Goal: Task Accomplishment & Management: Manage account settings

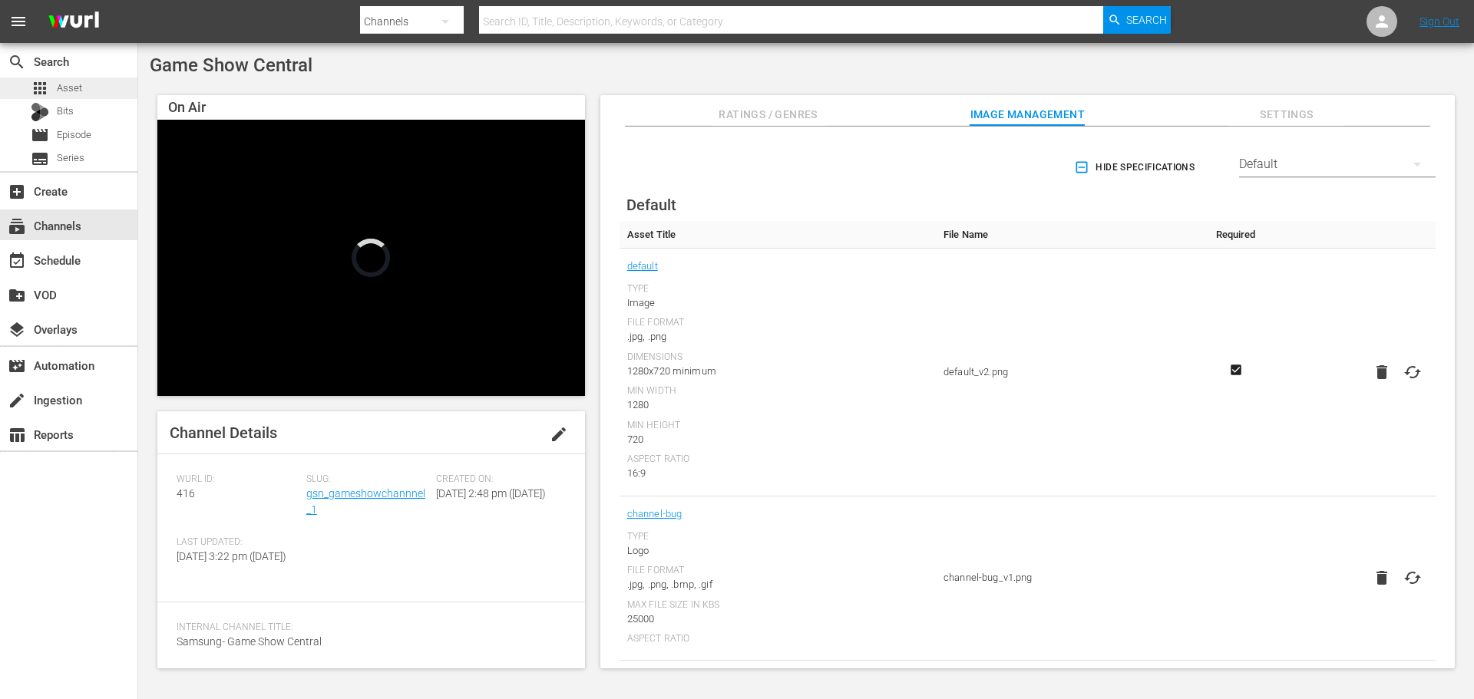
click at [91, 88] on div "apps Asset" at bounding box center [68, 88] width 137 height 21
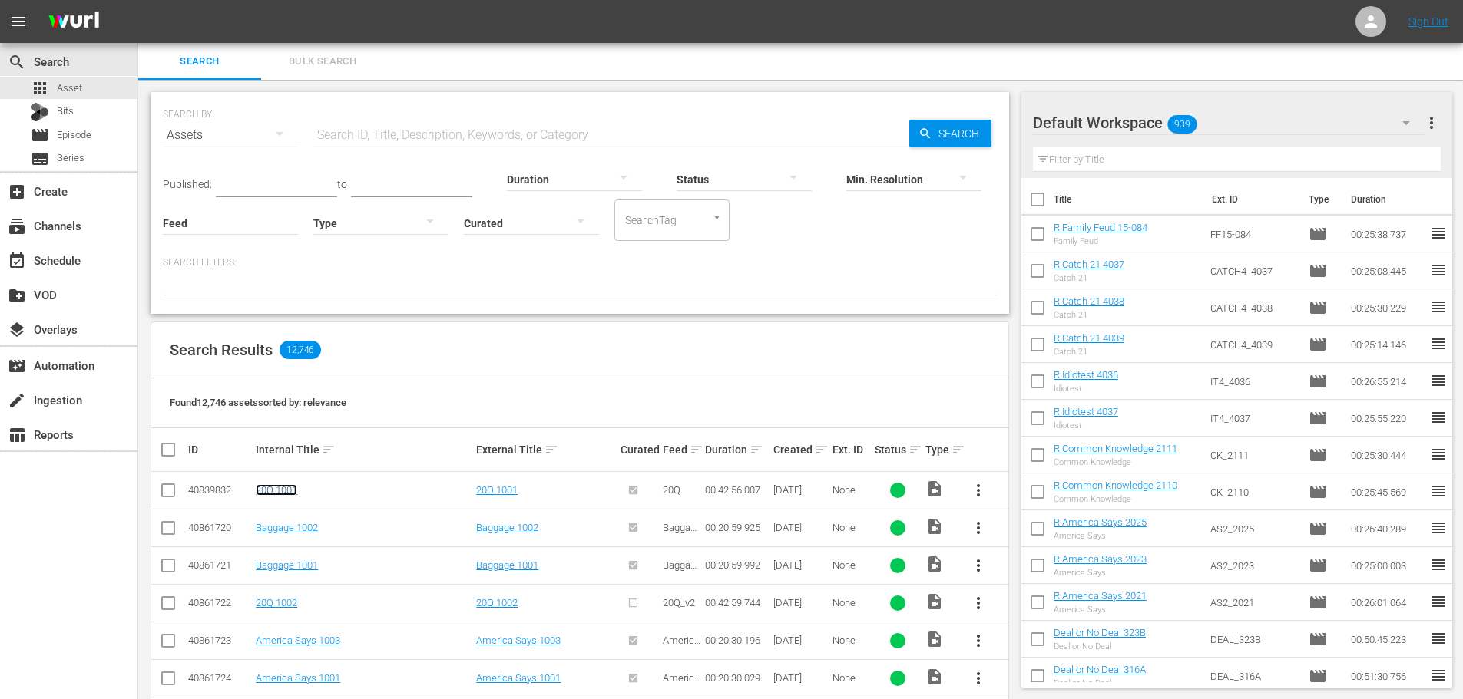
click at [294, 489] on link "20Q 1001" at bounding box center [276, 490] width 41 height 12
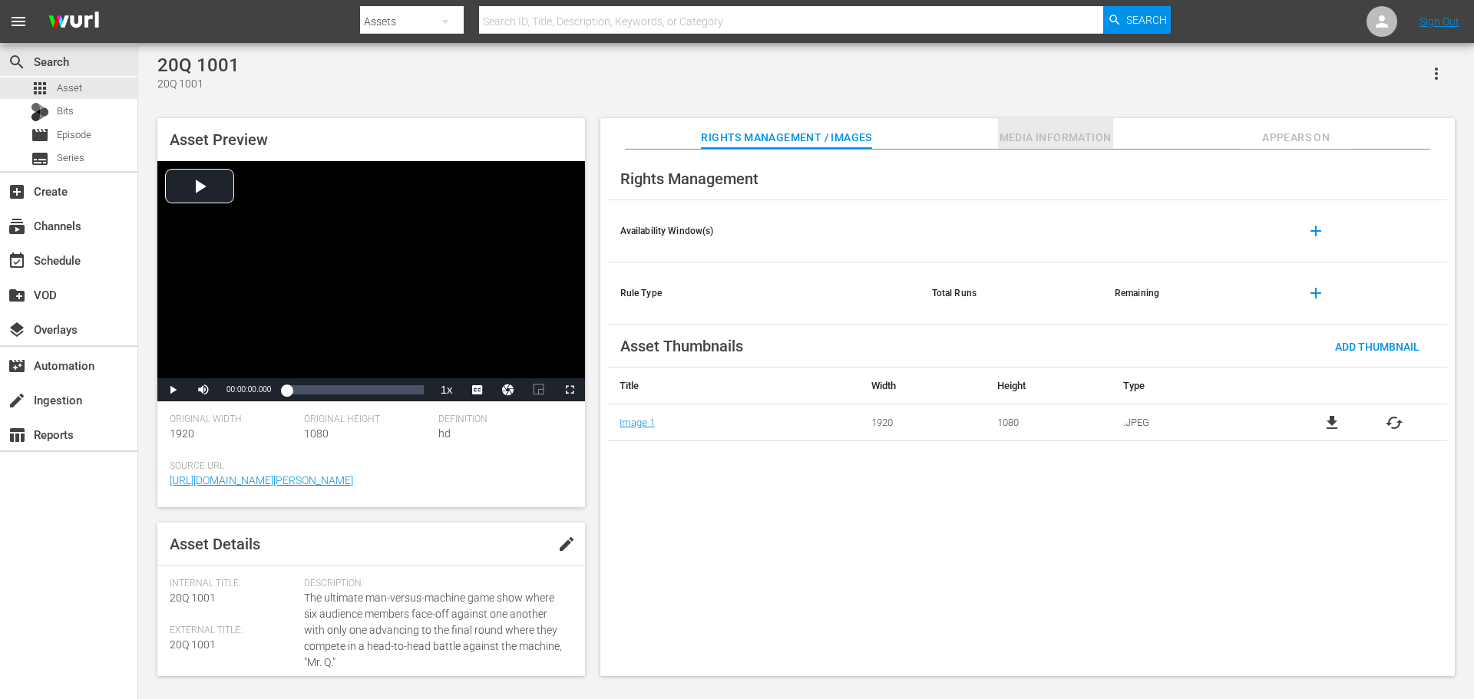
click at [1106, 137] on span "Media Information" at bounding box center [1055, 137] width 115 height 19
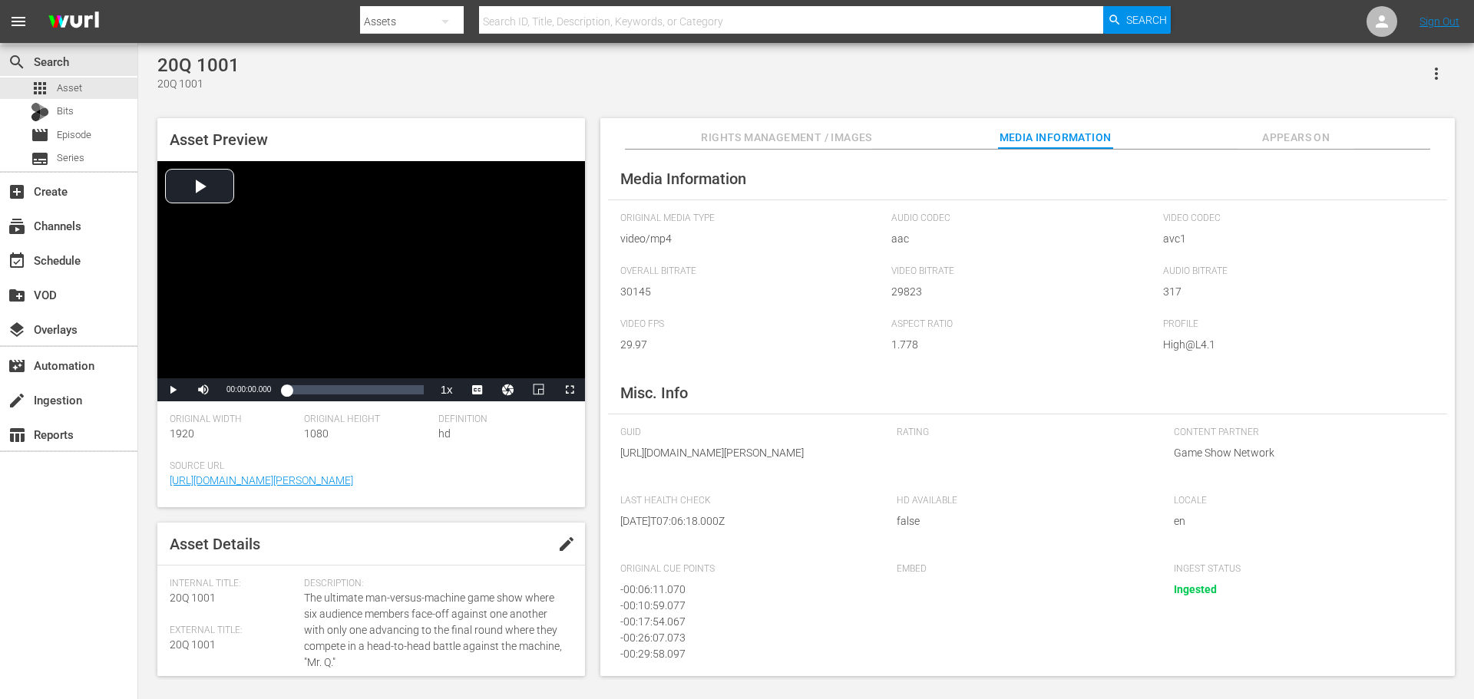
click at [1337, 117] on div "Asset Preview Video Player is loading. Play Video Play Mute Current Time 00:00:…" at bounding box center [806, 390] width 1313 height 558
click at [1318, 128] on span "Appears On" at bounding box center [1295, 137] width 115 height 19
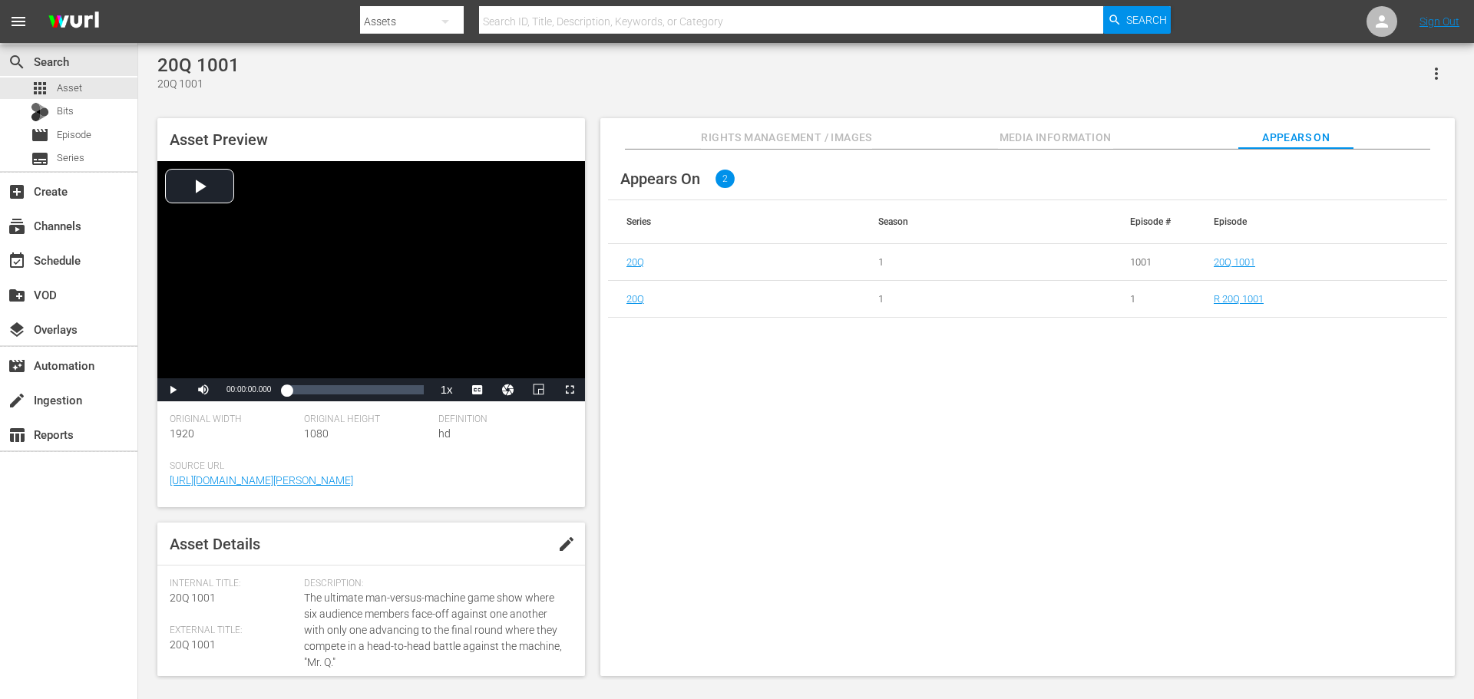
click at [742, 144] on span "Rights Management / Images" at bounding box center [786, 137] width 170 height 19
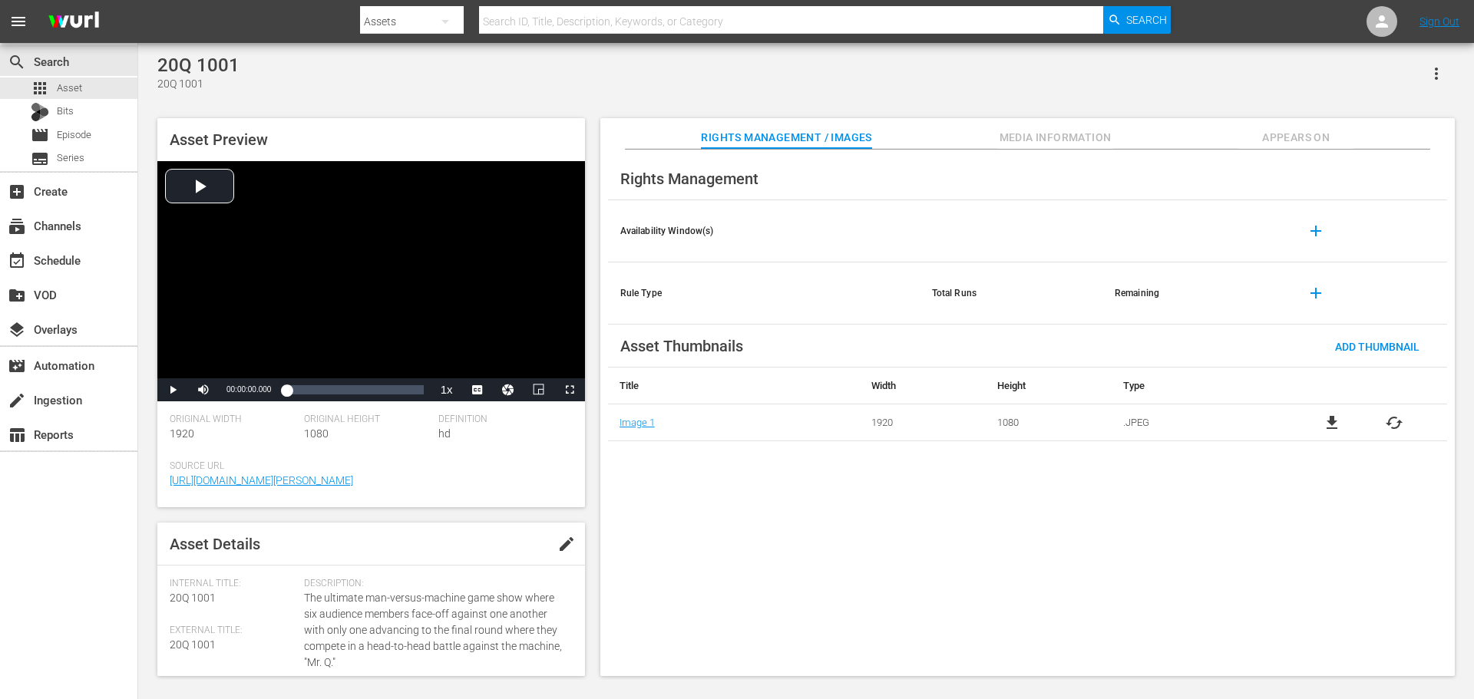
click at [1311, 228] on span "add" at bounding box center [1316, 231] width 18 height 18
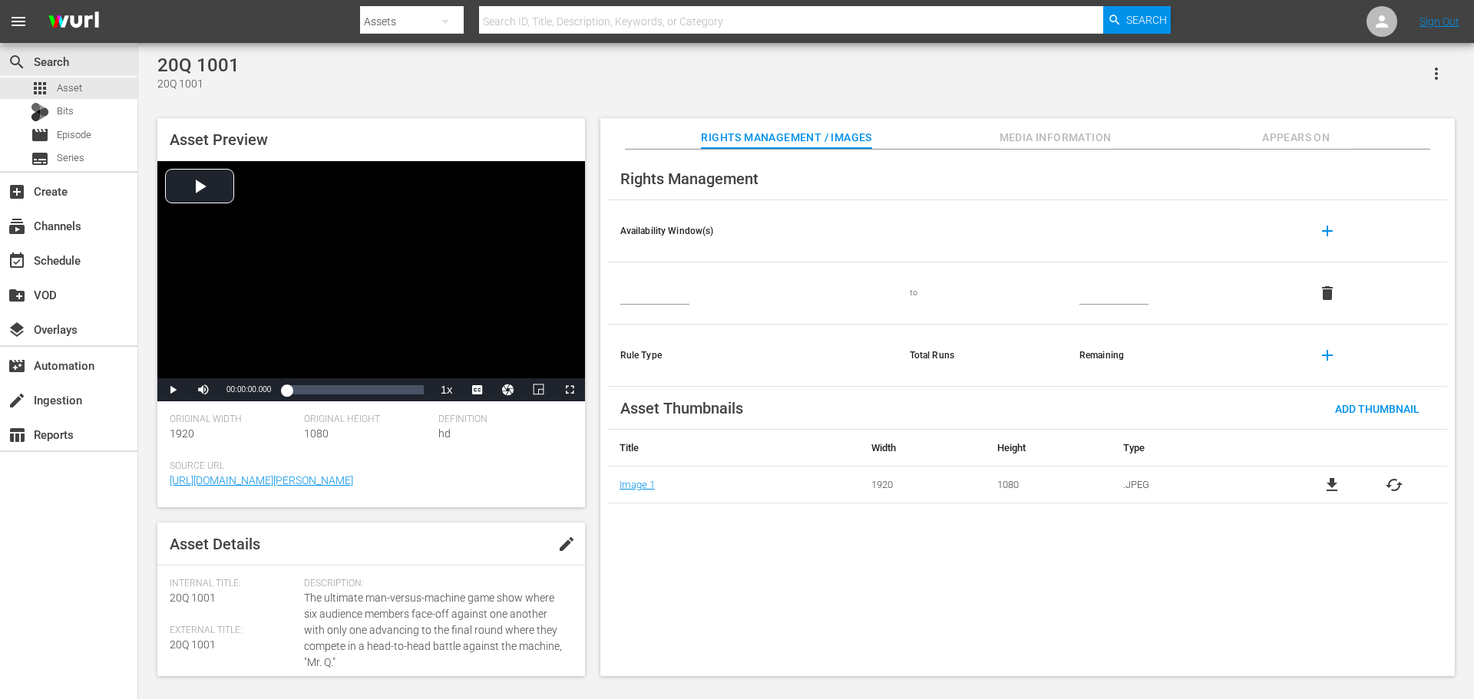
click at [1313, 292] on button "delete" at bounding box center [1327, 293] width 37 height 37
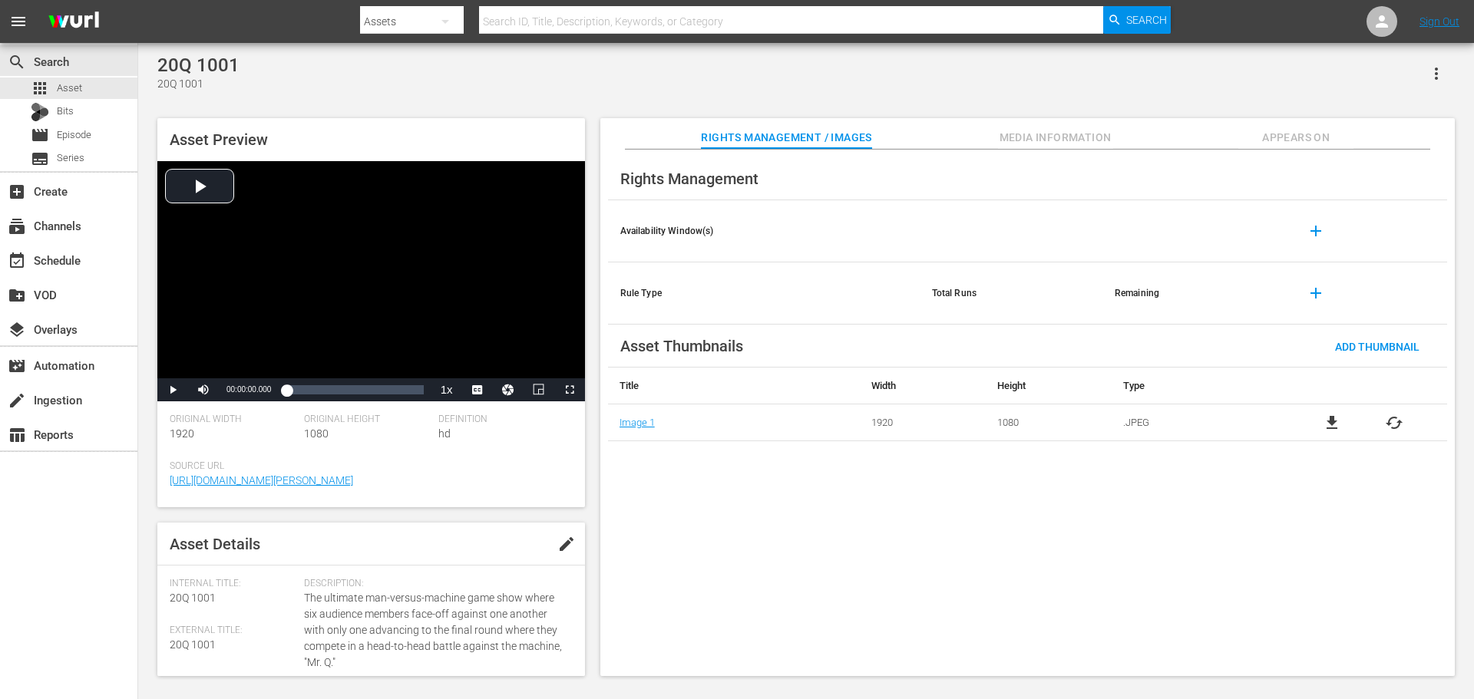
click at [1311, 292] on span "add" at bounding box center [1316, 293] width 18 height 18
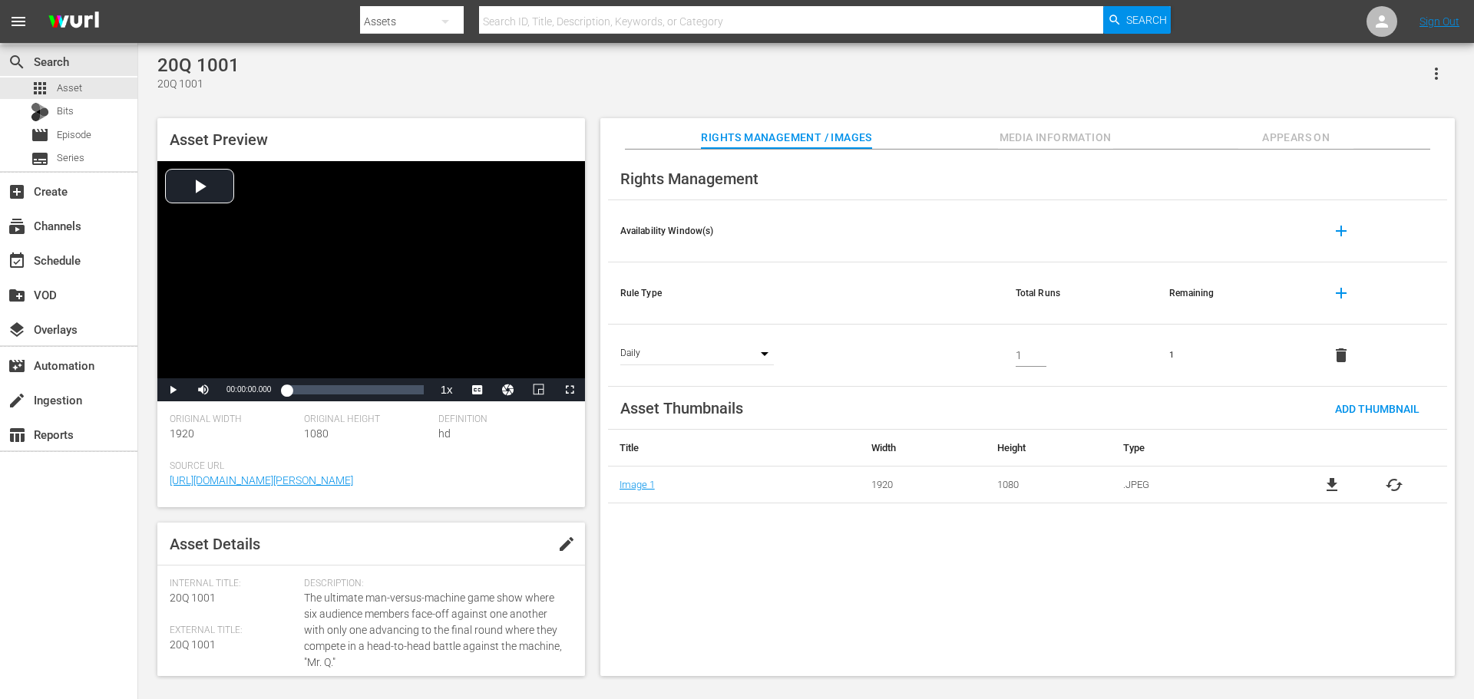
click at [742, 358] on div "Daily DAY" at bounding box center [697, 355] width 154 height 19
click at [763, 352] on div "Daily DAY" at bounding box center [697, 355] width 154 height 19
click at [763, 356] on div "Daily DAY" at bounding box center [697, 355] width 154 height 19
click at [1037, 356] on input "0" at bounding box center [1031, 355] width 31 height 23
click at [1040, 344] on input "1" at bounding box center [1031, 355] width 31 height 23
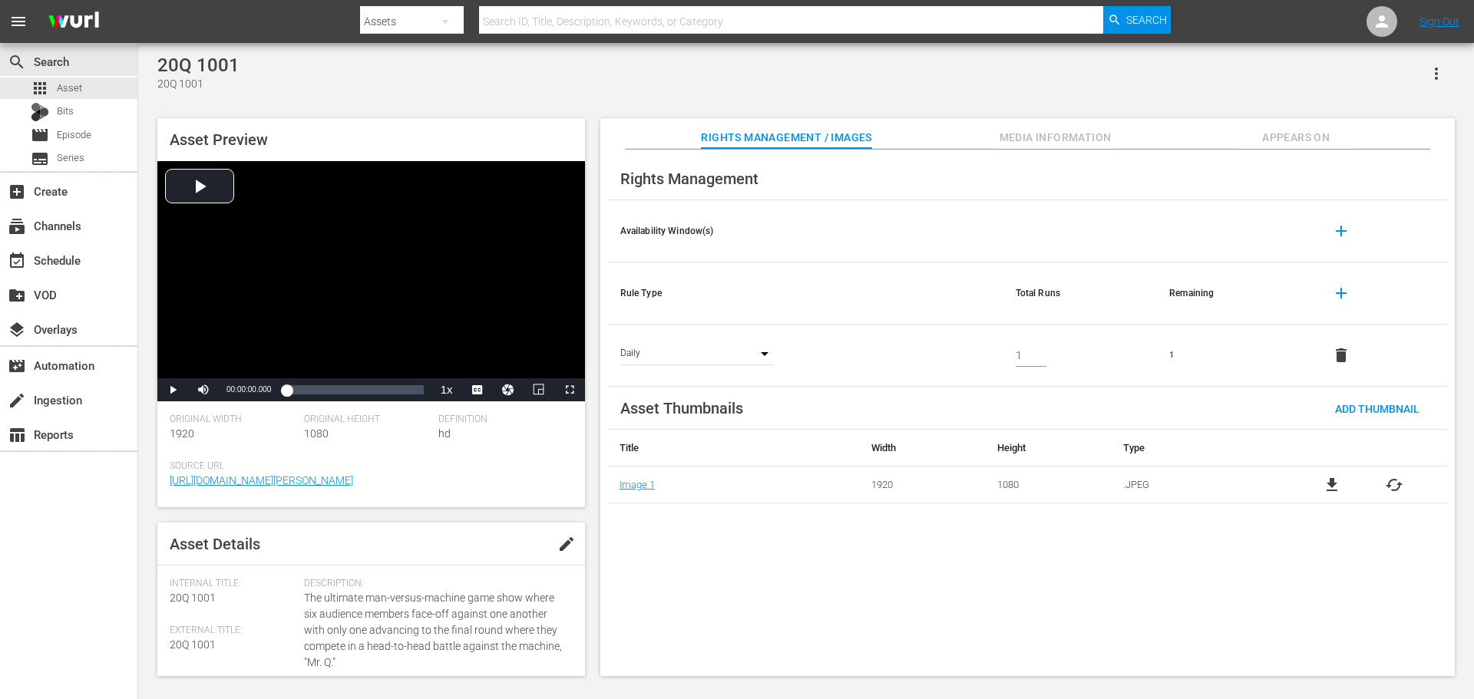
click at [1040, 344] on td "1" at bounding box center [1080, 356] width 154 height 62
drag, startPoint x: 1038, startPoint y: 351, endPoint x: 1010, endPoint y: 359, distance: 29.6
type input "2"
click at [1037, 352] on input "2" at bounding box center [1031, 355] width 31 height 23
type input "10"
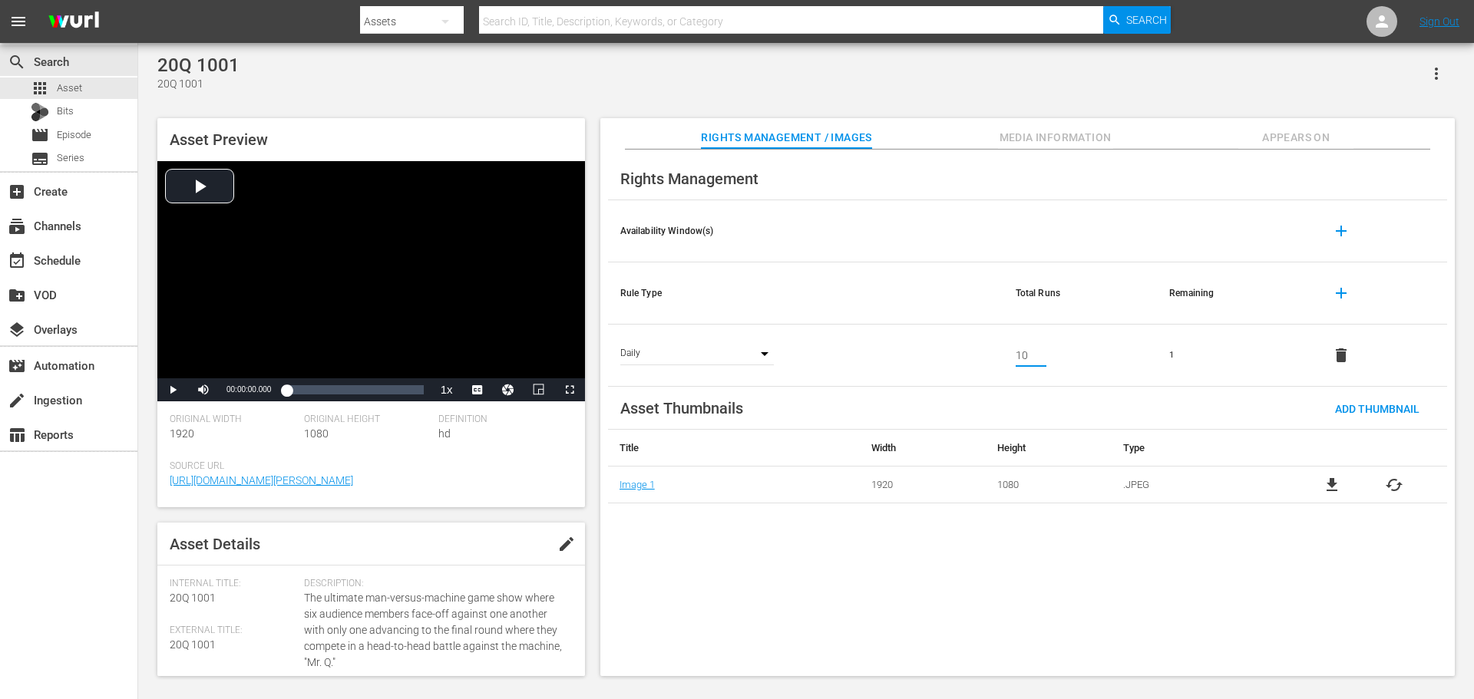
click at [765, 358] on div "Daily DAY" at bounding box center [697, 355] width 154 height 19
click at [765, 356] on div "Daily DAY" at bounding box center [697, 355] width 154 height 19
click at [760, 358] on div "Daily DAY" at bounding box center [697, 355] width 154 height 19
drag, startPoint x: 760, startPoint y: 358, endPoint x: 749, endPoint y: 354, distance: 12.1
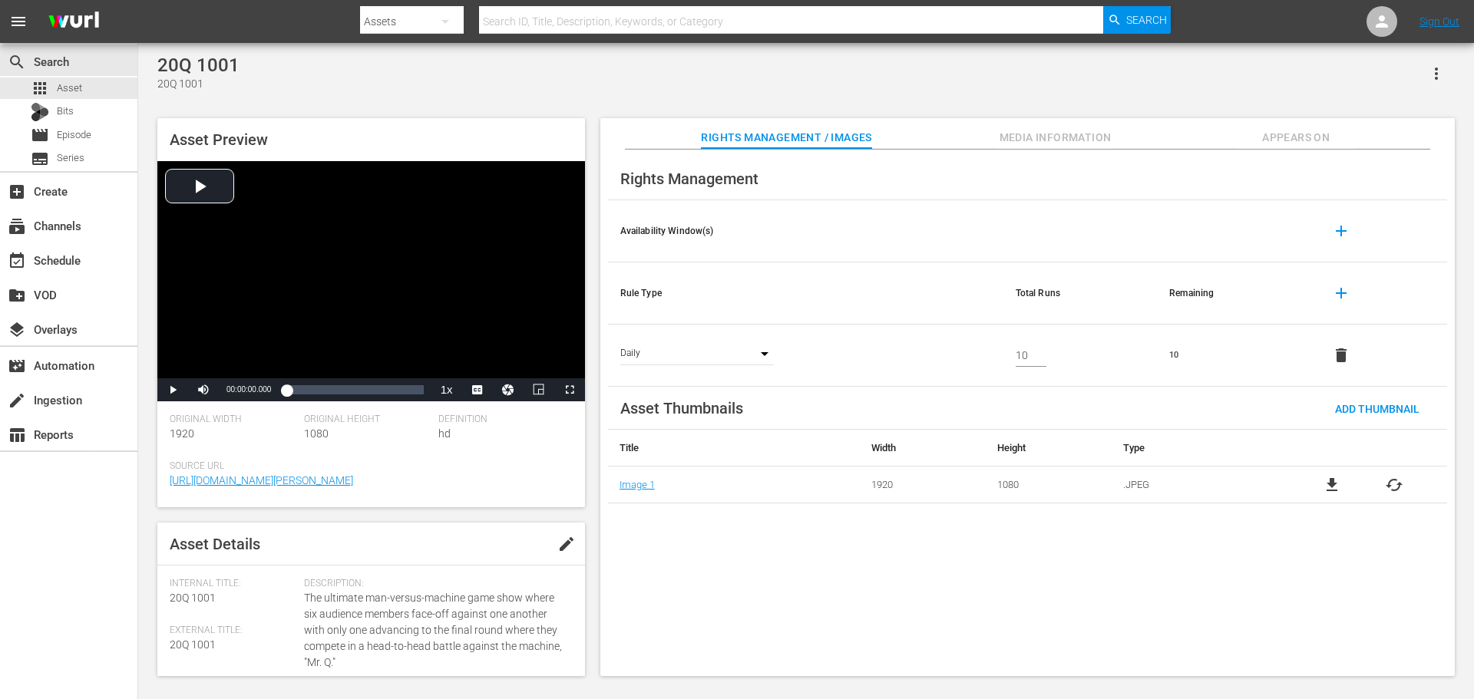
click at [749, 354] on div "Daily DAY" at bounding box center [697, 355] width 154 height 19
click at [1341, 355] on span "delete" at bounding box center [1341, 355] width 18 height 18
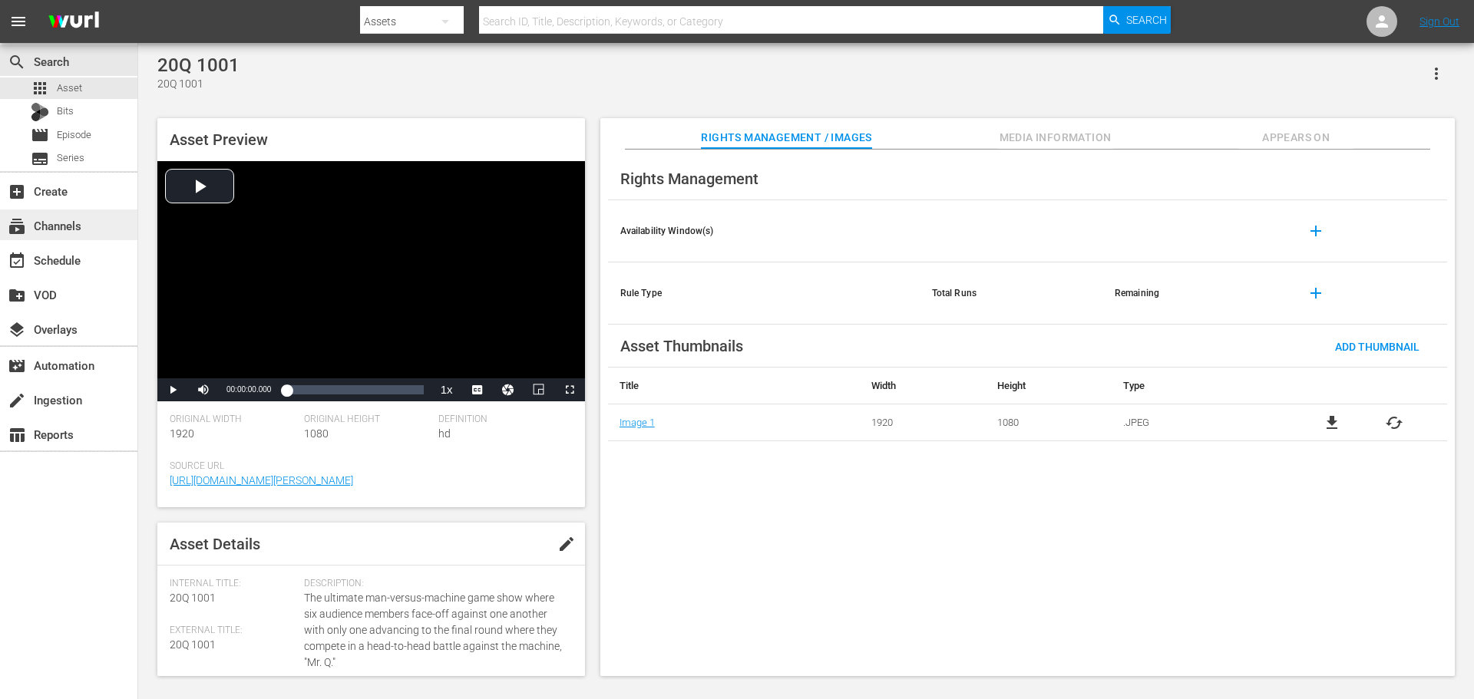
click at [80, 217] on div "subscriptions Channels" at bounding box center [43, 224] width 86 height 14
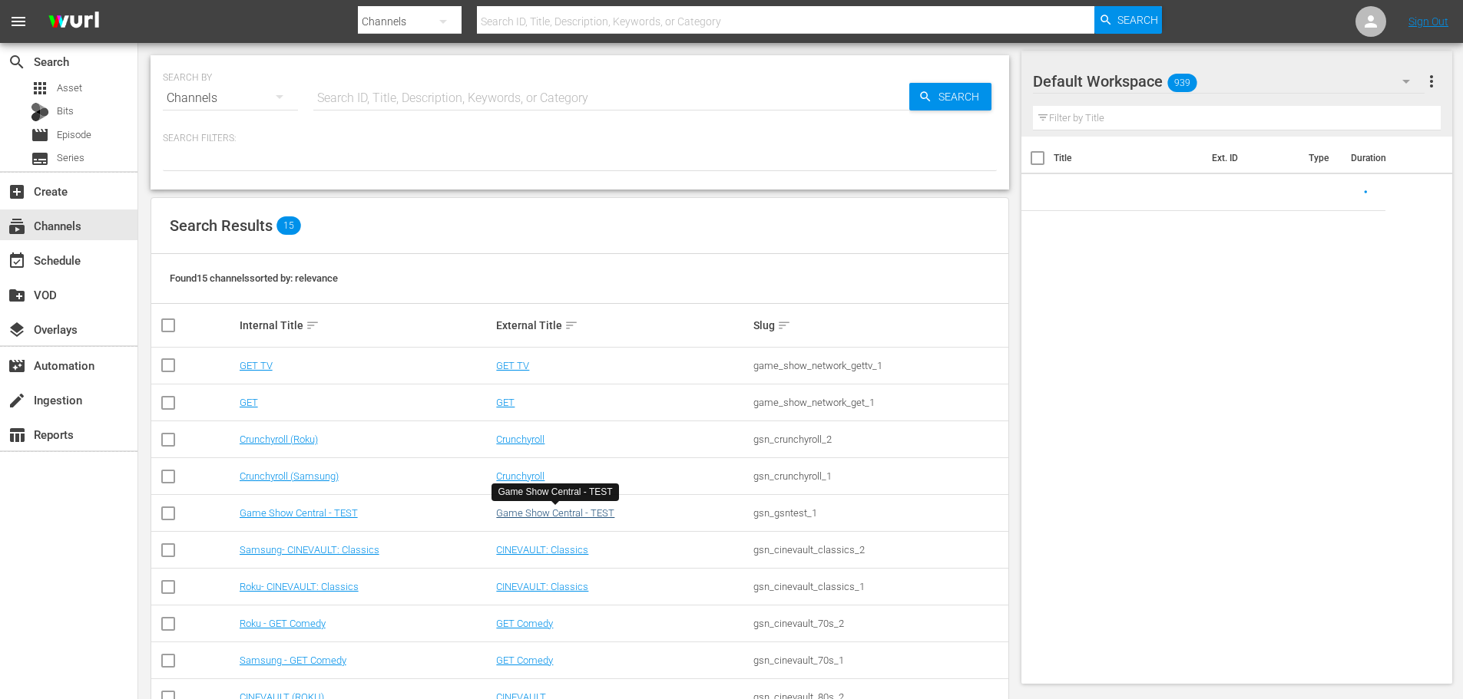
scroll to position [230, 0]
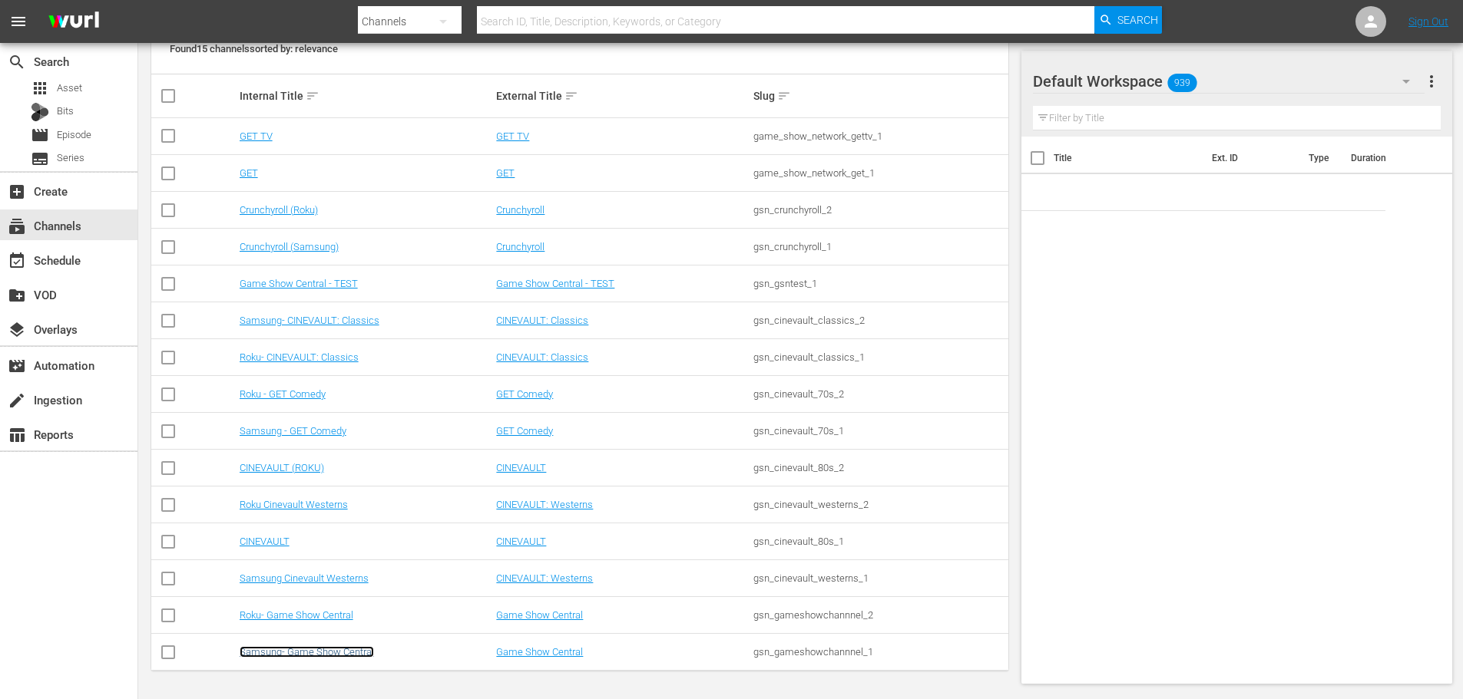
click at [334, 655] on link "Samsung- Game Show Central" at bounding box center [307, 652] width 134 height 12
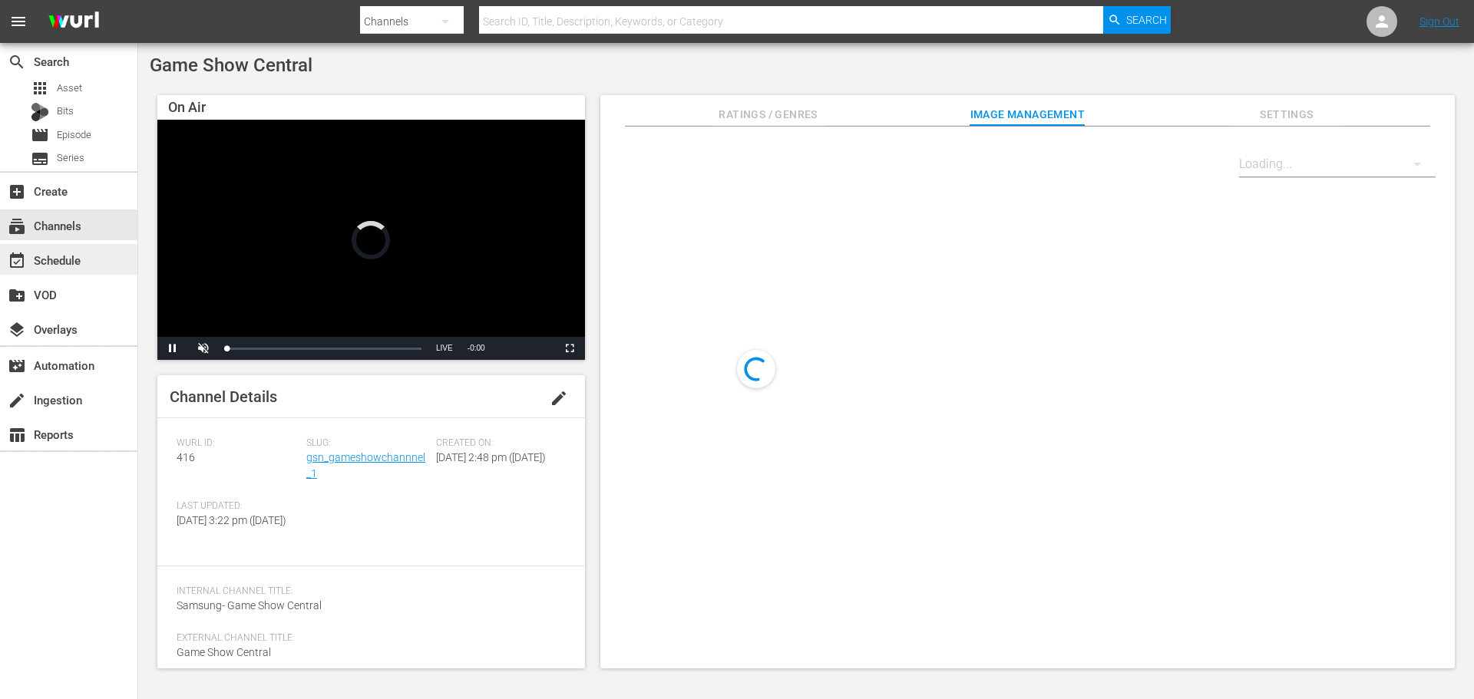
click at [94, 250] on div "event_available Schedule" at bounding box center [68, 259] width 137 height 31
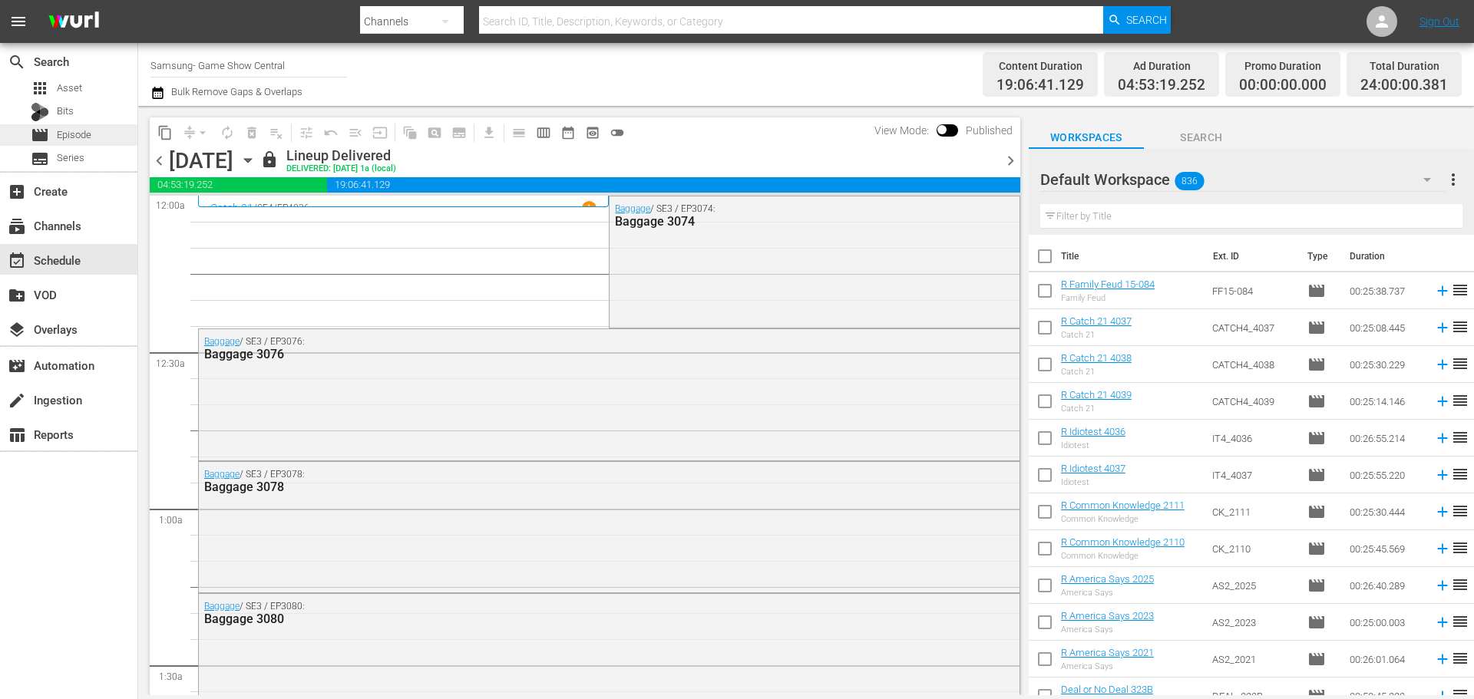
click at [67, 129] on span "Episode" at bounding box center [74, 134] width 35 height 15
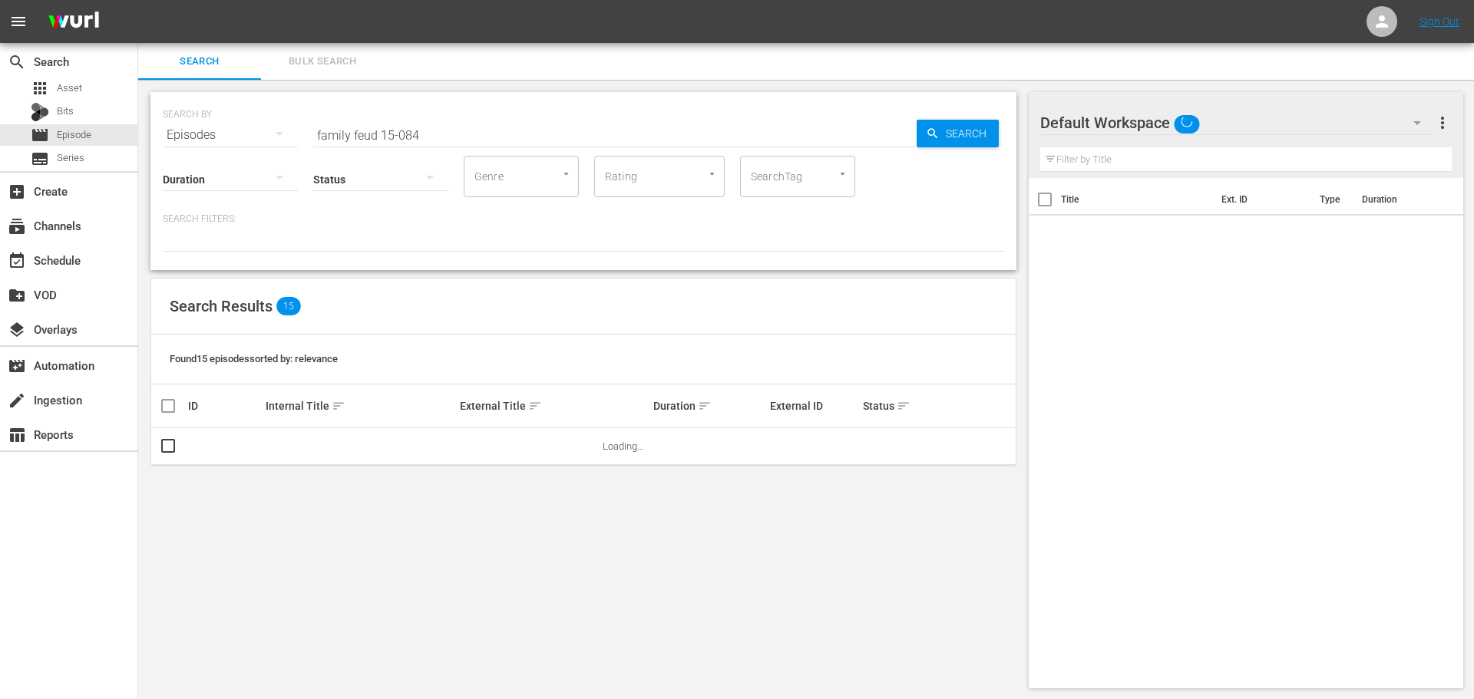
click at [101, 137] on div "movie Episode" at bounding box center [68, 134] width 137 height 21
drag, startPoint x: 455, startPoint y: 124, endPoint x: 0, endPoint y: 108, distance: 454.8
click at [138, 0] on div "search Search apps Asset Bits movie Episode subtitles Series add_box Create sub…" at bounding box center [800, 0] width 1324 height 0
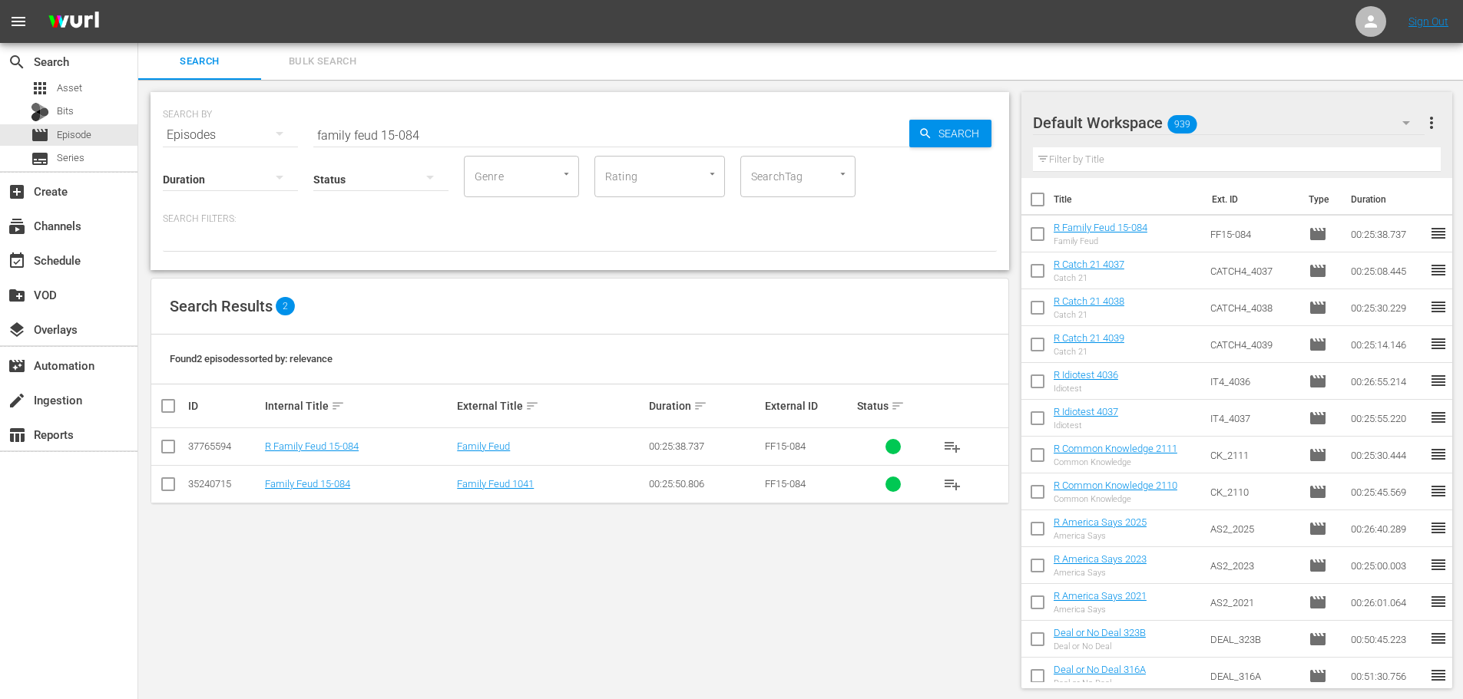
drag, startPoint x: 442, startPoint y: 115, endPoint x: 622, endPoint y: 392, distance: 329.7
click at [442, 116] on div "SEARCH BY Search By Episodes Search ID, Title, Description, Keywords, or Catego…" at bounding box center [580, 125] width 834 height 55
drag, startPoint x: 420, startPoint y: 129, endPoint x: 35, endPoint y: 160, distance: 386.7
click at [138, 0] on div "search Search apps Asset Bits movie Episode subtitles Series add_box Create sub…" at bounding box center [800, 0] width 1324 height 0
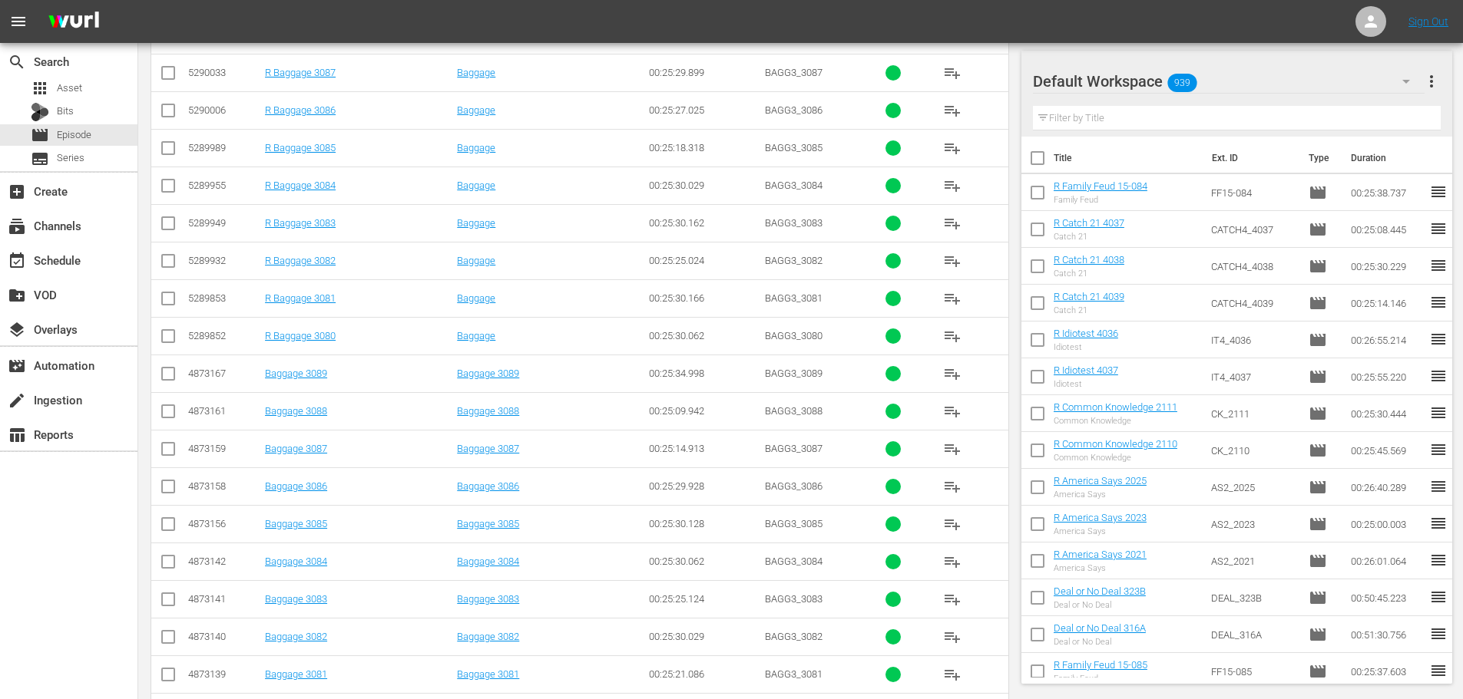
scroll to position [510, 0]
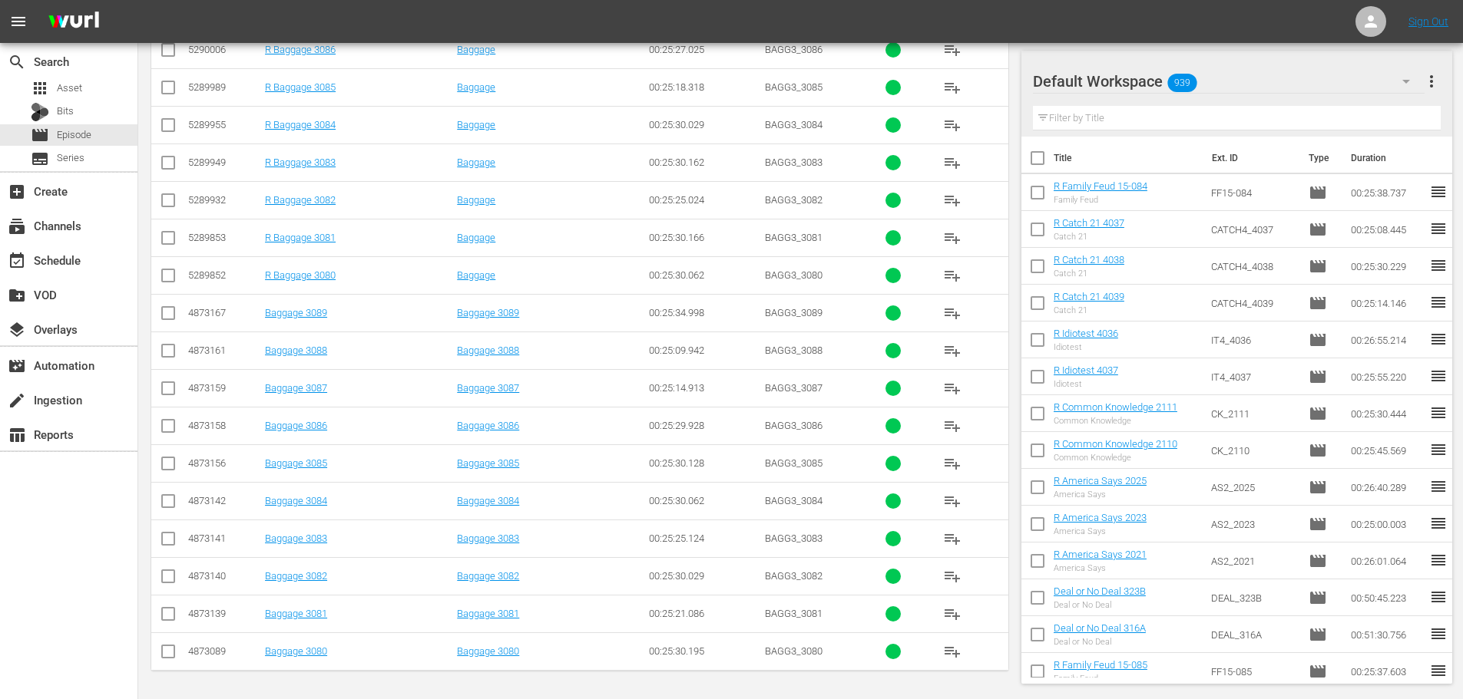
type input "bagg 308"
click at [170, 570] on input "checkbox" at bounding box center [168, 579] width 18 height 18
checkbox input "true"
click at [164, 508] on input "checkbox" at bounding box center [168, 504] width 18 height 18
checkbox input "true"
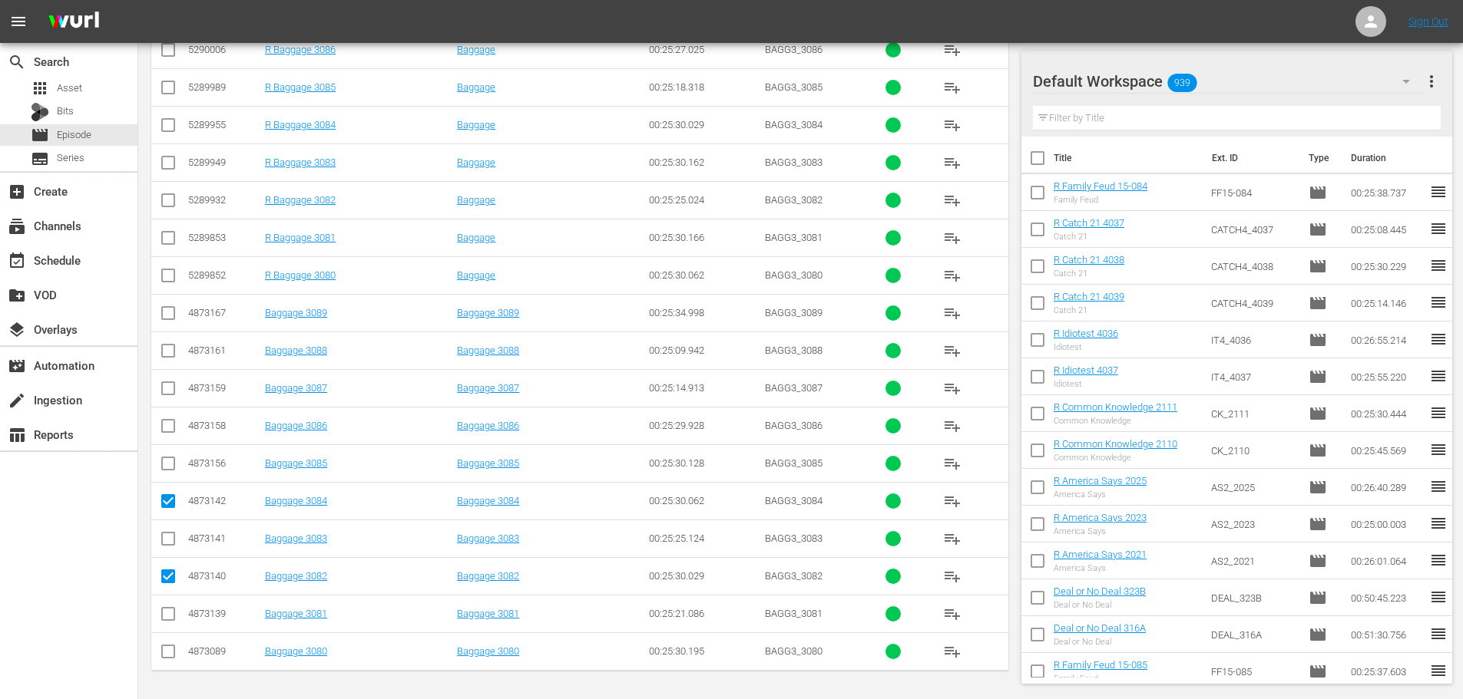
click at [160, 435] on input "checkbox" at bounding box center [168, 429] width 18 height 18
checkbox input "true"
click at [167, 352] on input "checkbox" at bounding box center [168, 354] width 18 height 18
checkbox input "true"
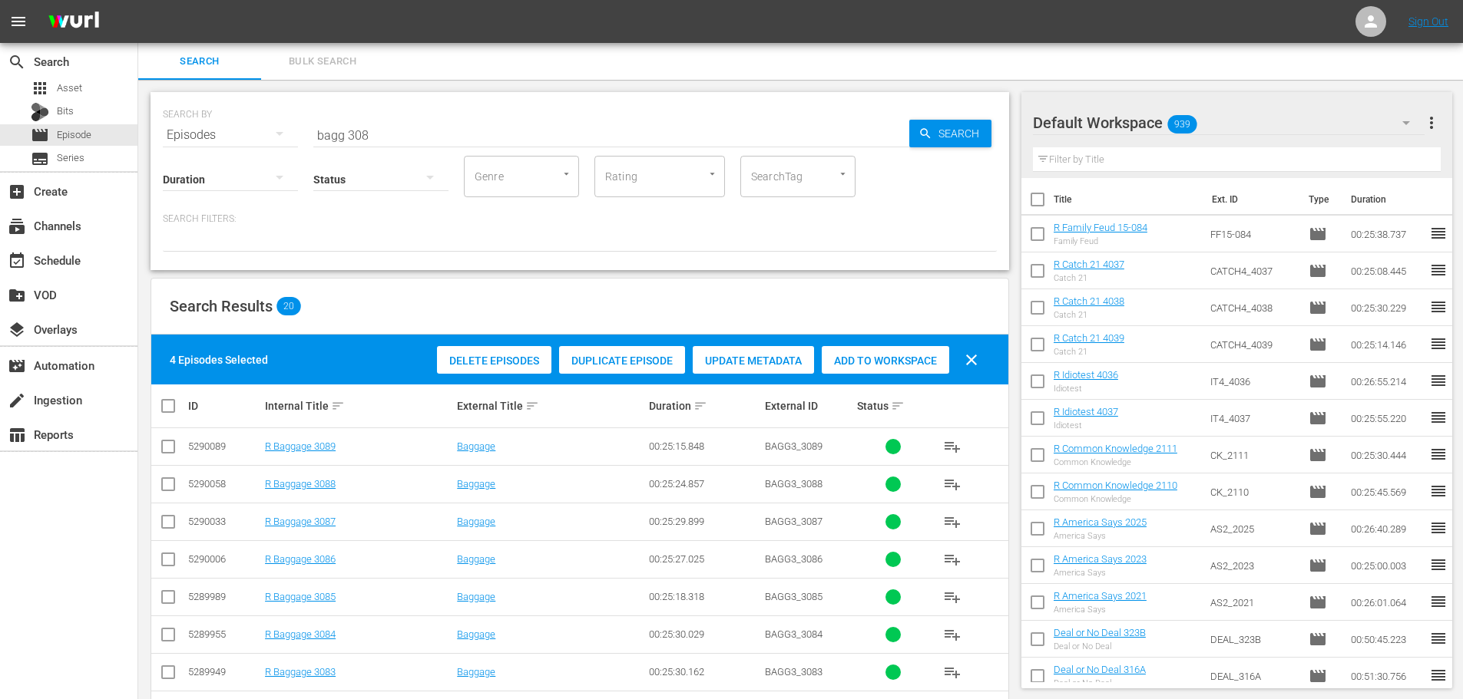
click at [877, 346] on div "Add to Workspace" at bounding box center [885, 360] width 127 height 29
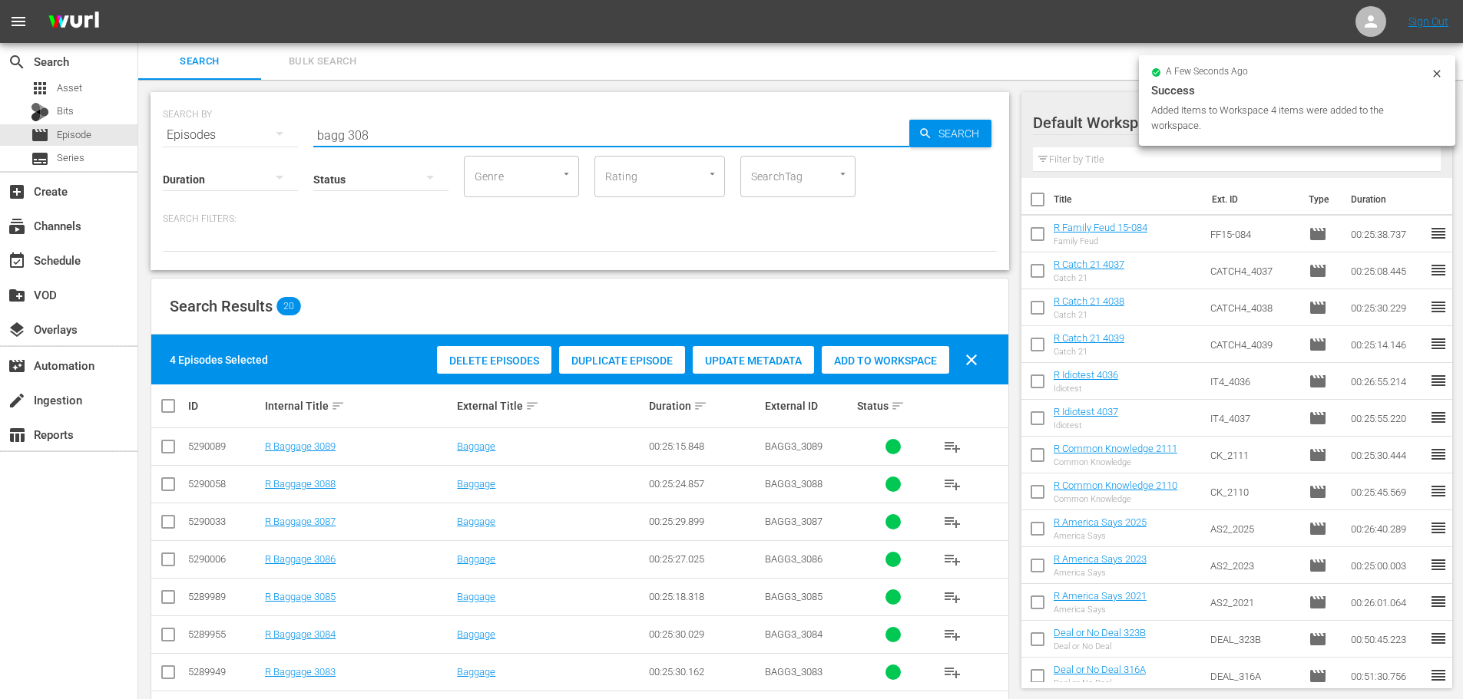
drag, startPoint x: 515, startPoint y: 132, endPoint x: 226, endPoint y: 131, distance: 289.4
click at [226, 131] on div "SEARCH BY Search By Episodes Search ID, Title, Description, Keywords, or Catego…" at bounding box center [580, 125] width 834 height 55
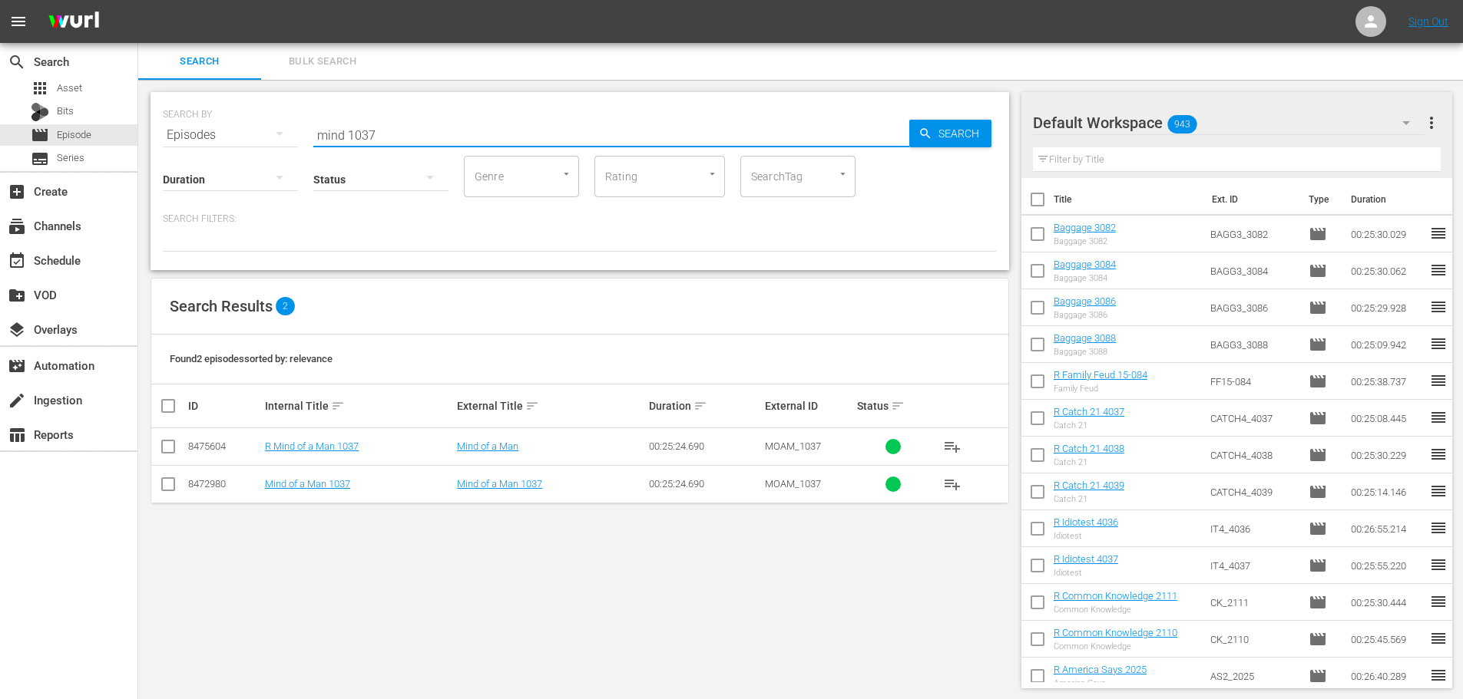
type input "mind 1037"
click at [163, 475] on icon at bounding box center [168, 484] width 18 height 18
click at [172, 490] on input "checkbox" at bounding box center [168, 487] width 18 height 18
checkbox input "true"
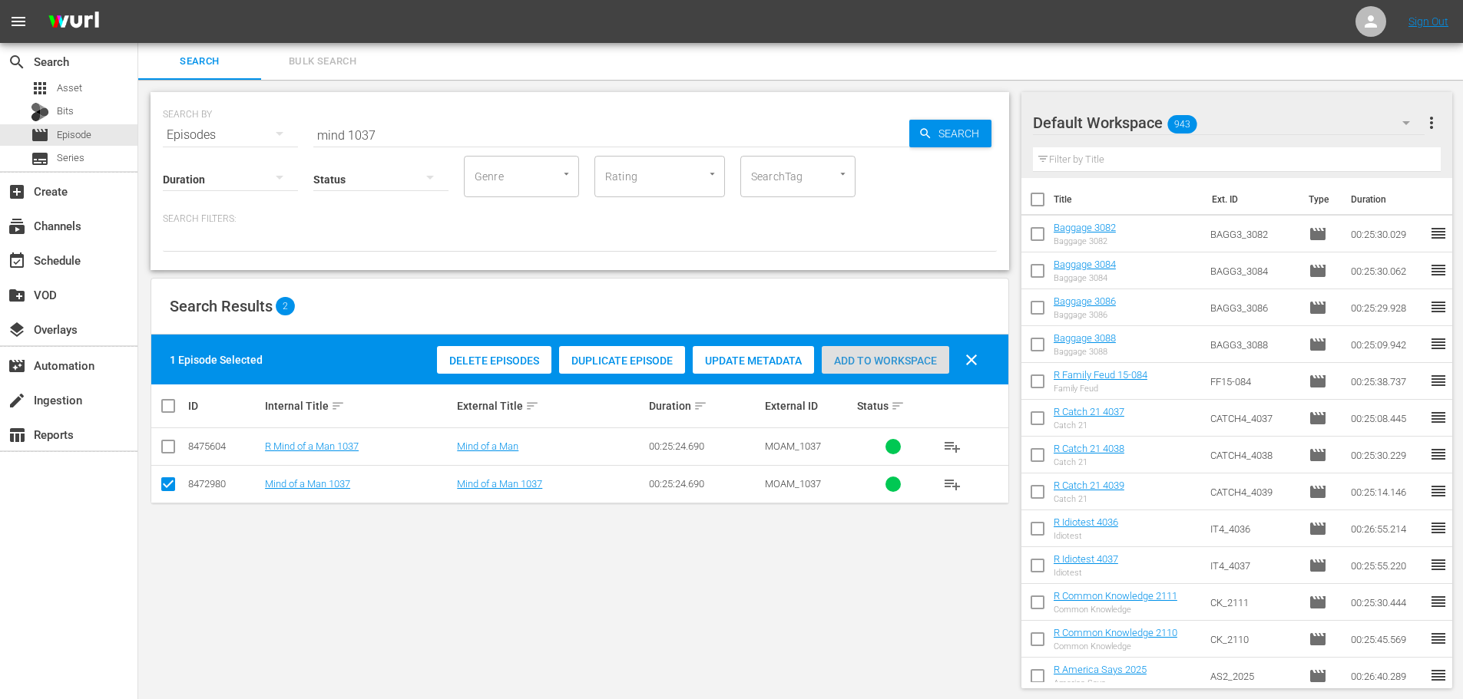
click at [894, 355] on span "Add to Workspace" at bounding box center [885, 361] width 127 height 12
click at [202, 135] on div "SEARCH BY Search By Episodes Search ID, Title, Description, Keywords, or Catego…" at bounding box center [580, 125] width 834 height 55
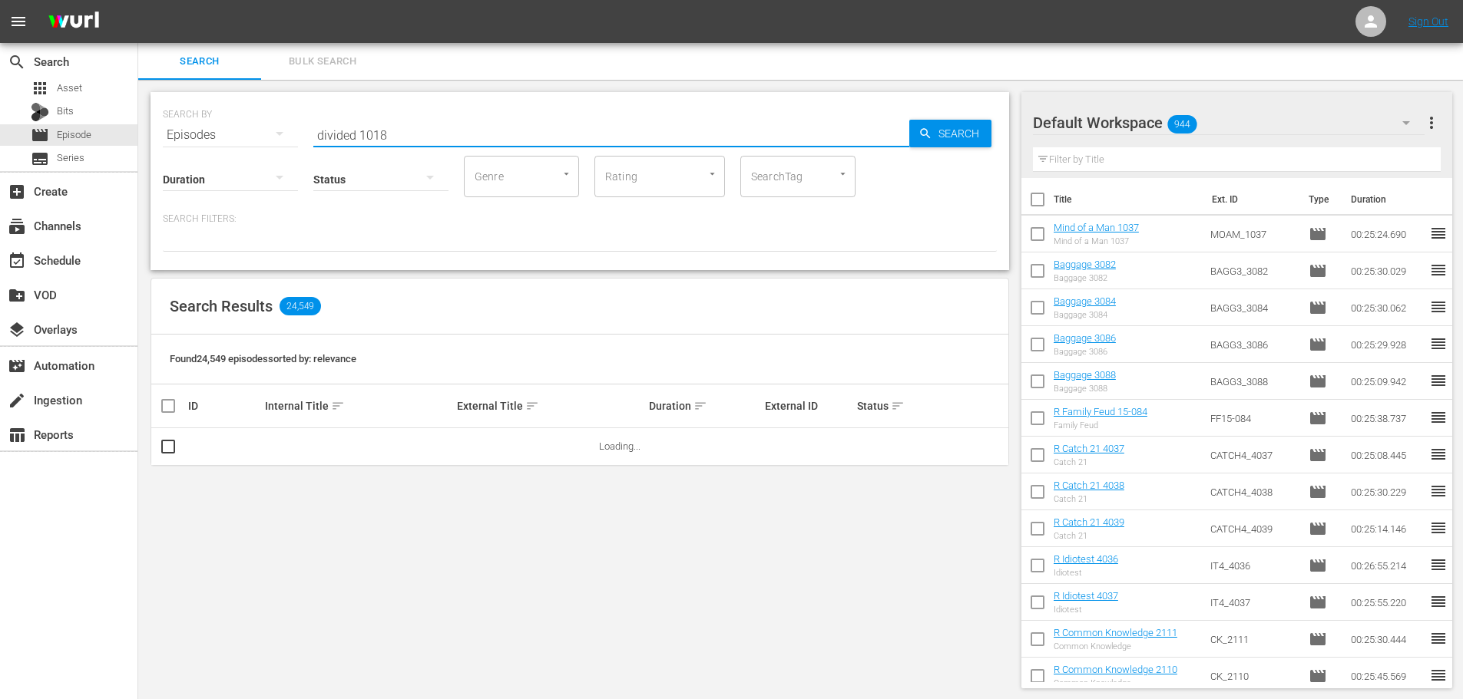
scroll to position [2, 0]
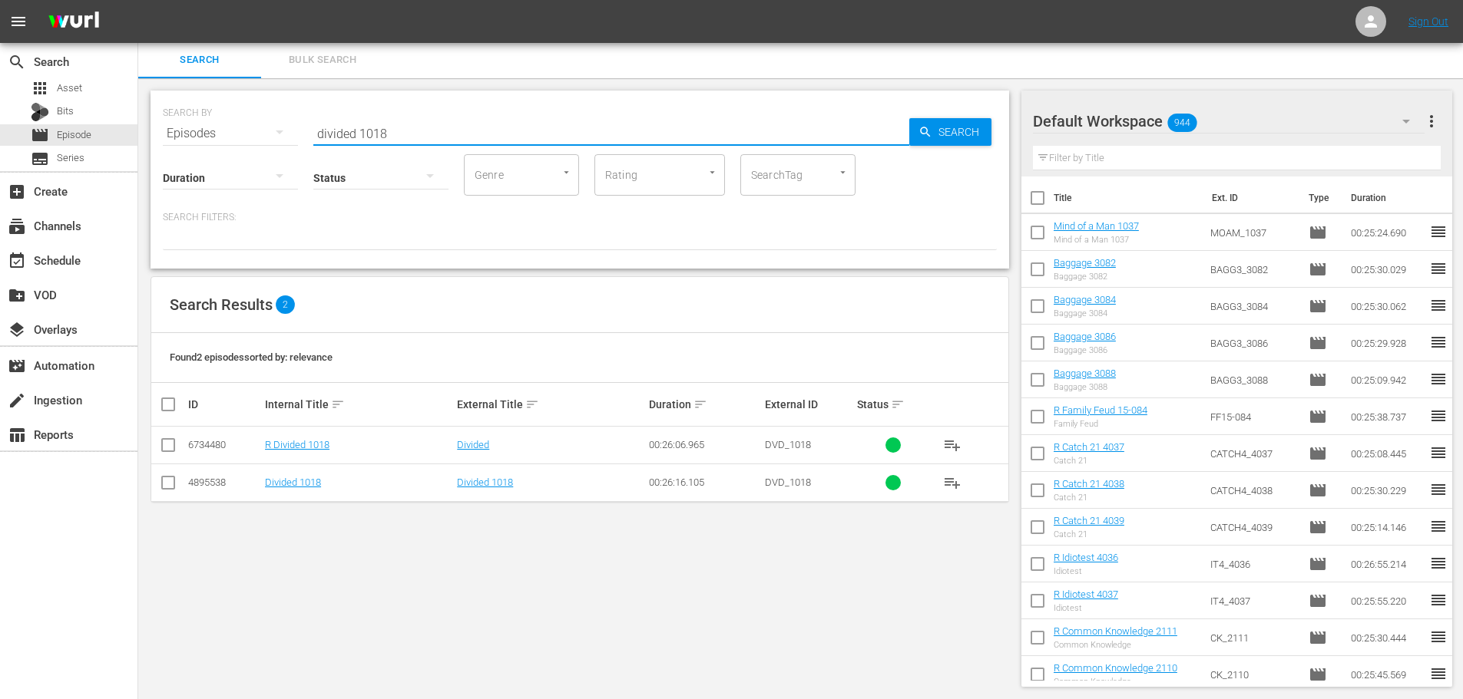
type input "divided 1018"
click at [158, 482] on td at bounding box center [168, 483] width 35 height 38
click at [160, 482] on input "checkbox" at bounding box center [168, 486] width 18 height 18
checkbox input "true"
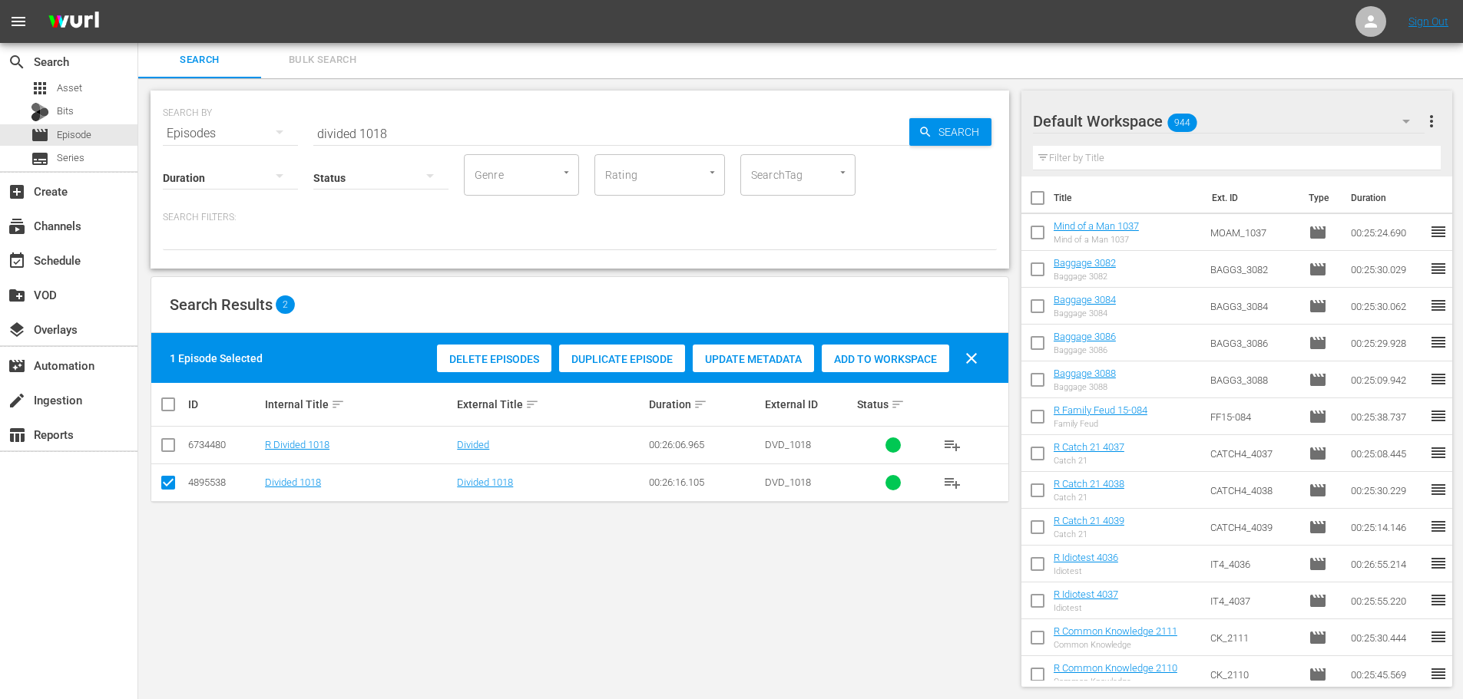
click at [883, 349] on div "Add to Workspace" at bounding box center [885, 359] width 127 height 29
click at [425, 133] on input "divided 1018" at bounding box center [611, 133] width 596 height 37
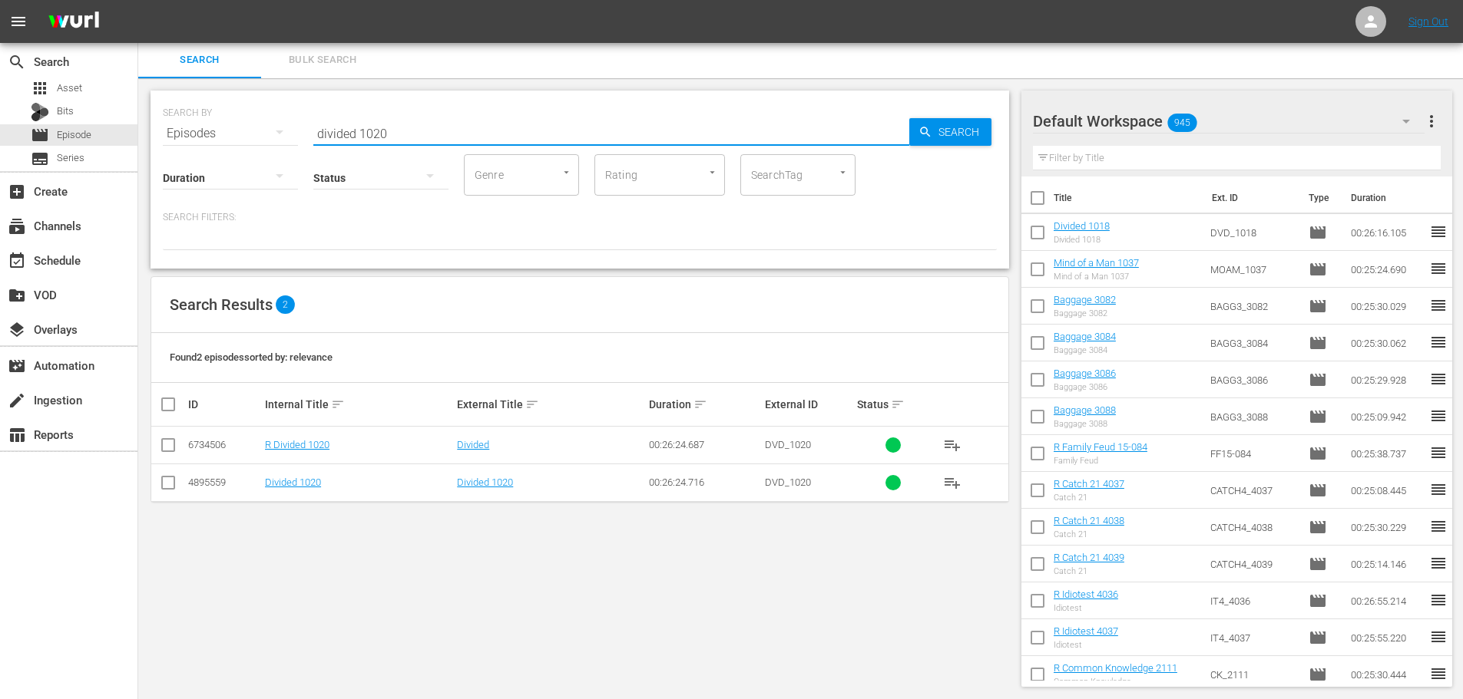
type input "divided 1020"
click at [157, 486] on td at bounding box center [168, 483] width 35 height 38
click at [170, 489] on input "checkbox" at bounding box center [168, 486] width 18 height 18
checkbox input "true"
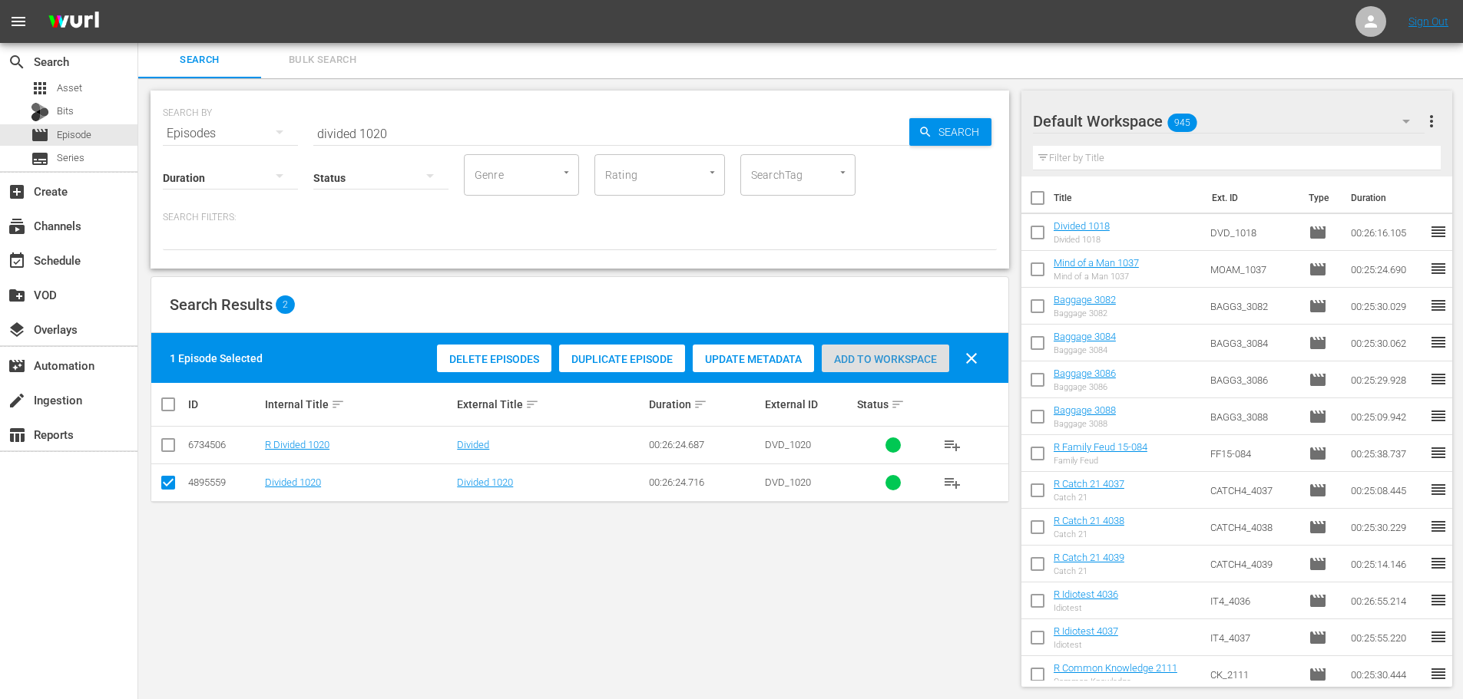
click at [909, 371] on div "Add to Workspace" at bounding box center [885, 359] width 127 height 29
drag, startPoint x: 448, startPoint y: 121, endPoint x: 117, endPoint y: 133, distance: 330.3
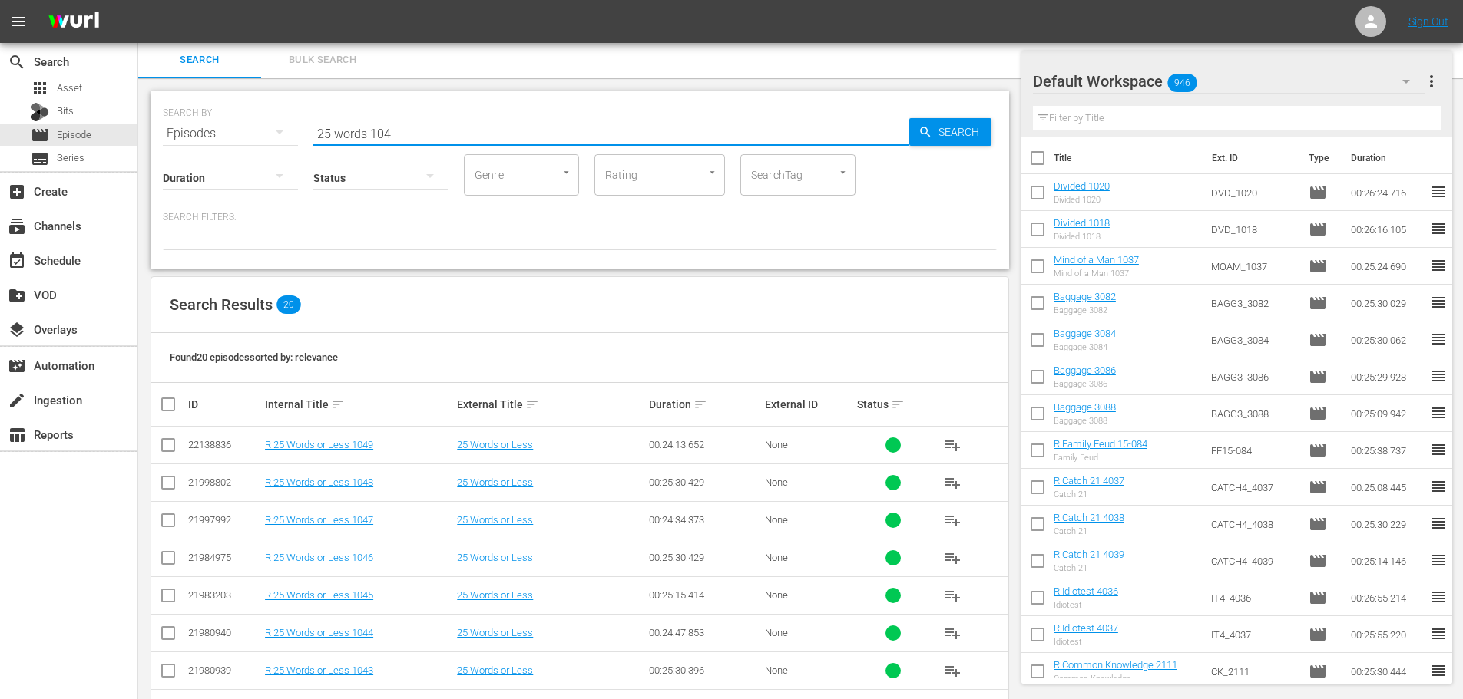
scroll to position [385, 0]
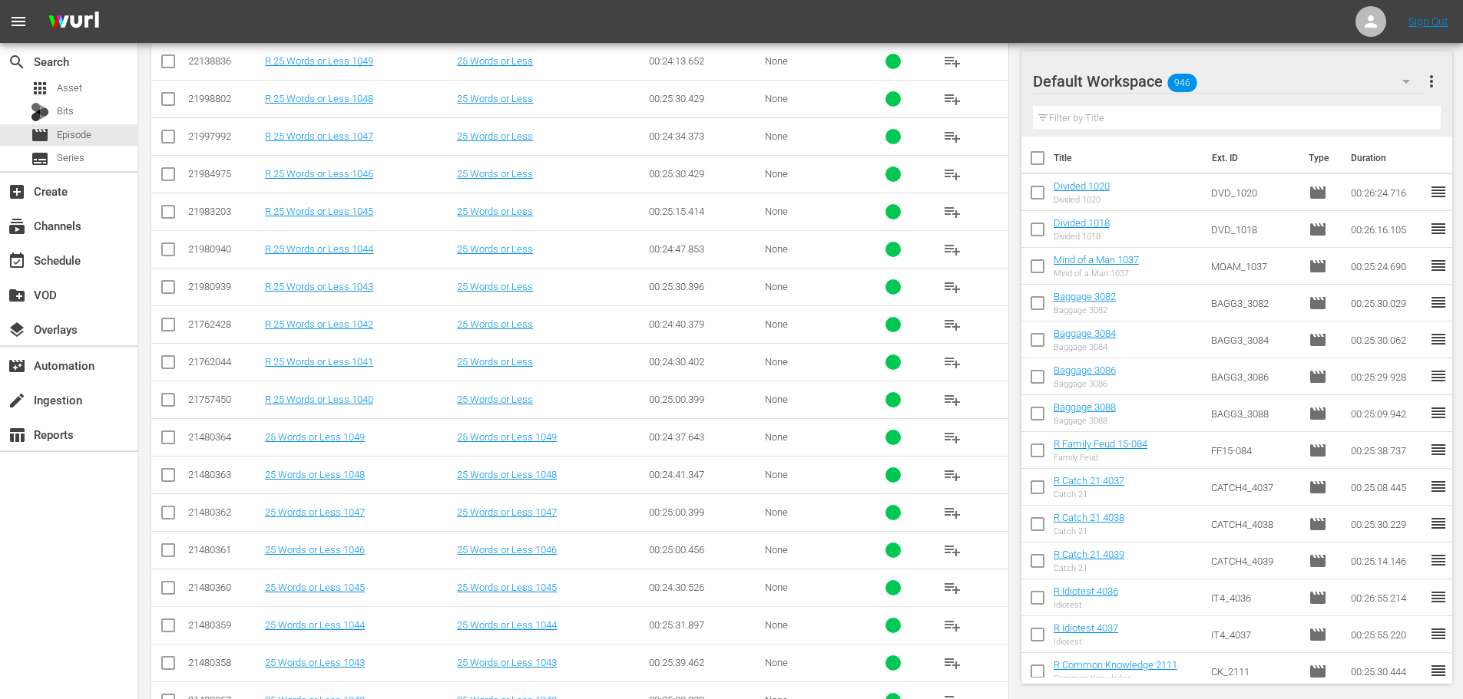
type input "25 words 104"
click at [167, 478] on input "checkbox" at bounding box center [168, 478] width 18 height 18
checkbox input "true"
click at [166, 435] on input "checkbox" at bounding box center [168, 440] width 18 height 18
checkbox input "true"
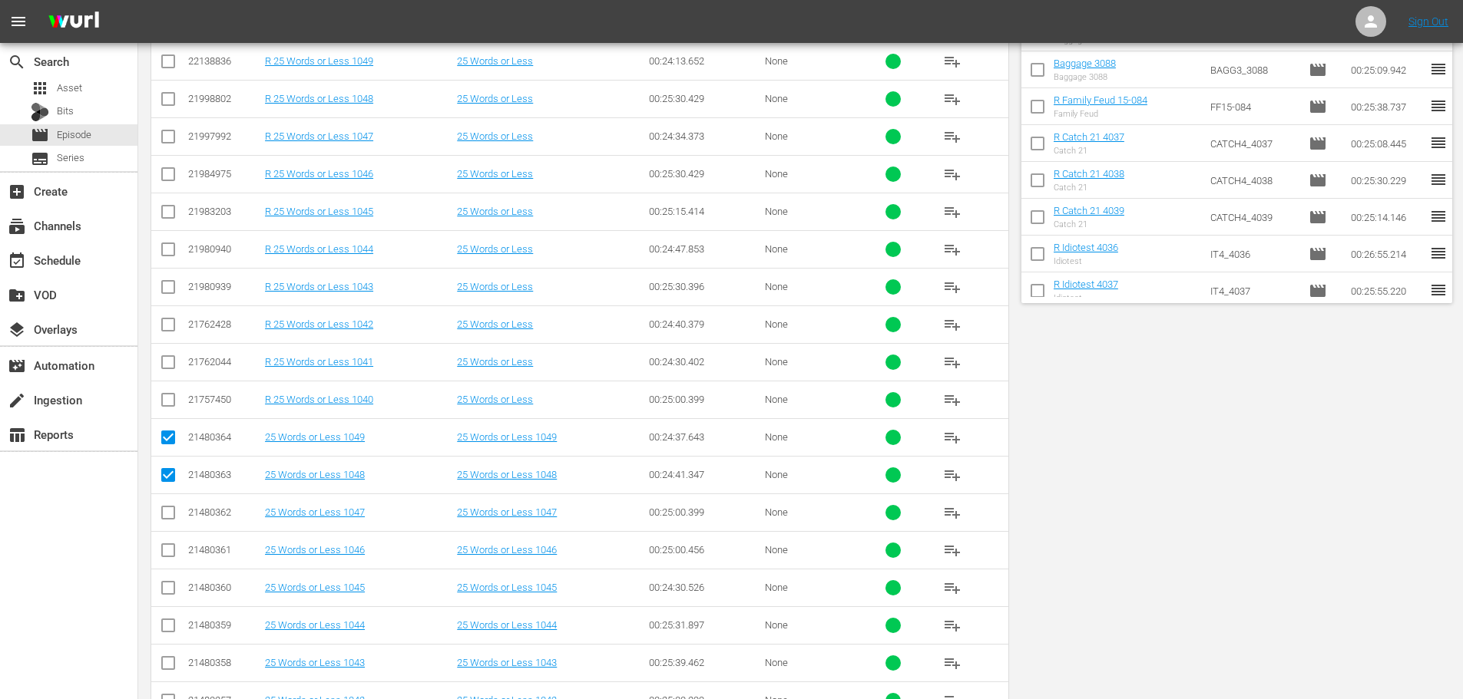
scroll to position [0, 0]
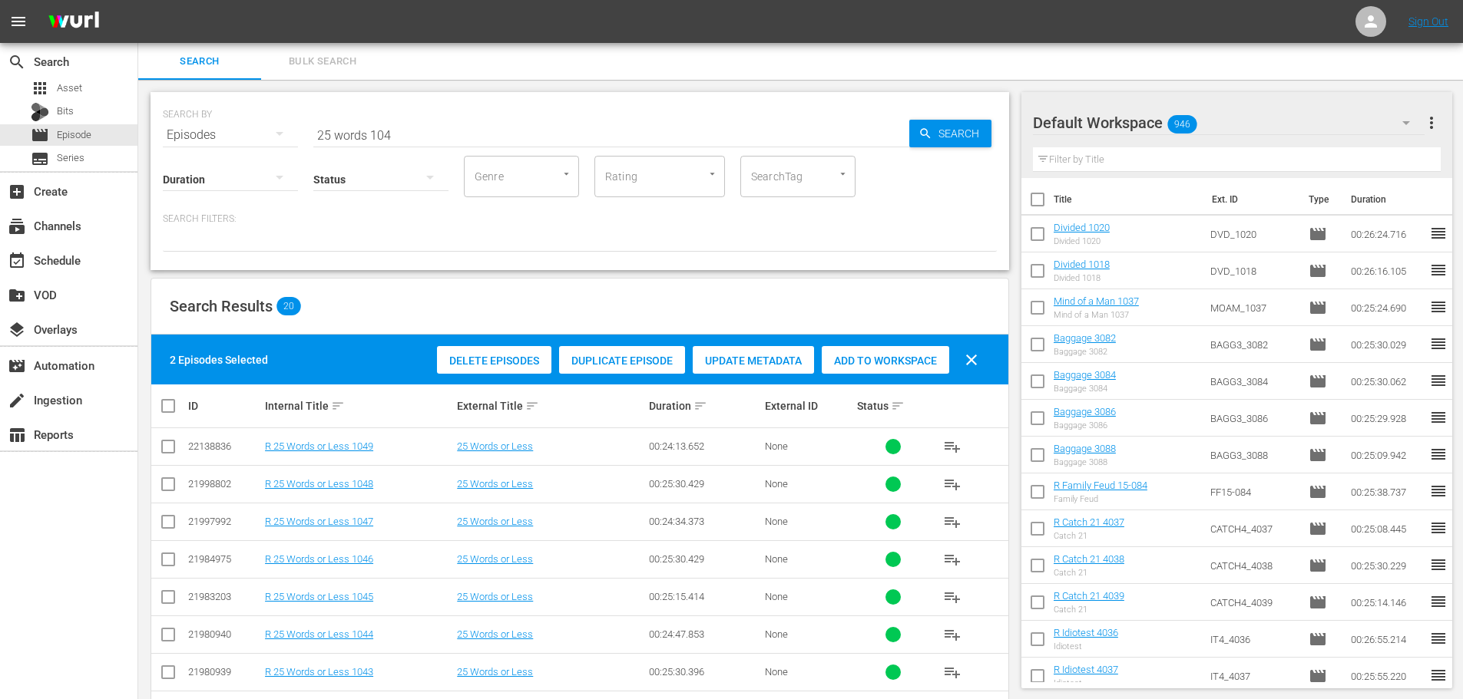
click at [874, 357] on span "Add to Workspace" at bounding box center [885, 361] width 127 height 12
drag, startPoint x: 468, startPoint y: 124, endPoint x: 111, endPoint y: 60, distance: 362.7
click at [187, 110] on div "SEARCH BY Search By Episodes Search ID, Title, Description, Keywords, or Catego…" at bounding box center [580, 125] width 834 height 55
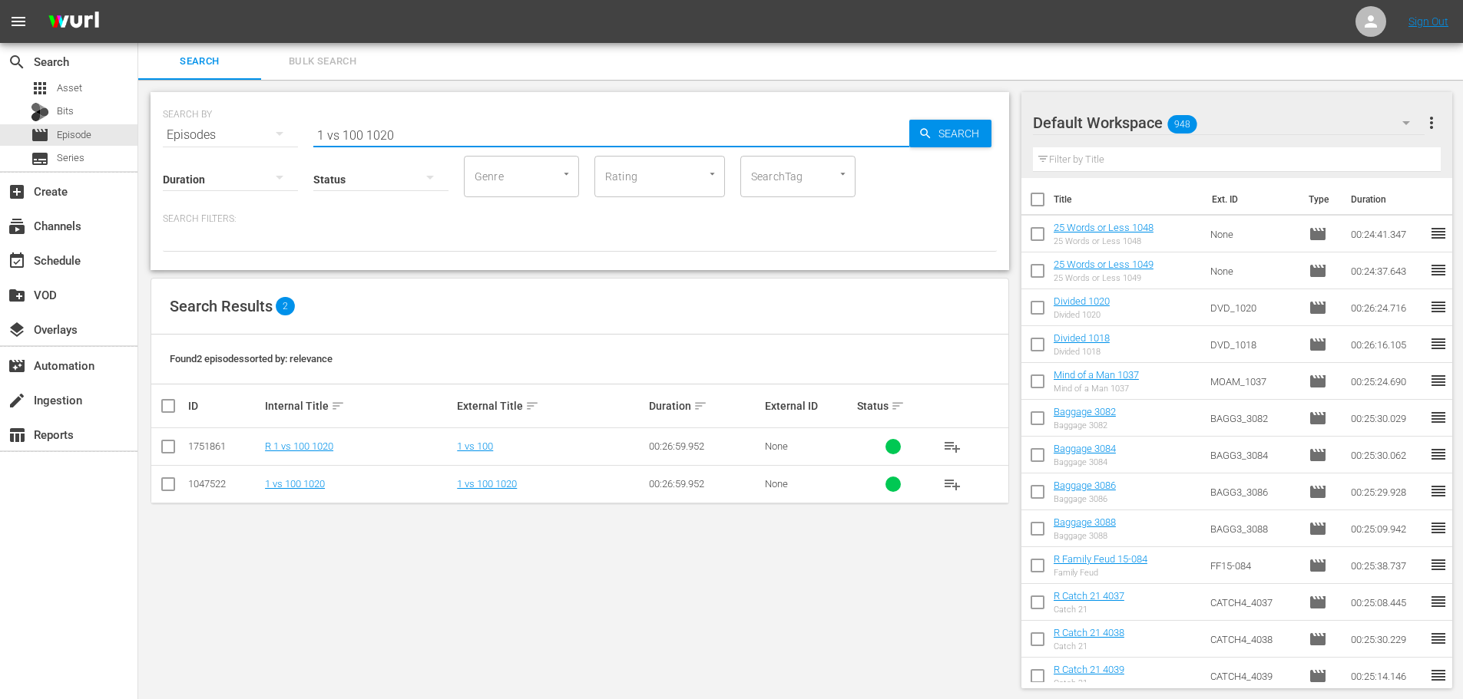
type input "1 vs 100 1020"
click at [164, 477] on icon at bounding box center [168, 484] width 18 height 18
click at [167, 475] on icon at bounding box center [168, 484] width 18 height 18
click at [163, 490] on input "checkbox" at bounding box center [168, 487] width 18 height 18
checkbox input "true"
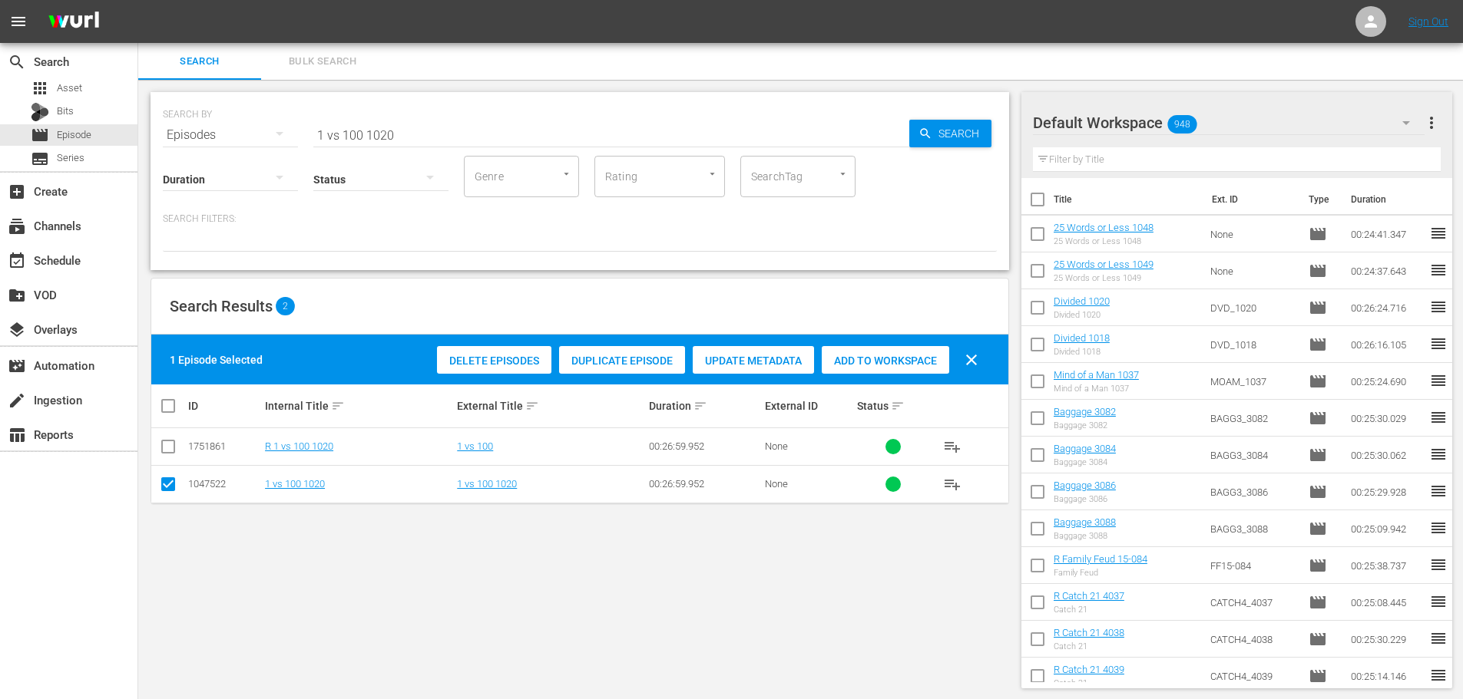
click at [879, 352] on div "Add to Workspace" at bounding box center [885, 360] width 127 height 29
drag, startPoint x: 443, startPoint y: 106, endPoint x: 431, endPoint y: 115, distance: 14.7
click at [438, 108] on div "SEARCH BY Search By Episodes Search ID, Title, Description, Keywords, or Catego…" at bounding box center [580, 125] width 834 height 55
click at [138, 0] on div "search Search apps Asset Bits movie Episode subtitles Series add_box Create sub…" at bounding box center [800, 0] width 1324 height 0
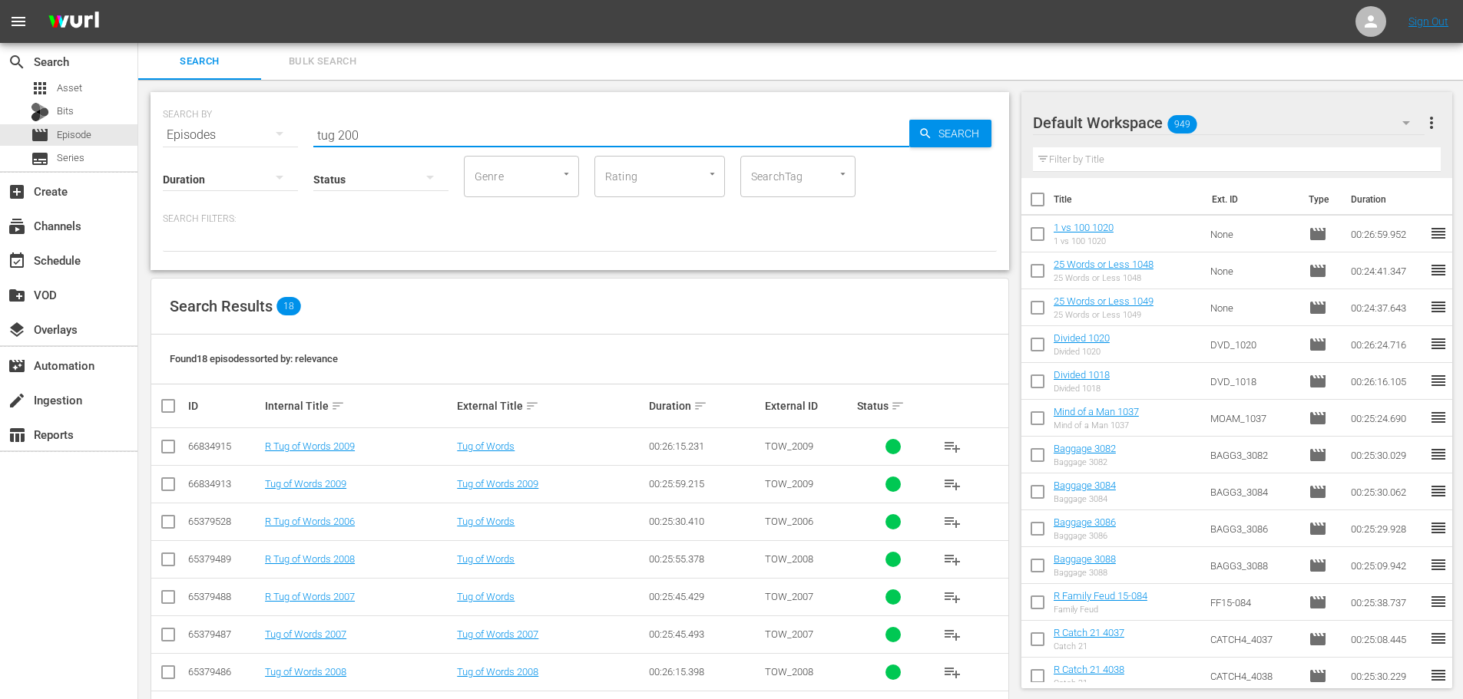
type input "tug 200"
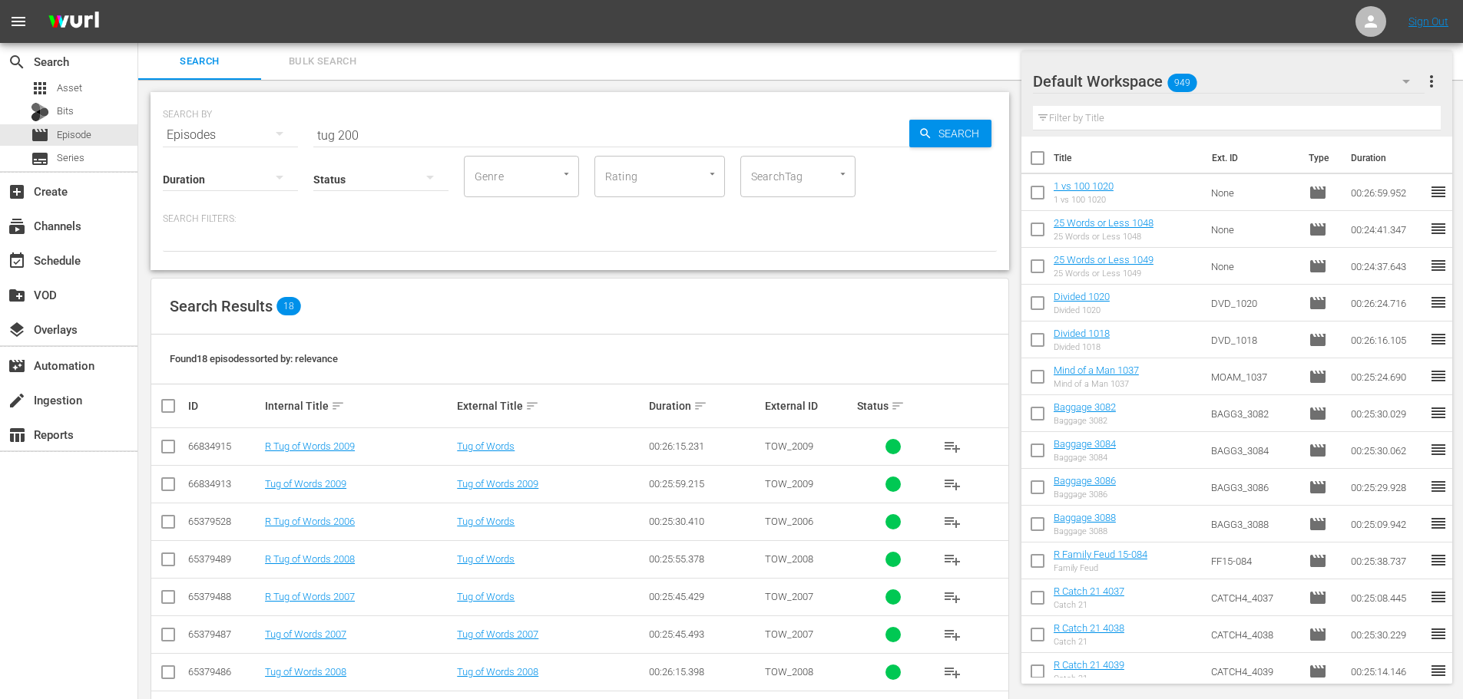
scroll to position [384, 0]
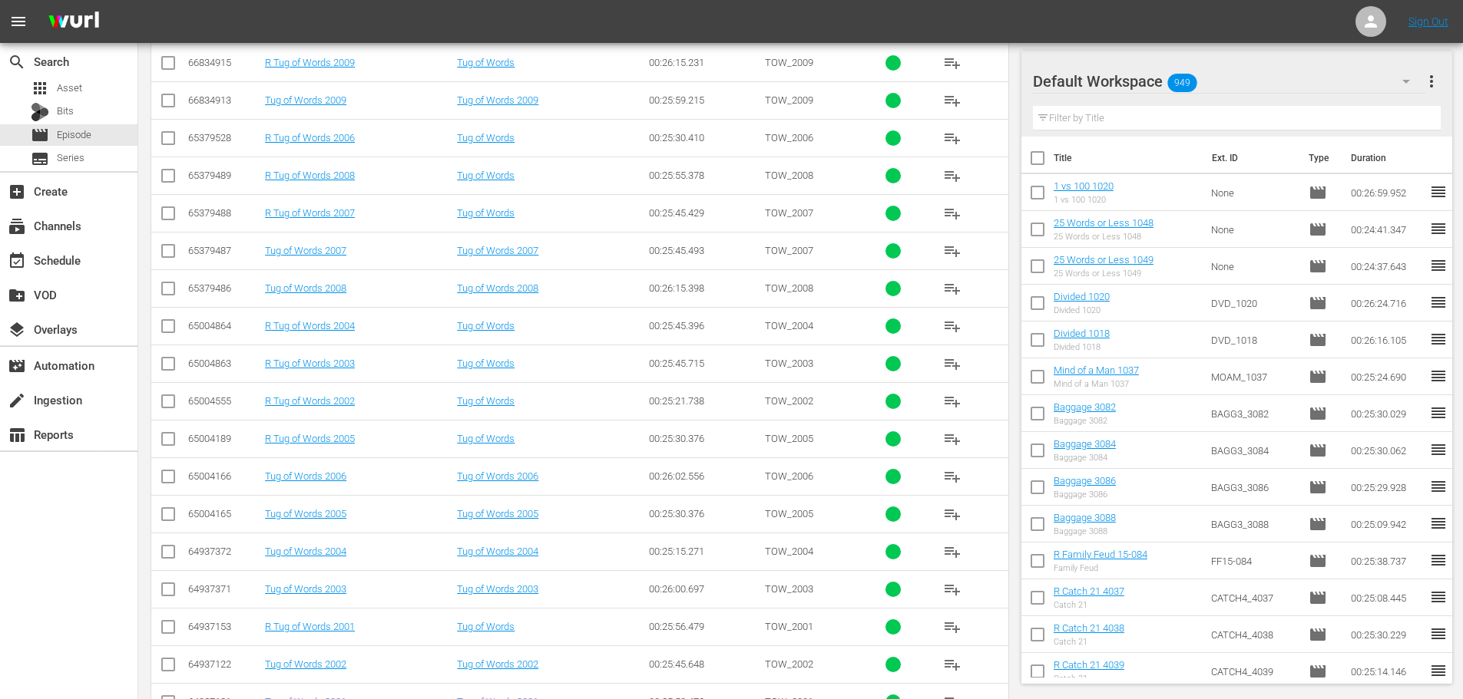
drag, startPoint x: 167, startPoint y: 562, endPoint x: 149, endPoint y: 499, distance: 65.6
click at [167, 562] on input "checkbox" at bounding box center [168, 555] width 18 height 18
checkbox input "true"
click at [165, 484] on input "checkbox" at bounding box center [168, 480] width 18 height 18
checkbox input "true"
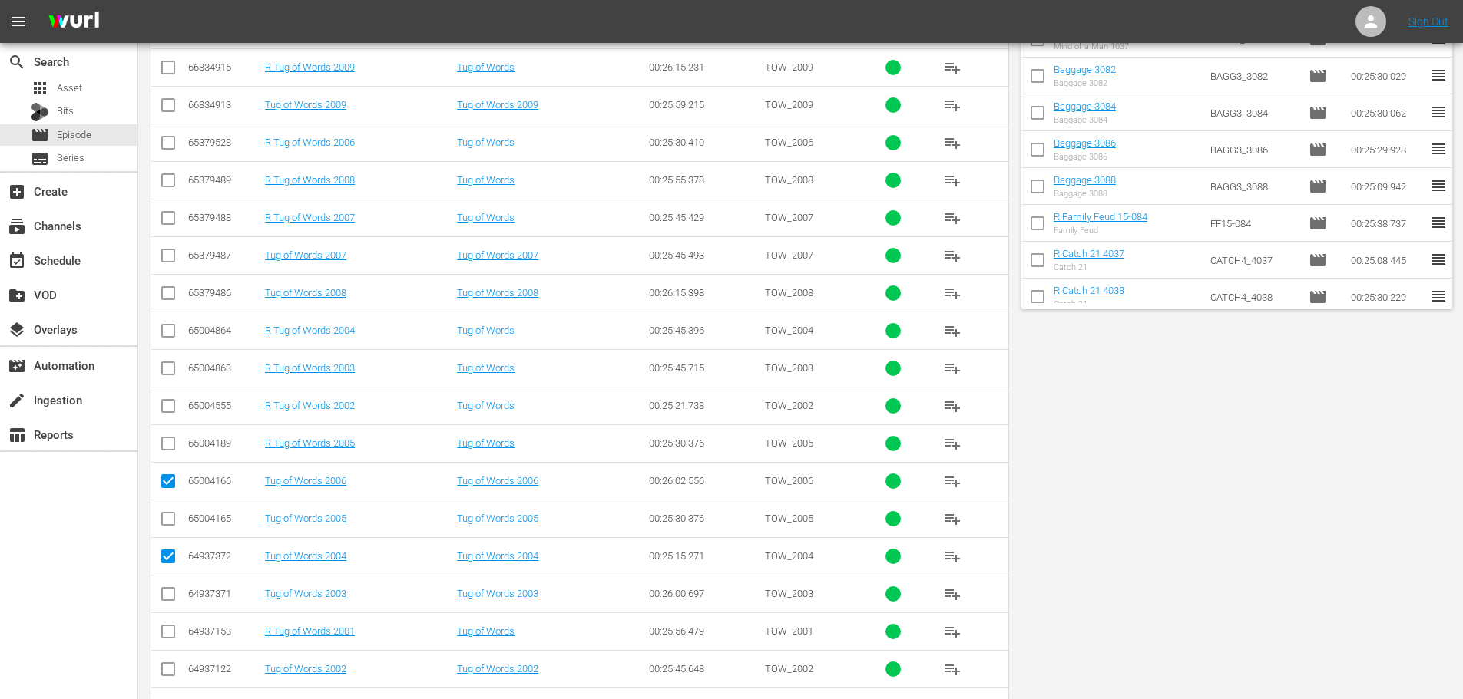
scroll to position [0, 0]
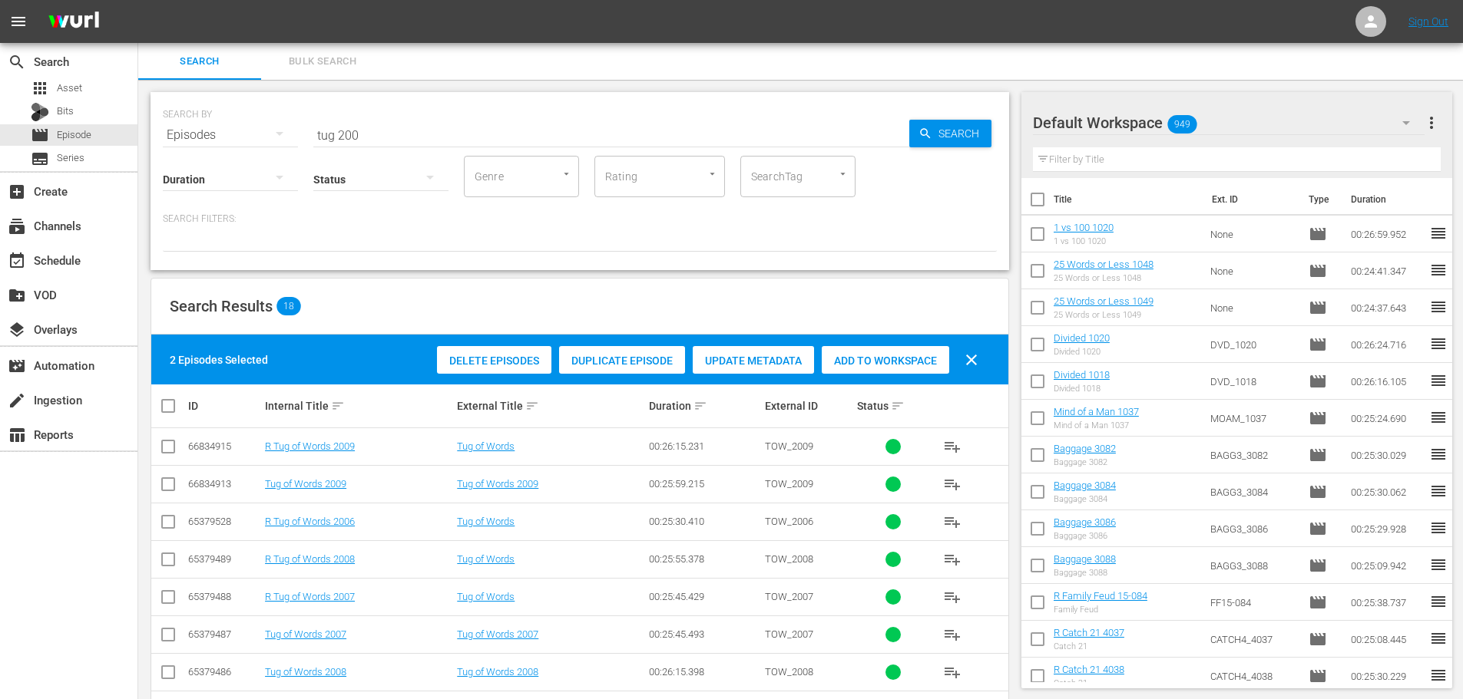
click at [848, 359] on span "Add to Workspace" at bounding box center [885, 361] width 127 height 12
drag, startPoint x: 466, startPoint y: 127, endPoint x: 128, endPoint y: 131, distance: 337.8
click at [138, 0] on div "search Search apps Asset Bits movie Episode subtitles Series add_box Create sub…" at bounding box center [800, 0] width 1324 height 0
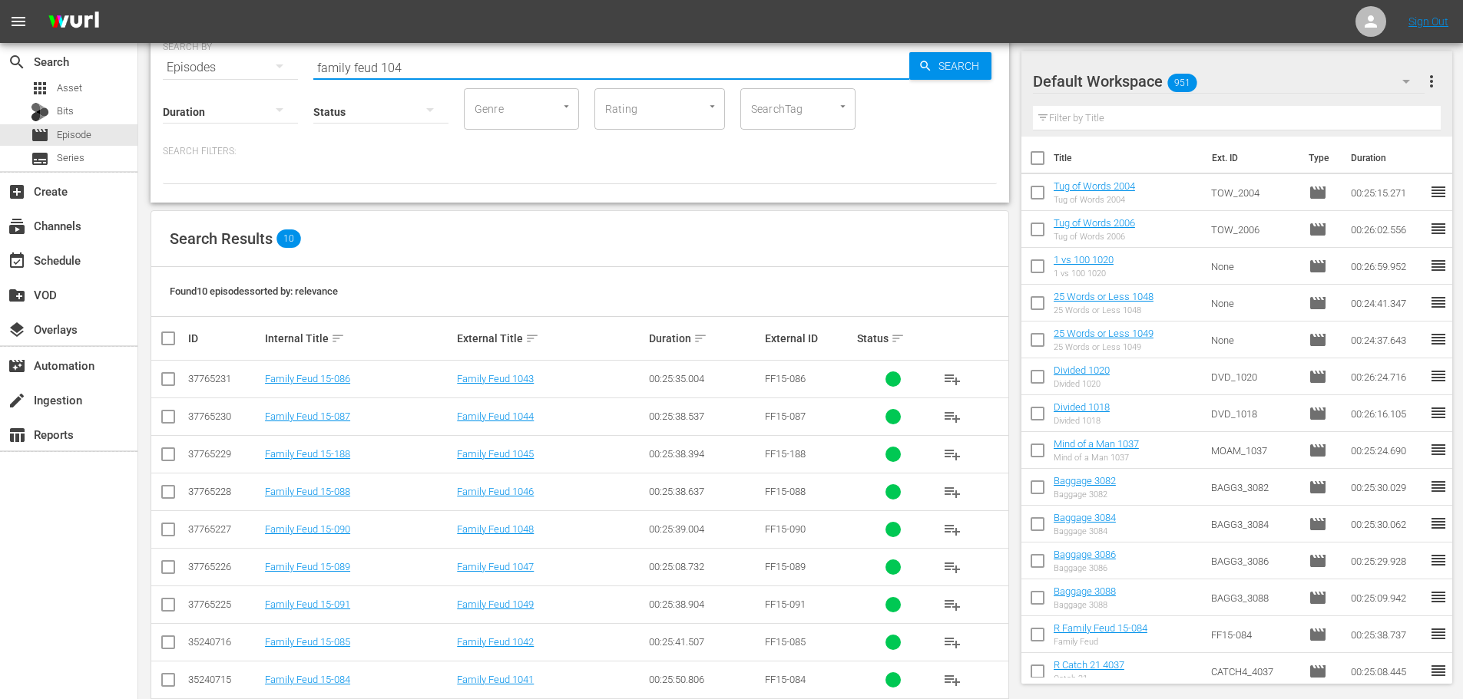
scroll to position [134, 0]
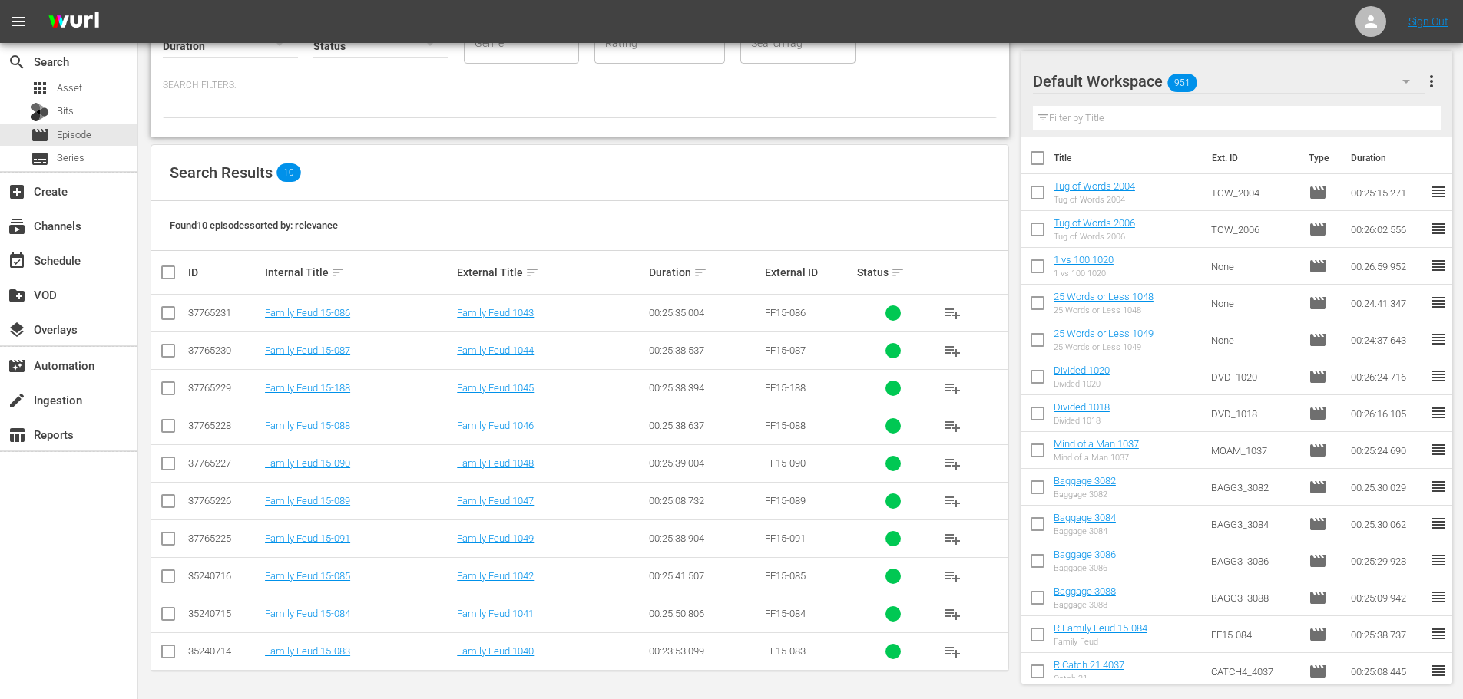
type input "family feud 104"
drag, startPoint x: 163, startPoint y: 311, endPoint x: 164, endPoint y: 362, distance: 50.7
click at [166, 311] on input "checkbox" at bounding box center [168, 316] width 18 height 18
checkbox input "true"
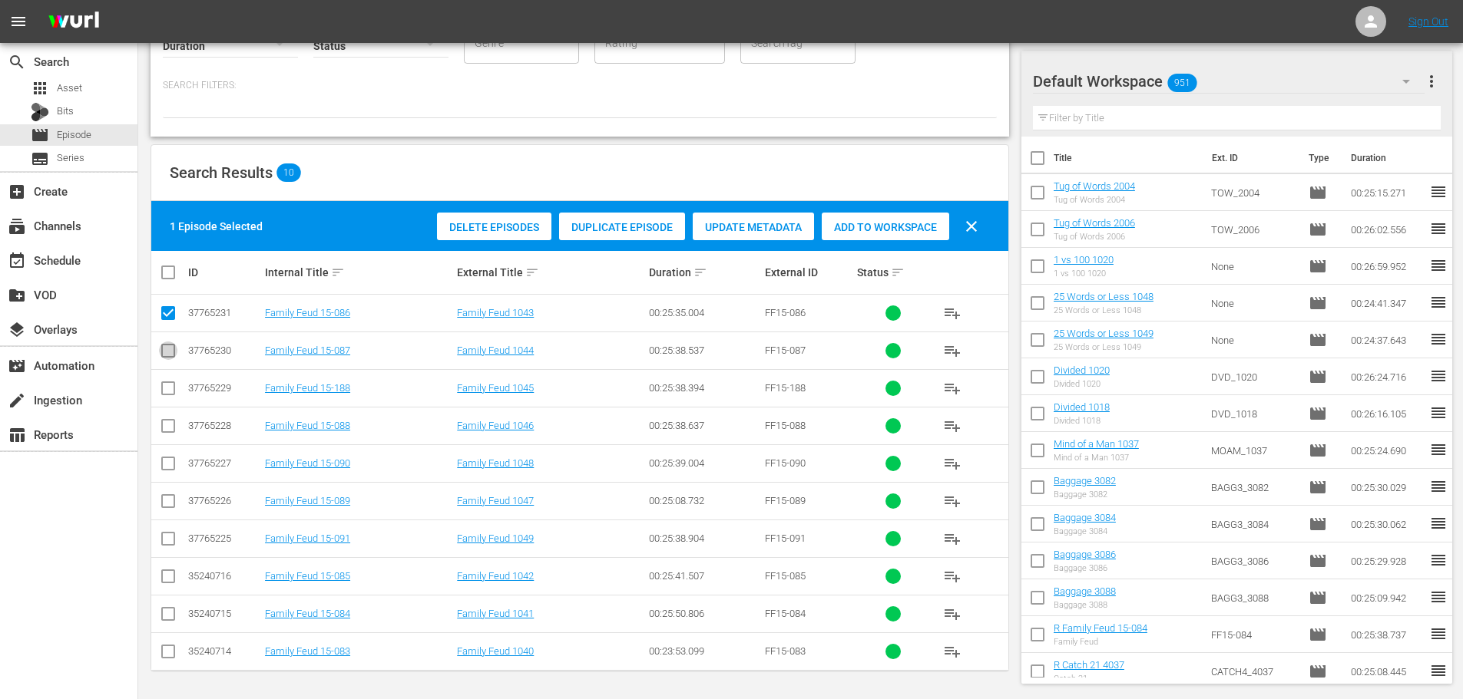
click at [165, 352] on input "checkbox" at bounding box center [168, 354] width 18 height 18
checkbox input "true"
click at [845, 222] on span "Add to Workspace" at bounding box center [885, 227] width 127 height 12
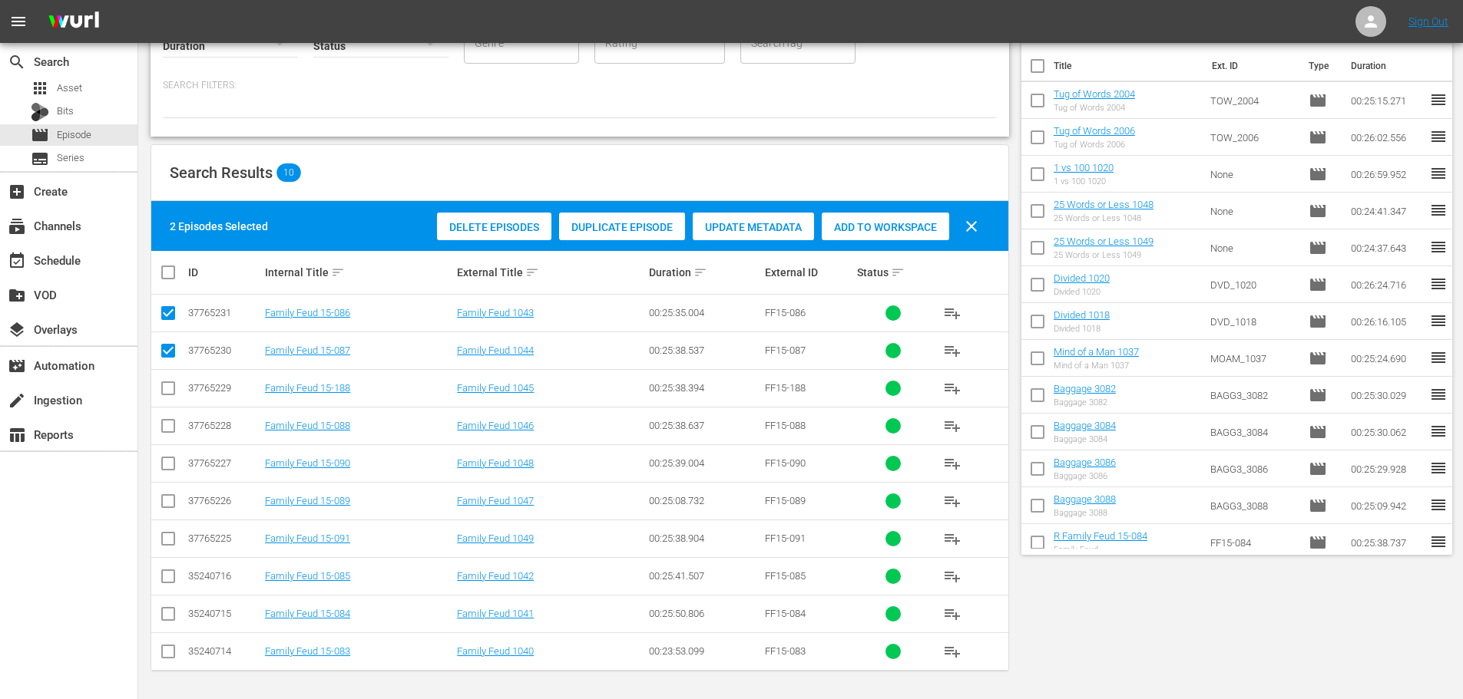
scroll to position [0, 0]
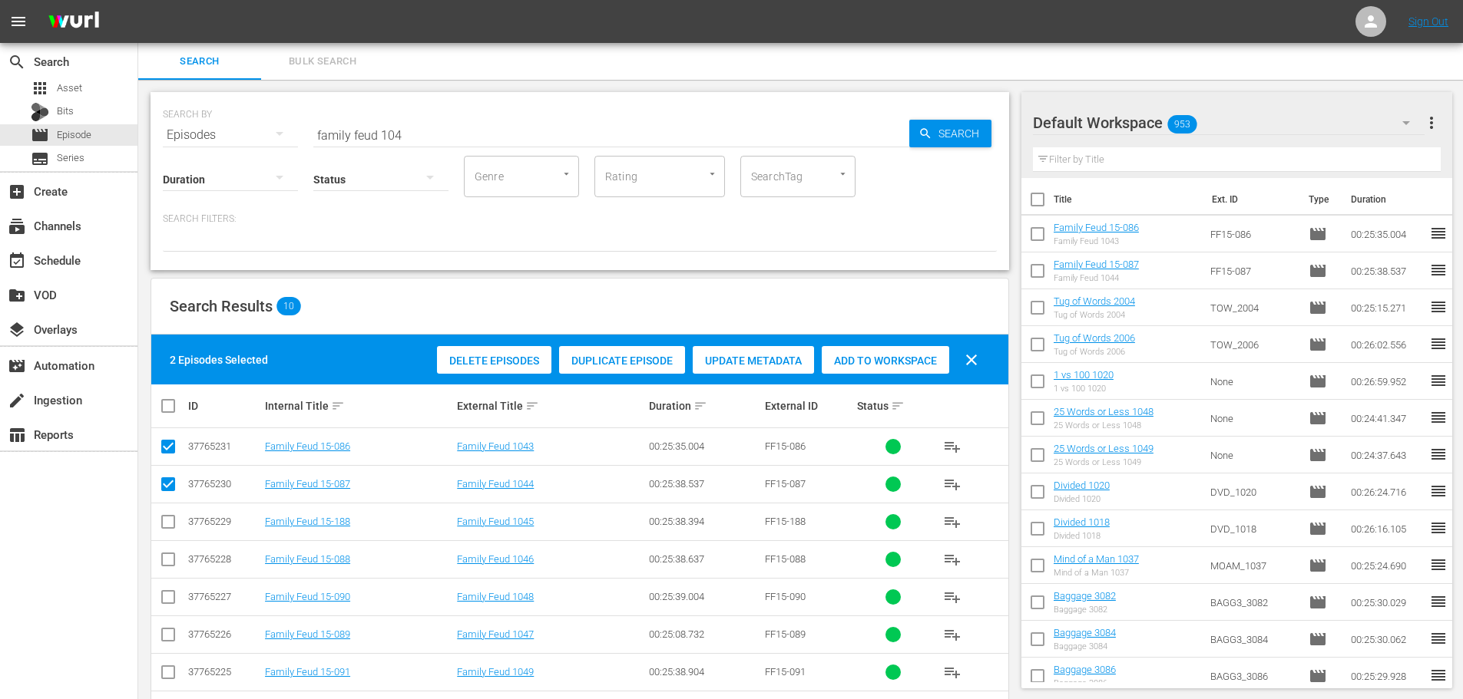
click at [461, 111] on div "SEARCH BY Search By Episodes Search ID, Title, Description, Keywords, or Catego…" at bounding box center [580, 125] width 834 height 55
drag, startPoint x: 462, startPoint y: 121, endPoint x: 220, endPoint y: 134, distance: 243.0
click at [220, 134] on div "SEARCH BY Search By Episodes Search ID, Title, Description, Keywords, or Catego…" at bounding box center [580, 125] width 834 height 55
type input "common"
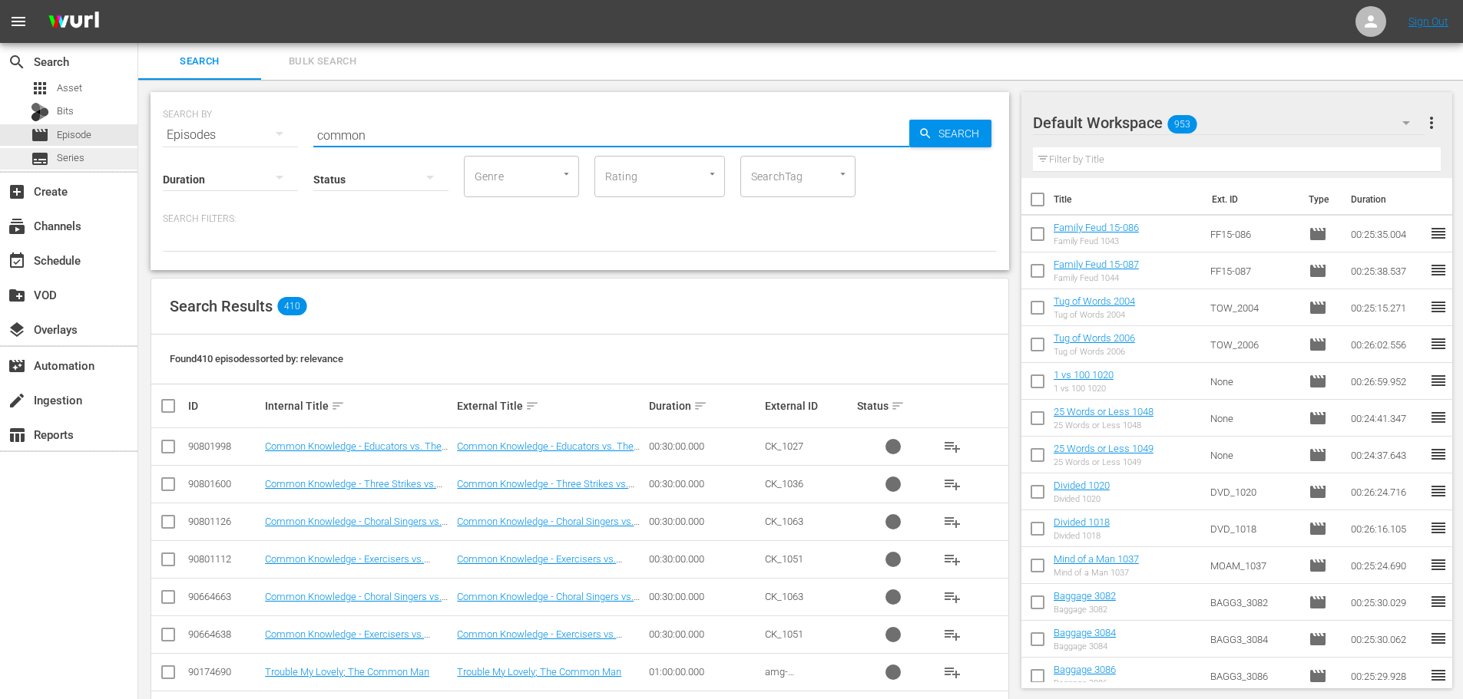
drag, startPoint x: 468, startPoint y: 122, endPoint x: 113, endPoint y: 161, distance: 356.9
click at [138, 0] on div "search Search apps Asset Bits movie Episode subtitles Series add_box Create sub…" at bounding box center [800, 0] width 1324 height 0
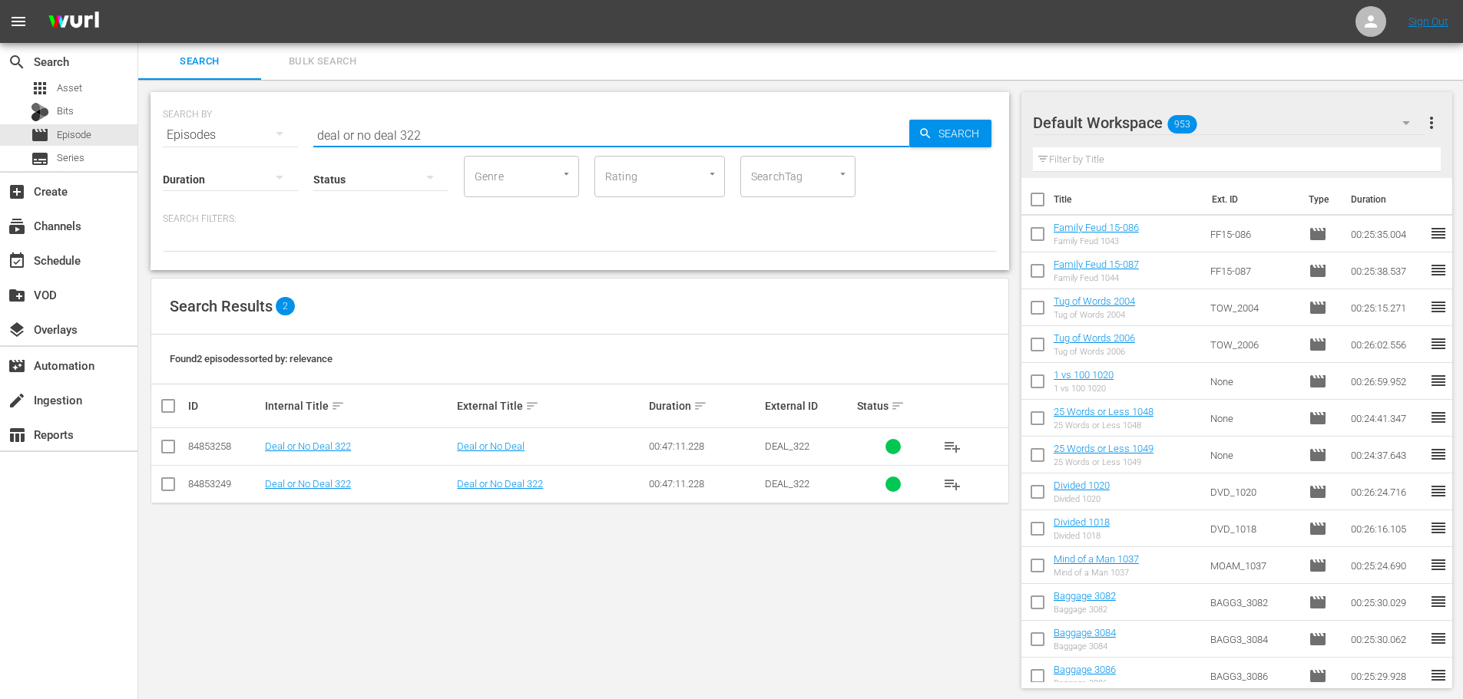
type input "deal or no deal 322"
click at [164, 485] on input "checkbox" at bounding box center [168, 487] width 18 height 18
checkbox input "true"
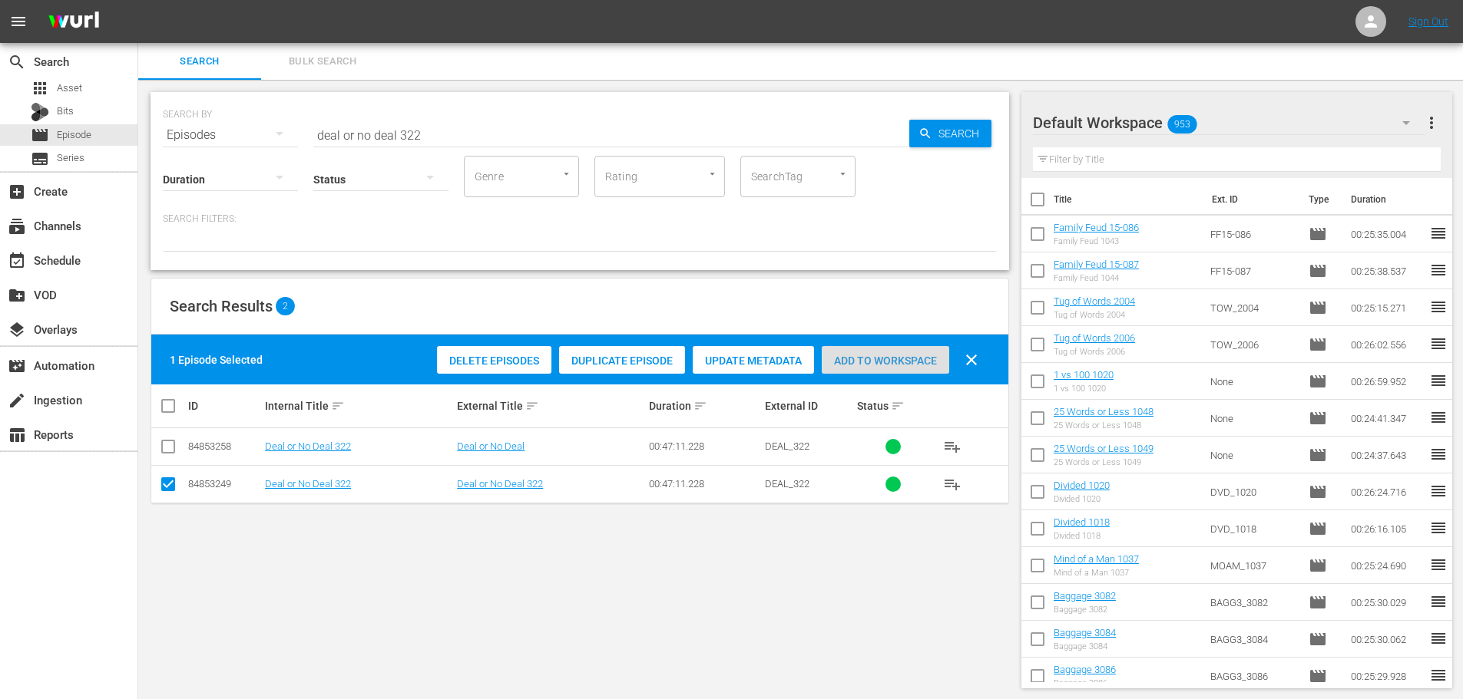
click at [872, 349] on div "Add to Workspace" at bounding box center [885, 360] width 127 height 29
click at [465, 68] on div "Search Bulk Search" at bounding box center [800, 61] width 1324 height 37
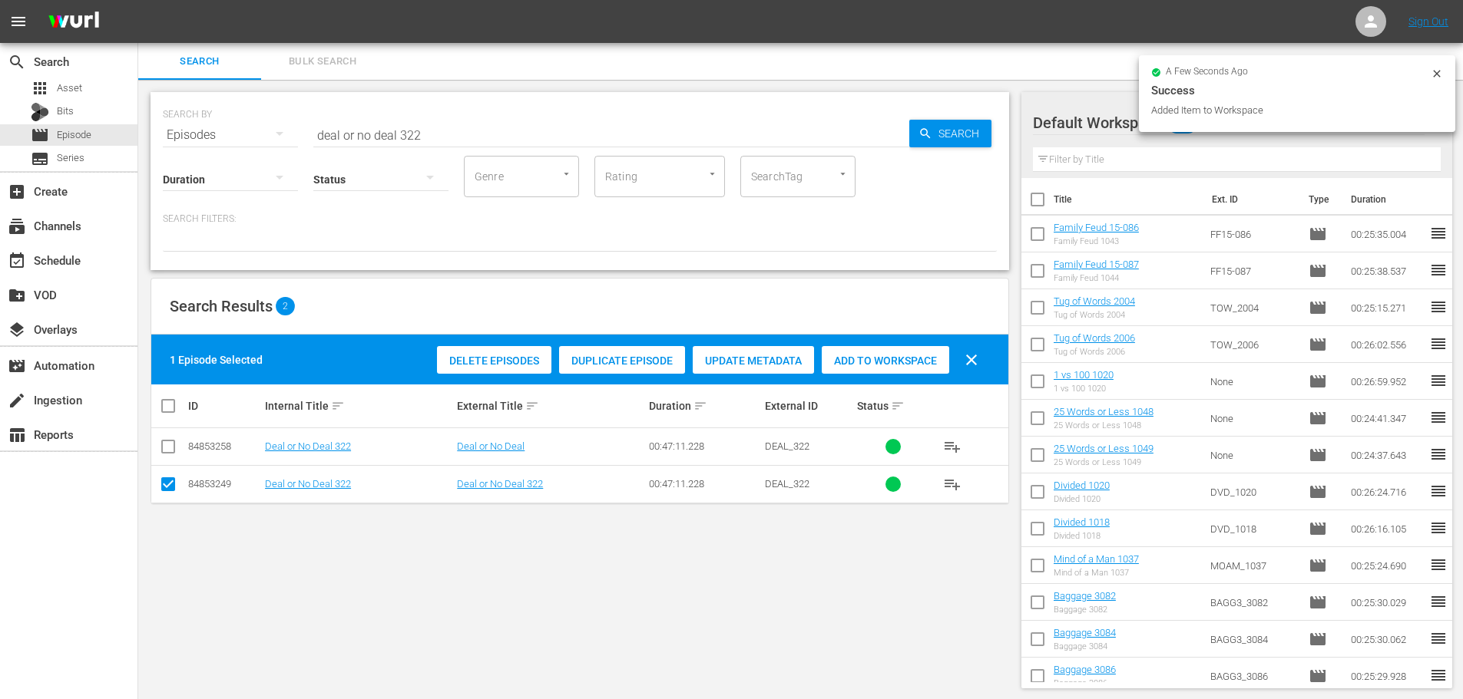
click at [480, 149] on input "deal or no deal 322" at bounding box center [611, 135] width 596 height 37
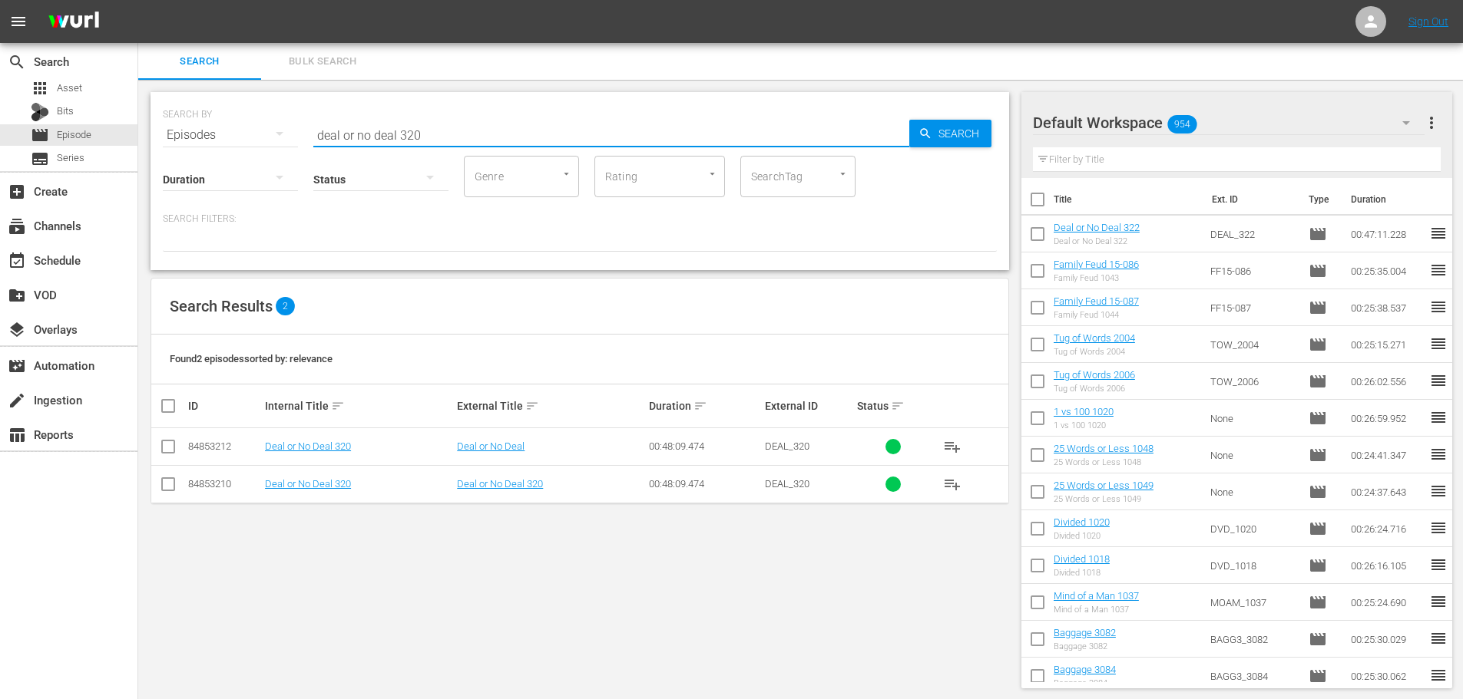
type input "deal or no deal 320"
click at [165, 490] on input "checkbox" at bounding box center [168, 487] width 18 height 18
checkbox input "true"
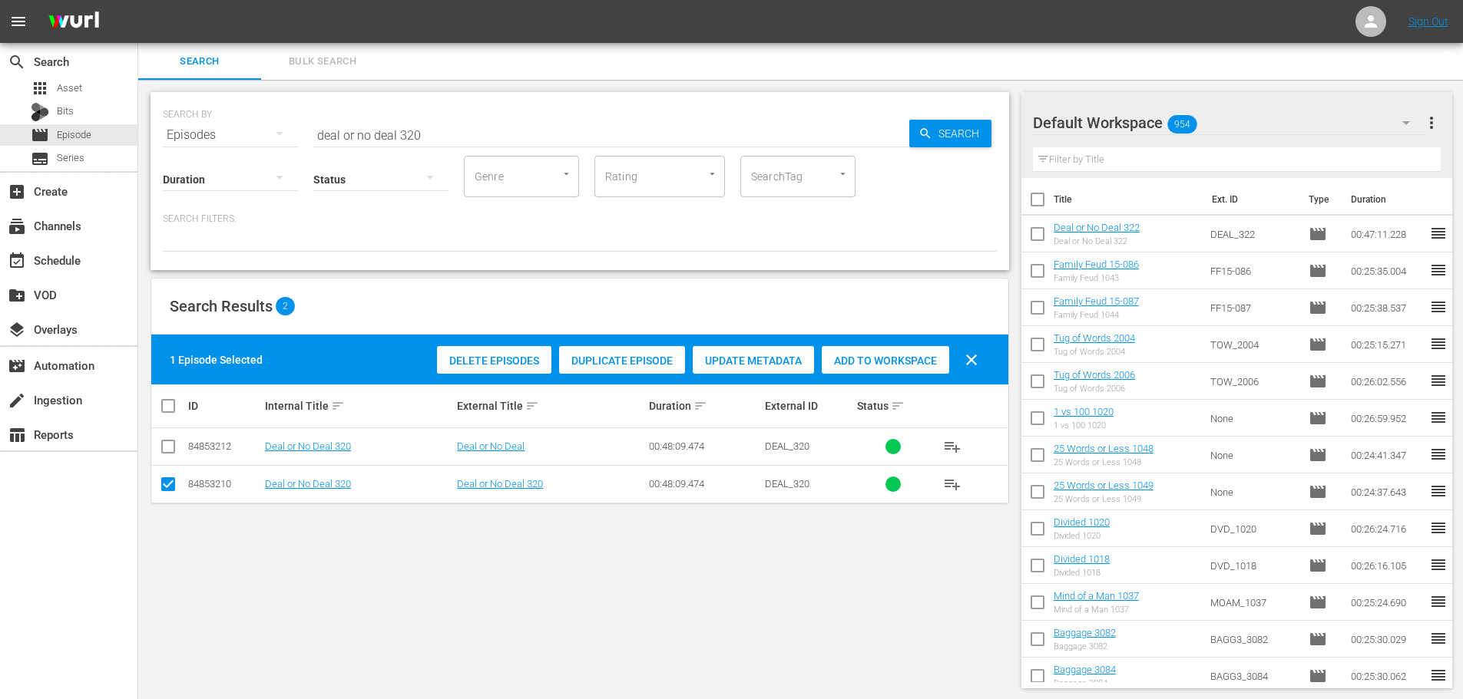
click at [865, 351] on div "Add to Workspace" at bounding box center [885, 360] width 127 height 29
drag, startPoint x: 450, startPoint y: 140, endPoint x: 91, endPoint y: 96, distance: 361.2
click at [138, 0] on div "search Search apps Asset Bits movie Episode subtitles Series add_box Create sub…" at bounding box center [800, 0] width 1324 height 0
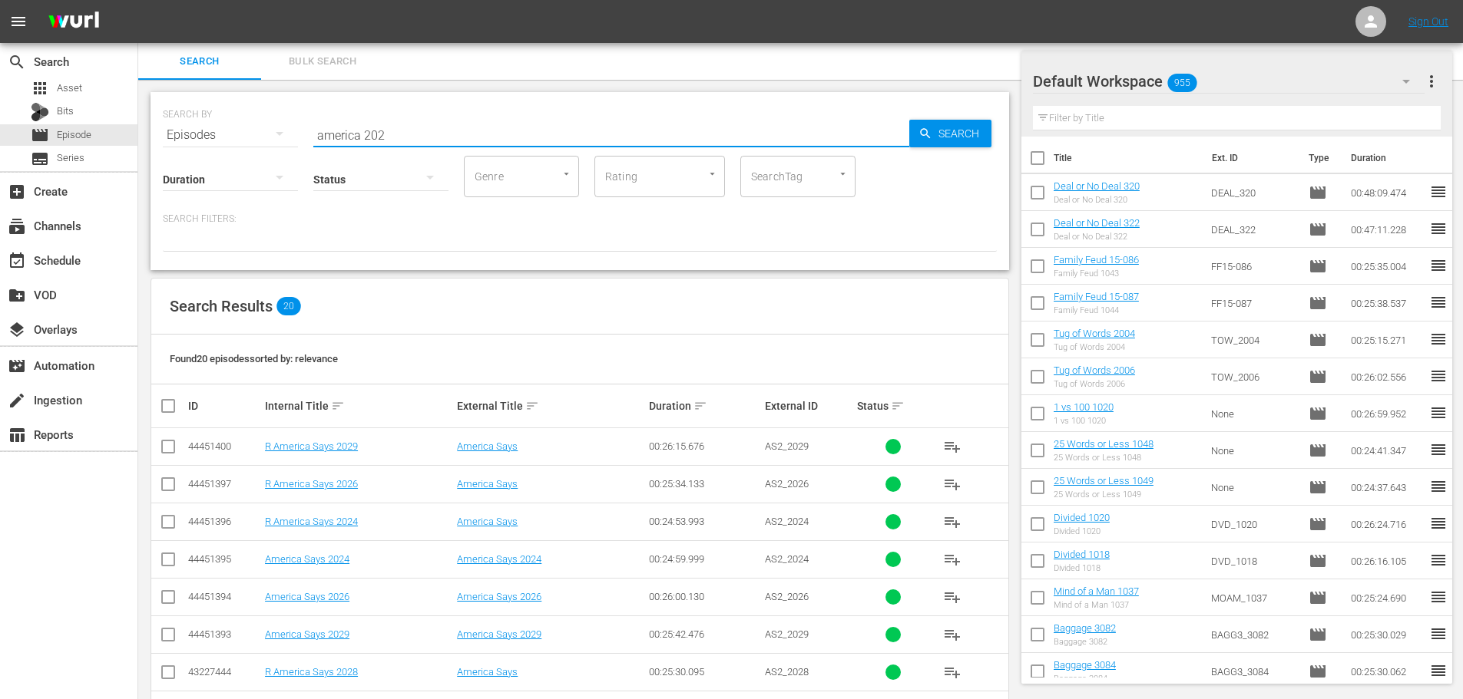
scroll to position [510, 0]
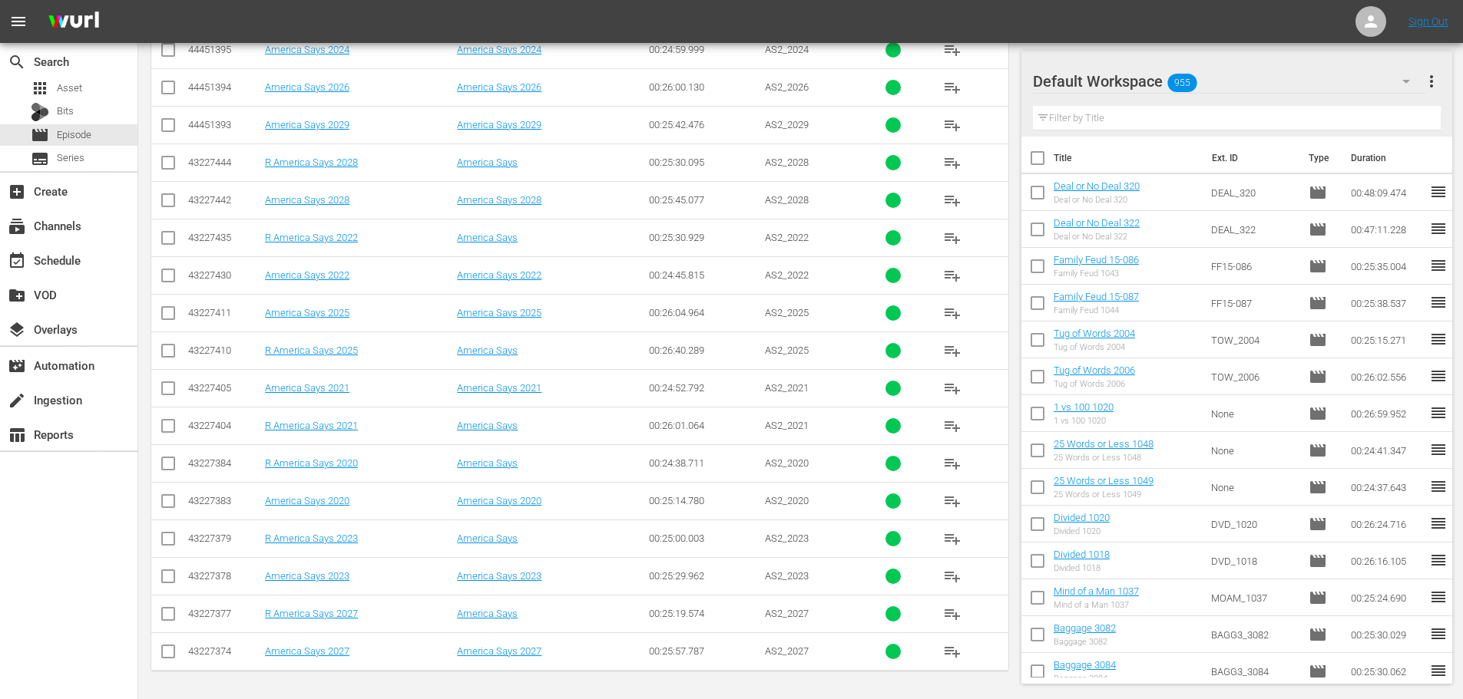
type input "america 202"
click at [173, 652] on input "checkbox" at bounding box center [168, 655] width 18 height 18
checkbox input "true"
drag, startPoint x: 167, startPoint y: 134, endPoint x: 174, endPoint y: 131, distance: 8.0
click at [168, 134] on input "checkbox" at bounding box center [168, 128] width 18 height 18
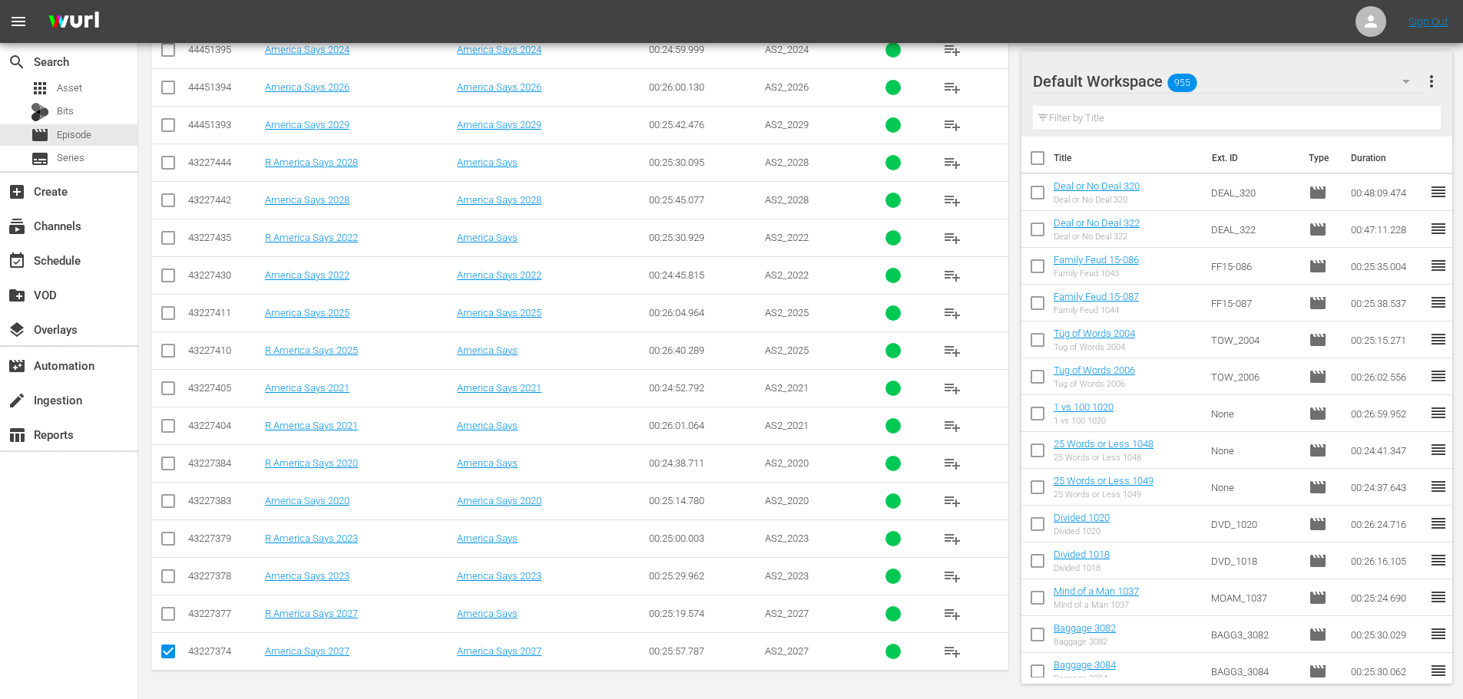
checkbox input "true"
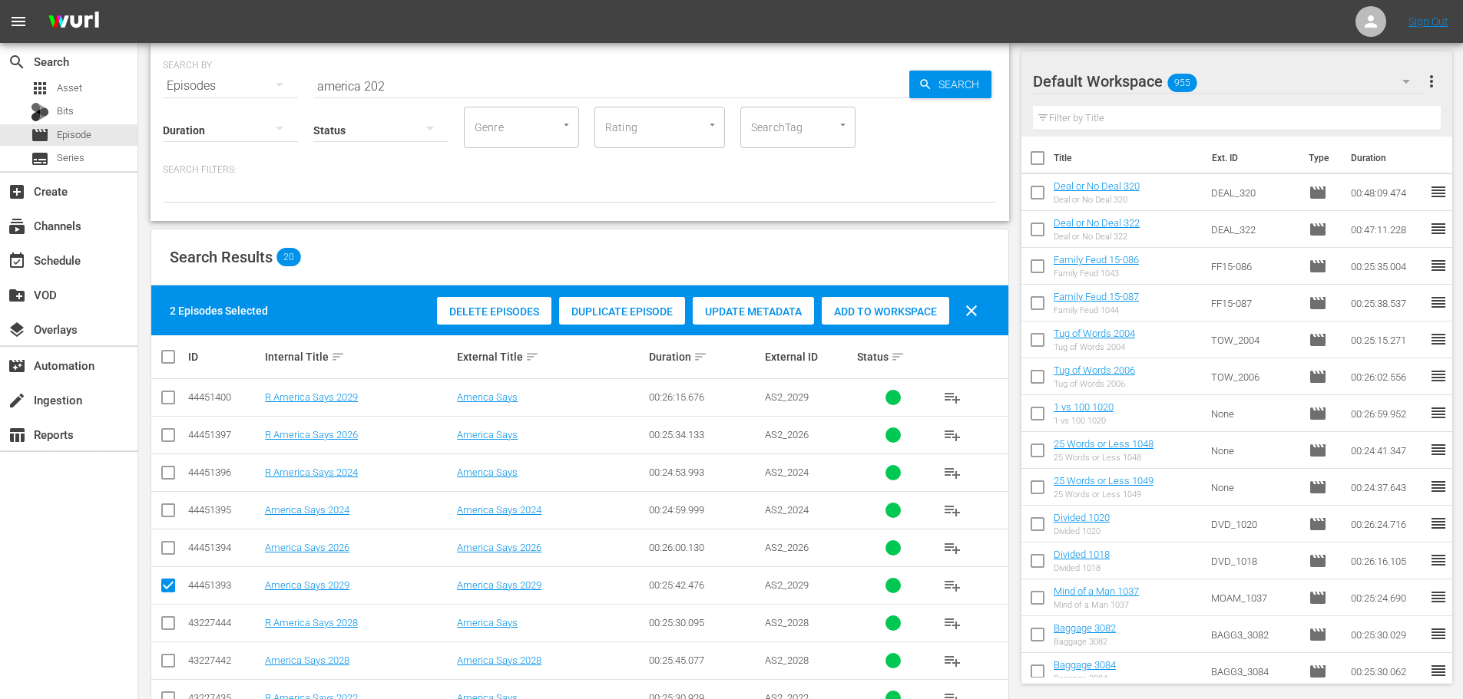
click at [843, 322] on div "Add to Workspace" at bounding box center [885, 311] width 127 height 29
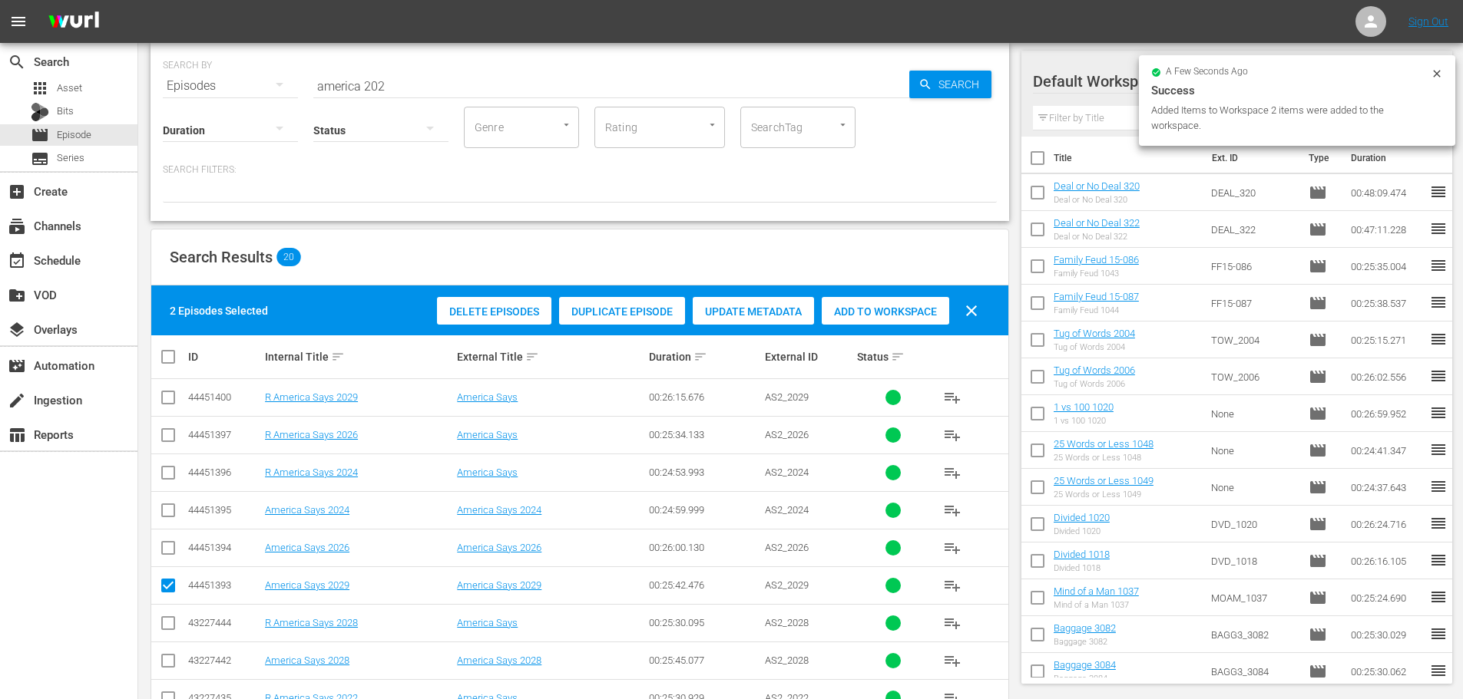
click at [375, 65] on div "SEARCH BY Search By Episodes Search ID, Title, Description, Keywords, or Catego…" at bounding box center [580, 76] width 834 height 55
click at [404, 65] on div "SEARCH BY Search By Episodes Search ID, Title, Description, Keywords, or Catego…" at bounding box center [580, 76] width 834 height 55
click at [413, 80] on input "america 202" at bounding box center [611, 86] width 596 height 37
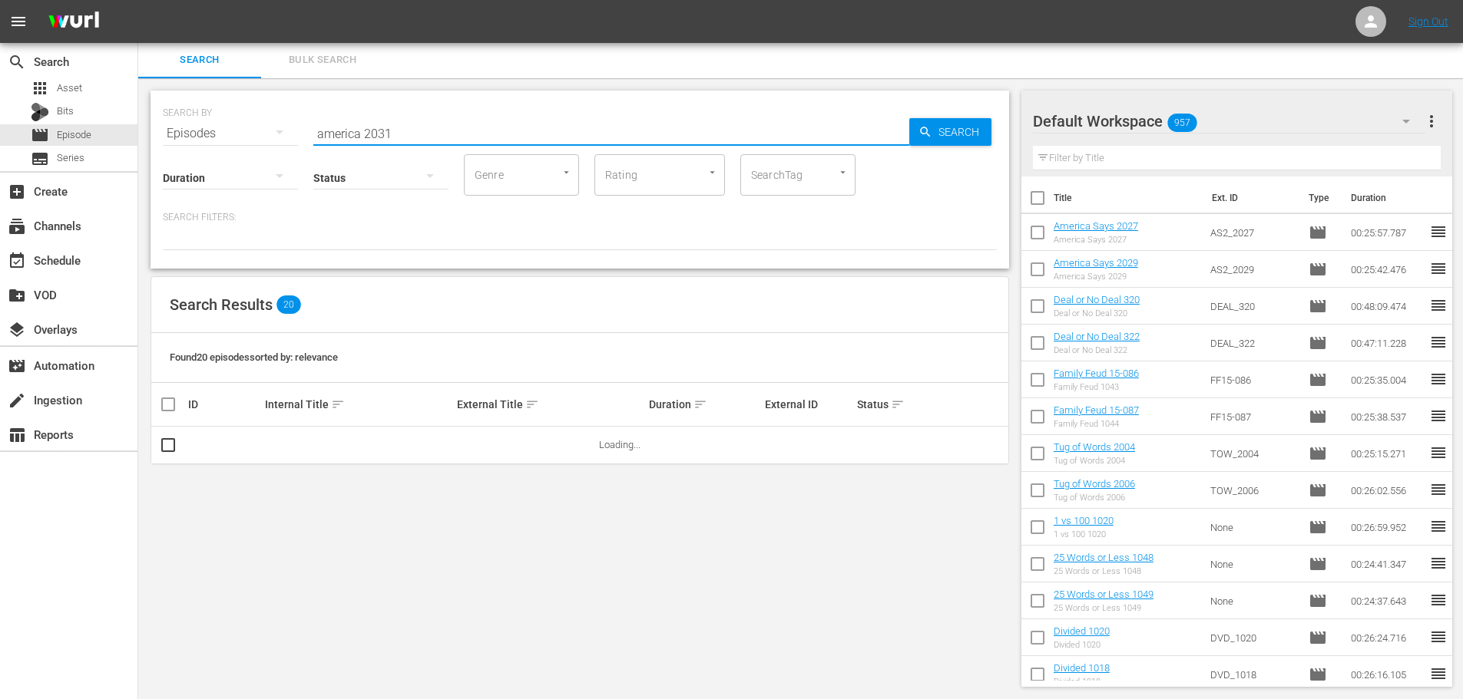
scroll to position [0, 0]
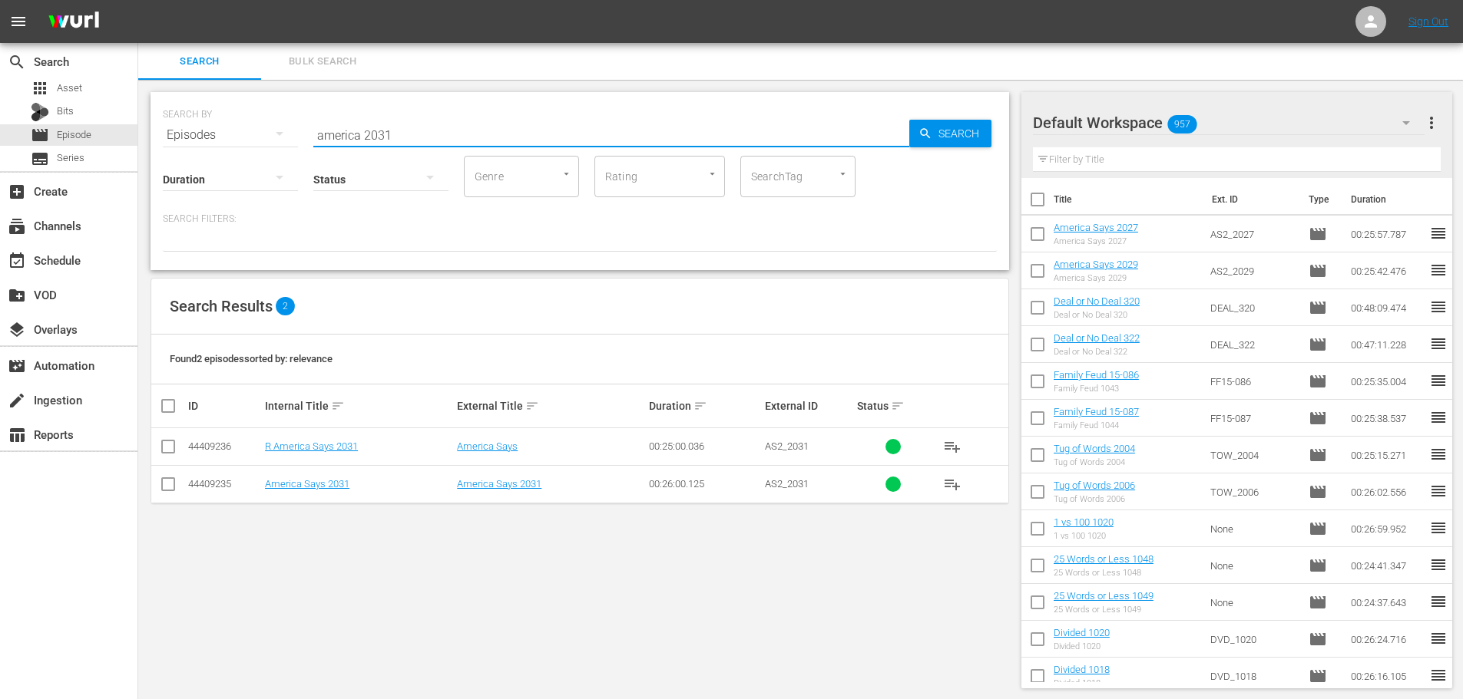
type input "america 2031"
click at [157, 486] on td at bounding box center [168, 484] width 35 height 38
click at [167, 486] on input "checkbox" at bounding box center [168, 487] width 18 height 18
checkbox input "true"
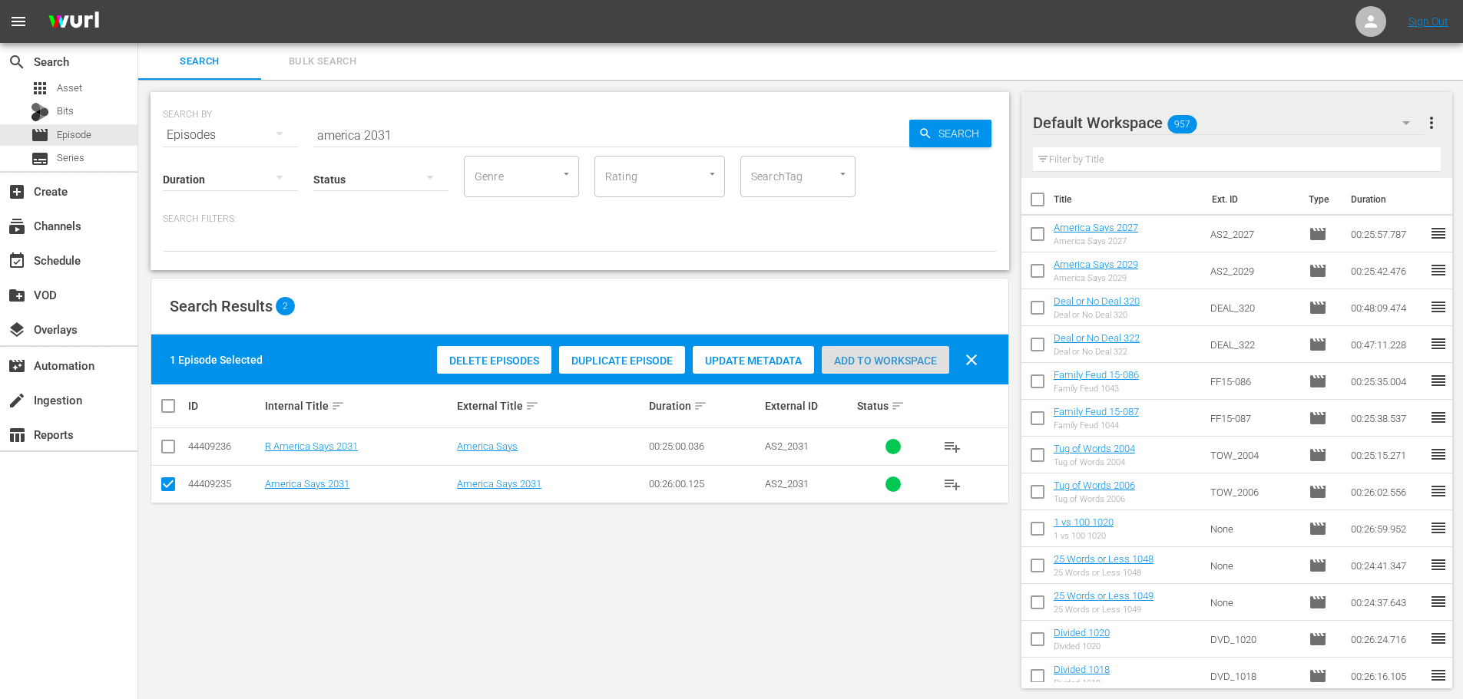
click at [877, 365] on span "Add to Workspace" at bounding box center [885, 361] width 127 height 12
drag, startPoint x: 407, startPoint y: 122, endPoint x: 135, endPoint y: 134, distance: 272.1
click at [213, 140] on div "SEARCH BY Search By Episodes Search ID, Title, Description, Keywords, or Catego…" at bounding box center [580, 125] width 834 height 55
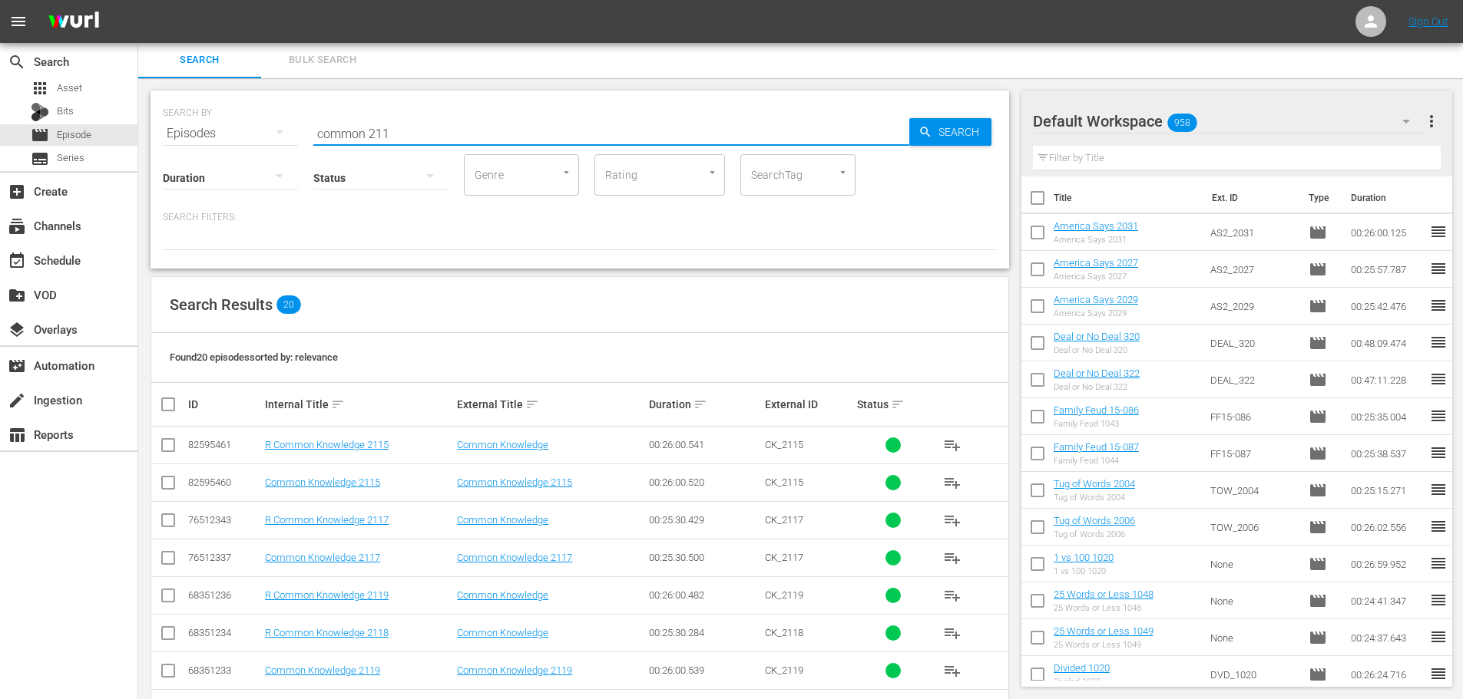
type input "common 211"
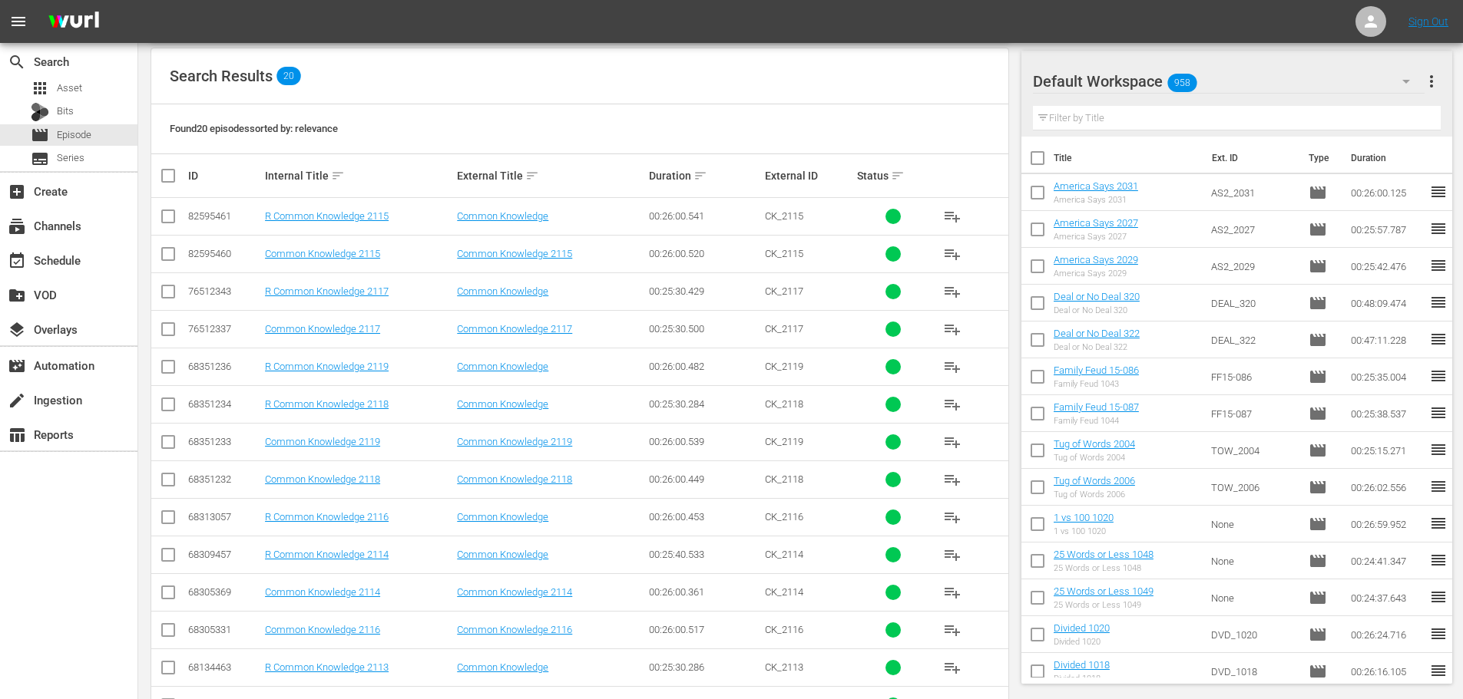
scroll to position [384, 0]
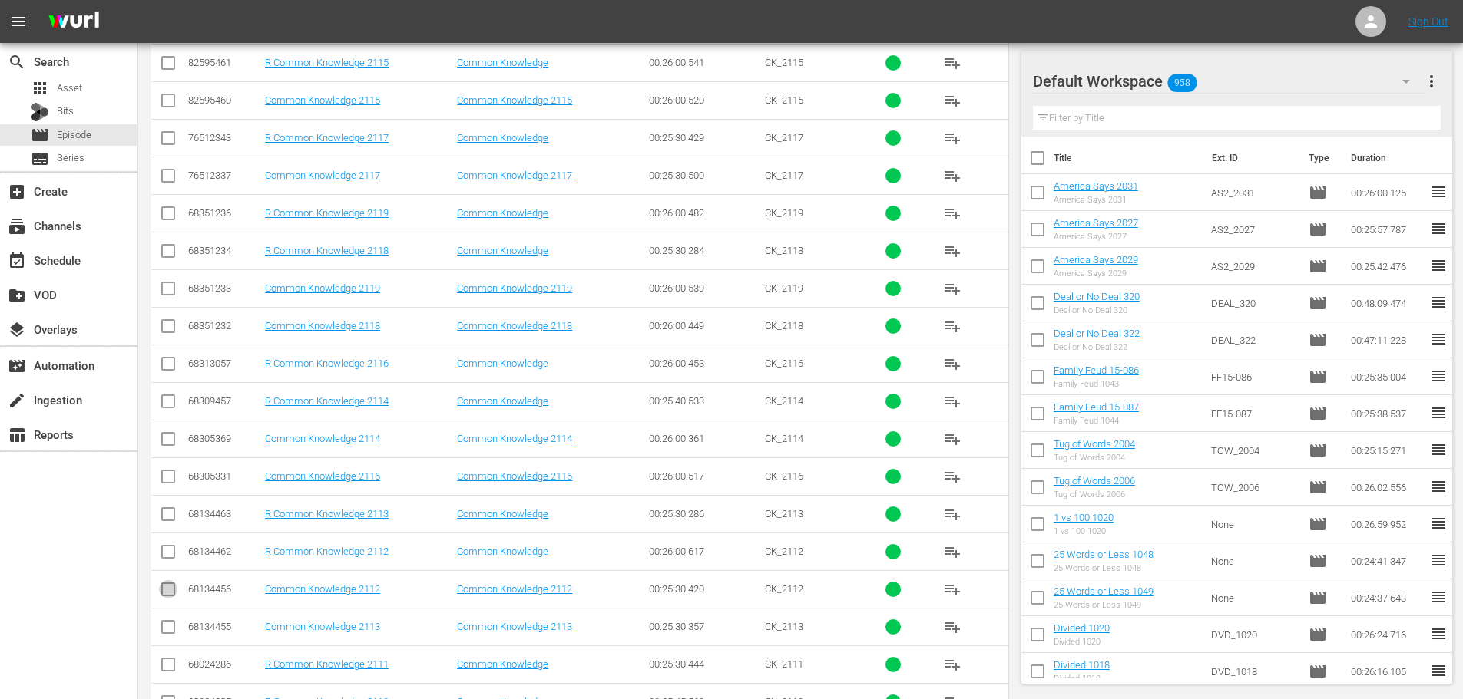
click at [170, 589] on input "checkbox" at bounding box center [168, 593] width 18 height 18
checkbox input "true"
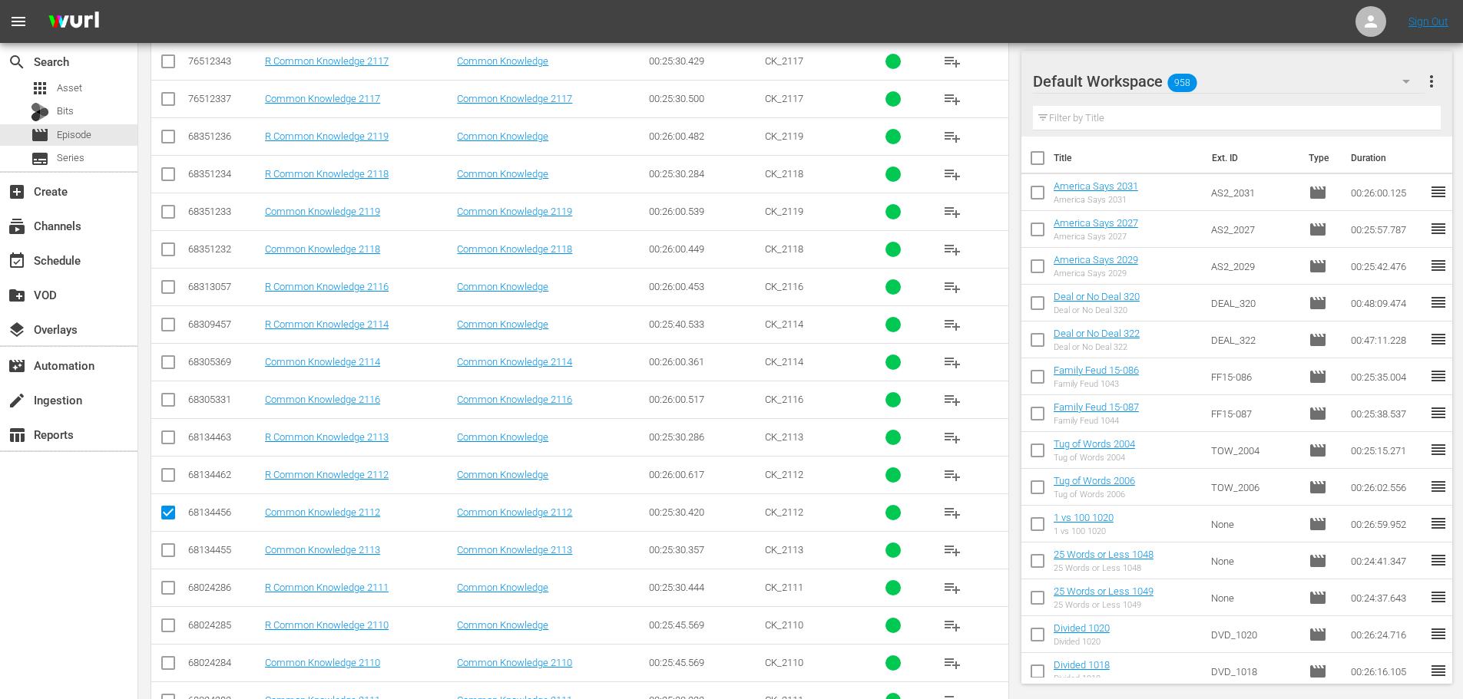
drag, startPoint x: 164, startPoint y: 565, endPoint x: 168, endPoint y: 554, distance: 11.4
click at [164, 564] on td at bounding box center [168, 550] width 35 height 38
click at [169, 551] on input "checkbox" at bounding box center [168, 553] width 18 height 18
checkbox input "true"
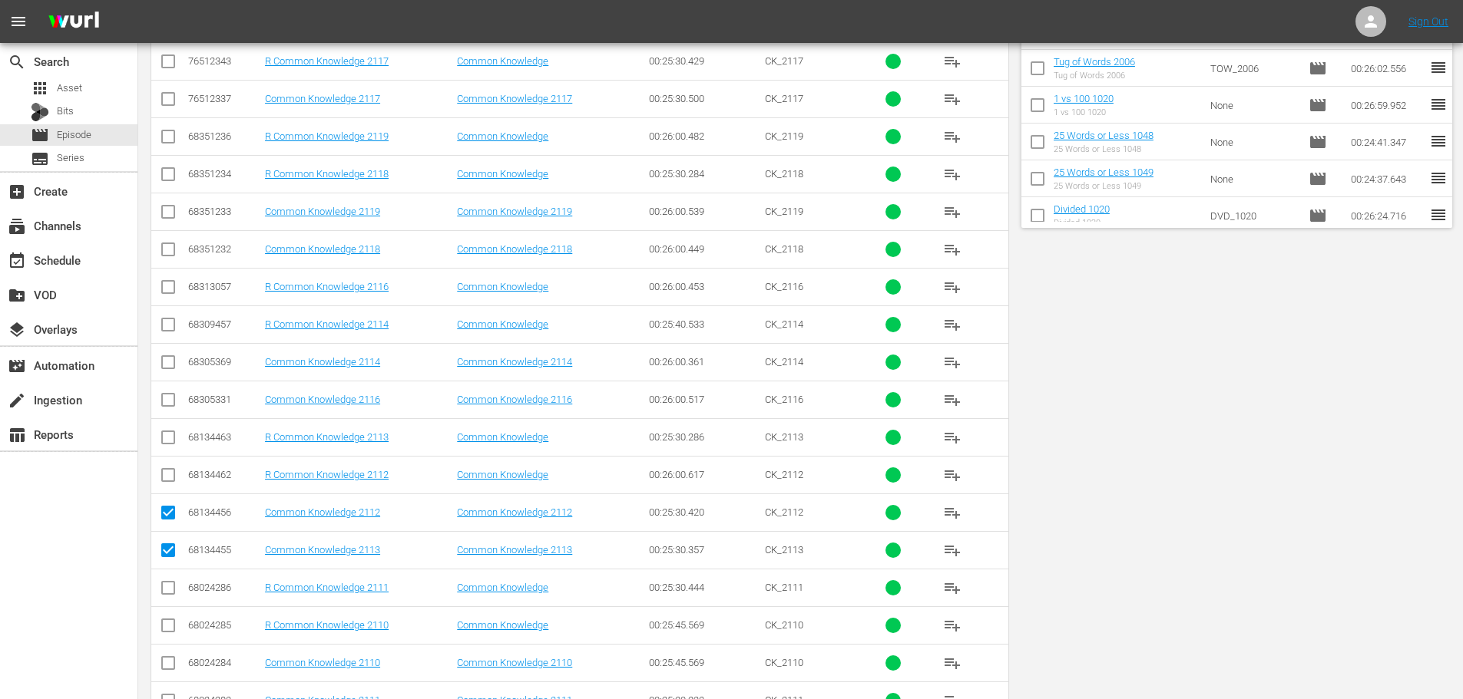
scroll to position [0, 0]
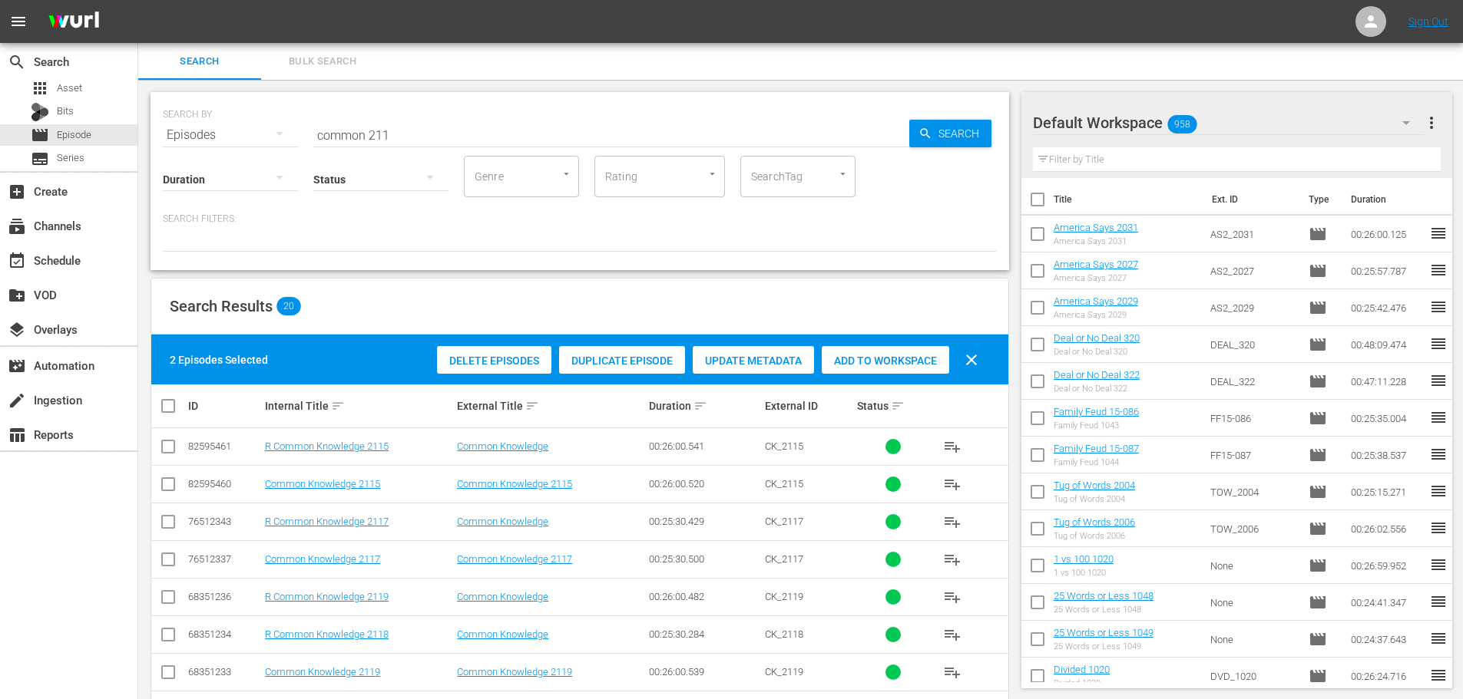
click at [887, 375] on div "Delete Episodes Duplicate Episode Update Metadata Add to Workspace clear" at bounding box center [711, 360] width 557 height 37
click at [897, 371] on div "Add to Workspace" at bounding box center [885, 360] width 127 height 29
drag, startPoint x: 447, startPoint y: 139, endPoint x: 203, endPoint y: 128, distance: 243.6
click at [203, 128] on div "SEARCH BY Search By Episodes Search ID, Title, Description, Keywords, or Catego…" at bounding box center [580, 125] width 834 height 55
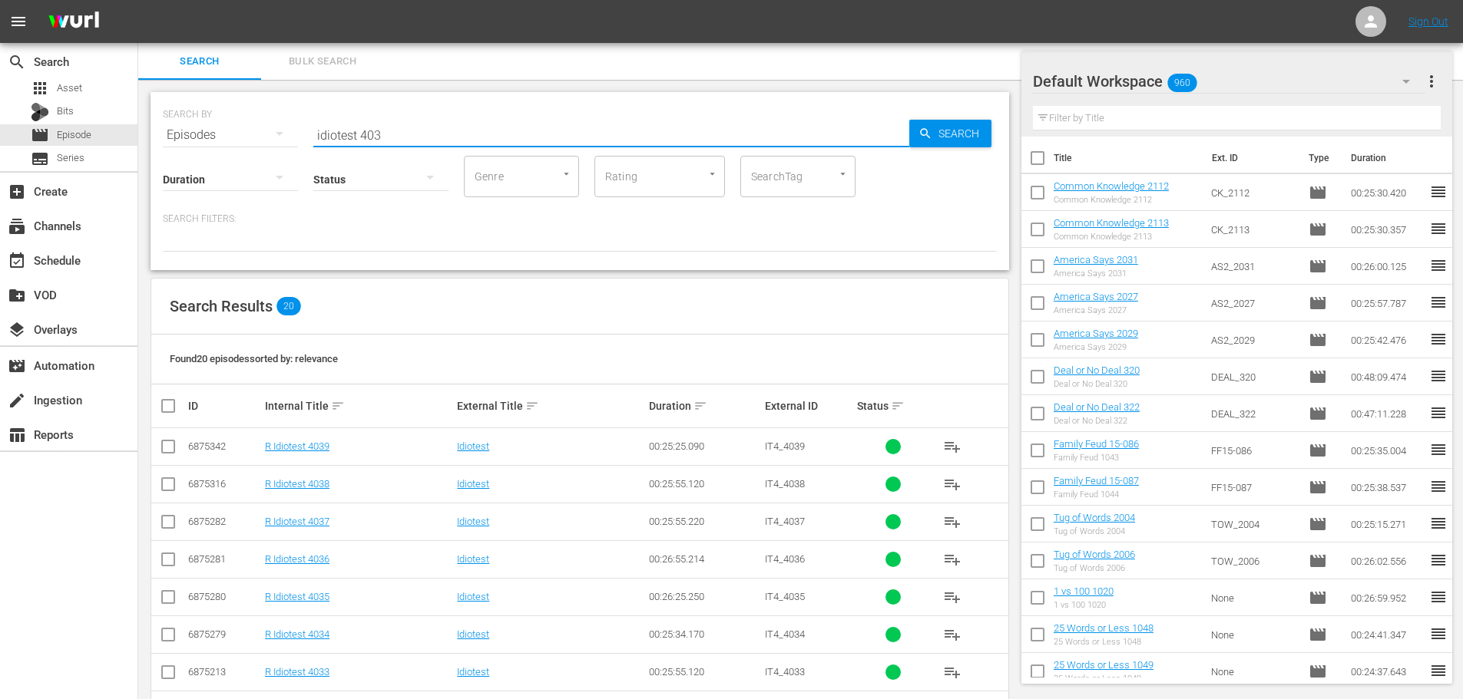
scroll to position [510, 0]
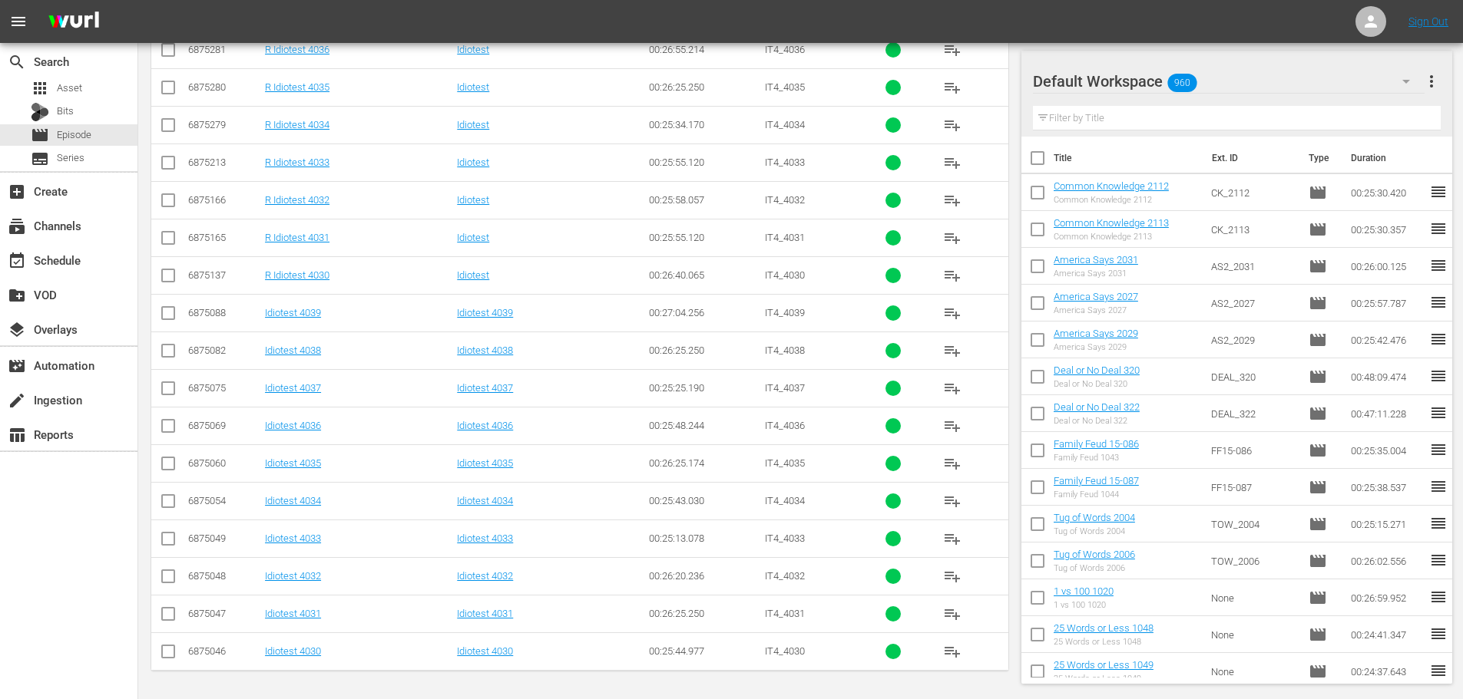
type input "idiotest 403"
click at [164, 359] on input "checkbox" at bounding box center [168, 354] width 18 height 18
checkbox input "true"
click at [172, 321] on input "checkbox" at bounding box center [168, 316] width 18 height 18
checkbox input "true"
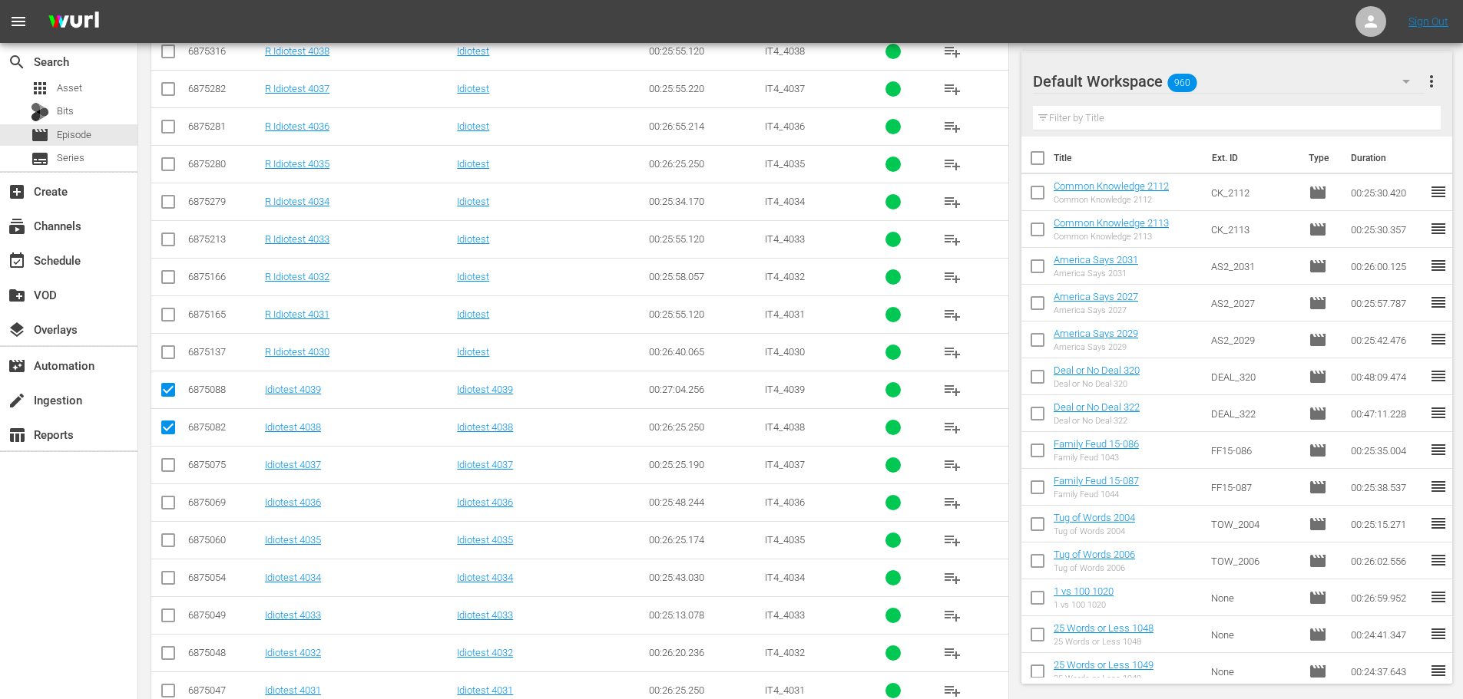
scroll to position [49, 0]
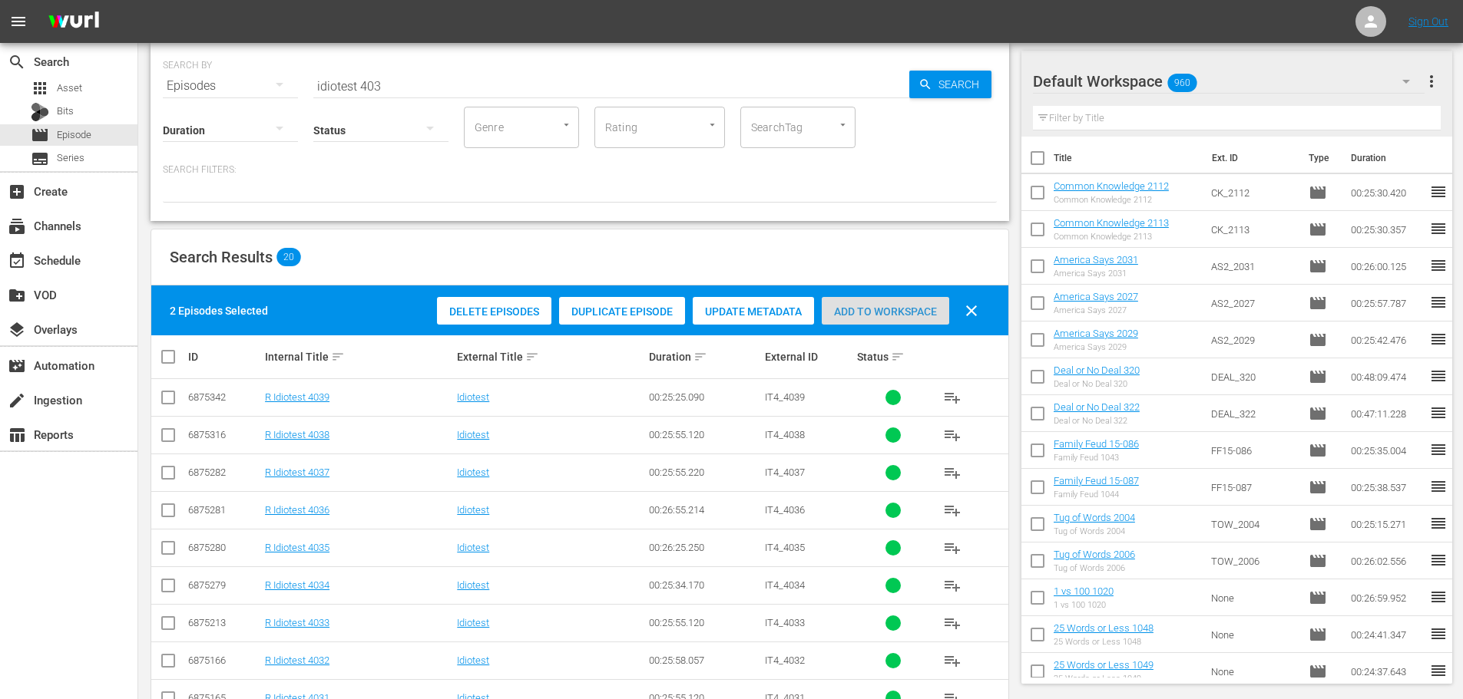
click at [825, 319] on div "Add to Workspace" at bounding box center [885, 311] width 127 height 29
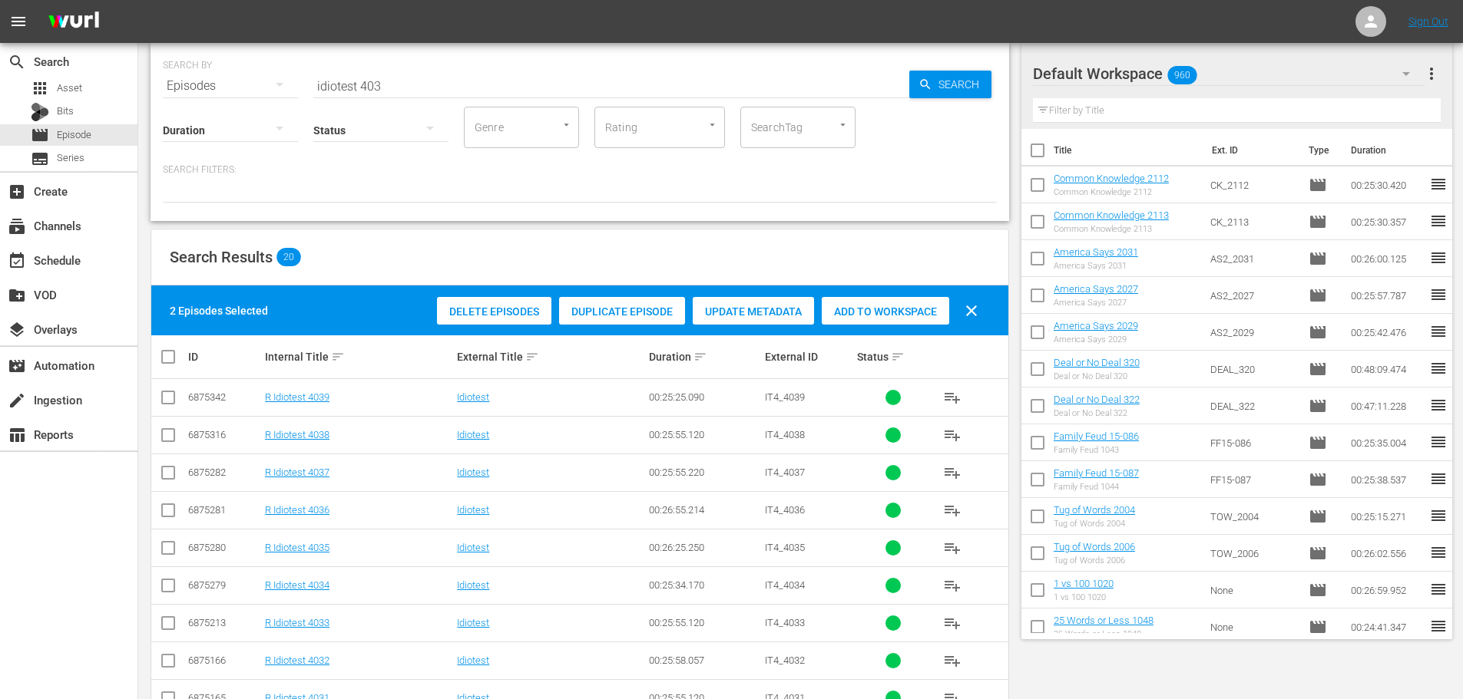
scroll to position [0, 0]
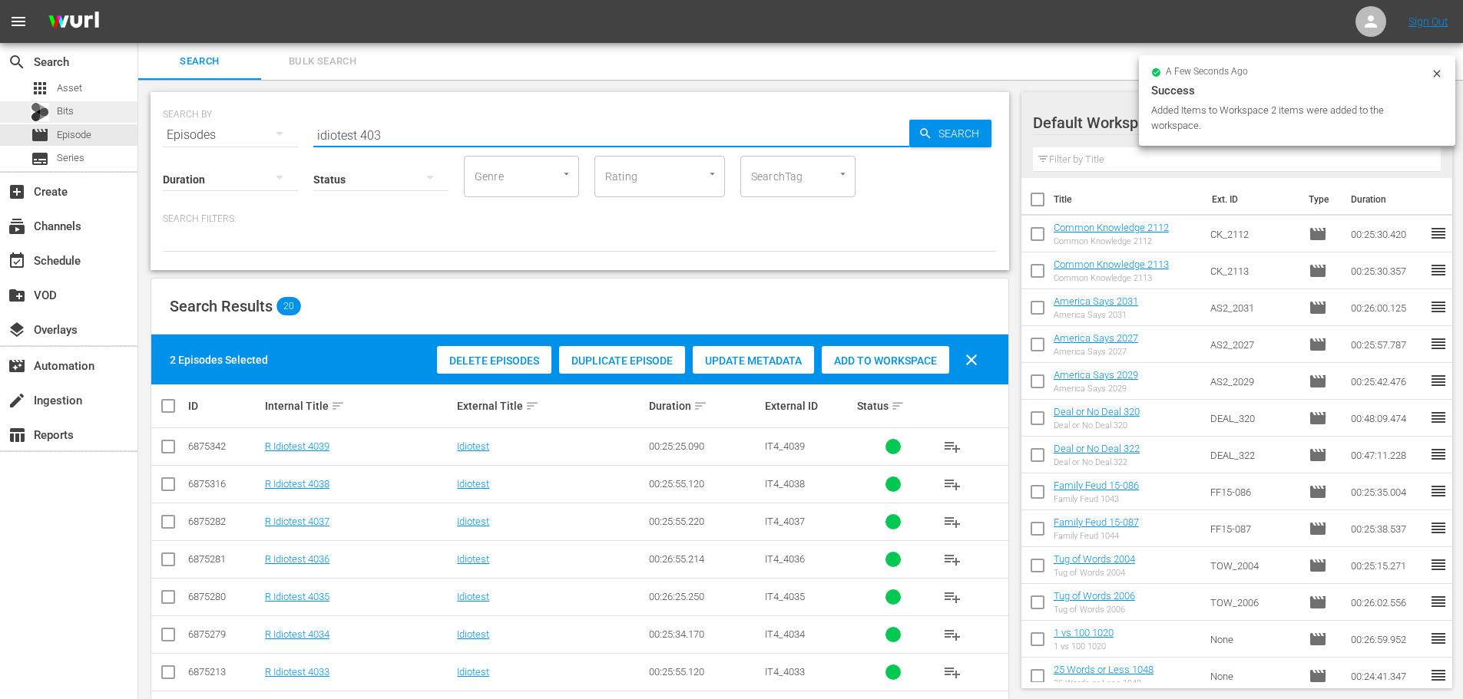
drag, startPoint x: 494, startPoint y: 131, endPoint x: 57, endPoint y: 121, distance: 437.0
click at [138, 0] on div "search Search apps Asset Bits movie Episode subtitles Series add_box Create sub…" at bounding box center [800, 0] width 1324 height 0
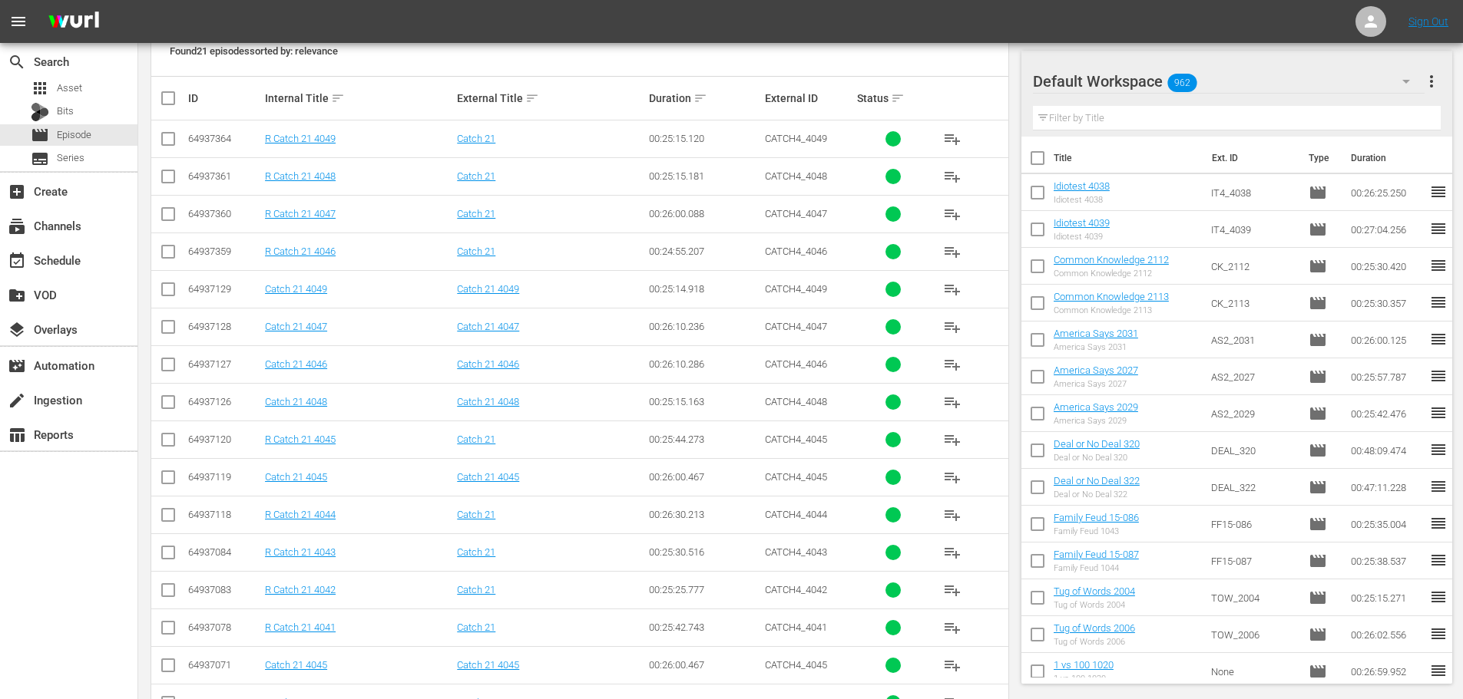
scroll to position [537, 0]
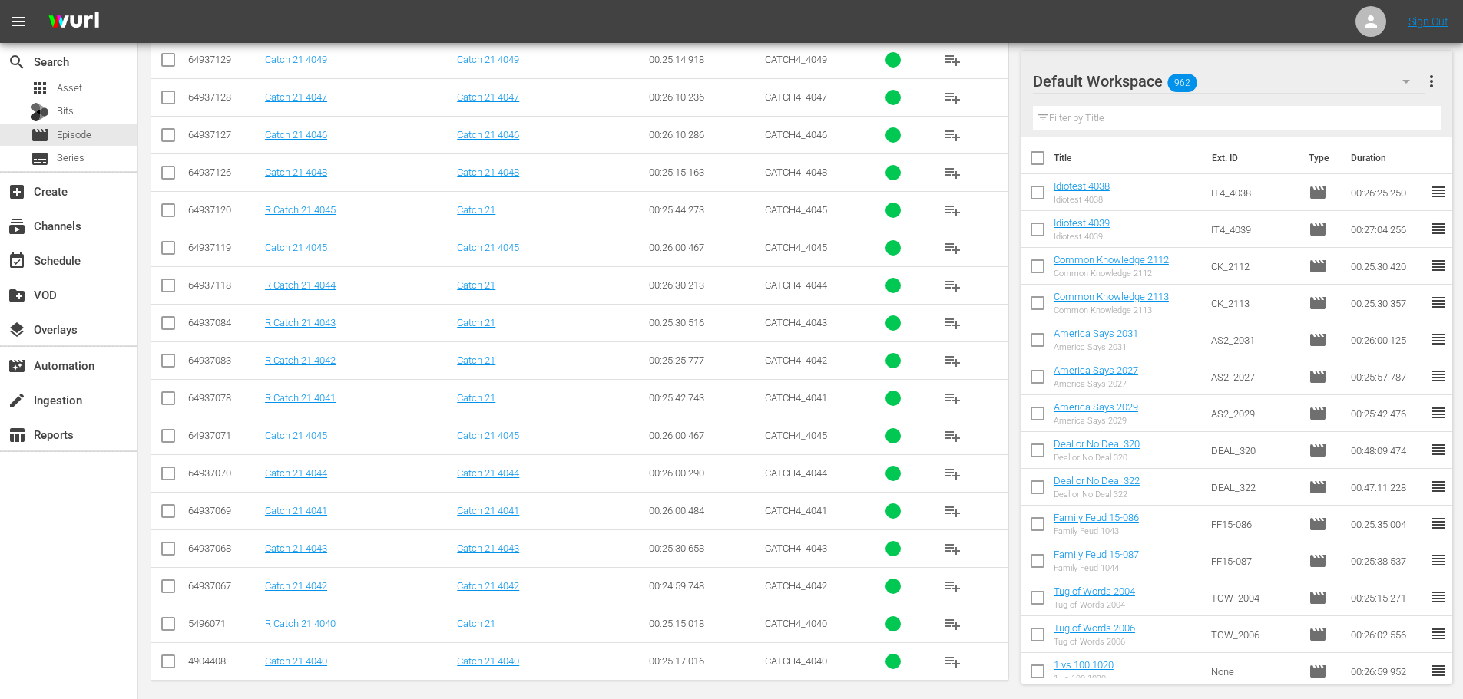
type input "catch 21 404"
click at [160, 517] on input "checkbox" at bounding box center [168, 514] width 18 height 18
checkbox input "true"
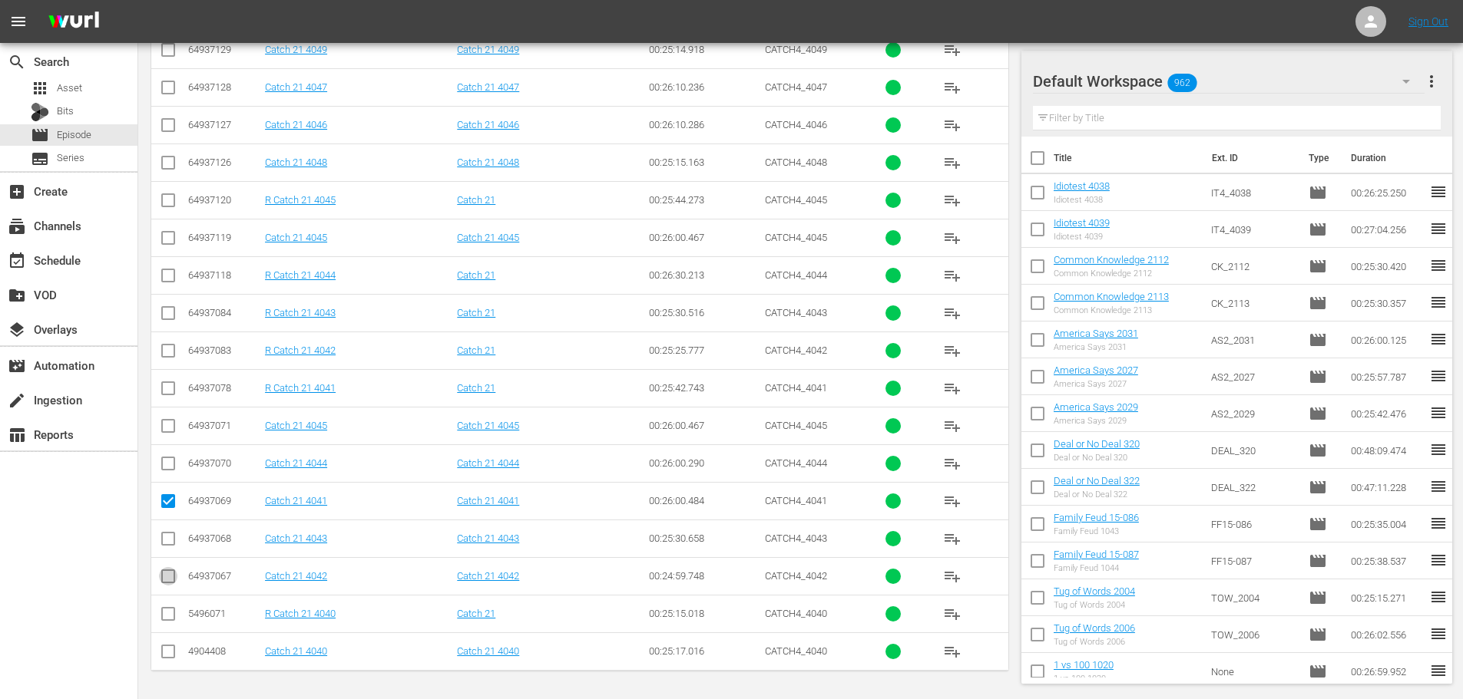
click at [162, 584] on input "checkbox" at bounding box center [168, 579] width 18 height 18
checkbox input "true"
click at [170, 646] on input "checkbox" at bounding box center [168, 655] width 18 height 18
checkbox input "true"
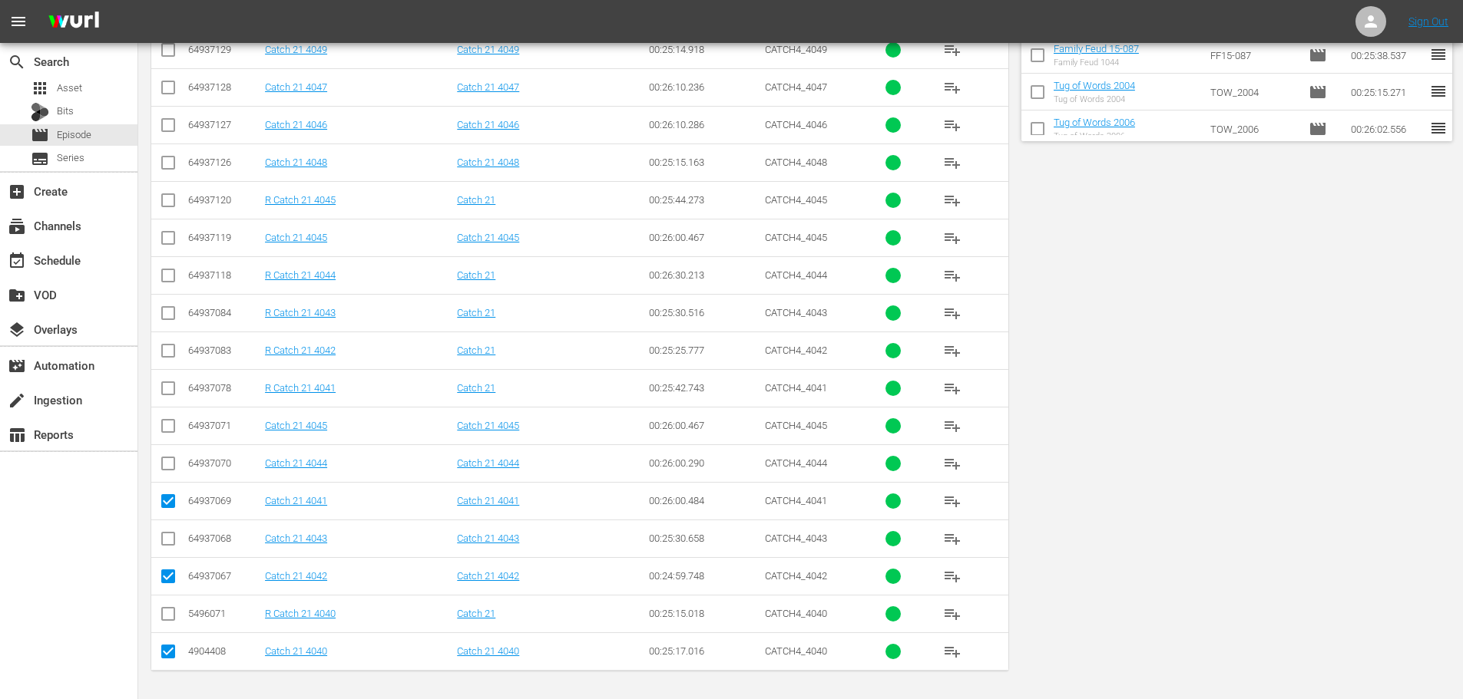
scroll to position [10, 0]
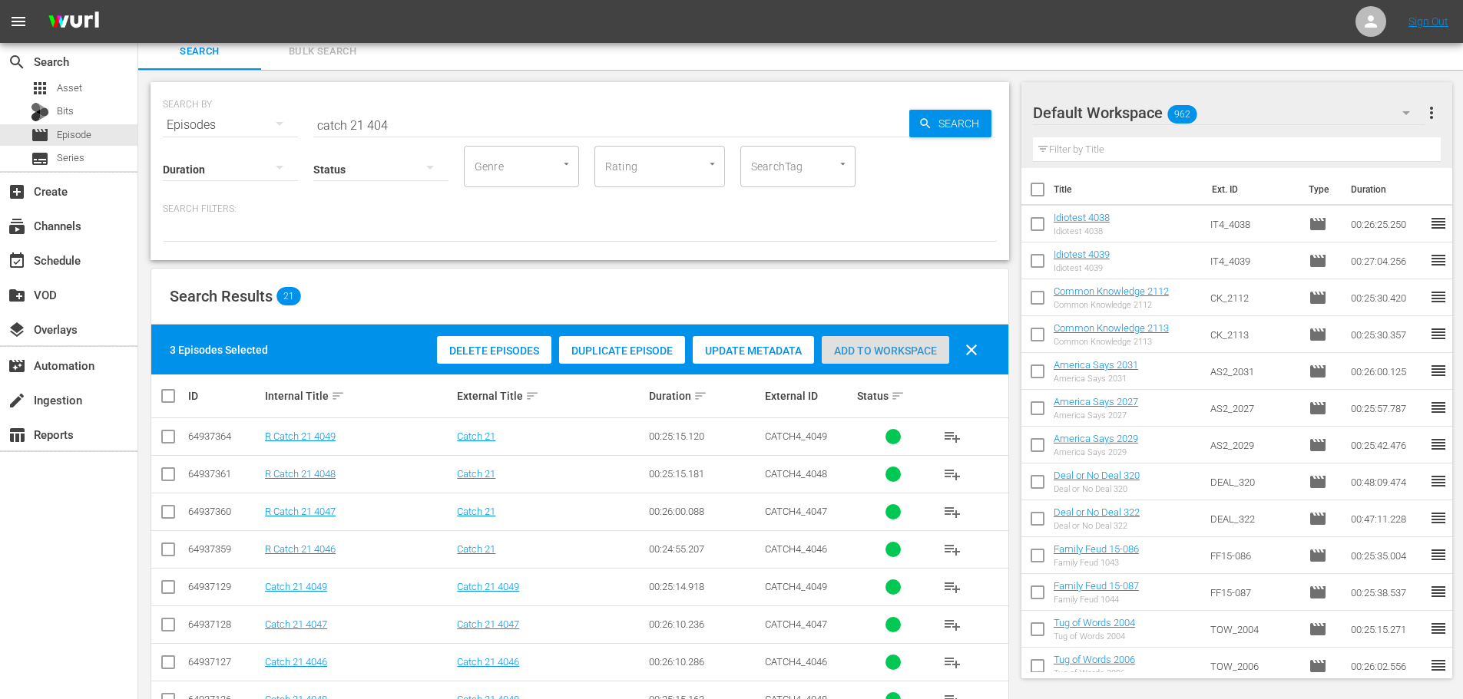
click at [852, 342] on div "Add to Workspace" at bounding box center [885, 350] width 127 height 29
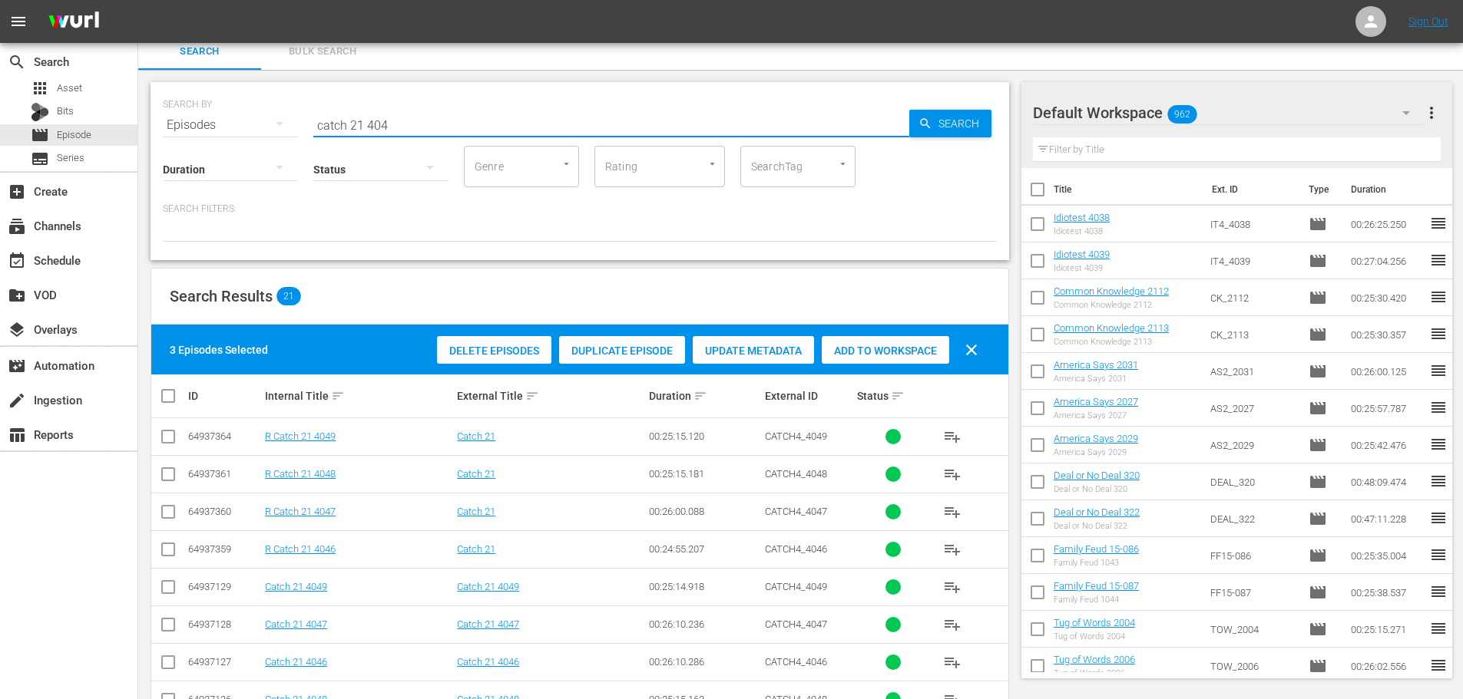
drag, startPoint x: 500, startPoint y: 114, endPoint x: 220, endPoint y: 115, distance: 280.2
click at [220, 115] on div "SEARCH BY Search By Episodes Search ID, Title, Description, Keywords, or Catego…" at bounding box center [580, 115] width 834 height 55
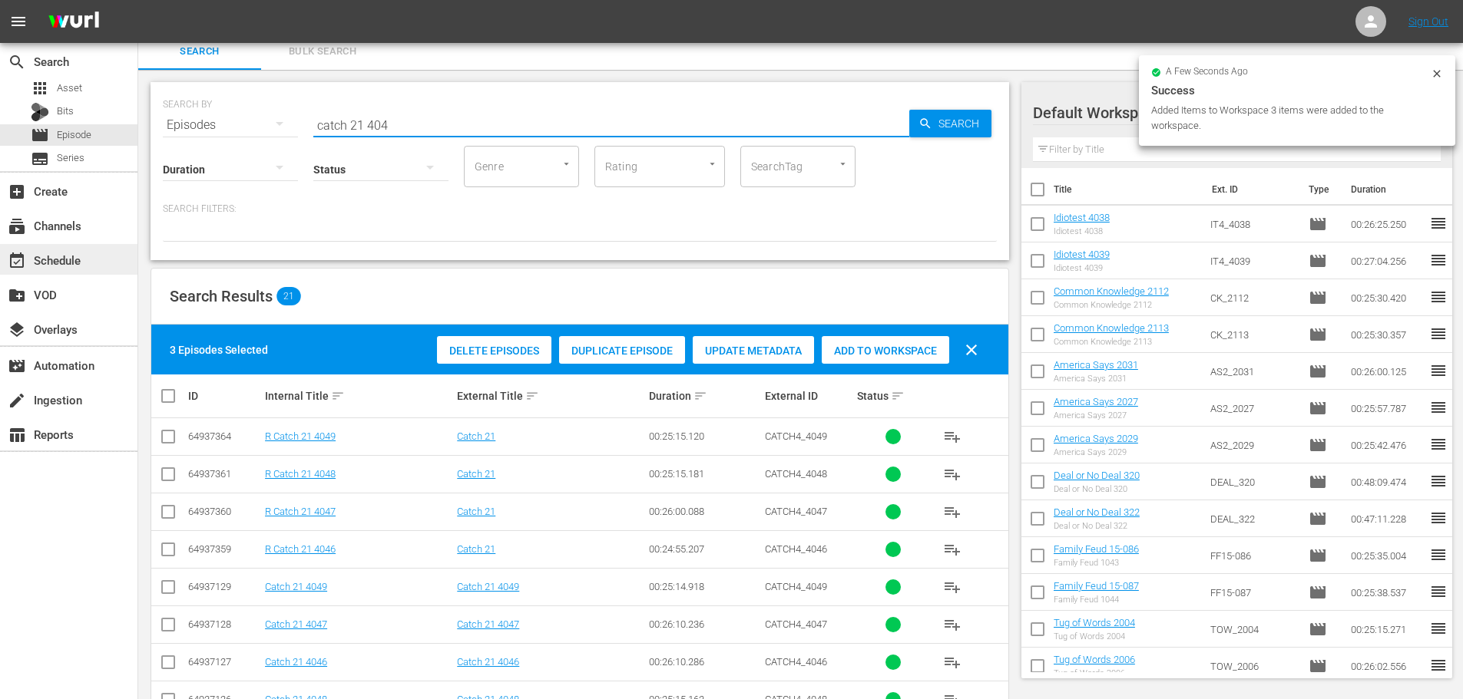
click at [85, 250] on div "event_available Schedule" at bounding box center [68, 259] width 137 height 31
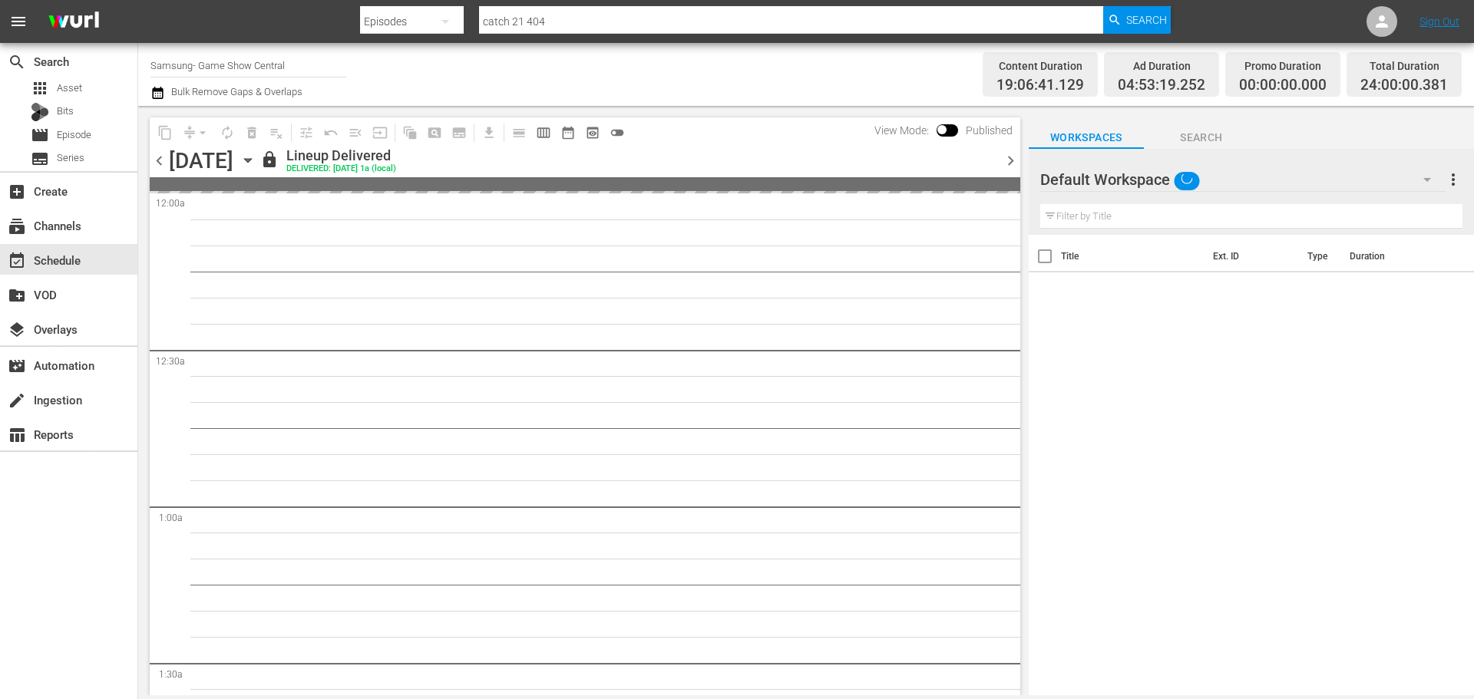
click at [256, 164] on icon "button" at bounding box center [248, 160] width 17 height 17
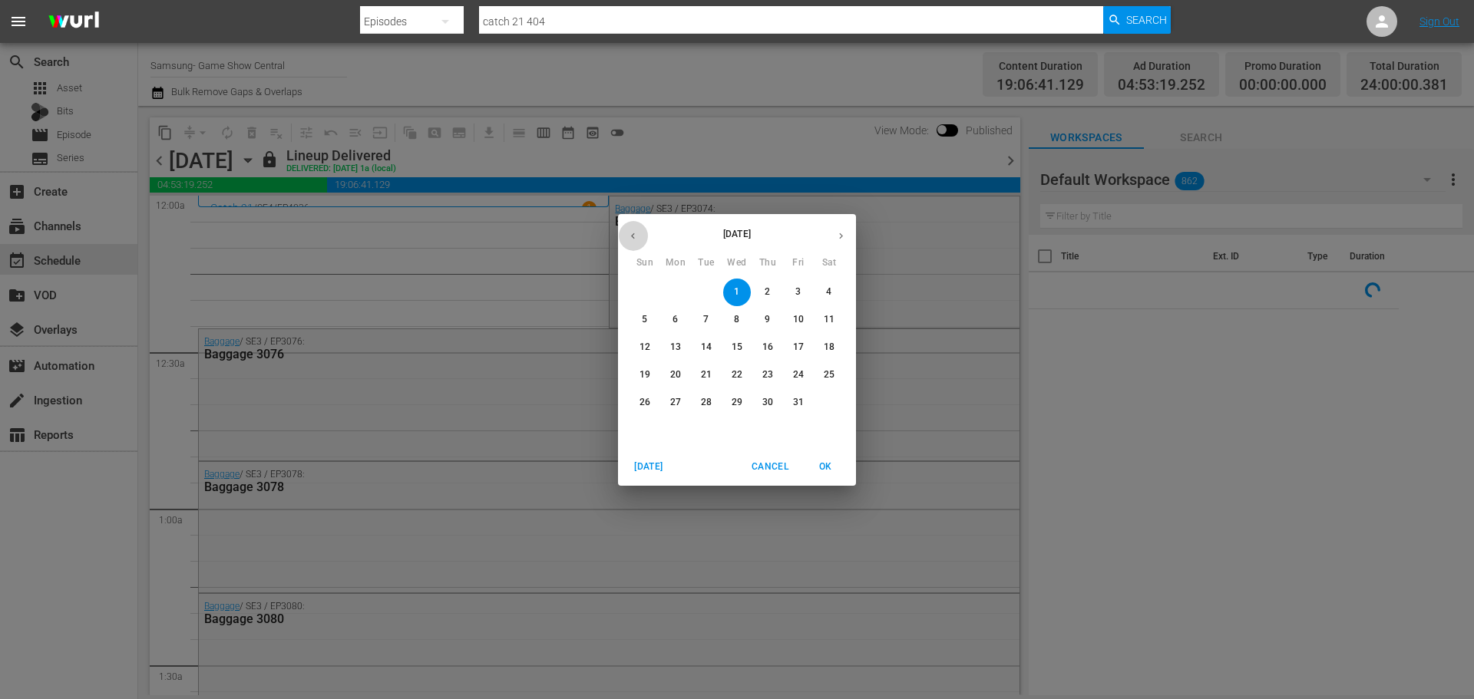
click at [633, 232] on icon "button" at bounding box center [633, 236] width 12 height 12
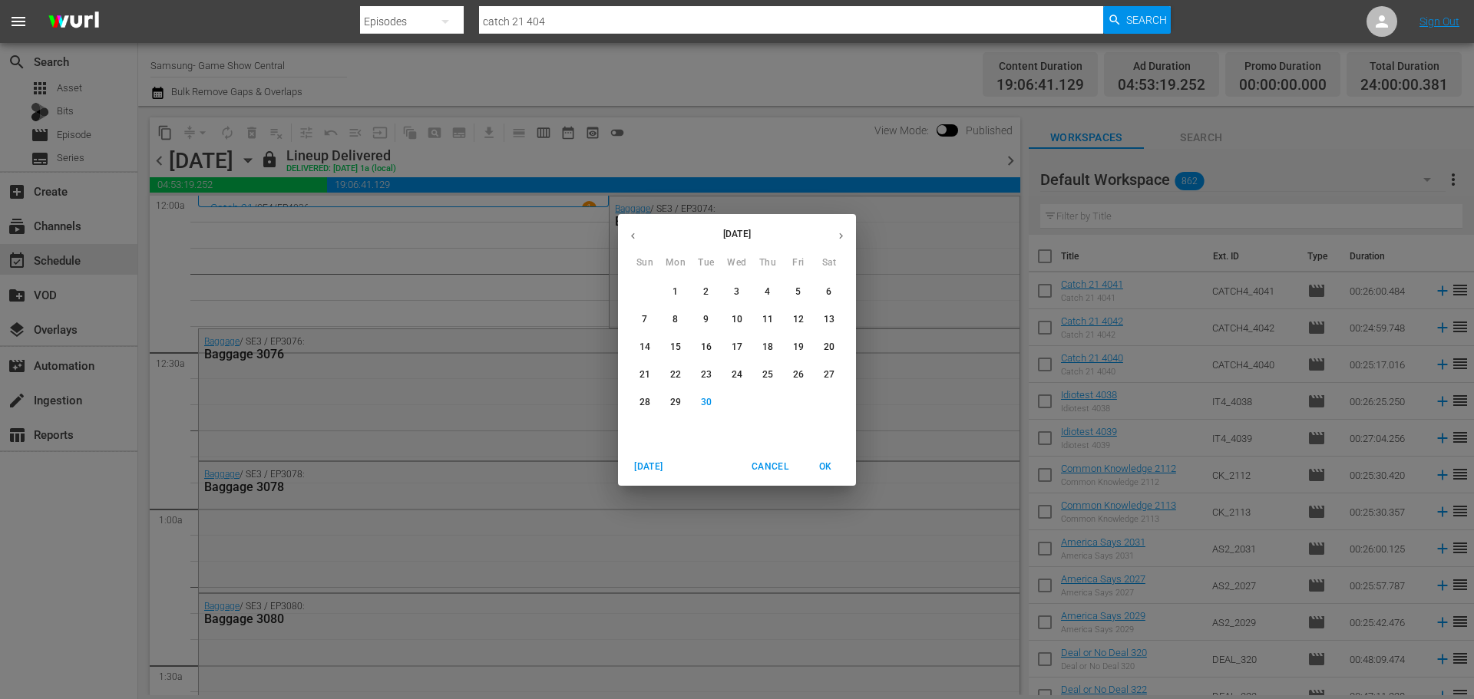
click at [805, 470] on button "OK" at bounding box center [825, 467] width 49 height 25
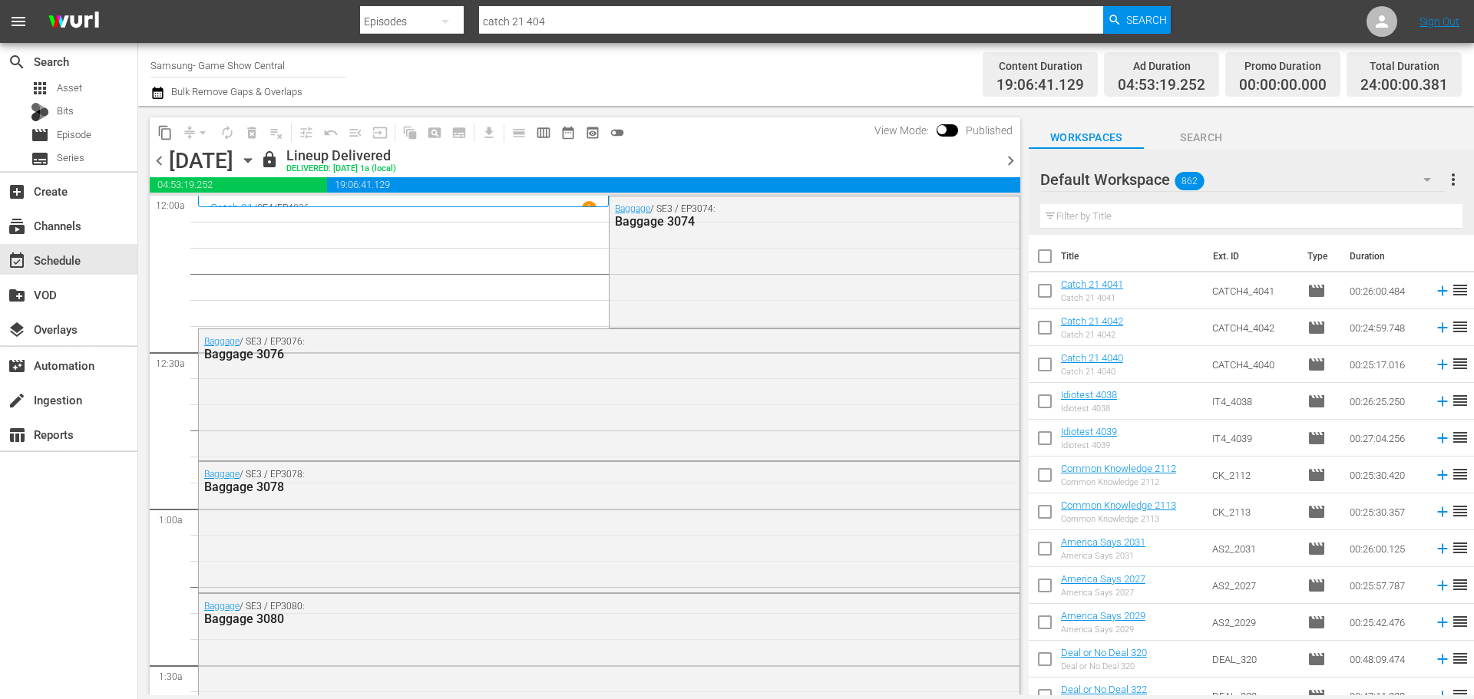
click at [256, 155] on icon "button" at bounding box center [248, 160] width 17 height 17
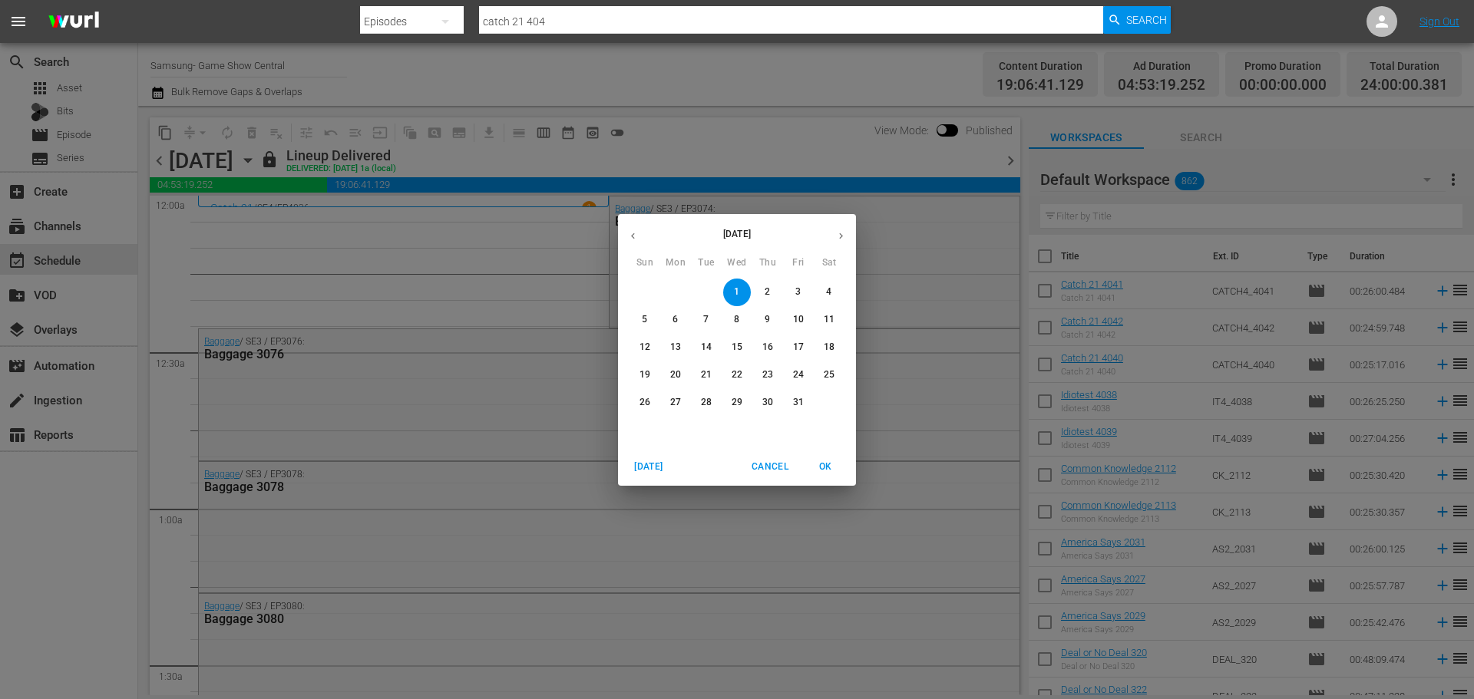
click at [643, 234] on button "button" at bounding box center [633, 236] width 30 height 30
click at [729, 369] on span "24" at bounding box center [737, 375] width 28 height 13
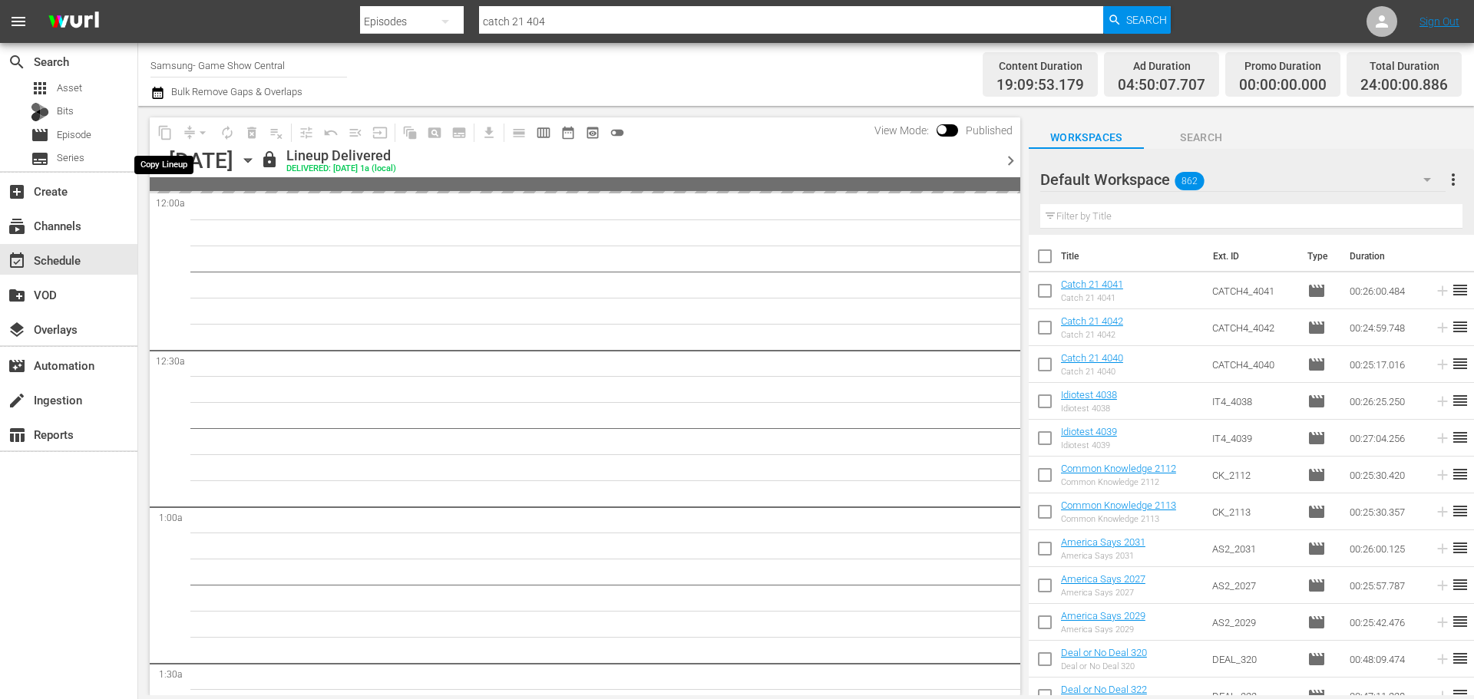
click at [160, 131] on span "content_copy" at bounding box center [165, 133] width 25 height 25
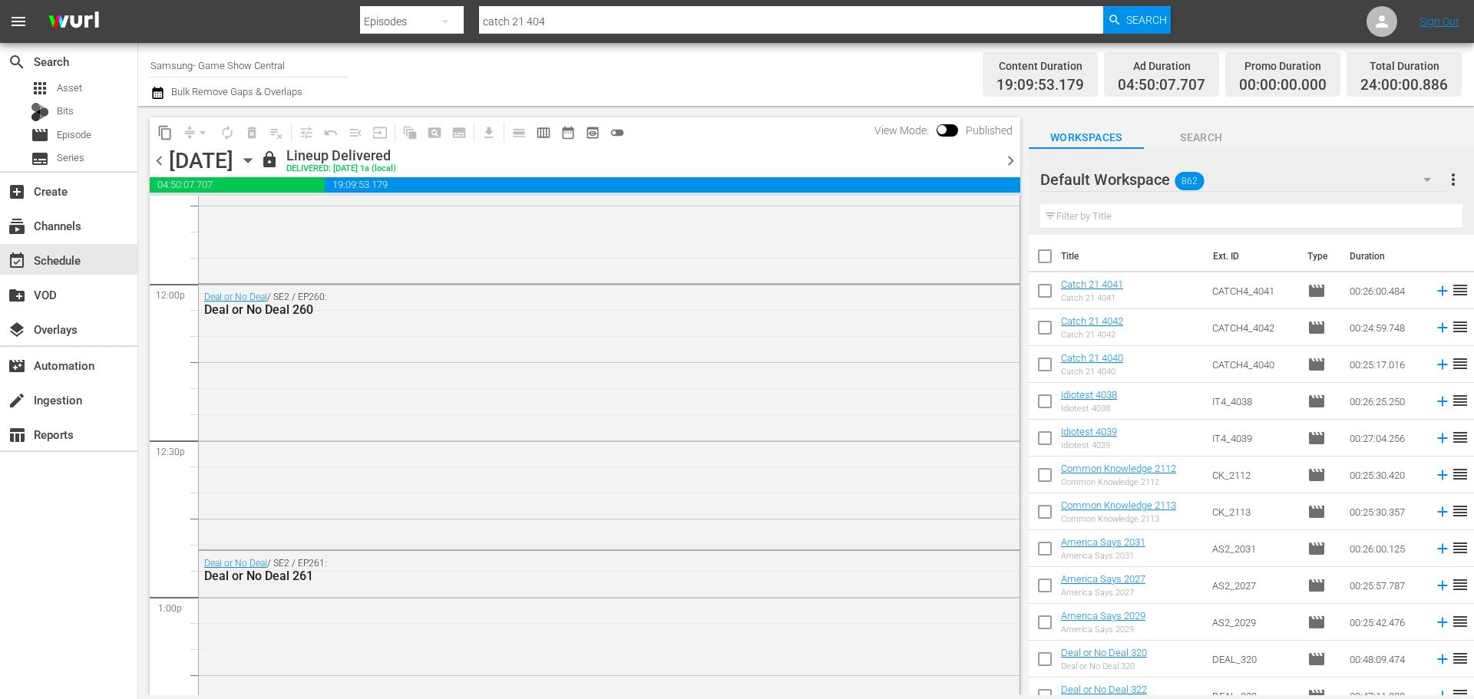
scroll to position [3839, 0]
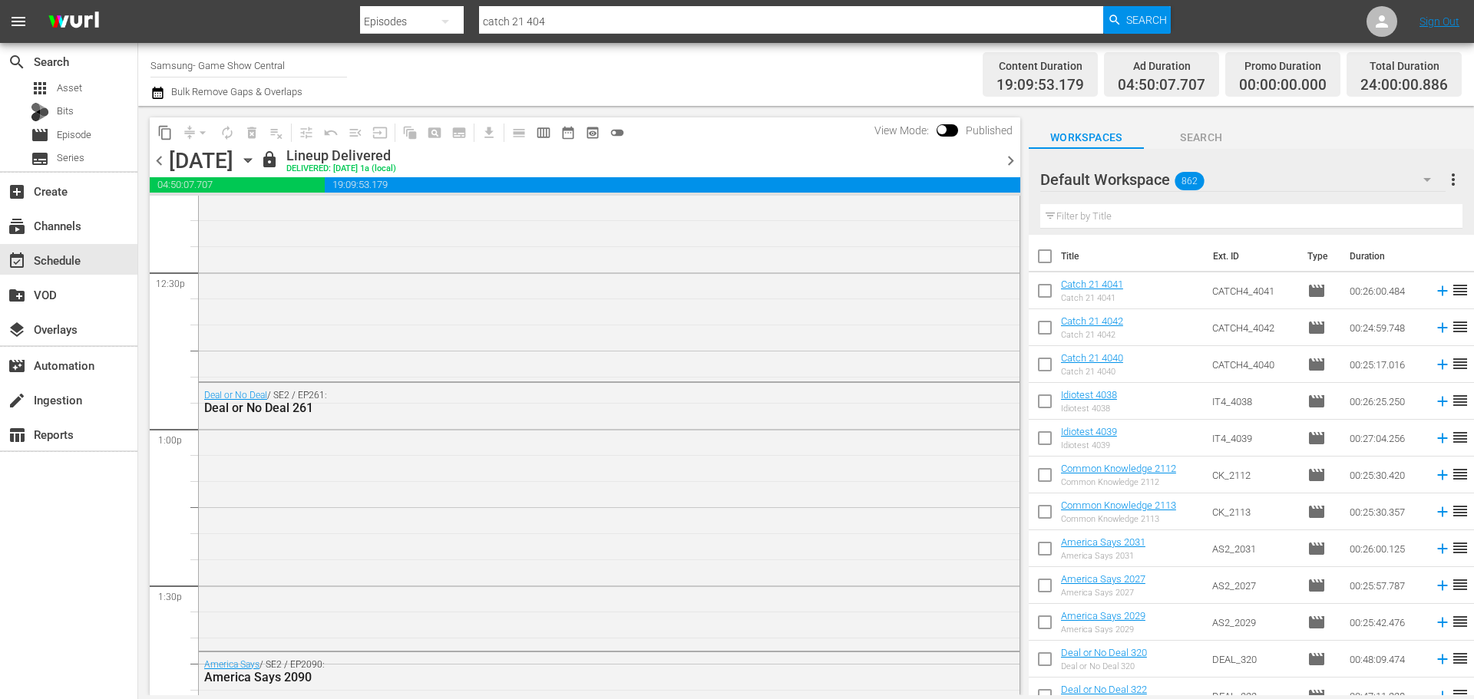
click at [256, 164] on icon "button" at bounding box center [248, 160] width 17 height 17
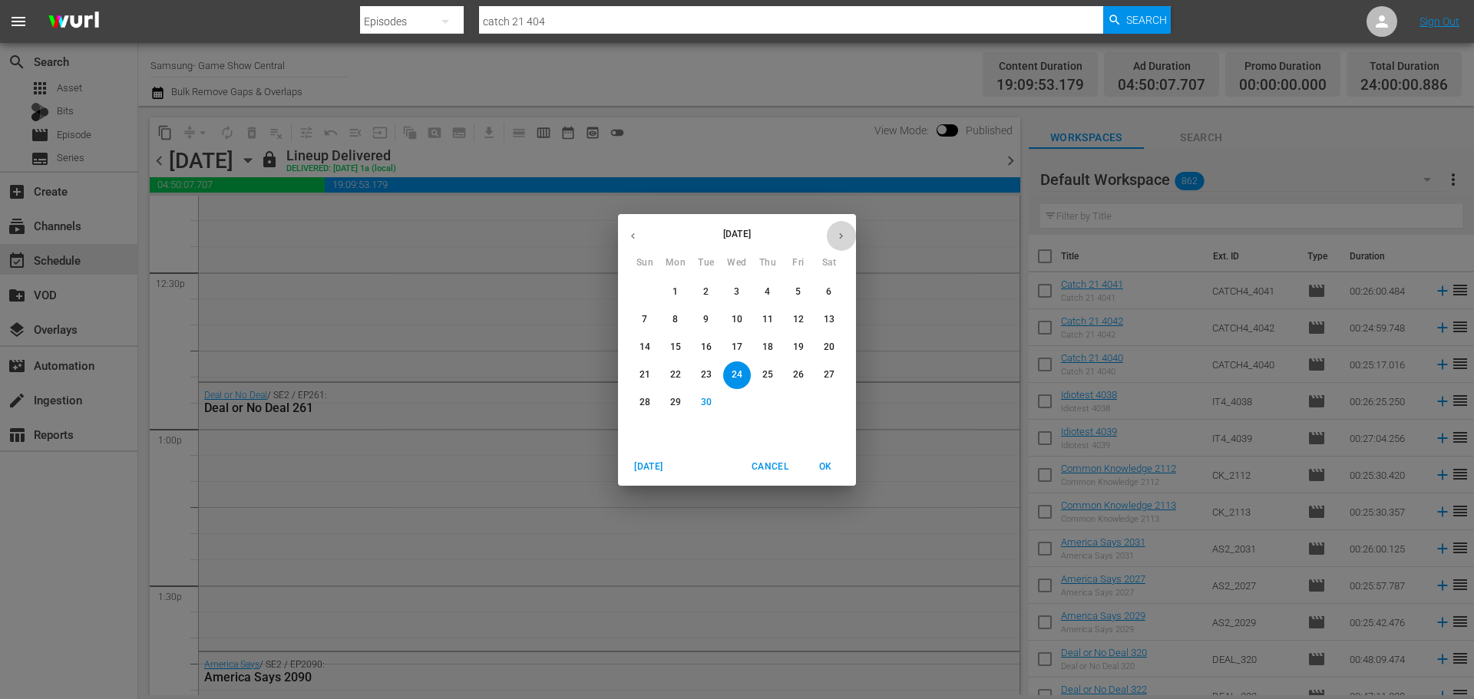
click at [844, 233] on icon "button" at bounding box center [841, 236] width 12 height 12
click at [732, 295] on span "1" at bounding box center [737, 292] width 28 height 13
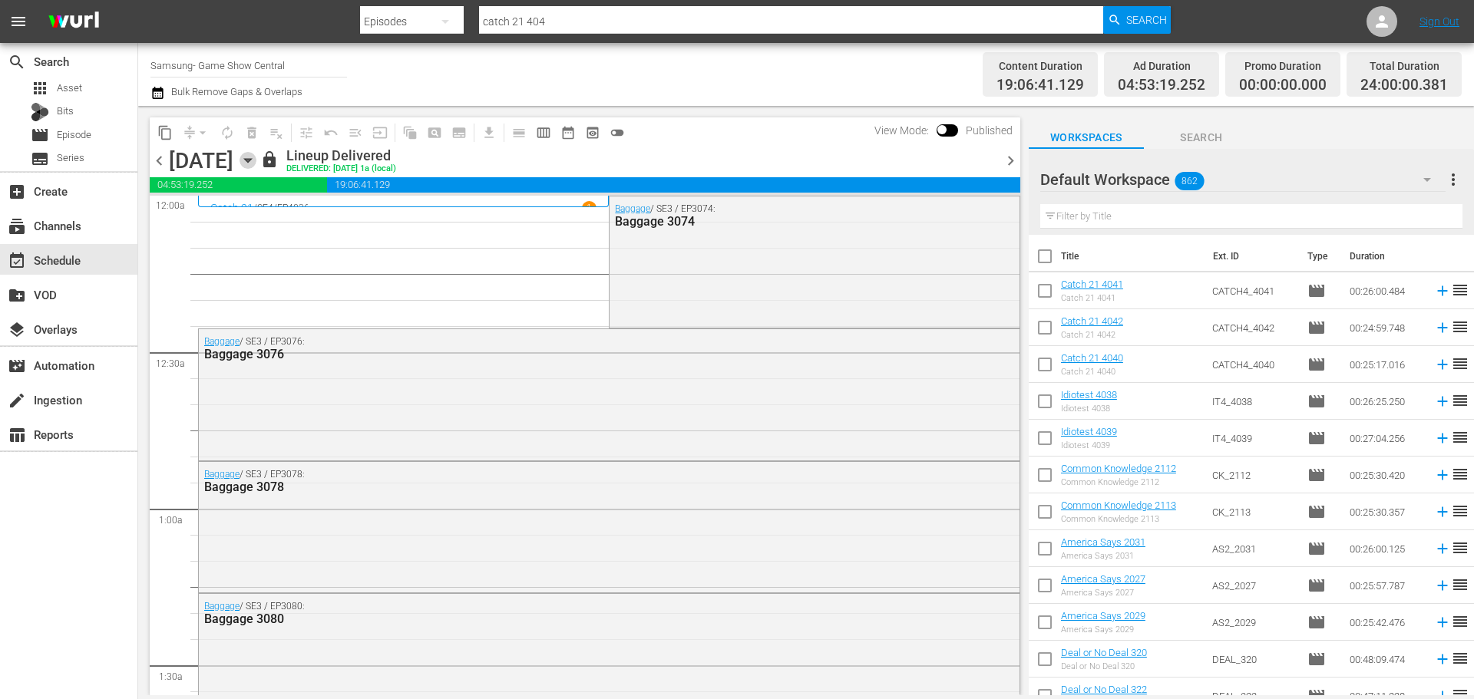
click at [256, 154] on icon "button" at bounding box center [248, 160] width 17 height 17
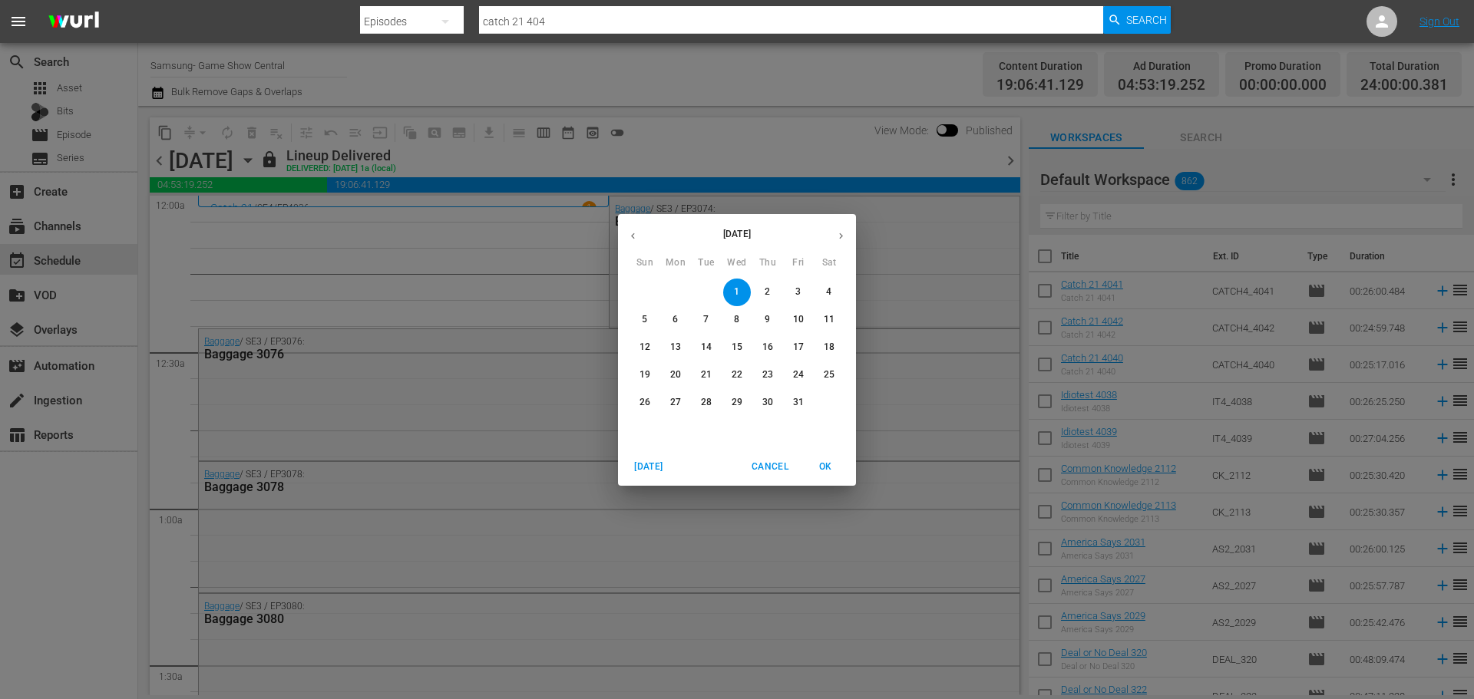
click at [633, 237] on icon "button" at bounding box center [633, 236] width 4 height 6
click at [737, 379] on p "24" at bounding box center [737, 375] width 11 height 13
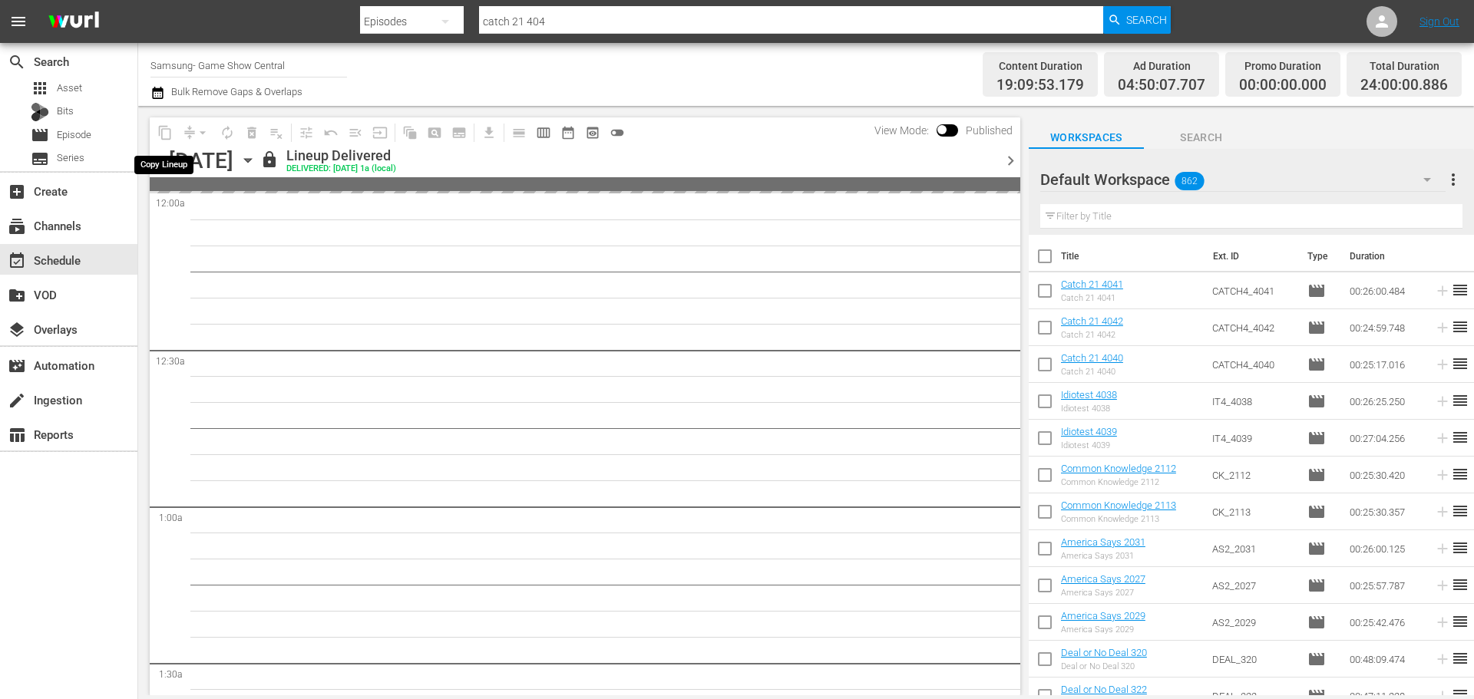
click at [159, 137] on span "content_copy" at bounding box center [165, 133] width 25 height 25
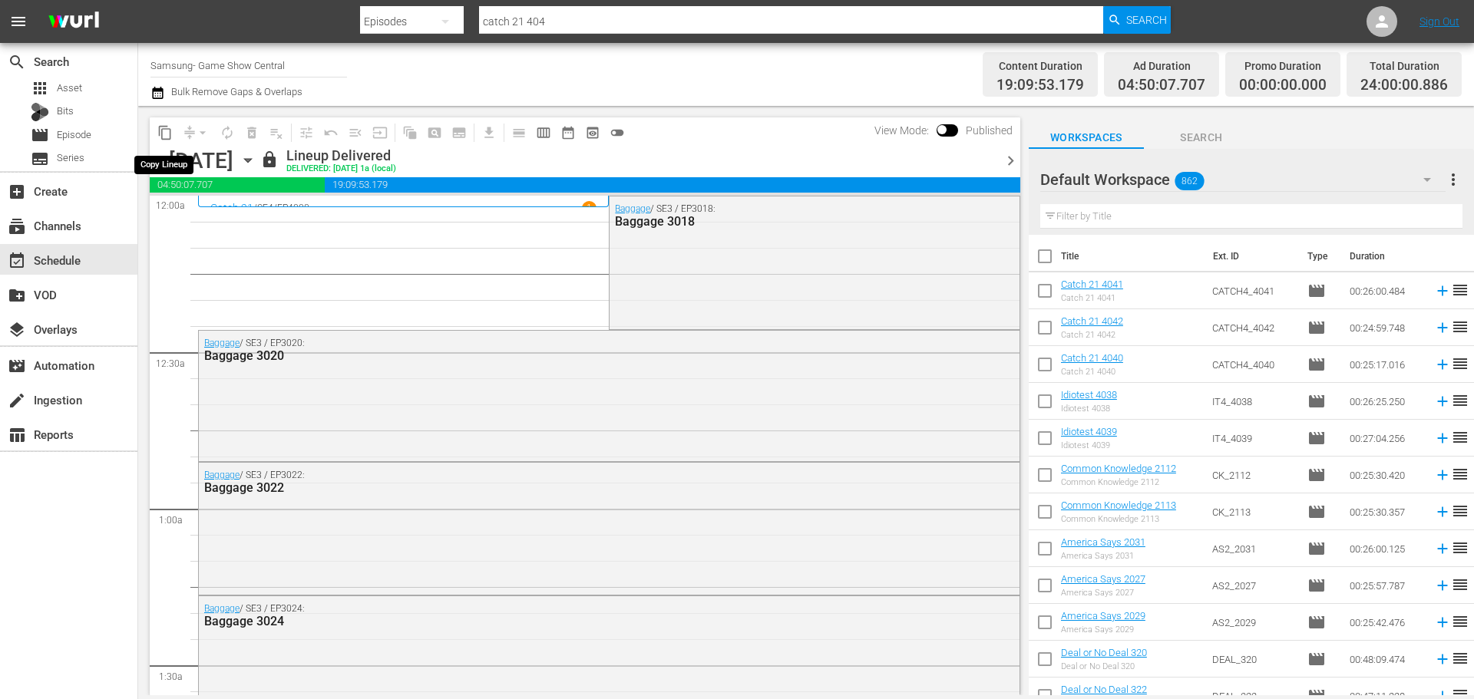
click at [160, 140] on span "content_copy" at bounding box center [164, 132] width 15 height 15
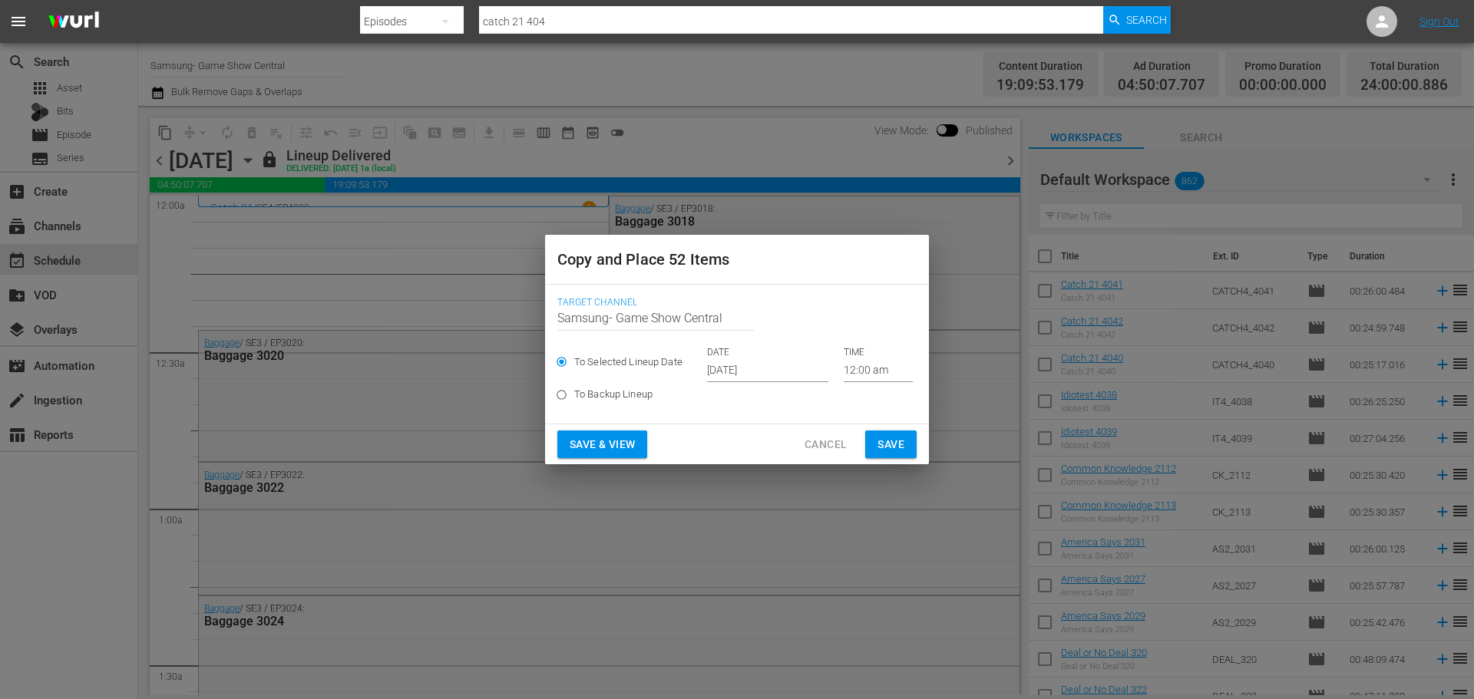
click at [787, 367] on input "[DATE]" at bounding box center [767, 370] width 121 height 23
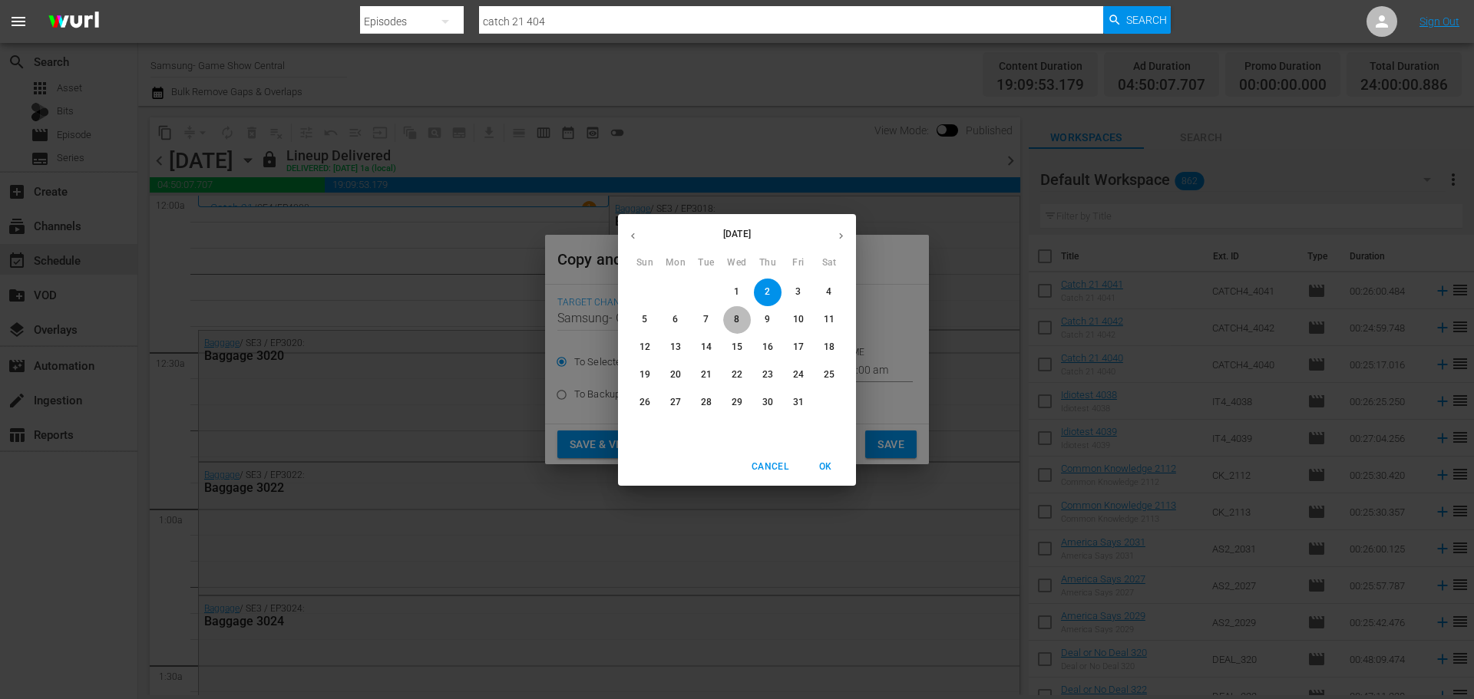
click at [730, 328] on button "8" at bounding box center [737, 320] width 28 height 28
type input "Oct 8th 2025"
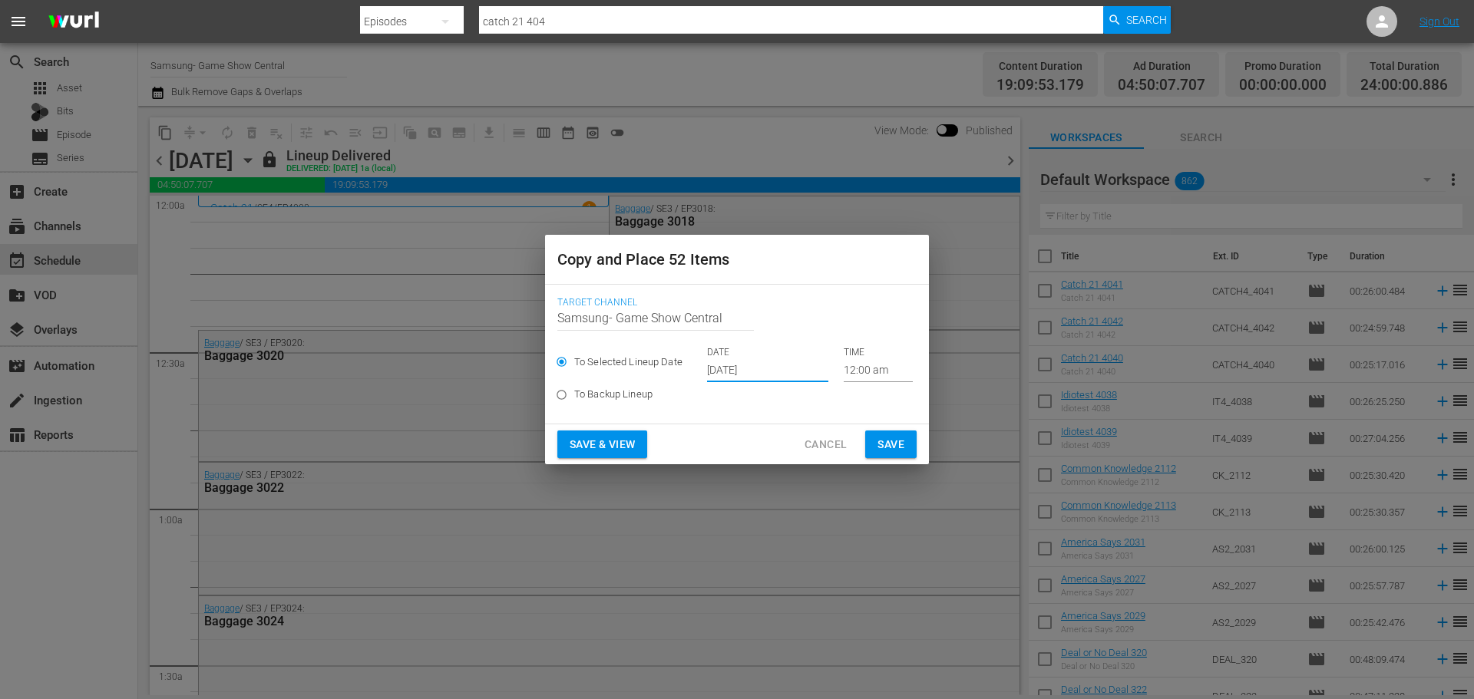
click at [888, 437] on span "Save" at bounding box center [891, 444] width 27 height 19
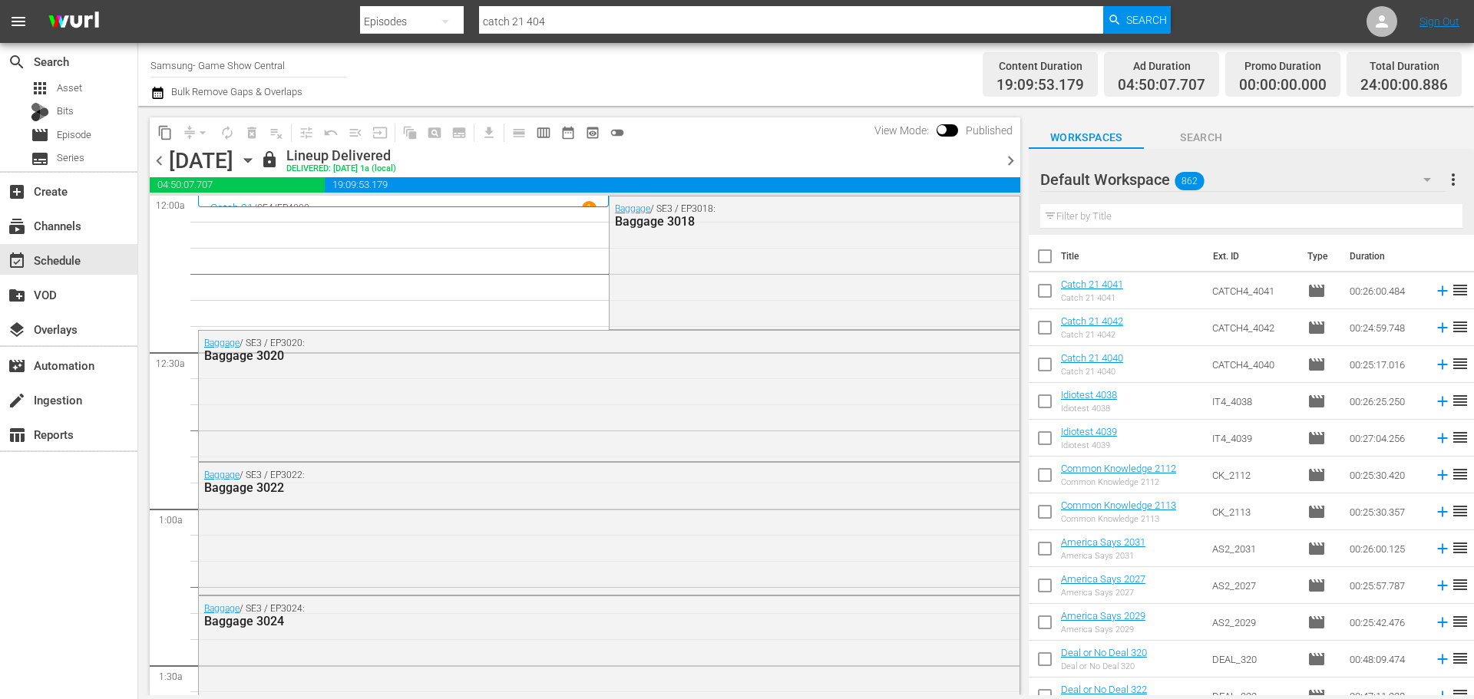
click at [256, 165] on icon "button" at bounding box center [248, 160] width 17 height 17
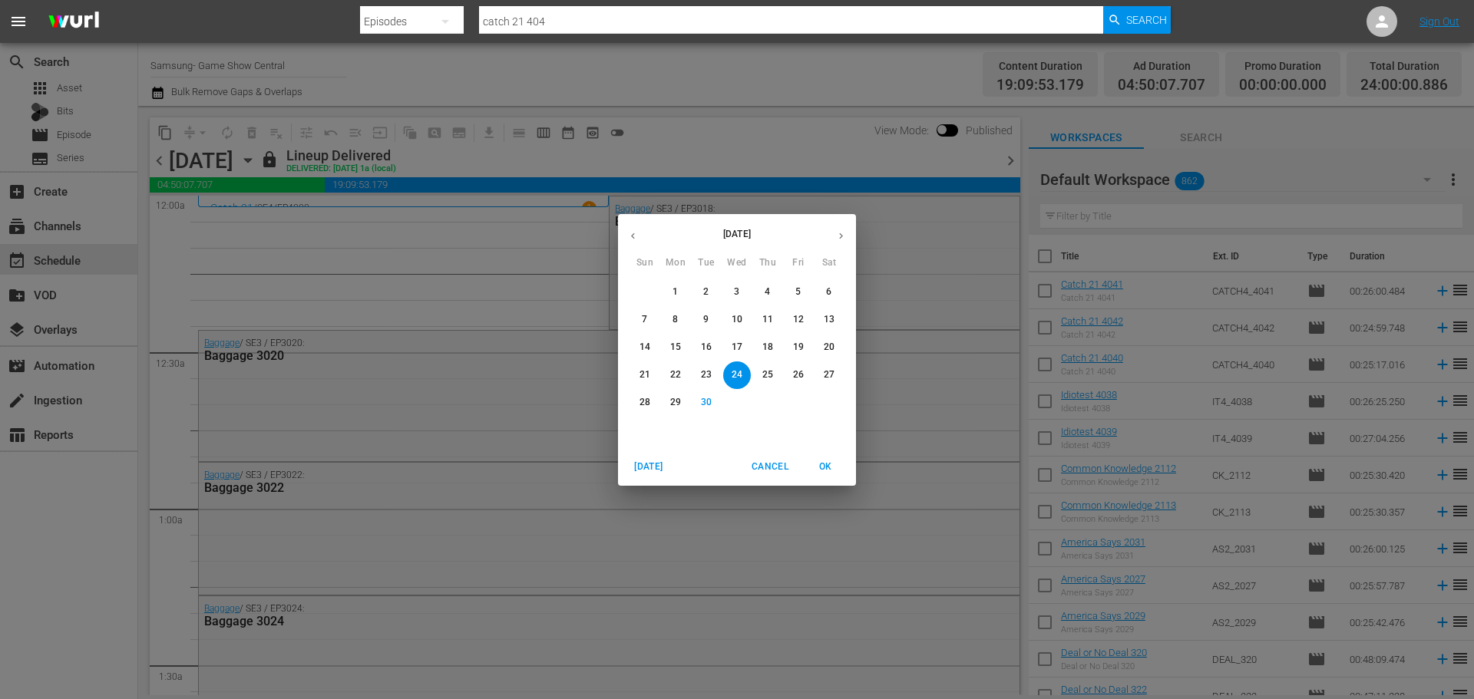
click at [841, 239] on icon "button" at bounding box center [841, 236] width 12 height 12
click at [724, 325] on span "8" at bounding box center [737, 319] width 28 height 13
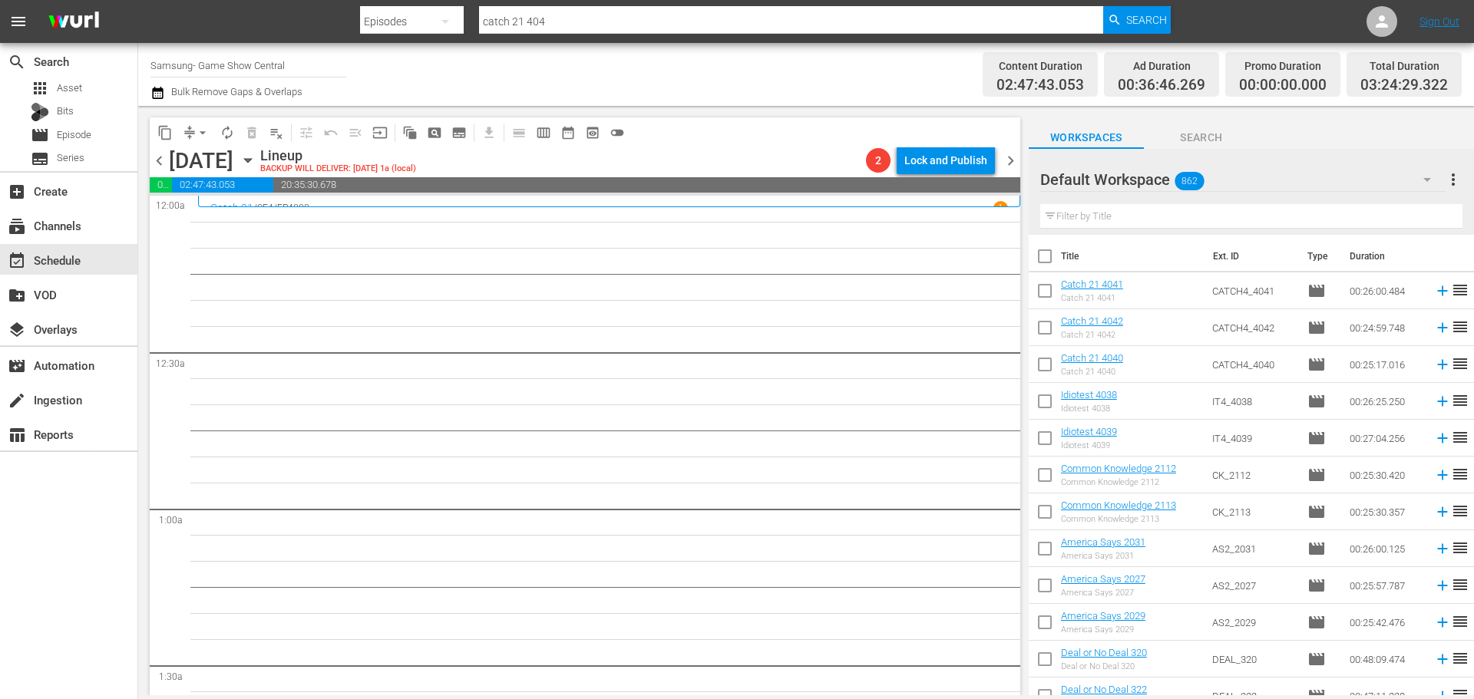
click at [251, 161] on icon "button" at bounding box center [247, 161] width 7 height 4
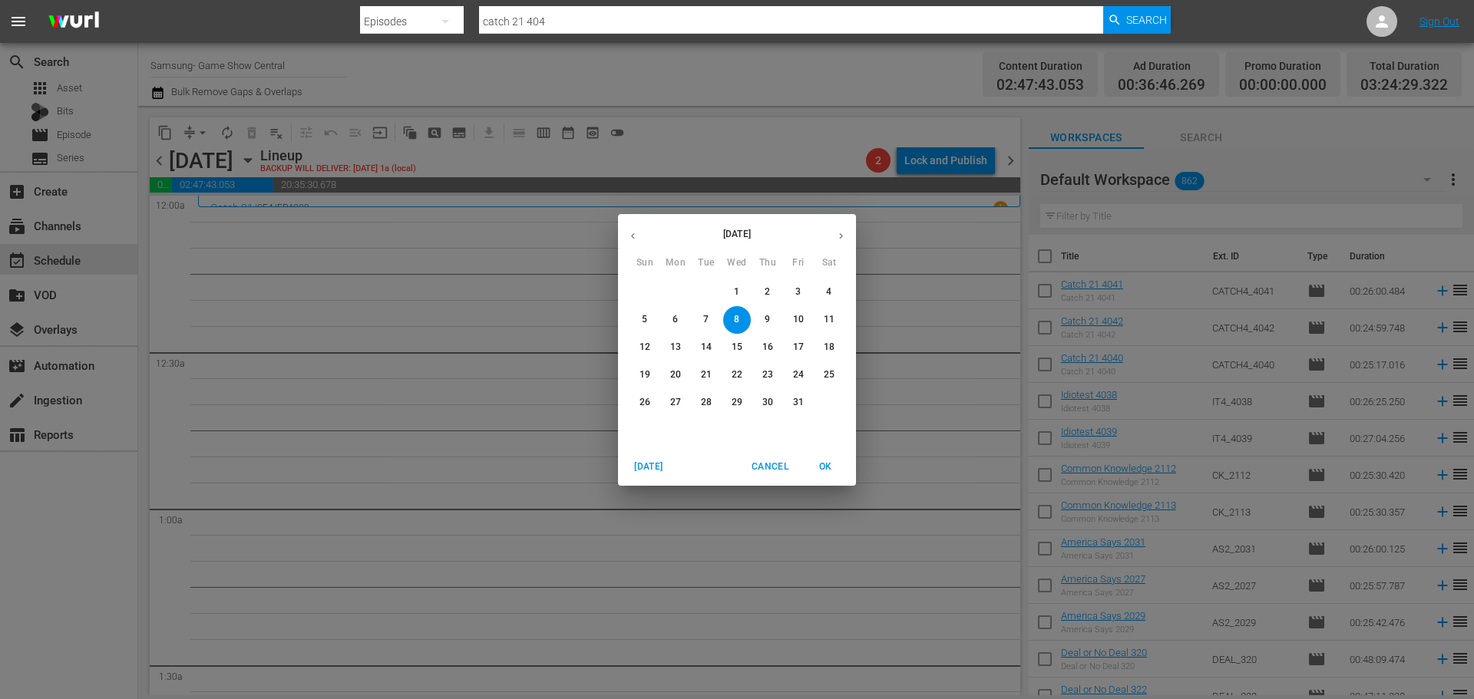
click at [776, 294] on span "2" at bounding box center [768, 292] width 28 height 13
click at [769, 293] on p "2" at bounding box center [767, 292] width 5 height 13
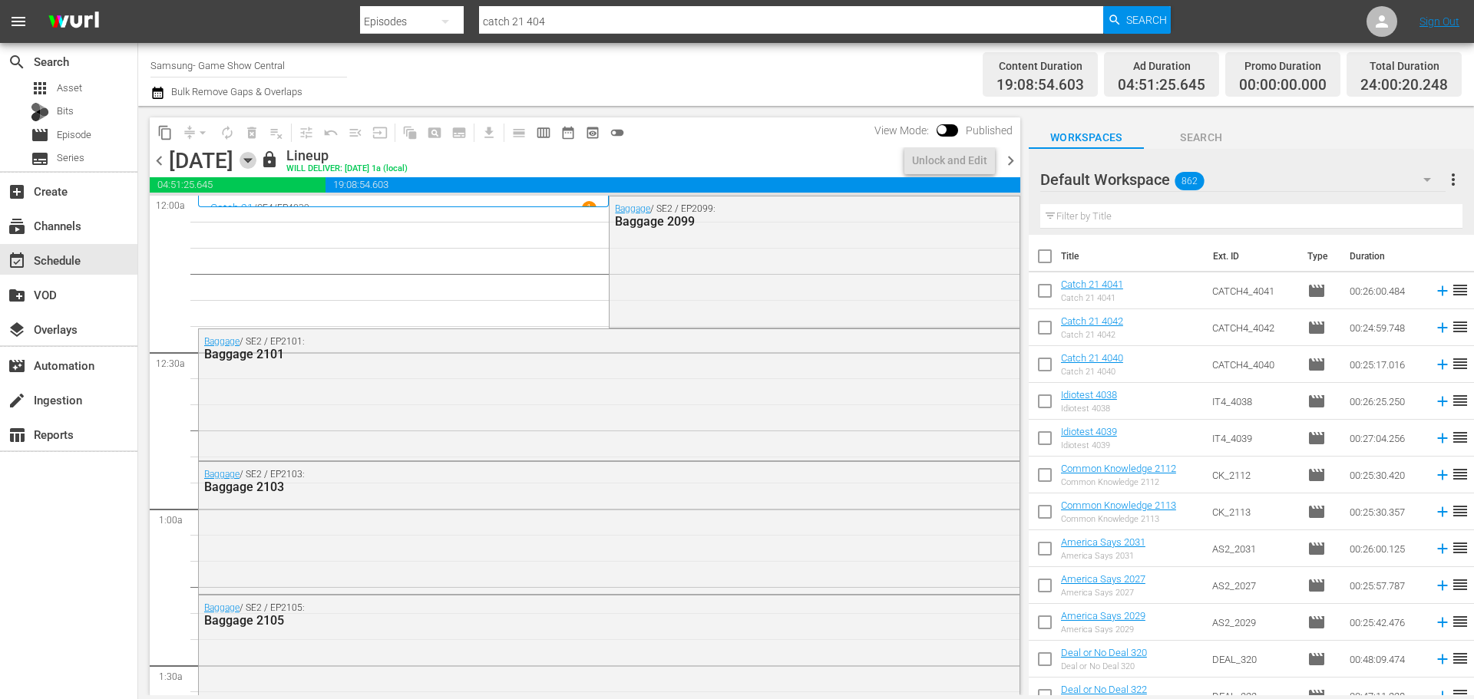
click at [251, 160] on icon "button" at bounding box center [247, 161] width 7 height 4
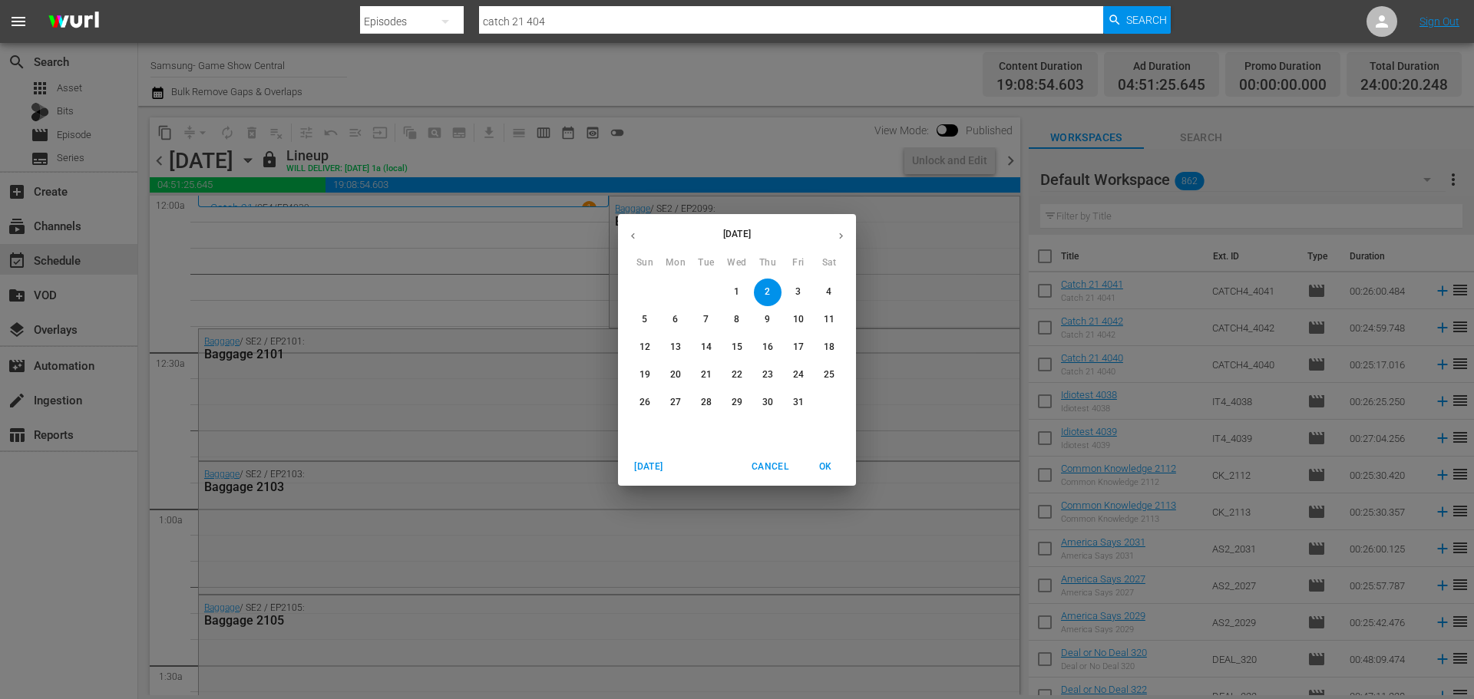
click at [585, 268] on div "October 2025 Sun Mon Tue Wed Thu Fri Sat 28 29 30 1 2 3 4 5 6 7 8 9 10 11 12 13…" at bounding box center [737, 349] width 1474 height 699
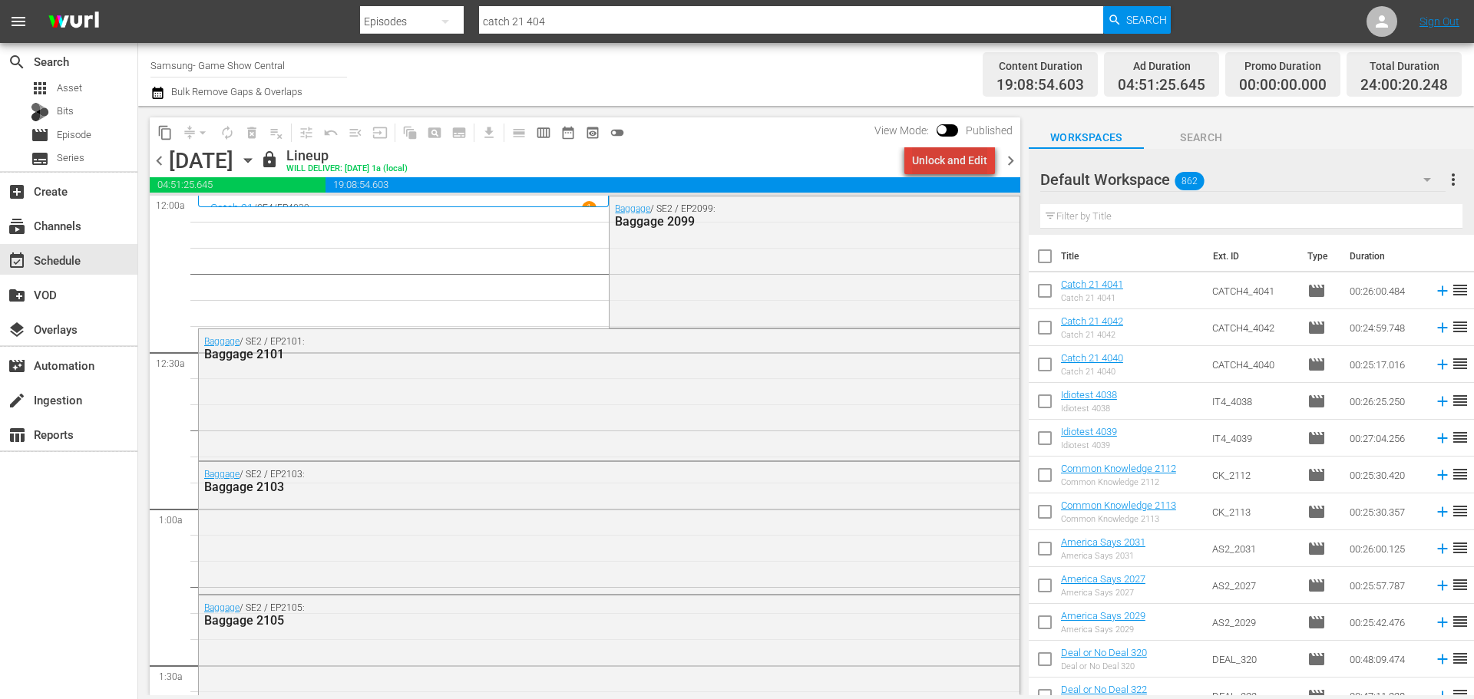
click at [967, 163] on div "Unlock and Edit" at bounding box center [949, 161] width 75 height 28
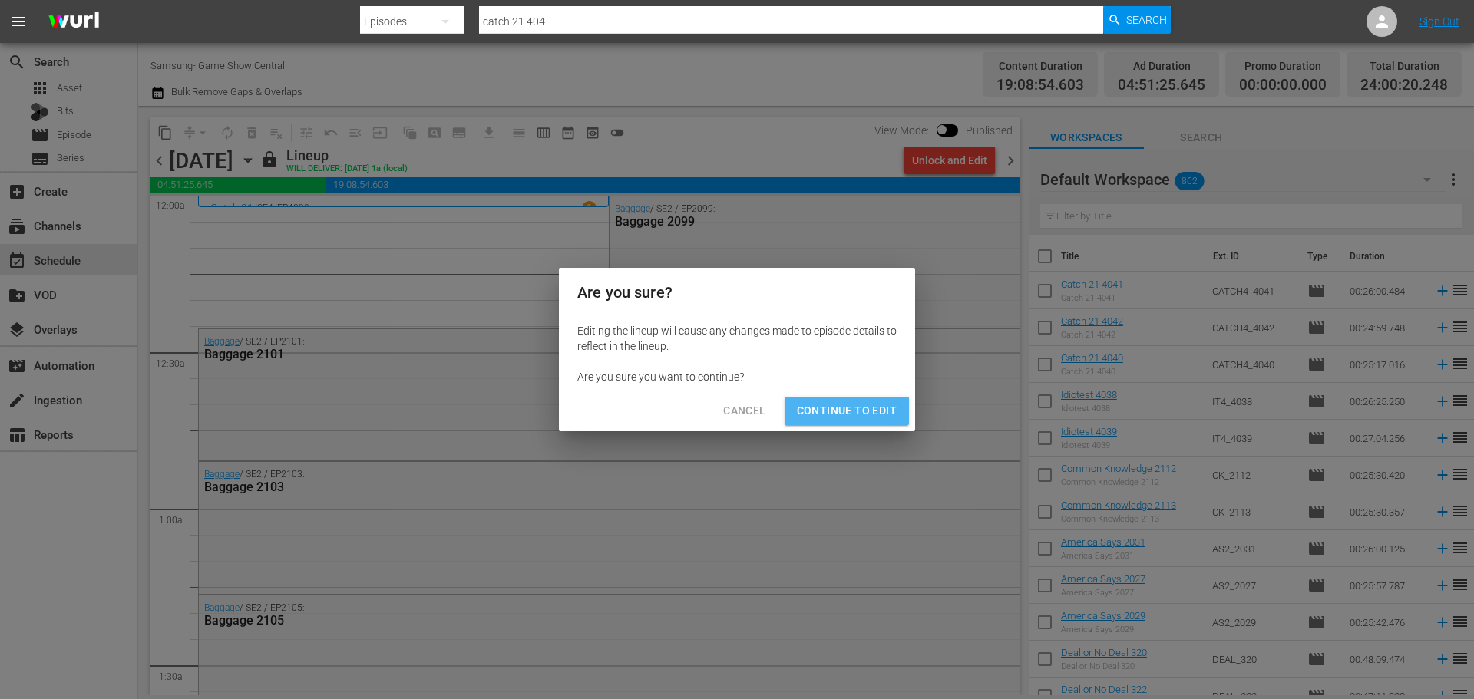
click at [855, 405] on span "Continue to Edit" at bounding box center [847, 411] width 100 height 19
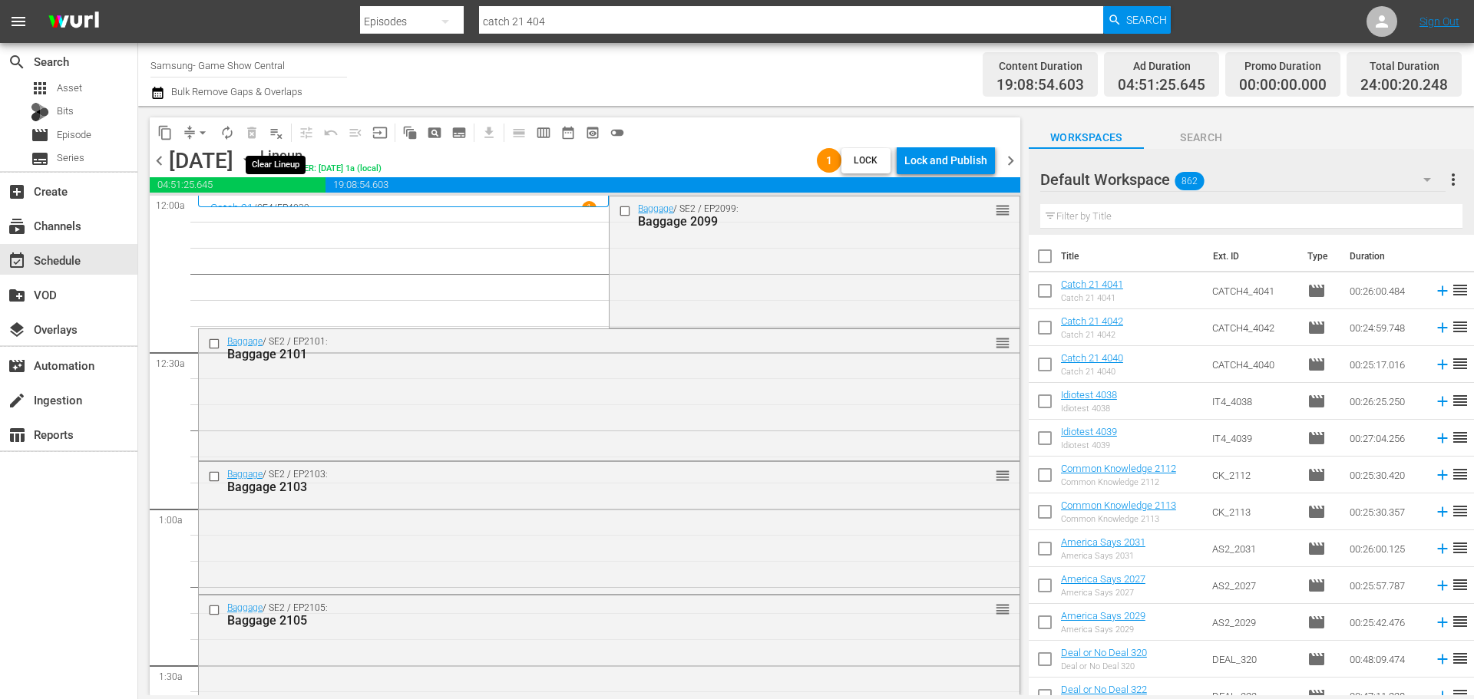
click at [284, 130] on button "playlist_remove_outlined" at bounding box center [276, 133] width 25 height 25
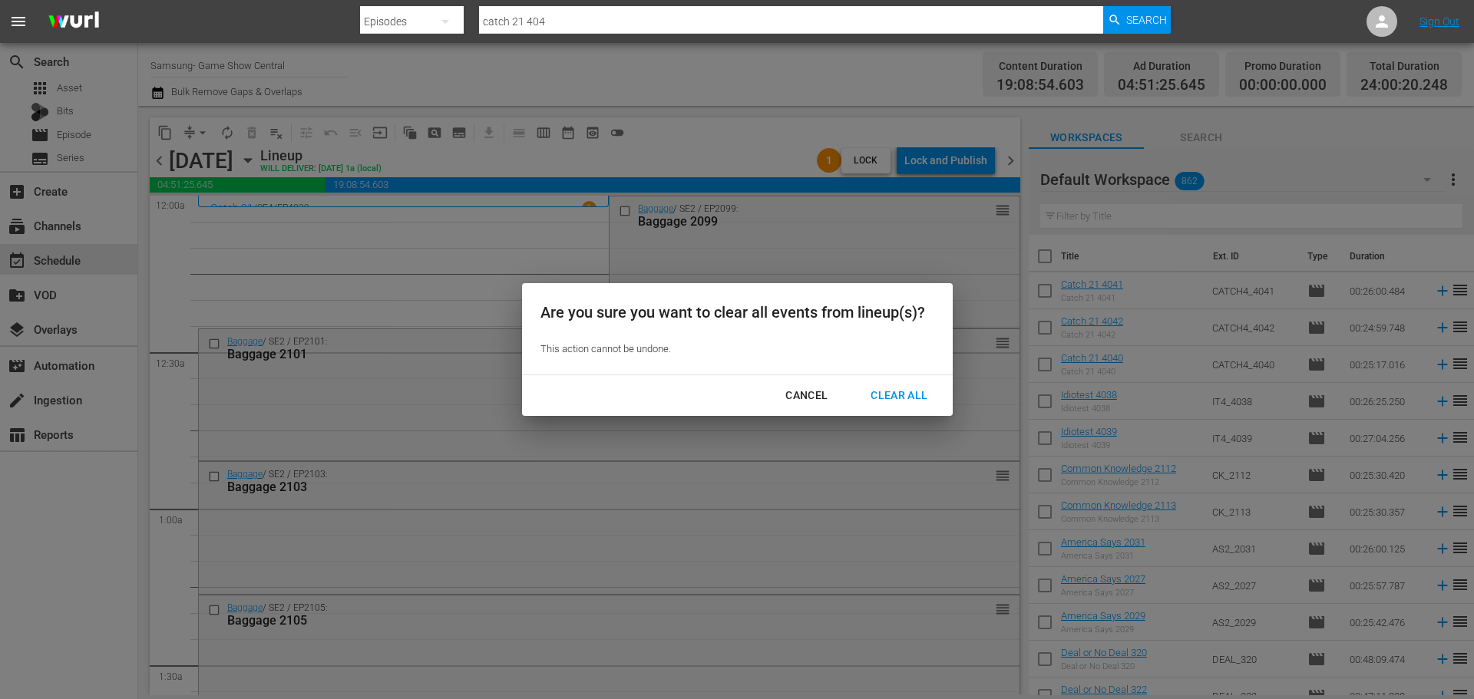
click at [907, 391] on div "Clear All" at bounding box center [898, 395] width 81 height 19
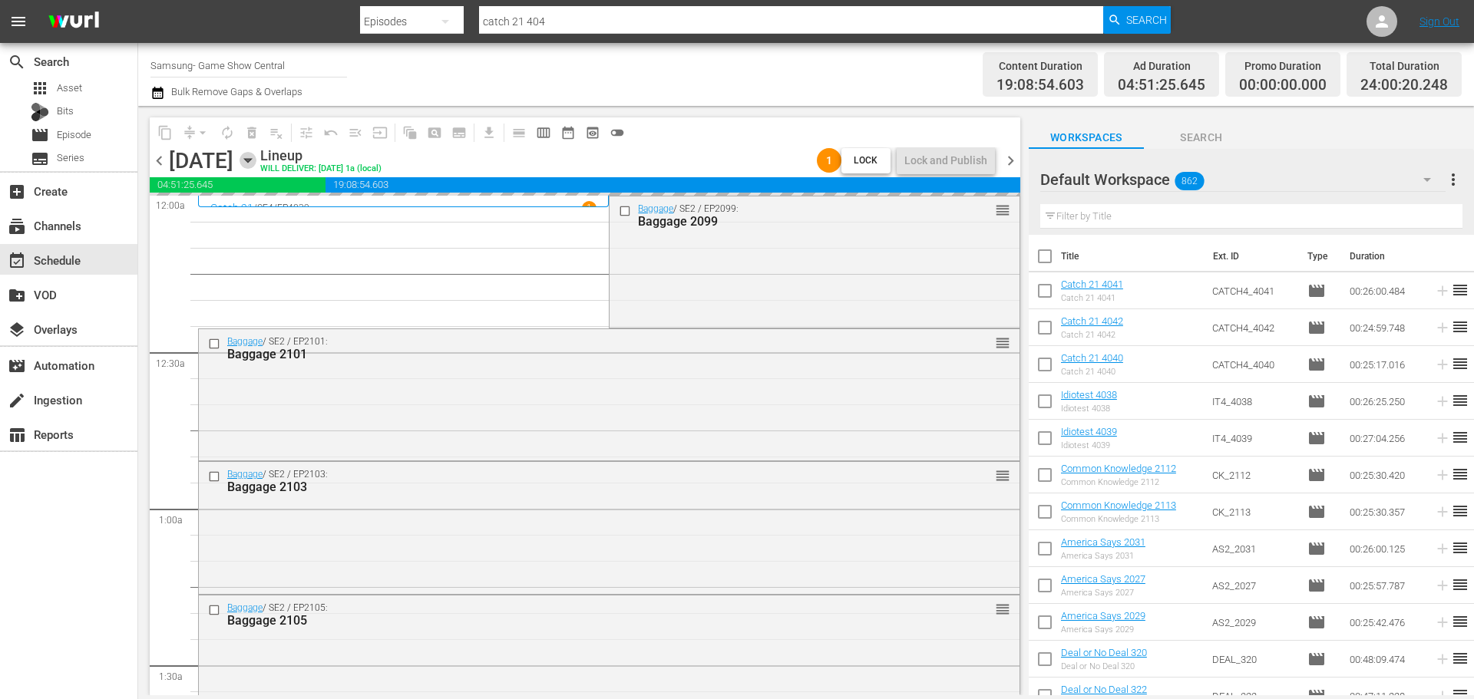
click at [256, 164] on icon "button" at bounding box center [248, 160] width 17 height 17
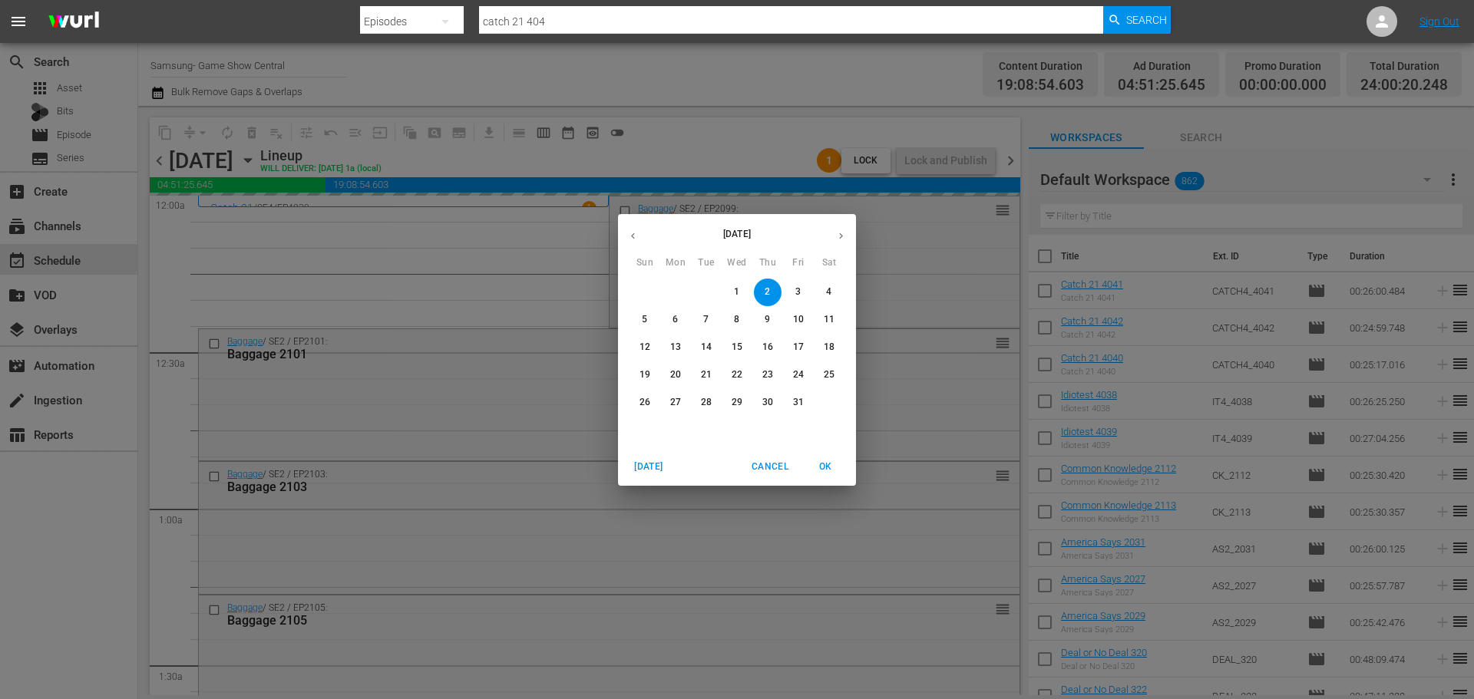
click at [739, 326] on p "8" at bounding box center [736, 319] width 5 height 13
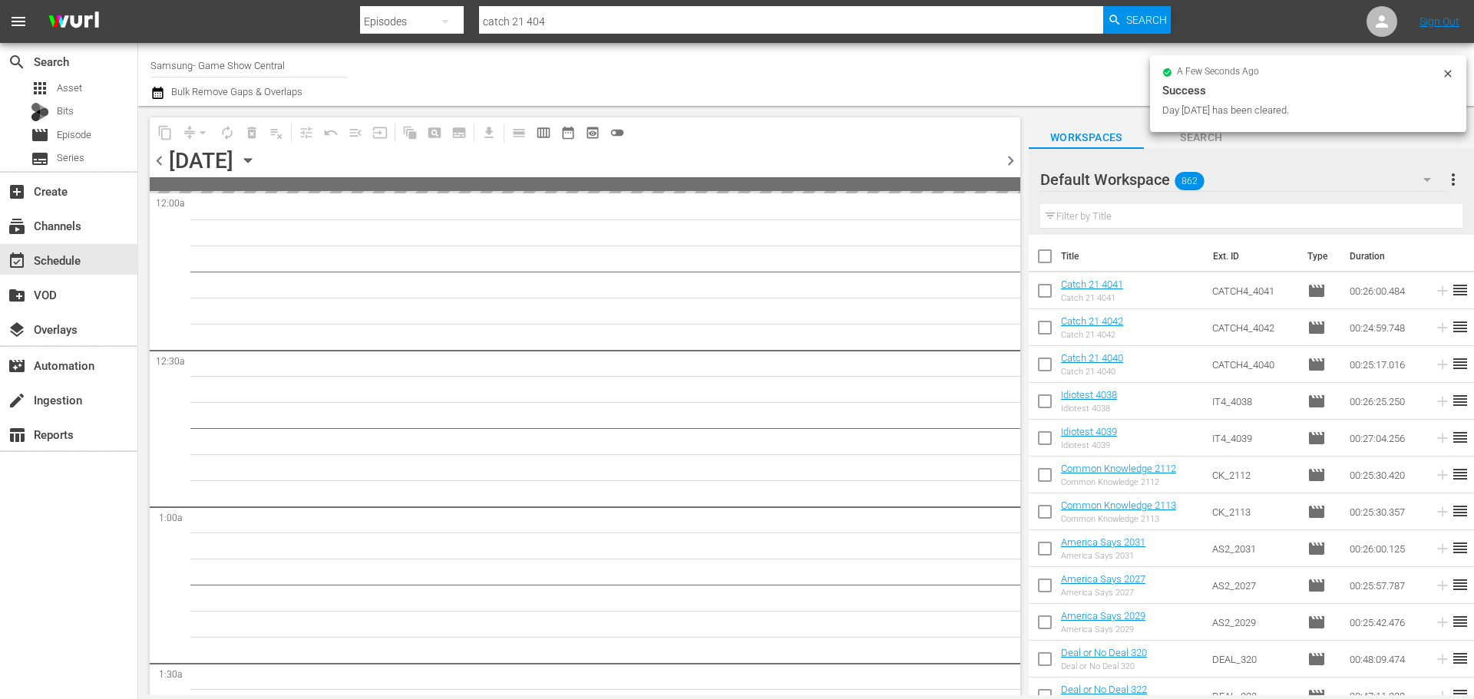
click at [739, 322] on p "8" at bounding box center [736, 319] width 5 height 13
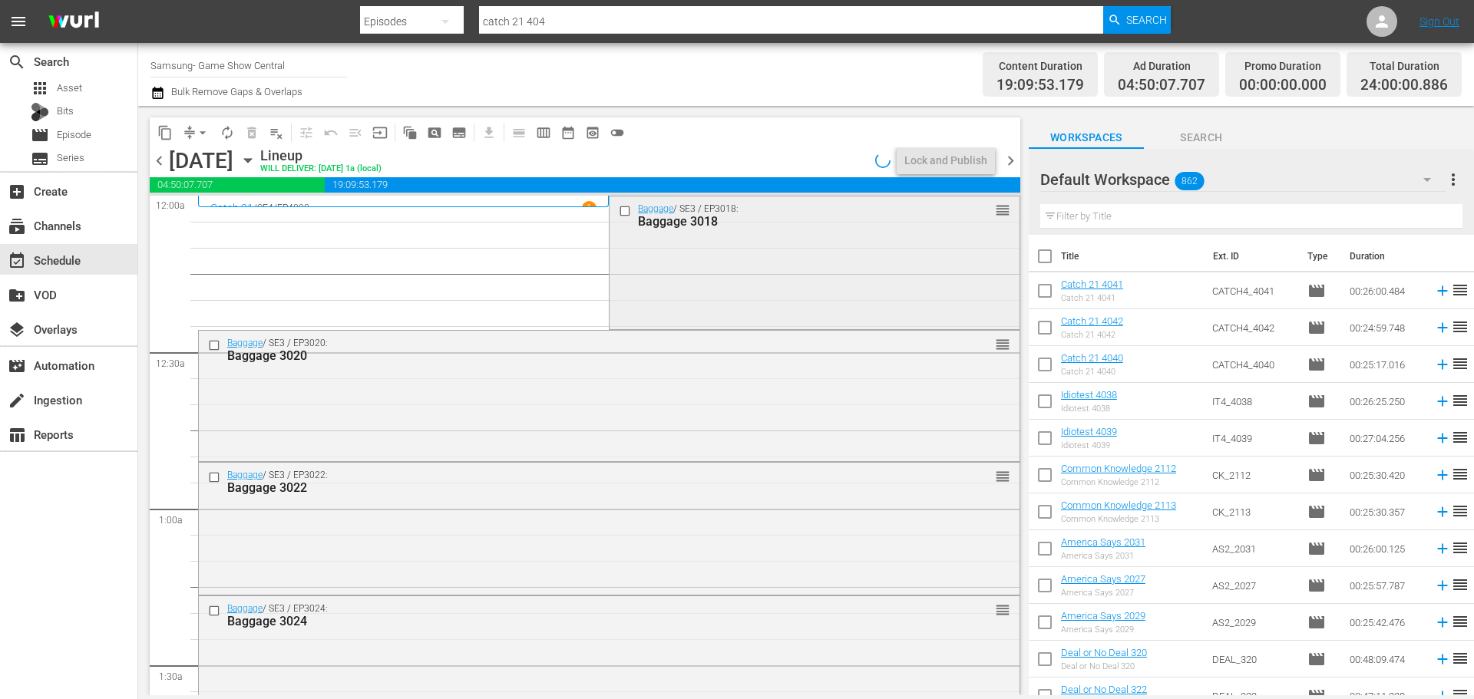
click at [620, 210] on input "checkbox" at bounding box center [627, 210] width 16 height 13
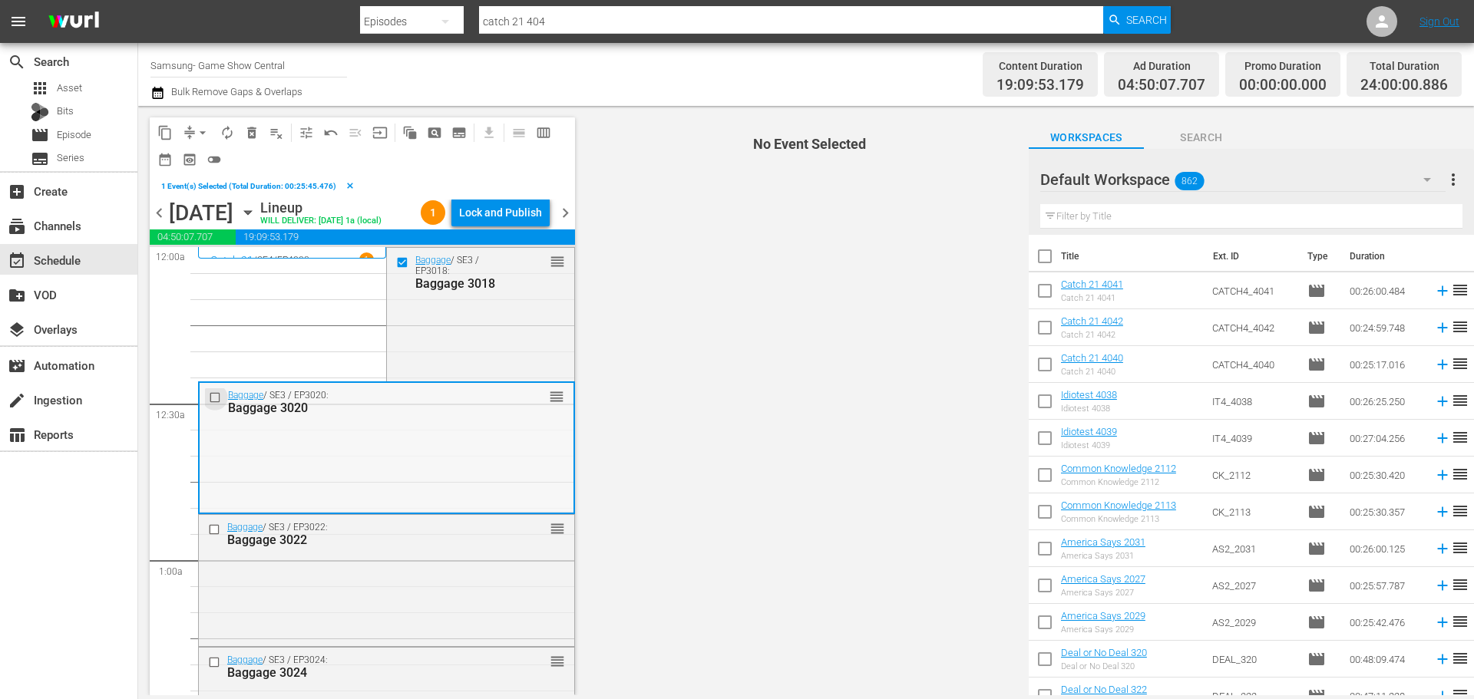
click at [213, 405] on input "checkbox" at bounding box center [217, 398] width 16 height 13
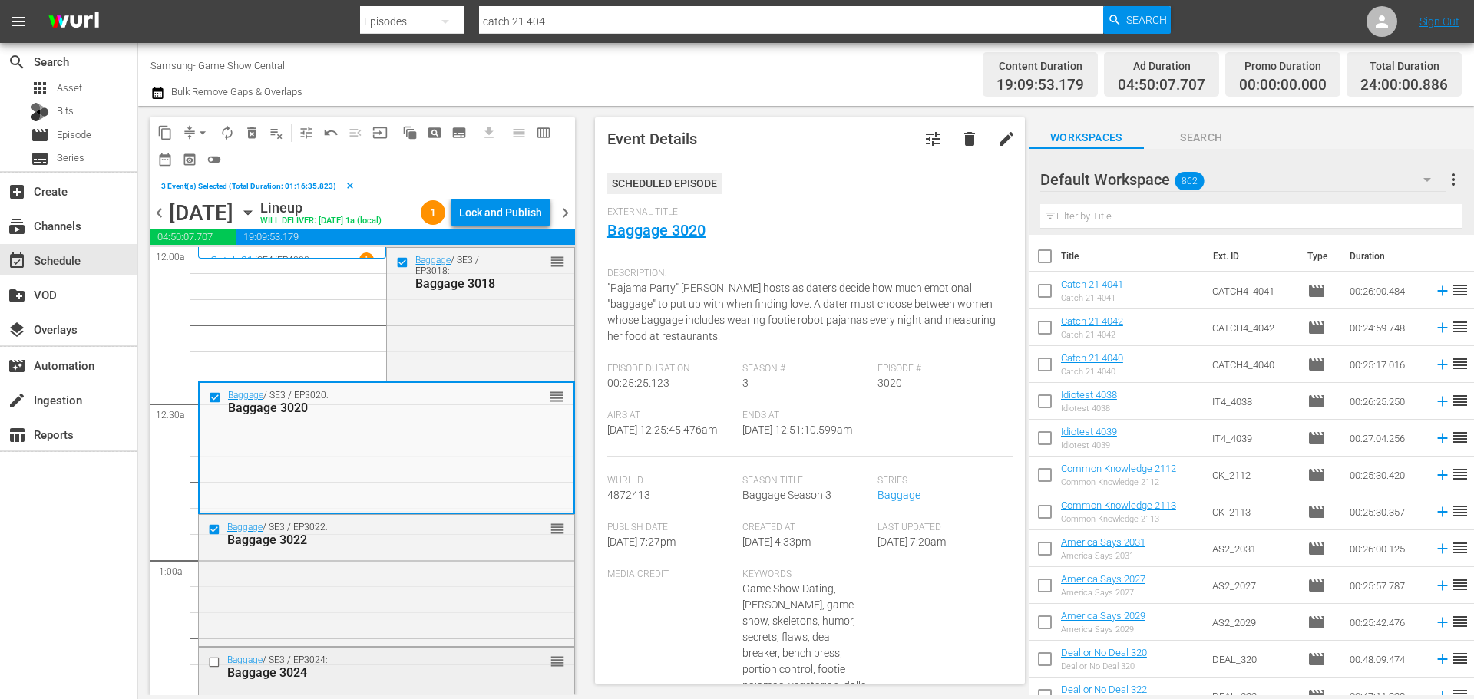
scroll to position [154, 0]
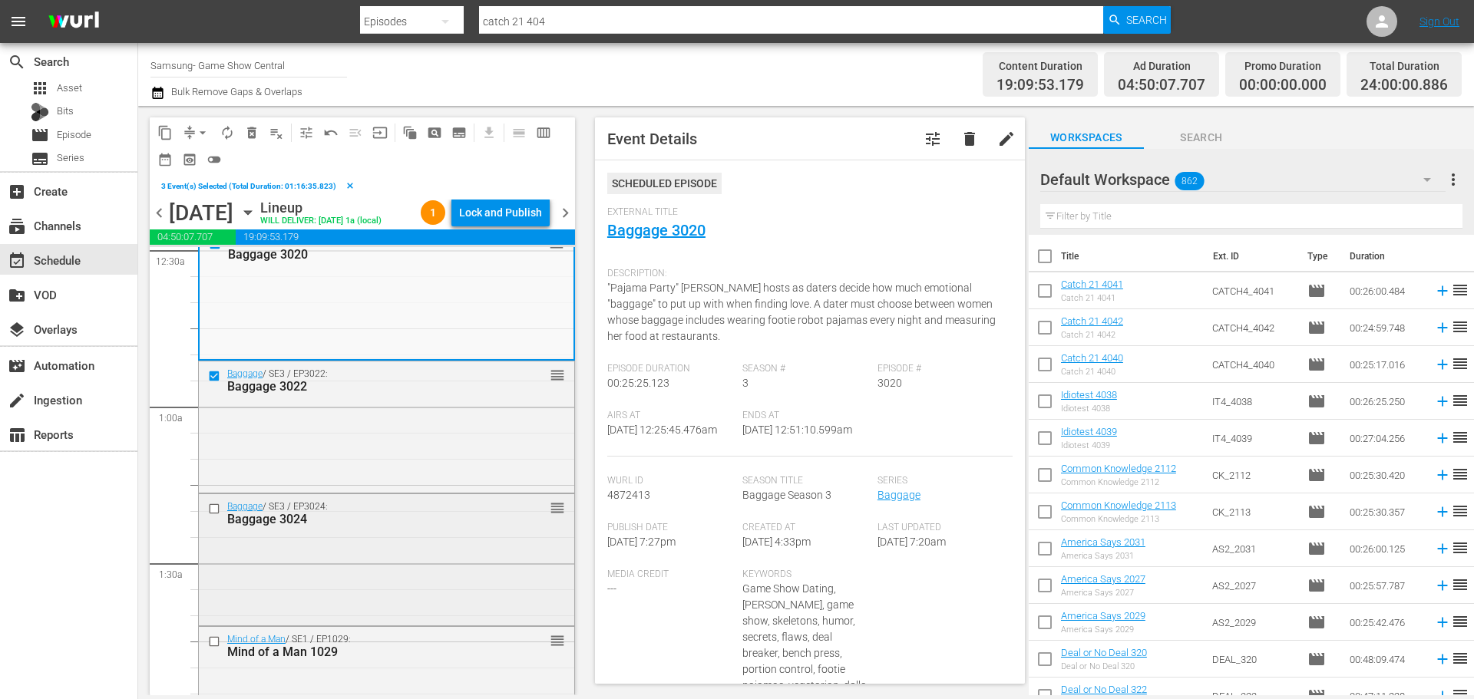
click at [210, 516] on input "checkbox" at bounding box center [216, 509] width 16 height 13
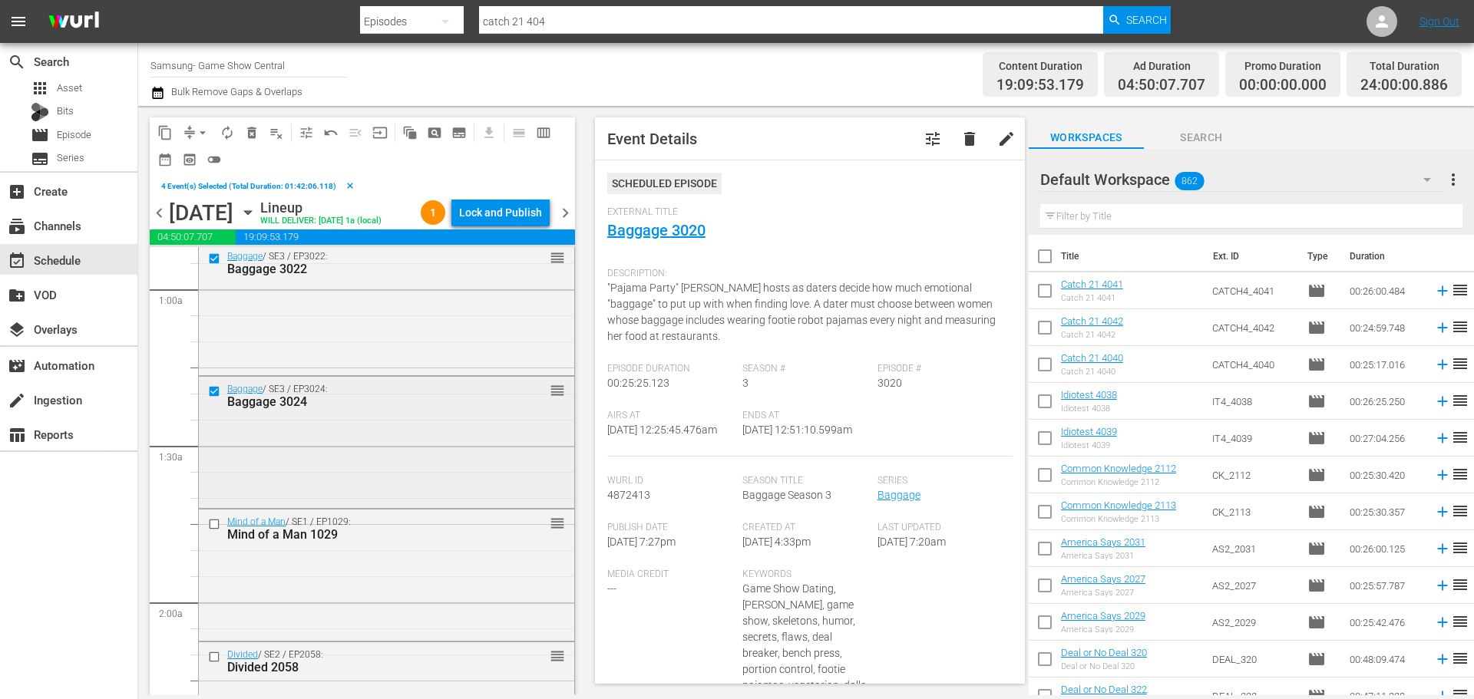
scroll to position [384, 0]
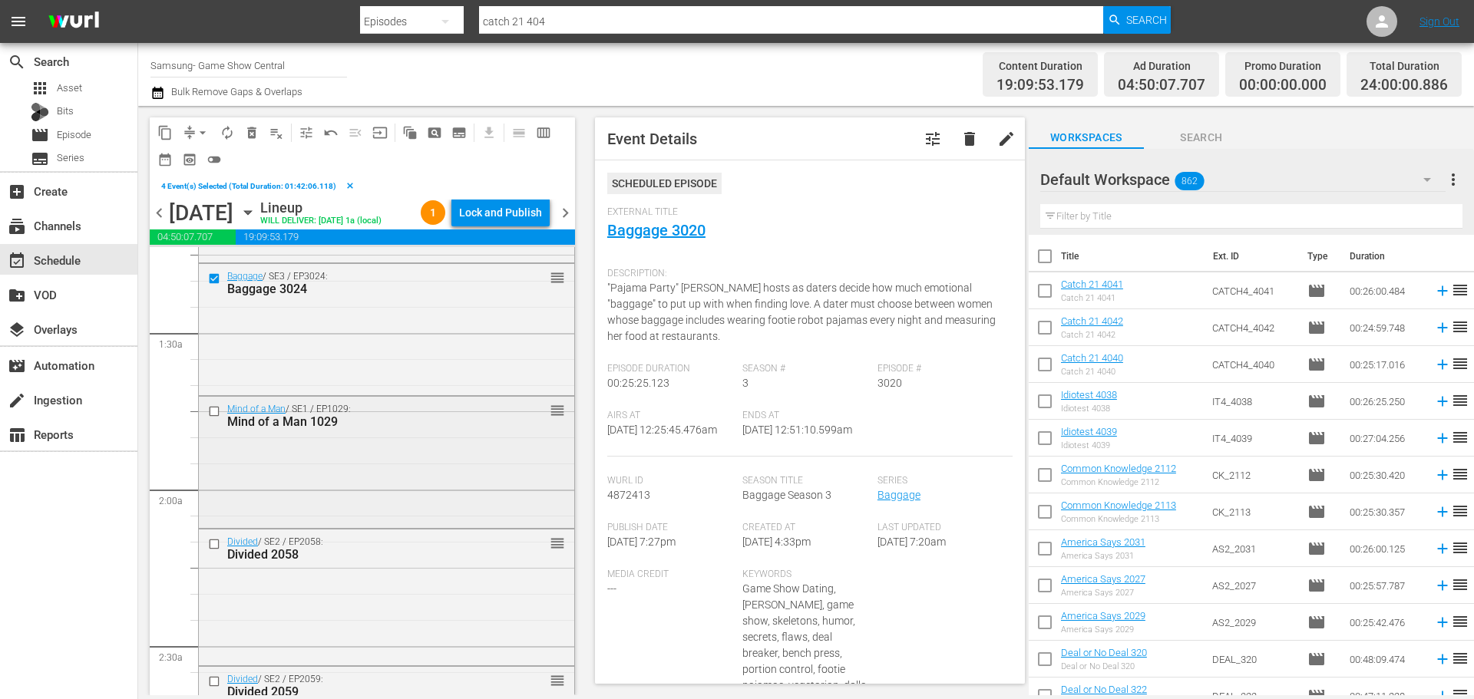
click at [217, 418] on input "checkbox" at bounding box center [216, 411] width 16 height 13
click at [215, 550] on input "checkbox" at bounding box center [216, 543] width 16 height 13
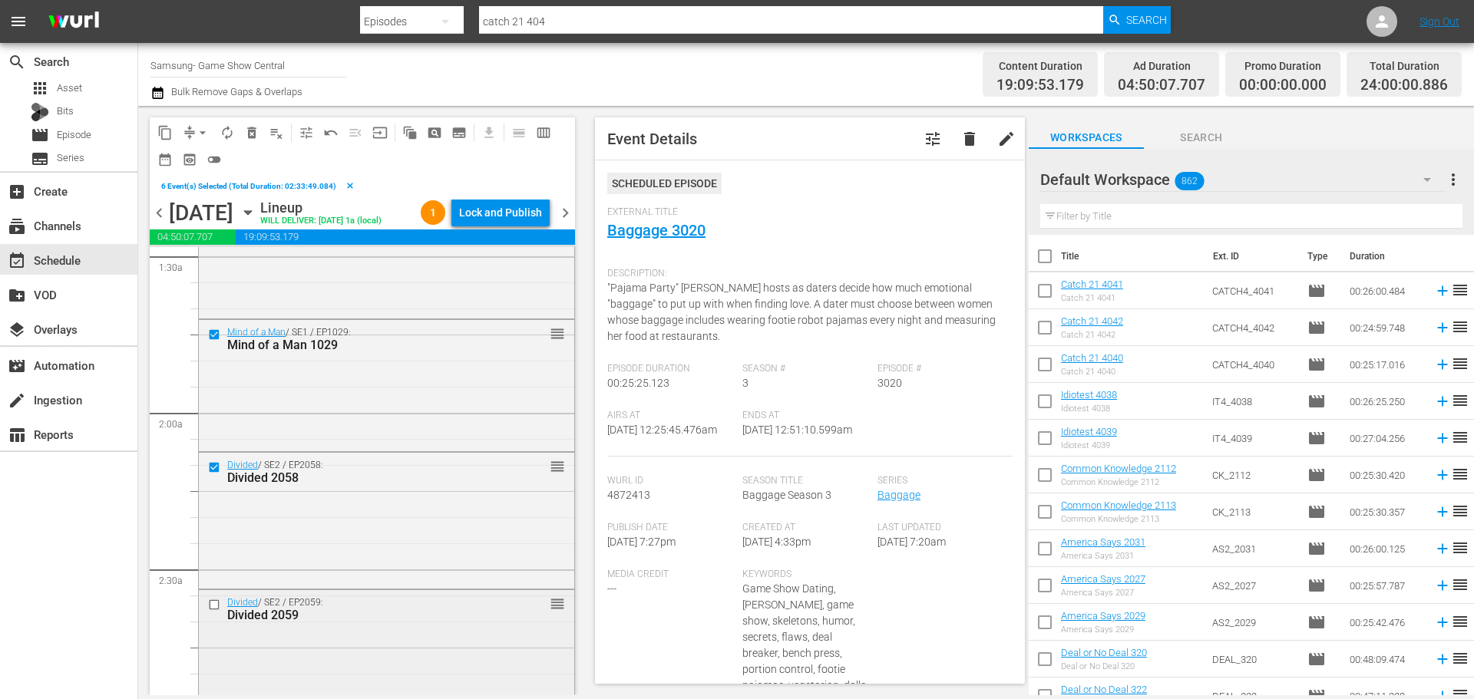
click at [217, 612] on input "checkbox" at bounding box center [216, 605] width 16 height 13
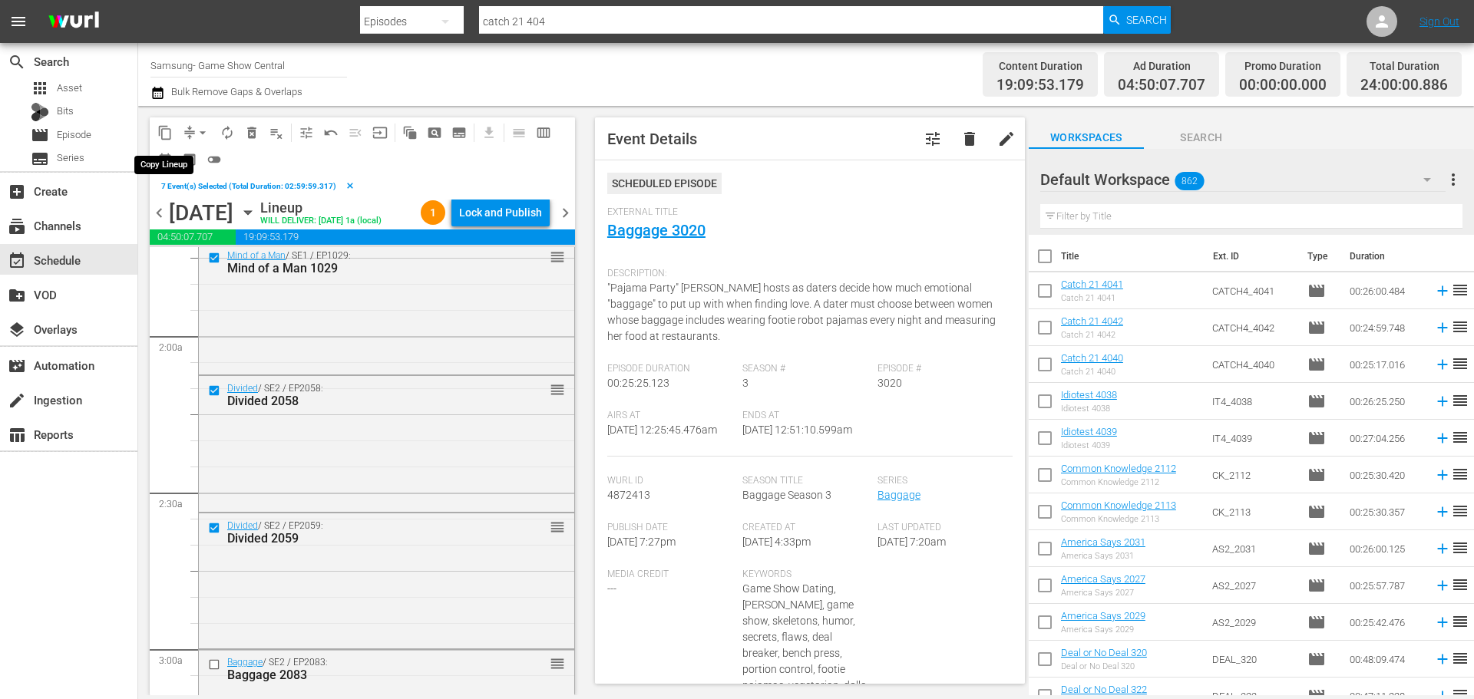
click at [168, 126] on span "content_copy" at bounding box center [164, 132] width 15 height 15
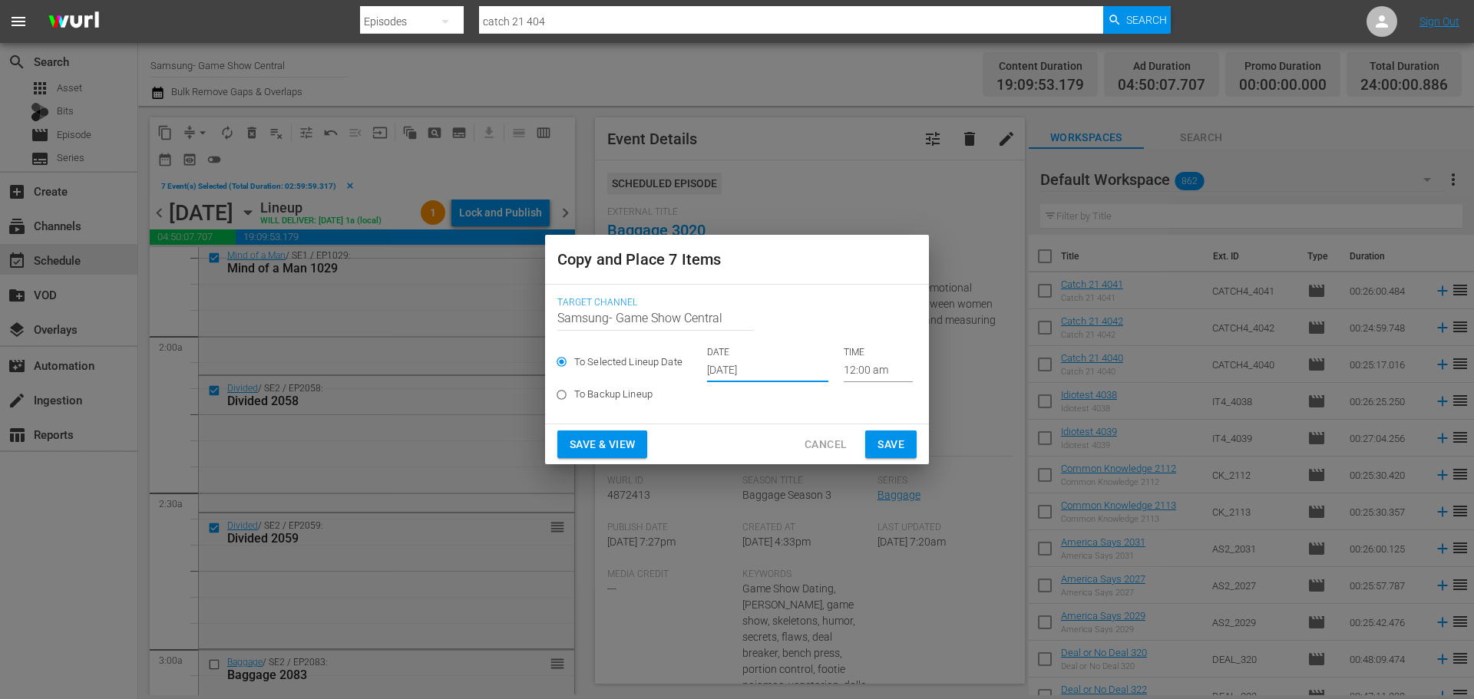
click at [730, 377] on input "[DATE]" at bounding box center [767, 370] width 121 height 23
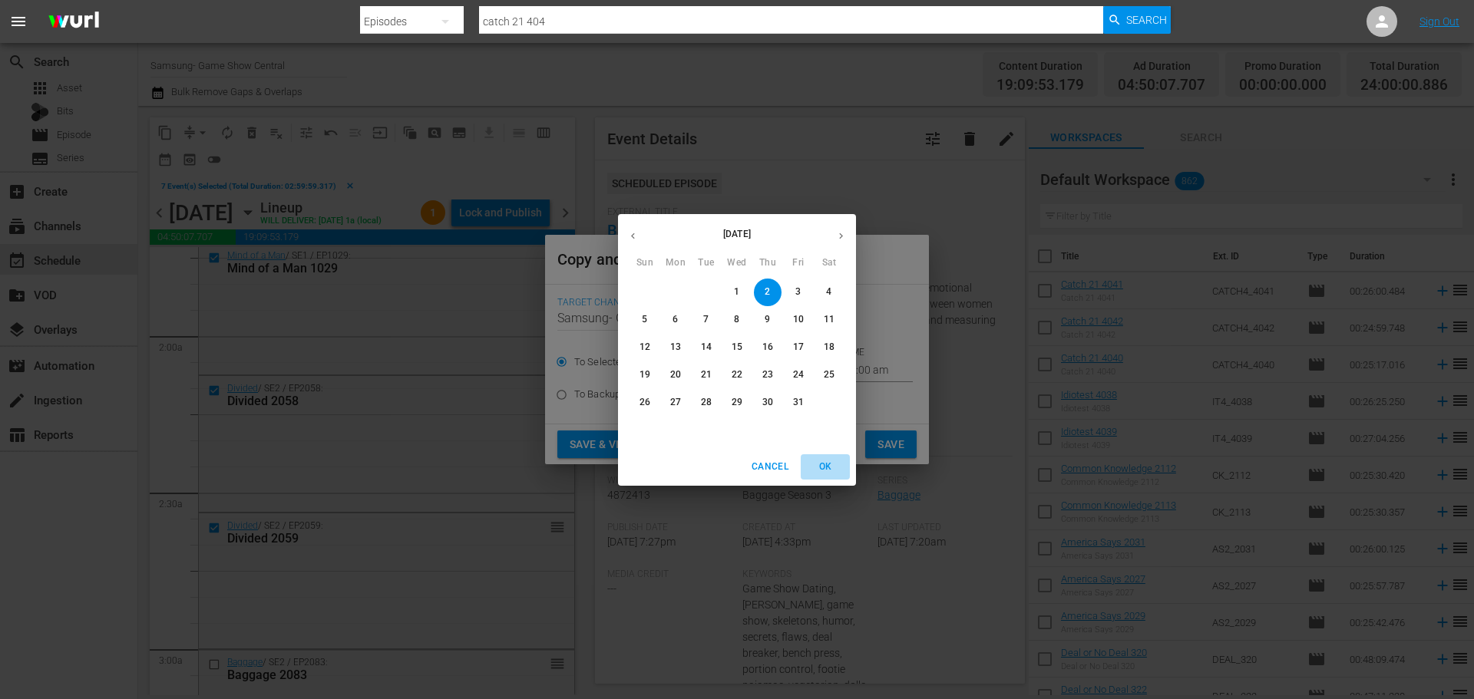
click at [839, 461] on span "OK" at bounding box center [825, 467] width 37 height 16
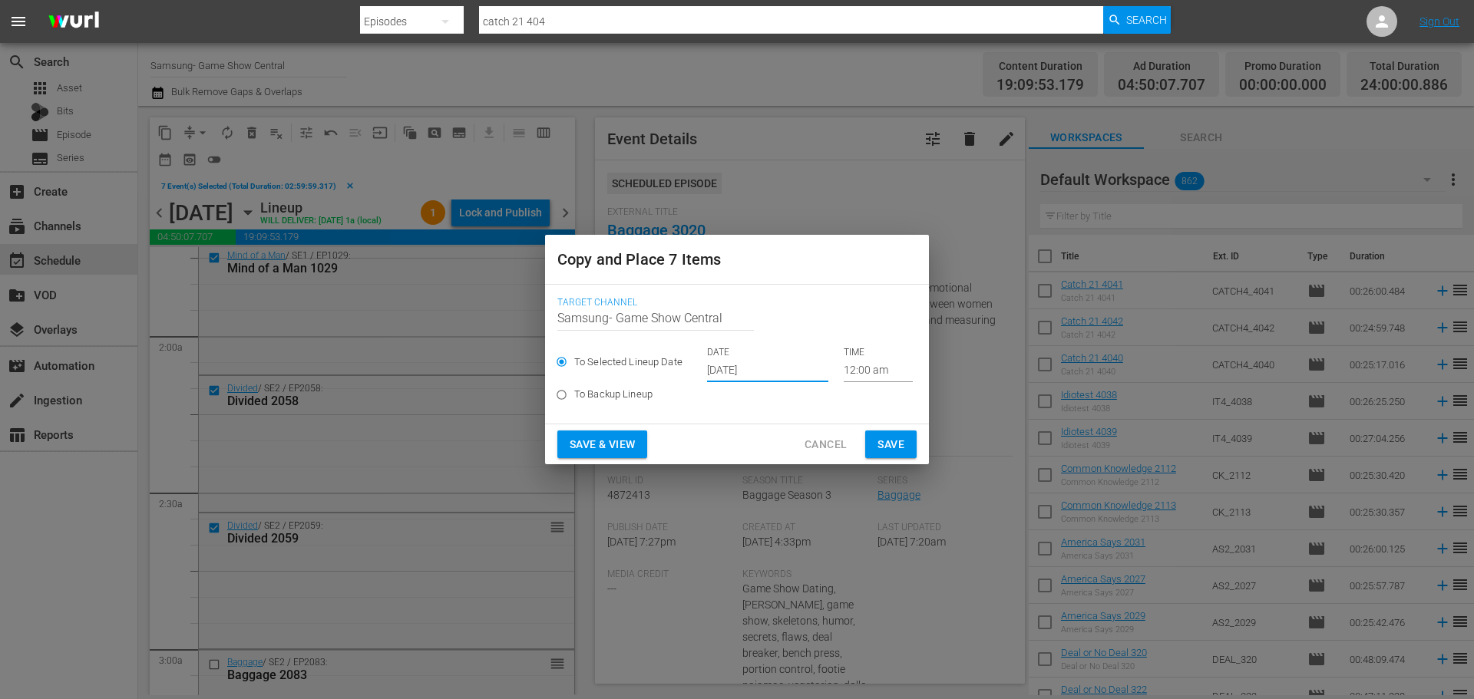
click at [858, 365] on input "12:00 am" at bounding box center [878, 370] width 69 height 23
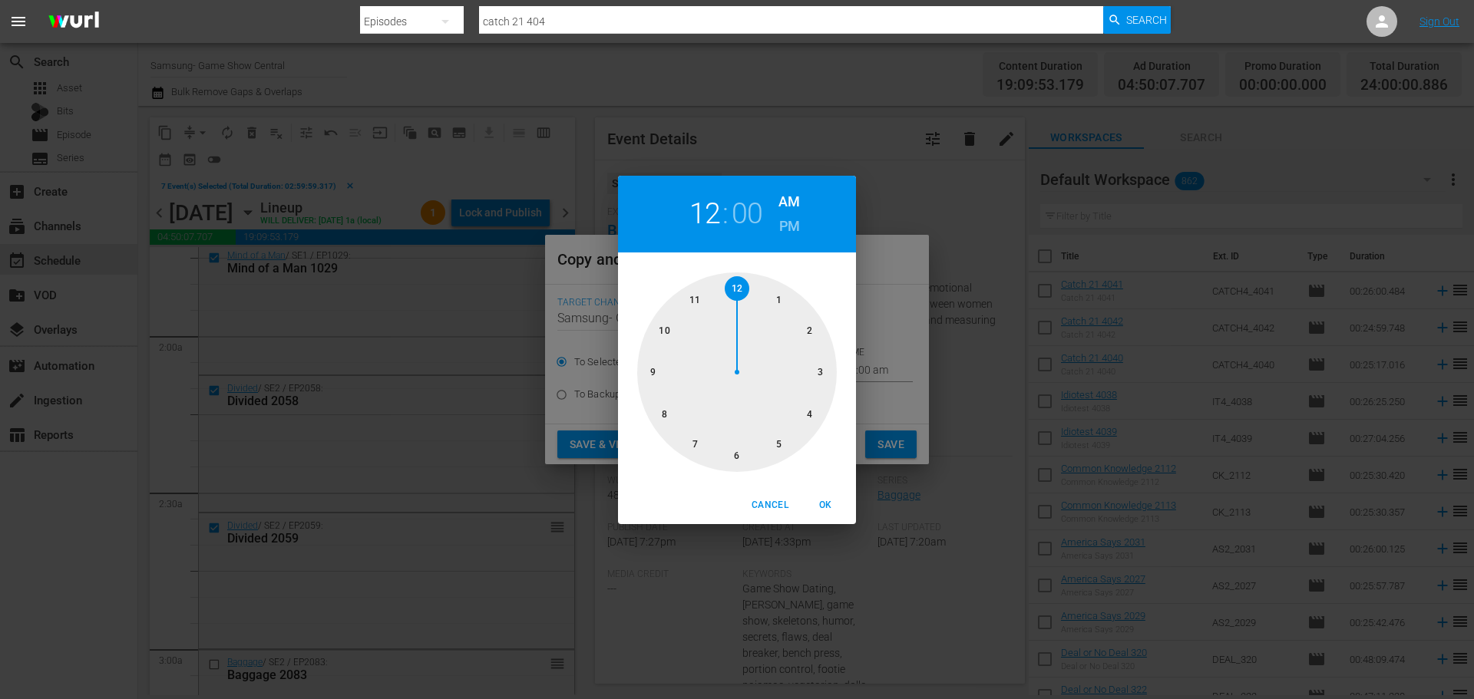
drag, startPoint x: 826, startPoint y: 372, endPoint x: 812, endPoint y: 477, distance: 106.1
click at [826, 373] on div at bounding box center [737, 373] width 200 height 200
drag, startPoint x: 822, startPoint y: 507, endPoint x: 845, endPoint y: 498, distance: 24.8
click at [825, 506] on span "OK" at bounding box center [825, 506] width 37 height 16
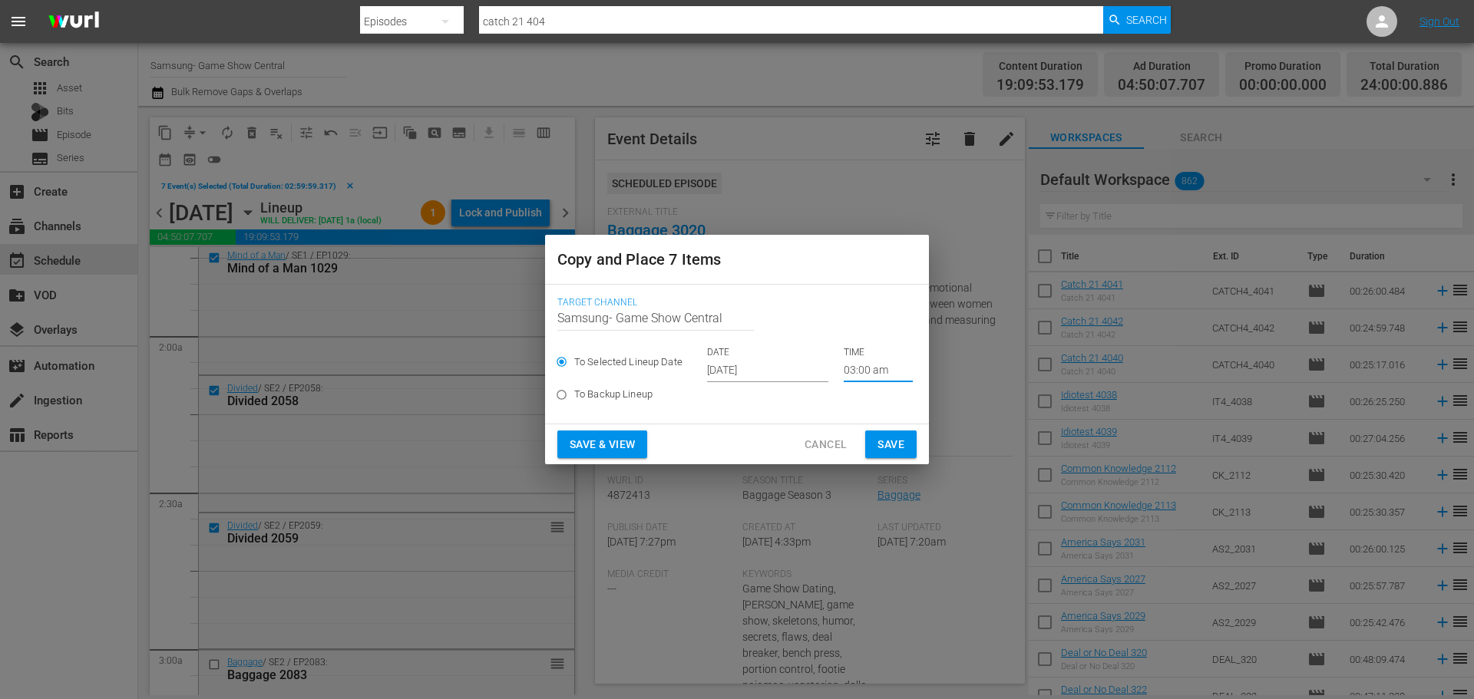
type input "03:00 am"
click at [896, 451] on span "Save" at bounding box center [891, 444] width 27 height 19
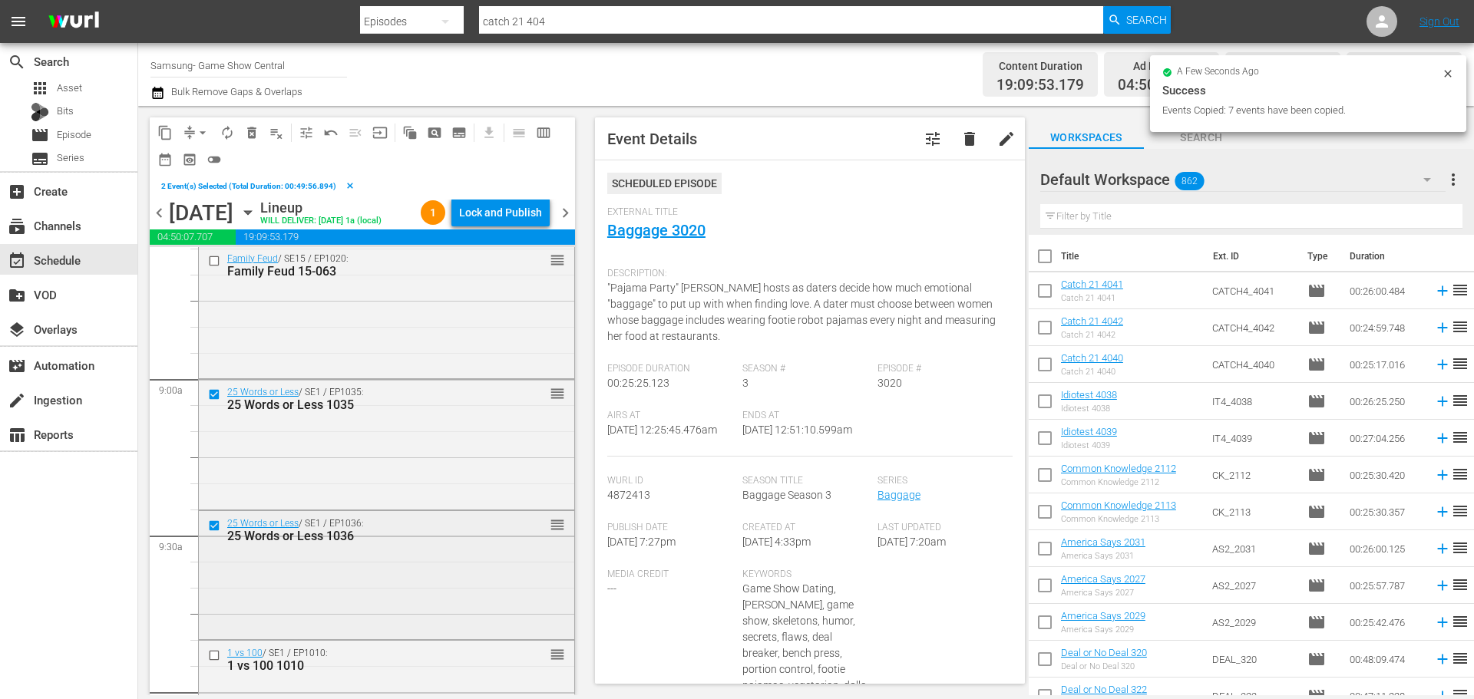
scroll to position [2841, 0]
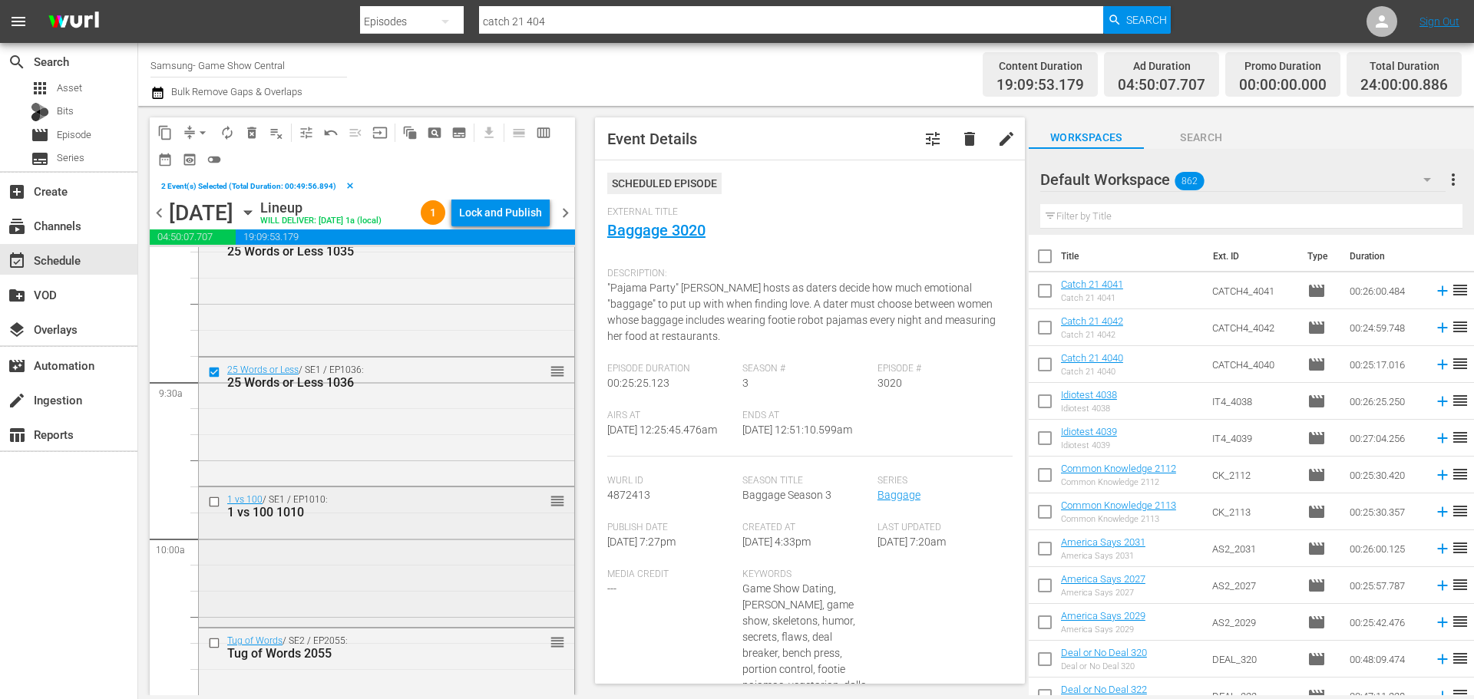
click at [221, 509] on input "checkbox" at bounding box center [216, 502] width 16 height 13
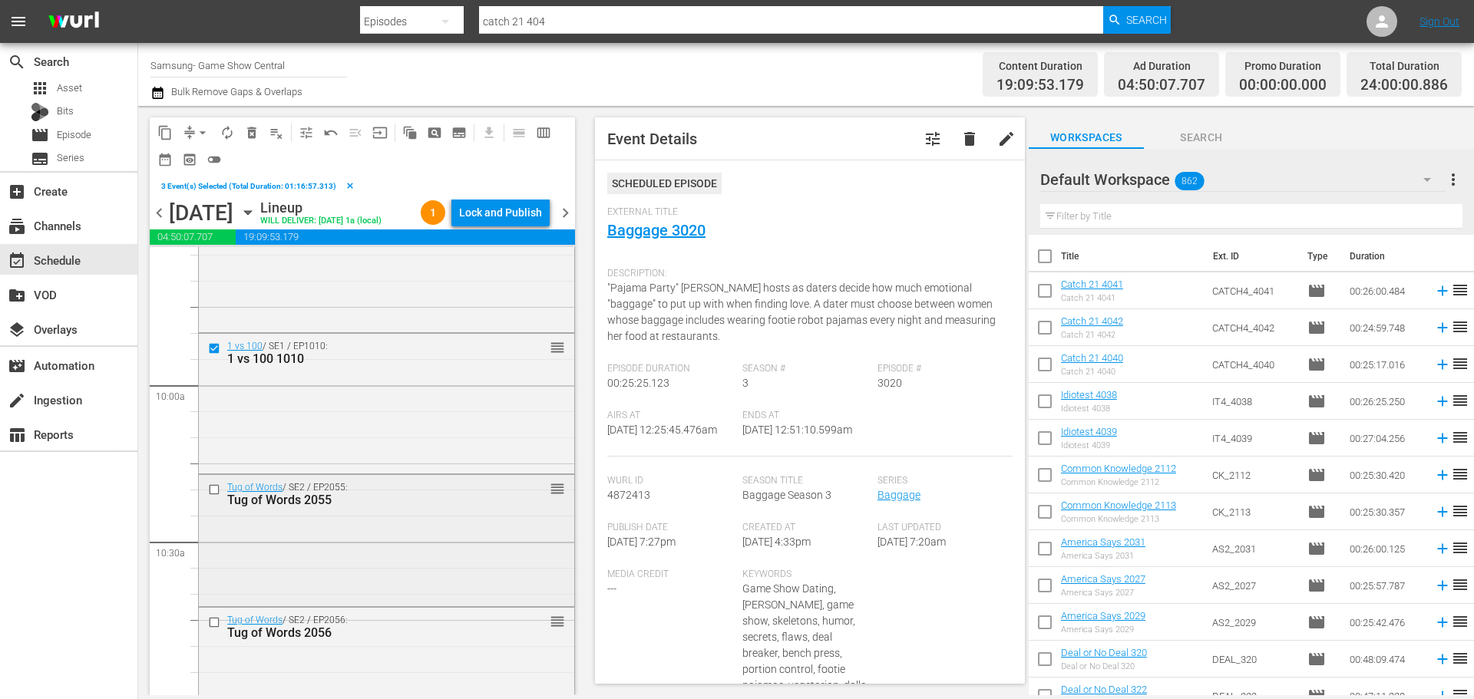
click at [214, 497] on input "checkbox" at bounding box center [216, 490] width 16 height 13
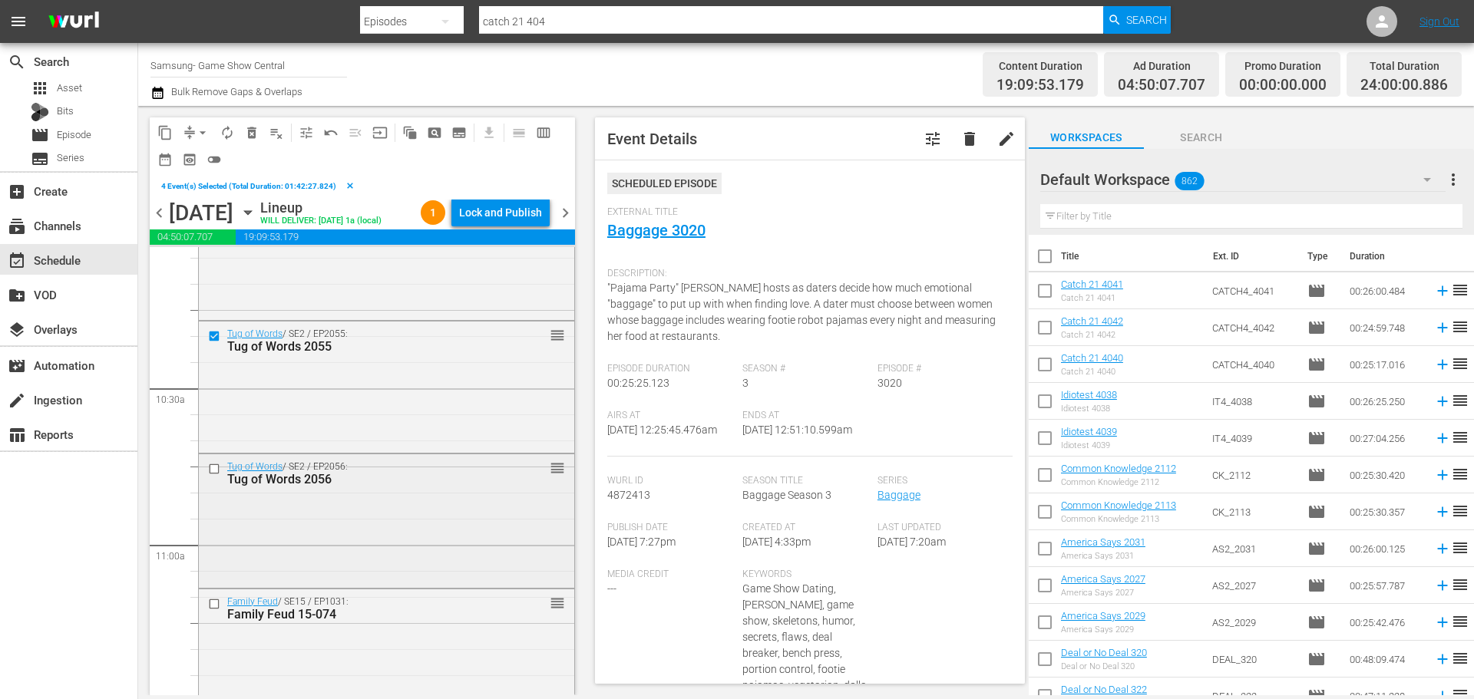
click at [217, 476] on input "checkbox" at bounding box center [216, 469] width 16 height 13
click at [213, 610] on input "checkbox" at bounding box center [216, 603] width 16 height 13
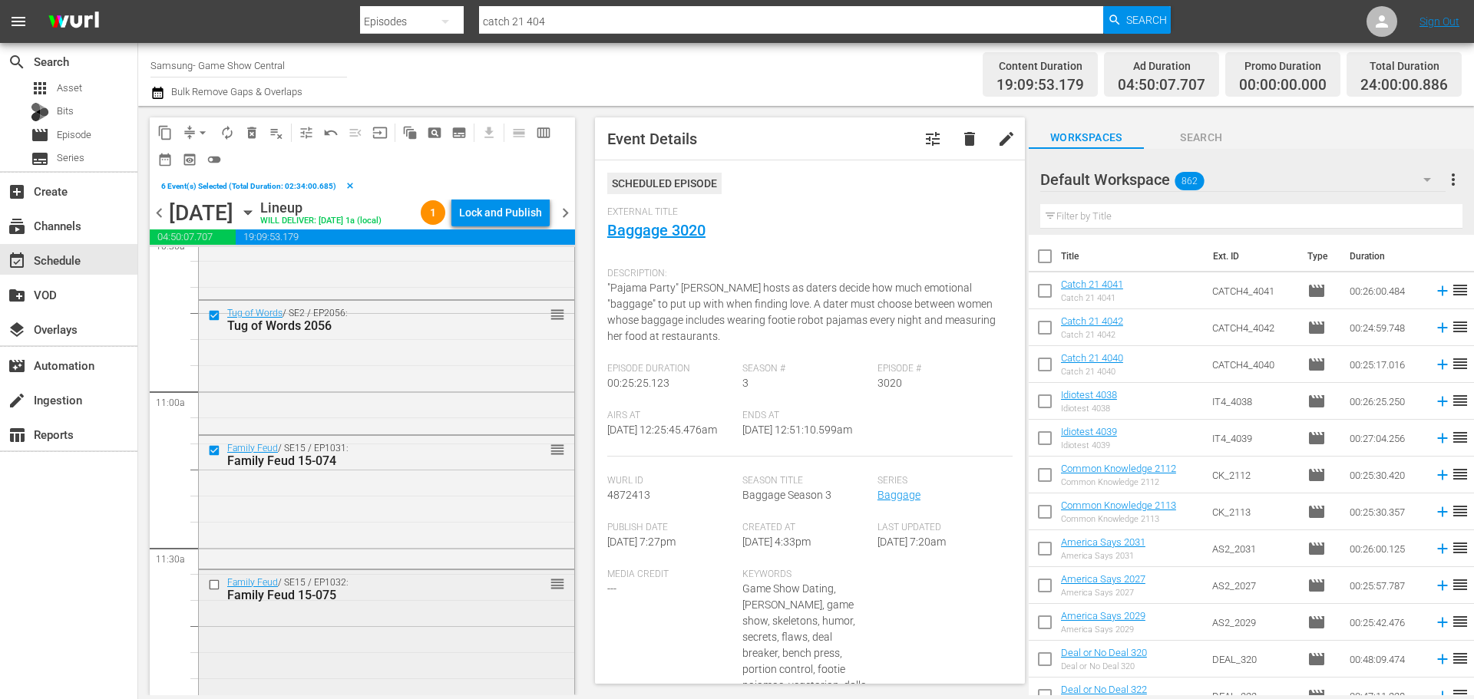
click at [213, 592] on input "checkbox" at bounding box center [216, 585] width 16 height 13
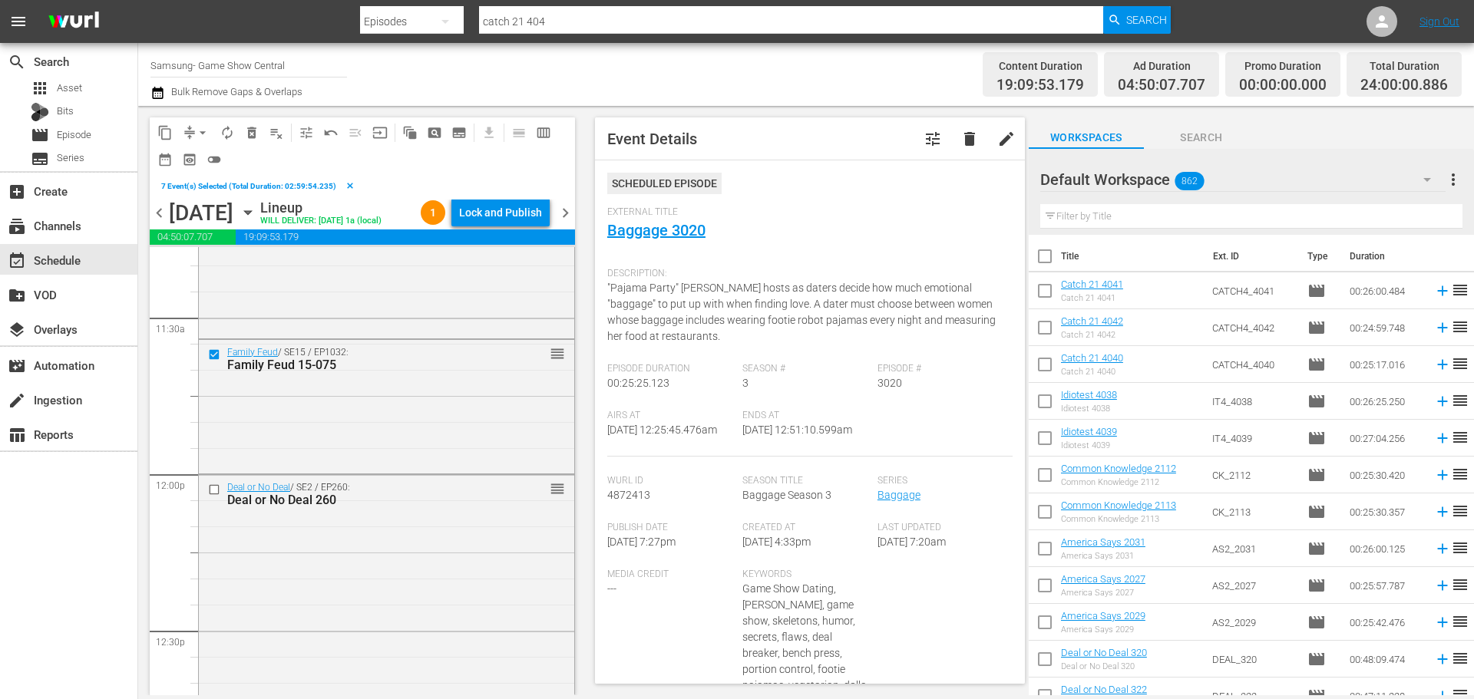
click at [159, 134] on span "content_copy" at bounding box center [164, 132] width 15 height 15
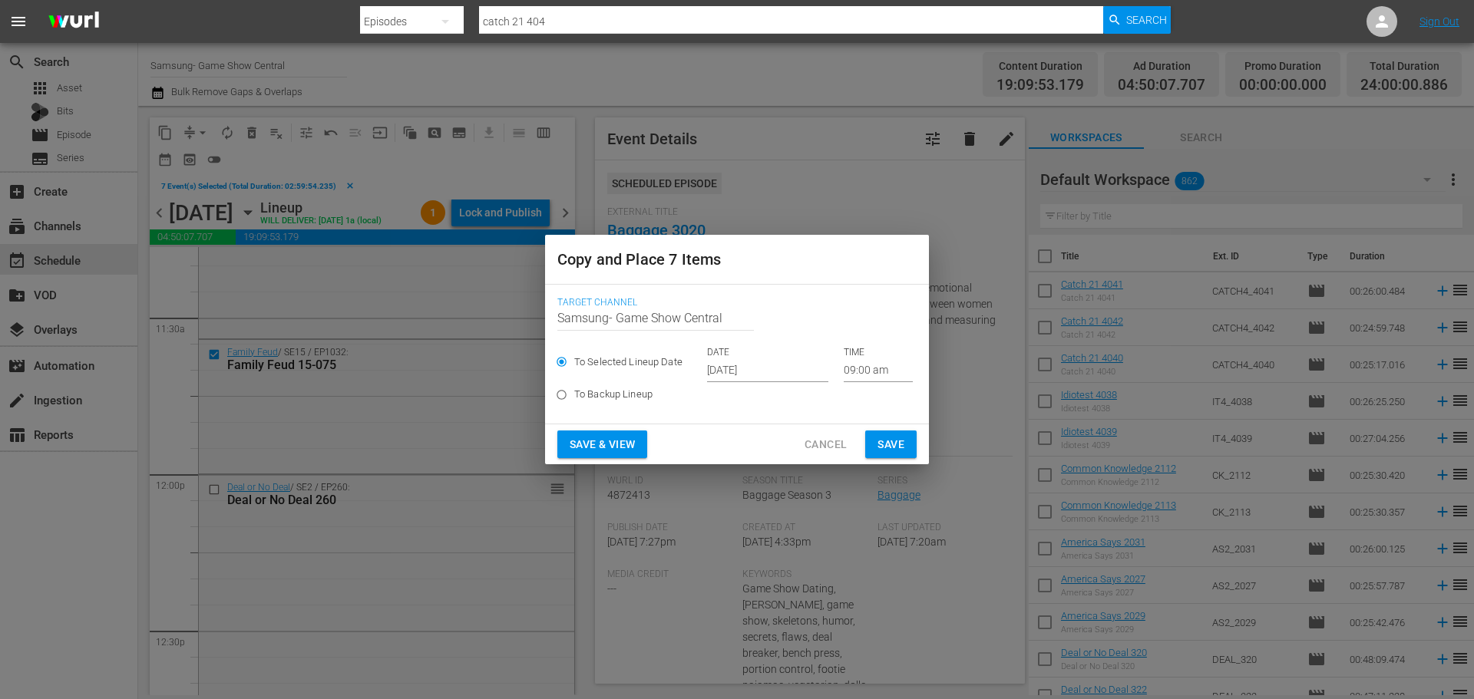
click at [874, 366] on input "09:00 am" at bounding box center [878, 370] width 69 height 23
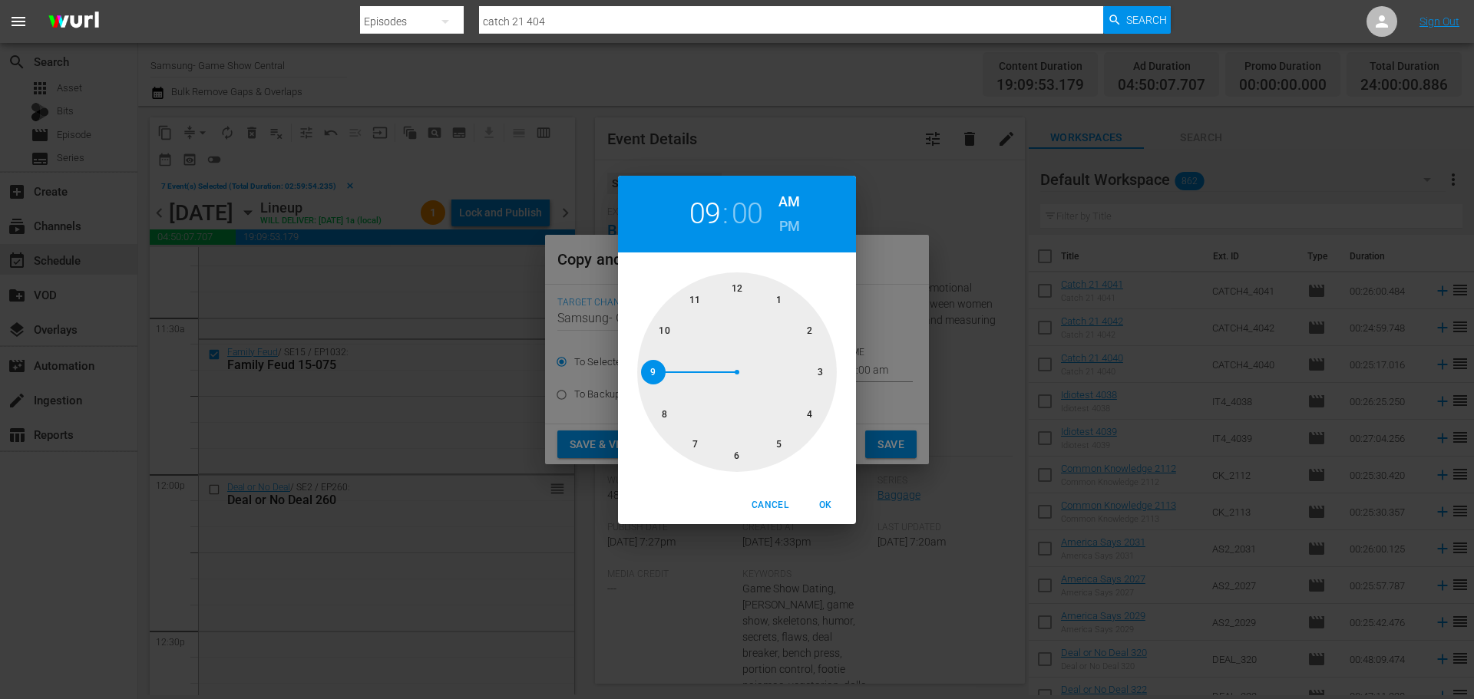
click at [757, 456] on div at bounding box center [737, 373] width 200 height 200
click at [825, 507] on span "OK" at bounding box center [825, 506] width 37 height 16
type input "06:00 am"
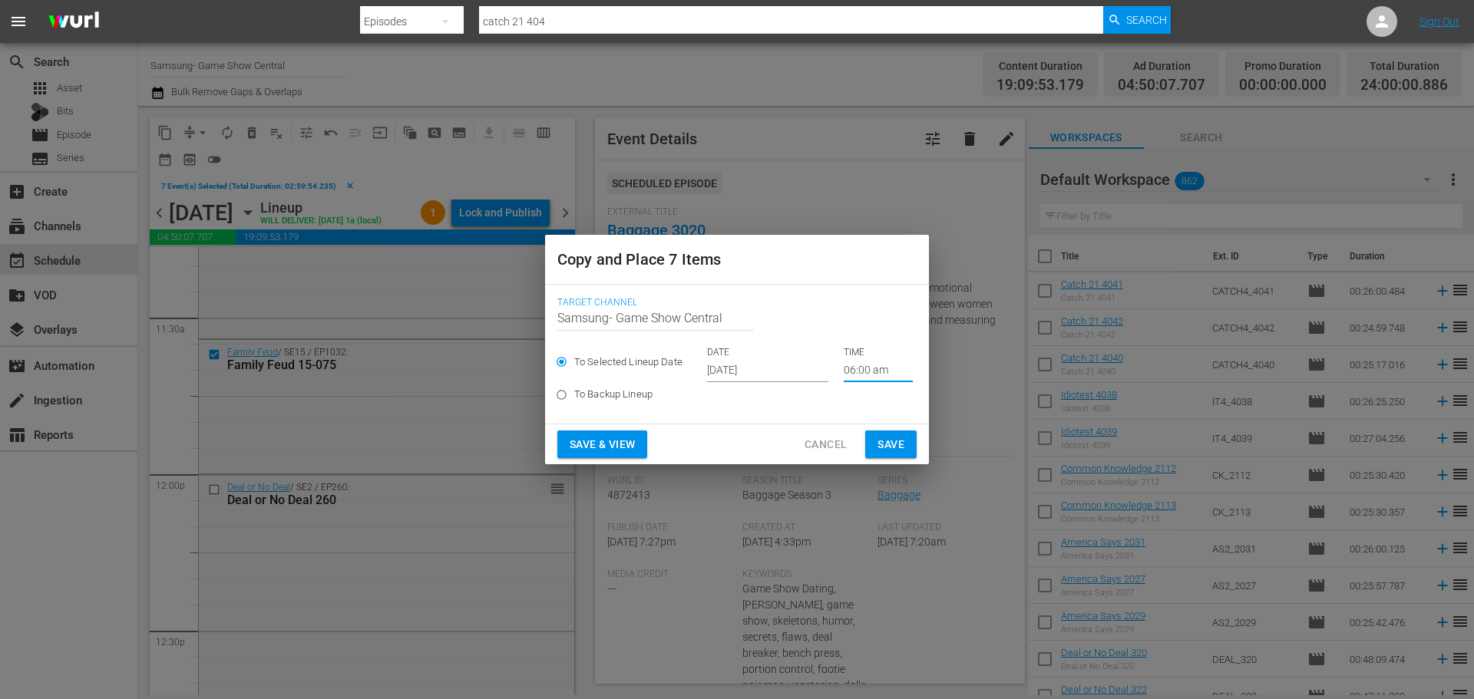
click at [878, 443] on span "Save" at bounding box center [891, 444] width 27 height 19
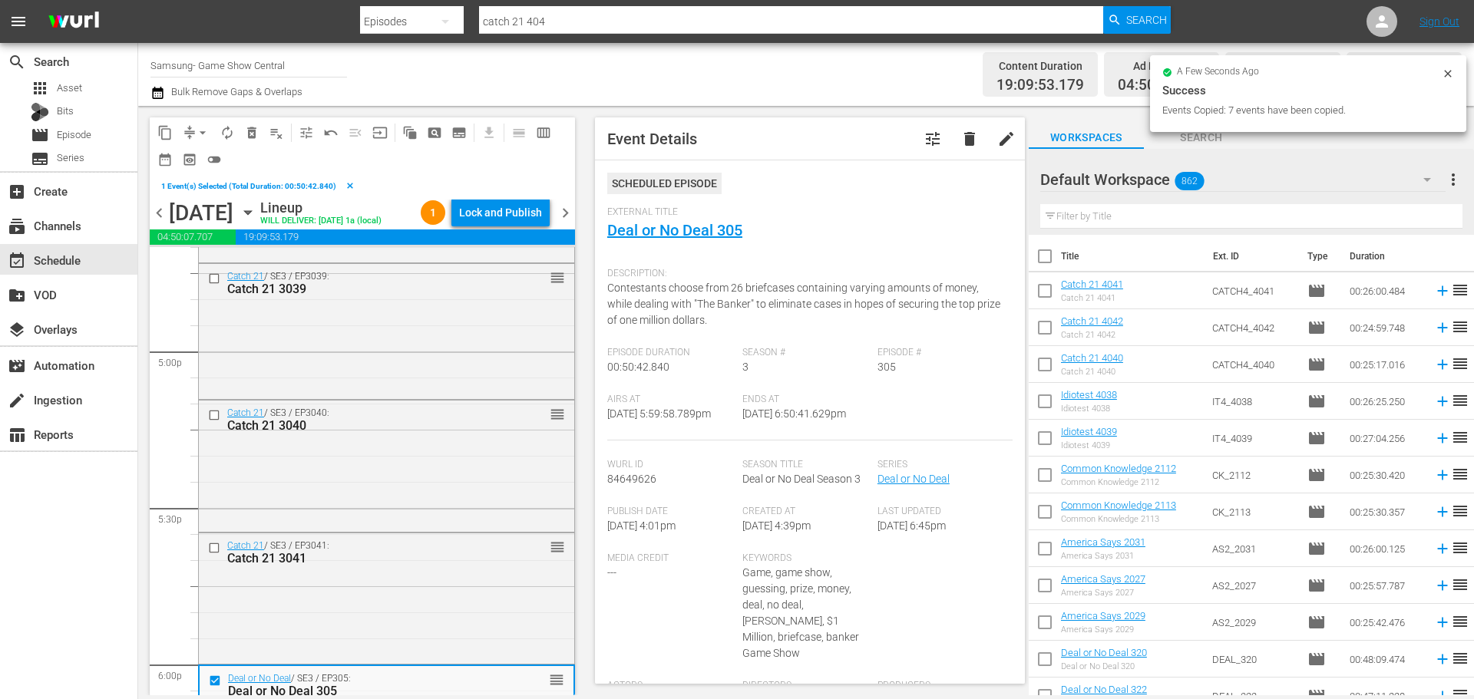
scroll to position [5605, 0]
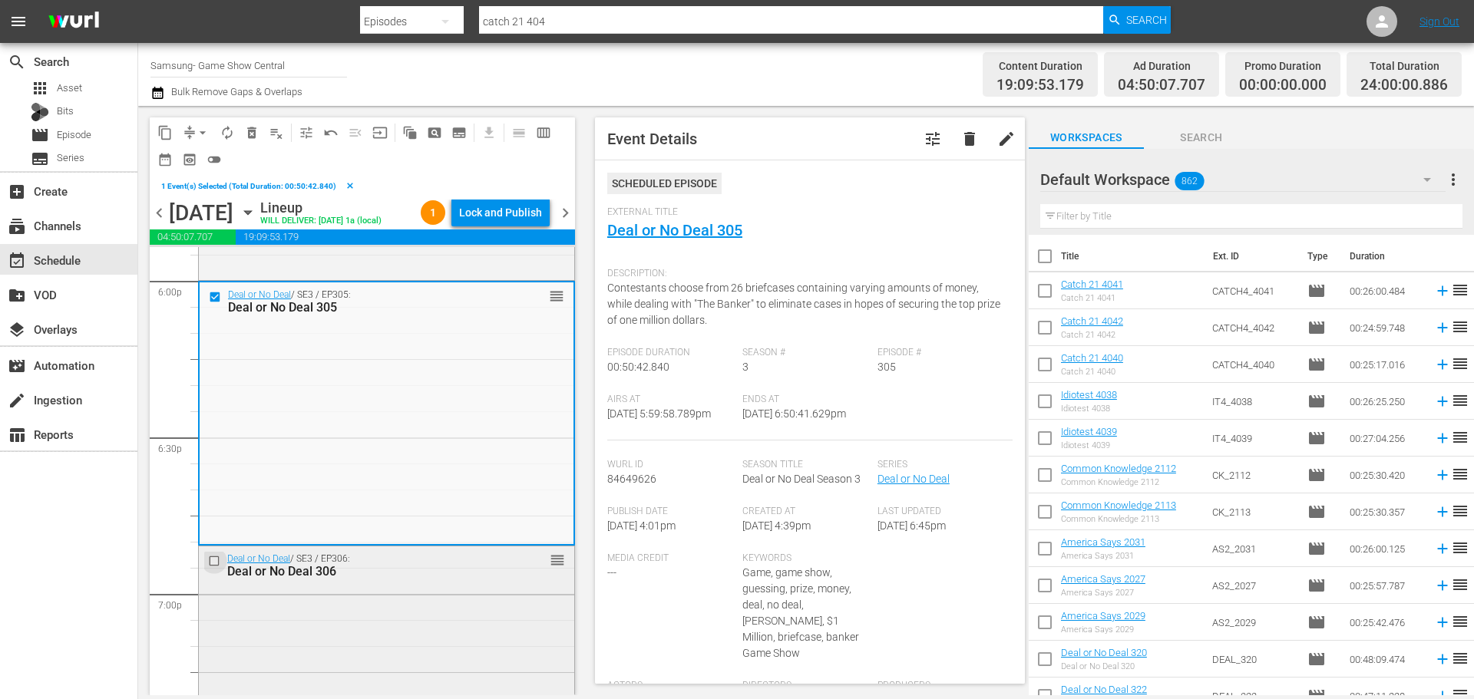
click at [220, 567] on input "checkbox" at bounding box center [216, 560] width 16 height 13
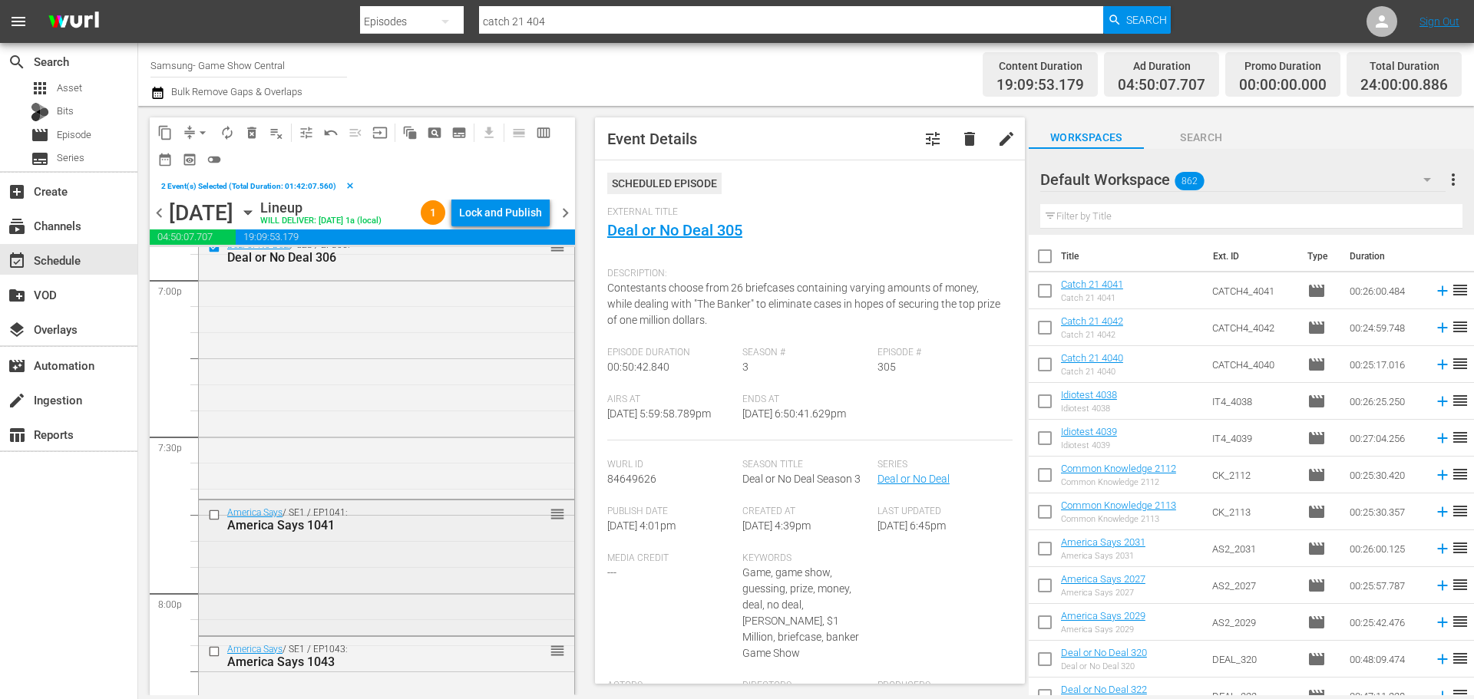
scroll to position [5989, 0]
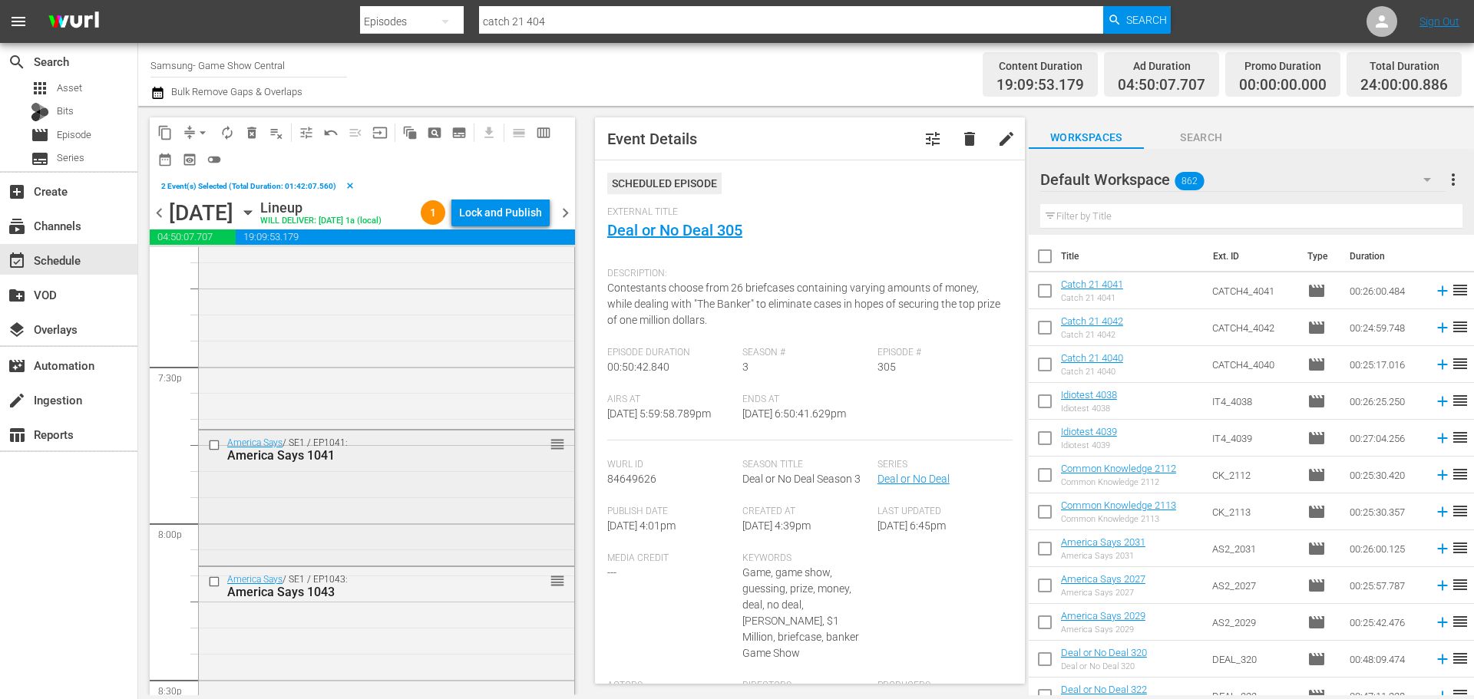
click at [213, 452] on input "checkbox" at bounding box center [216, 445] width 16 height 13
click at [215, 588] on input "checkbox" at bounding box center [216, 581] width 16 height 13
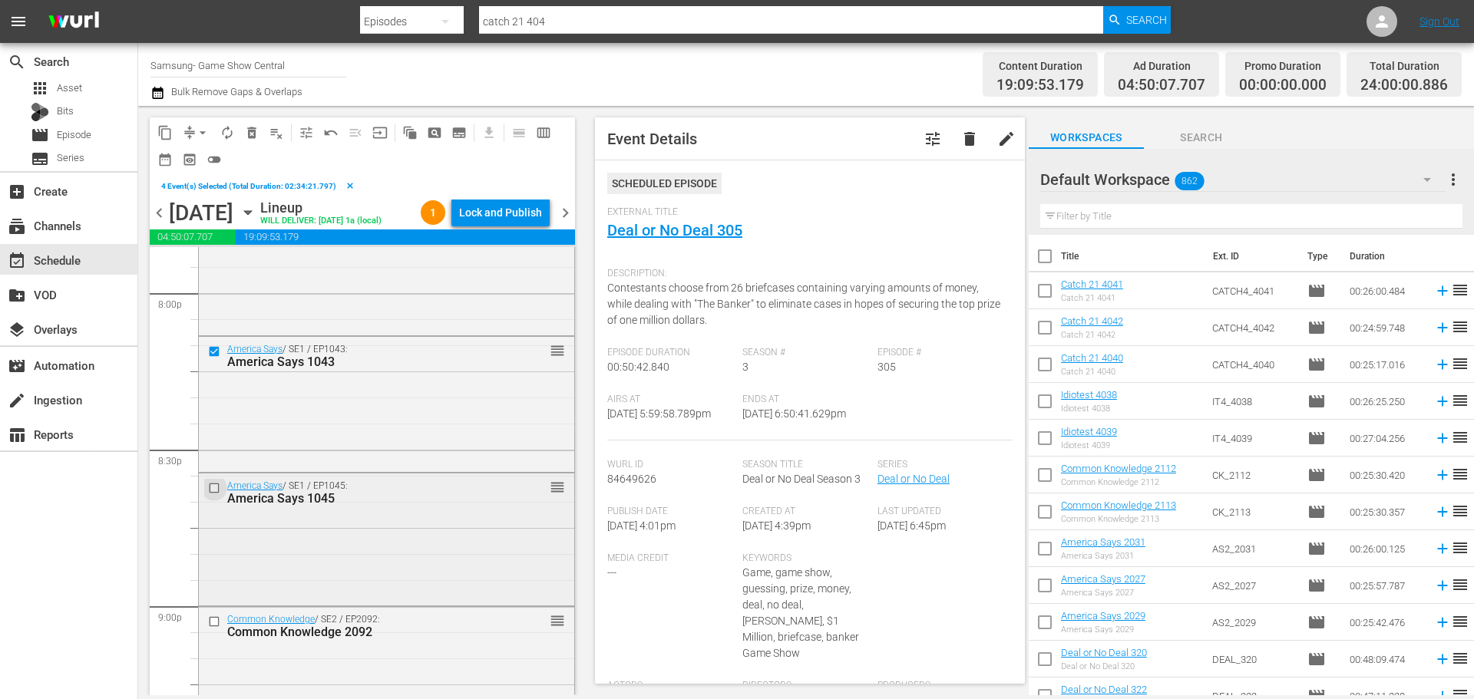
click at [208, 495] on input "checkbox" at bounding box center [216, 488] width 16 height 13
click at [213, 629] on input "checkbox" at bounding box center [216, 622] width 16 height 13
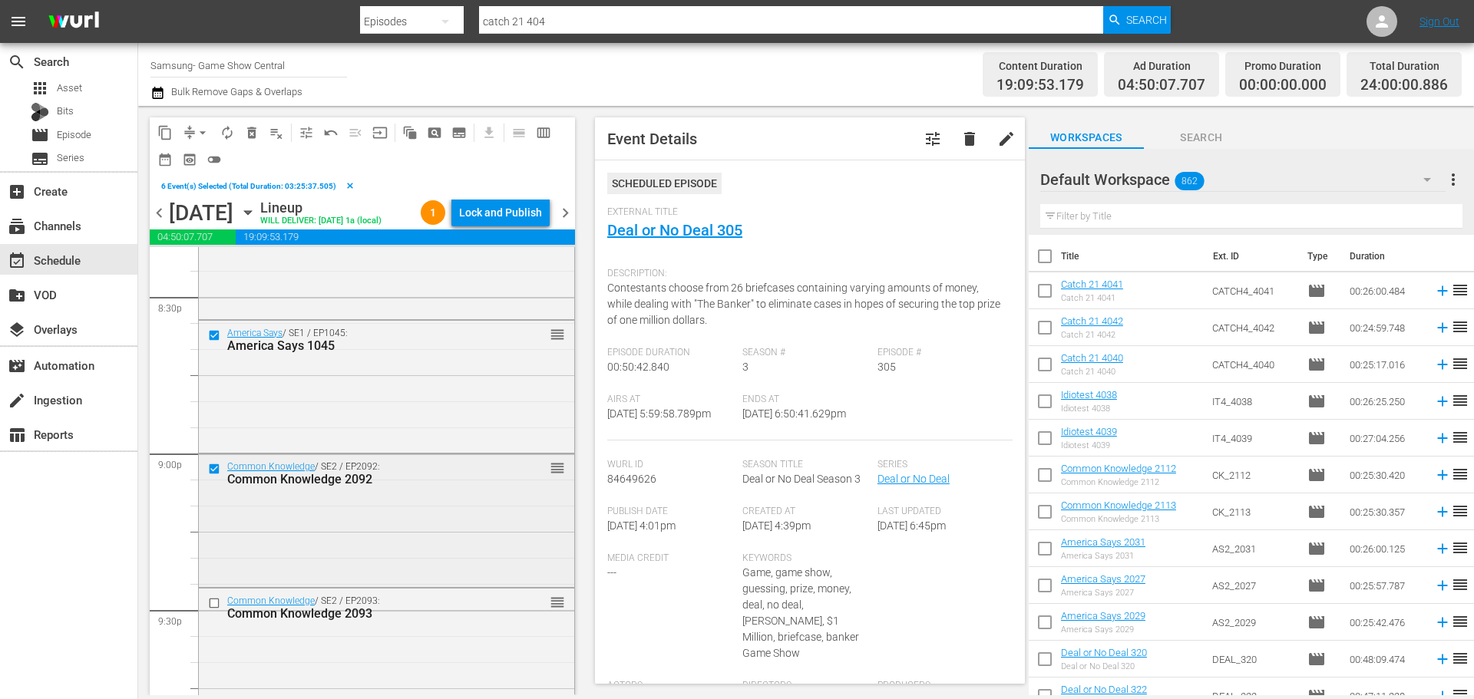
scroll to position [6372, 0]
click at [213, 609] on input "checkbox" at bounding box center [216, 602] width 16 height 13
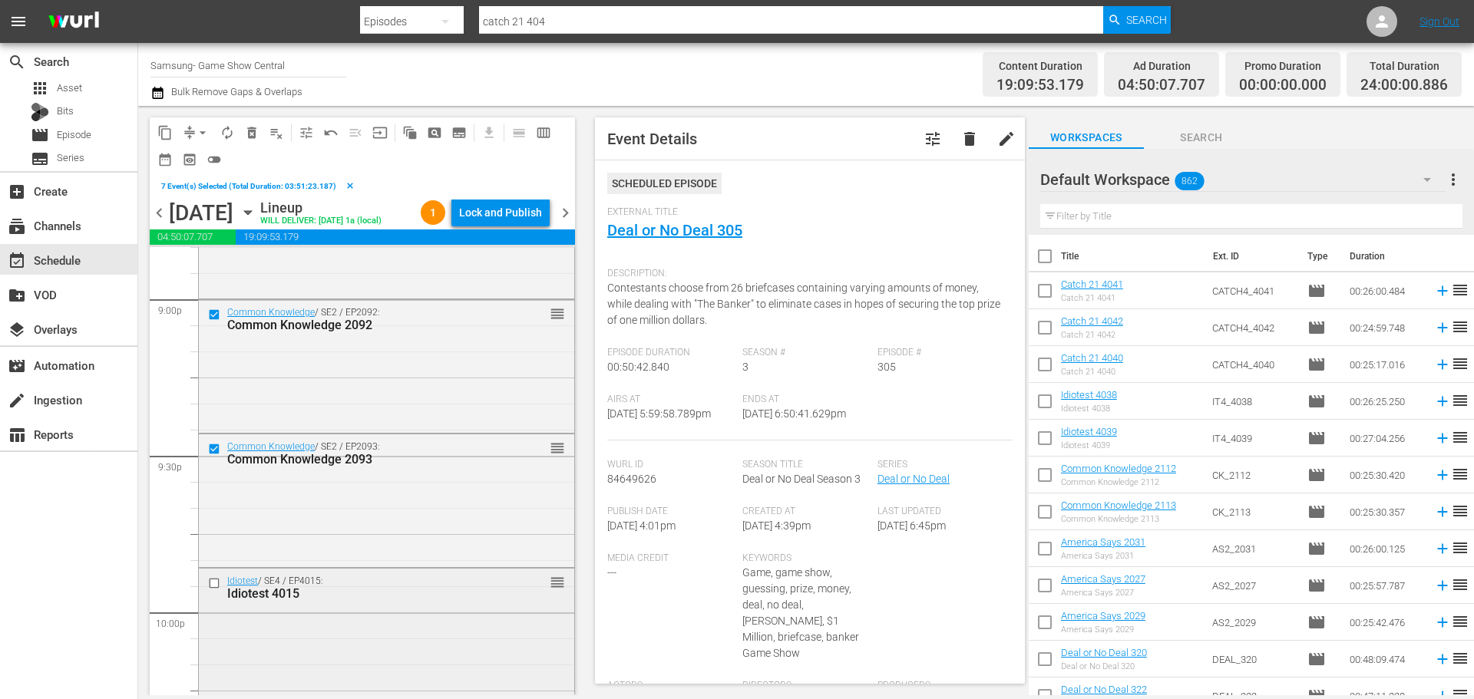
click at [215, 590] on input "checkbox" at bounding box center [216, 583] width 16 height 13
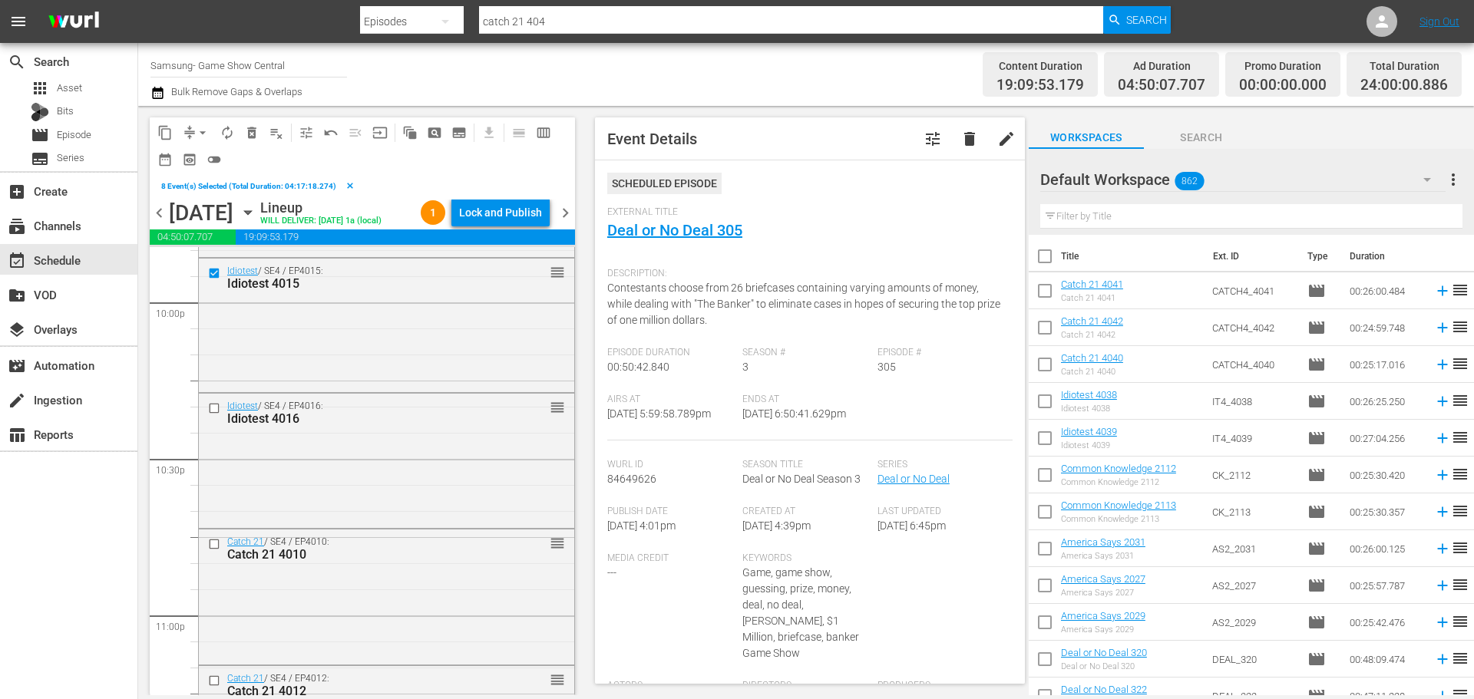
scroll to position [6910, 0]
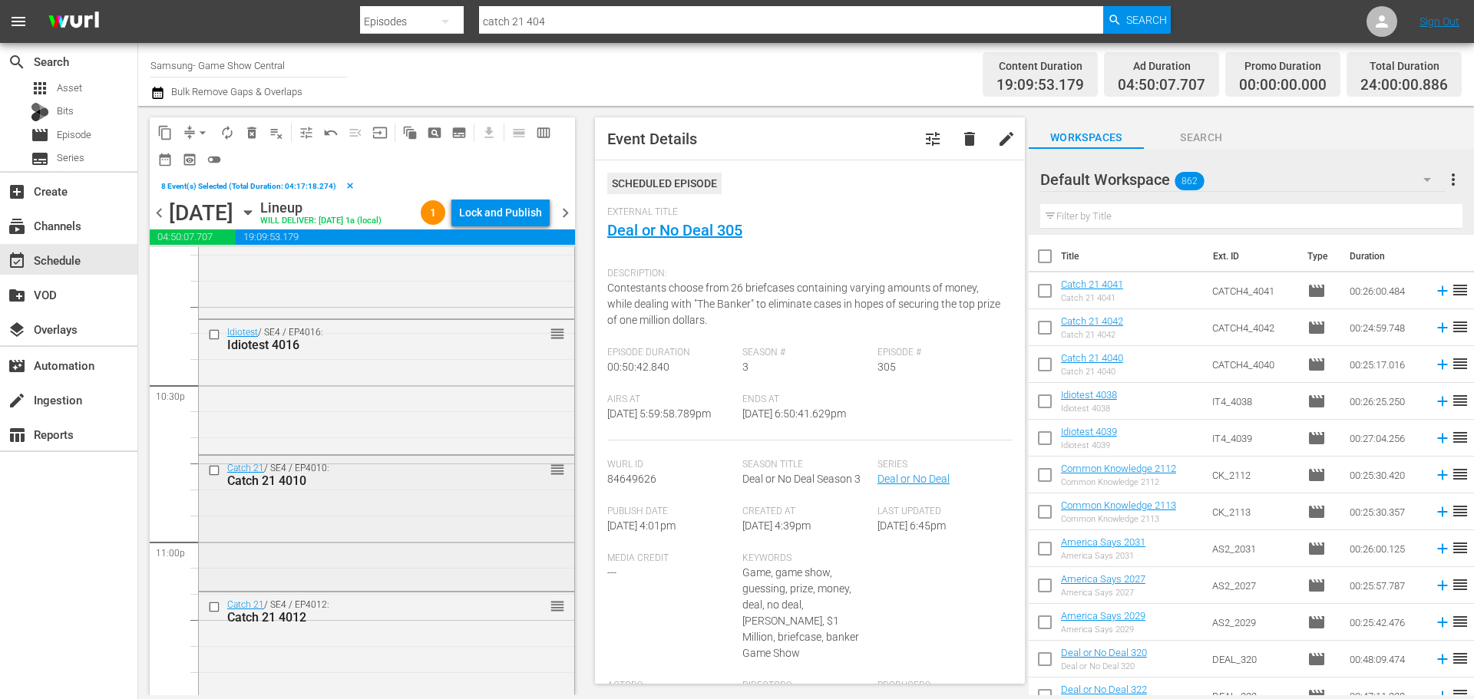
click at [222, 478] on input "checkbox" at bounding box center [216, 470] width 16 height 13
click at [213, 342] on input "checkbox" at bounding box center [216, 335] width 16 height 13
click at [217, 613] on input "checkbox" at bounding box center [216, 606] width 16 height 13
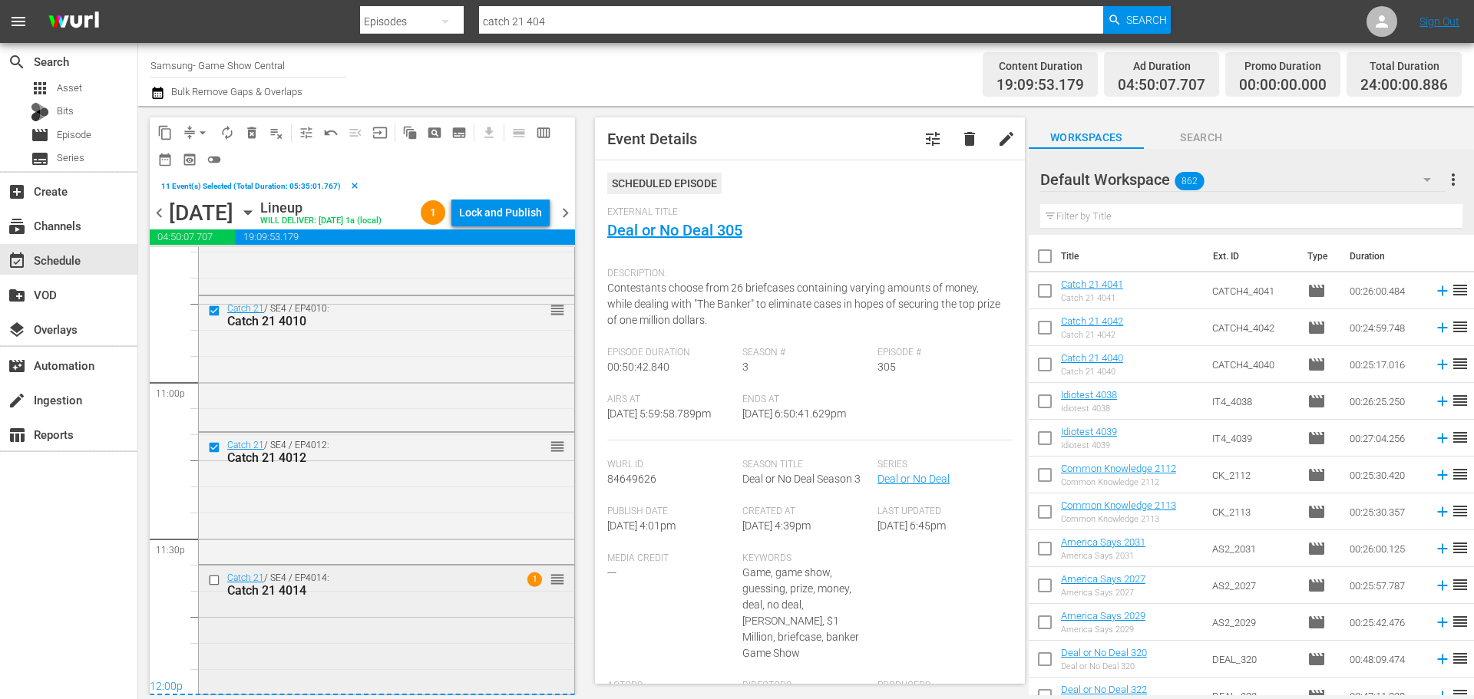
scroll to position [7096, 0]
click at [218, 583] on input "checkbox" at bounding box center [216, 580] width 16 height 13
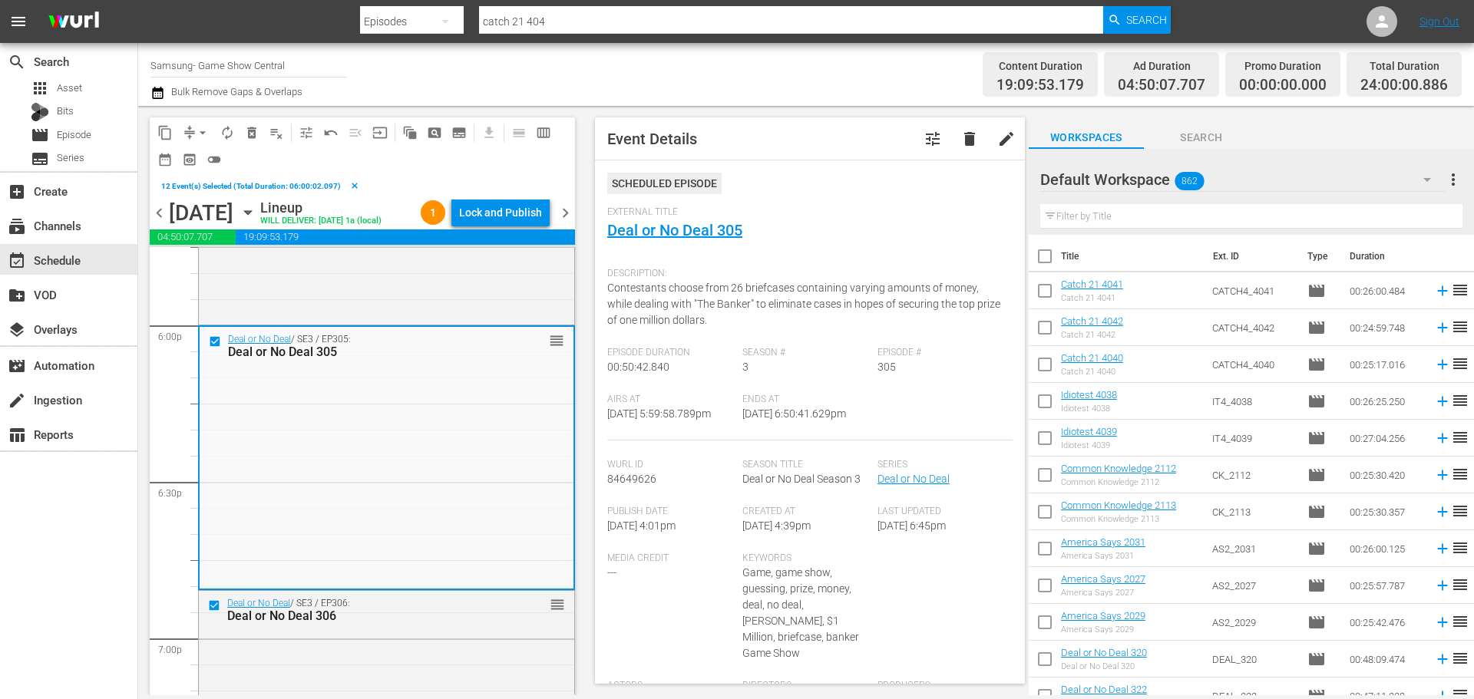
scroll to position [5483, 0]
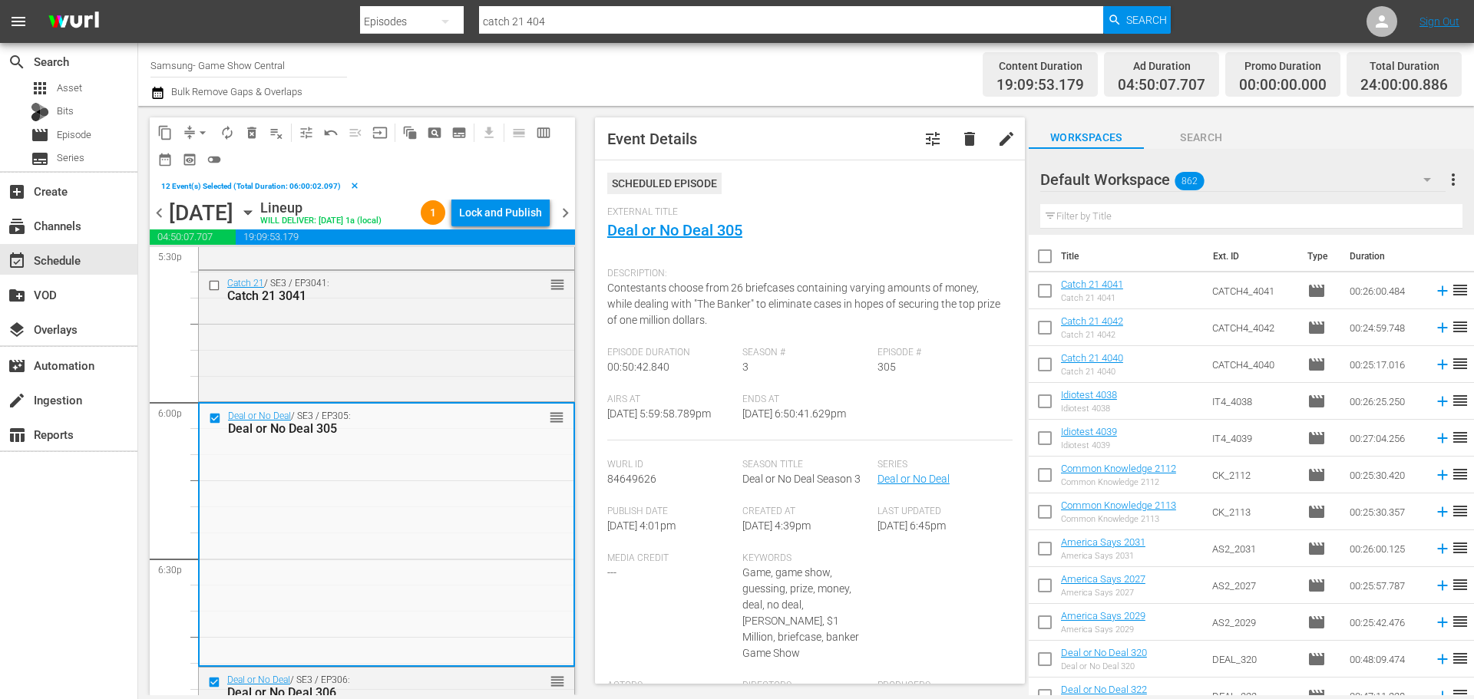
click at [156, 131] on button "content_copy" at bounding box center [165, 133] width 25 height 25
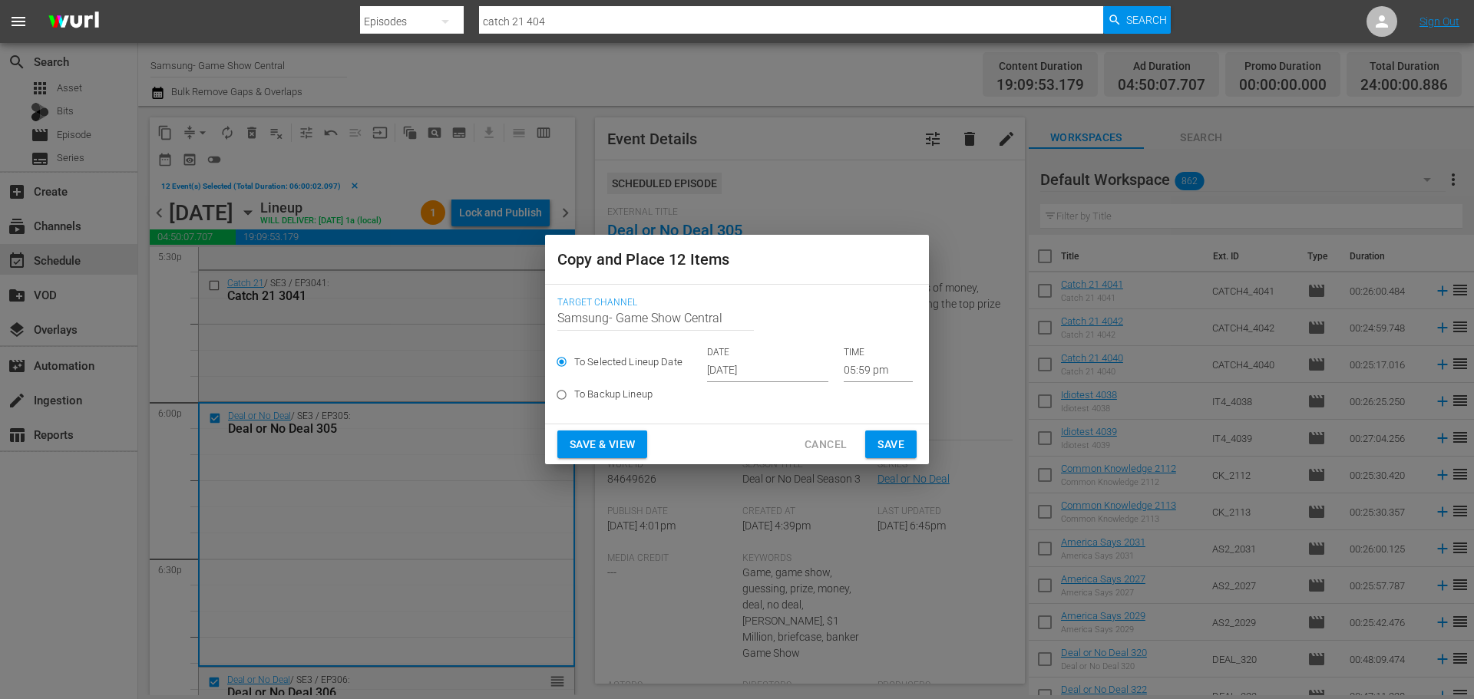
click at [766, 377] on input "[DATE]" at bounding box center [767, 370] width 121 height 23
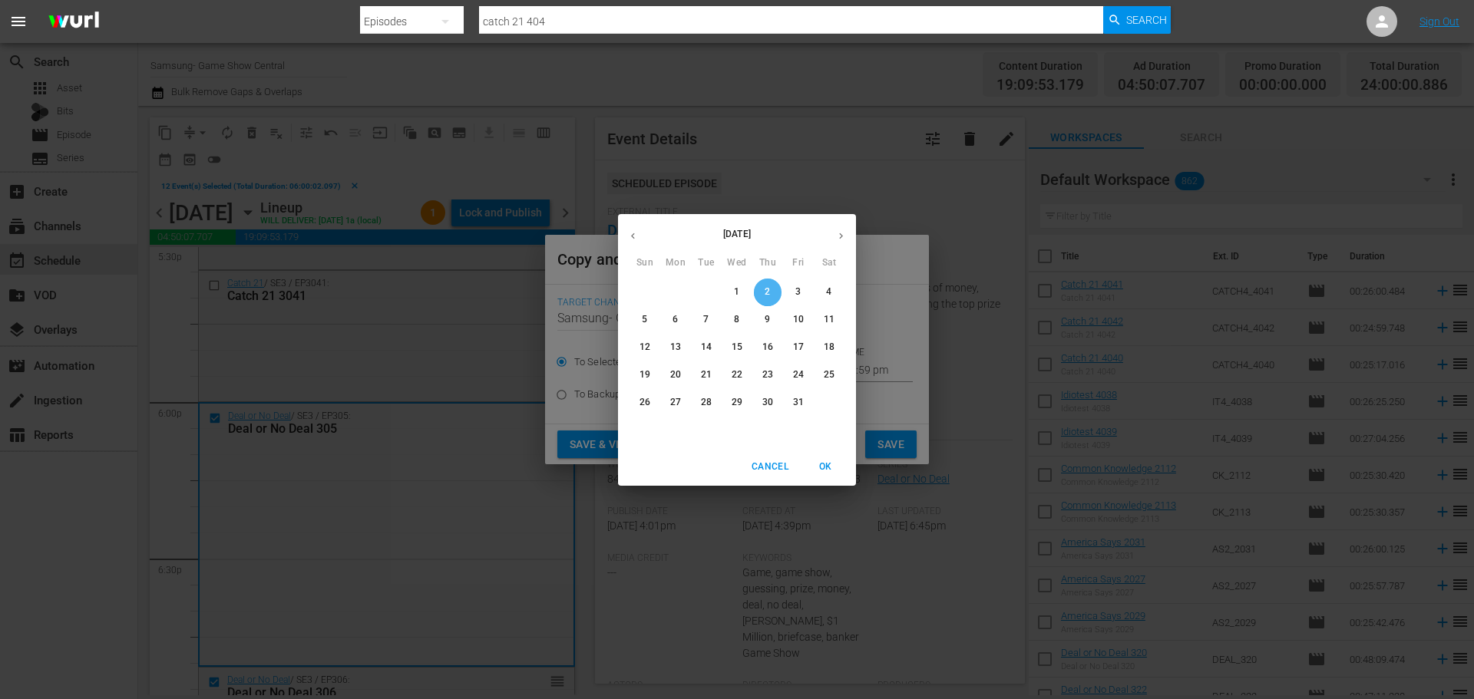
click at [774, 291] on span "2" at bounding box center [768, 292] width 28 height 13
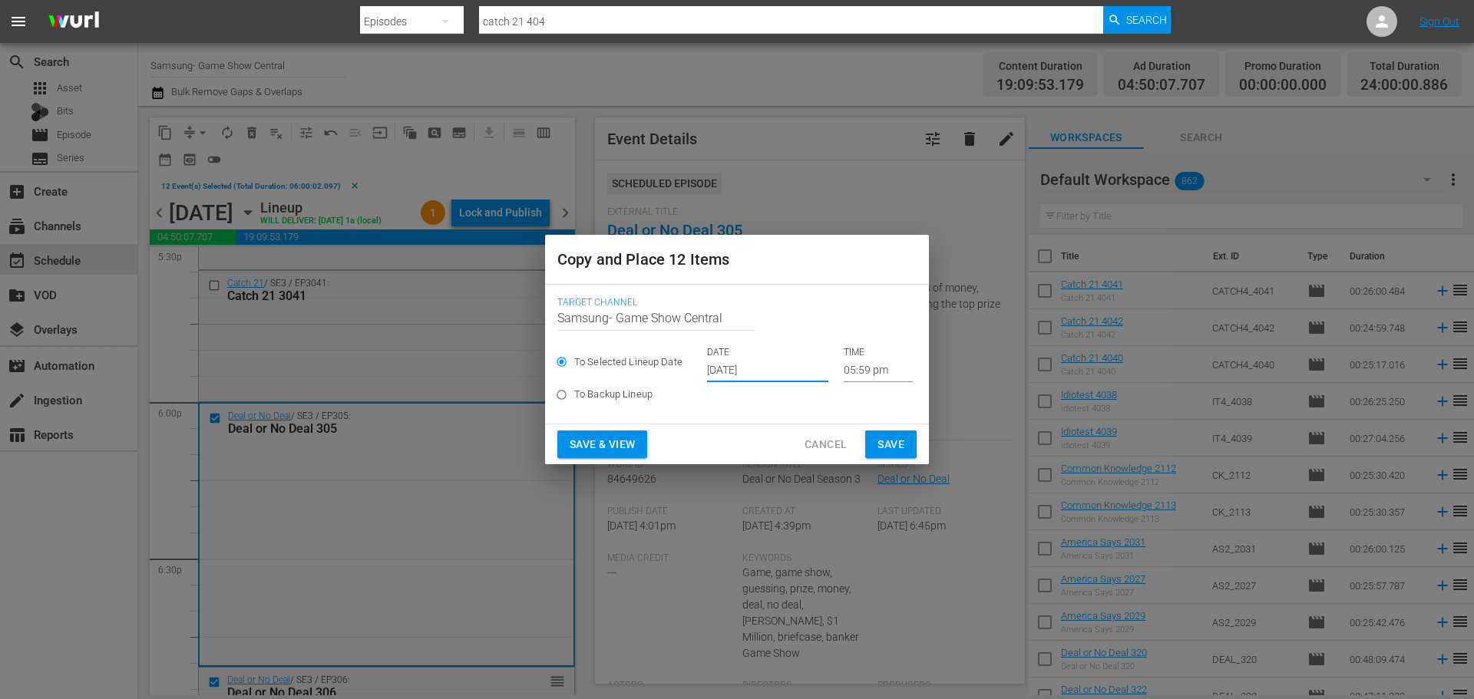
click at [866, 363] on input "05:59 pm" at bounding box center [878, 370] width 69 height 23
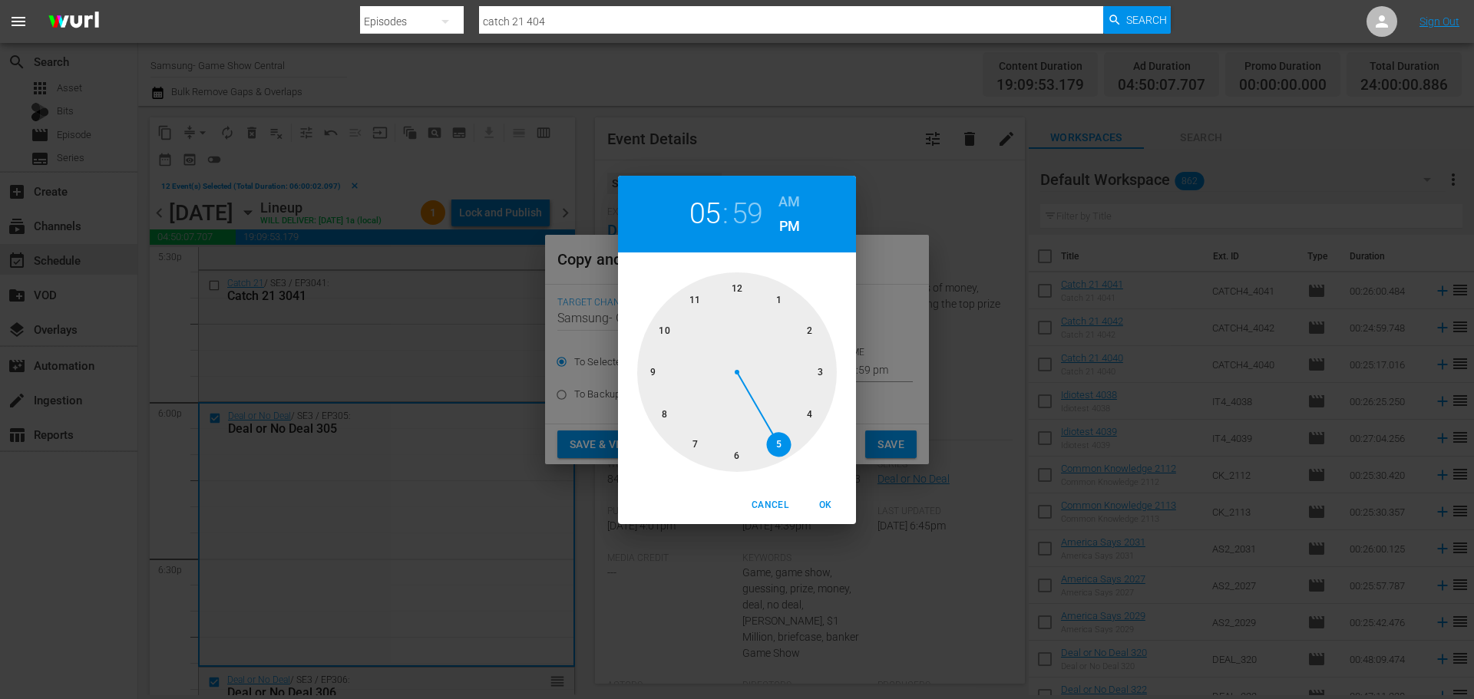
click at [739, 461] on div at bounding box center [737, 373] width 200 height 200
click at [735, 304] on div at bounding box center [737, 373] width 200 height 200
click at [839, 505] on span "OK" at bounding box center [825, 506] width 37 height 16
type input "06:00 pm"
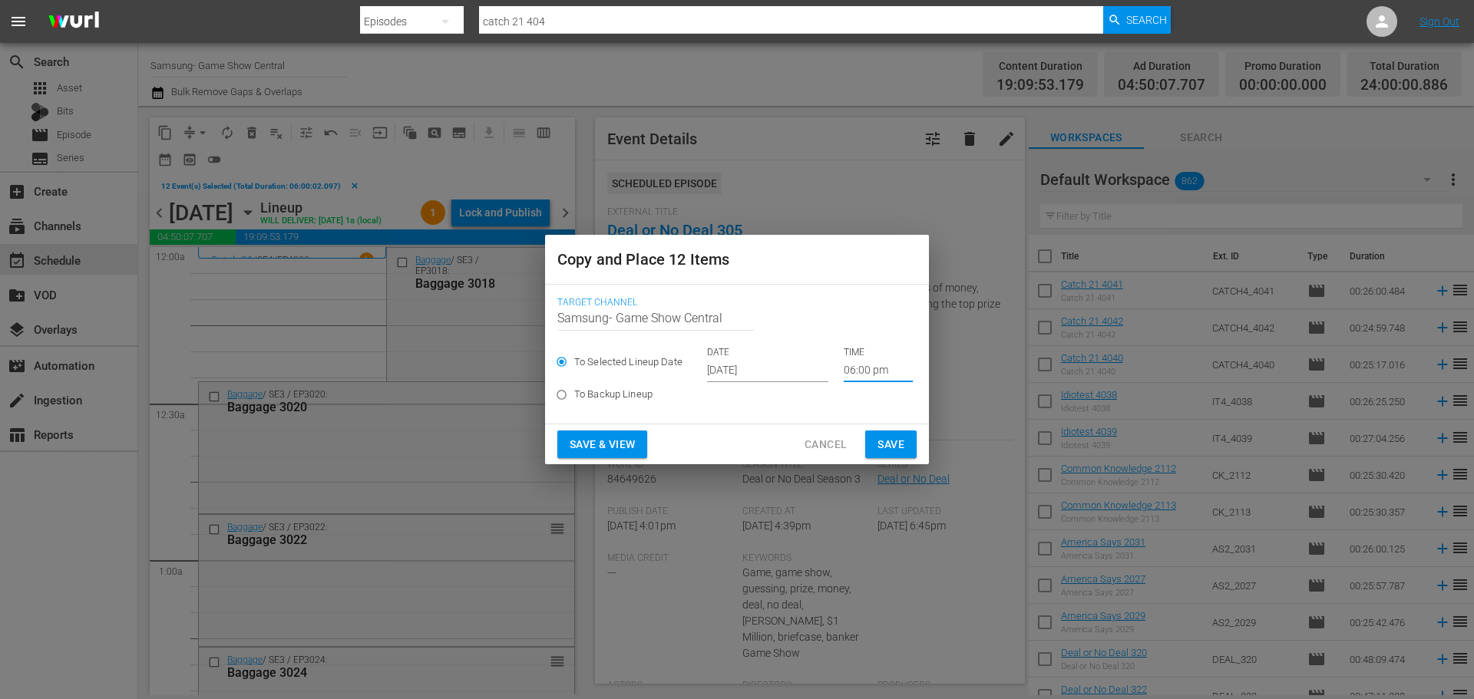
scroll to position [5483, 0]
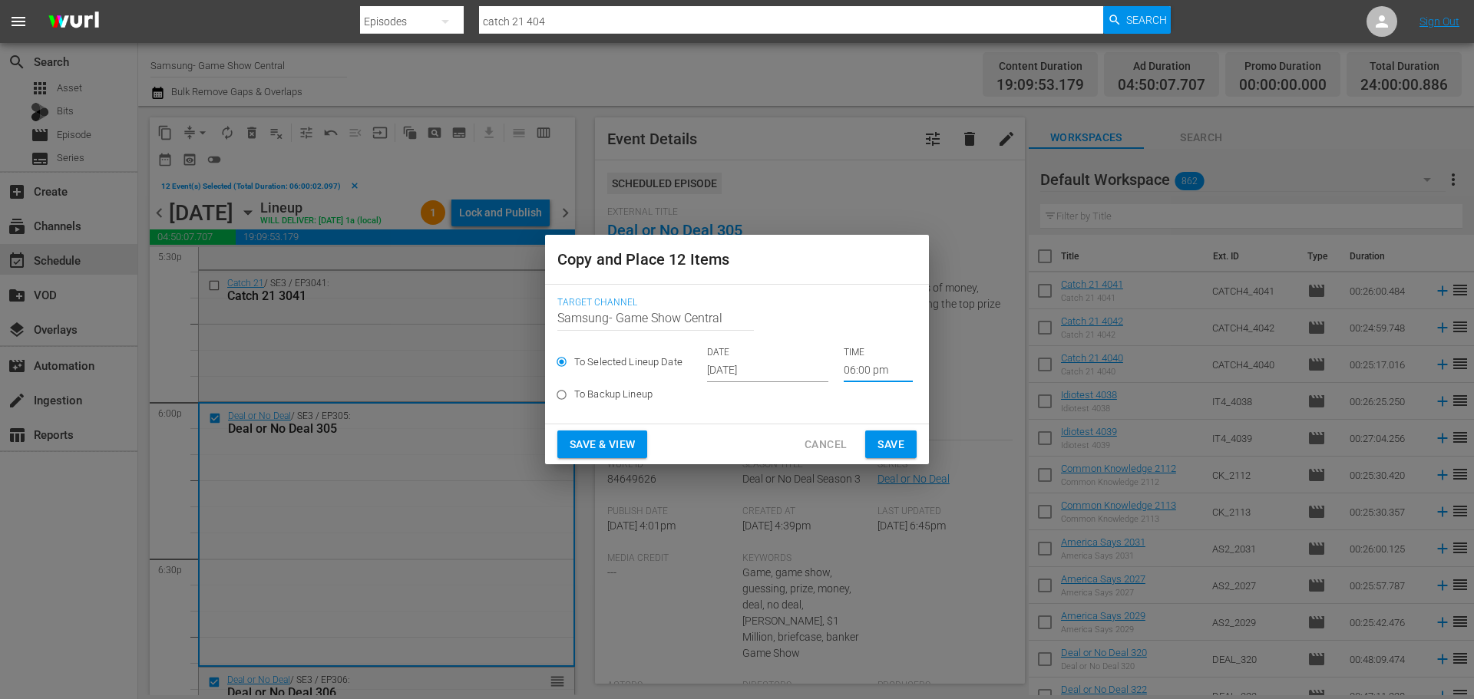
click at [869, 372] on input "06:00 pm" at bounding box center [878, 370] width 69 height 23
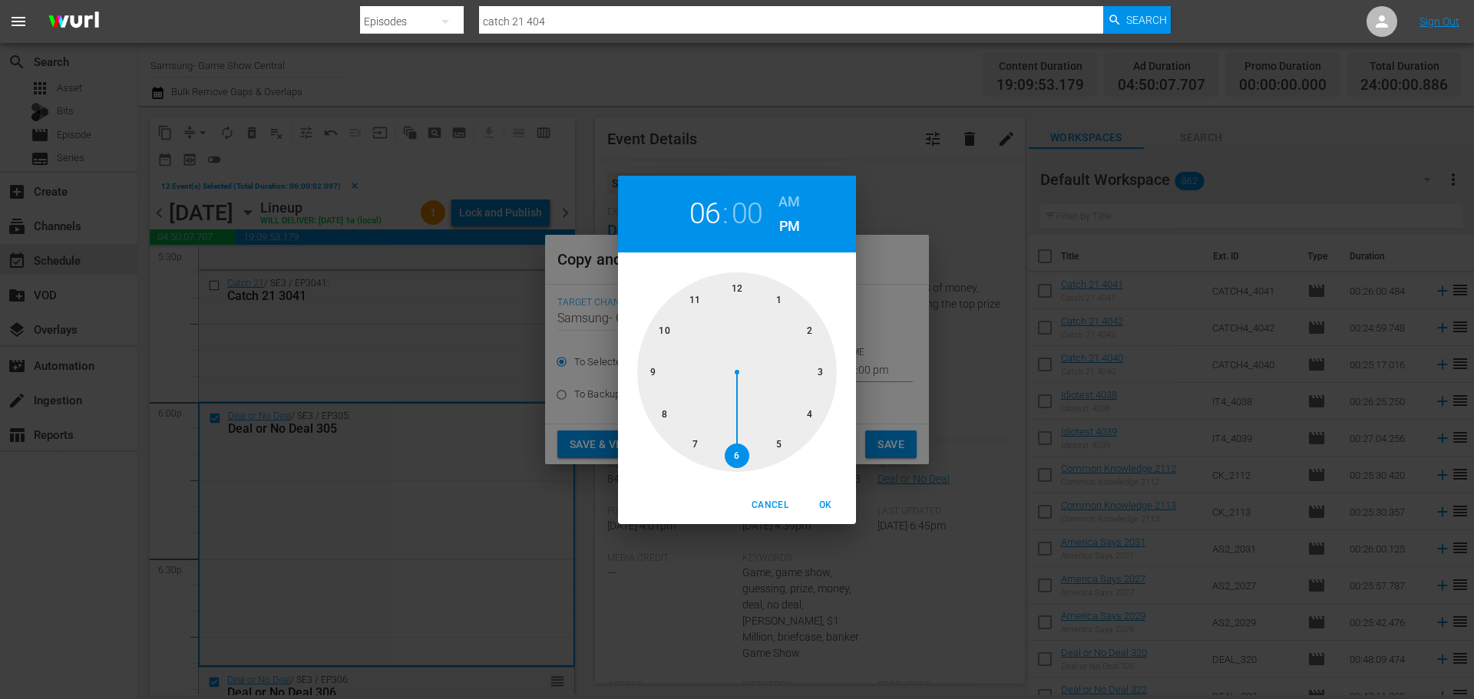
click at [737, 300] on div at bounding box center [737, 373] width 200 height 200
click at [815, 501] on button "OK" at bounding box center [825, 505] width 49 height 25
type input "12:00 pm"
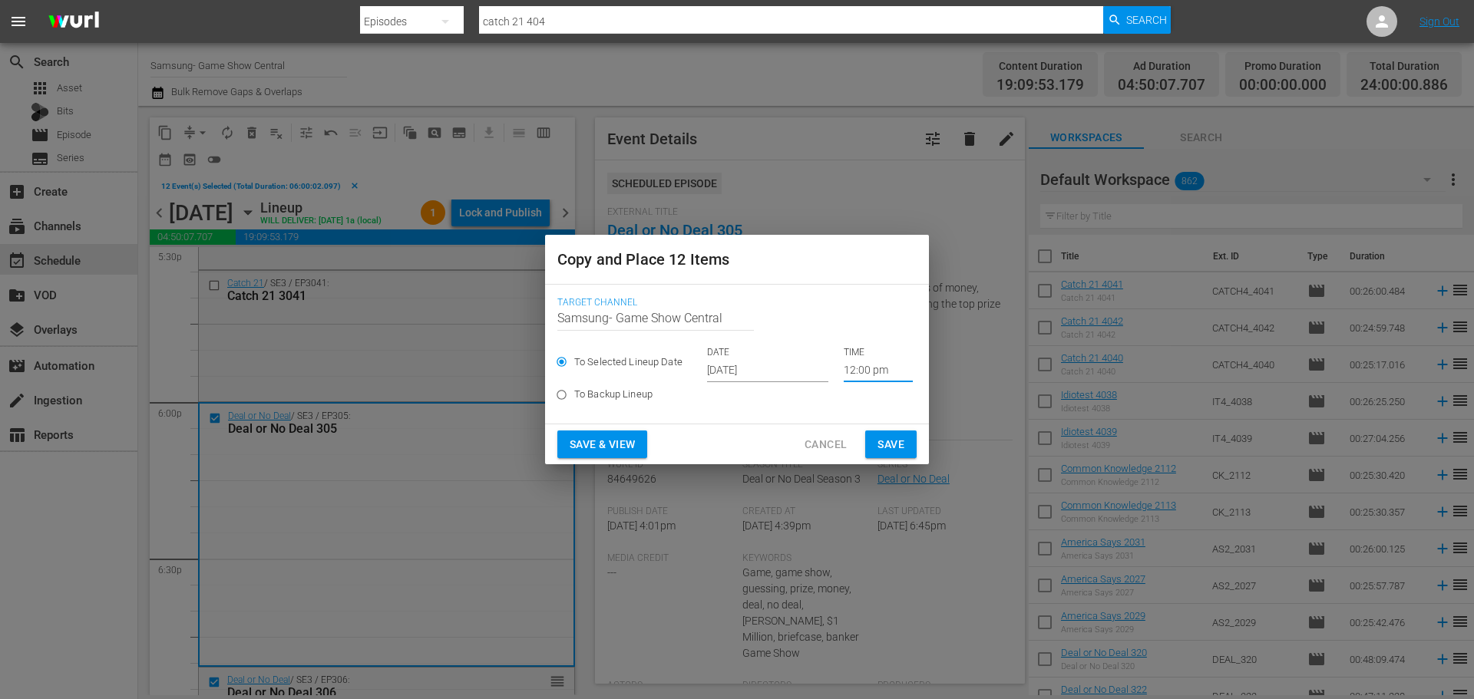
click at [751, 369] on input "[DATE]" at bounding box center [767, 370] width 121 height 23
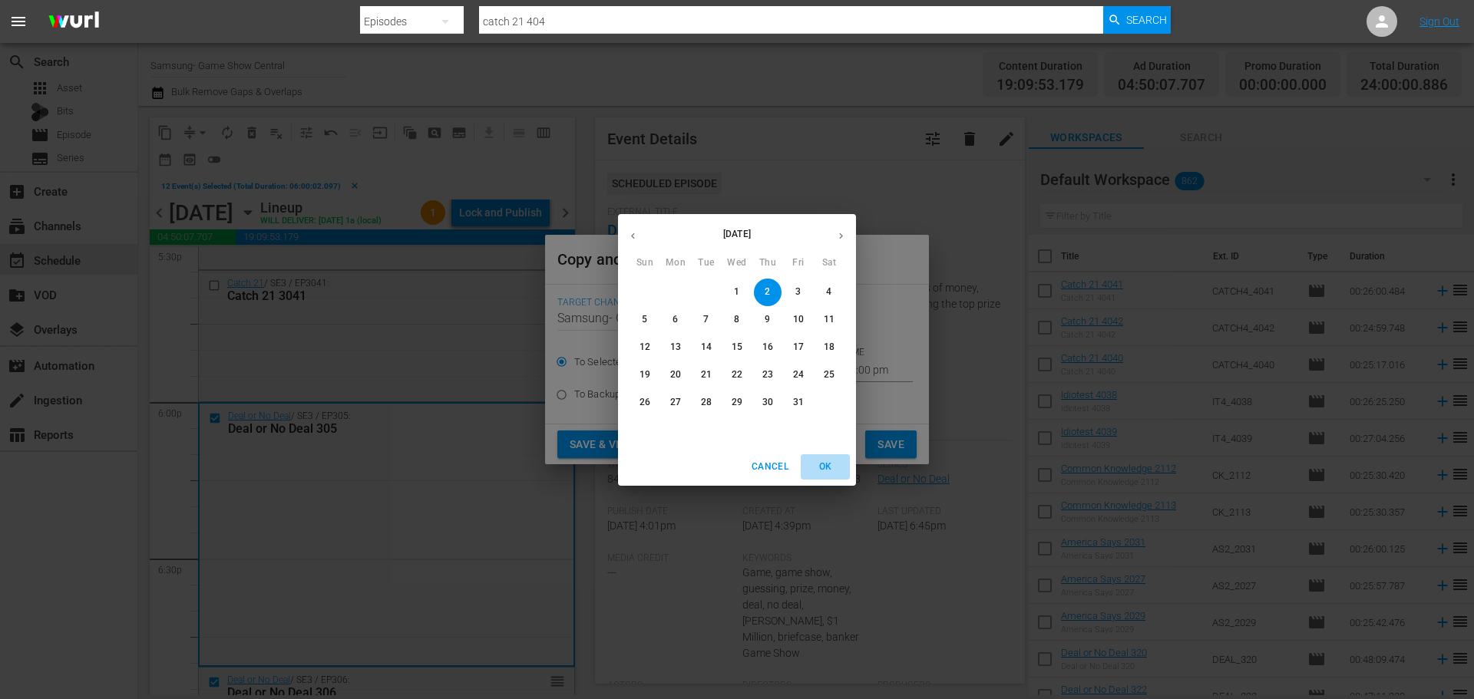
click at [837, 467] on span "OK" at bounding box center [825, 467] width 37 height 16
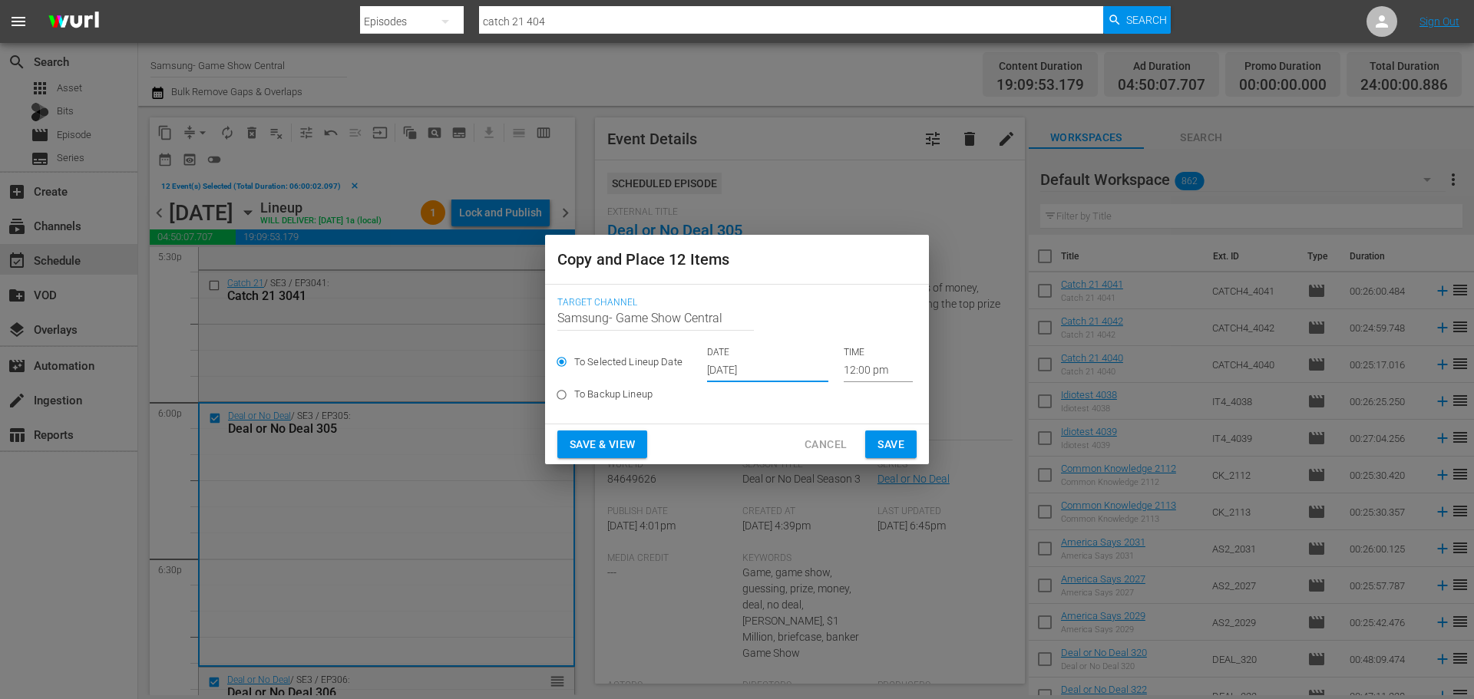
click at [760, 375] on input "[DATE]" at bounding box center [767, 370] width 121 height 23
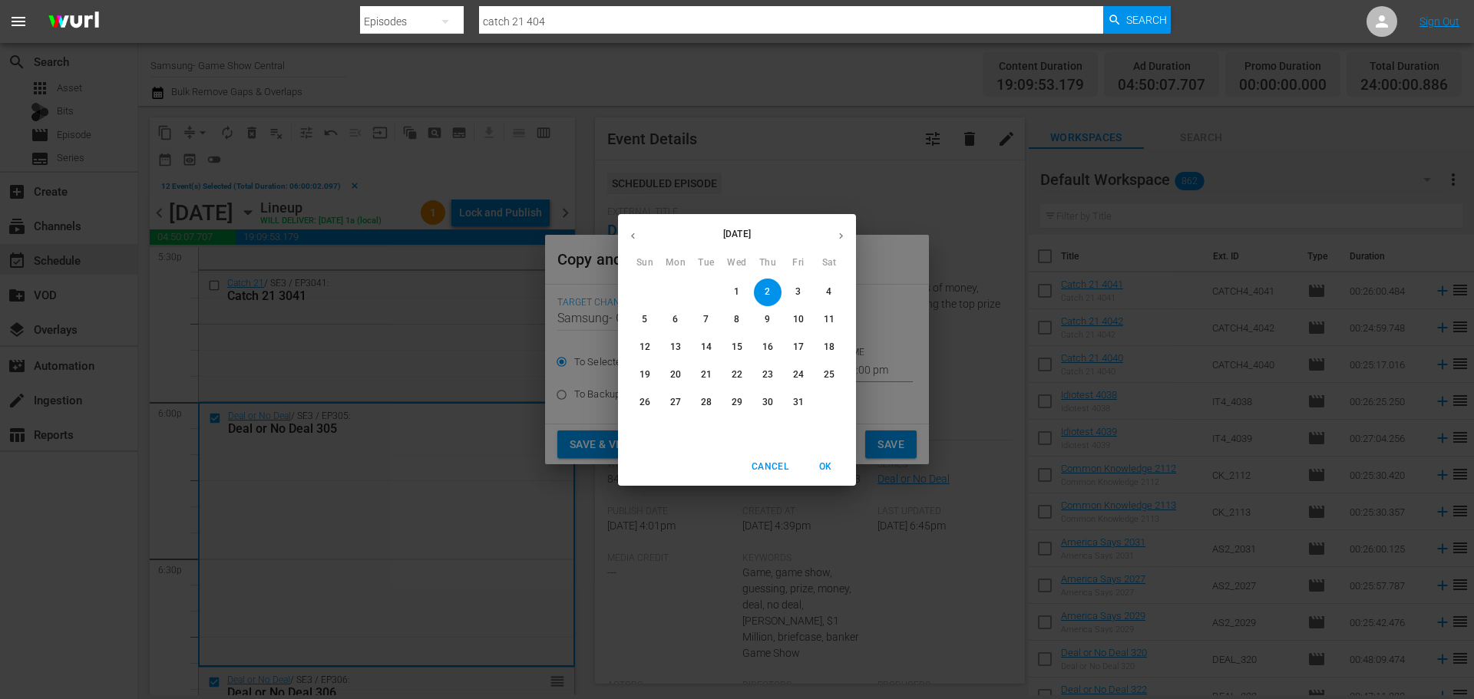
click at [778, 297] on span "2" at bounding box center [768, 292] width 28 height 13
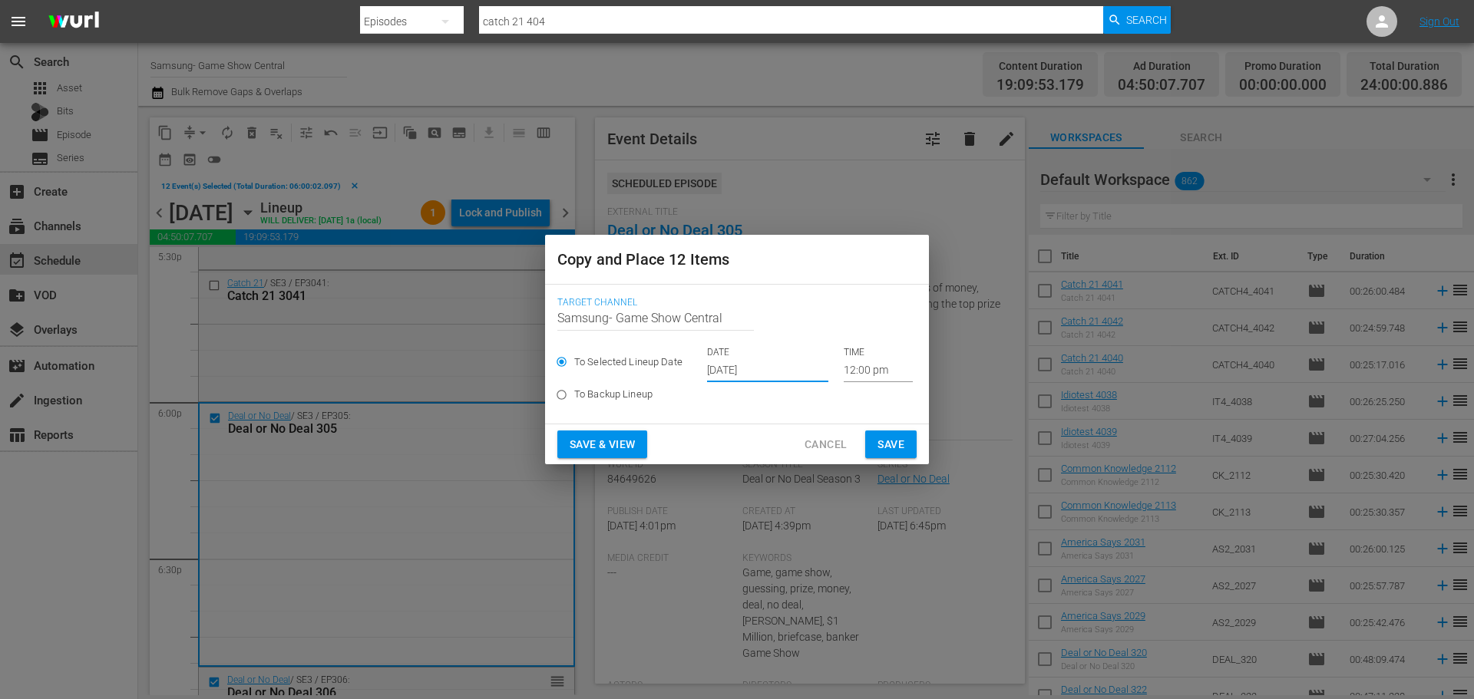
click at [880, 365] on input "12:00 pm" at bounding box center [878, 370] width 69 height 23
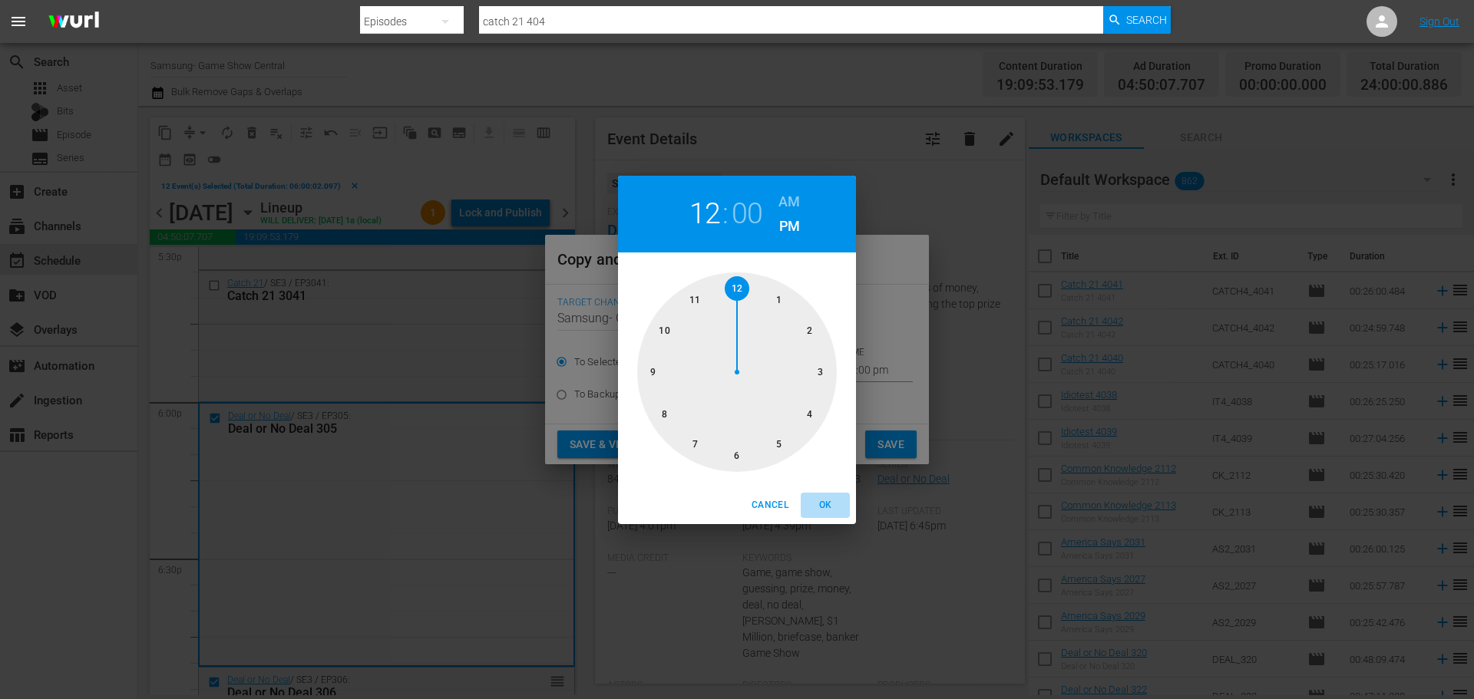
click at [827, 496] on button "OK" at bounding box center [825, 505] width 49 height 25
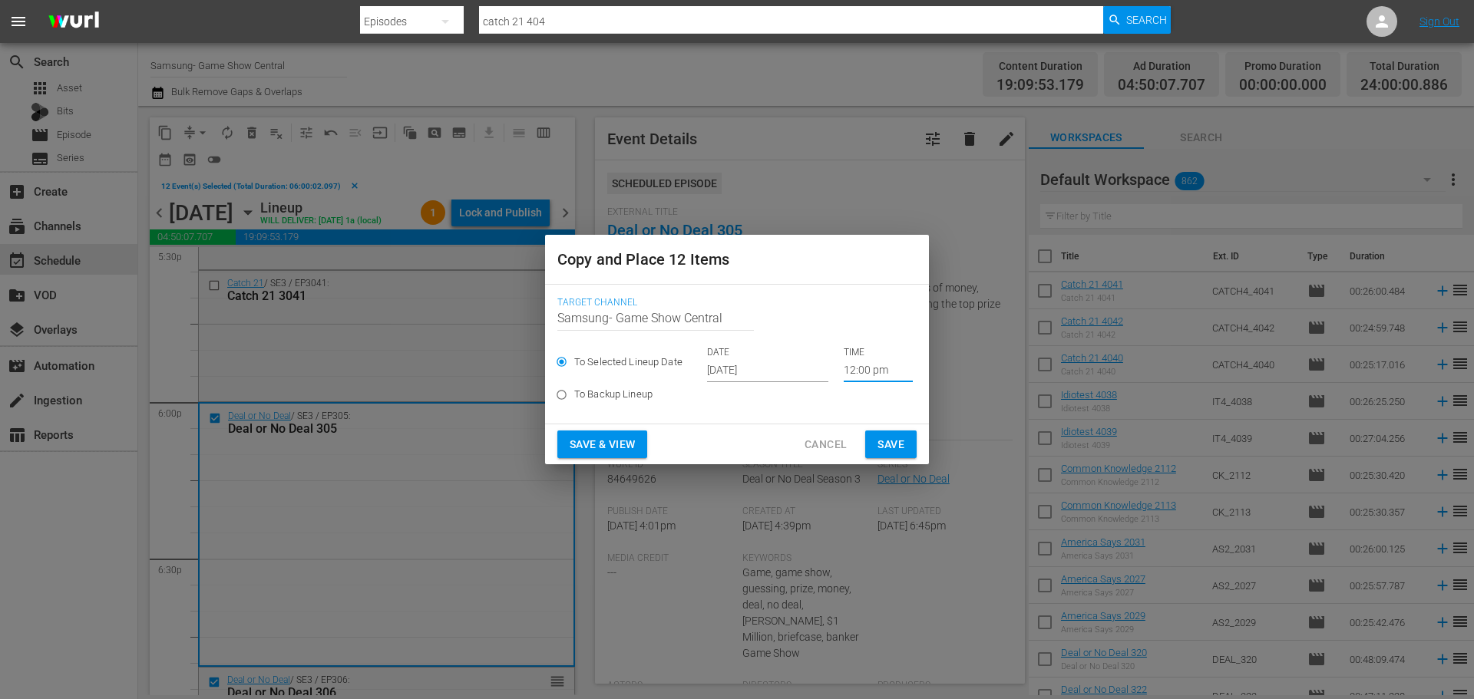
click at [897, 441] on span "Save" at bounding box center [891, 444] width 27 height 19
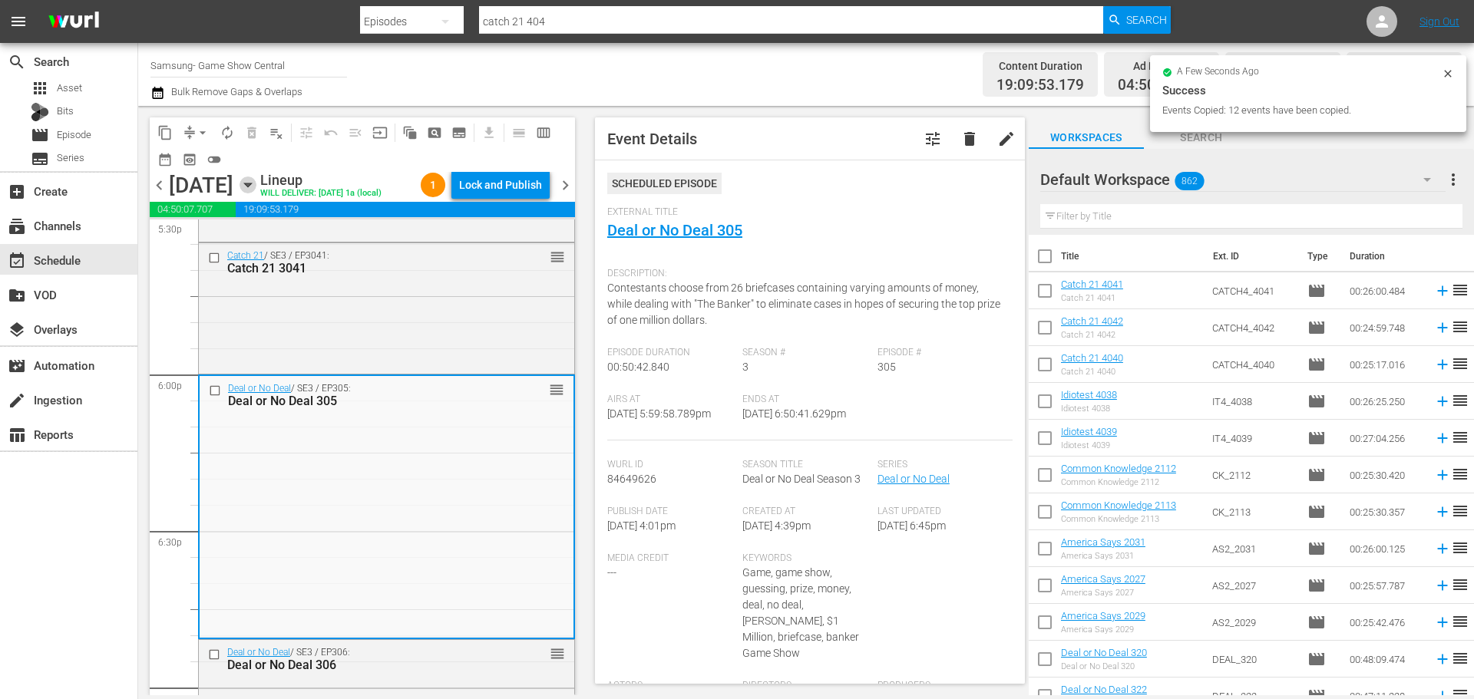
click at [256, 193] on icon "button" at bounding box center [248, 185] width 17 height 17
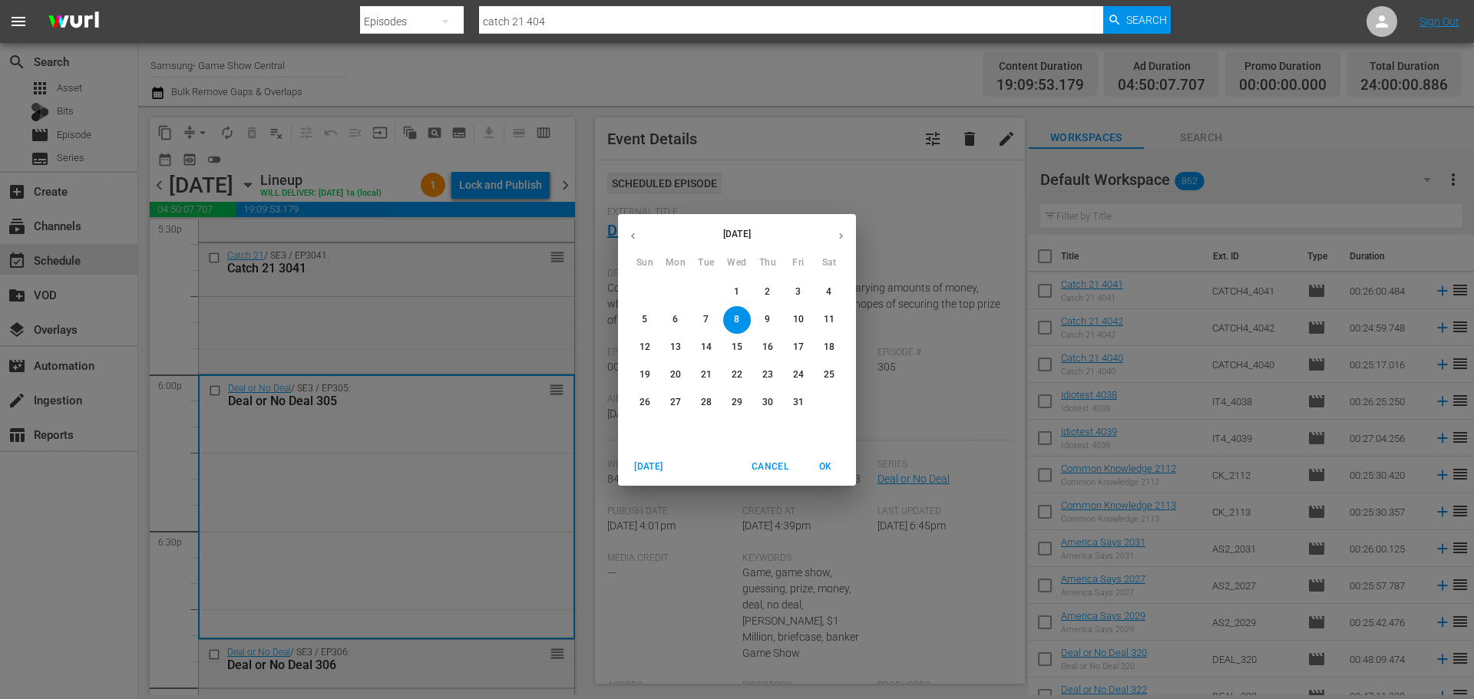
click at [762, 281] on button "2" at bounding box center [768, 293] width 28 height 28
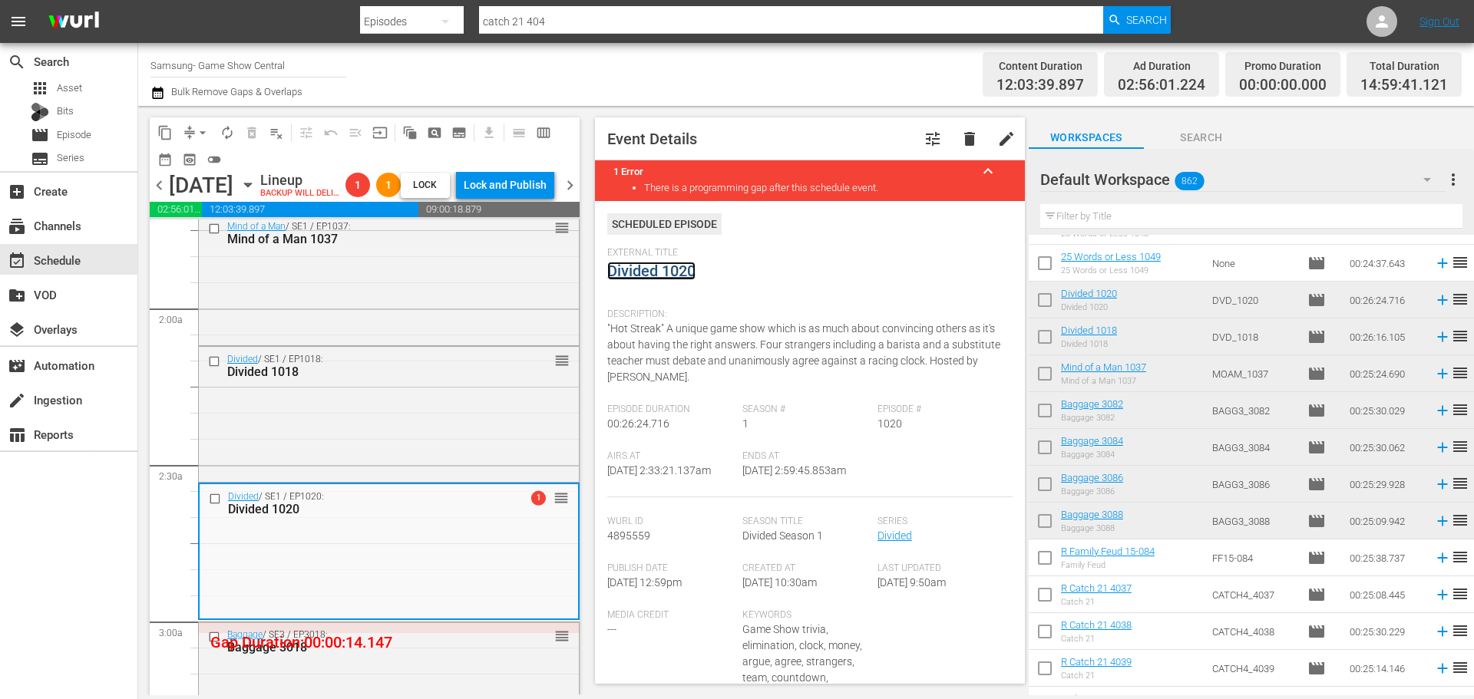
click at [666, 278] on link "Divided 1020" at bounding box center [651, 271] width 88 height 18
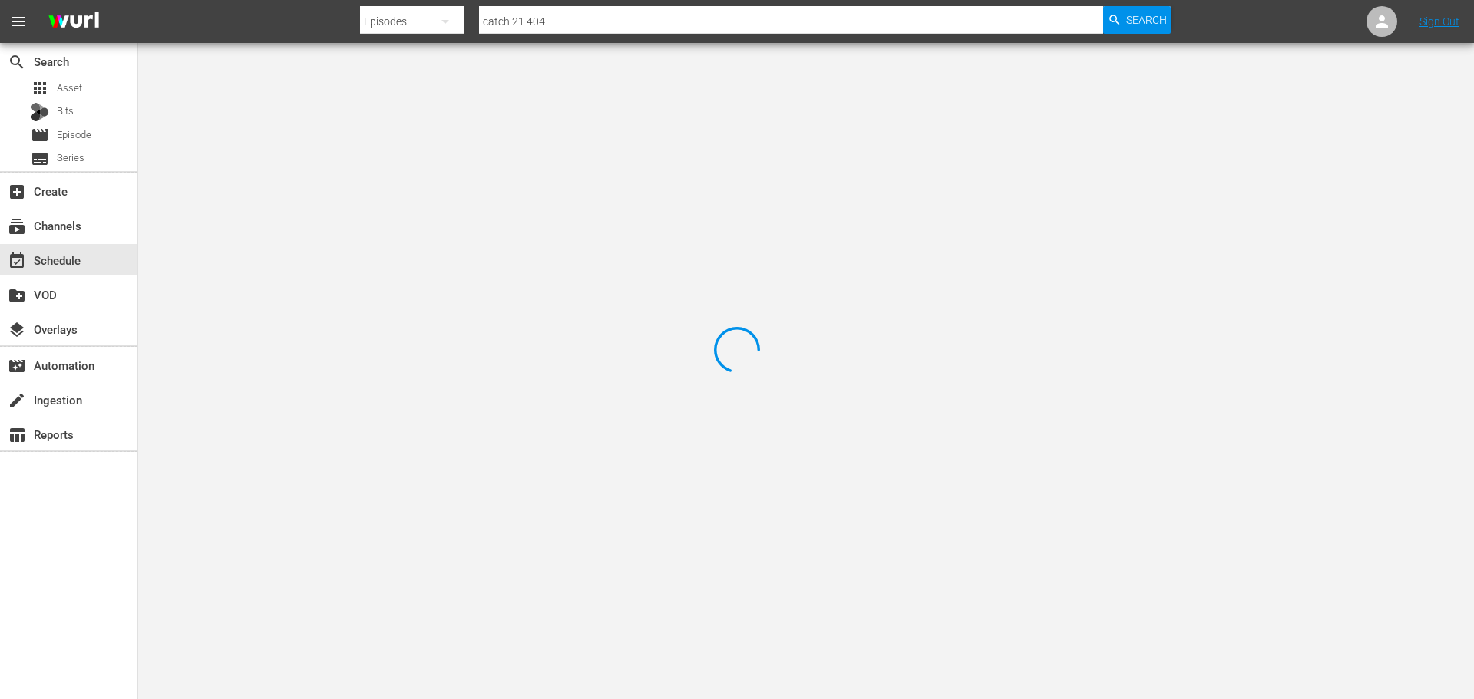
click at [366, 125] on div at bounding box center [737, 349] width 1474 height 699
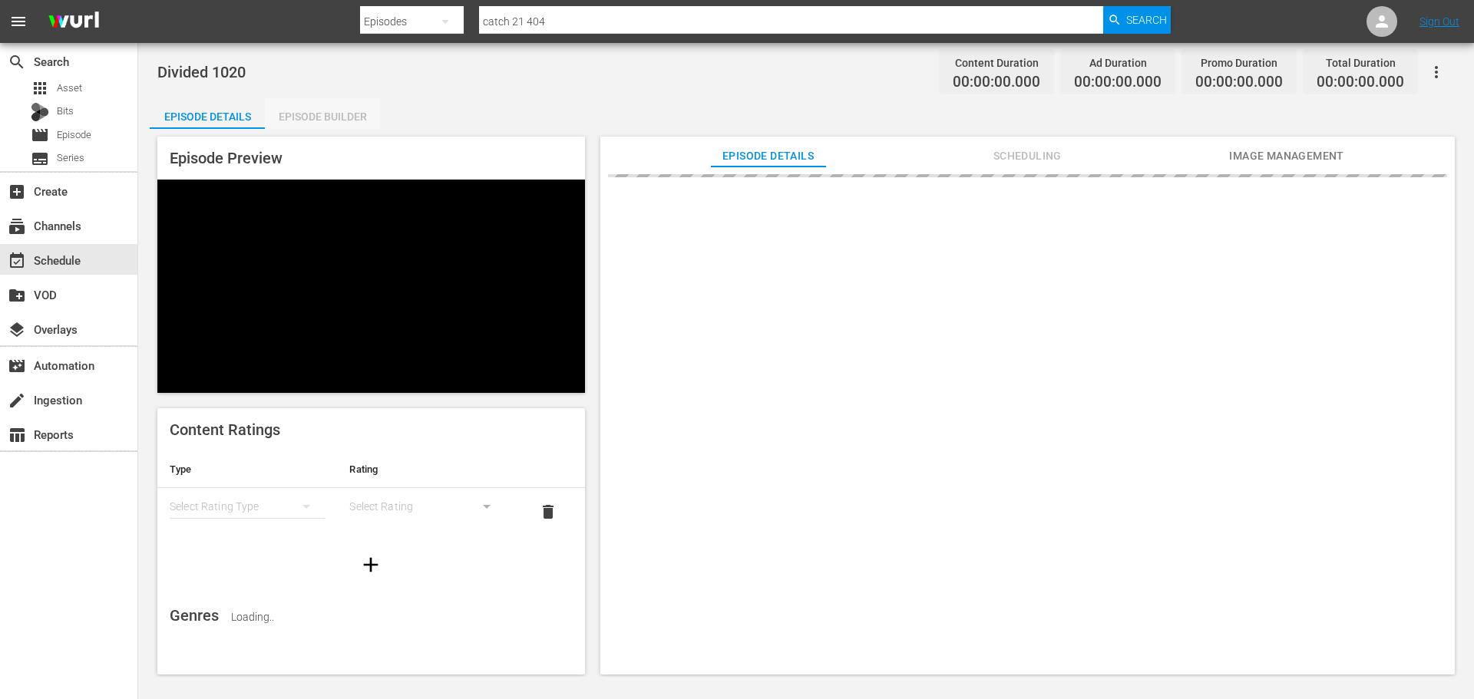
click at [323, 124] on div "Episode Builder" at bounding box center [322, 116] width 115 height 37
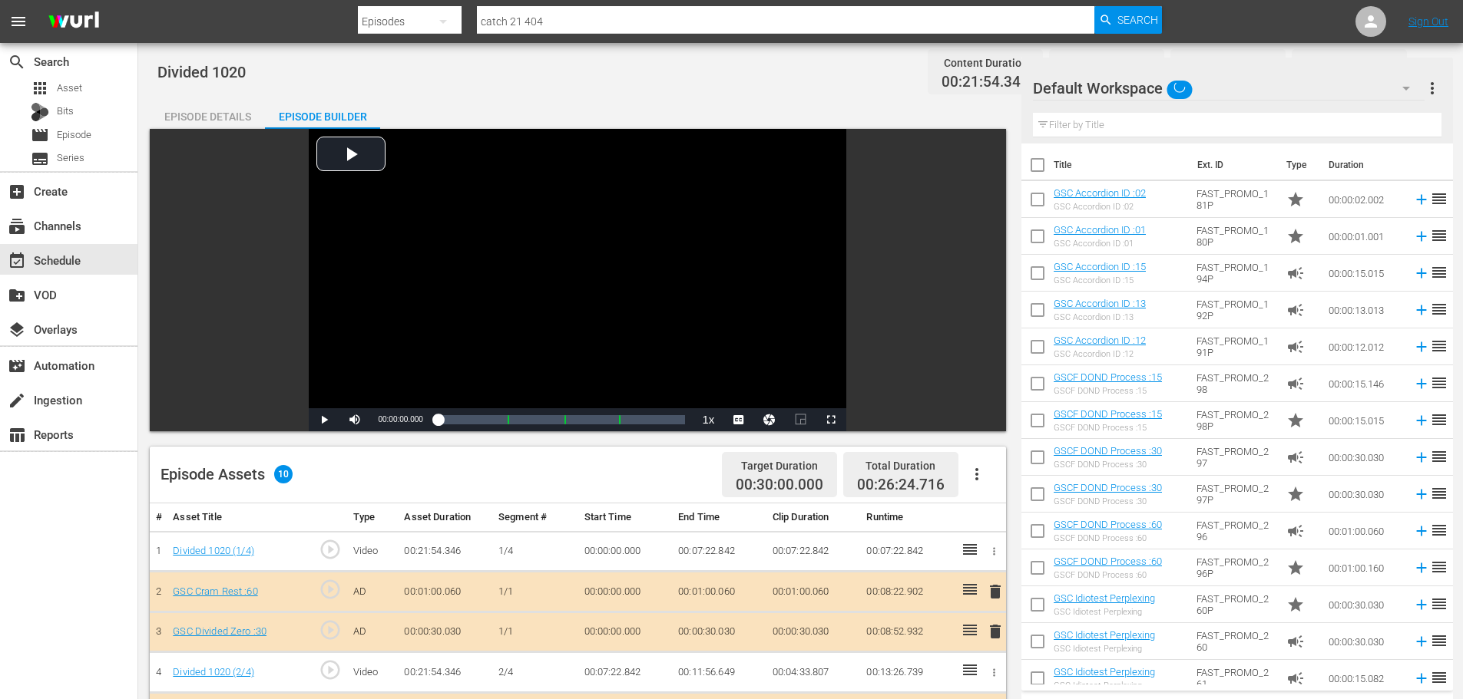
scroll to position [400, 0]
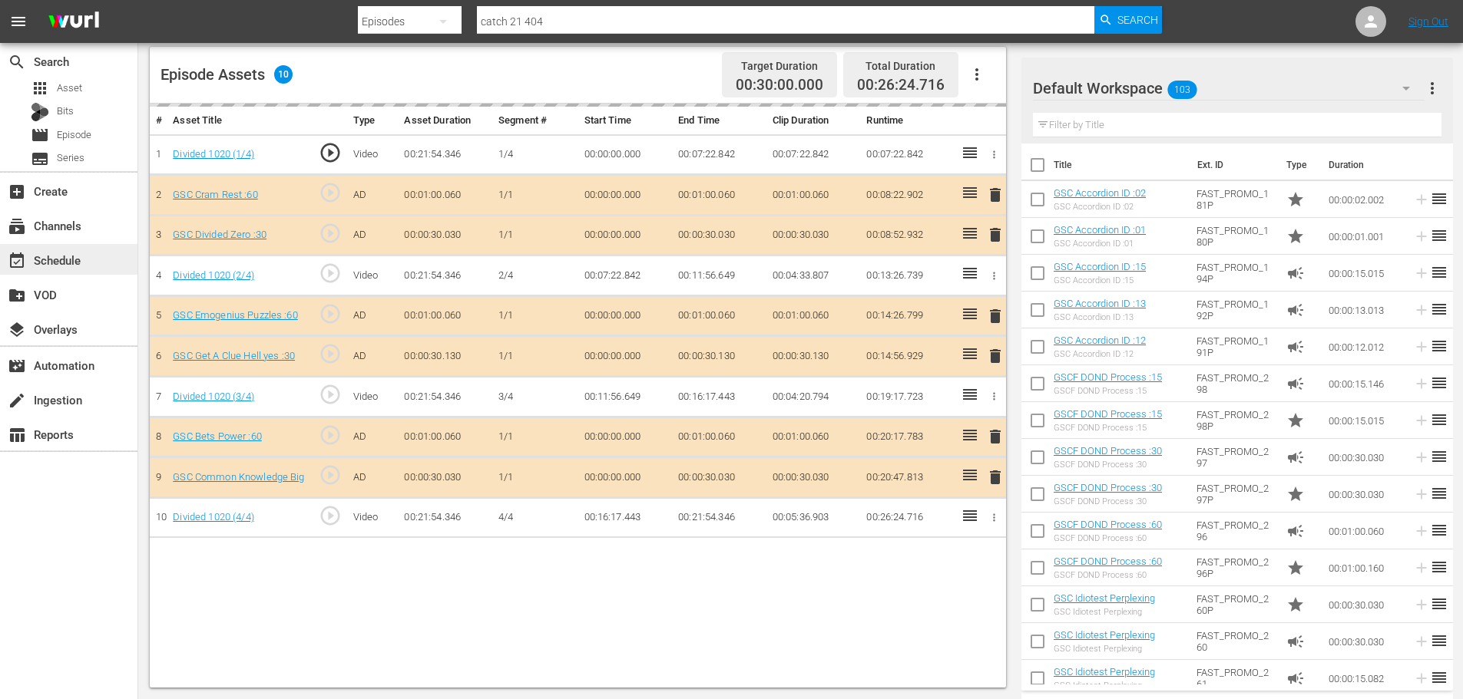
click at [44, 265] on div "event_available Schedule" at bounding box center [43, 258] width 86 height 14
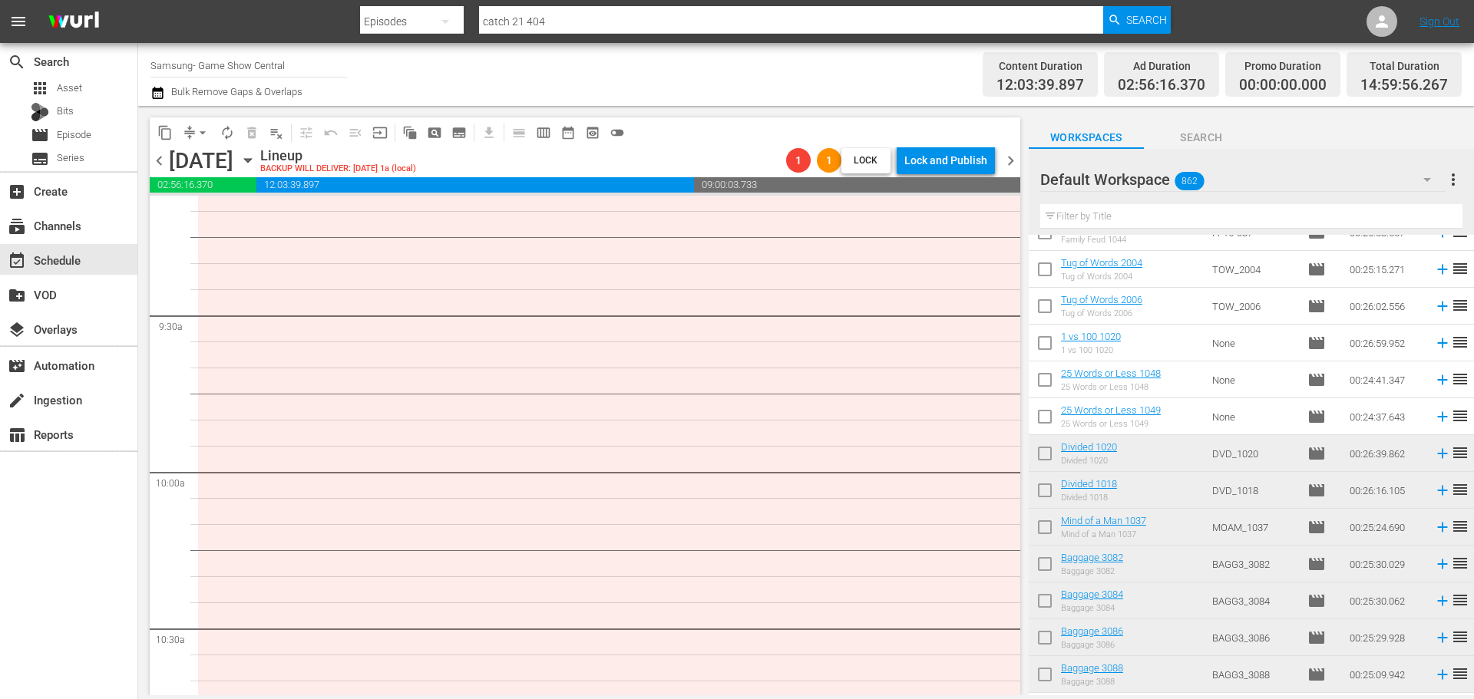
scroll to position [2745, 0]
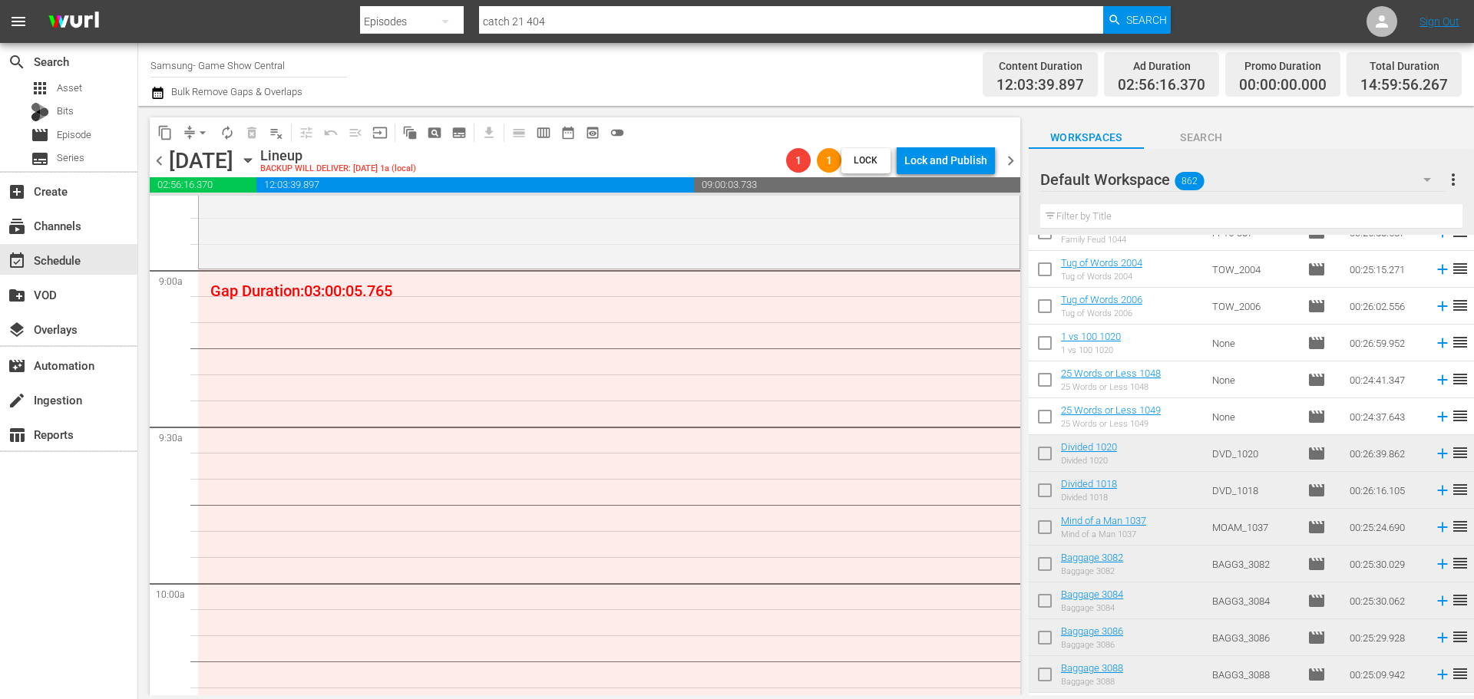
drag, startPoint x: 1177, startPoint y: 428, endPoint x: 868, endPoint y: 294, distance: 337.0
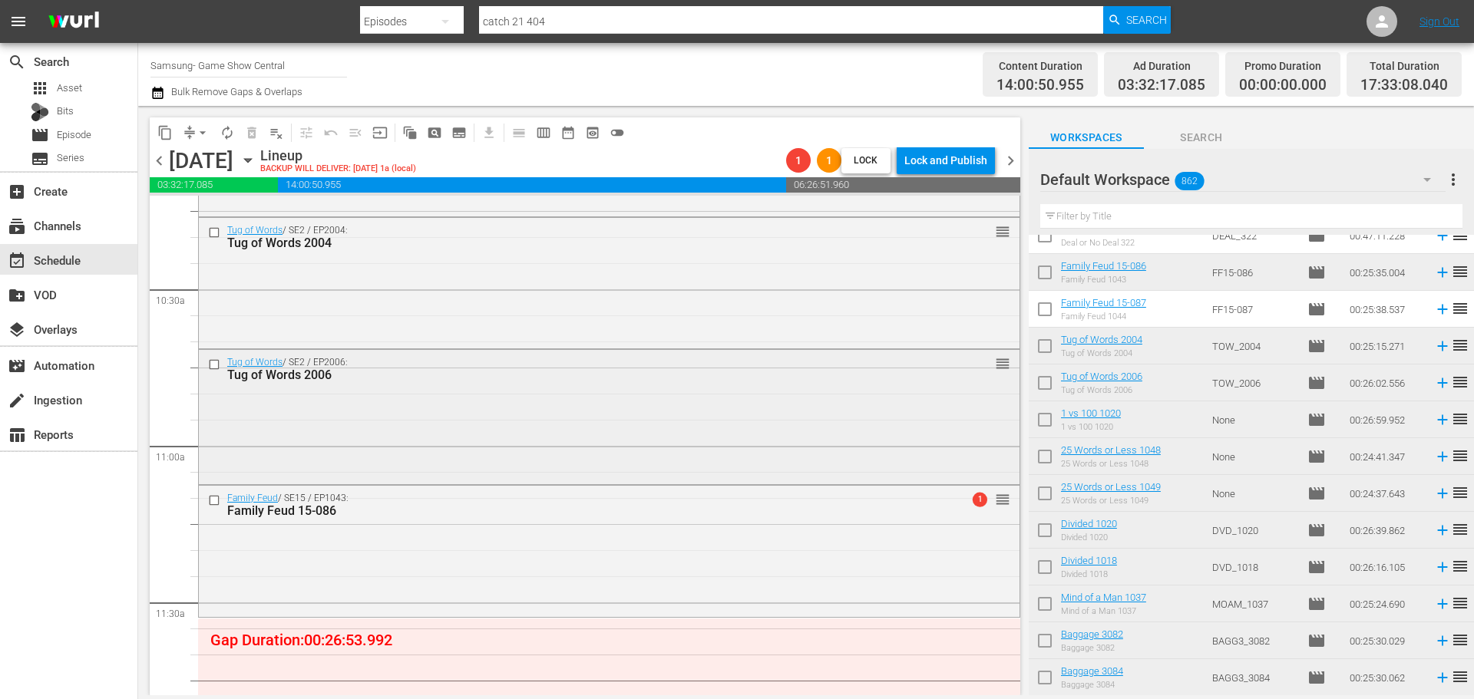
scroll to position [3282, 0]
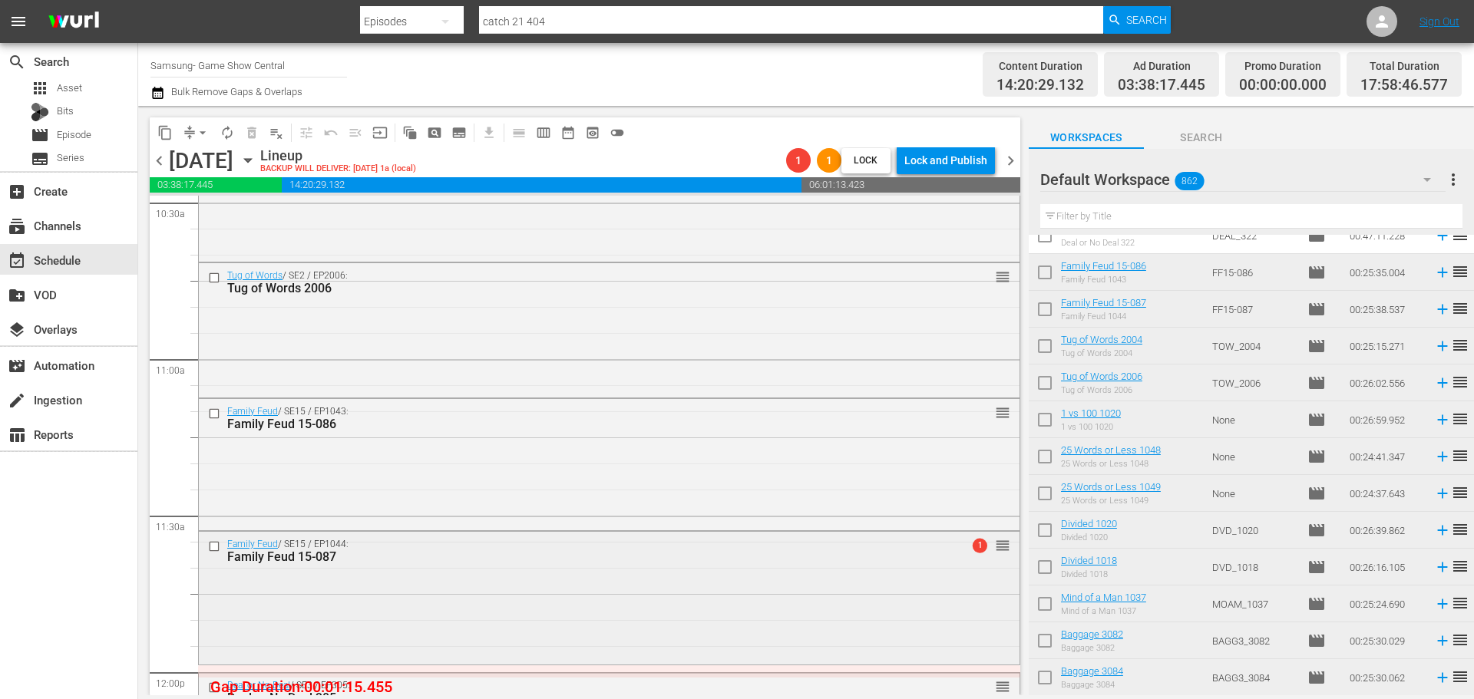
click at [706, 576] on div "Family Feud / SE15 / EP1044: Family Feud 15-087 1 reorder" at bounding box center [609, 596] width 821 height 129
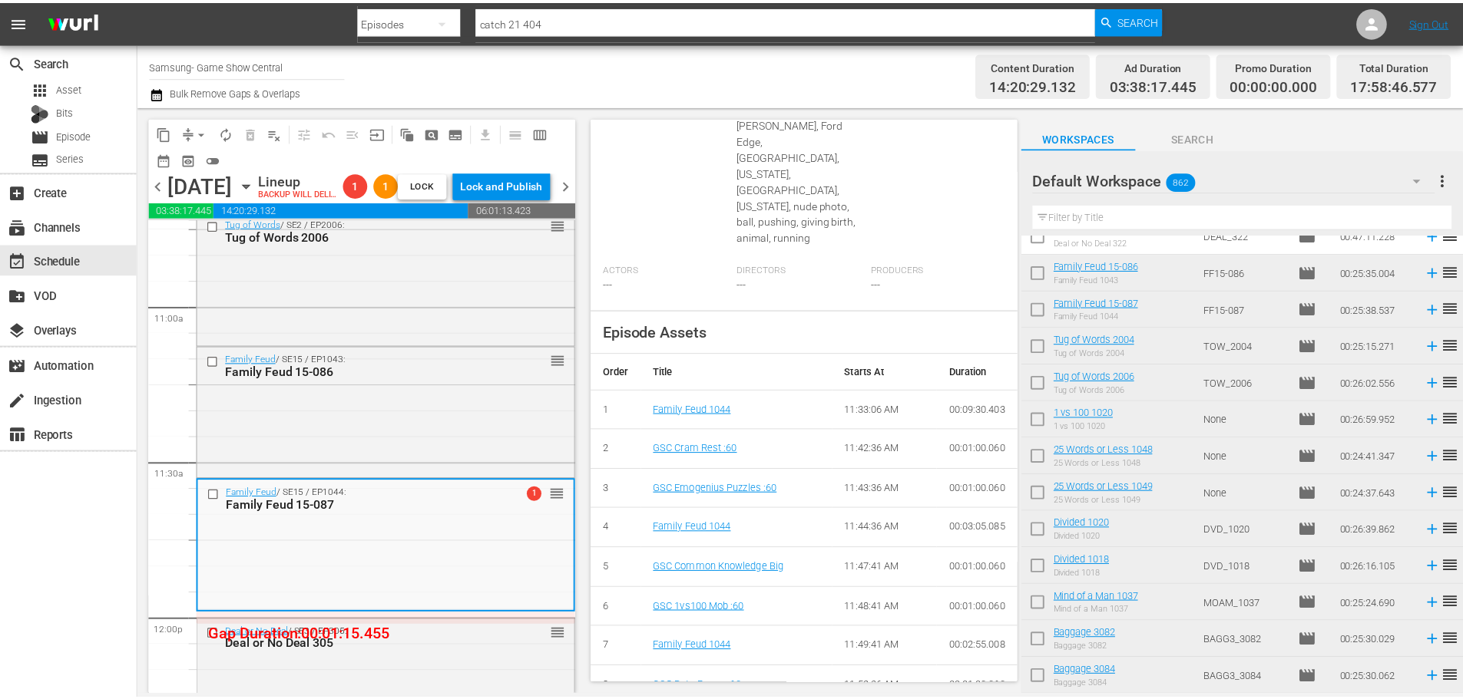
scroll to position [608, 0]
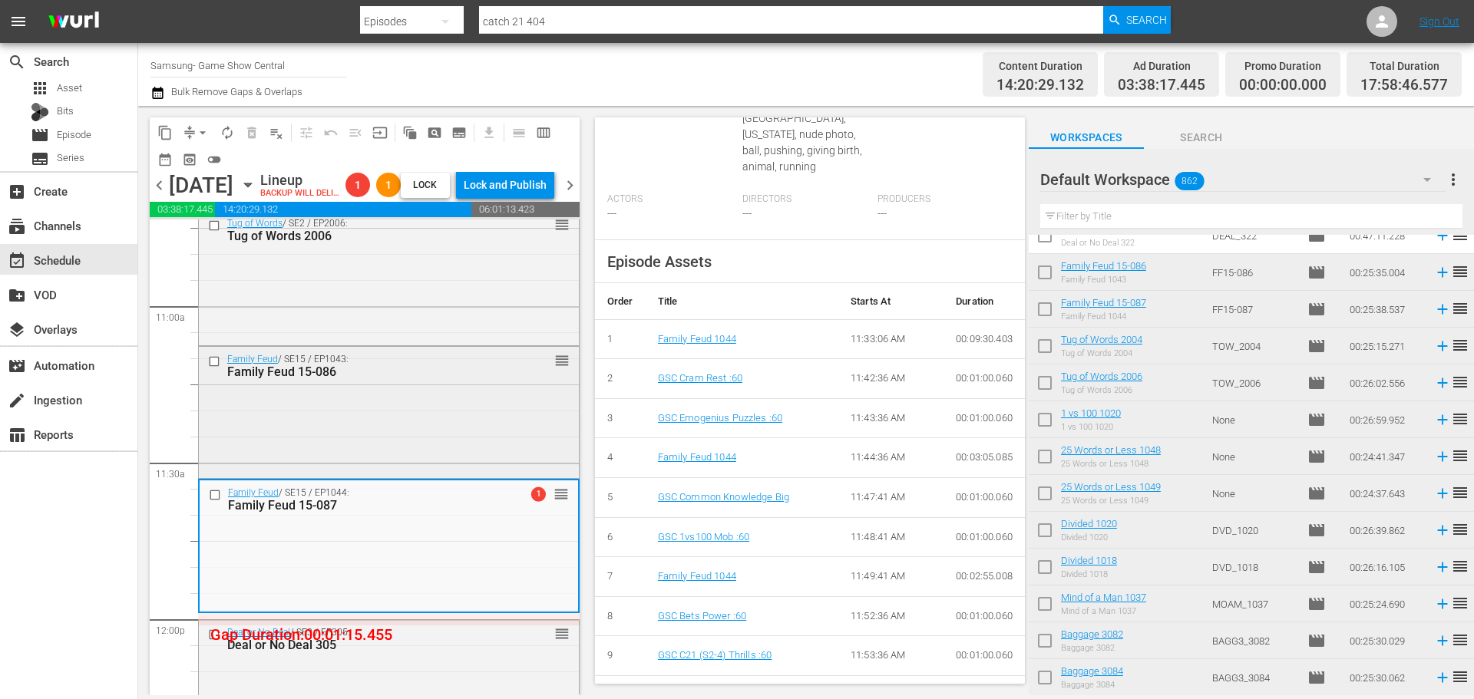
click at [347, 376] on div "Family Feud / SE15 / EP1043: Family Feud 15-086 reorder" at bounding box center [389, 366] width 380 height 38
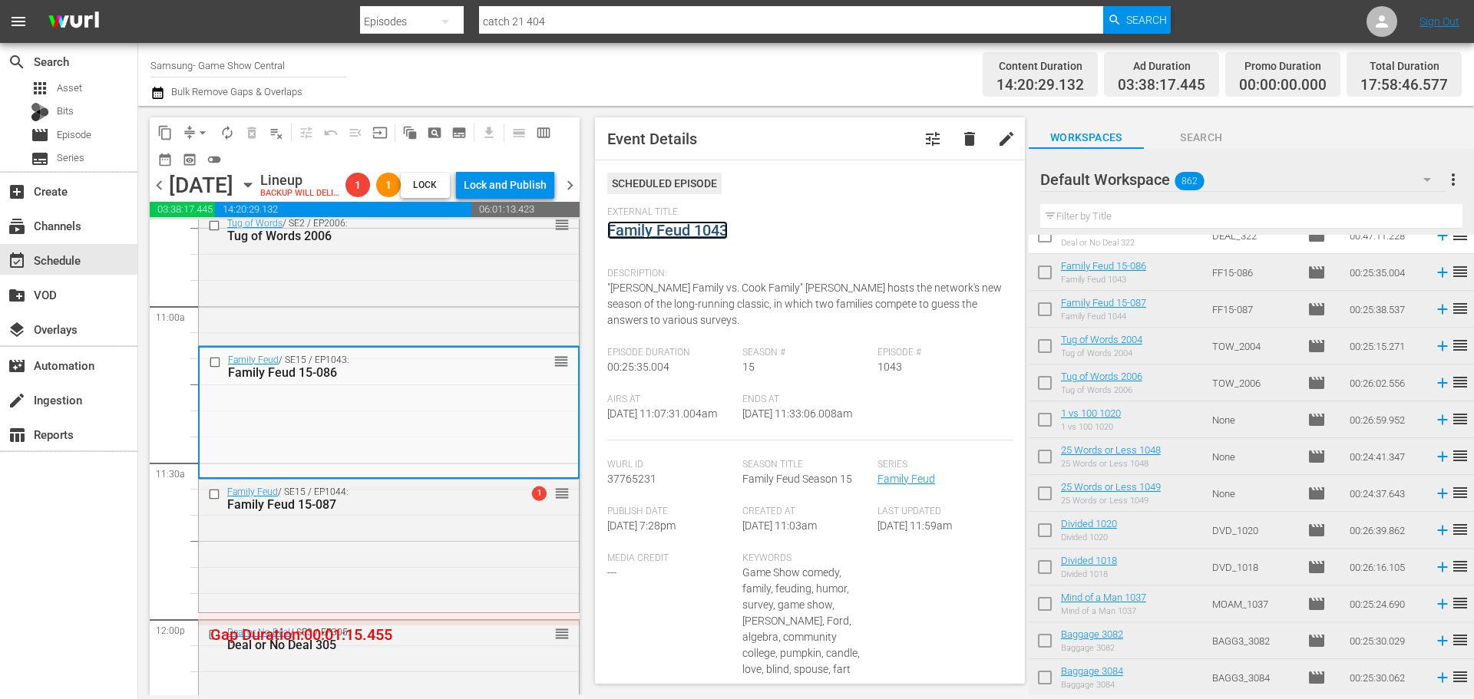
click at [673, 230] on link "Family Feud 1043" at bounding box center [667, 230] width 121 height 18
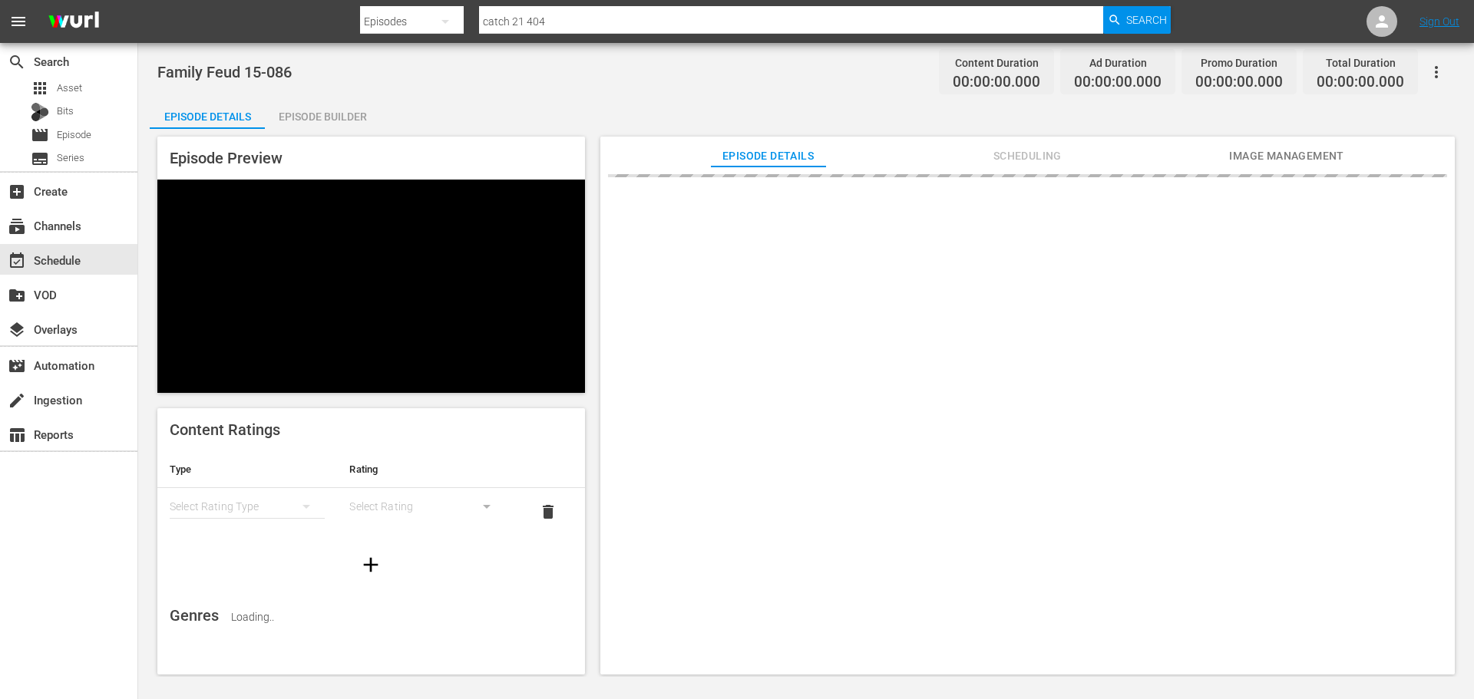
click at [303, 116] on div "Episode Builder" at bounding box center [322, 116] width 115 height 37
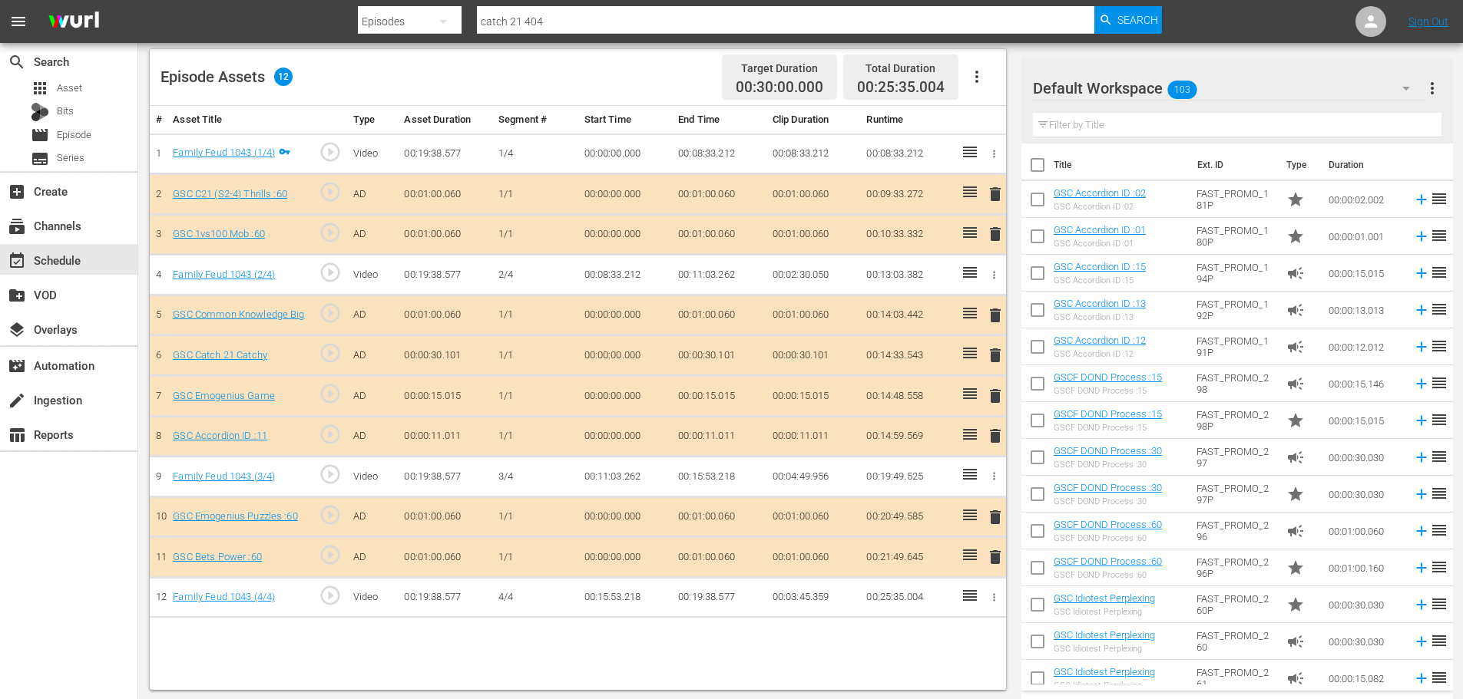
scroll to position [400, 0]
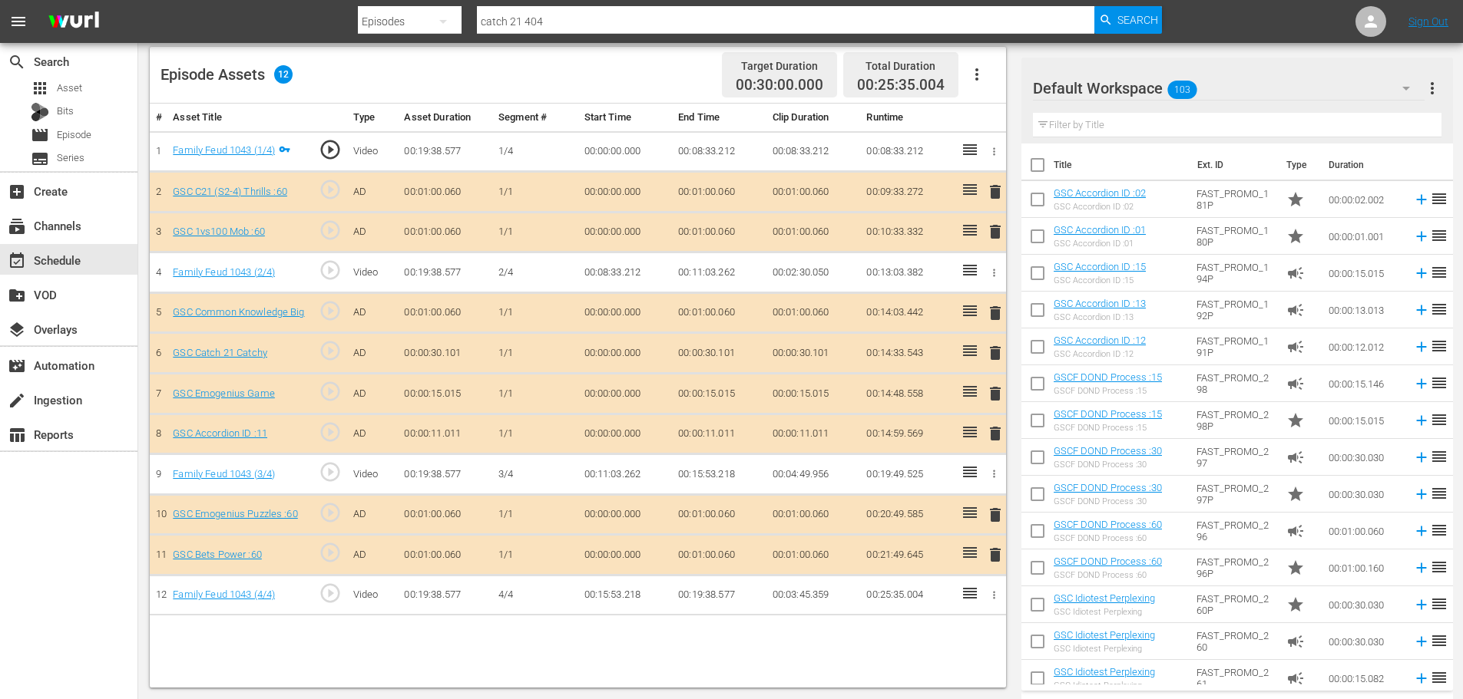
click at [994, 401] on span "delete" at bounding box center [995, 394] width 18 height 18
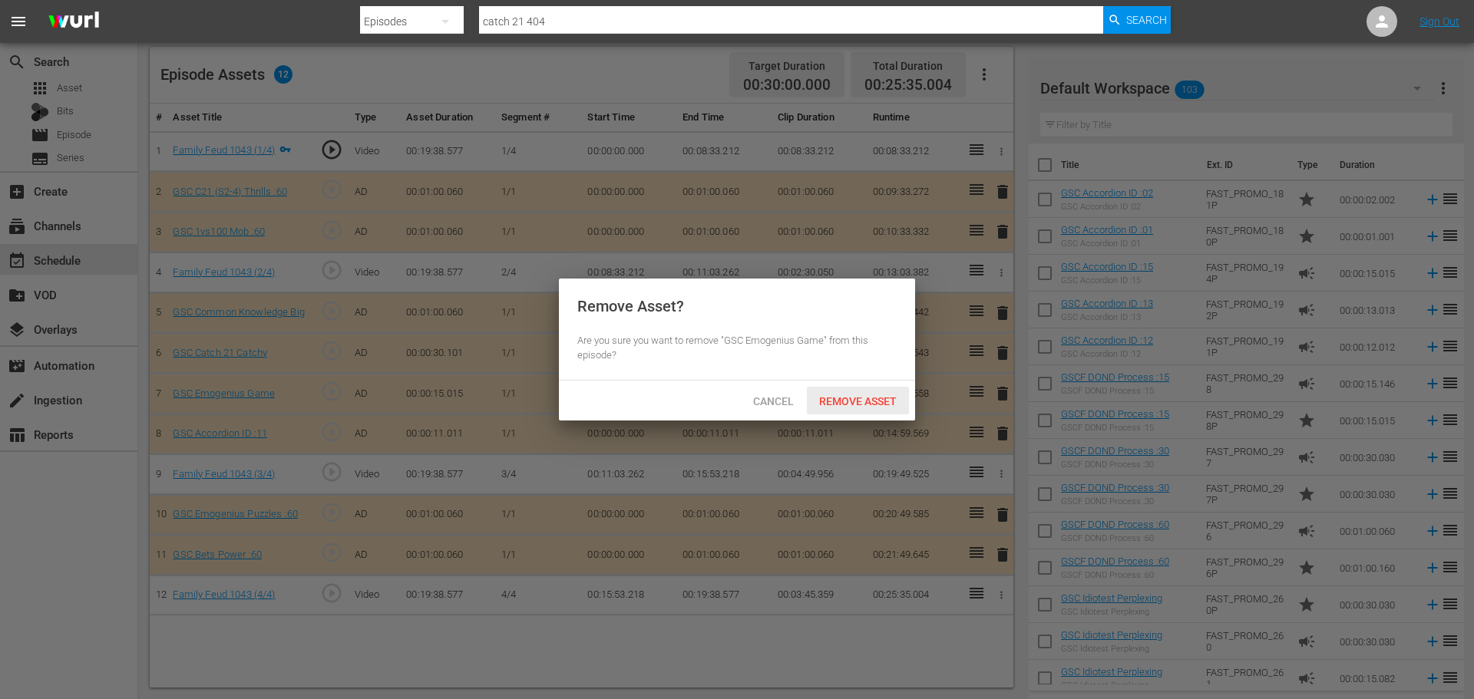
click at [895, 392] on div "Remove Asset" at bounding box center [858, 401] width 102 height 28
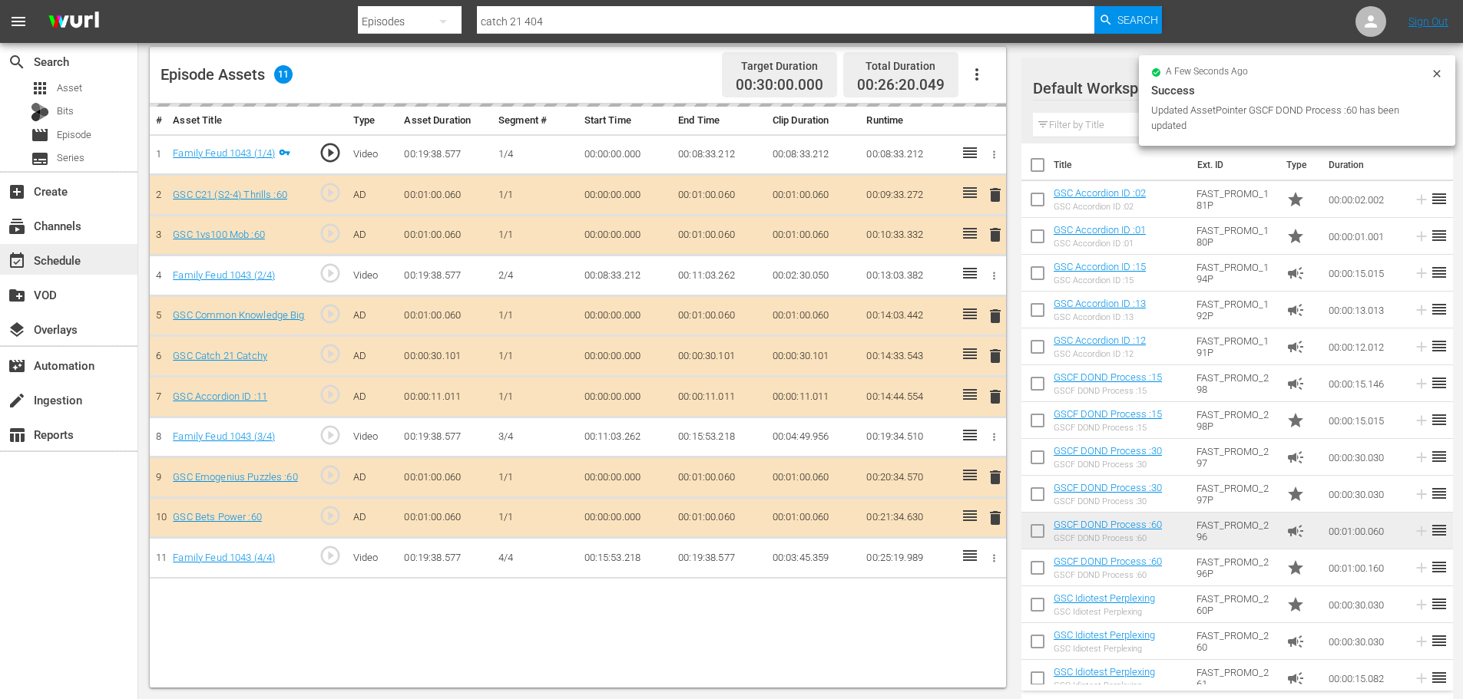
click at [71, 260] on div "event_available Schedule" at bounding box center [43, 258] width 86 height 14
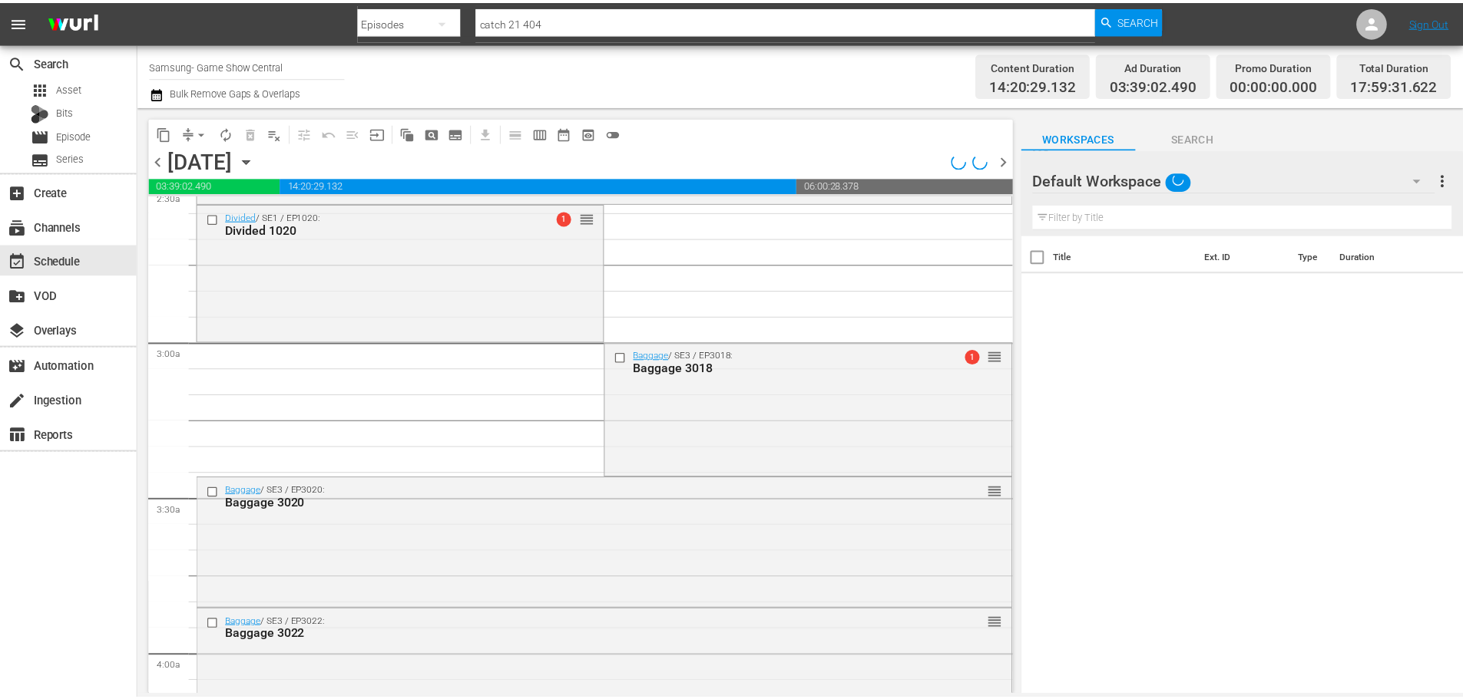
scroll to position [2941, 0]
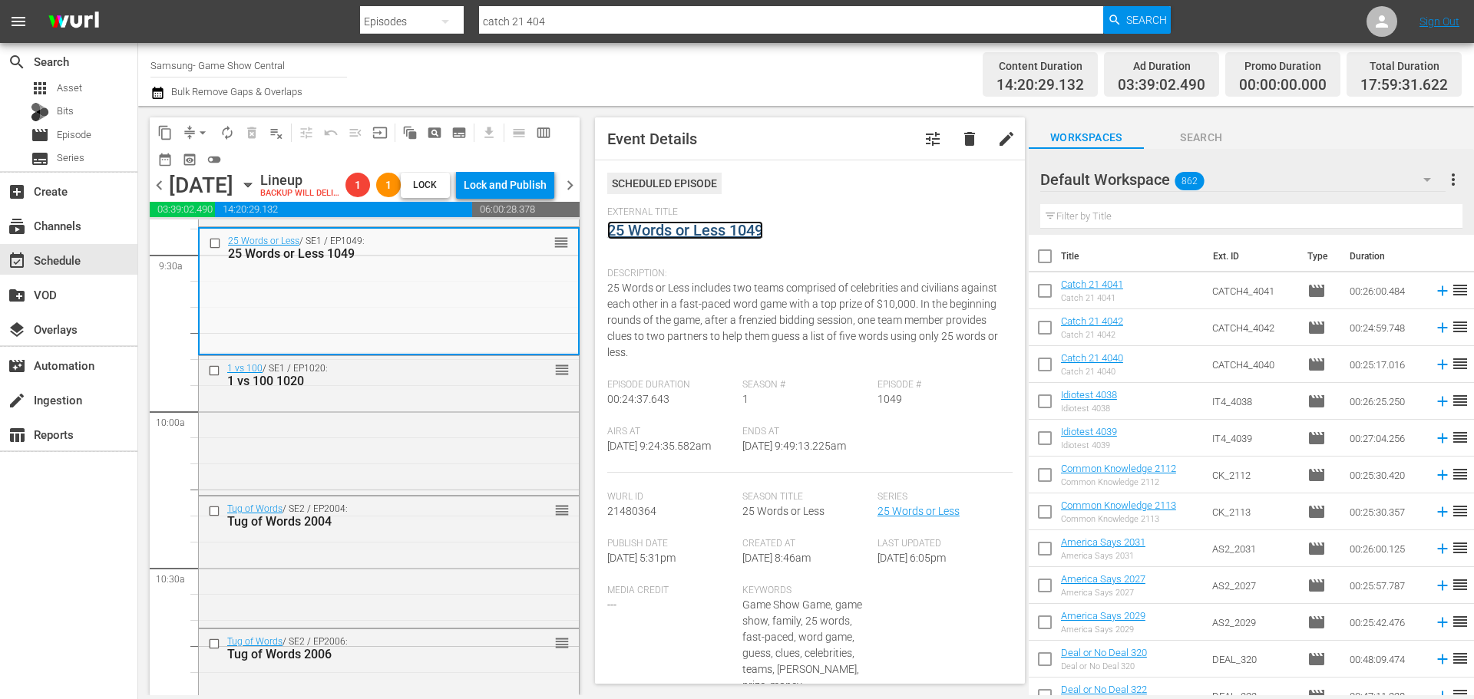
click at [743, 225] on link "25 Words or Less 1049" at bounding box center [685, 230] width 156 height 18
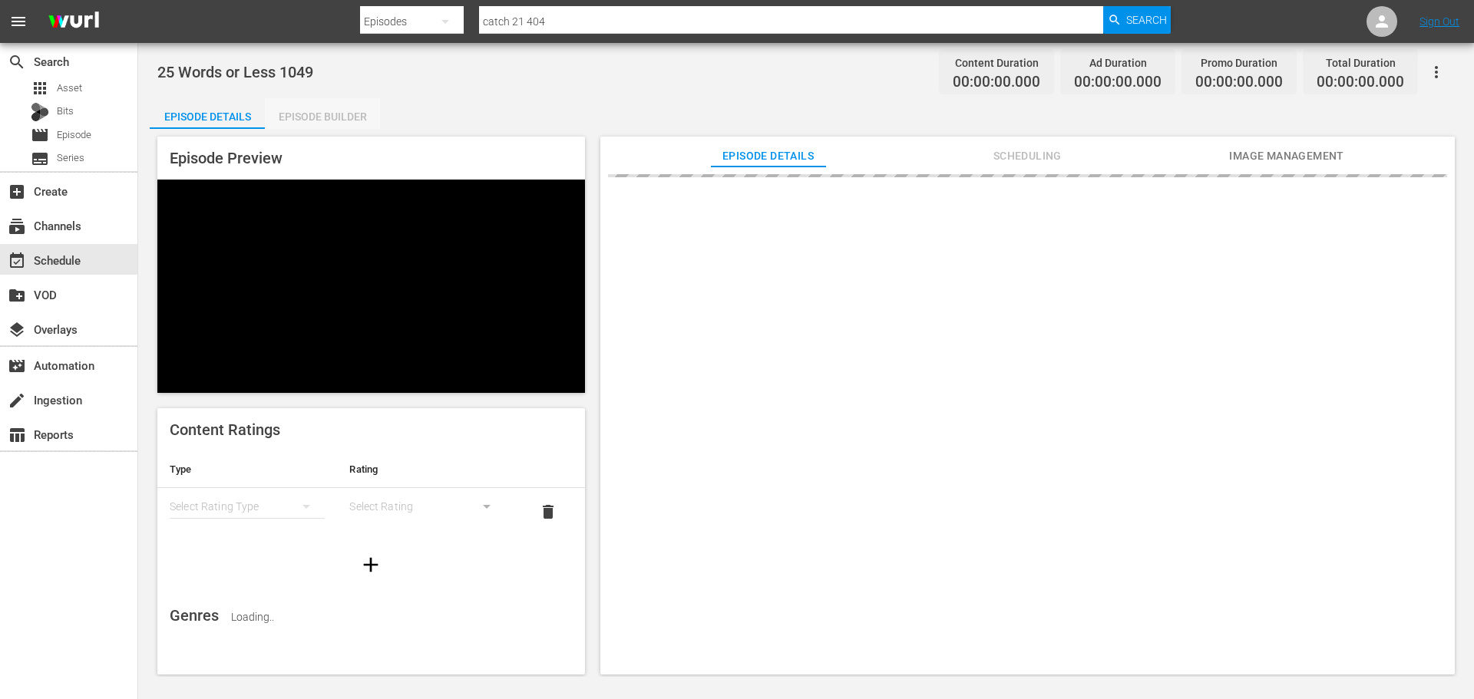
click at [361, 106] on div "Episode Builder" at bounding box center [322, 116] width 115 height 37
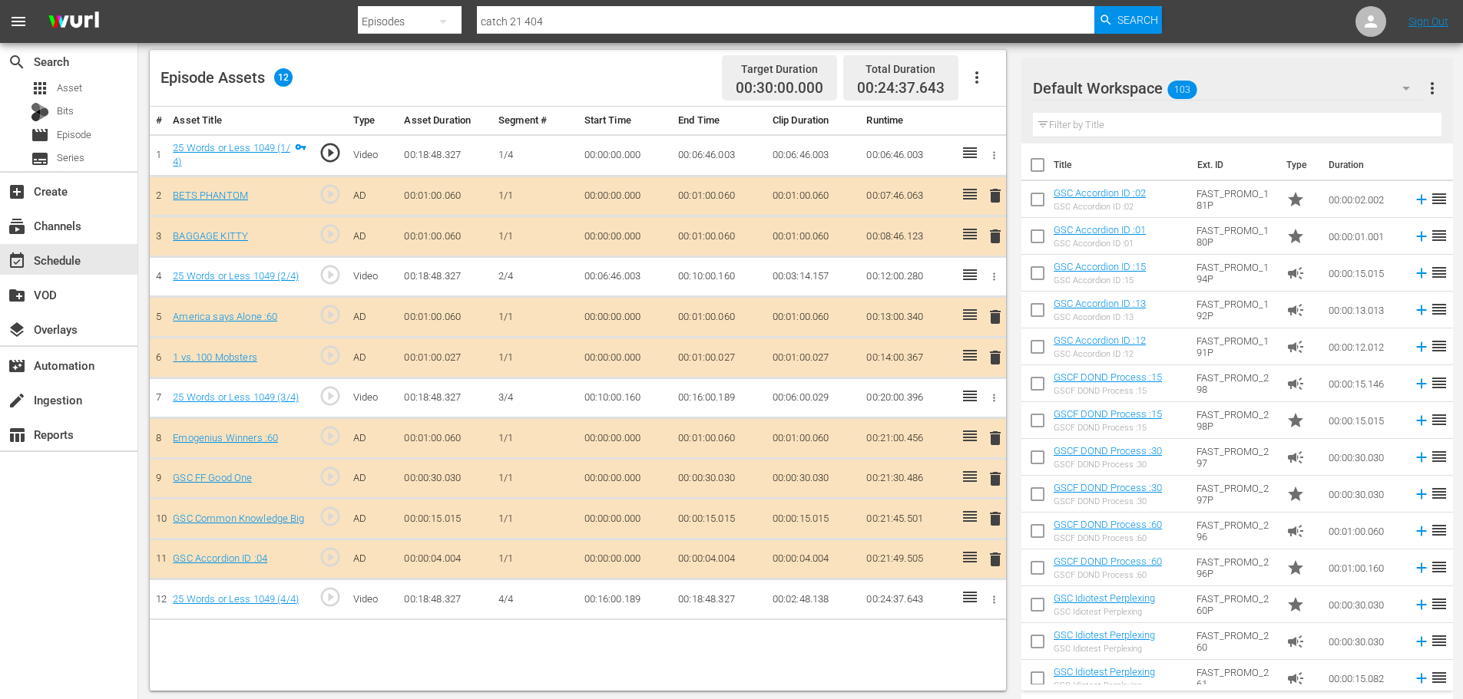
scroll to position [400, 0]
click at [56, 257] on div "event_available Schedule" at bounding box center [43, 258] width 86 height 14
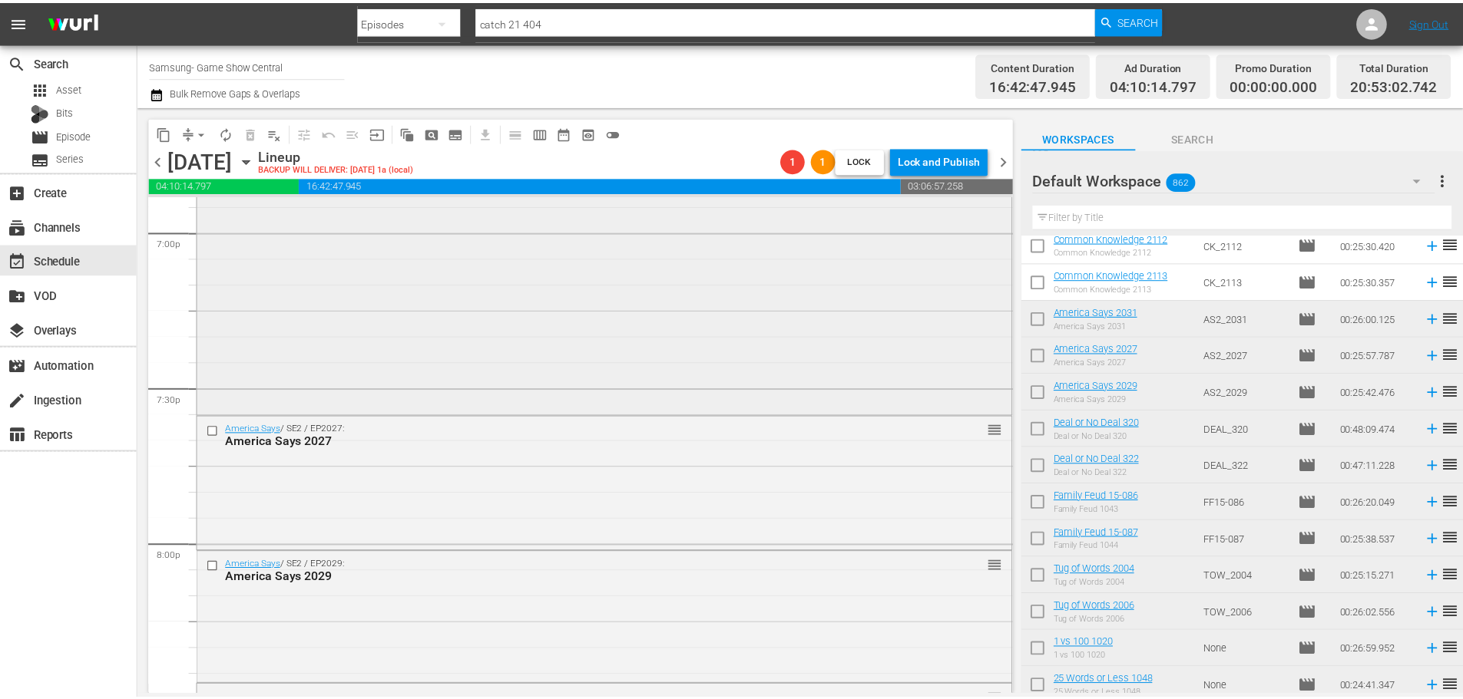
scroll to position [5605, 0]
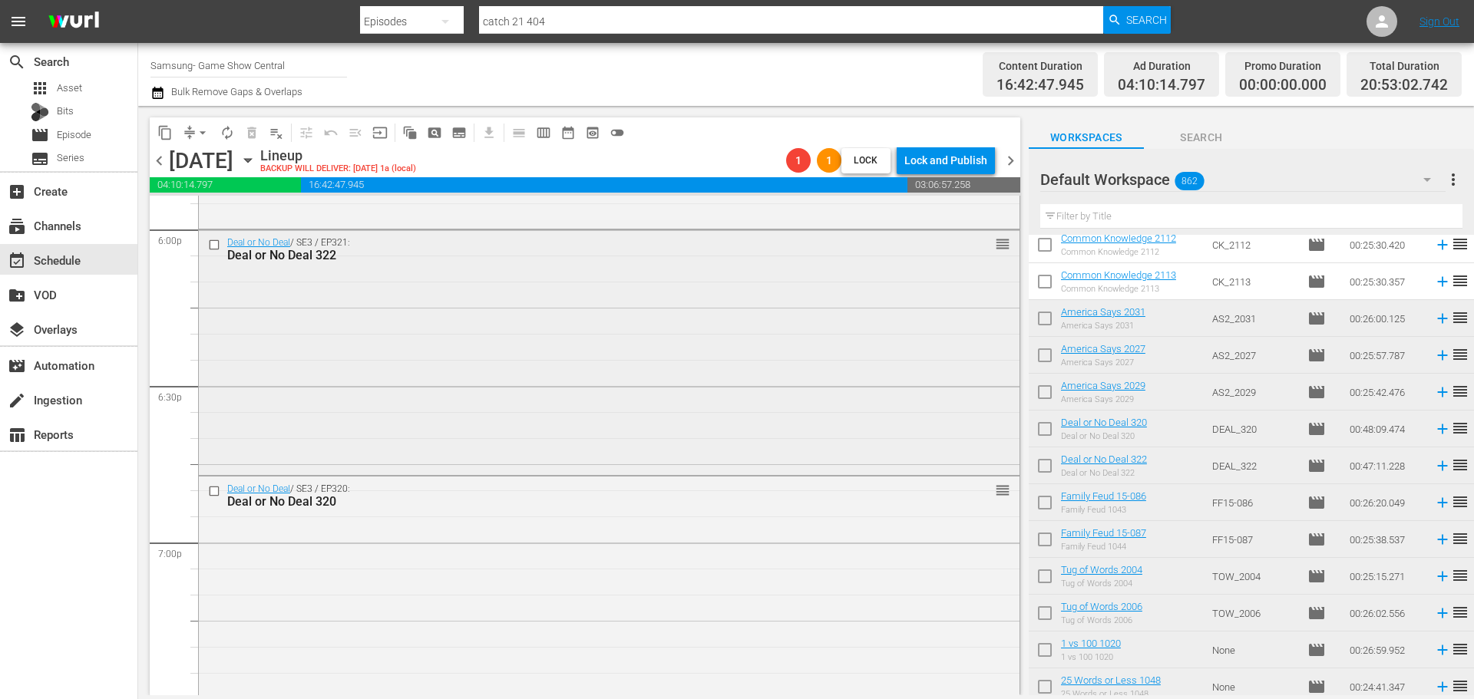
click at [430, 372] on div "Deal or No Deal / SE3 / EP321: Deal or No Deal 322 reorder" at bounding box center [609, 351] width 821 height 242
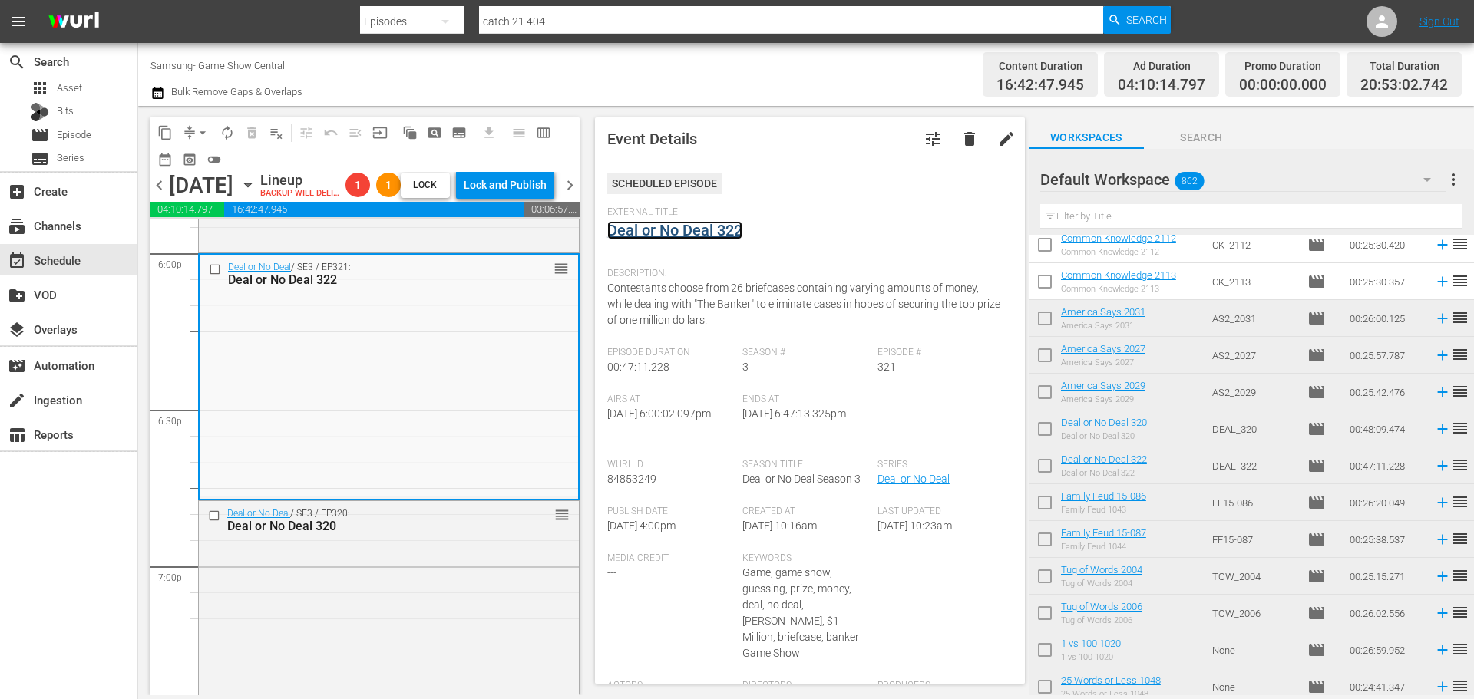
click at [661, 238] on link "Deal or No Deal 322" at bounding box center [674, 230] width 135 height 18
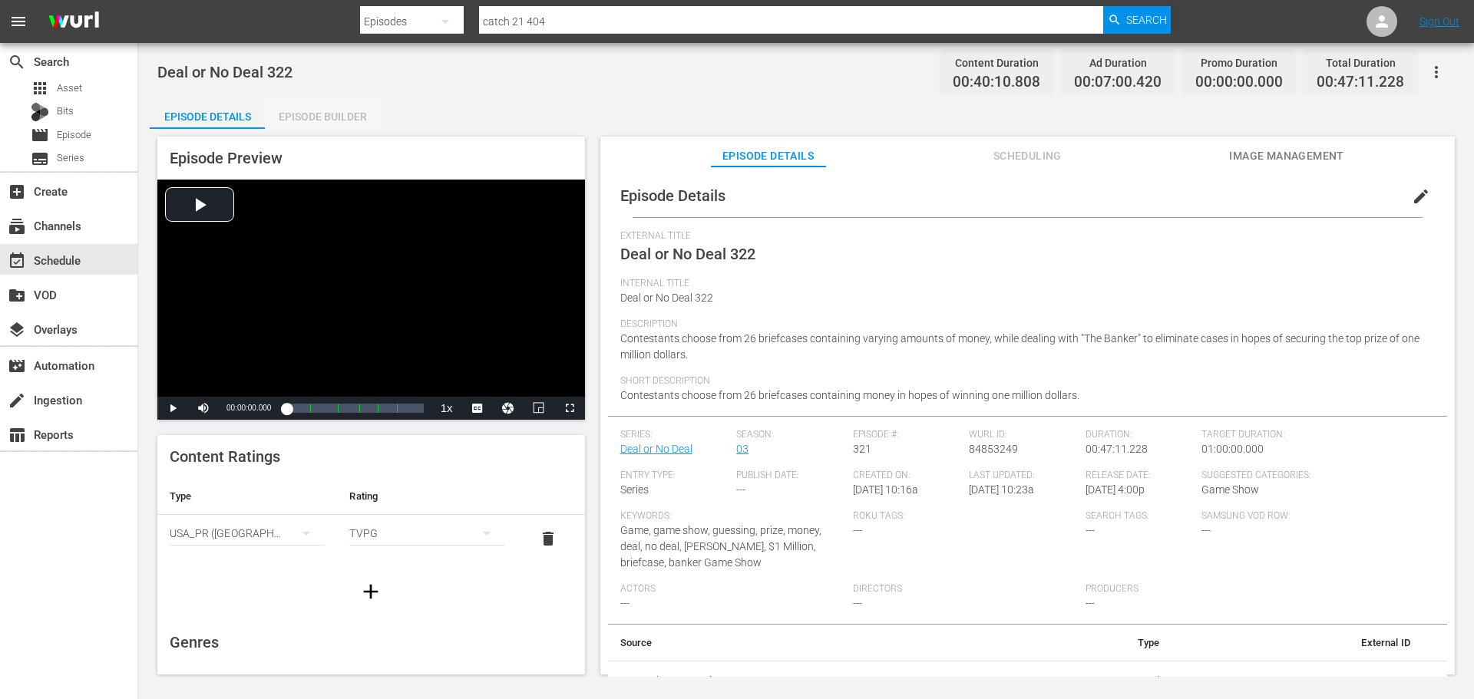
click at [316, 104] on div "Episode Builder" at bounding box center [322, 116] width 115 height 37
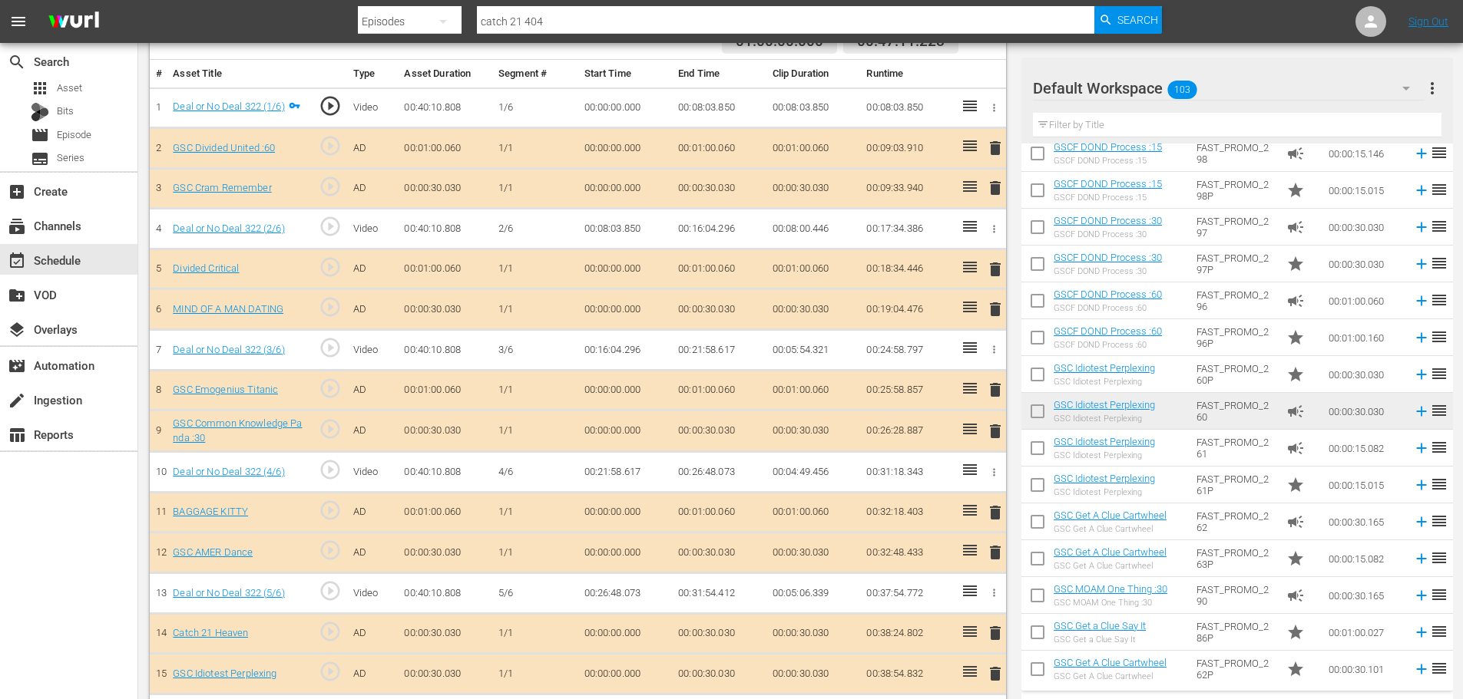
scroll to position [491, 0]
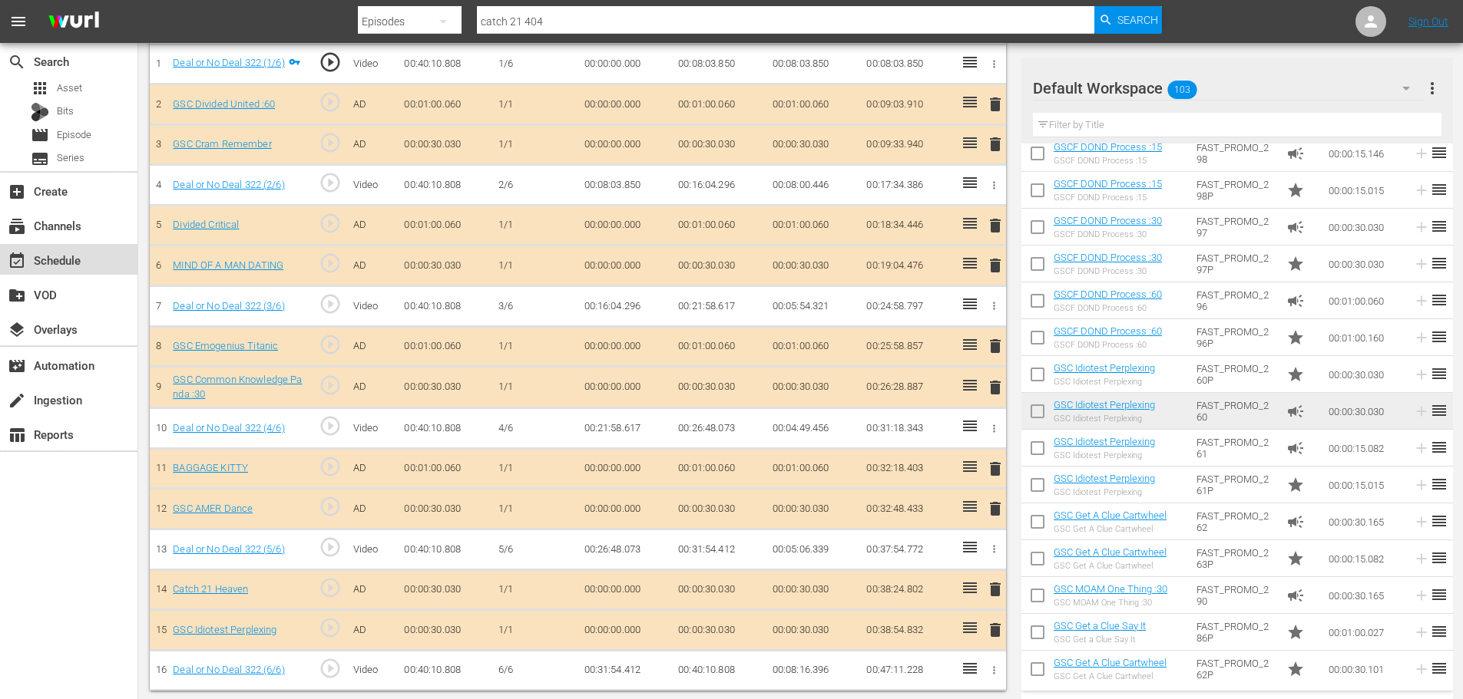
click at [97, 256] on div "event_available Schedule" at bounding box center [68, 259] width 137 height 31
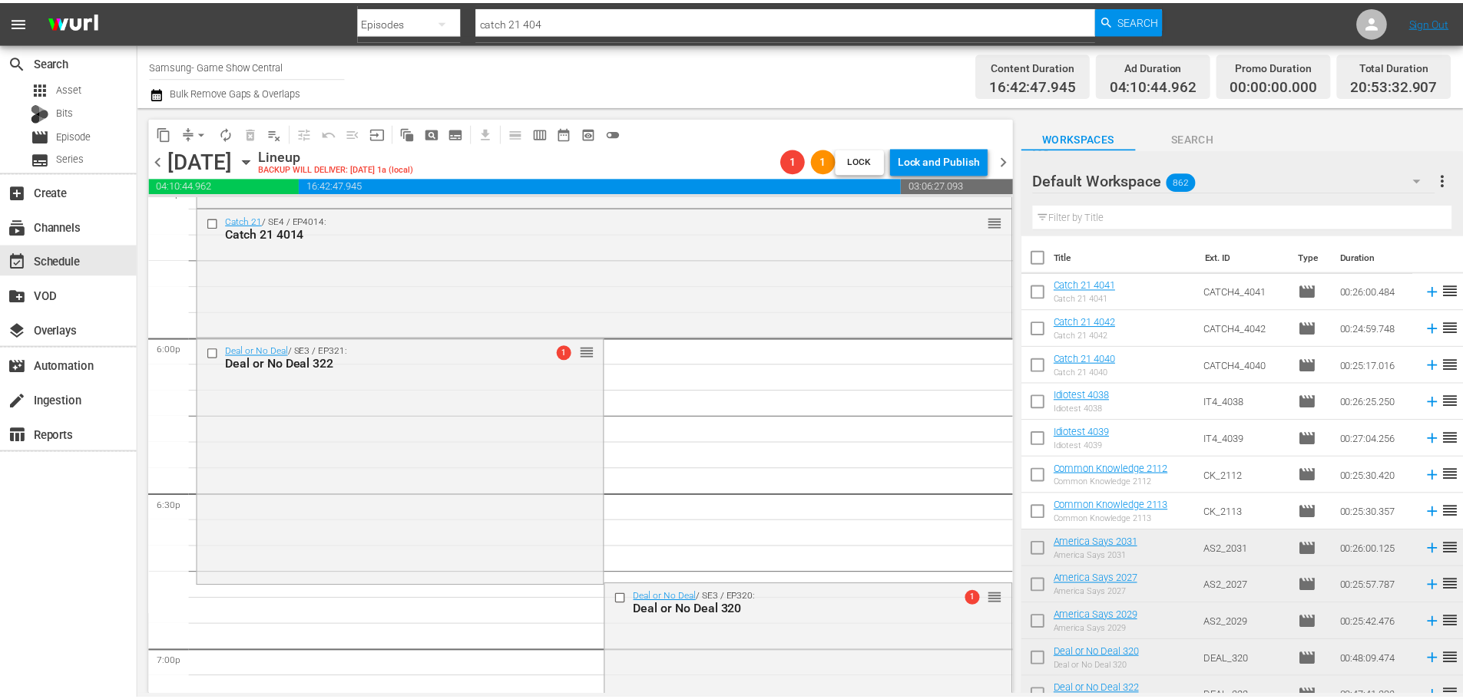
scroll to position [5472, 0]
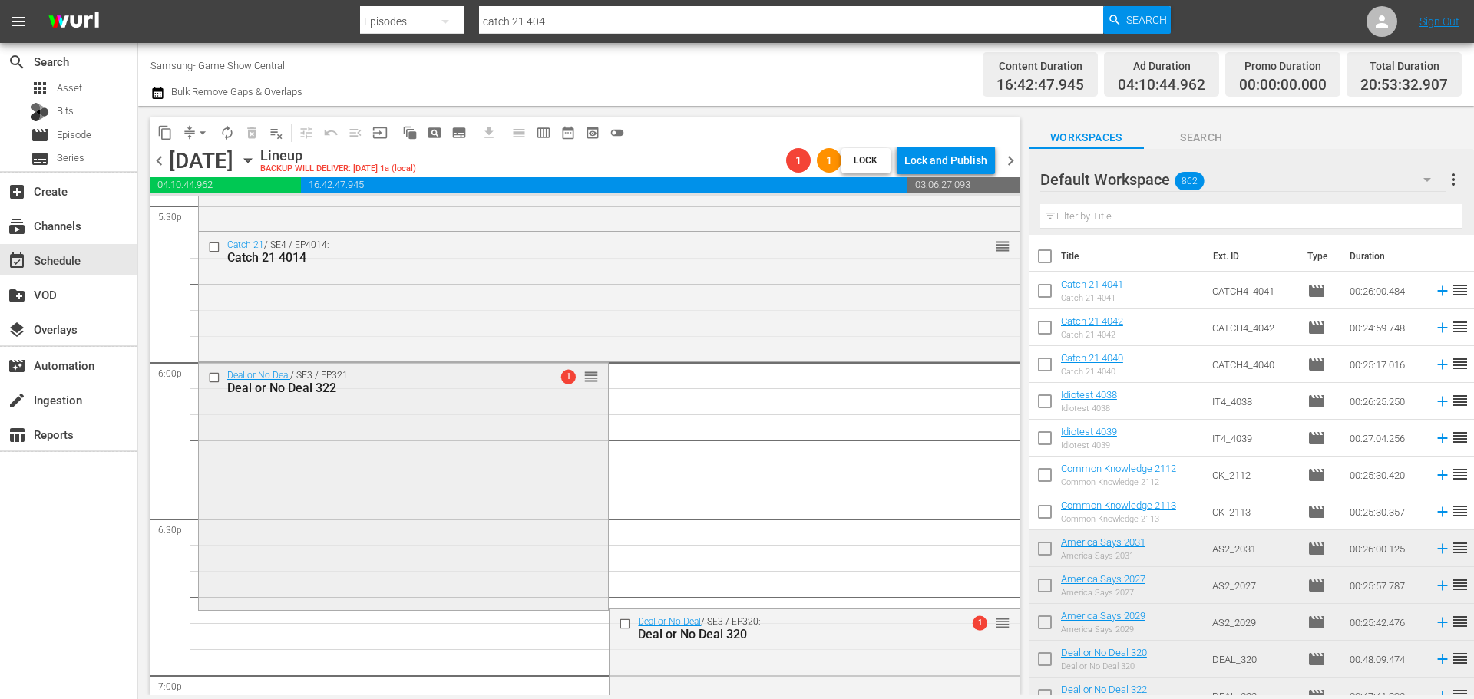
click at [341, 522] on div "Deal or No Deal / SE3 / EP321: Deal or No Deal 322 1 reorder" at bounding box center [403, 485] width 409 height 244
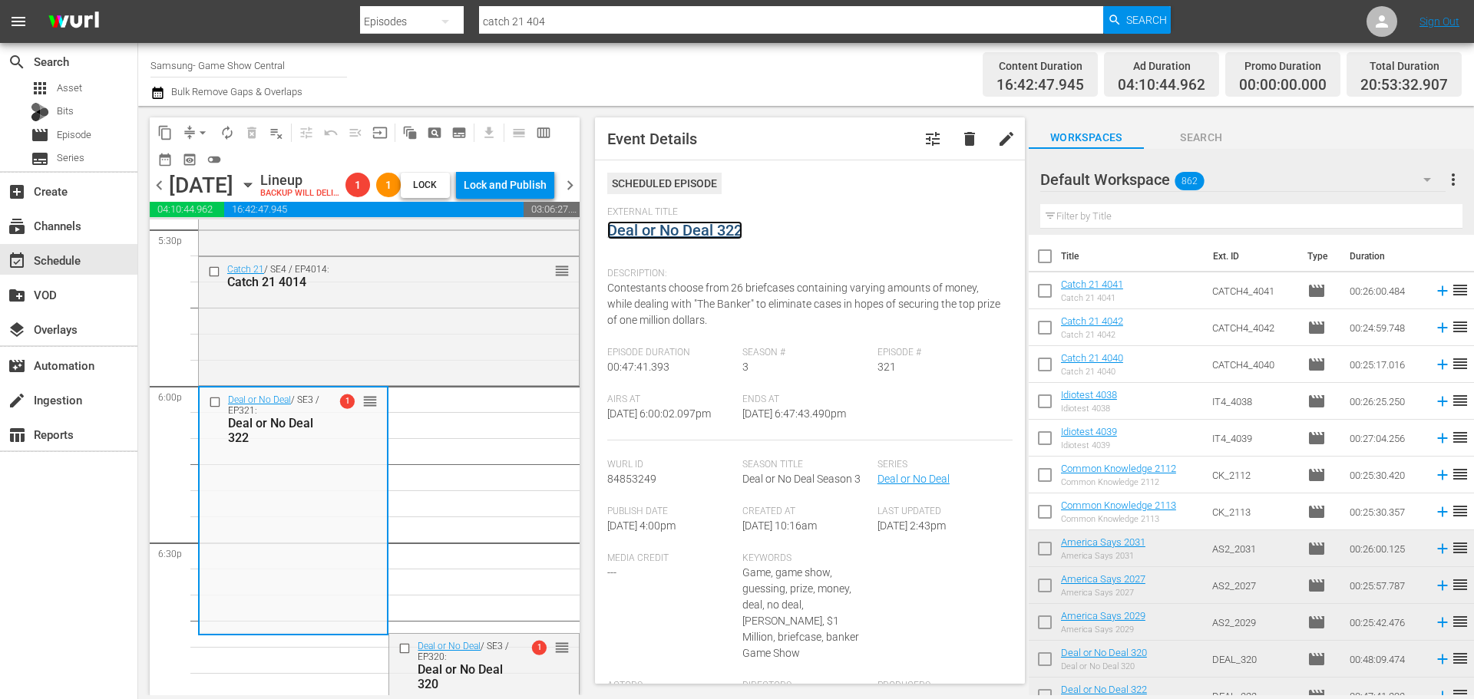
click at [716, 233] on link "Deal or No Deal 322" at bounding box center [674, 230] width 135 height 18
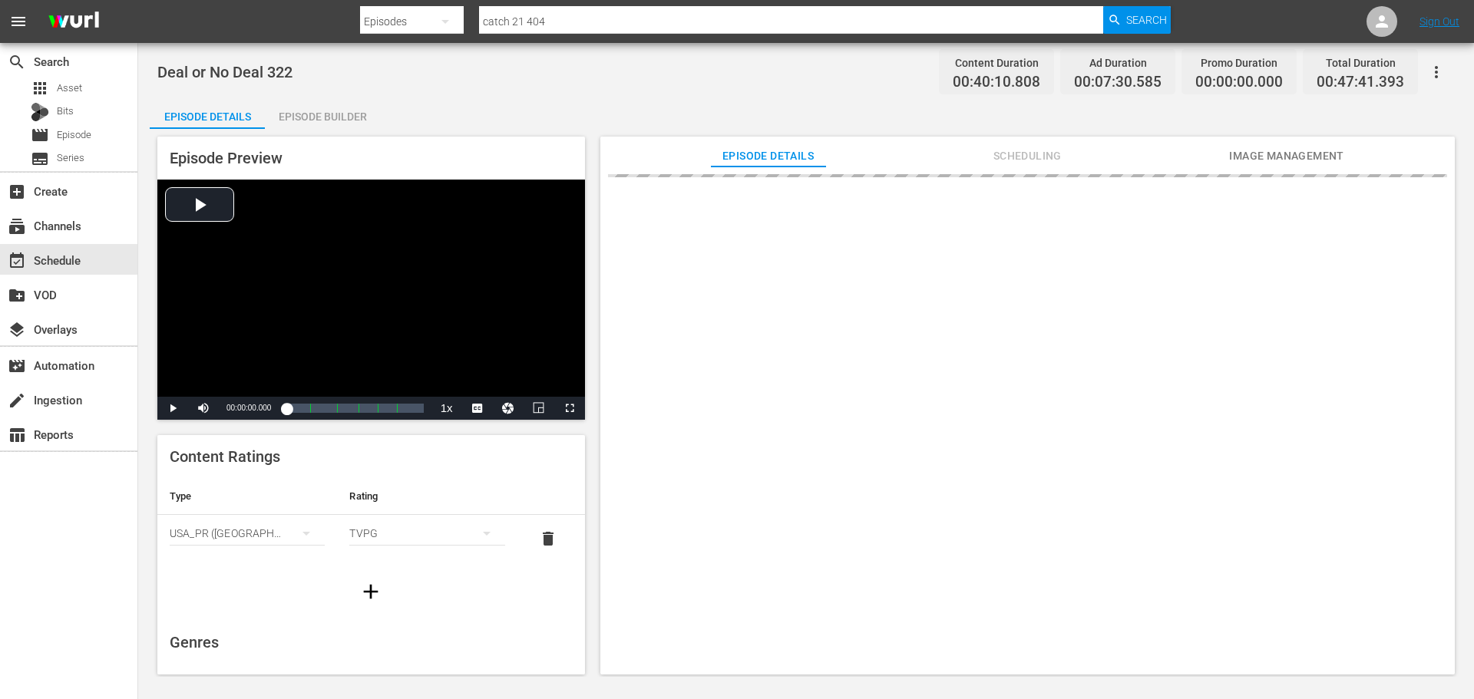
click at [288, 101] on div "Episode Builder" at bounding box center [322, 116] width 115 height 37
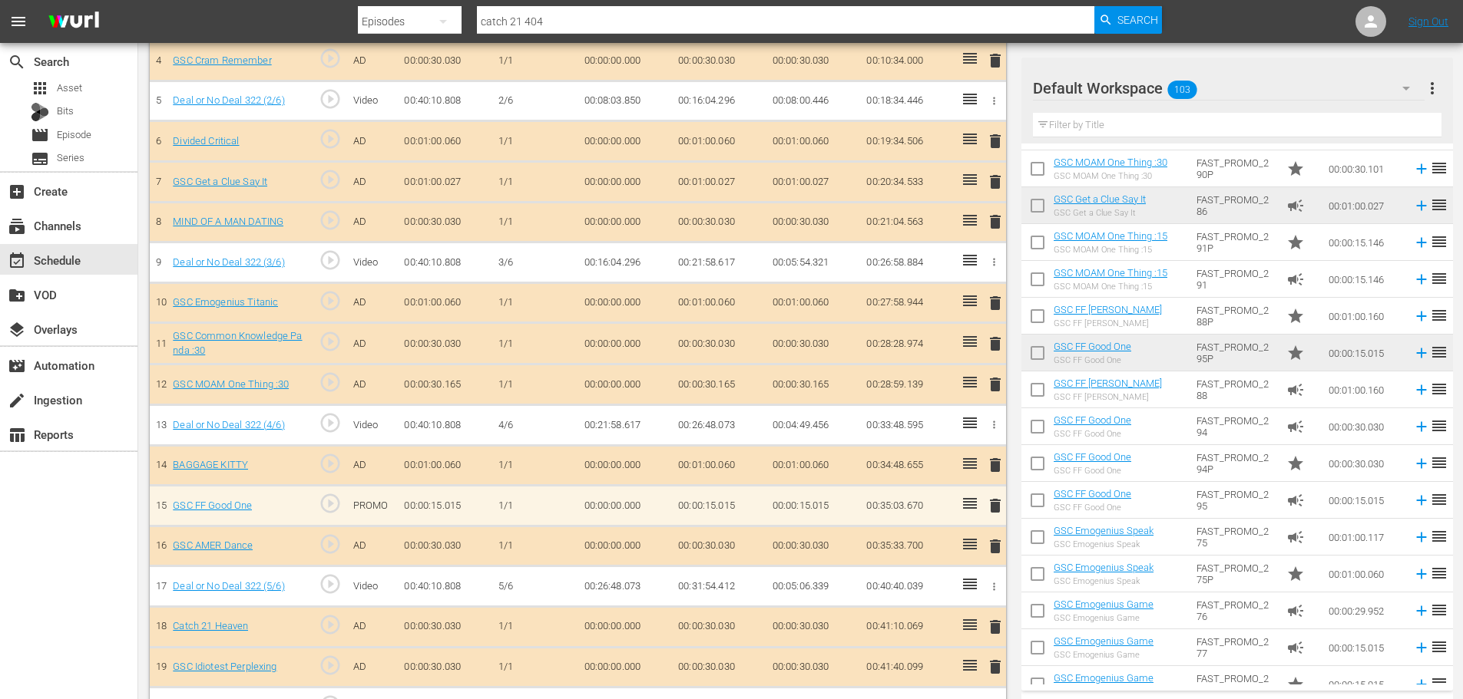
scroll to position [653, 0]
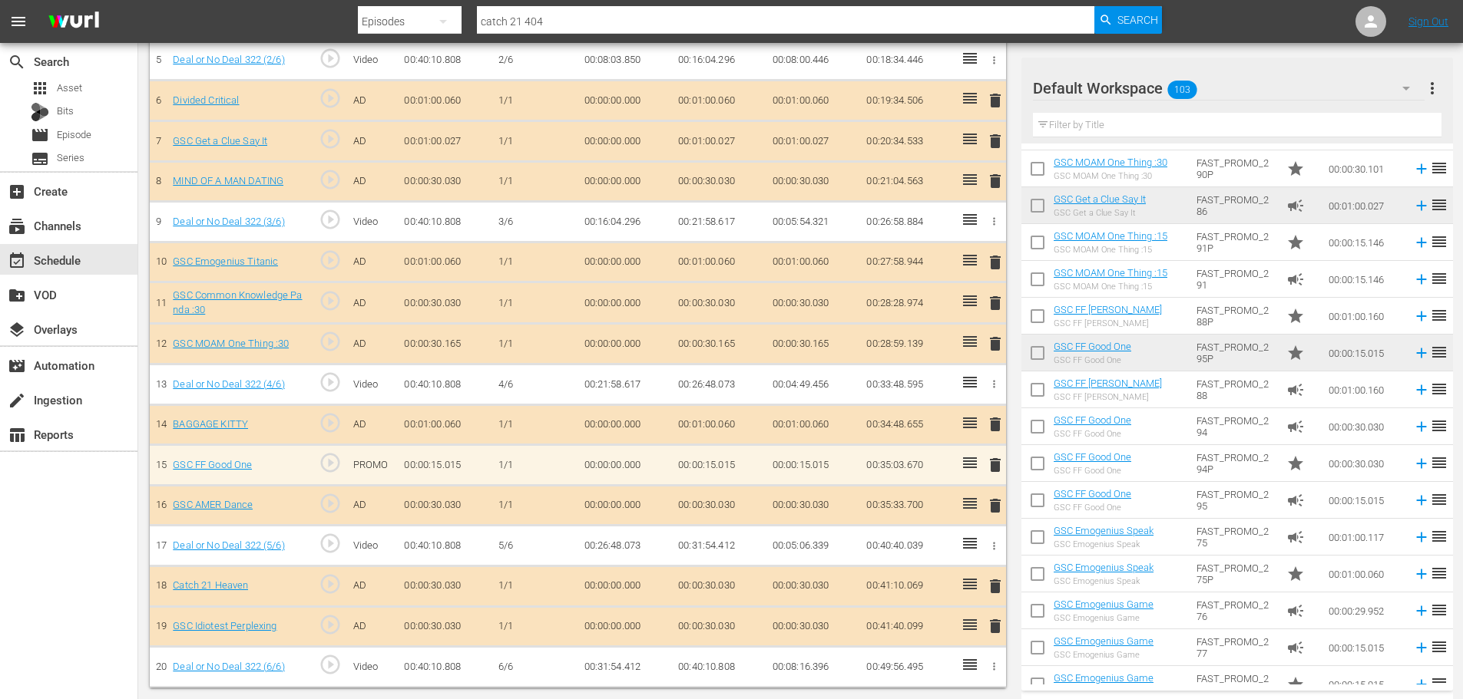
click at [990, 469] on span "delete" at bounding box center [995, 465] width 18 height 18
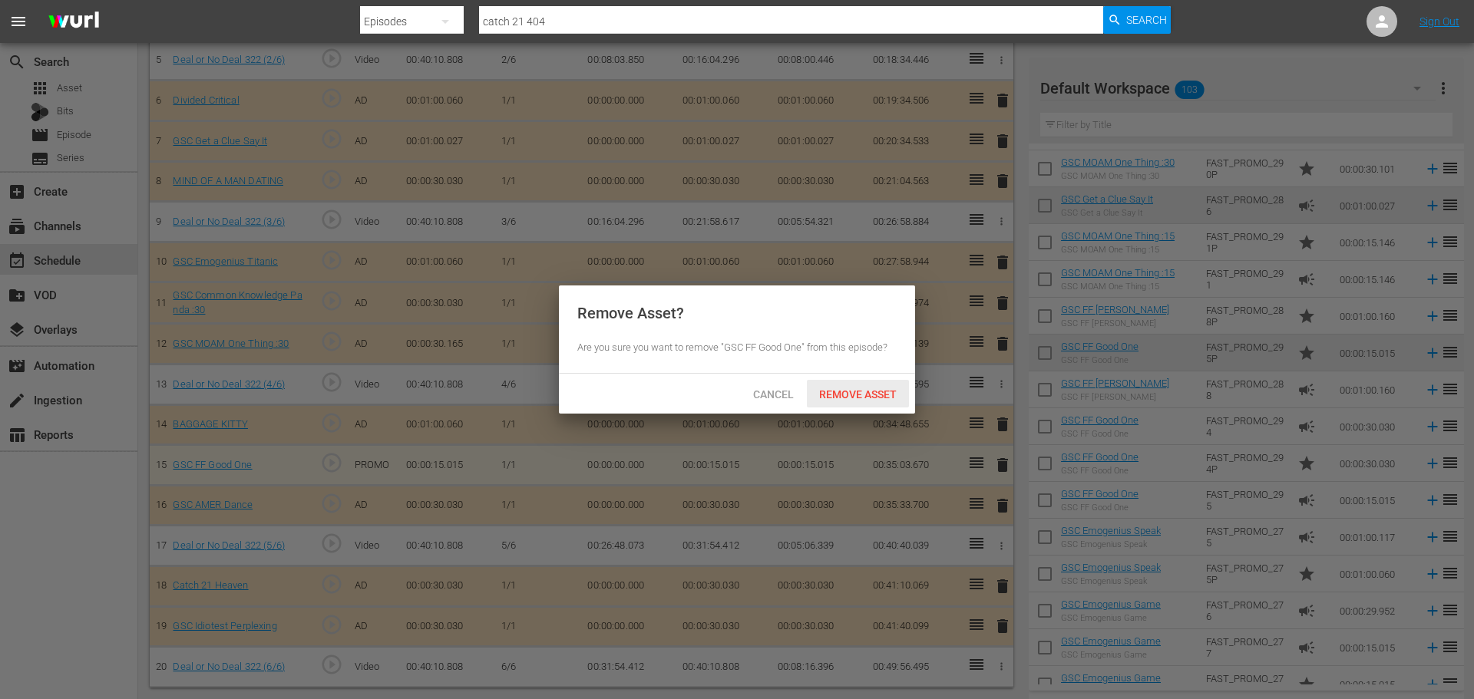
click at [874, 385] on div "Remove Asset" at bounding box center [858, 394] width 102 height 28
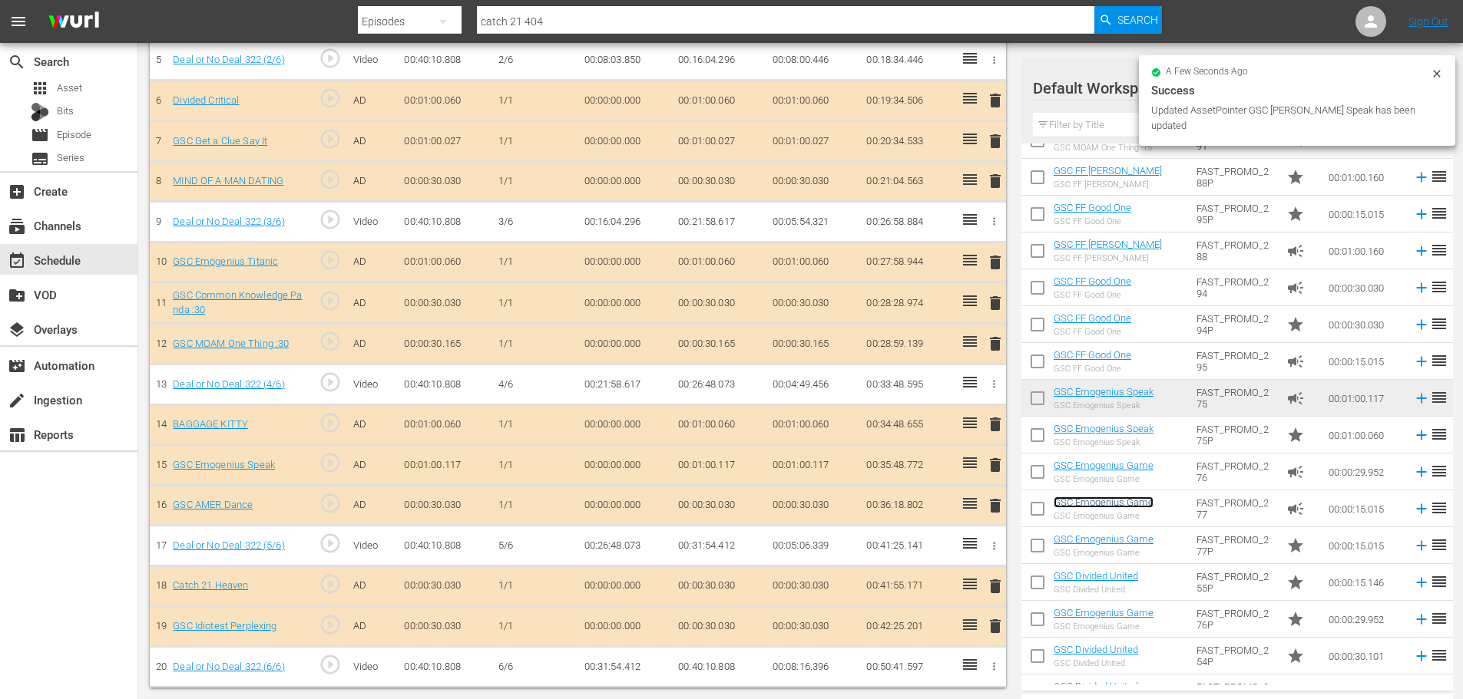
click at [1149, 575] on tbody "GSC Accordion ID :02 GSC Accordion ID :02 FAST_PROMO_181P star 00:00:02.002 reo…" at bounding box center [1236, 398] width 431 height 2248
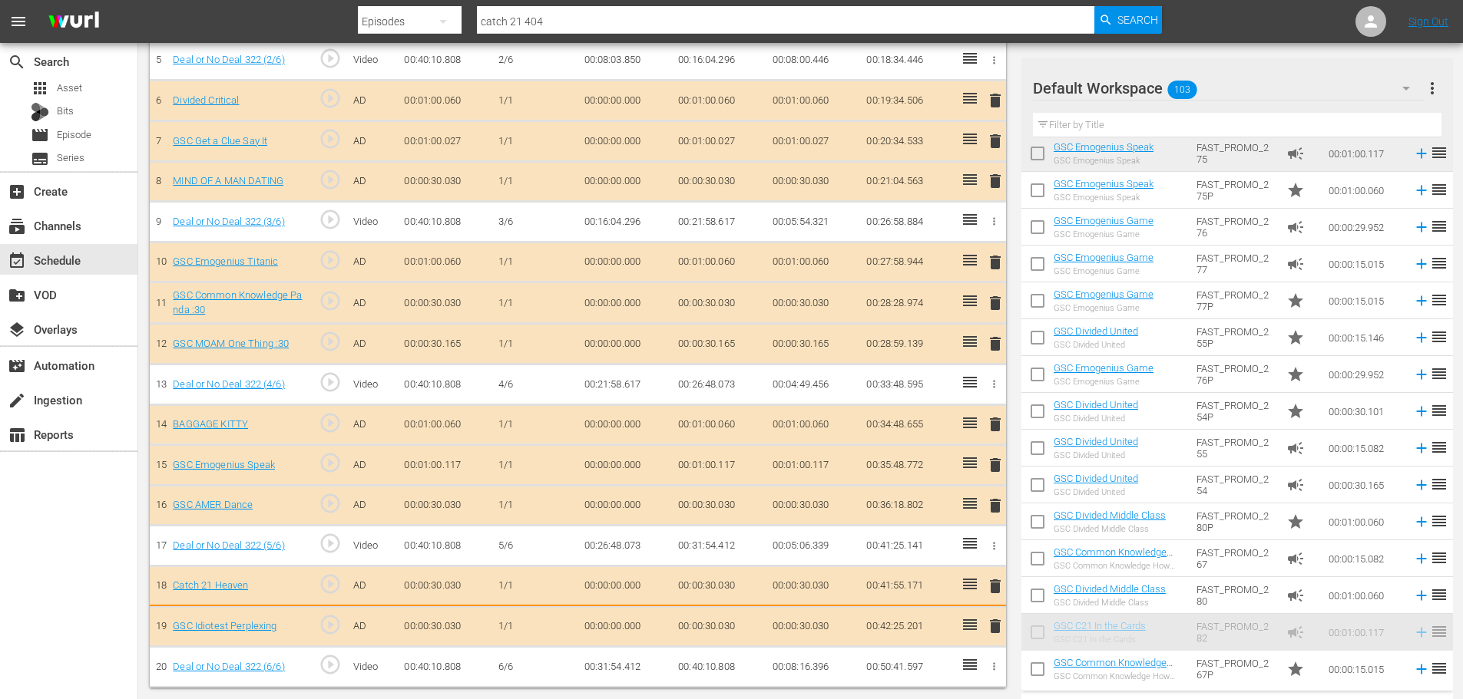
scroll to position [656, 0]
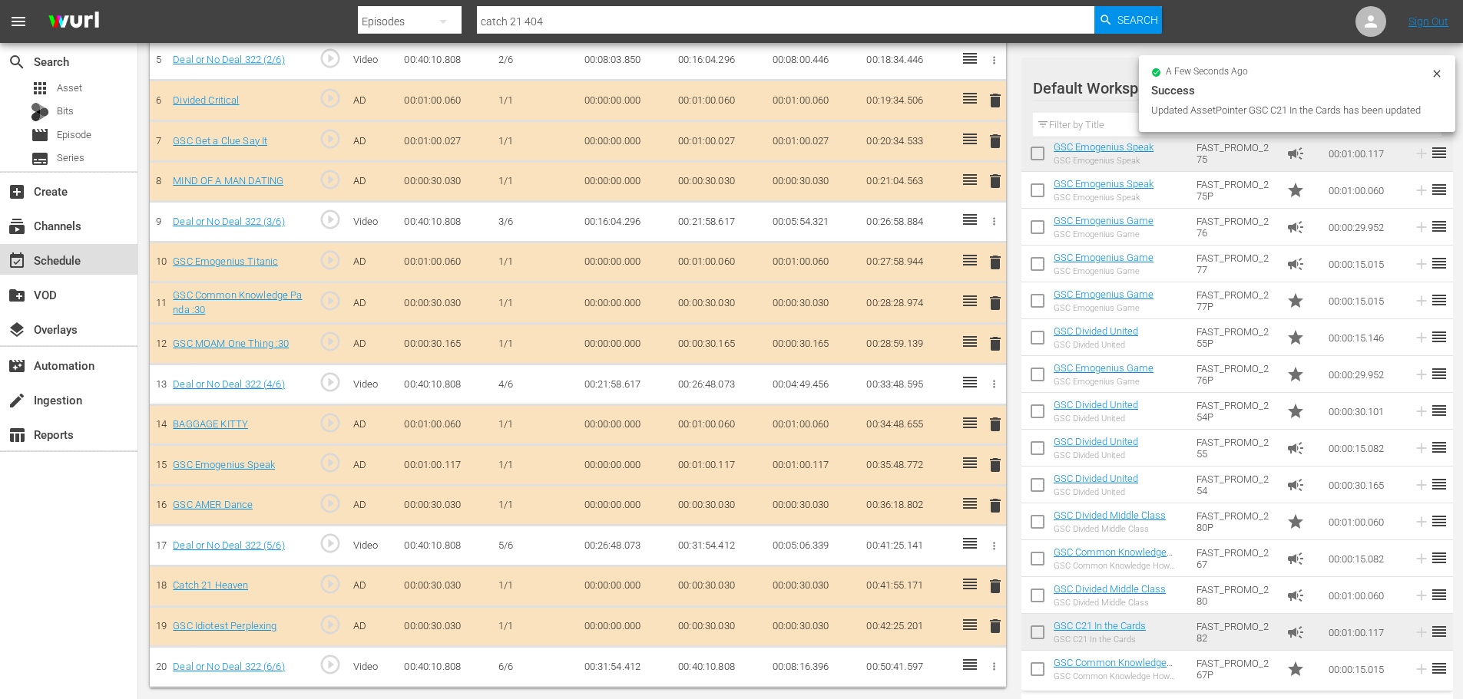
click at [58, 259] on div "event_available Schedule" at bounding box center [43, 258] width 86 height 14
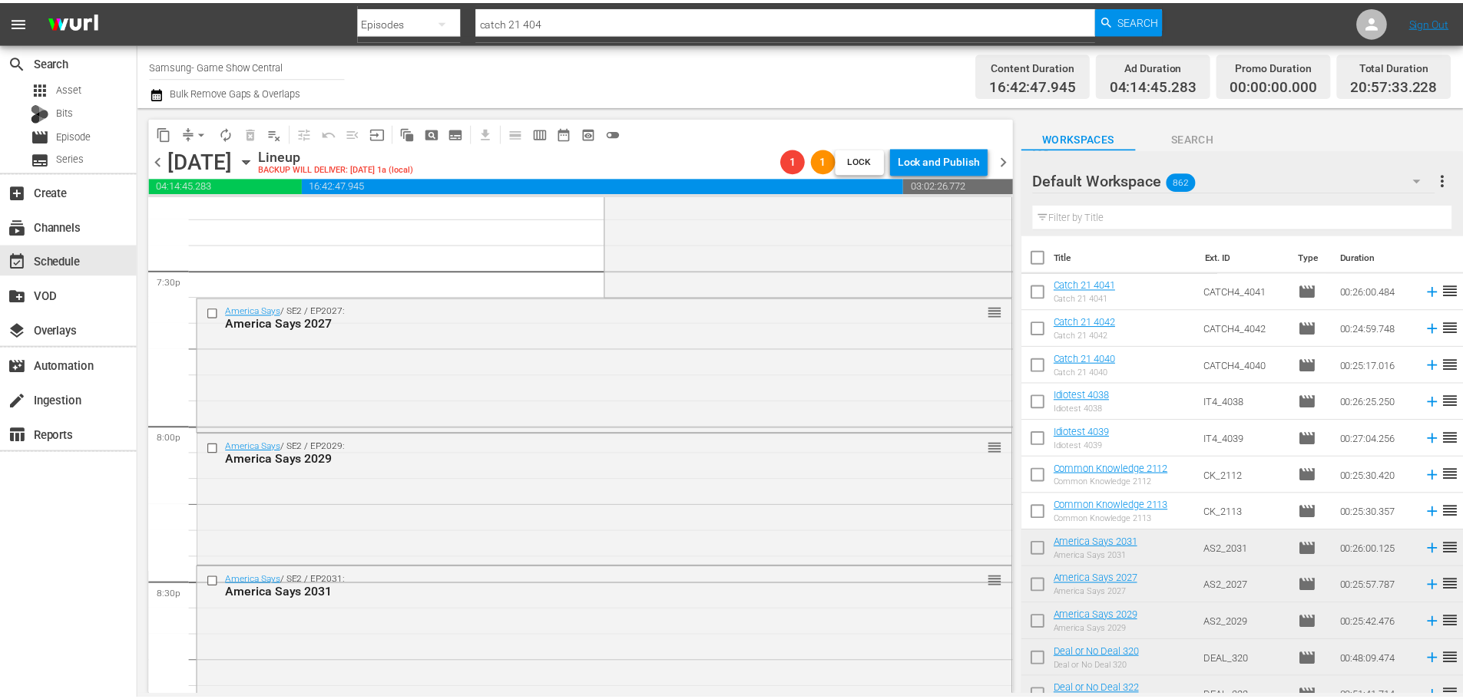
scroll to position [5655, 0]
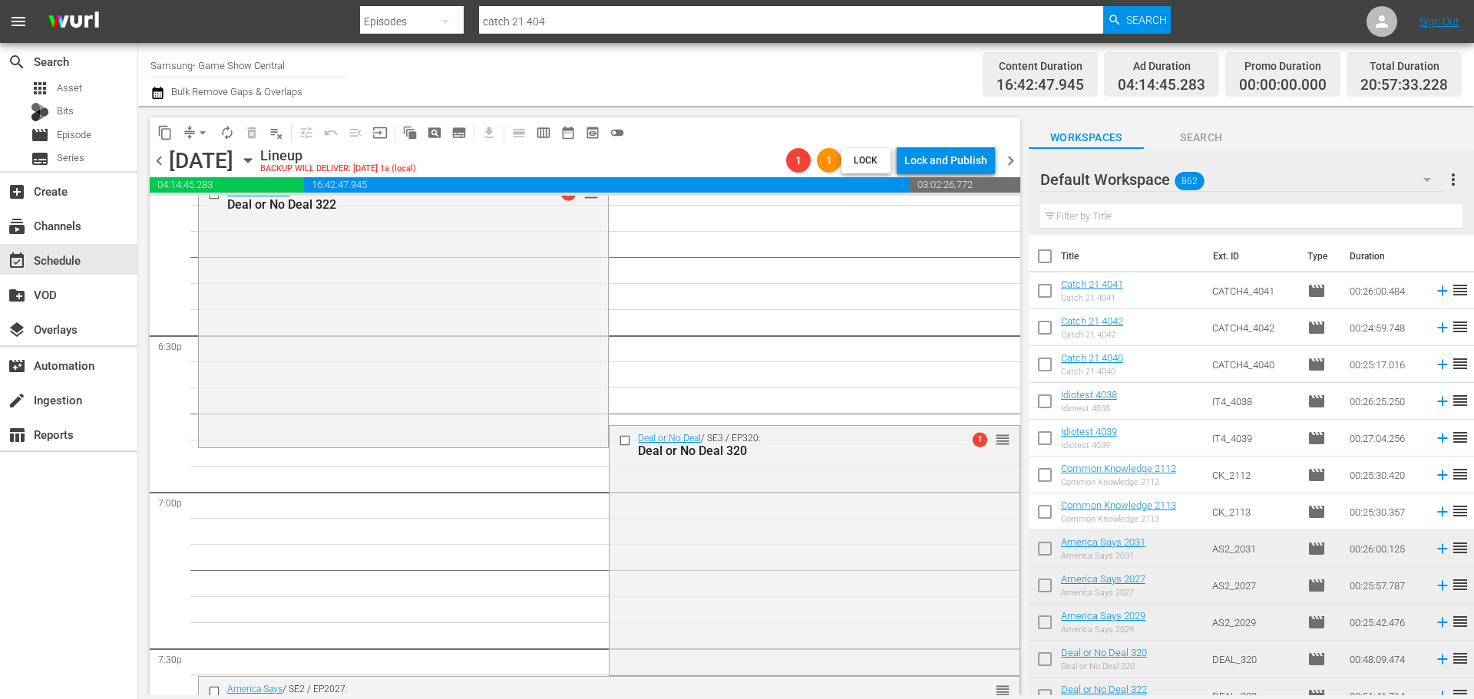
drag, startPoint x: 839, startPoint y: 546, endPoint x: 878, endPoint y: 545, distance: 38.4
click at [839, 544] on div "Deal or No Deal / SE3 / EP320: Deal or No Deal 320 1 reorder" at bounding box center [814, 549] width 409 height 246
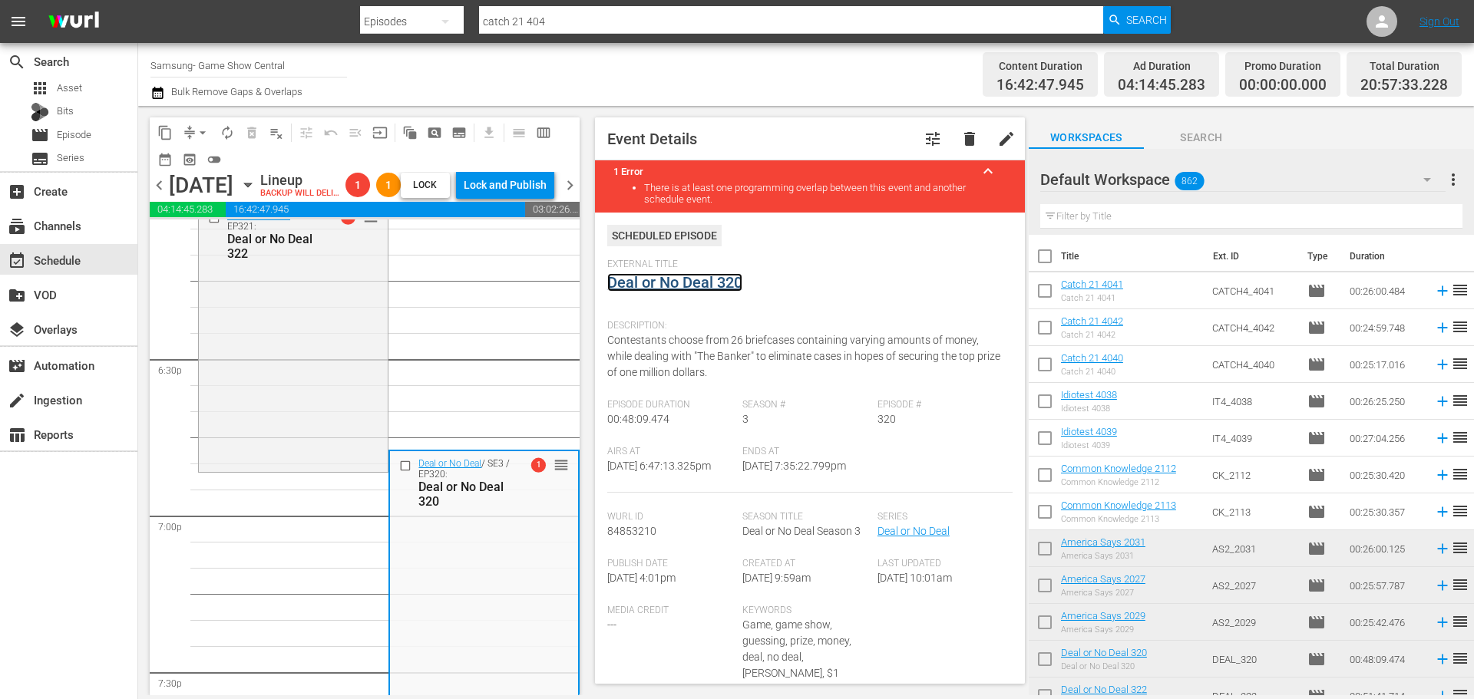
click at [642, 274] on link "Deal or No Deal 320" at bounding box center [674, 282] width 135 height 18
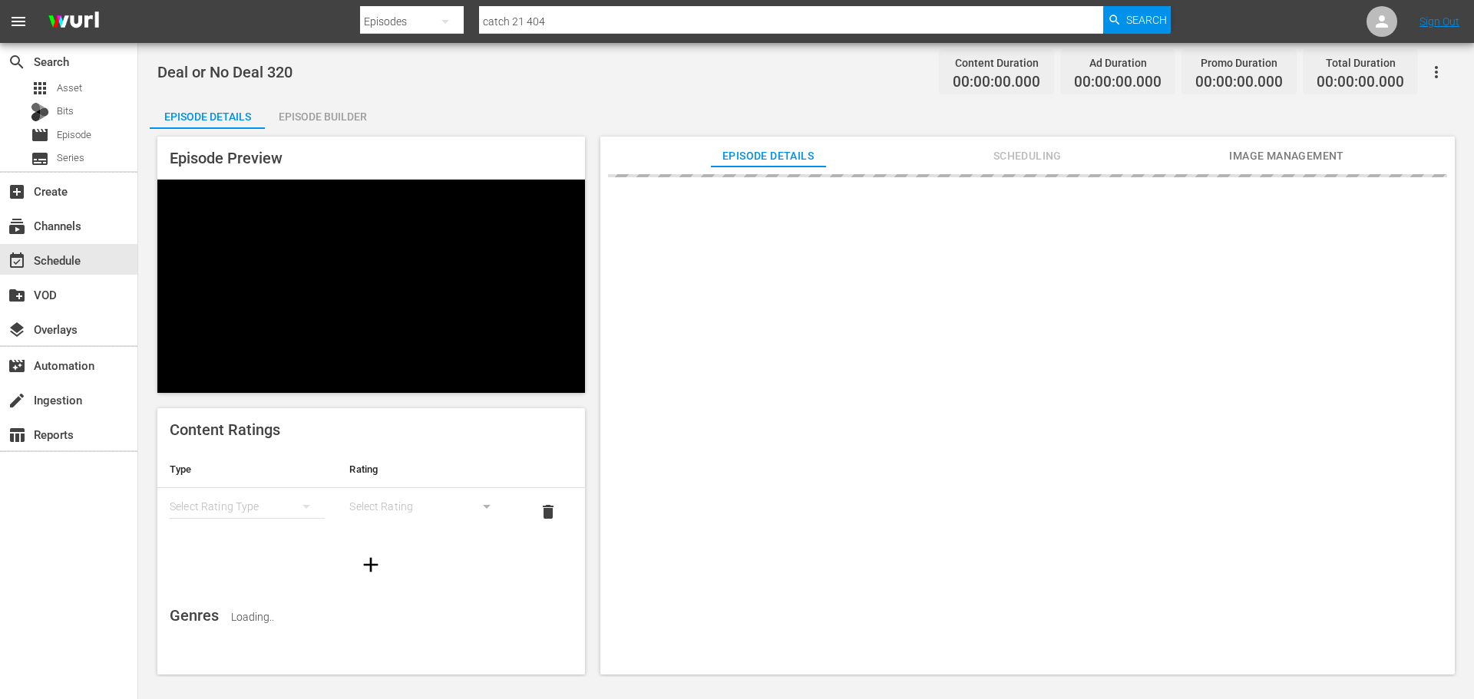
click at [310, 113] on div "Episode Builder" at bounding box center [322, 116] width 115 height 37
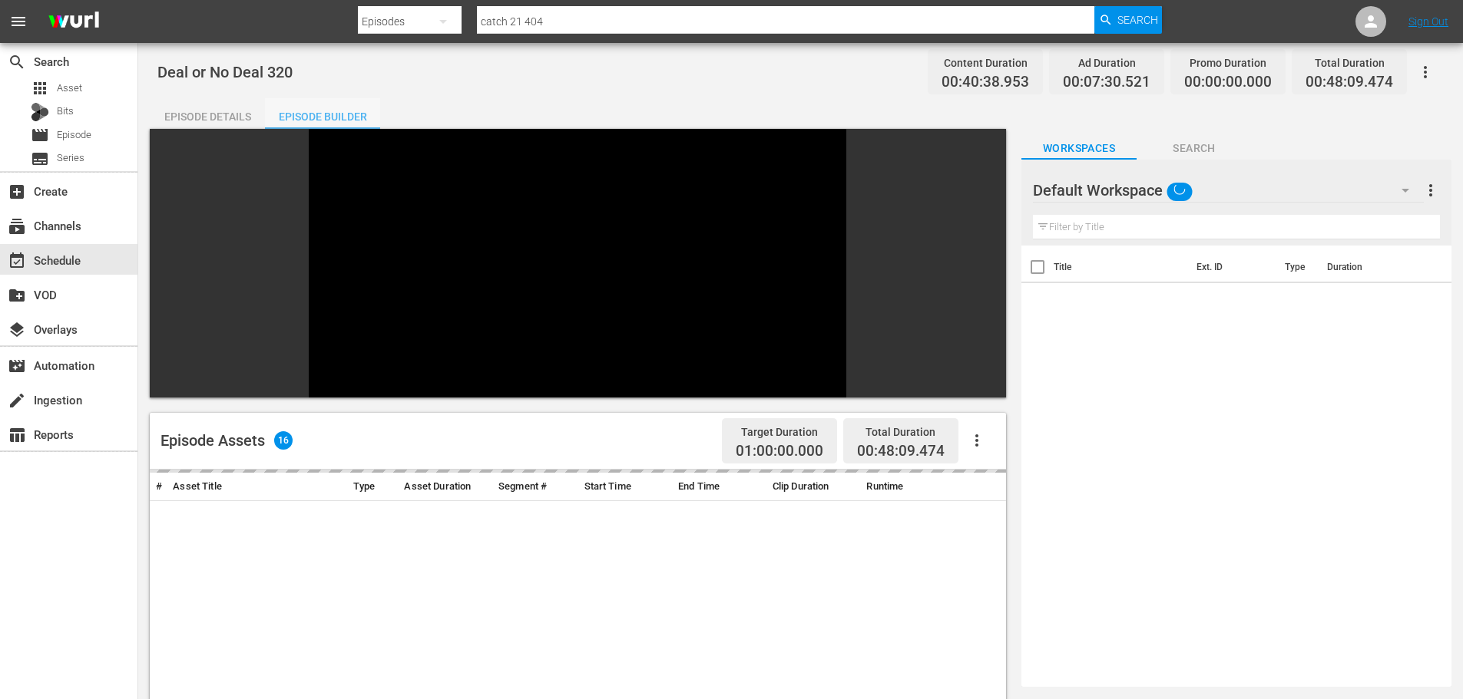
click at [310, 113] on div "Episode Builder" at bounding box center [322, 116] width 115 height 37
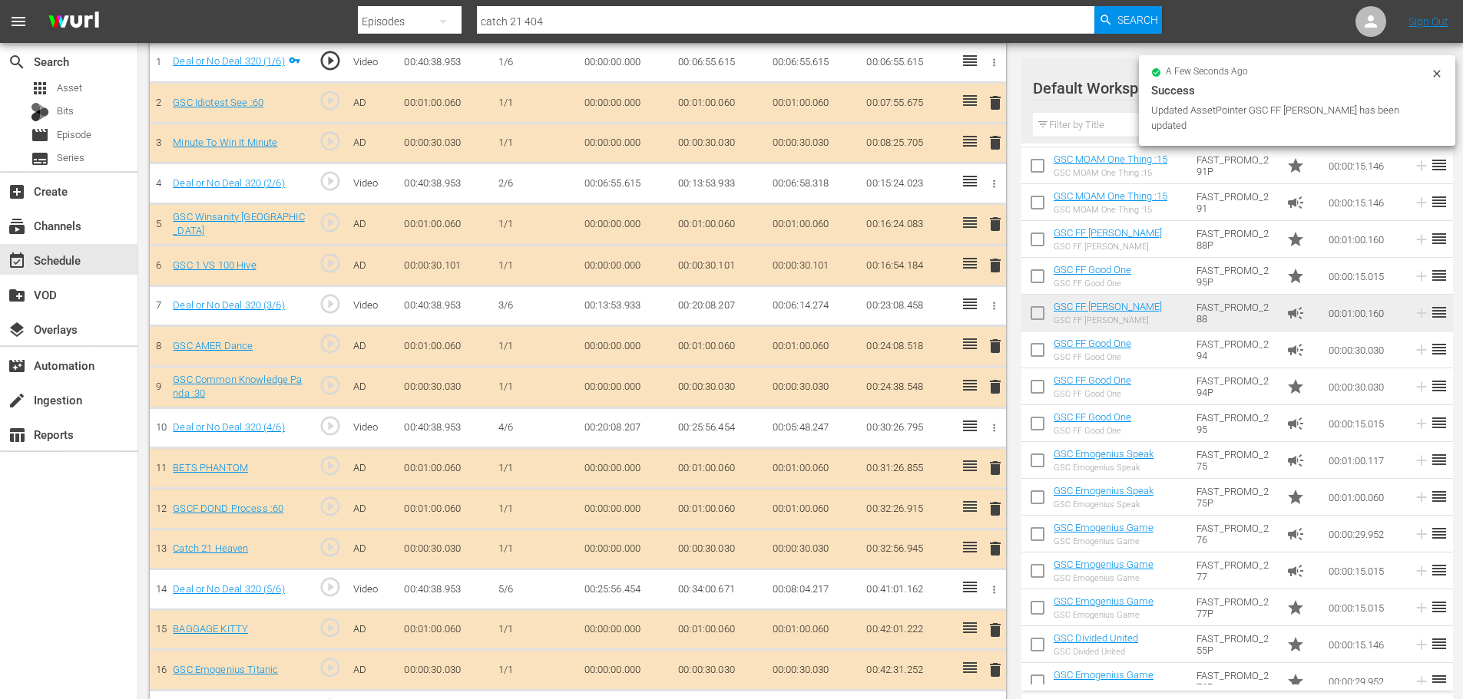
scroll to position [1152, 0]
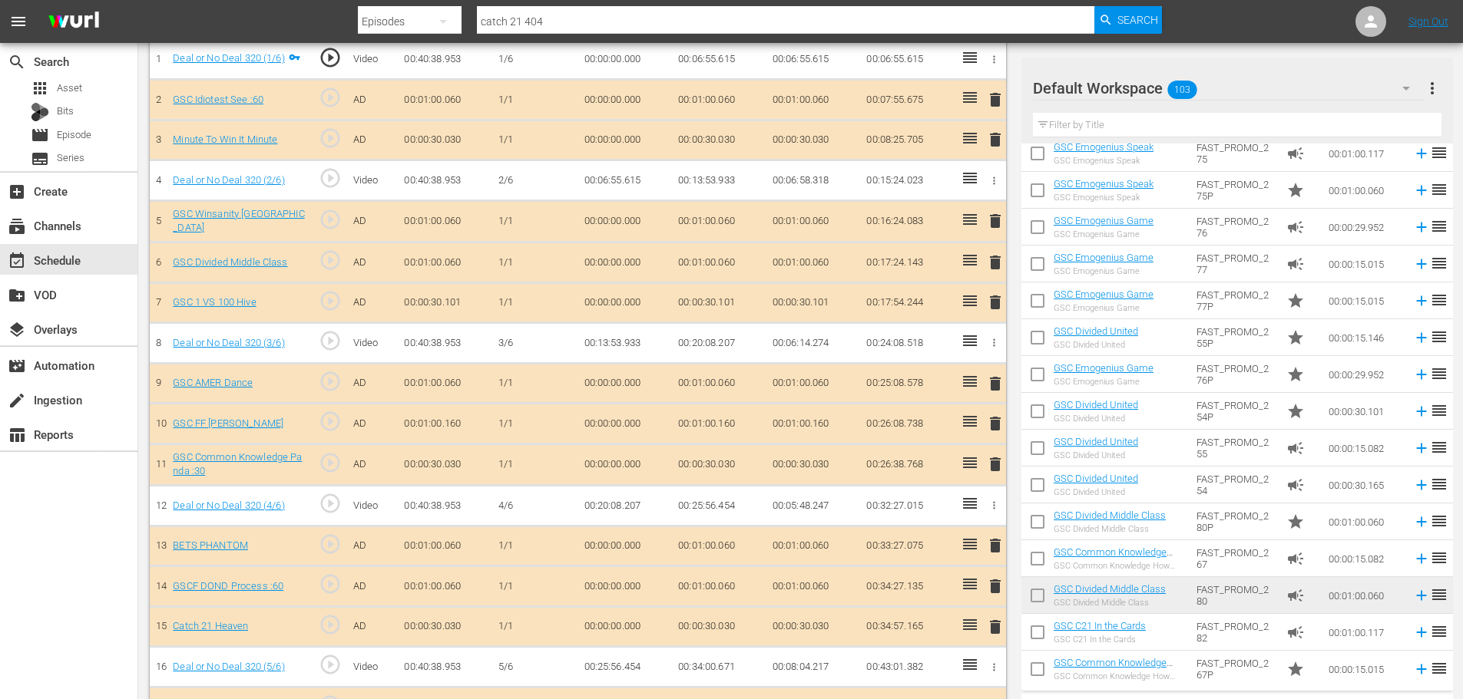
click at [991, 465] on span "delete" at bounding box center [995, 464] width 18 height 18
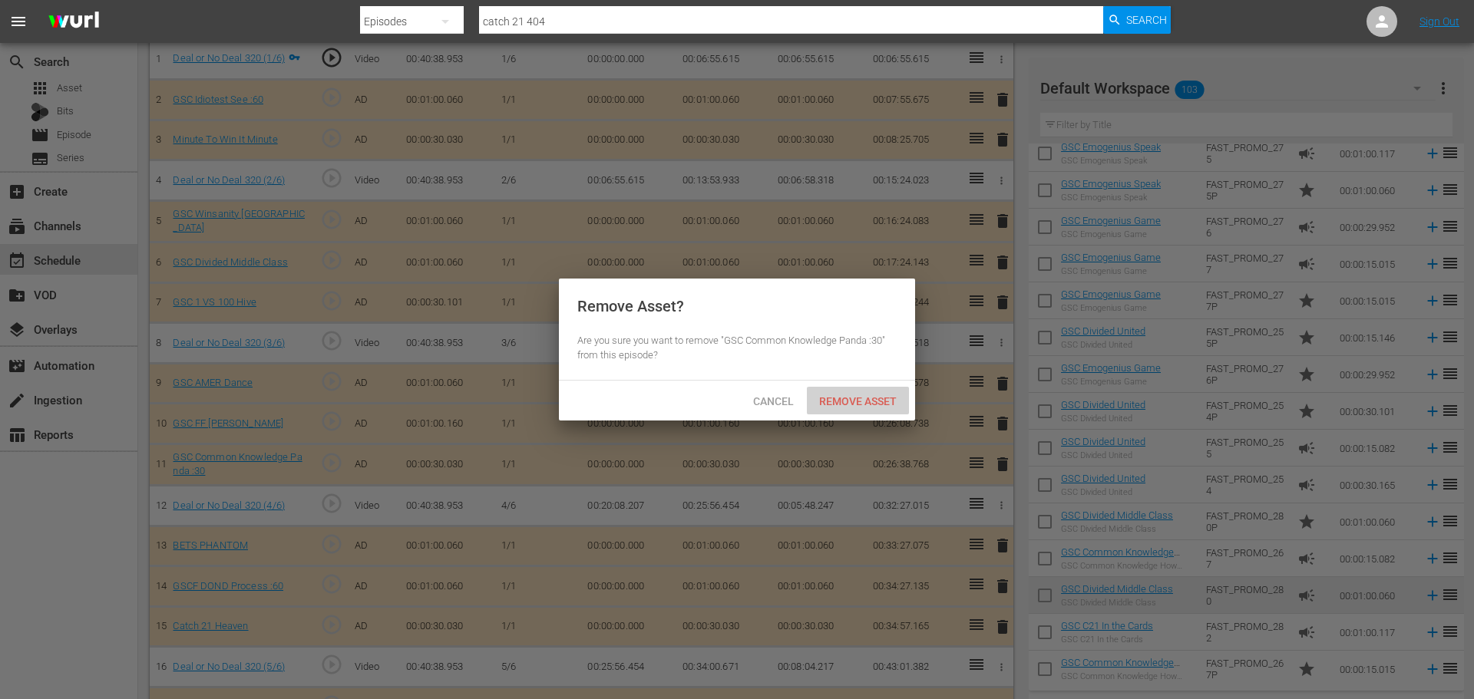
click at [866, 405] on span "Remove Asset" at bounding box center [858, 401] width 102 height 12
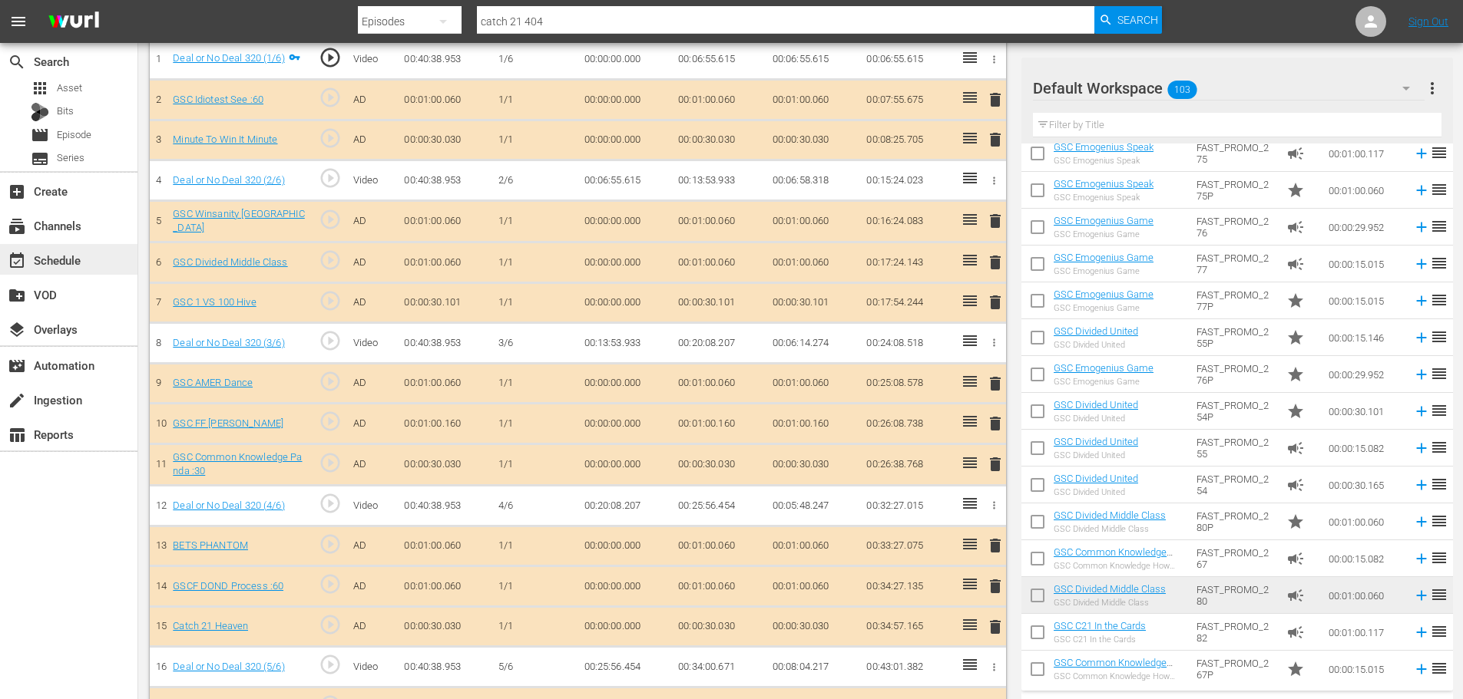
click at [59, 265] on div "event_available Schedule" at bounding box center [43, 258] width 86 height 14
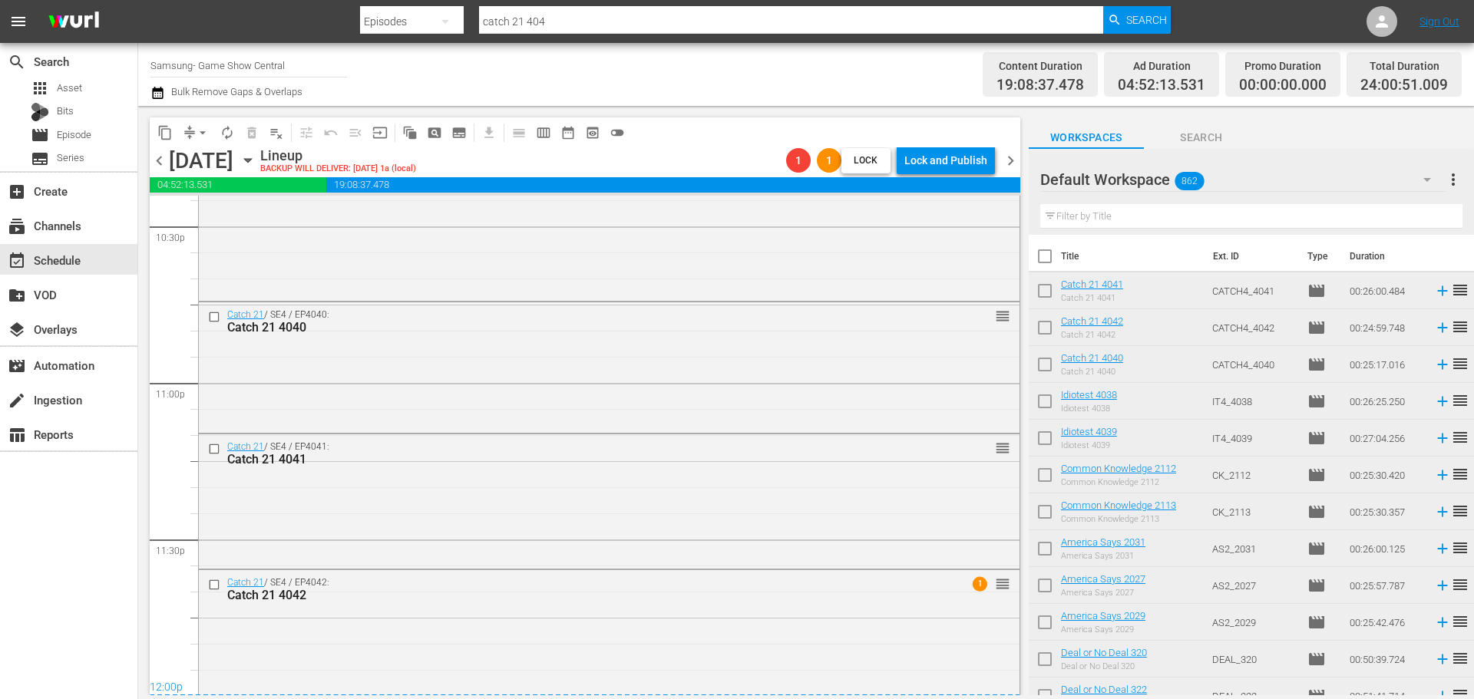
scroll to position [7021, 0]
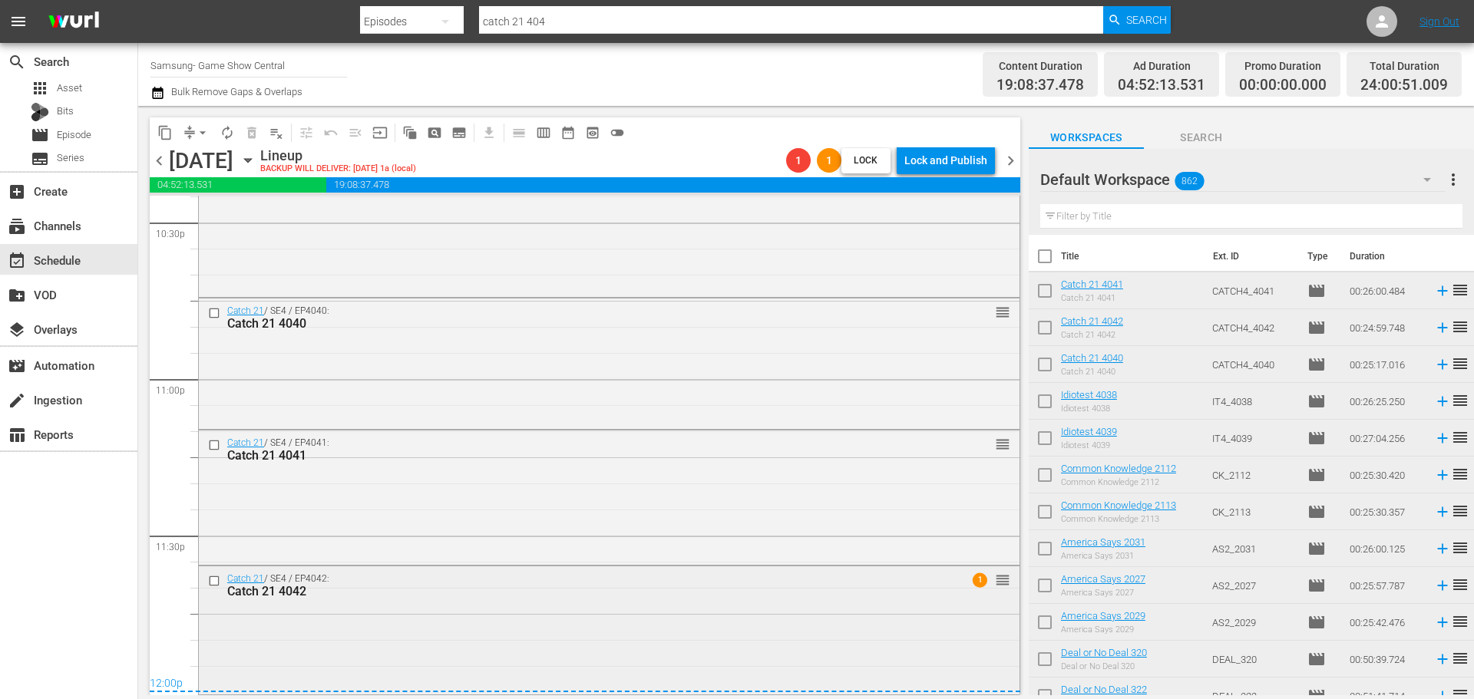
click at [455, 623] on div "Catch 21 / SE4 / EP4042: Catch 21 4042 1 reorder" at bounding box center [609, 630] width 821 height 126
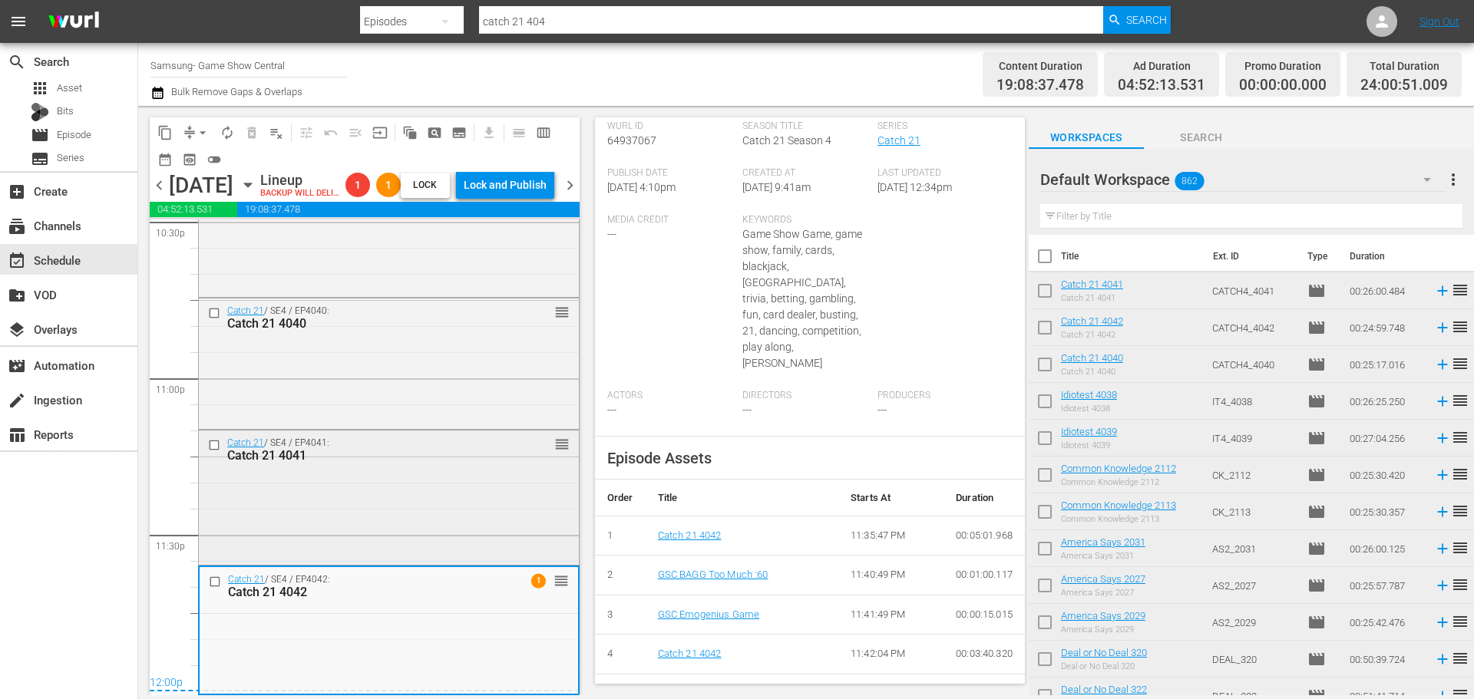
scroll to position [378, 0]
drag, startPoint x: 406, startPoint y: 503, endPoint x: 712, endPoint y: 507, distance: 306.4
click at [406, 503] on div "Catch 21 / SE4 / EP4041: Catch 21 4041 reorder" at bounding box center [389, 496] width 380 height 131
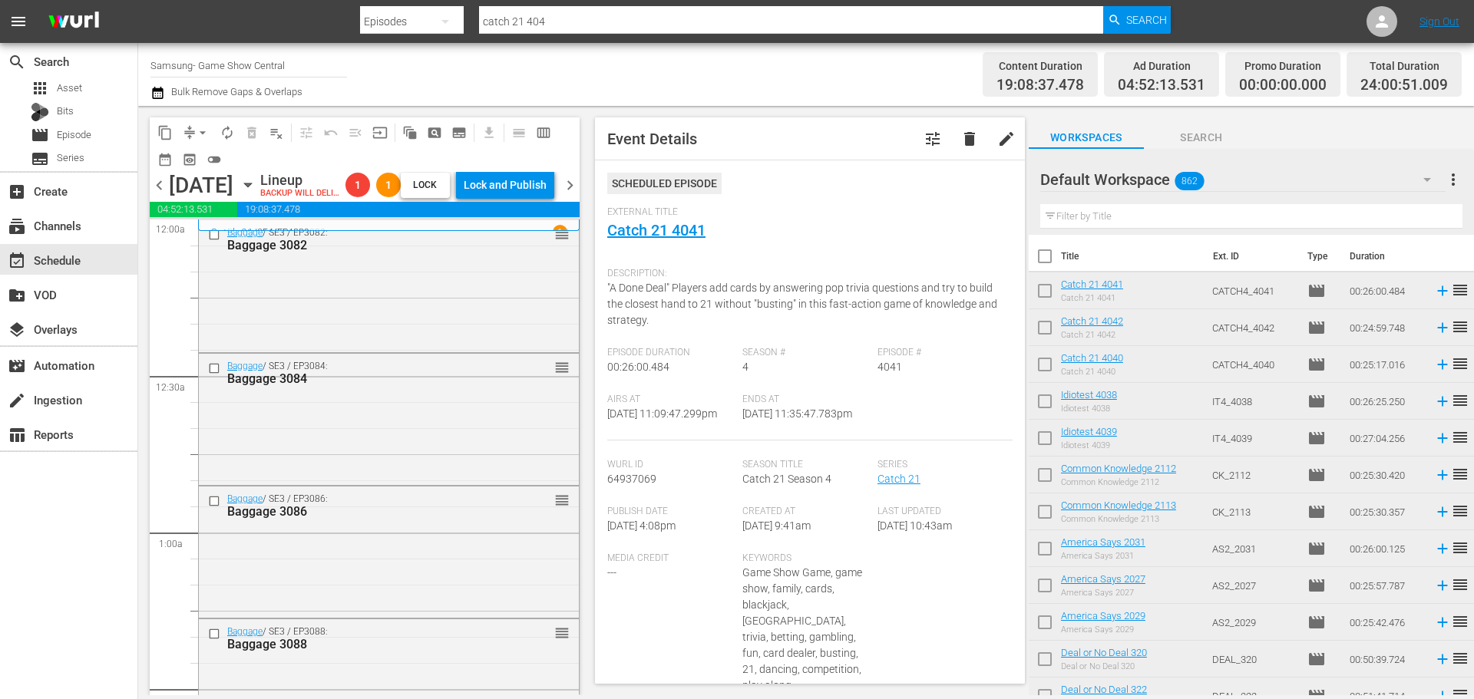
scroll to position [7072, 0]
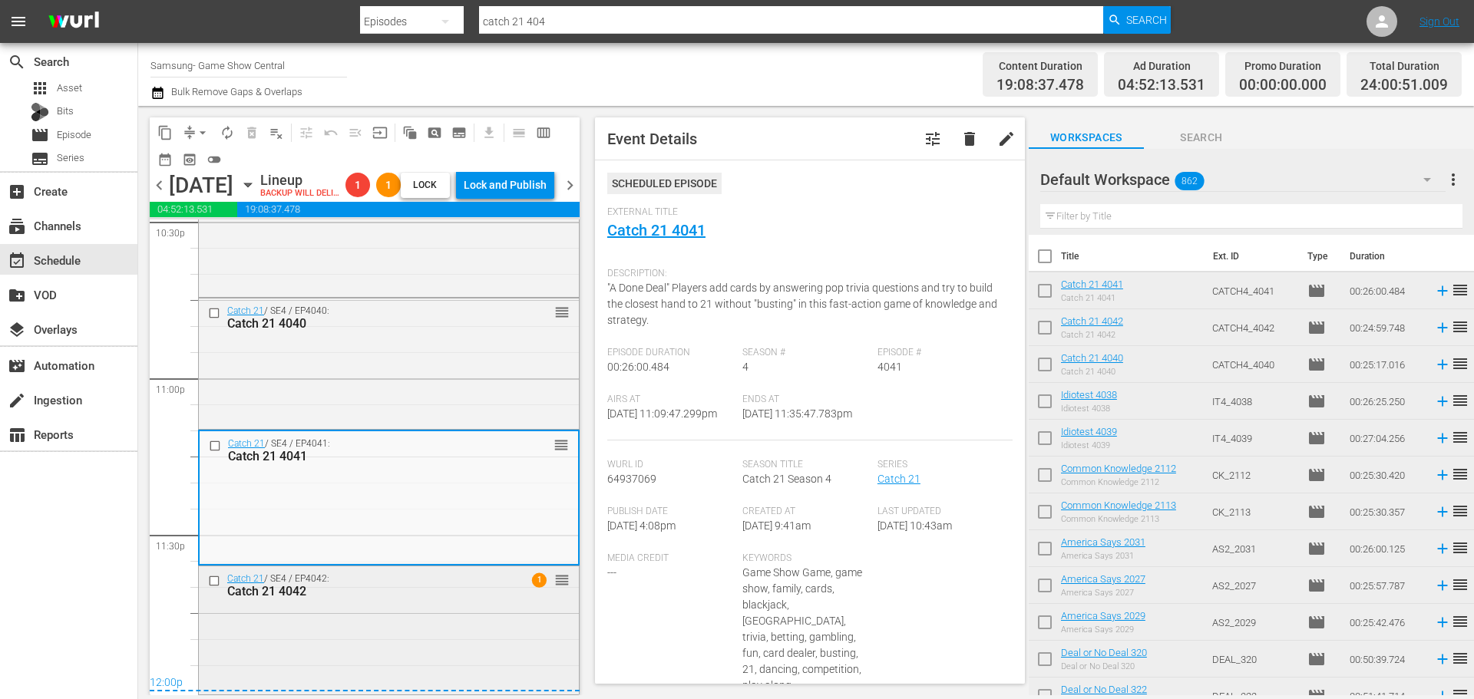
click at [332, 660] on div "Catch 21 / SE4 / EP4042: Catch 21 4042 1 reorder" at bounding box center [389, 630] width 380 height 126
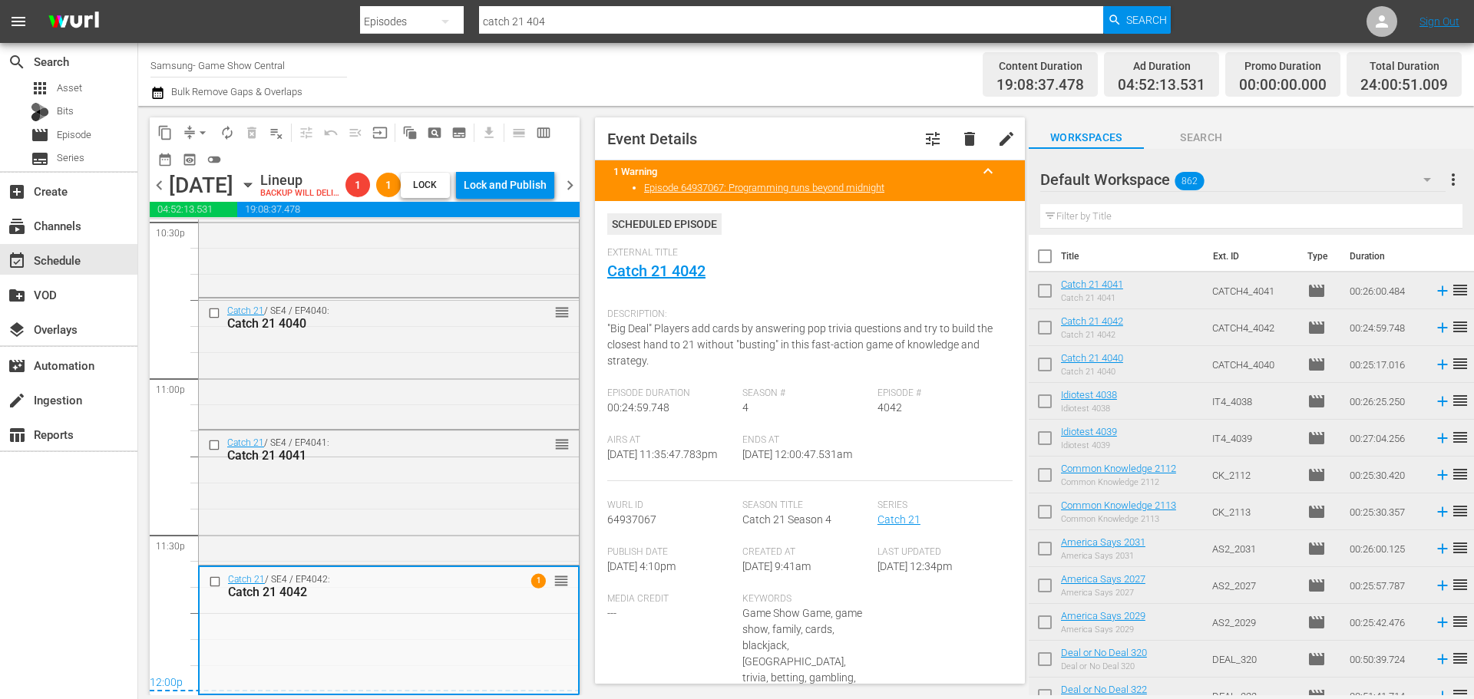
click at [193, 140] on button "arrow_drop_down" at bounding box center [202, 133] width 25 height 25
click at [181, 166] on li "Align to Midnight" at bounding box center [203, 163] width 161 height 25
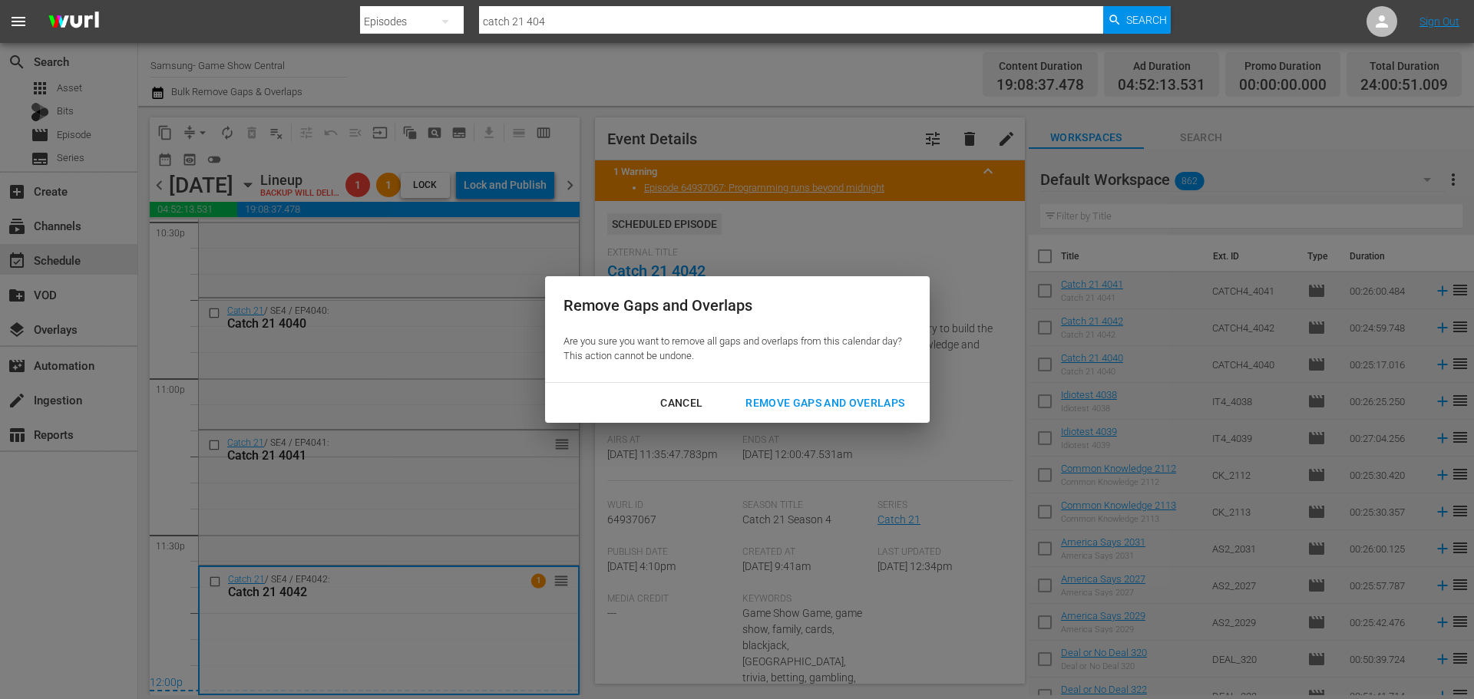
click at [805, 413] on button "Remove Gaps and Overlaps" at bounding box center [825, 403] width 196 height 28
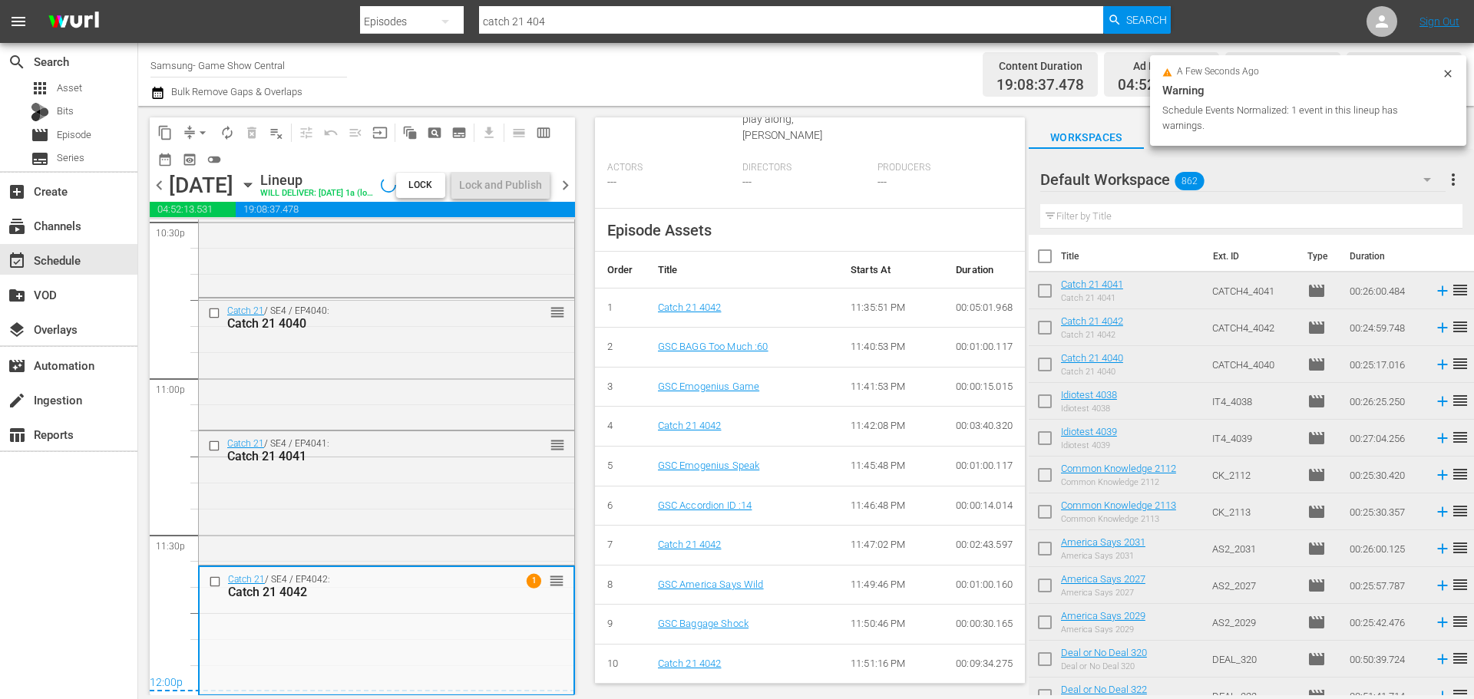
scroll to position [7073, 0]
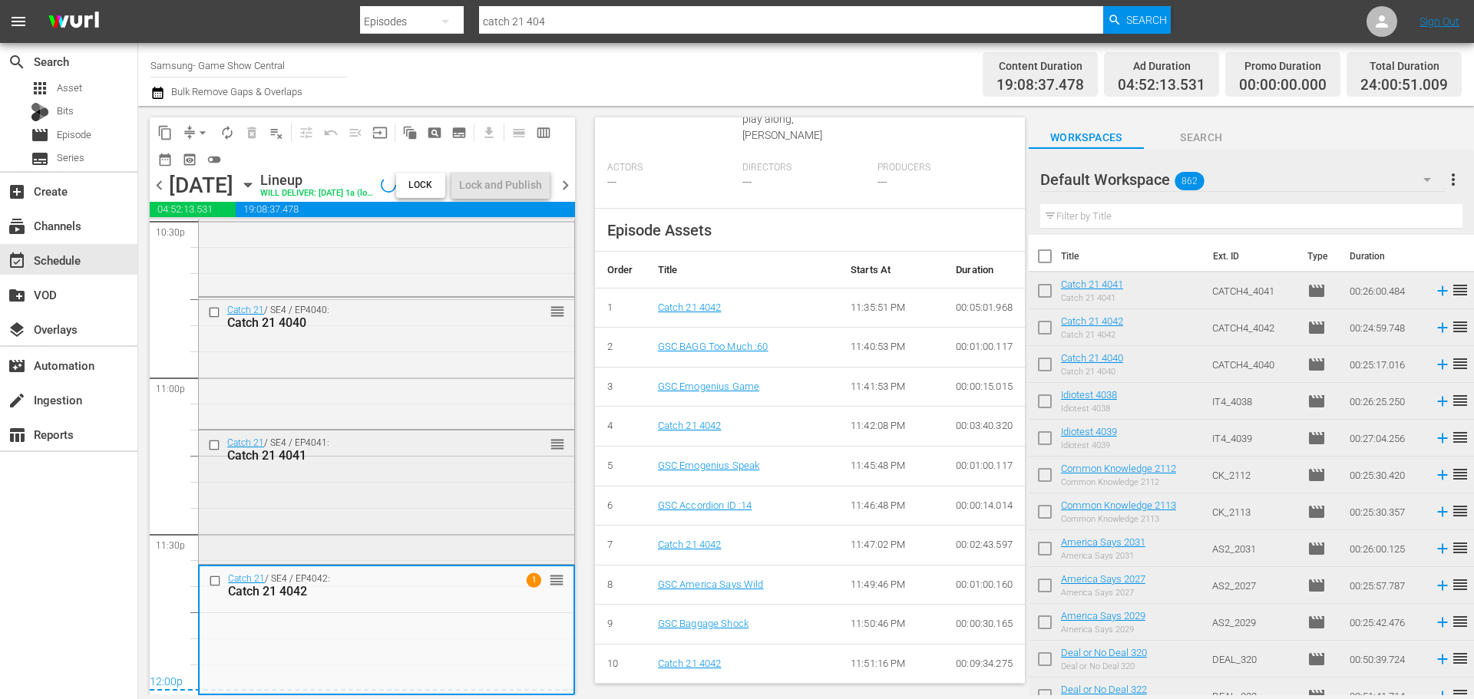
click at [370, 468] on div "Catch 21 / SE4 / EP4041: Catch 21 4041 reorder" at bounding box center [386, 450] width 375 height 38
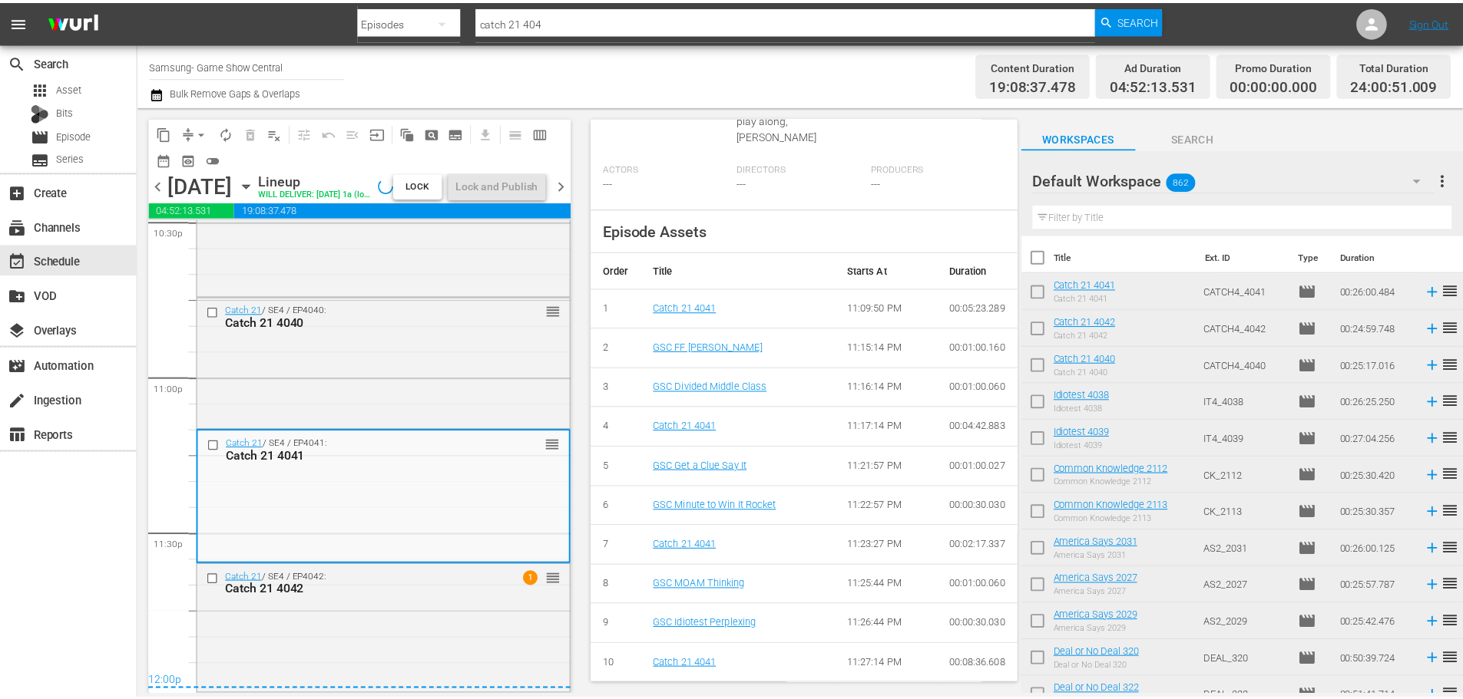
scroll to position [107, 0]
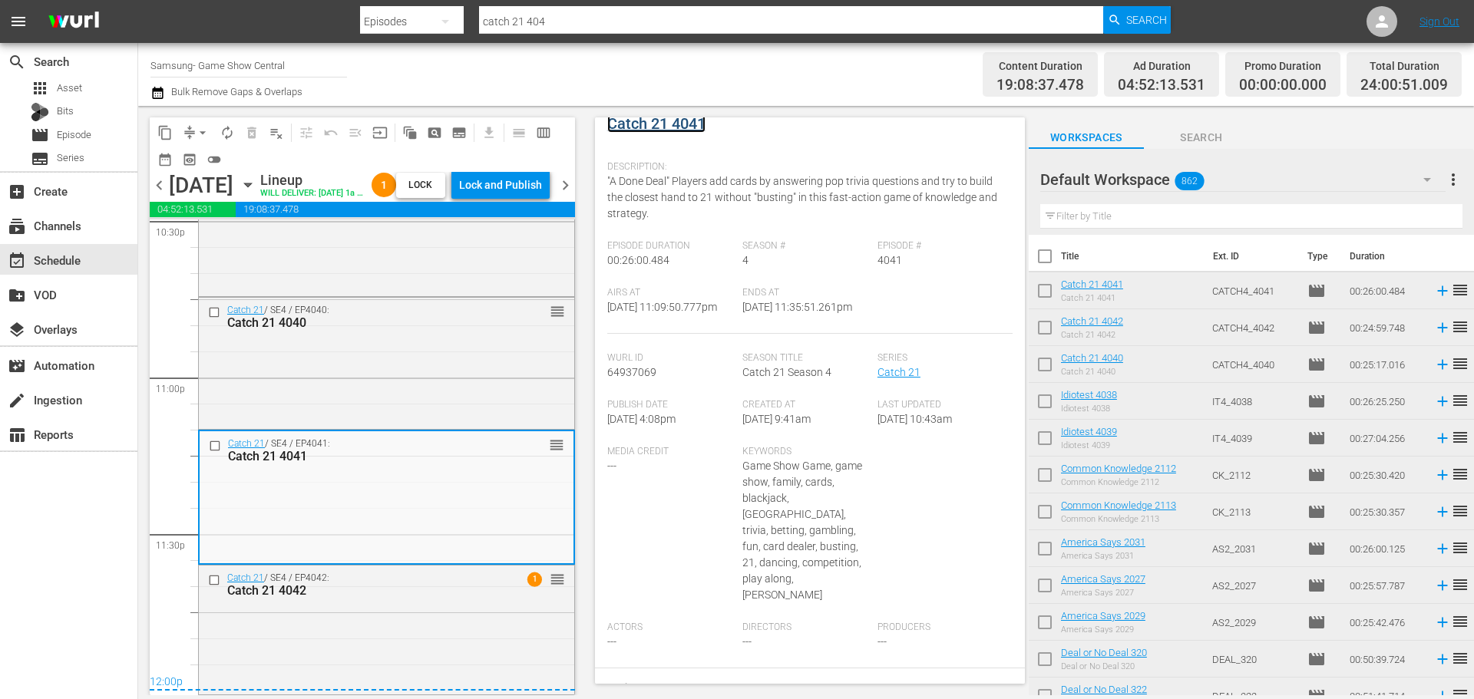
click at [693, 127] on link "Catch 21 4041" at bounding box center [656, 123] width 98 height 18
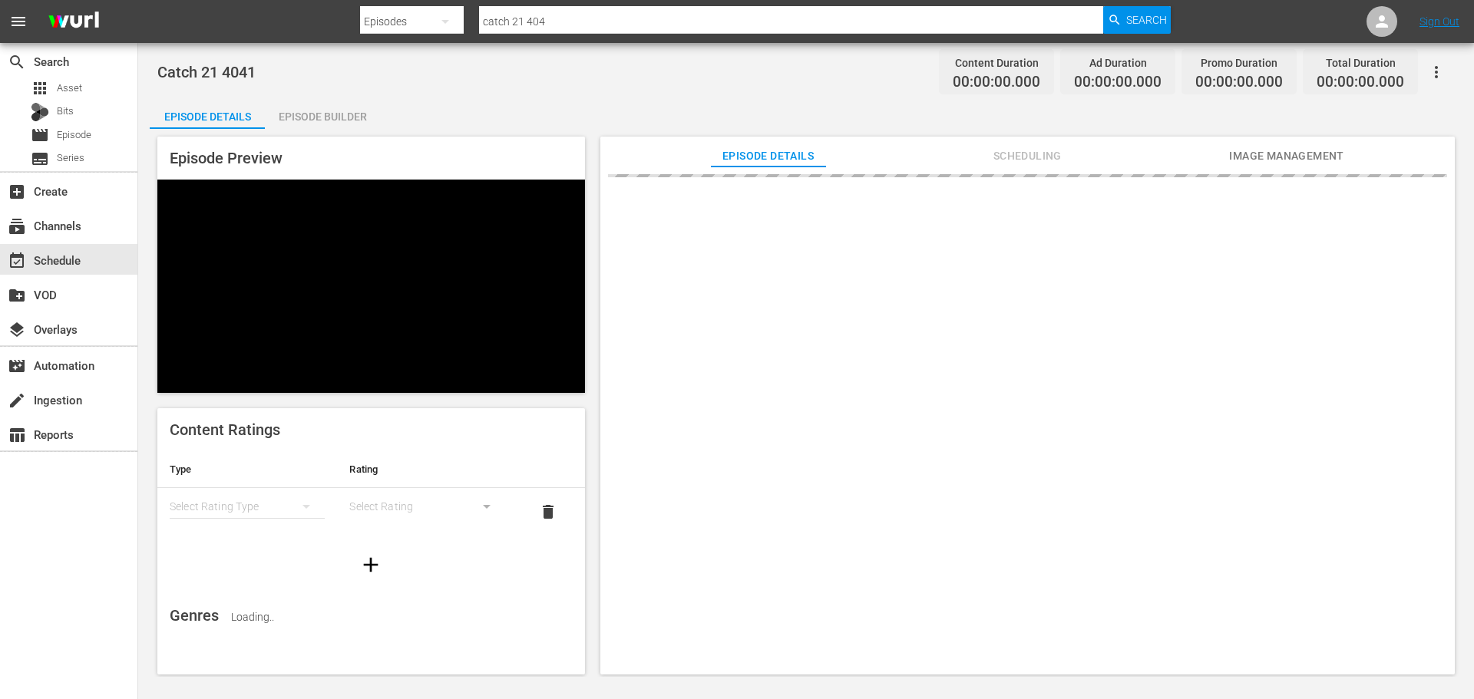
click at [330, 128] on div "Episode Builder" at bounding box center [322, 116] width 115 height 37
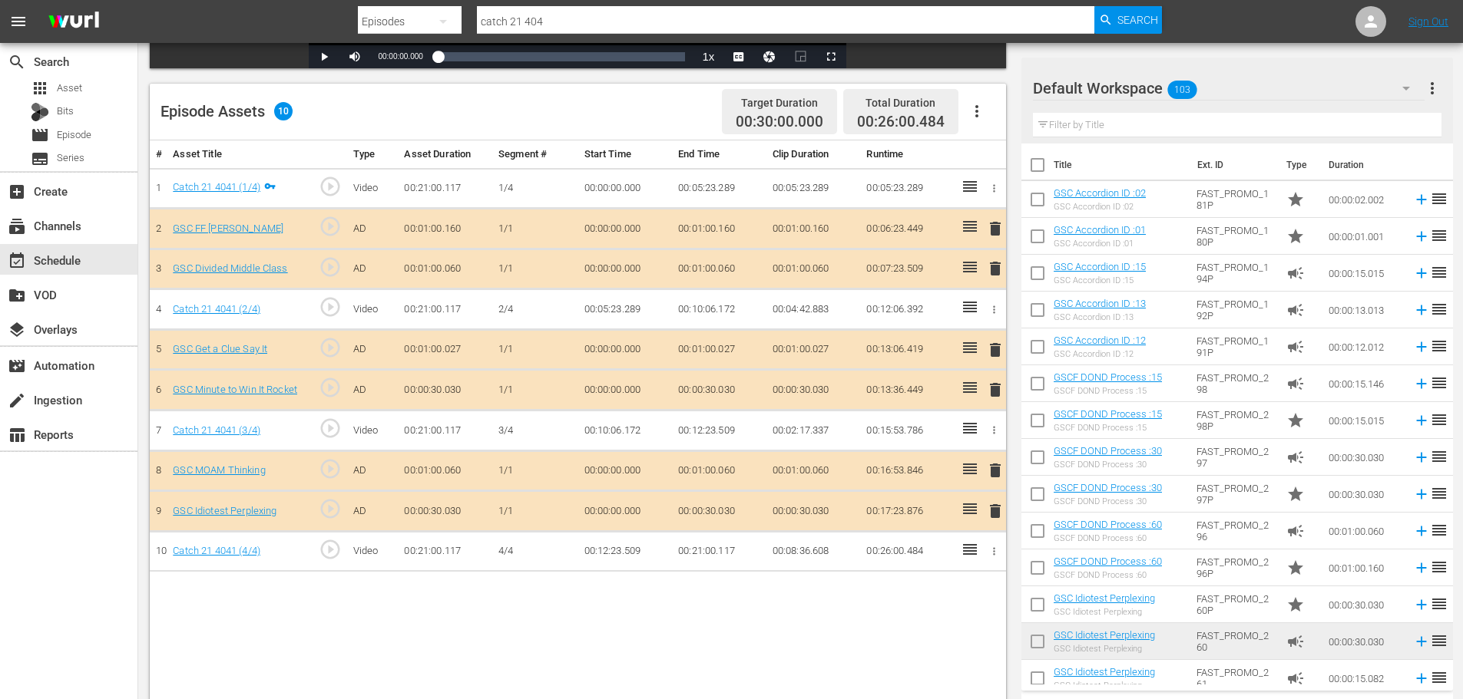
scroll to position [400, 0]
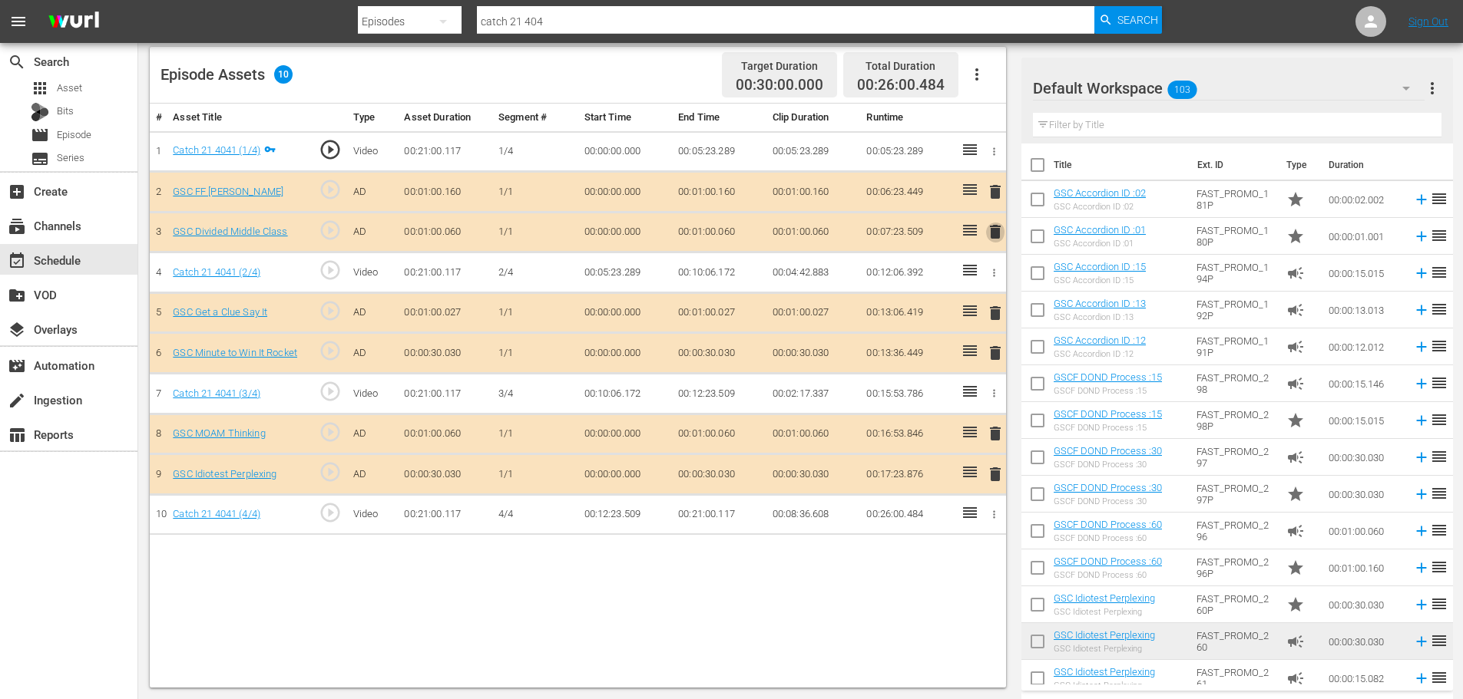
click at [993, 237] on span "delete" at bounding box center [995, 232] width 18 height 18
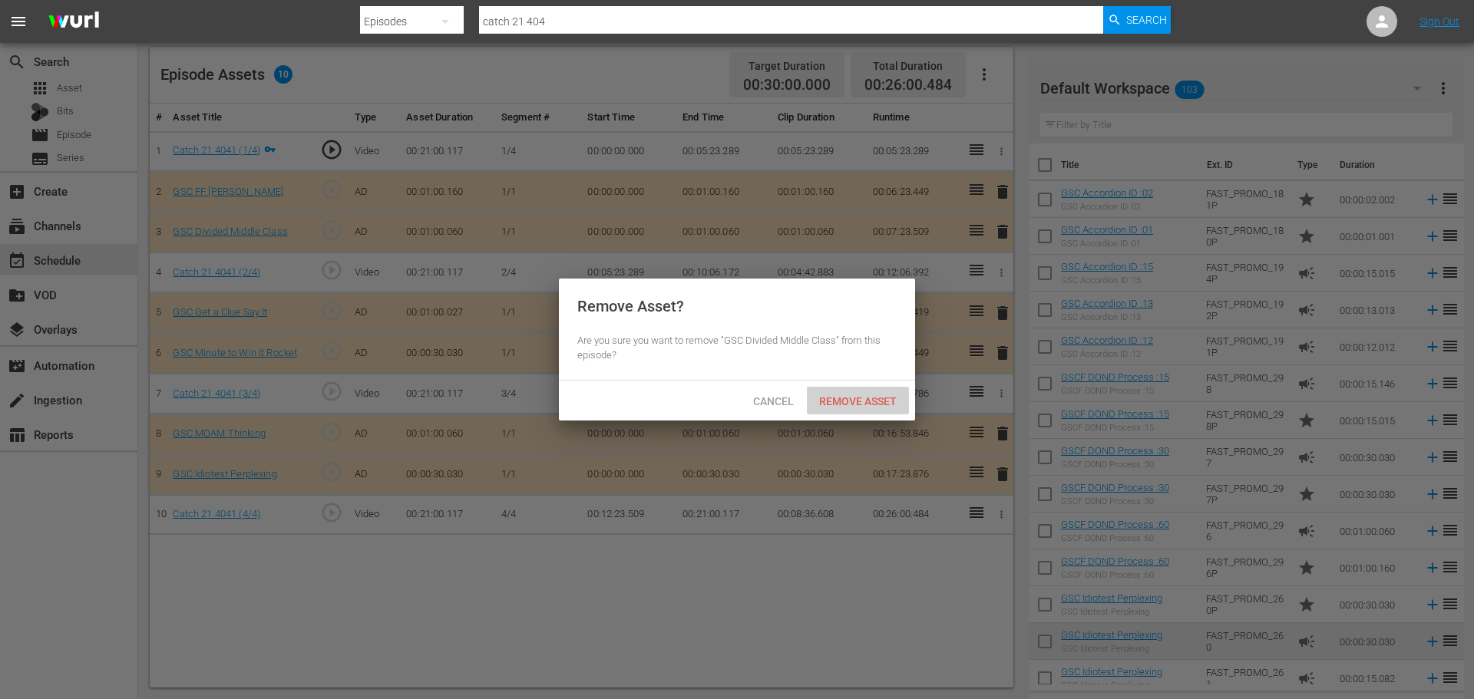
click at [868, 406] on span "Remove Asset" at bounding box center [858, 401] width 102 height 12
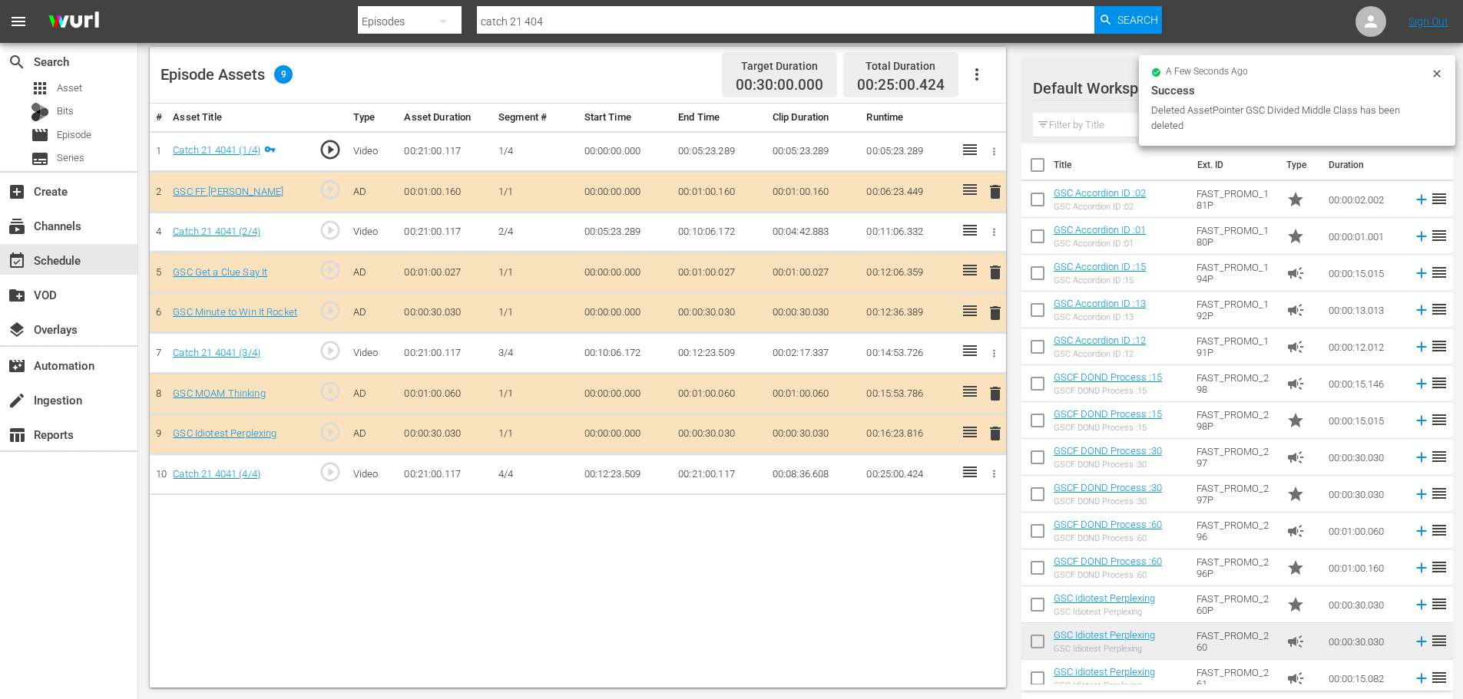
click at [1089, 112] on div "Filter by Title" at bounding box center [1237, 125] width 408 height 37
click at [1088, 114] on input "text" at bounding box center [1237, 125] width 408 height 25
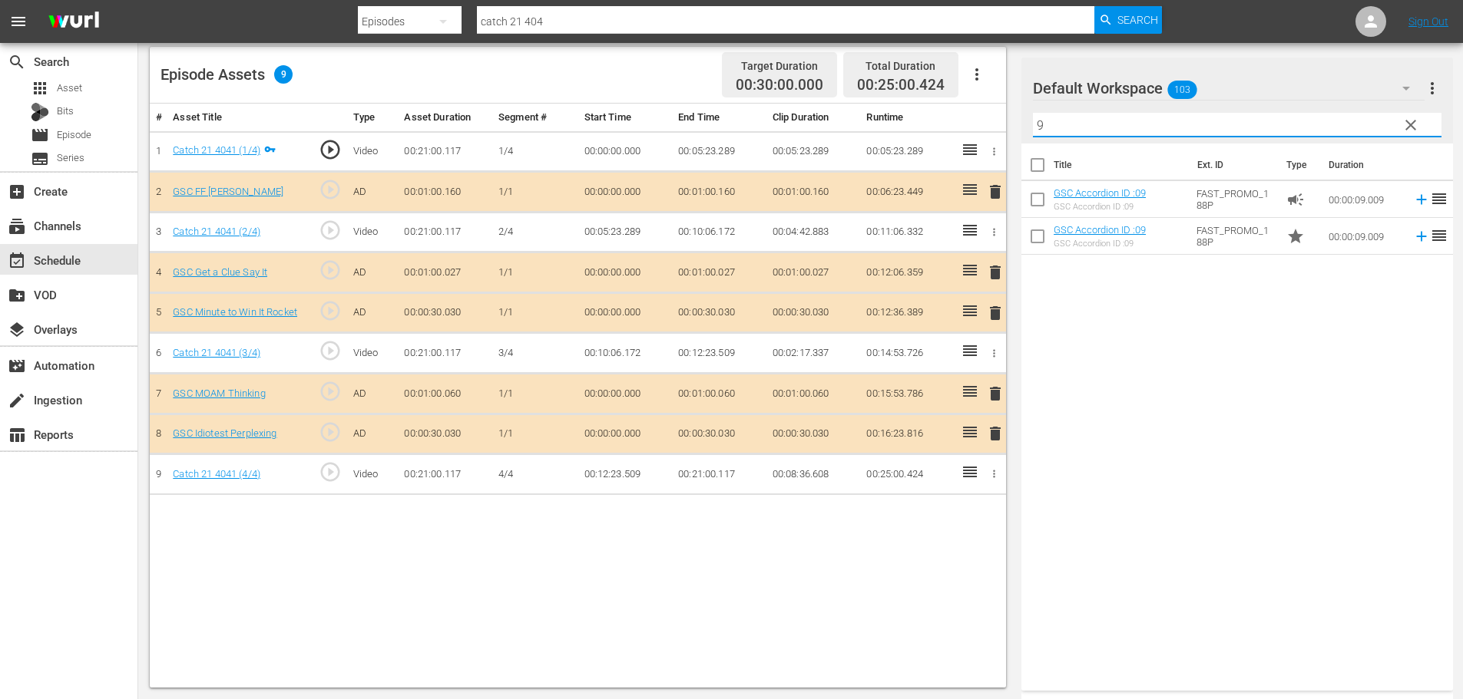
type input "9"
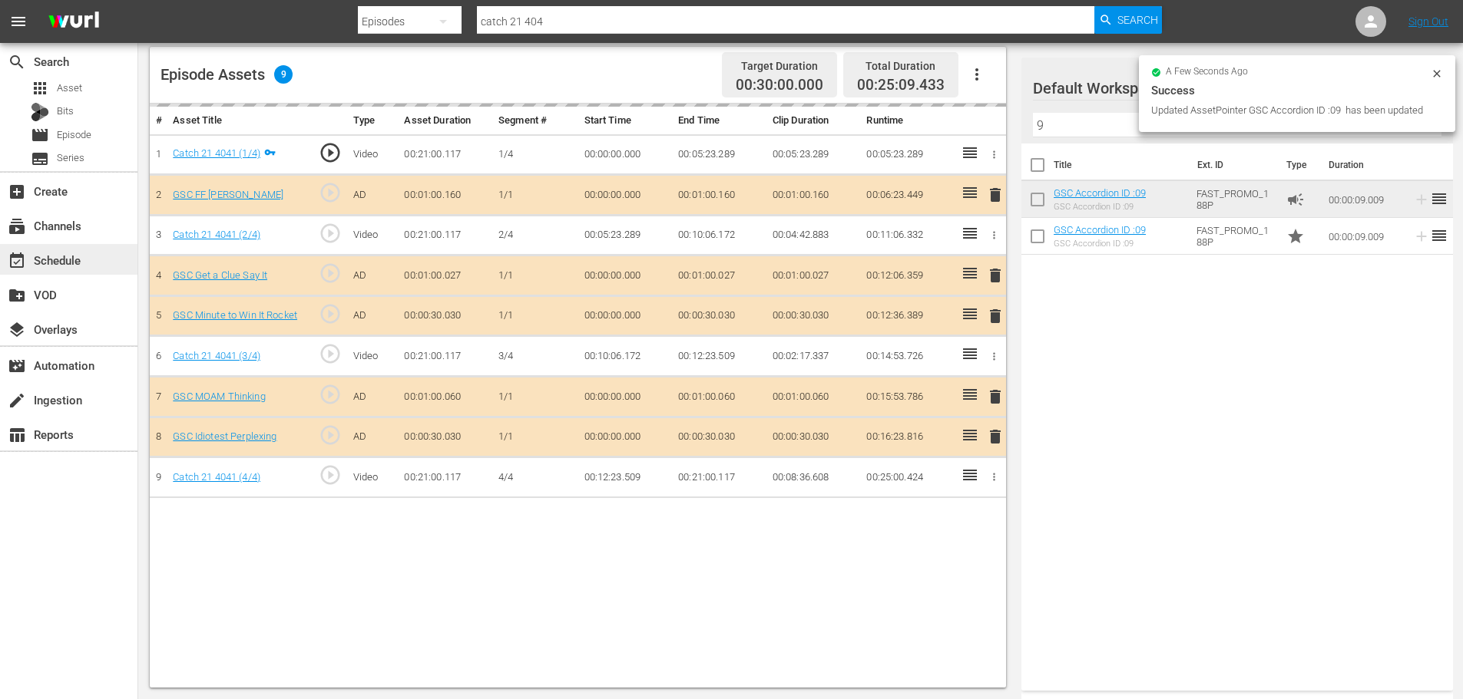
click at [100, 256] on div "event_available Schedule" at bounding box center [68, 259] width 137 height 31
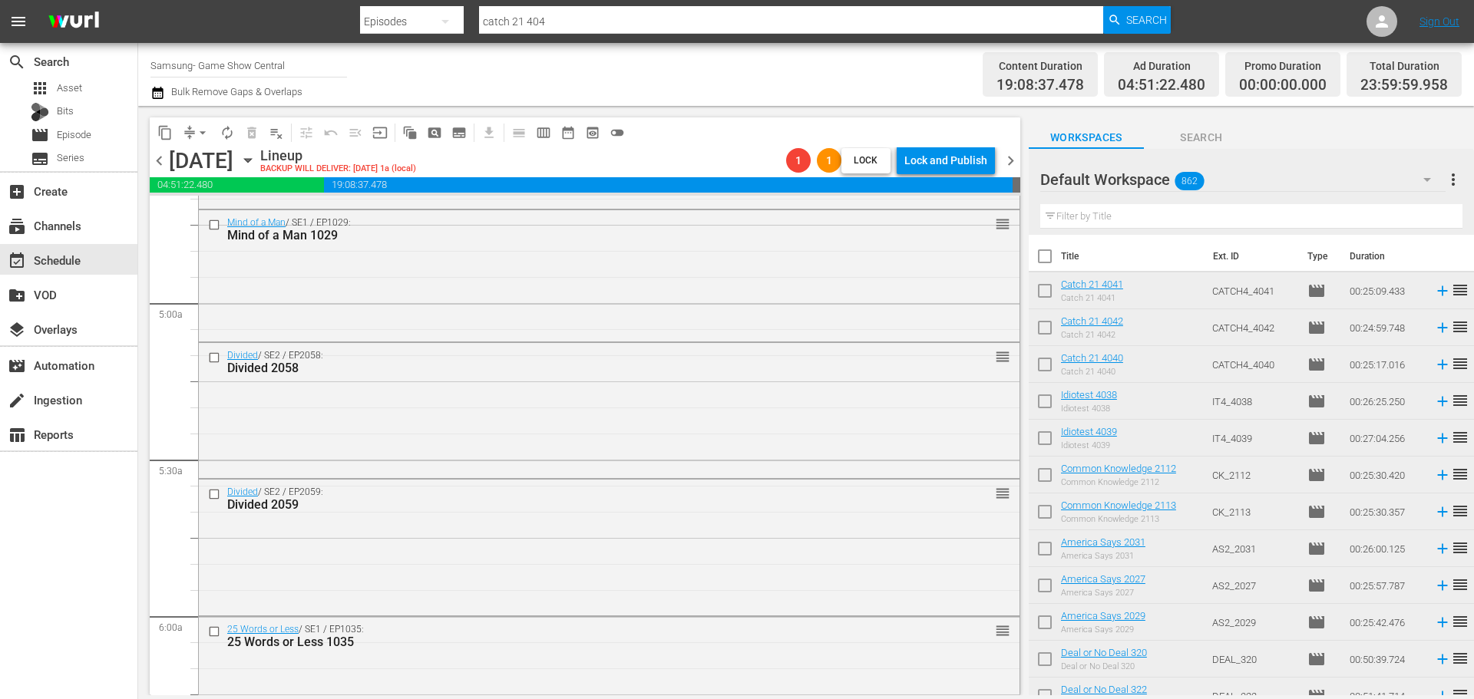
scroll to position [7022, 0]
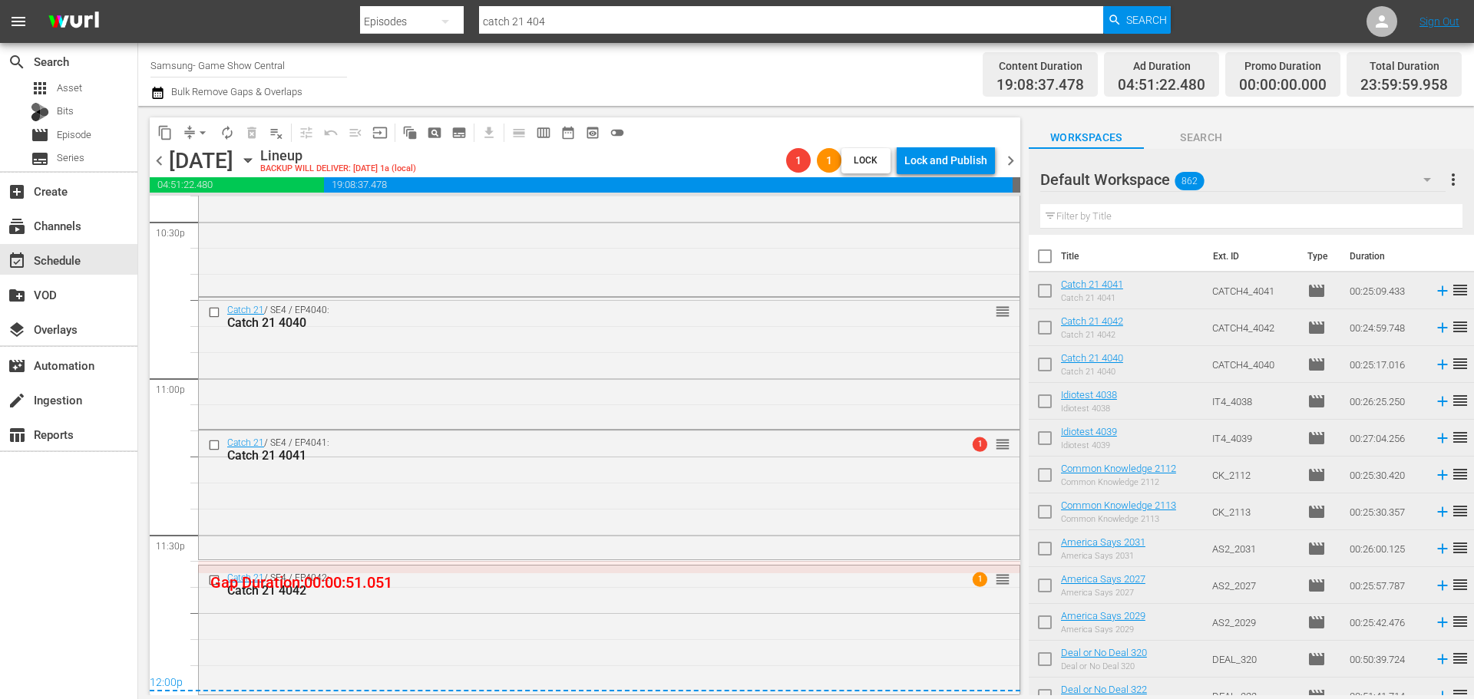
drag, startPoint x: 828, startPoint y: 589, endPoint x: 1052, endPoint y: 182, distance: 464.6
click at [830, 591] on div "Catch 21 4042" at bounding box center [580, 591] width 707 height 15
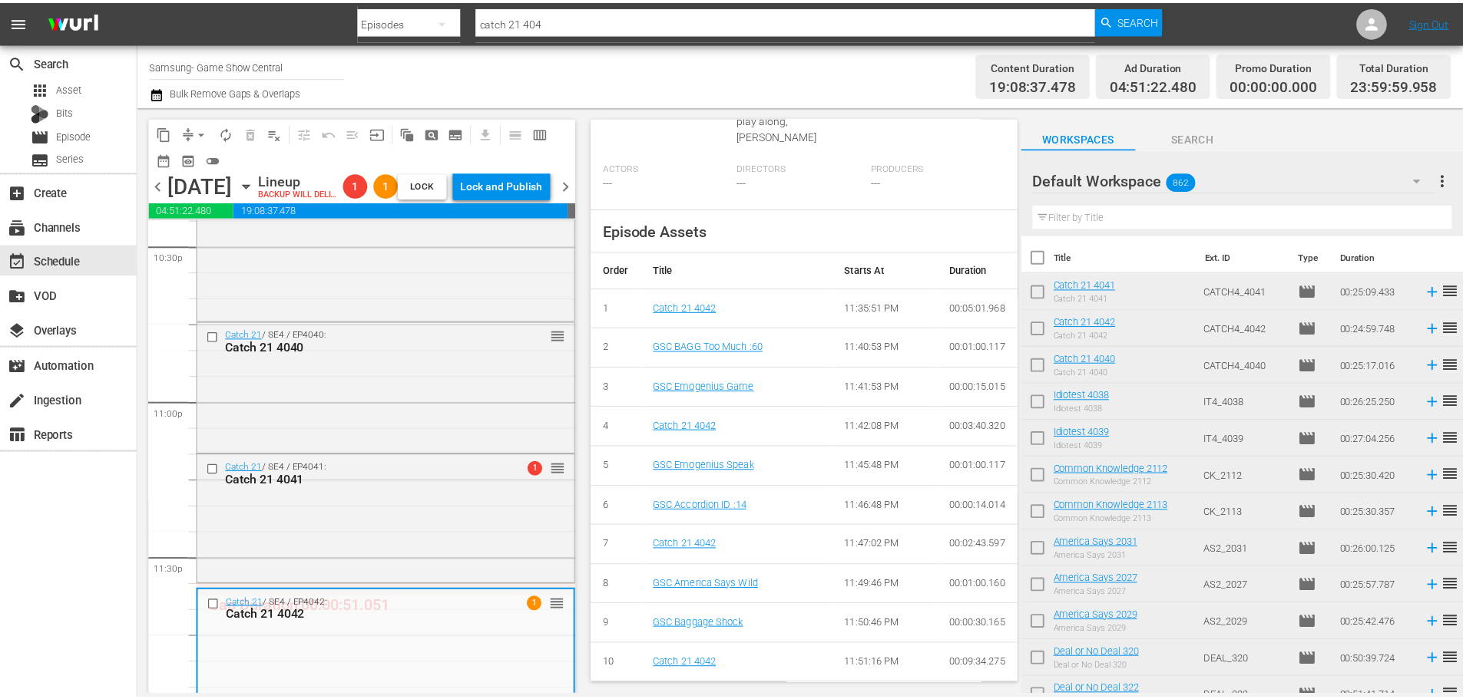
scroll to position [71, 0]
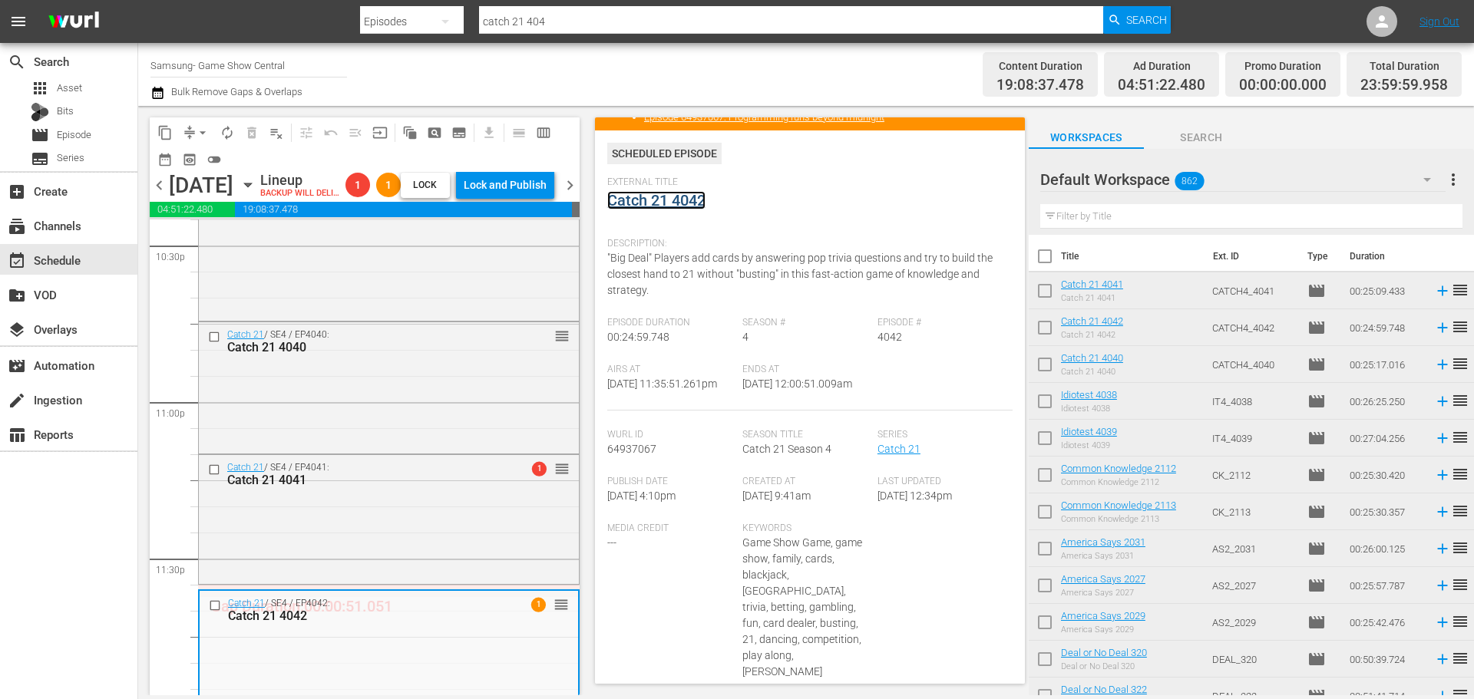
click at [689, 208] on link "Catch 21 4042" at bounding box center [656, 200] width 98 height 18
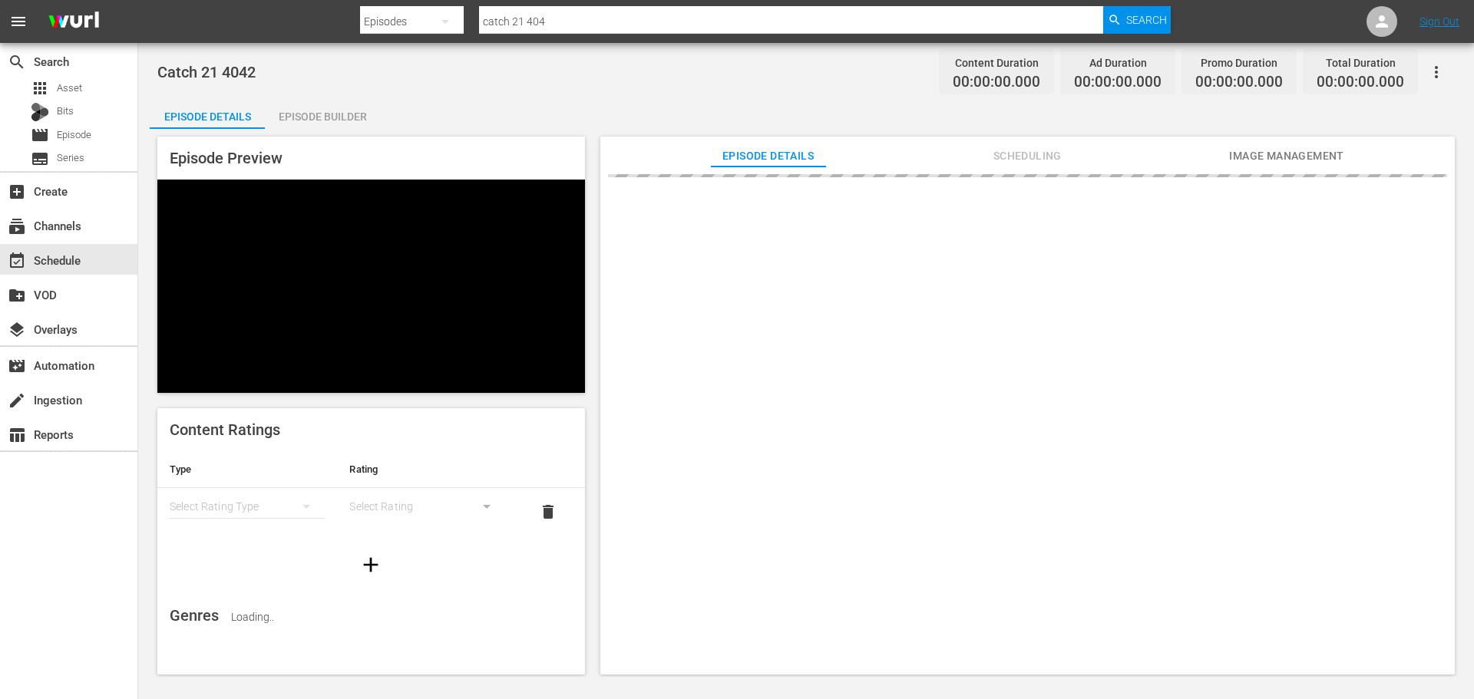
click at [287, 102] on div "Episode Builder" at bounding box center [322, 116] width 115 height 37
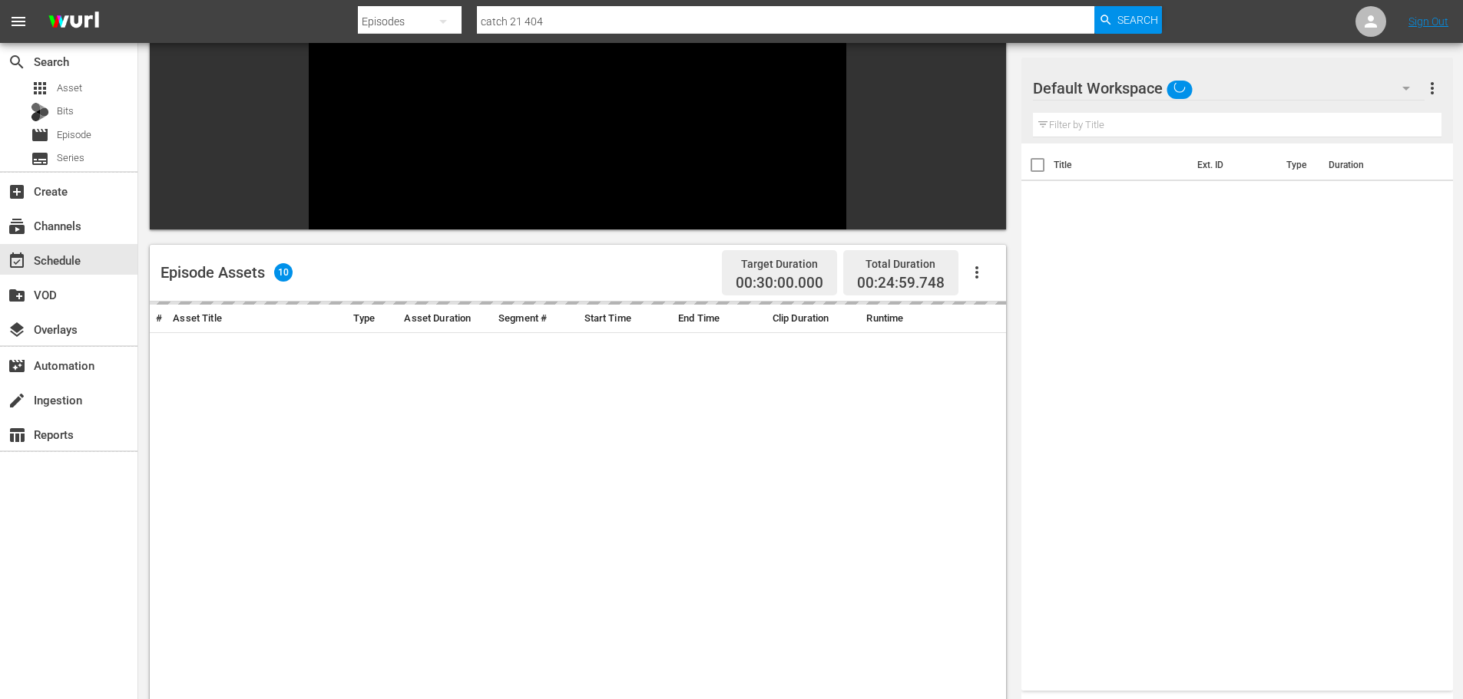
scroll to position [213, 0]
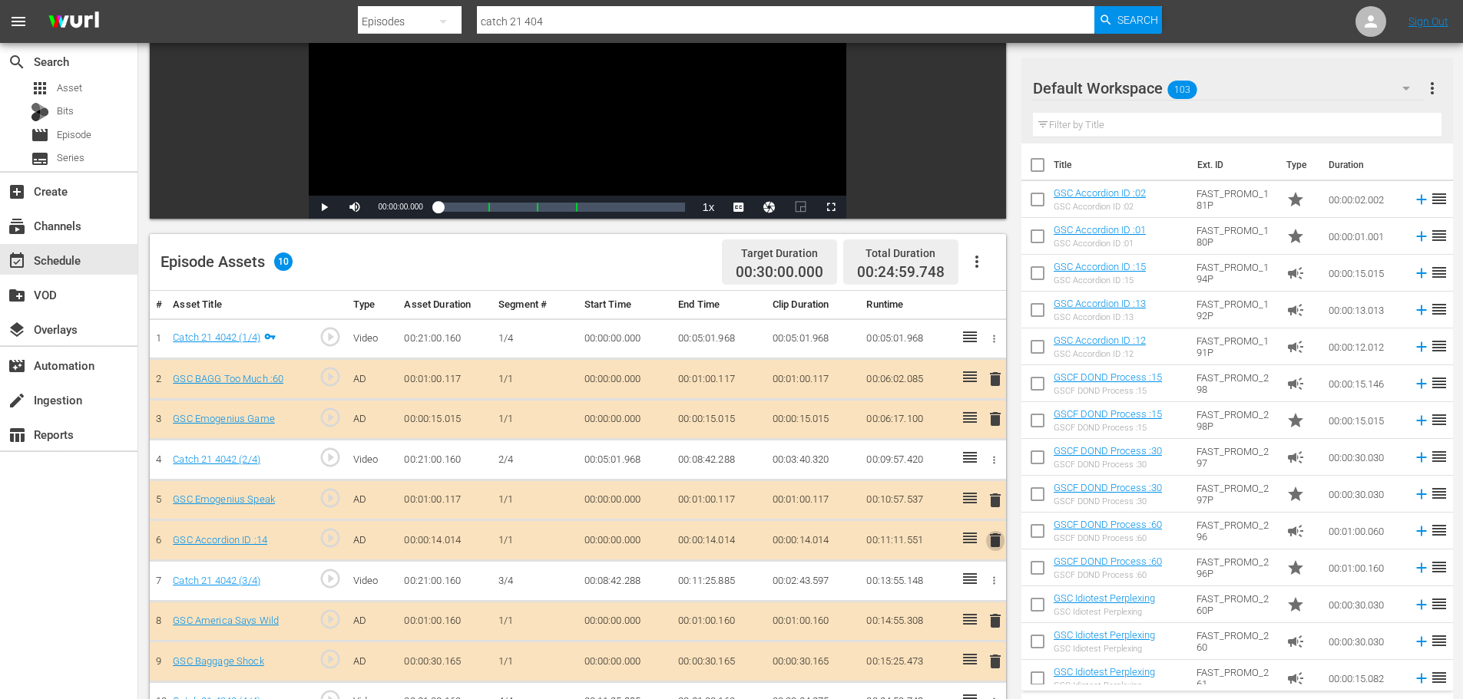
click at [994, 546] on span "delete" at bounding box center [995, 540] width 18 height 18
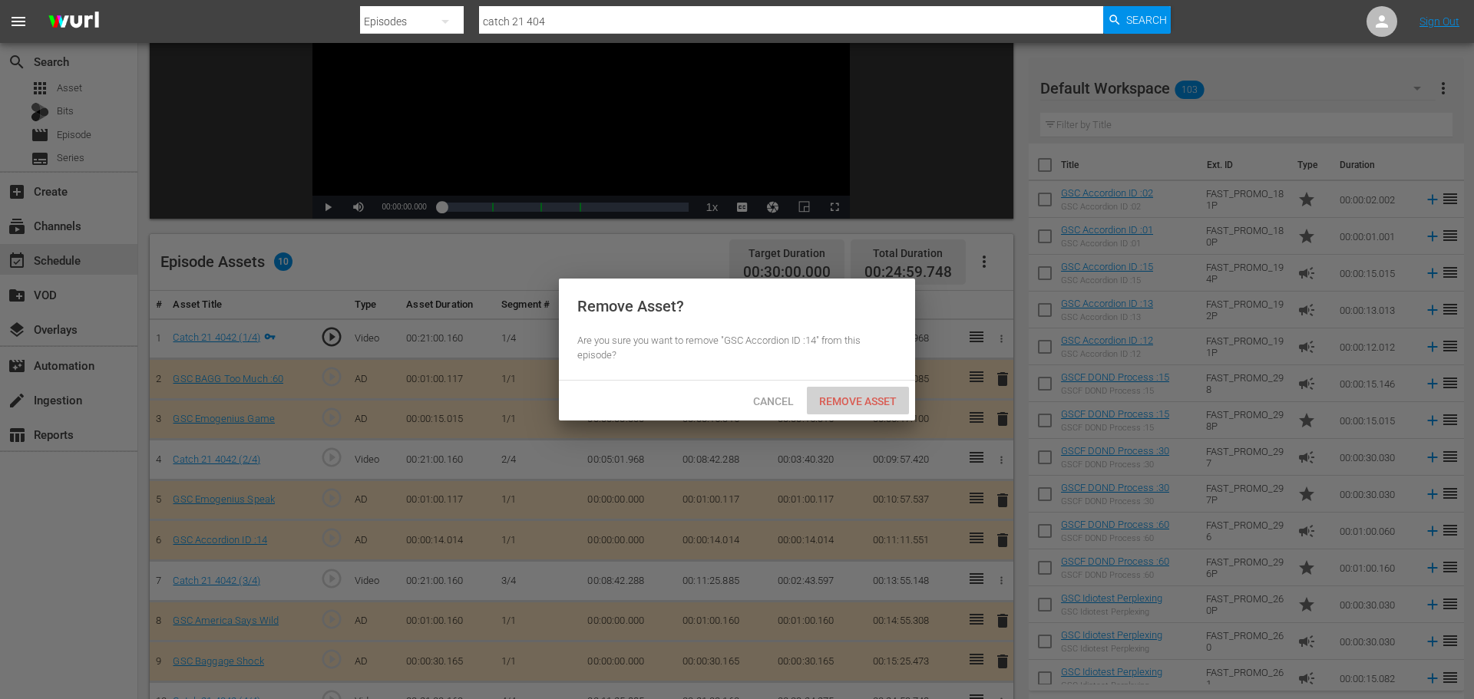
click at [861, 392] on div "Remove Asset" at bounding box center [858, 401] width 102 height 28
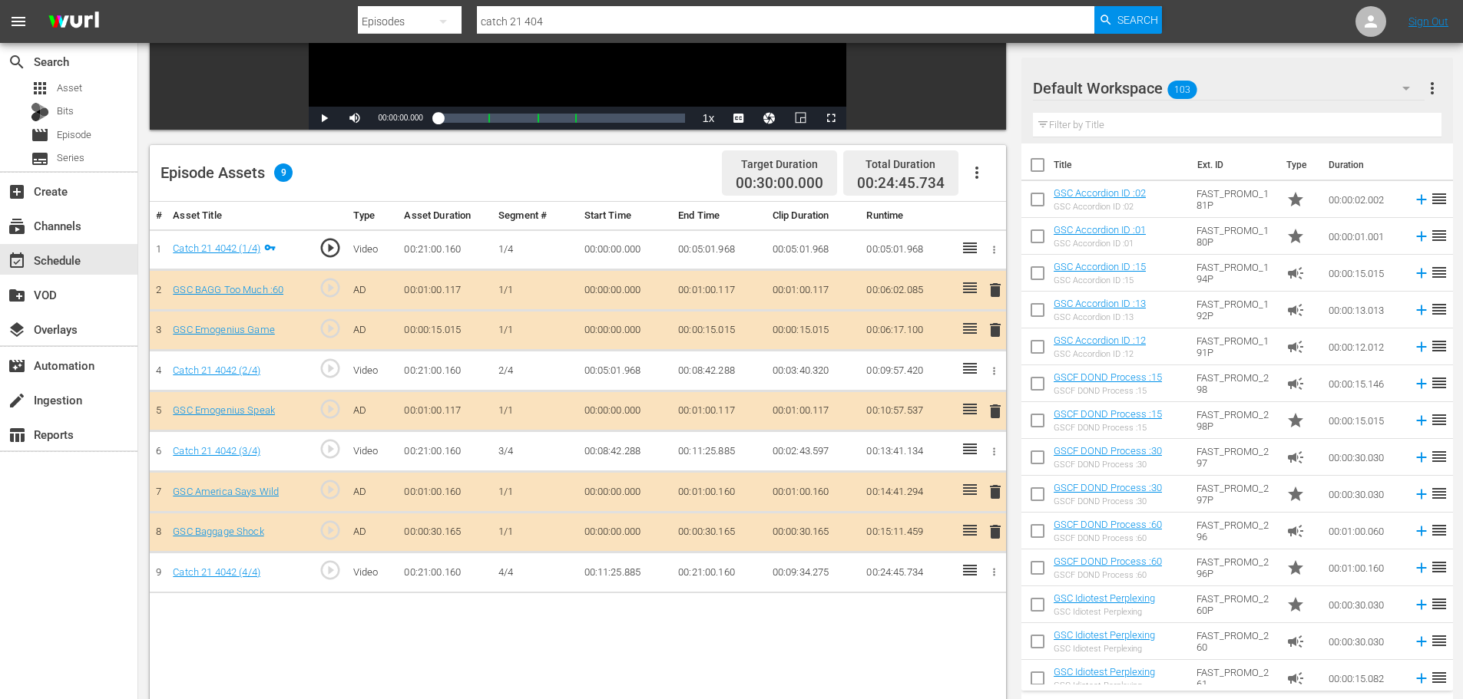
scroll to position [400, 0]
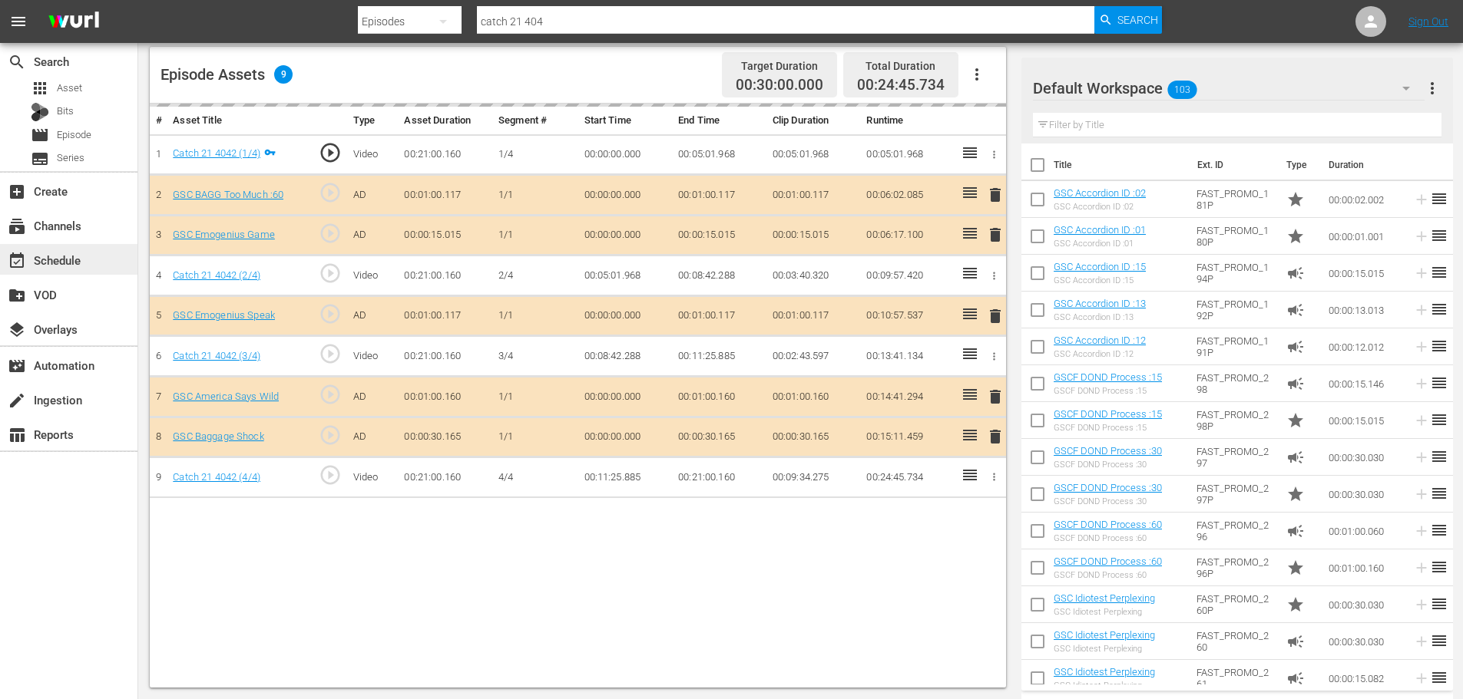
click at [40, 247] on div "event_available Schedule" at bounding box center [68, 259] width 137 height 31
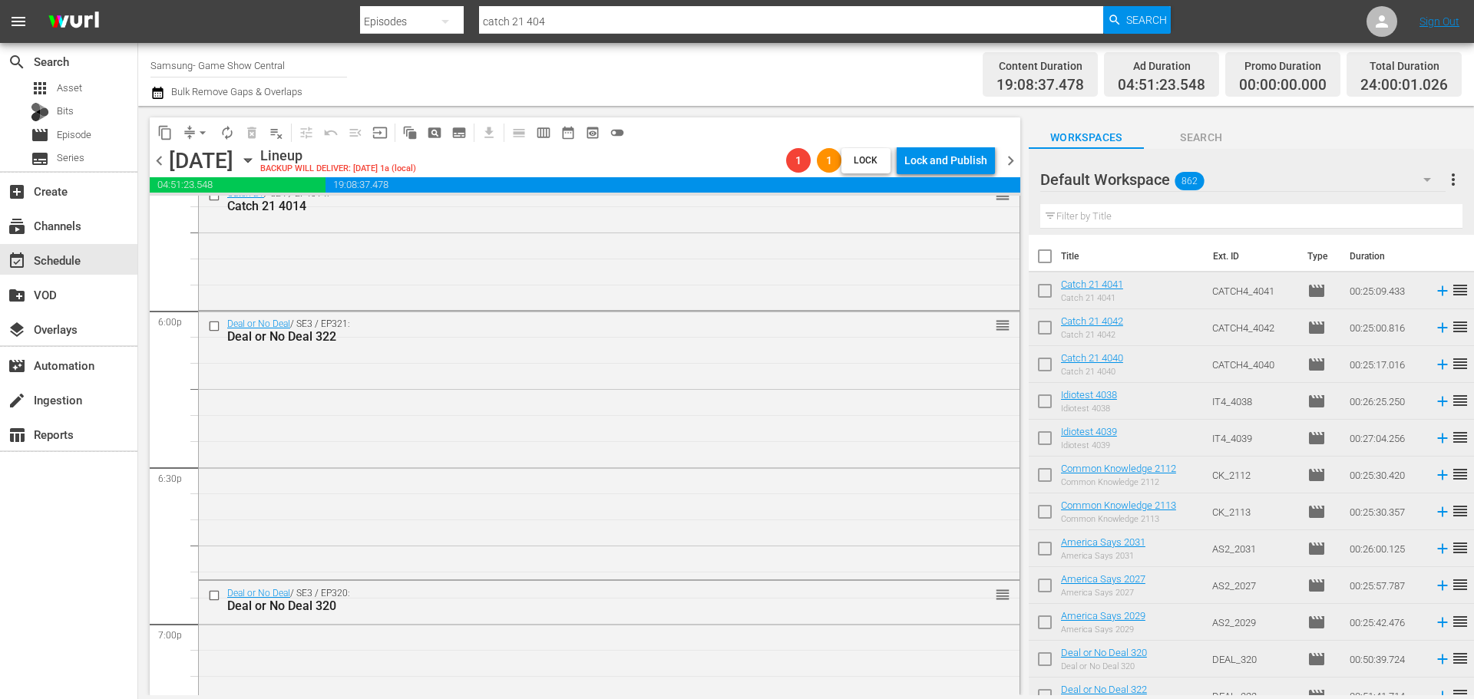
scroll to position [7022, 0]
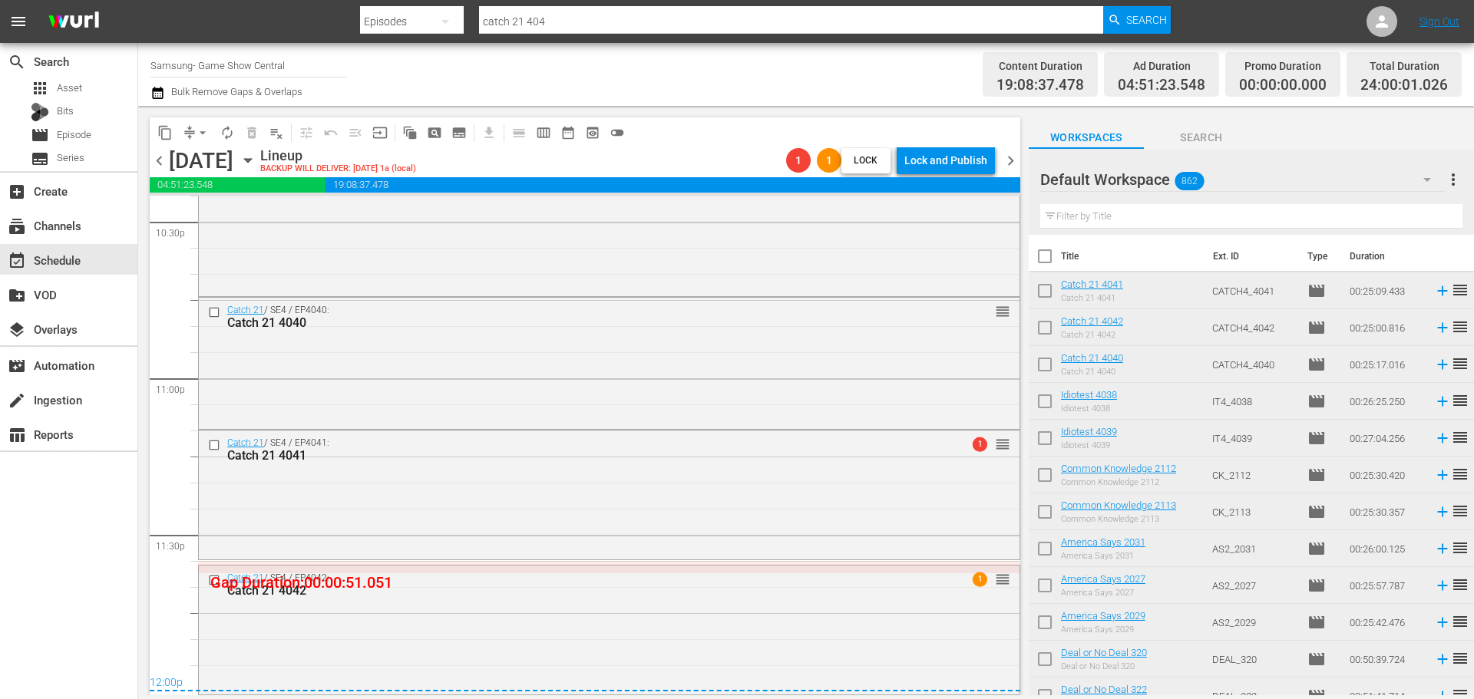
click at [200, 136] on span "arrow_drop_down" at bounding box center [202, 132] width 15 height 15
click at [200, 148] on ul "Align to Midnight Align to First Episode Align to End of Previous Day" at bounding box center [203, 189] width 161 height 88
click at [203, 156] on li "Align to Midnight" at bounding box center [203, 163] width 161 height 25
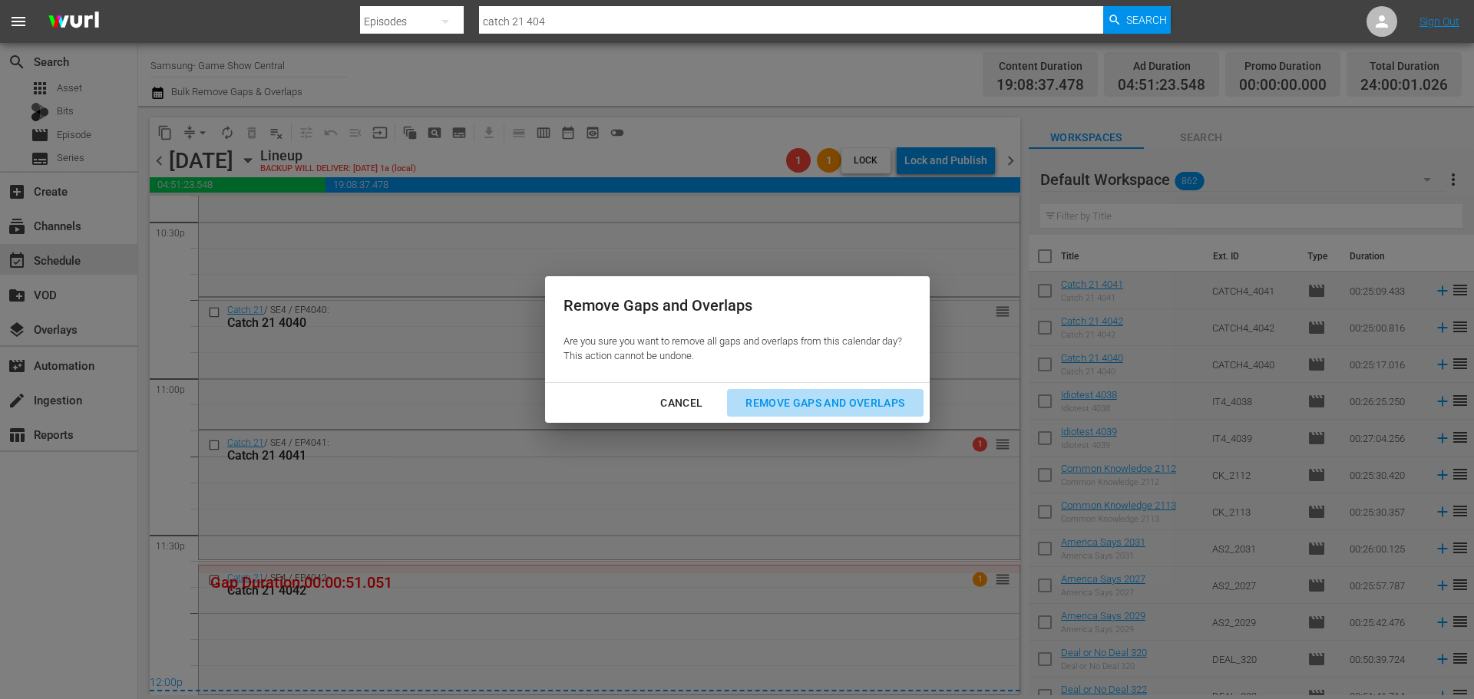
click at [839, 406] on div "Remove Gaps and Overlaps" at bounding box center [824, 403] width 183 height 19
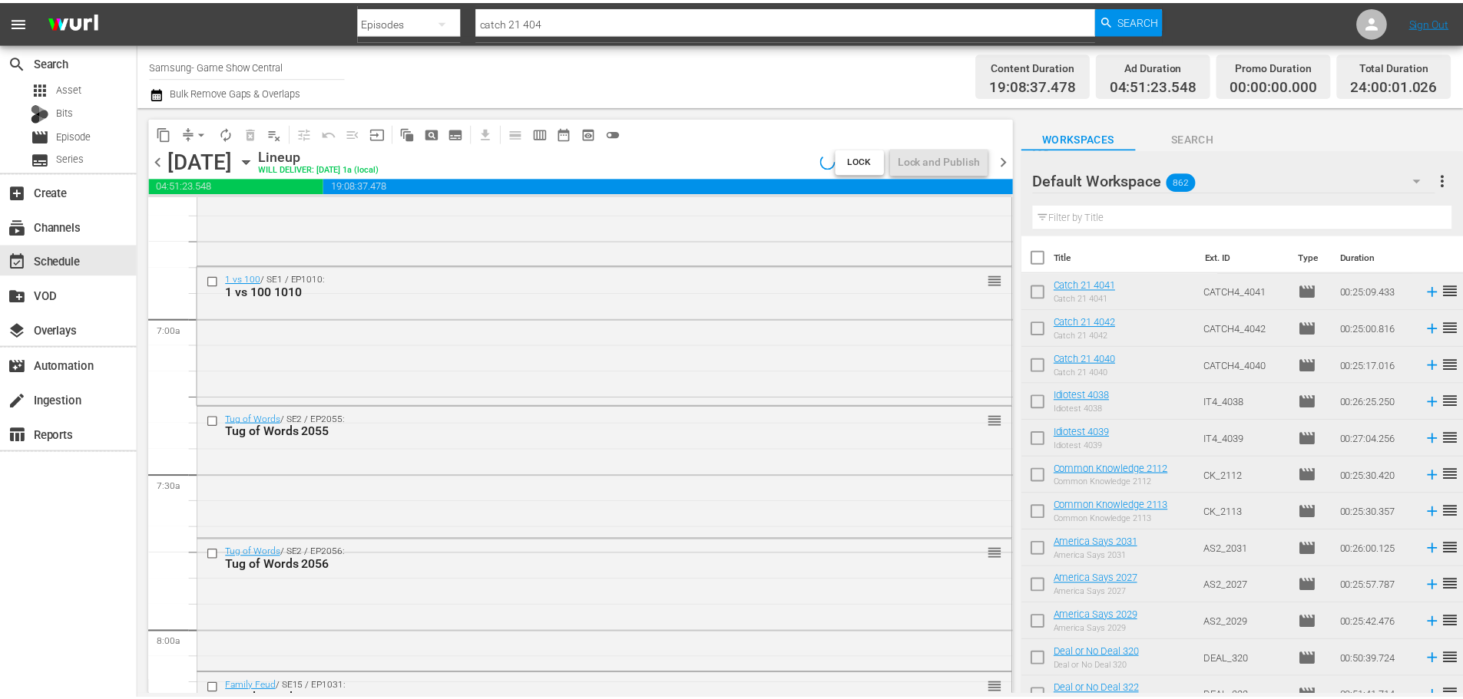
scroll to position [0, 0]
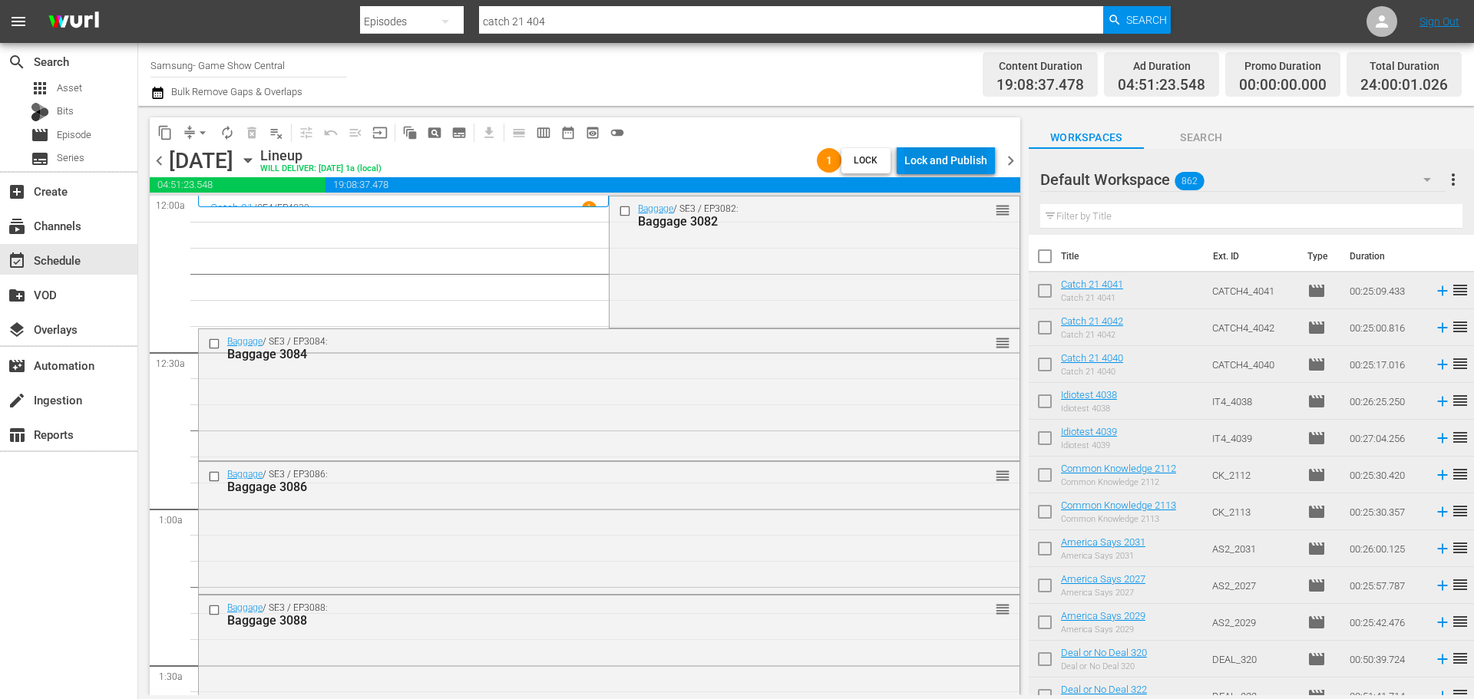
click at [957, 155] on div "Lock and Publish" at bounding box center [945, 161] width 83 height 28
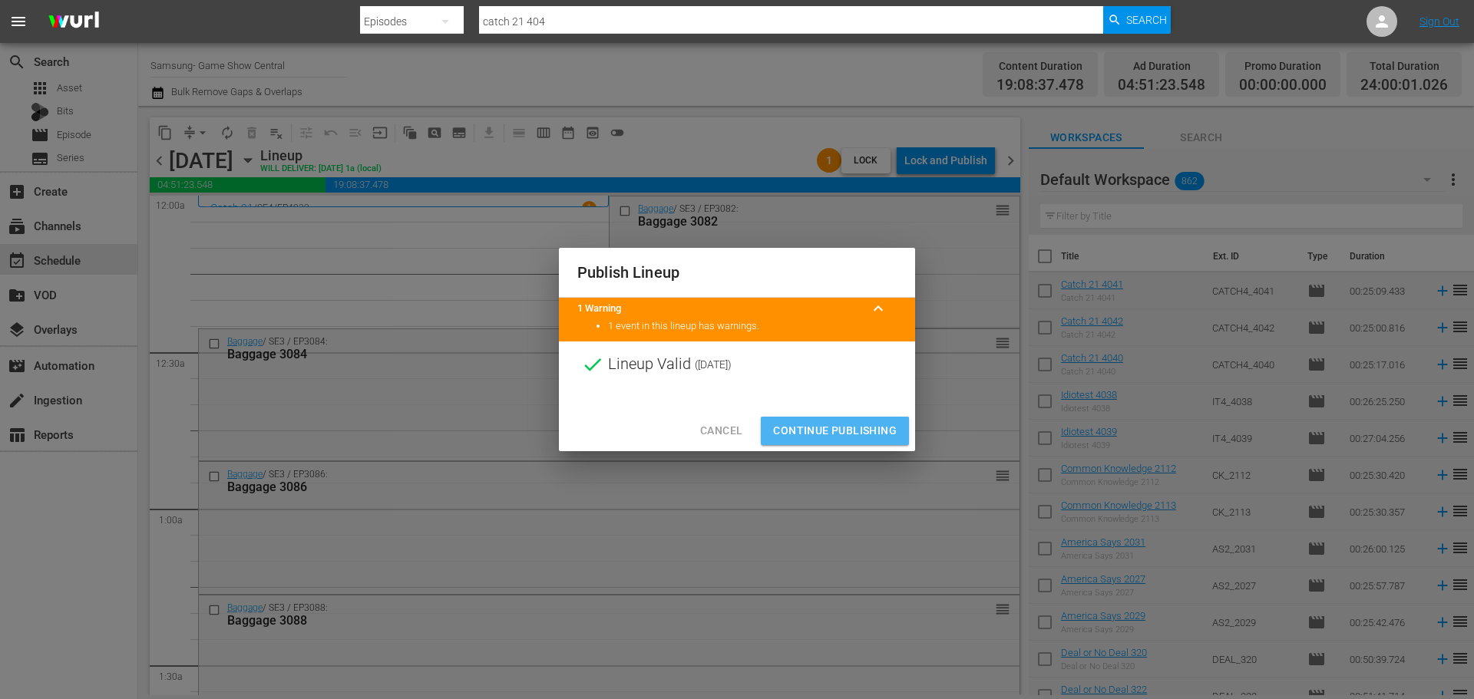
click at [856, 438] on span "Continue Publishing" at bounding box center [835, 431] width 124 height 19
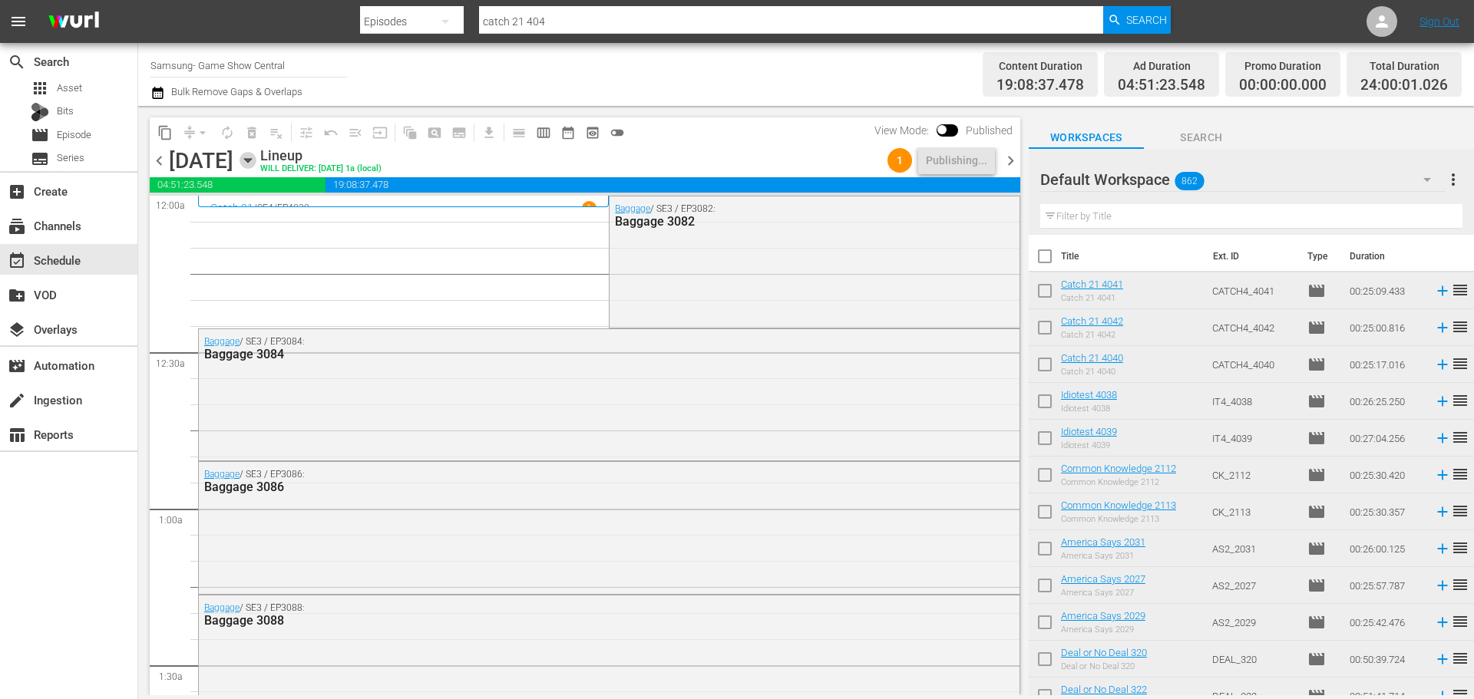
click at [251, 159] on icon "button" at bounding box center [247, 161] width 7 height 4
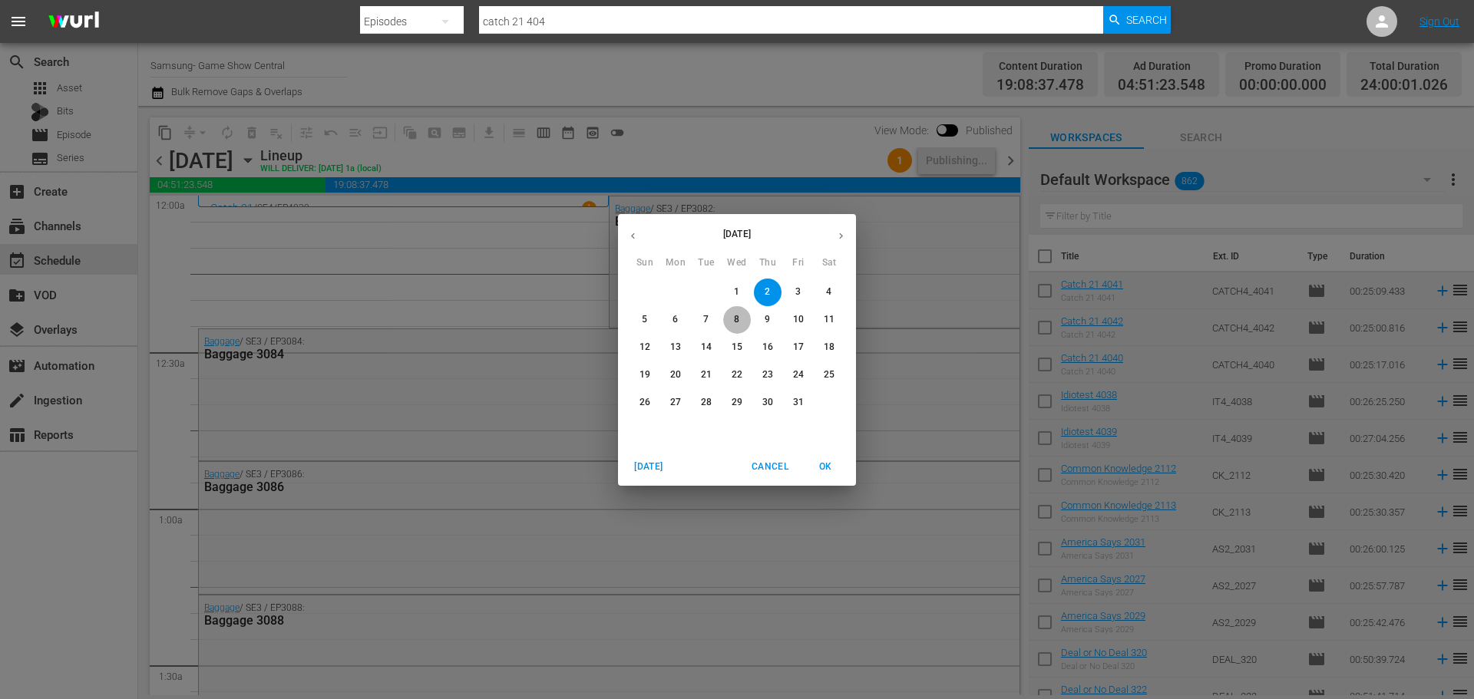
click at [739, 318] on p "8" at bounding box center [736, 319] width 5 height 13
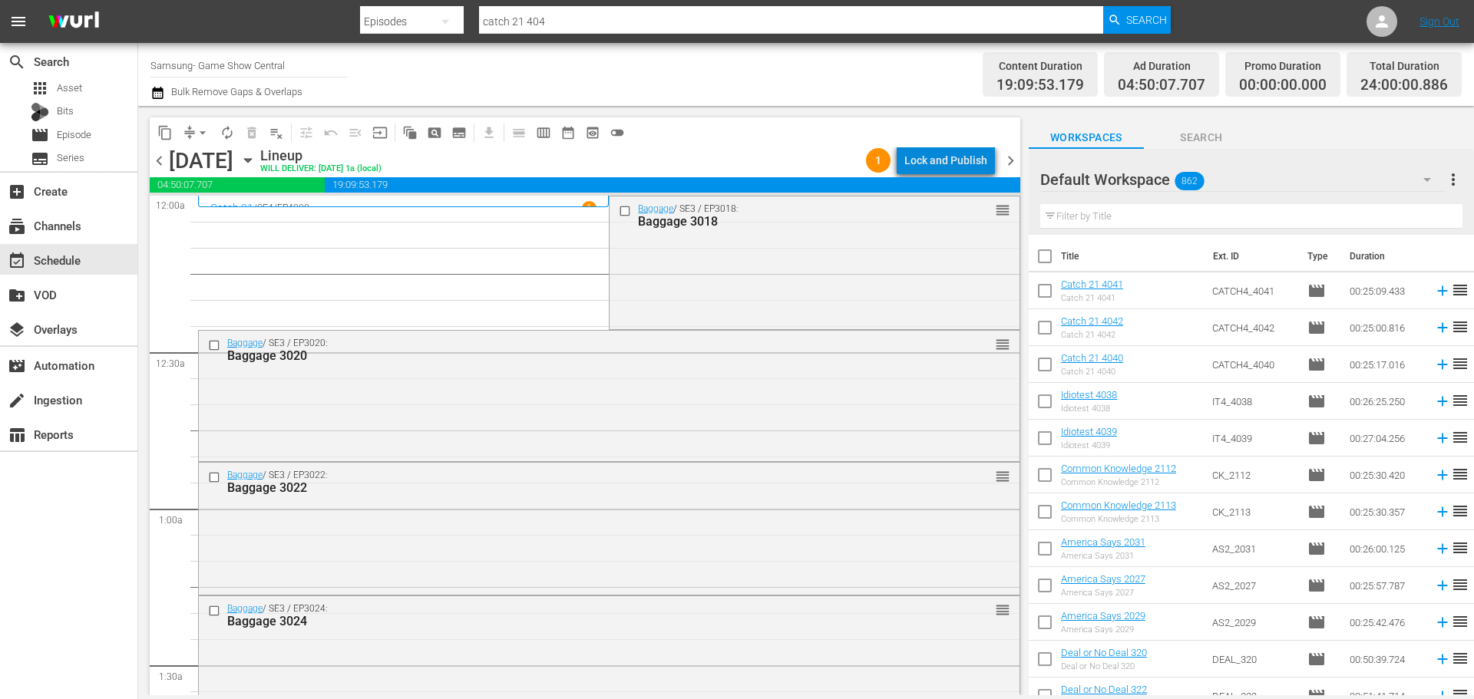
click at [966, 156] on div "Lock and Publish" at bounding box center [945, 161] width 83 height 28
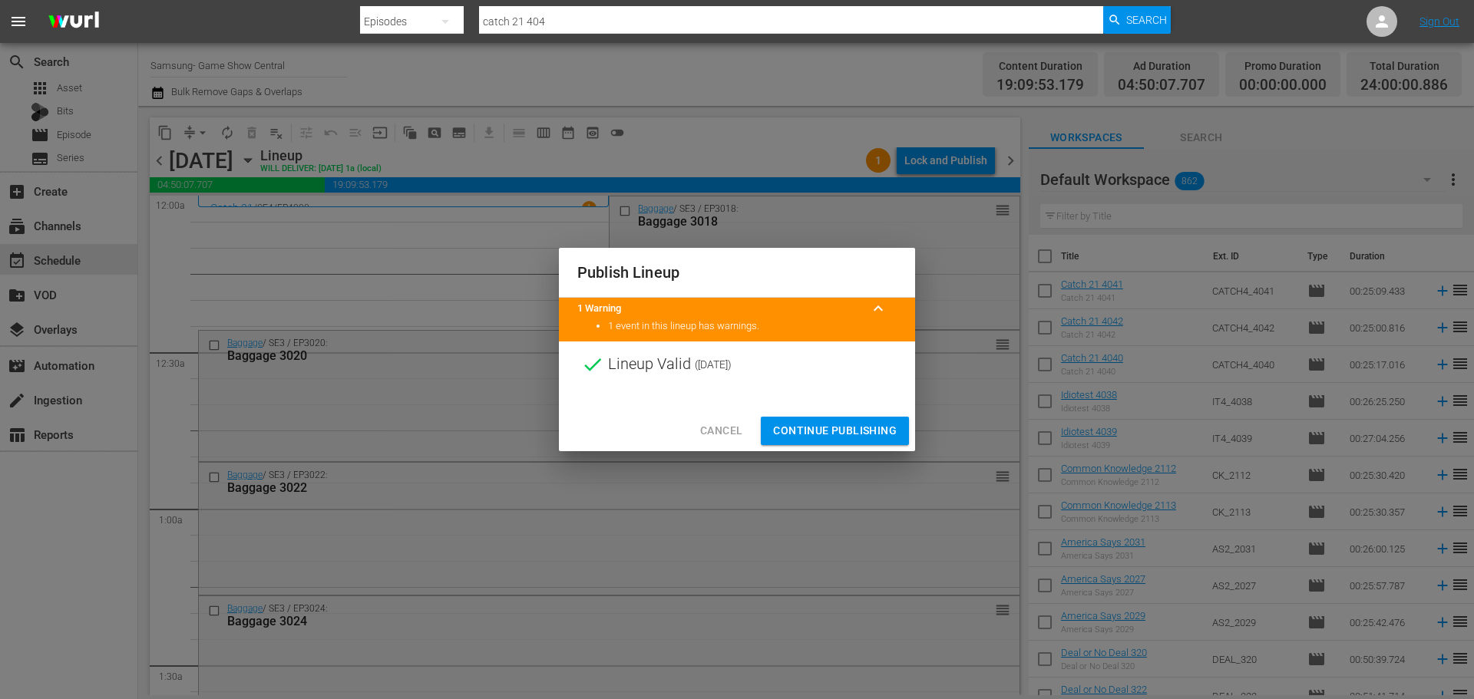
click at [876, 407] on div at bounding box center [737, 399] width 356 height 23
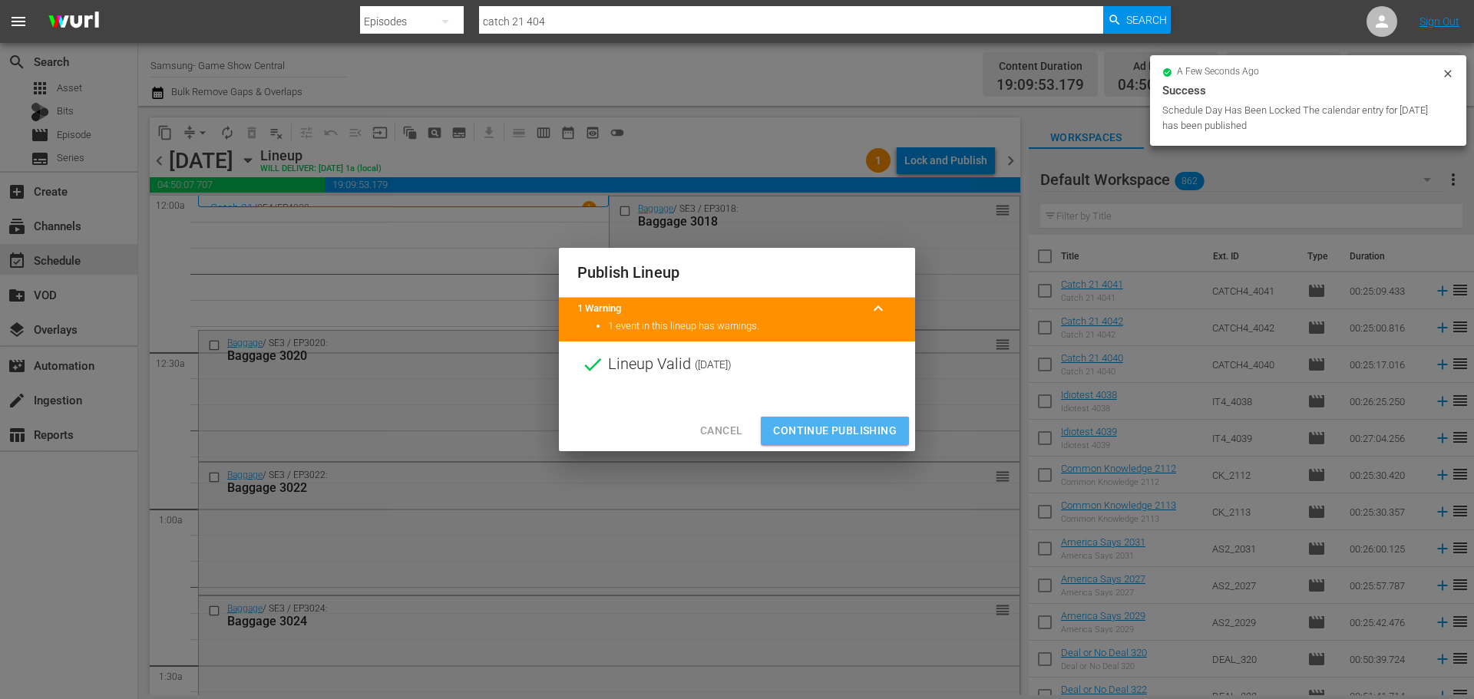
click at [863, 439] on span "Continue Publishing" at bounding box center [835, 431] width 124 height 19
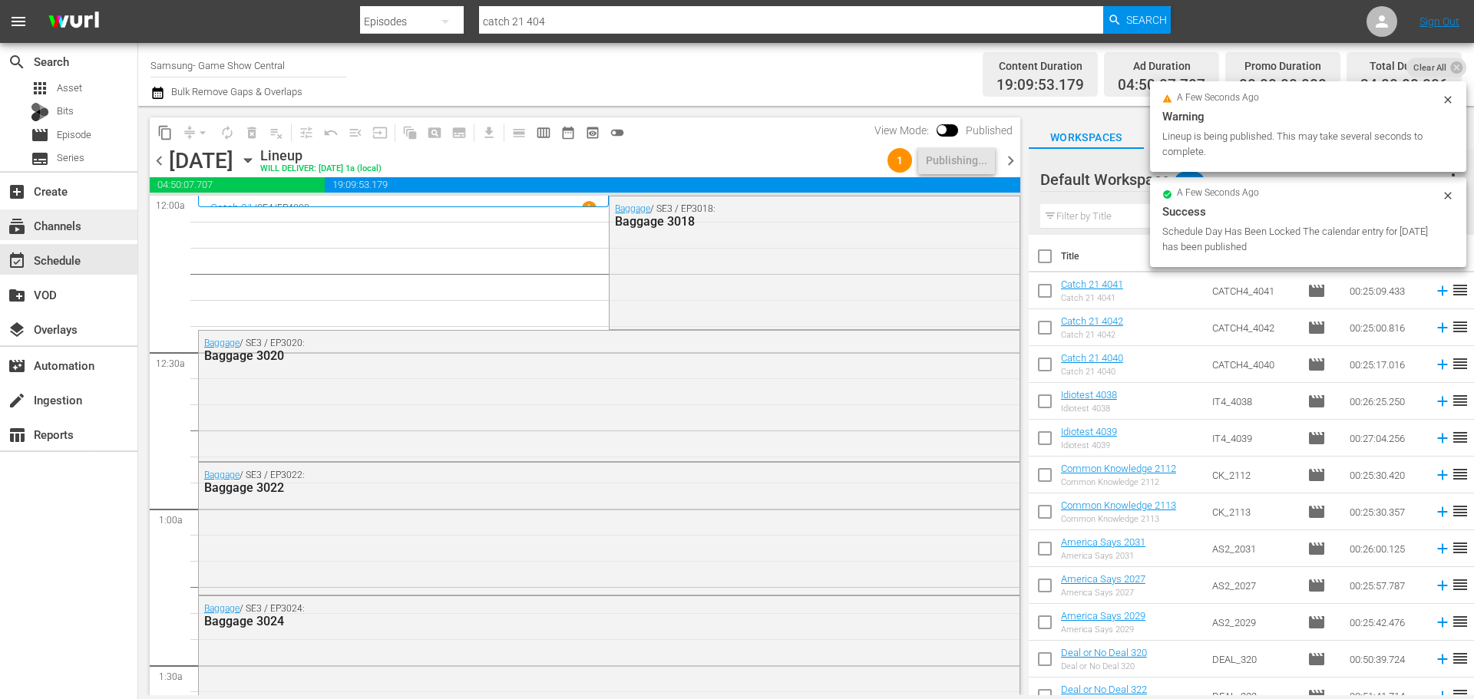
click at [65, 229] on div "subscriptions Channels" at bounding box center [43, 224] width 86 height 14
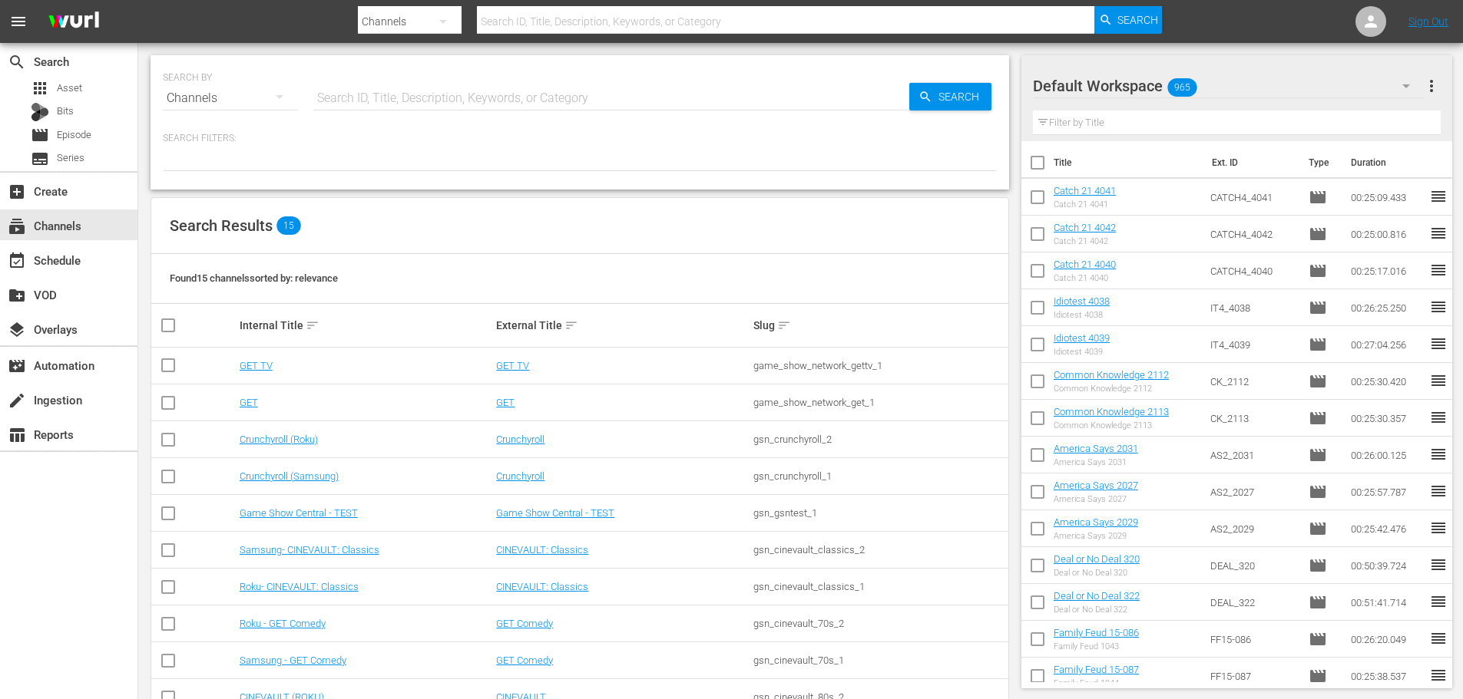
scroll to position [230, 0]
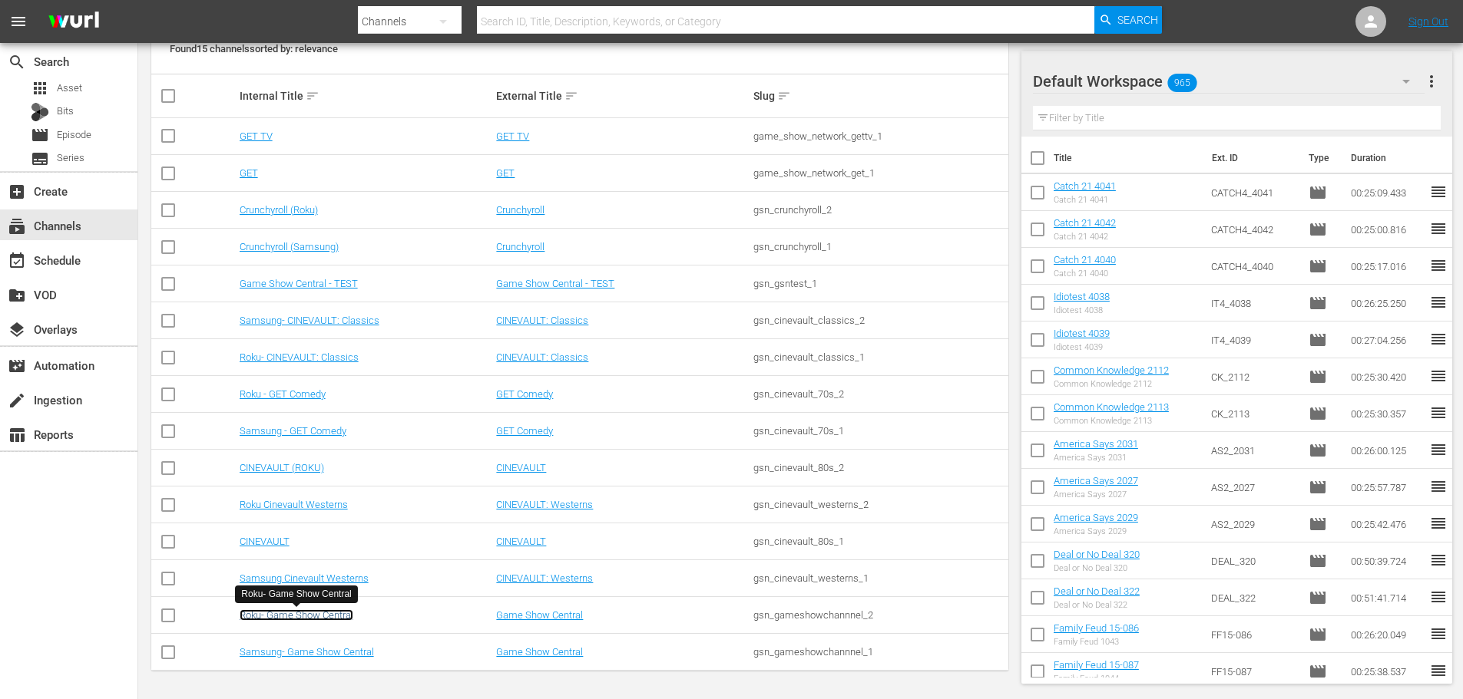
click at [327, 616] on link "Roku- Game Show Central" at bounding box center [297, 616] width 114 height 12
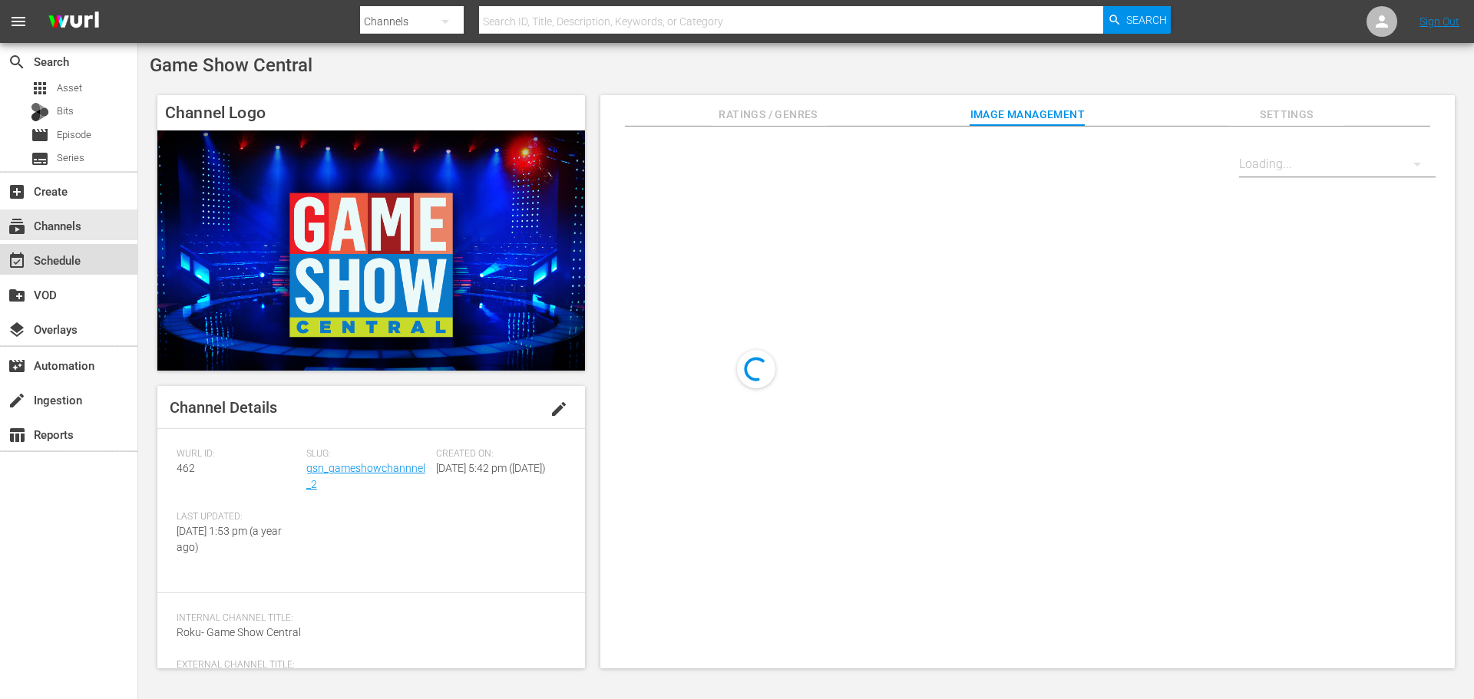
click at [89, 269] on div "event_available Schedule" at bounding box center [68, 259] width 137 height 31
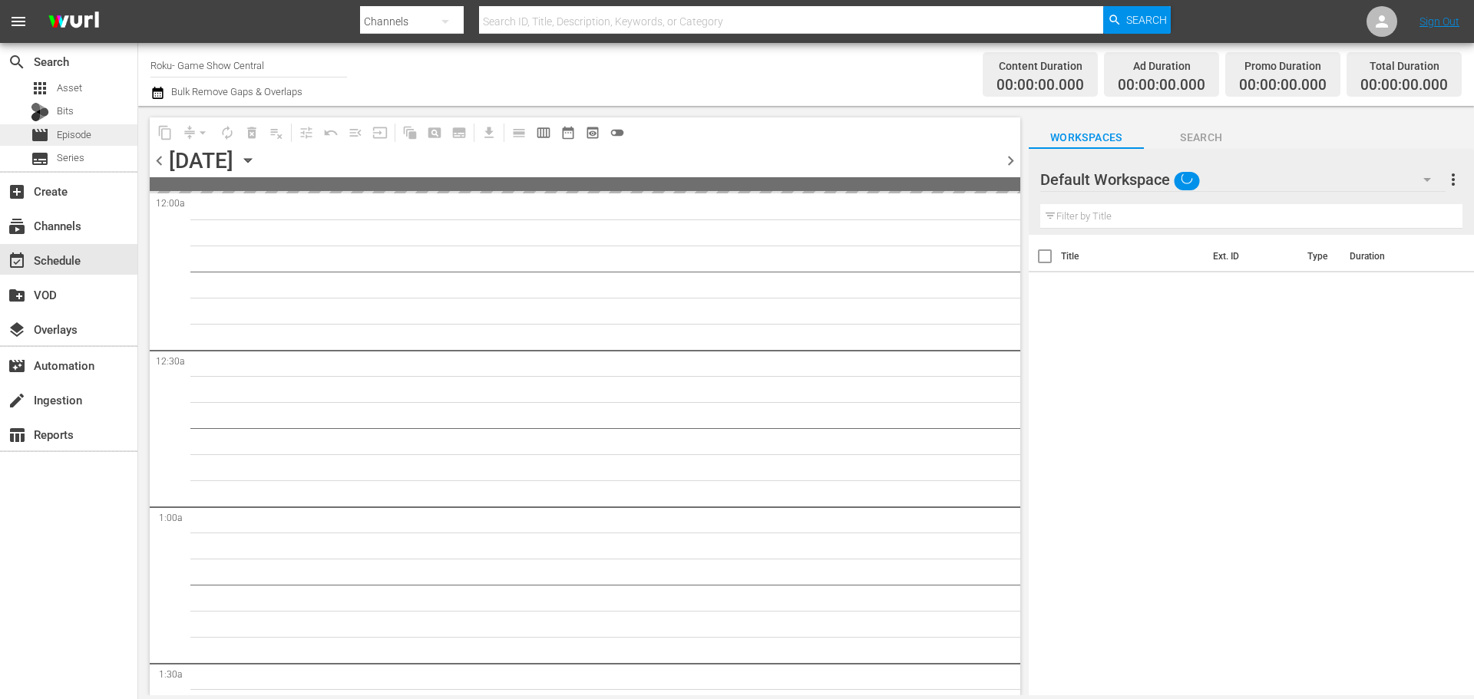
click at [27, 129] on div "movie Episode" at bounding box center [45, 134] width 91 height 21
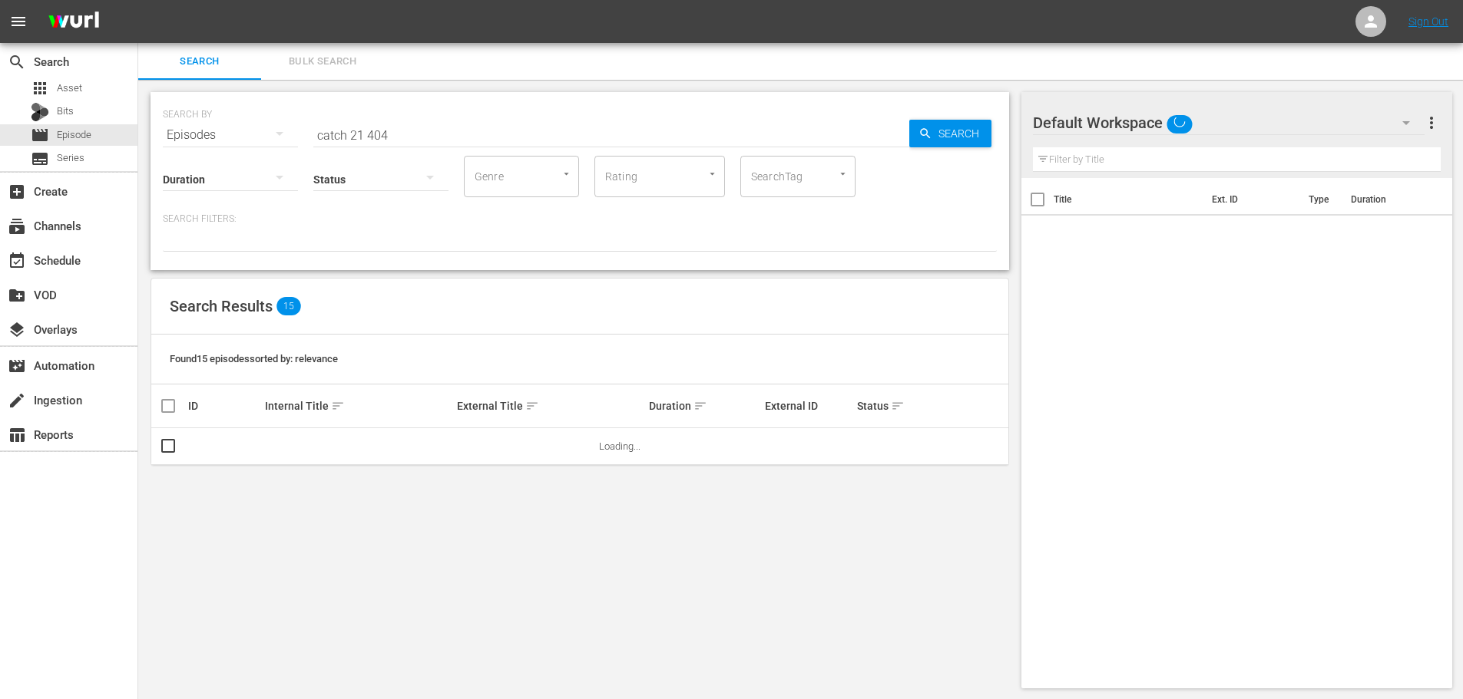
drag, startPoint x: 483, startPoint y: 126, endPoint x: 1430, endPoint y: 243, distance: 954.7
click at [138, 0] on div "search Search apps Asset Bits movie Episode subtitles Series add_box Create sub…" at bounding box center [800, 0] width 1324 height 0
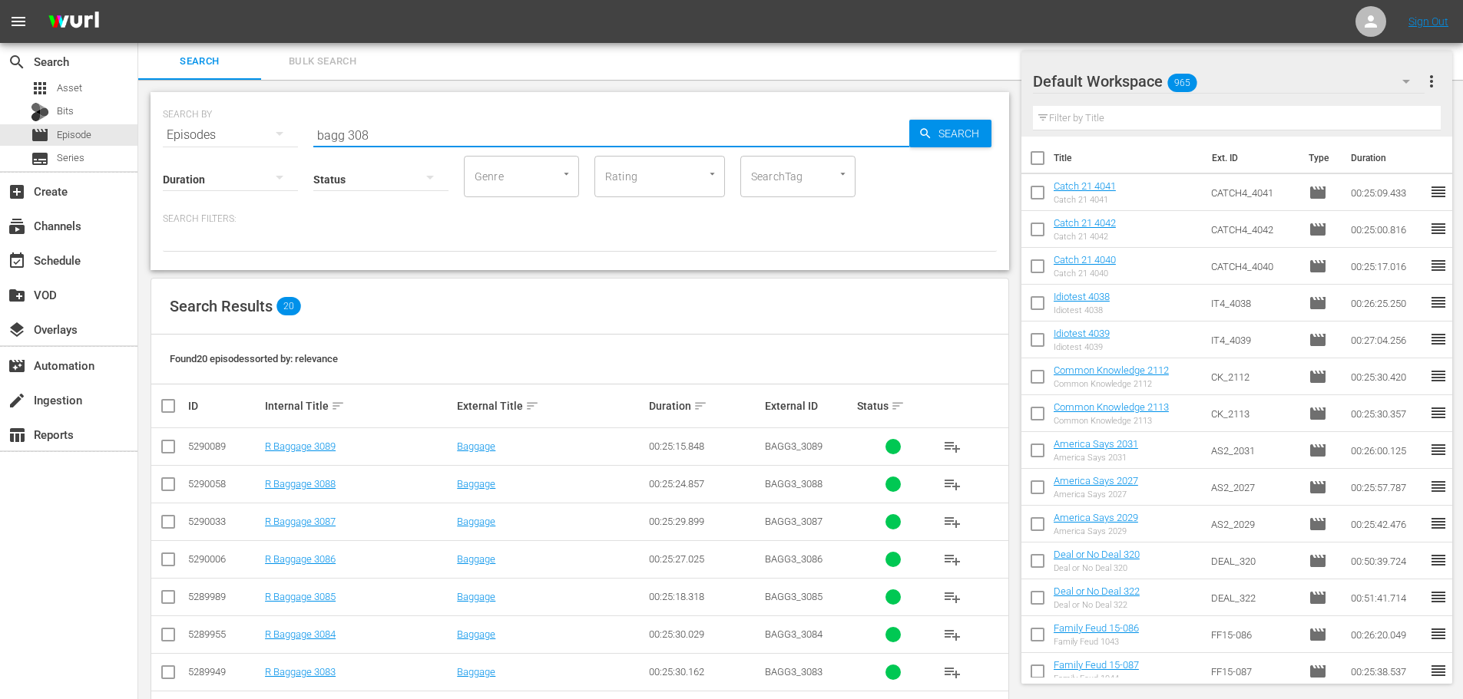
scroll to position [307, 0]
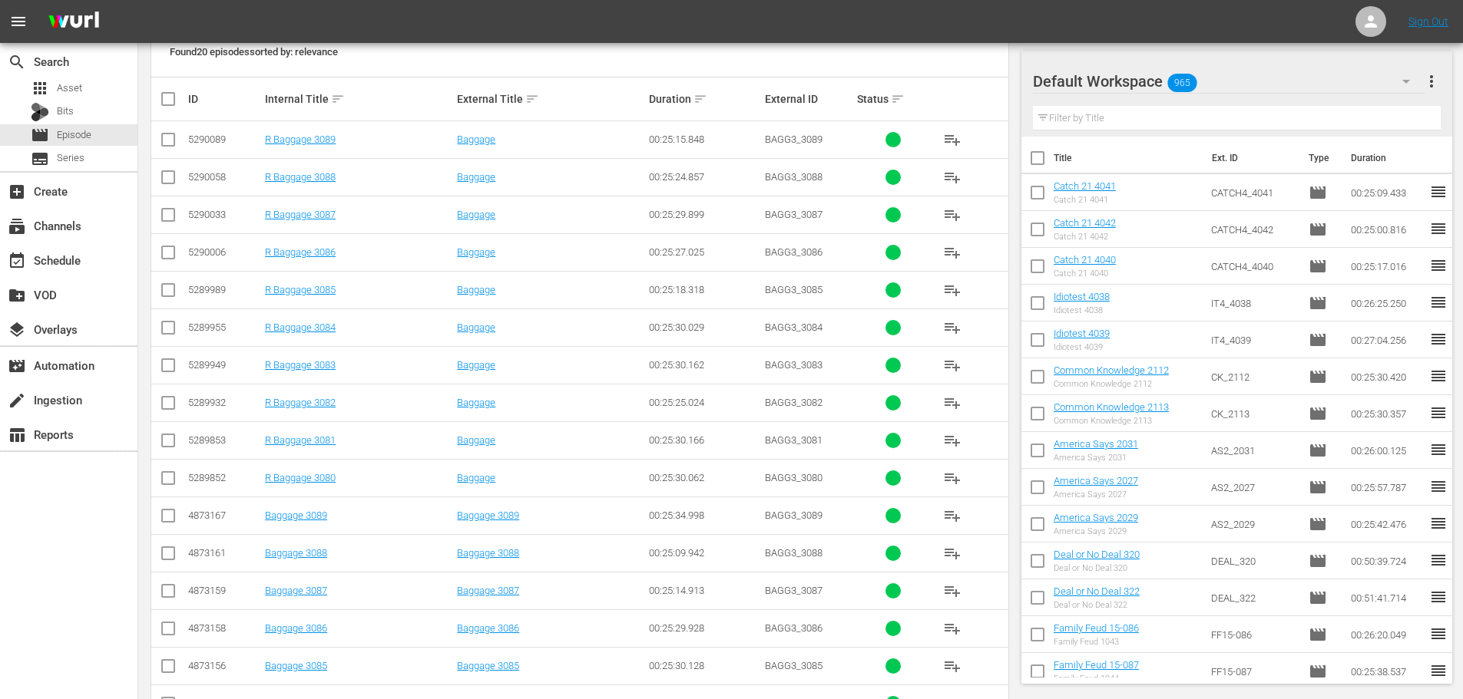
type input "bagg 308"
click at [166, 405] on input "checkbox" at bounding box center [168, 406] width 18 height 18
checkbox input "true"
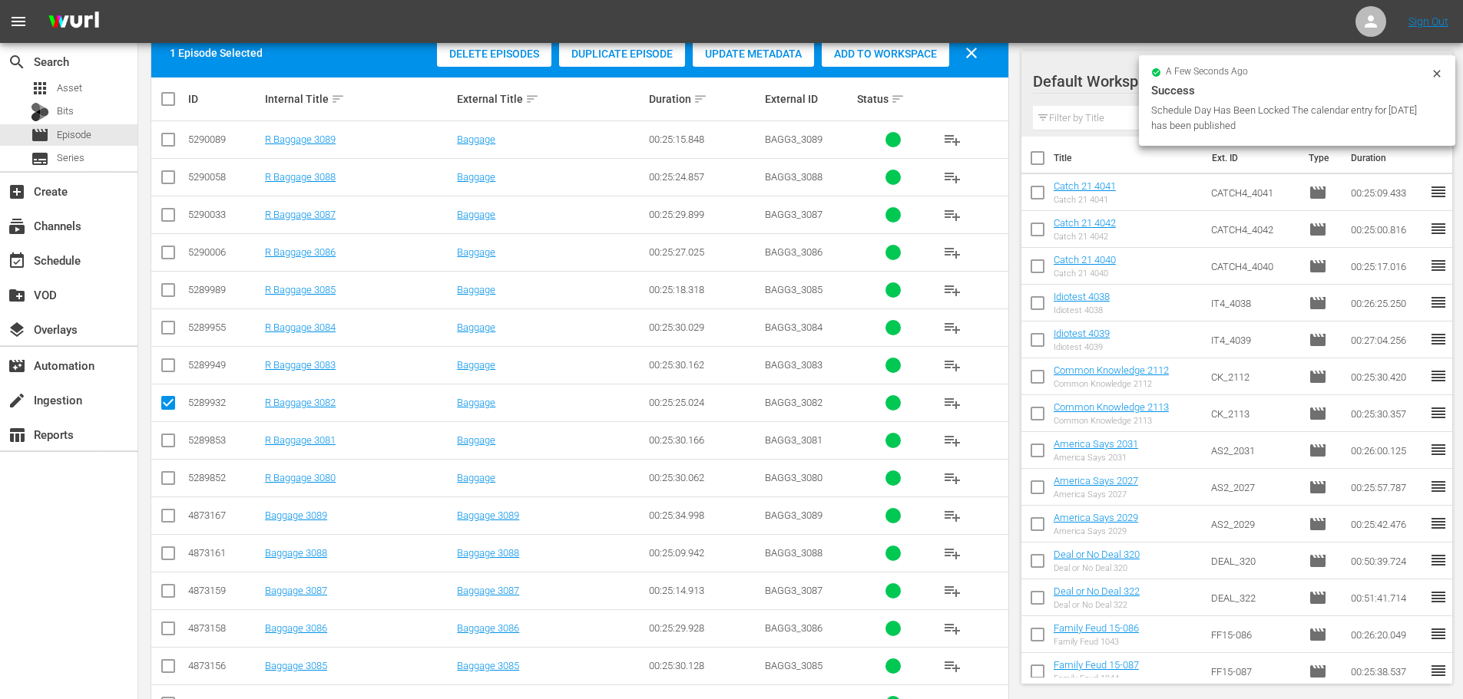
click at [165, 329] on input "checkbox" at bounding box center [168, 331] width 18 height 18
checkbox input "true"
click at [159, 249] on input "checkbox" at bounding box center [168, 255] width 18 height 18
checkbox input "true"
click at [160, 183] on input "checkbox" at bounding box center [168, 180] width 18 height 18
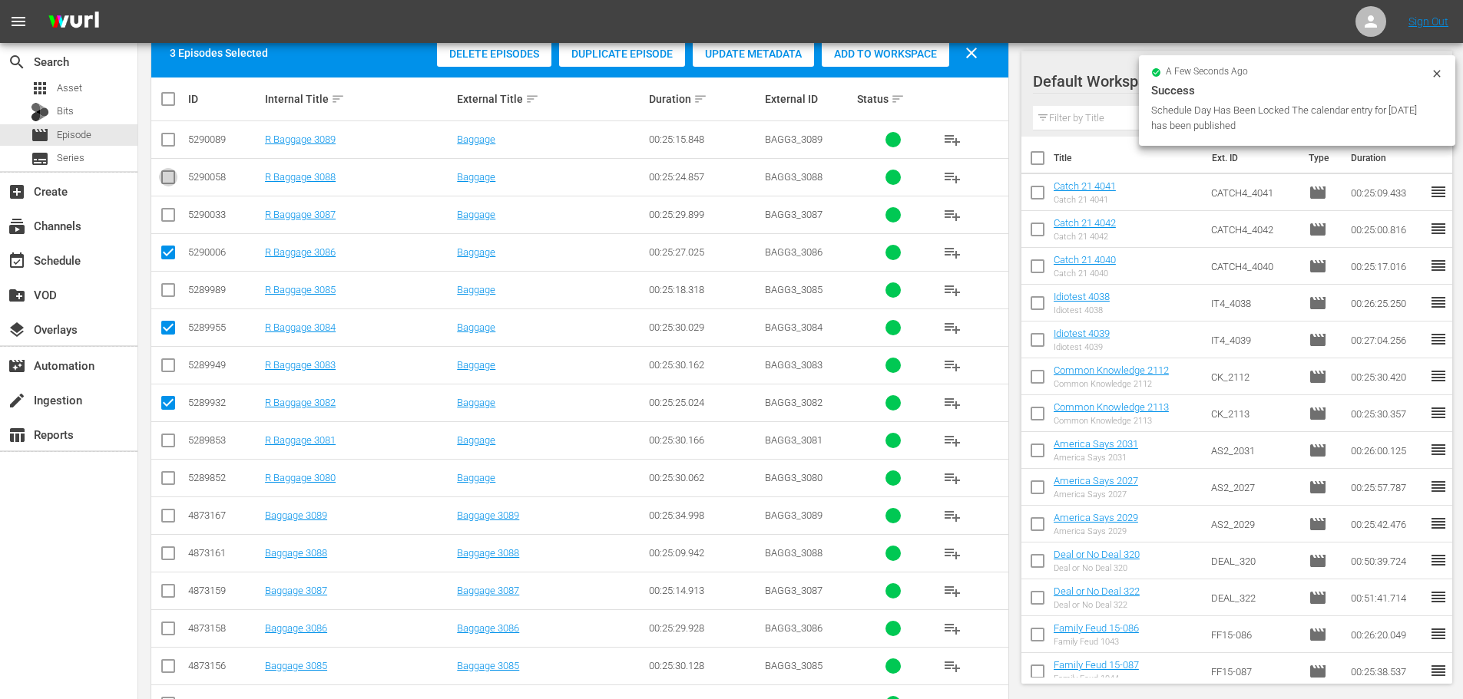
checkbox input "true"
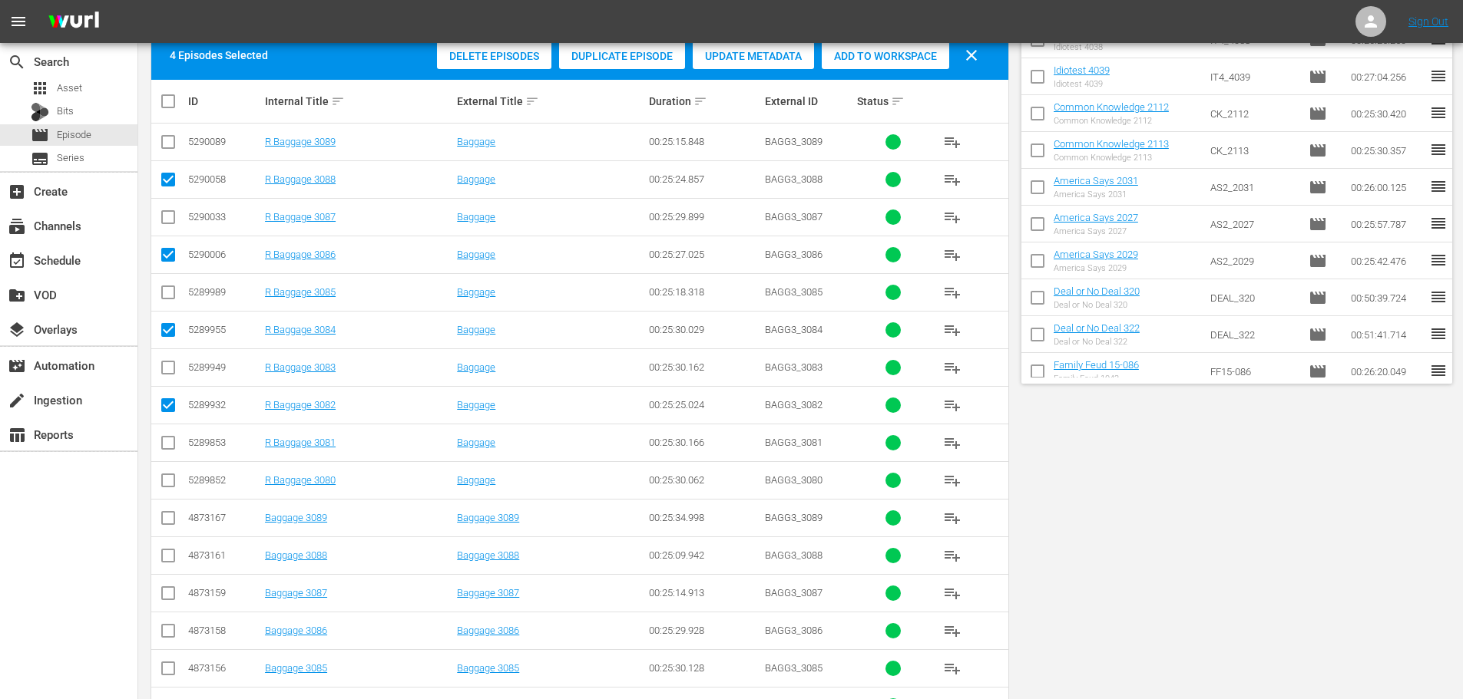
scroll to position [0, 0]
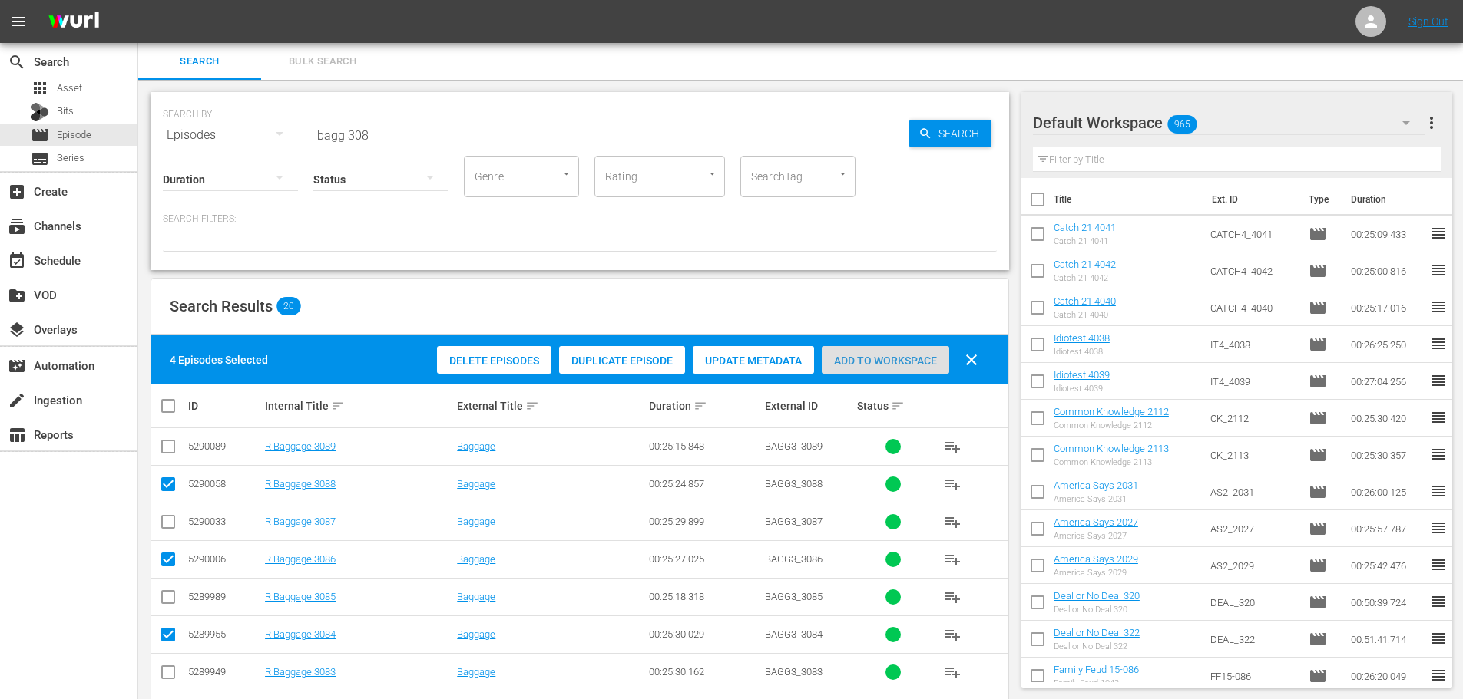
click at [889, 356] on span "Add to Workspace" at bounding box center [885, 361] width 127 height 12
drag, startPoint x: 509, startPoint y: 127, endPoint x: 0, endPoint y: 121, distance: 509.1
click at [138, 0] on div "search Search apps Asset Bits movie Episode subtitles Series add_box Create sub…" at bounding box center [800, 0] width 1324 height 0
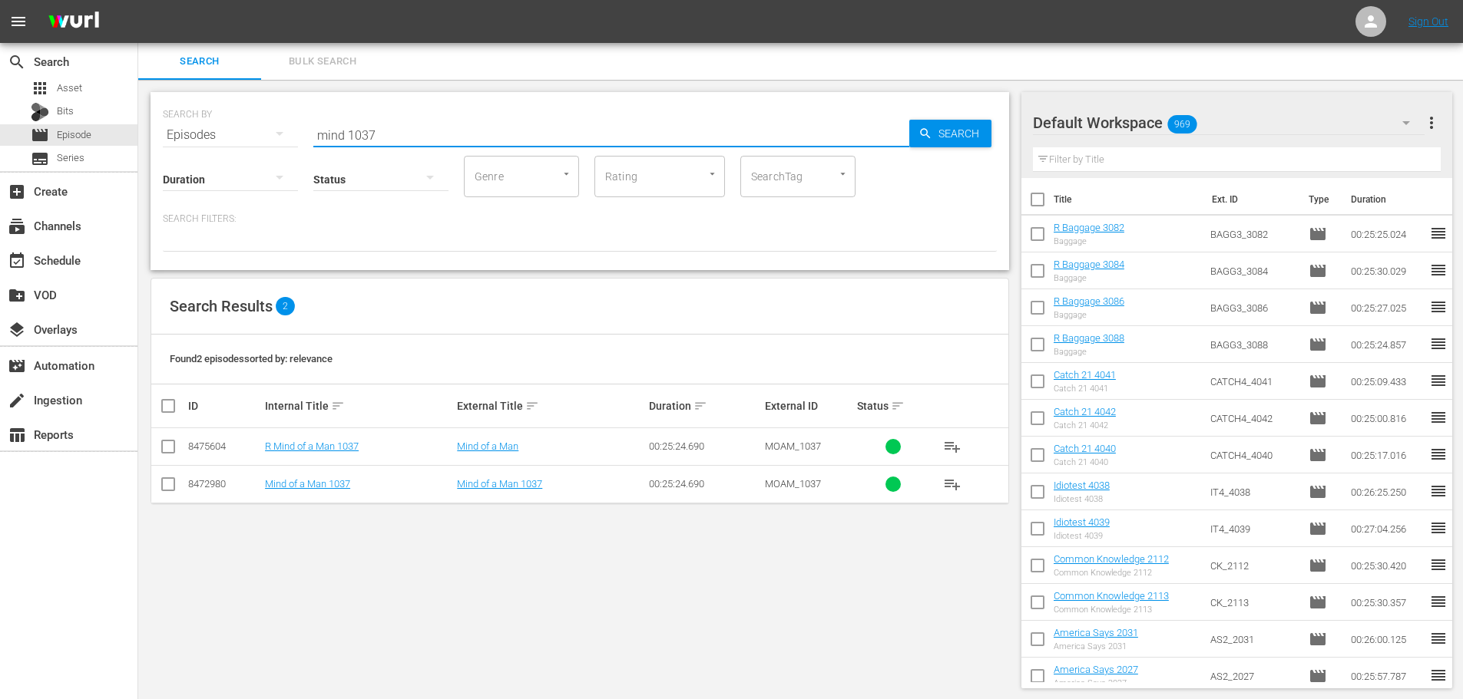
type input "mind 1037"
click at [170, 455] on input "checkbox" at bounding box center [168, 450] width 18 height 18
checkbox input "true"
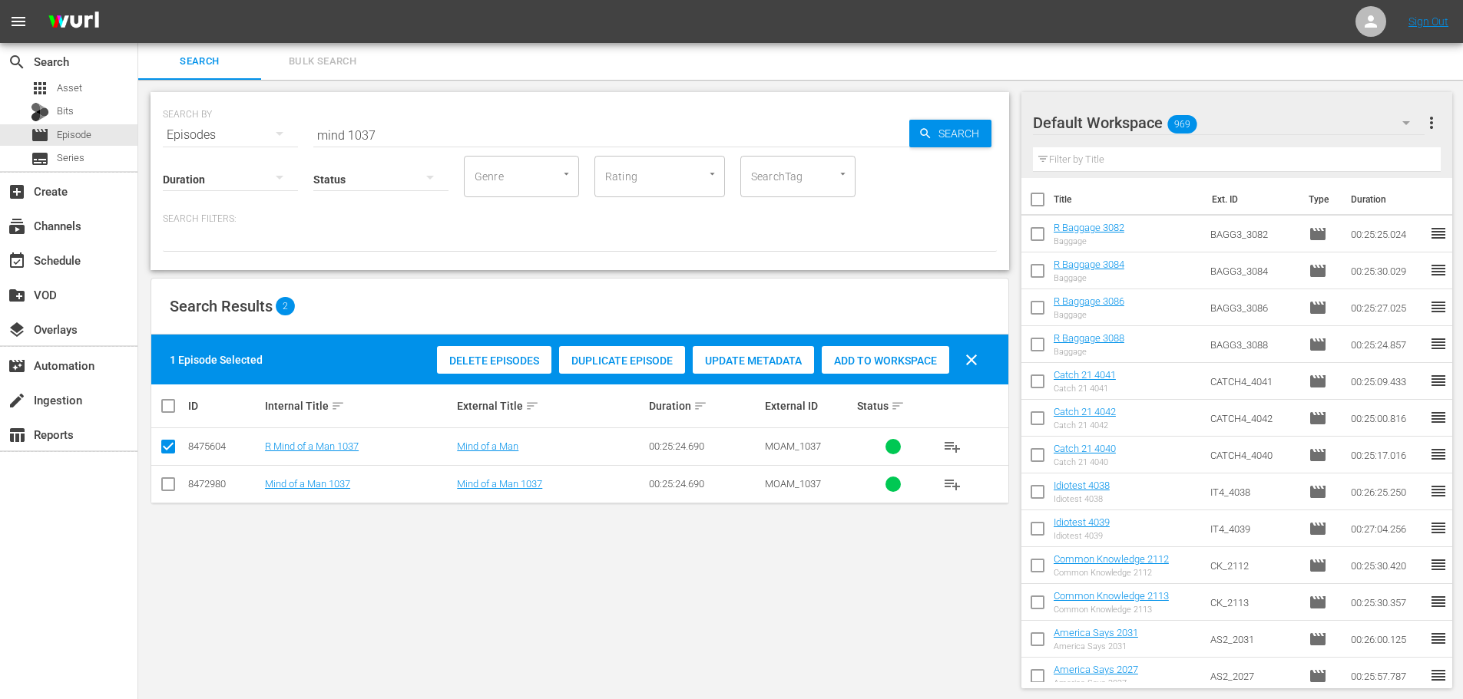
click at [836, 360] on span "Add to Workspace" at bounding box center [885, 361] width 127 height 12
drag, startPoint x: 460, startPoint y: 144, endPoint x: 91, endPoint y: 153, distance: 368.6
click at [138, 0] on div "search Search apps Asset Bits movie Episode subtitles Series add_box Create sub…" at bounding box center [800, 0] width 1324 height 0
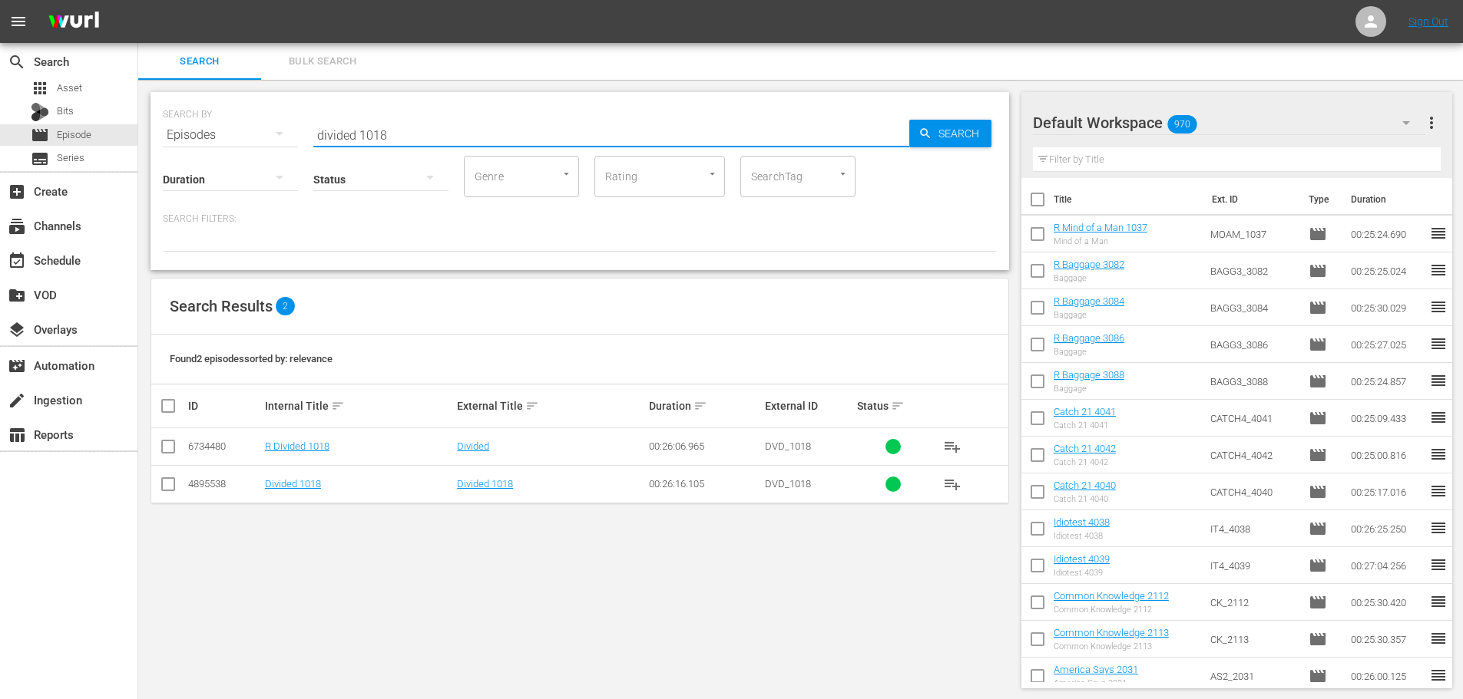
type input "divided 1018"
click at [165, 451] on input "checkbox" at bounding box center [168, 450] width 18 height 18
checkbox input "true"
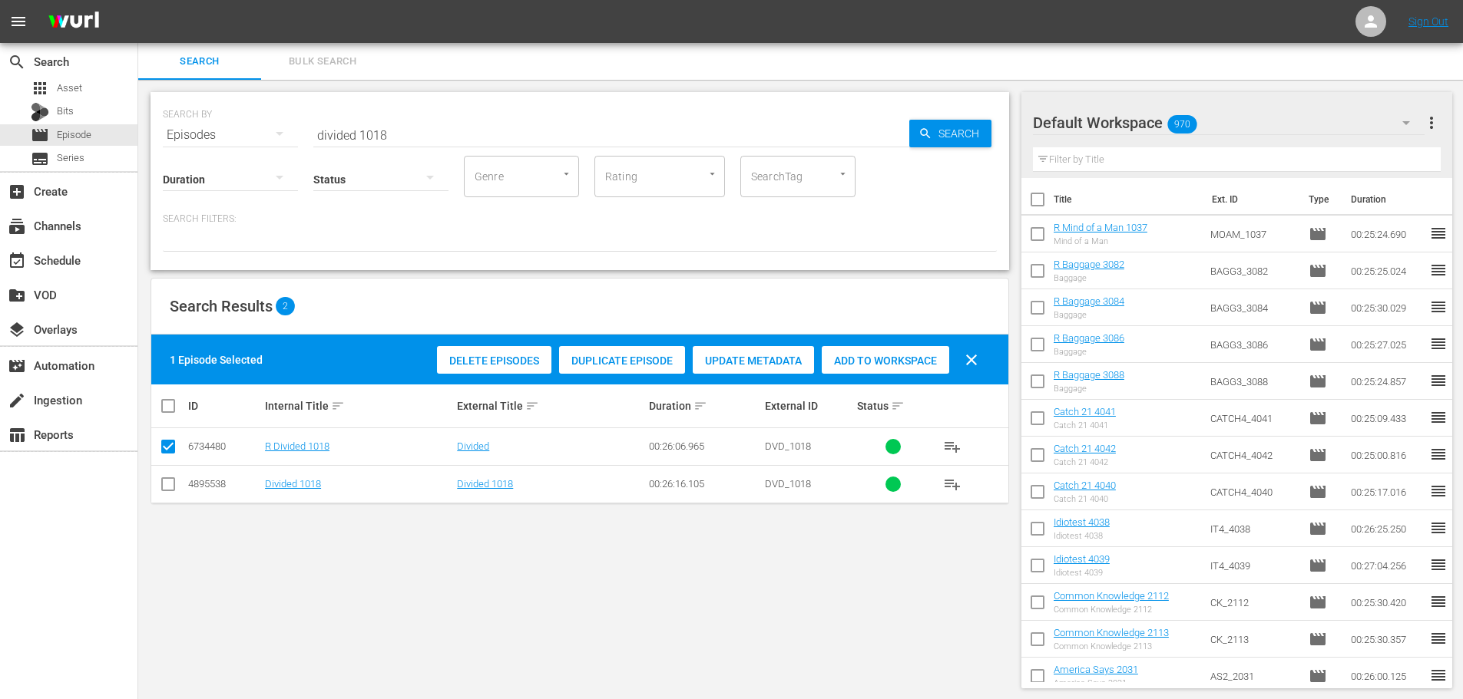
click at [917, 369] on div "Add to Workspace" at bounding box center [885, 360] width 127 height 29
click at [564, 129] on input "divided 1018" at bounding box center [611, 135] width 596 height 37
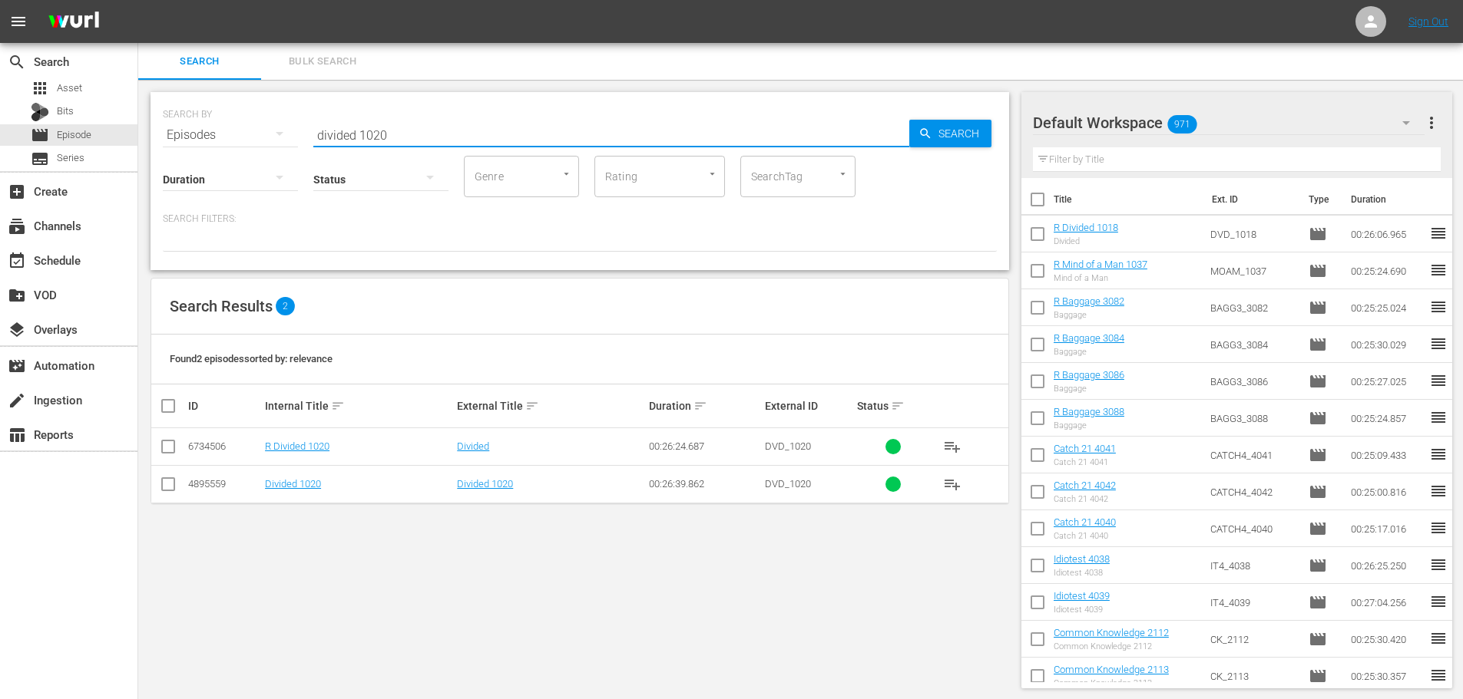
type input "divided 1020"
click at [169, 445] on input "checkbox" at bounding box center [168, 450] width 18 height 18
checkbox input "true"
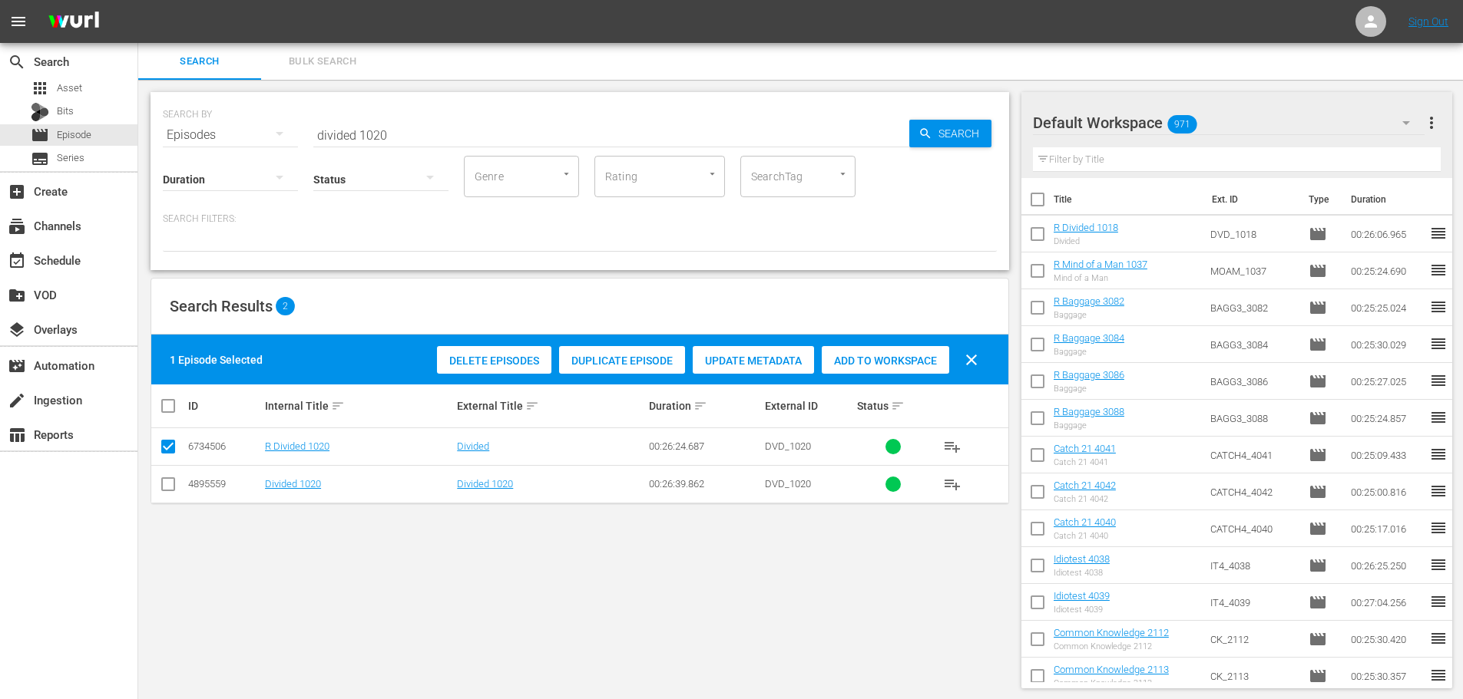
click at [858, 349] on div "Add to Workspace" at bounding box center [885, 360] width 127 height 29
drag, startPoint x: 441, startPoint y: 127, endPoint x: 0, endPoint y: 101, distance: 441.5
click at [138, 0] on div "search Search apps Asset Bits movie Episode subtitles Series add_box Create sub…" at bounding box center [800, 0] width 1324 height 0
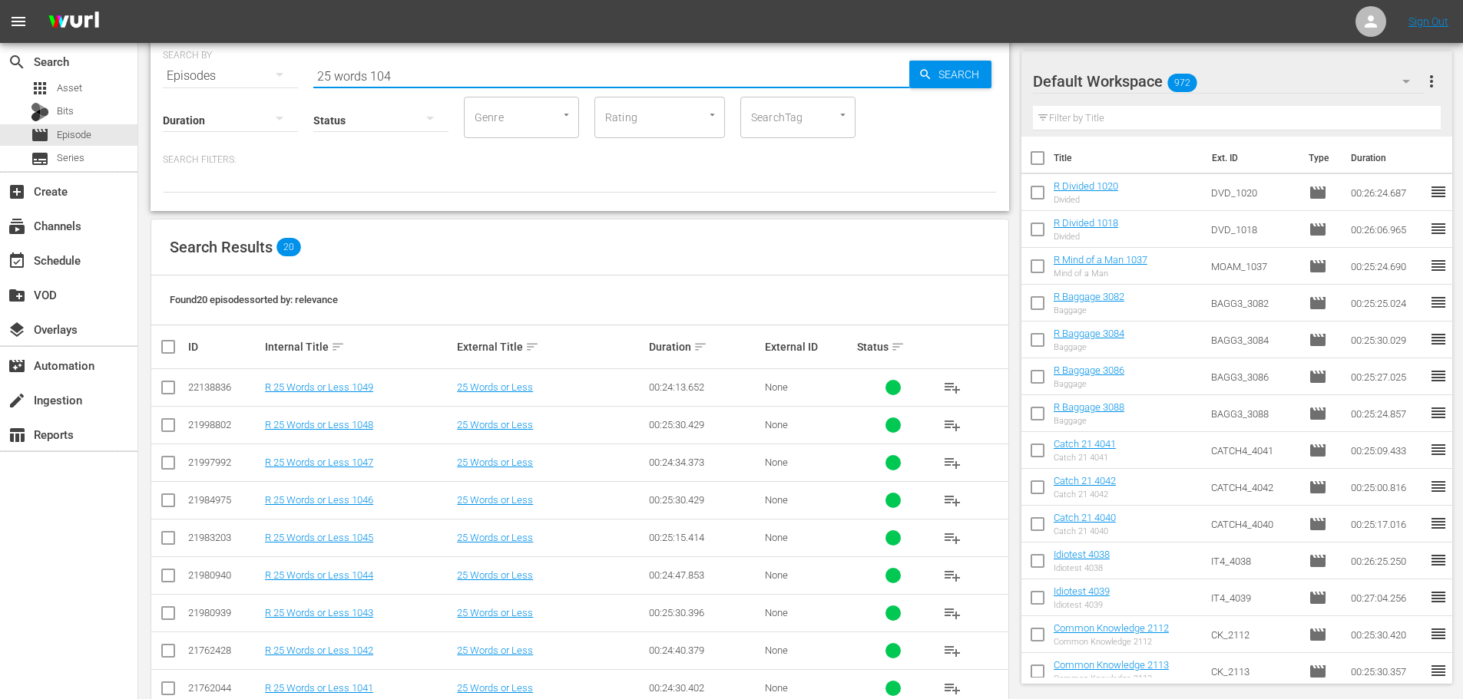
scroll to position [155, 0]
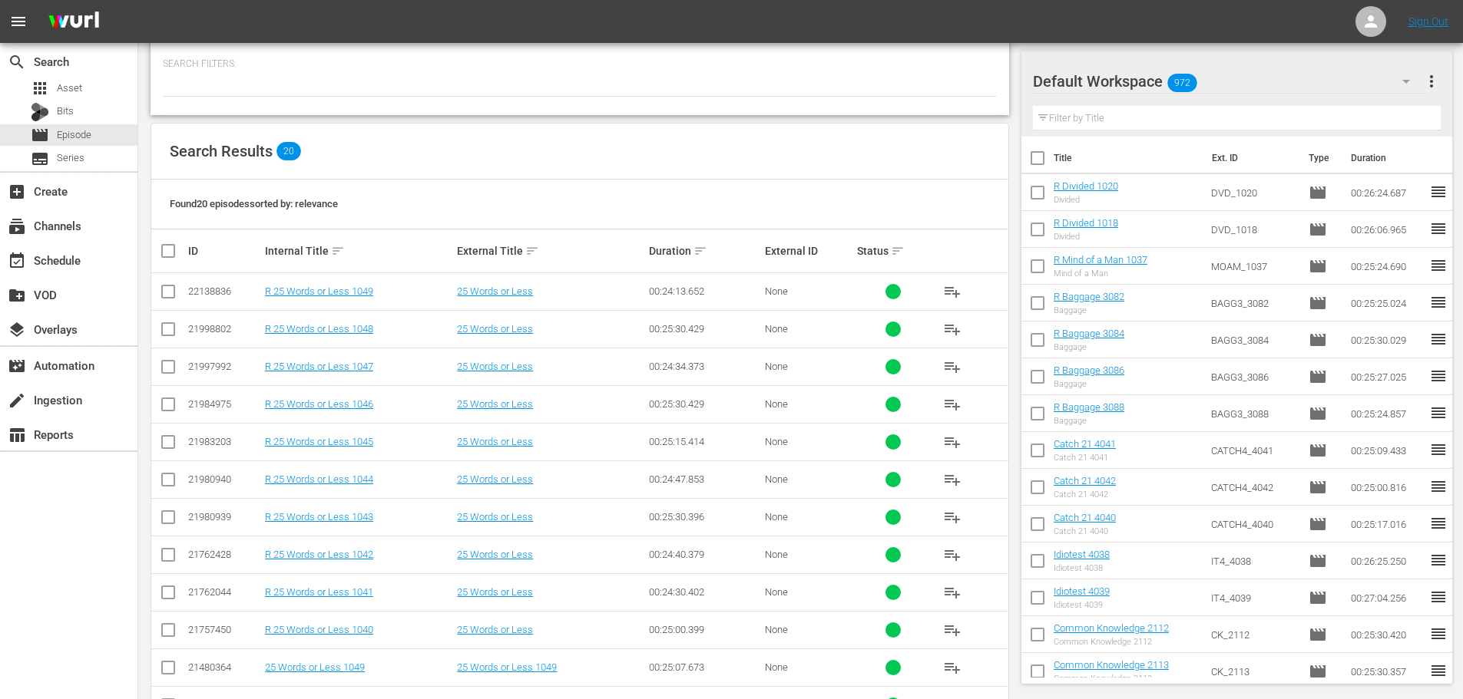
type input "25 words 104"
click at [170, 330] on input "checkbox" at bounding box center [168, 332] width 18 height 18
checkbox input "true"
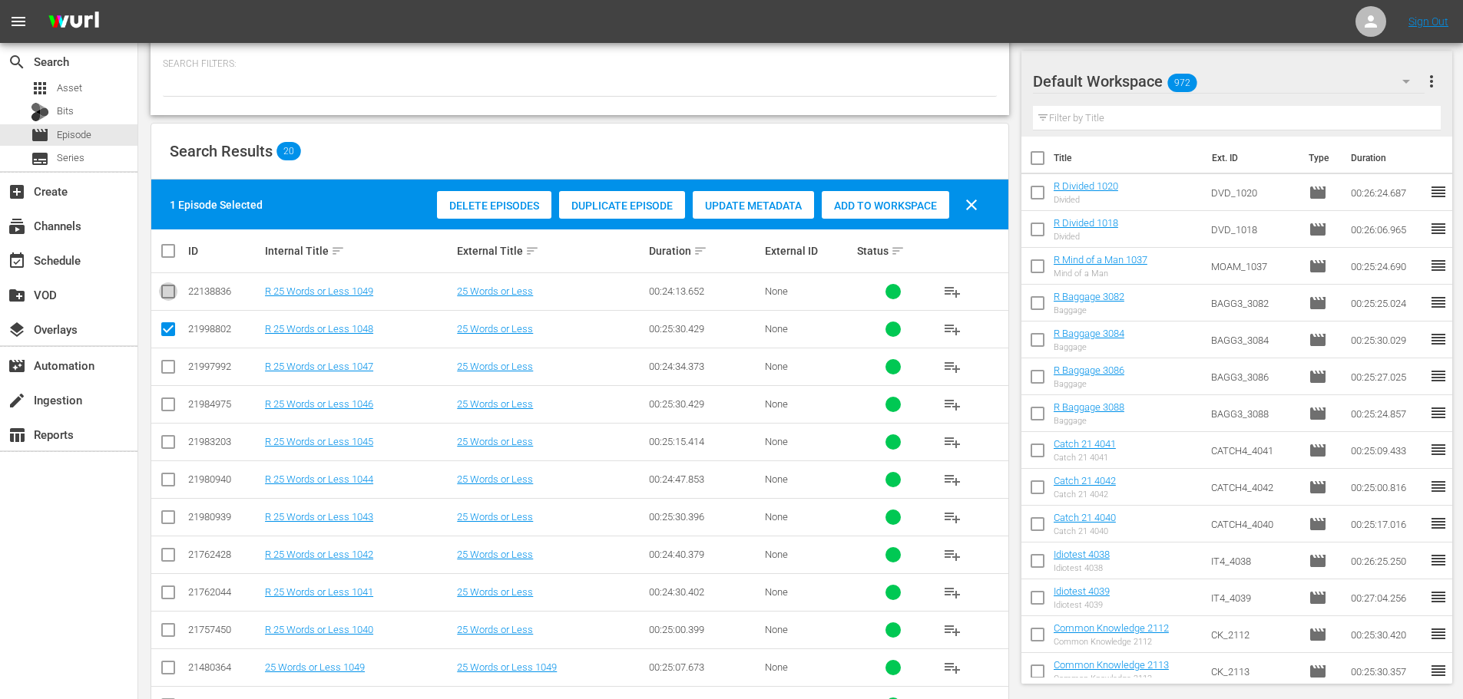
click at [170, 292] on input "checkbox" at bounding box center [168, 295] width 18 height 18
checkbox input "true"
click at [911, 207] on span "Add to Workspace" at bounding box center [885, 206] width 127 height 12
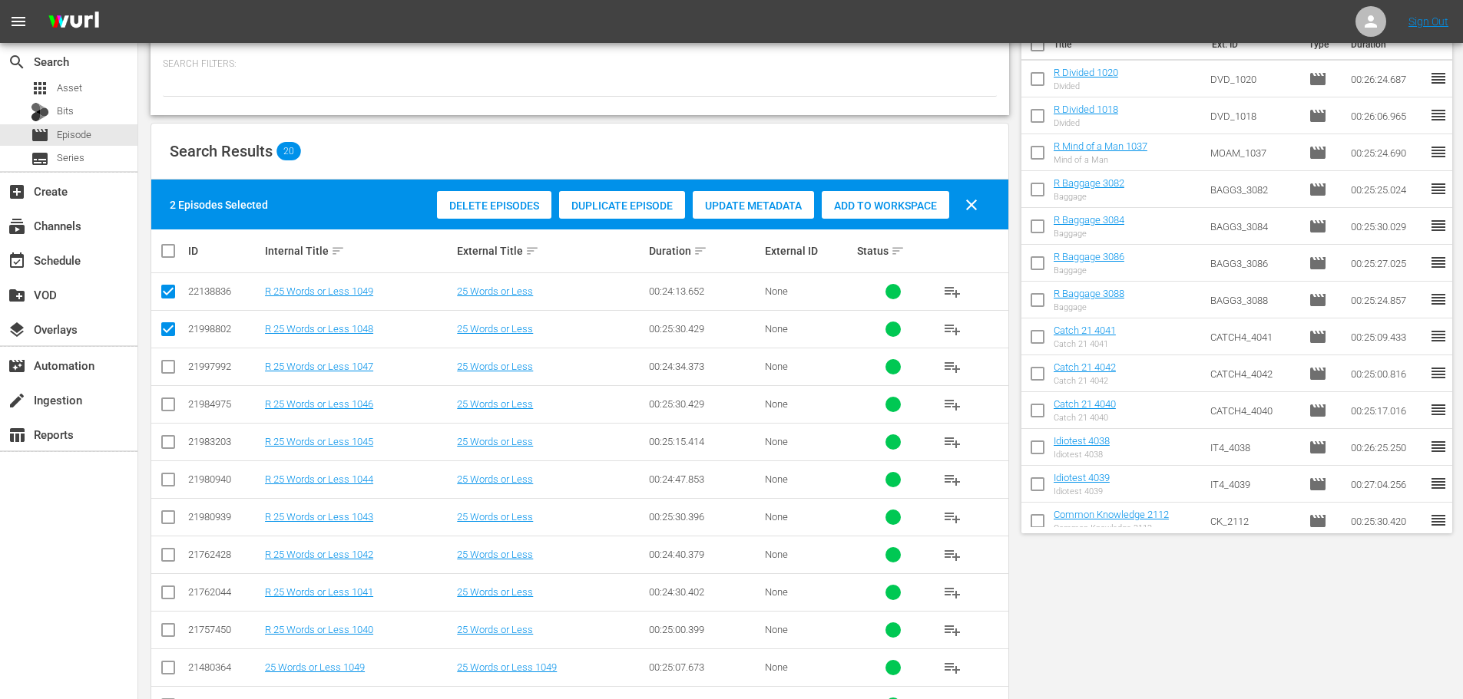
scroll to position [0, 0]
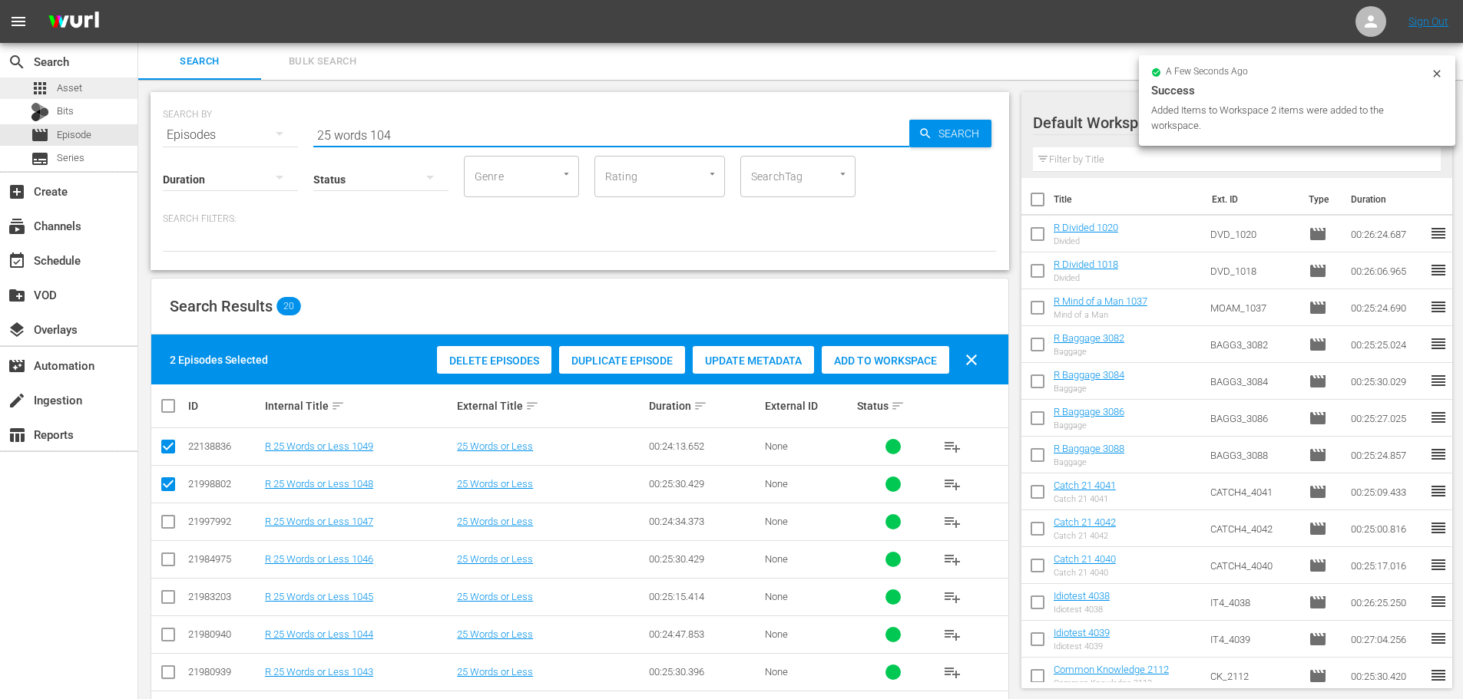
drag, startPoint x: 463, startPoint y: 134, endPoint x: 109, endPoint y: 78, distance: 358.4
click at [138, 0] on div "search Search apps Asset Bits movie Episode subtitles Series add_box Create sub…" at bounding box center [800, 0] width 1324 height 0
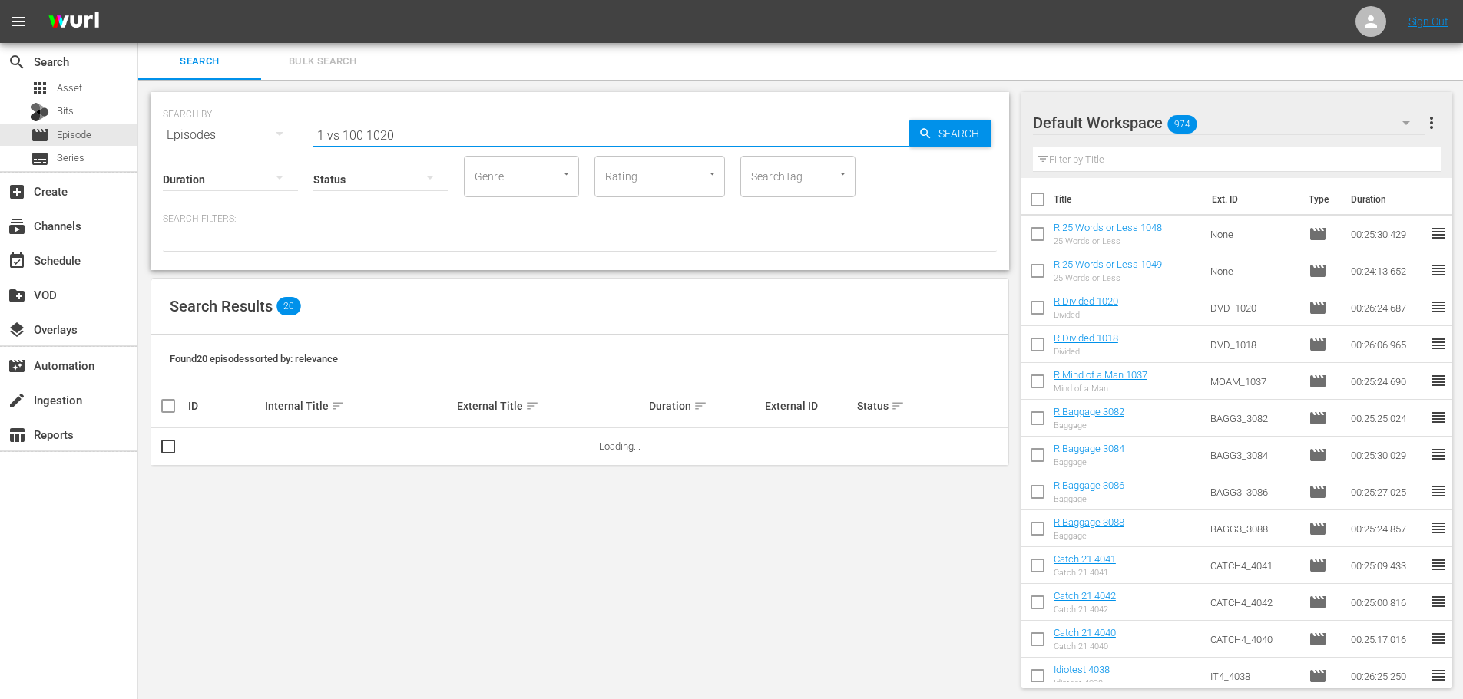
scroll to position [2, 0]
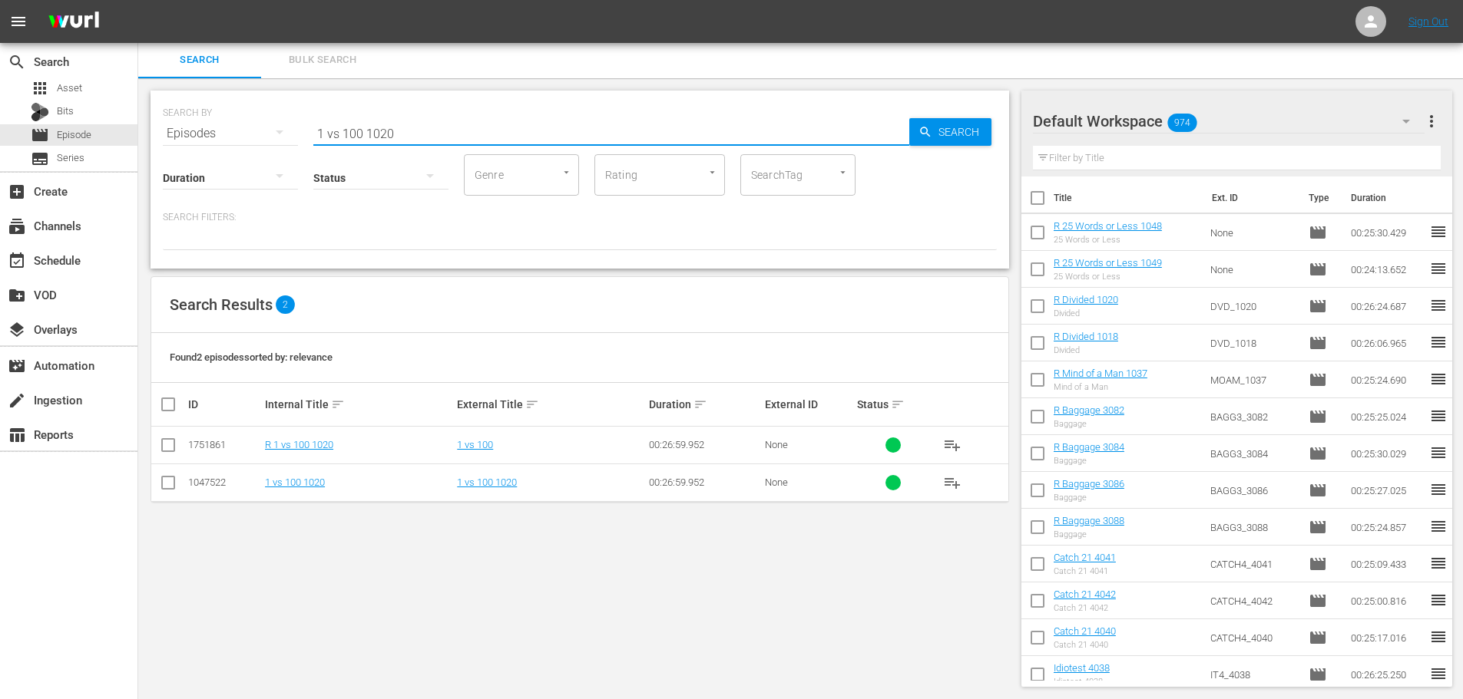
type input "1 vs 100 1020"
click at [164, 444] on input "checkbox" at bounding box center [168, 448] width 18 height 18
checkbox input "true"
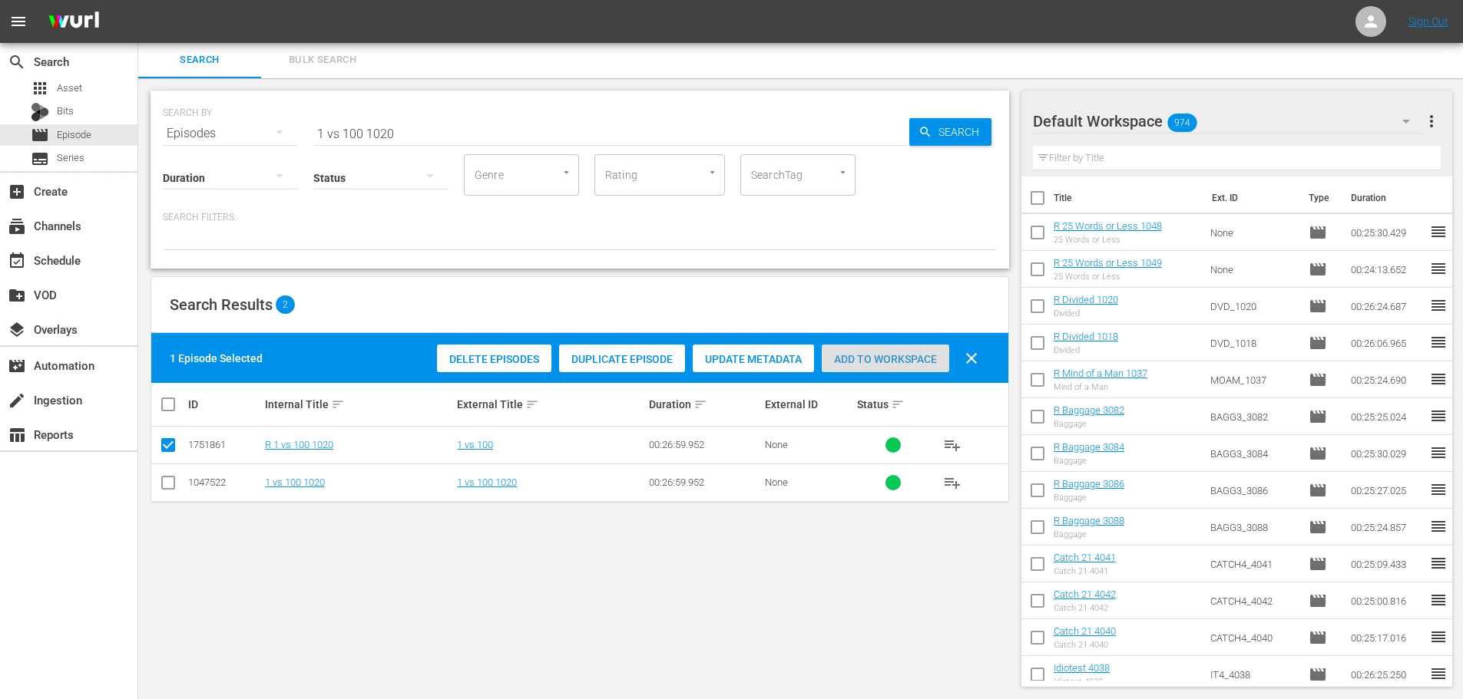
click at [931, 356] on span "Add to Workspace" at bounding box center [885, 359] width 127 height 12
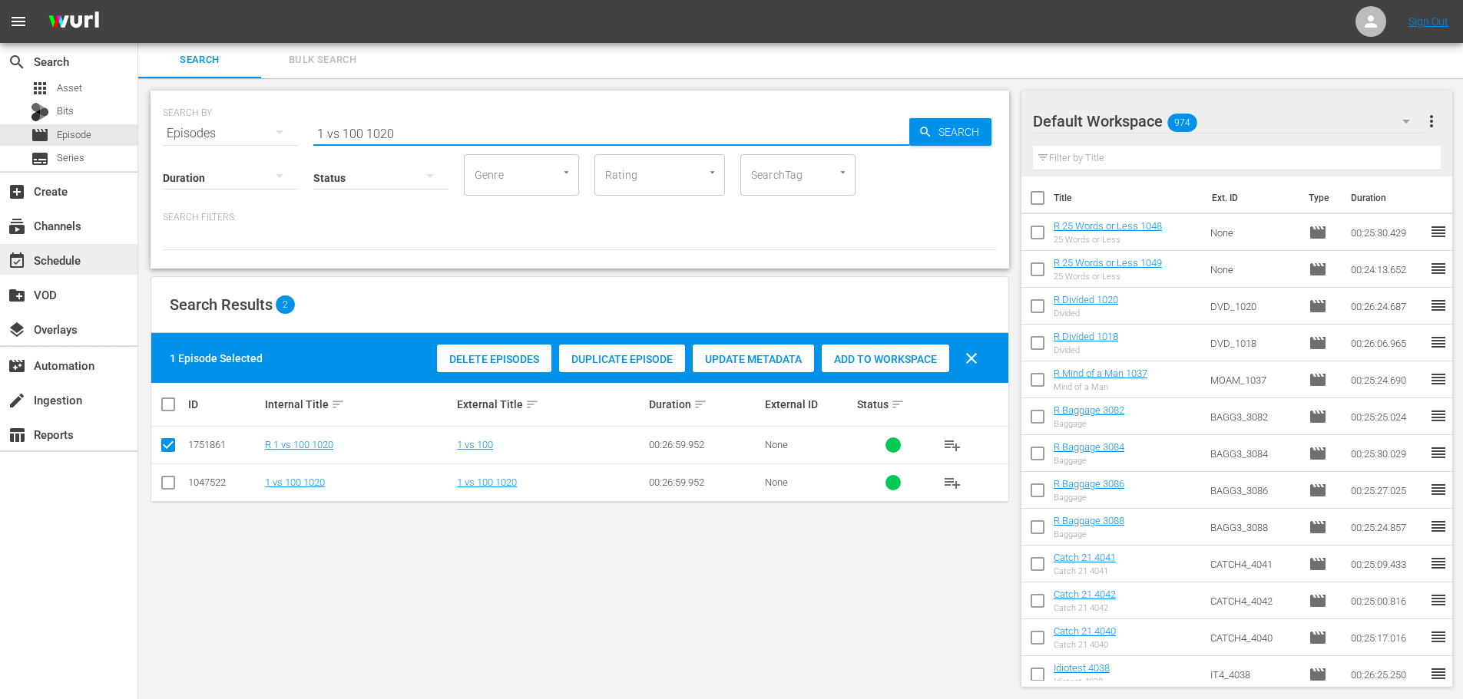
drag, startPoint x: 448, startPoint y: 120, endPoint x: 0, endPoint y: 257, distance: 468.2
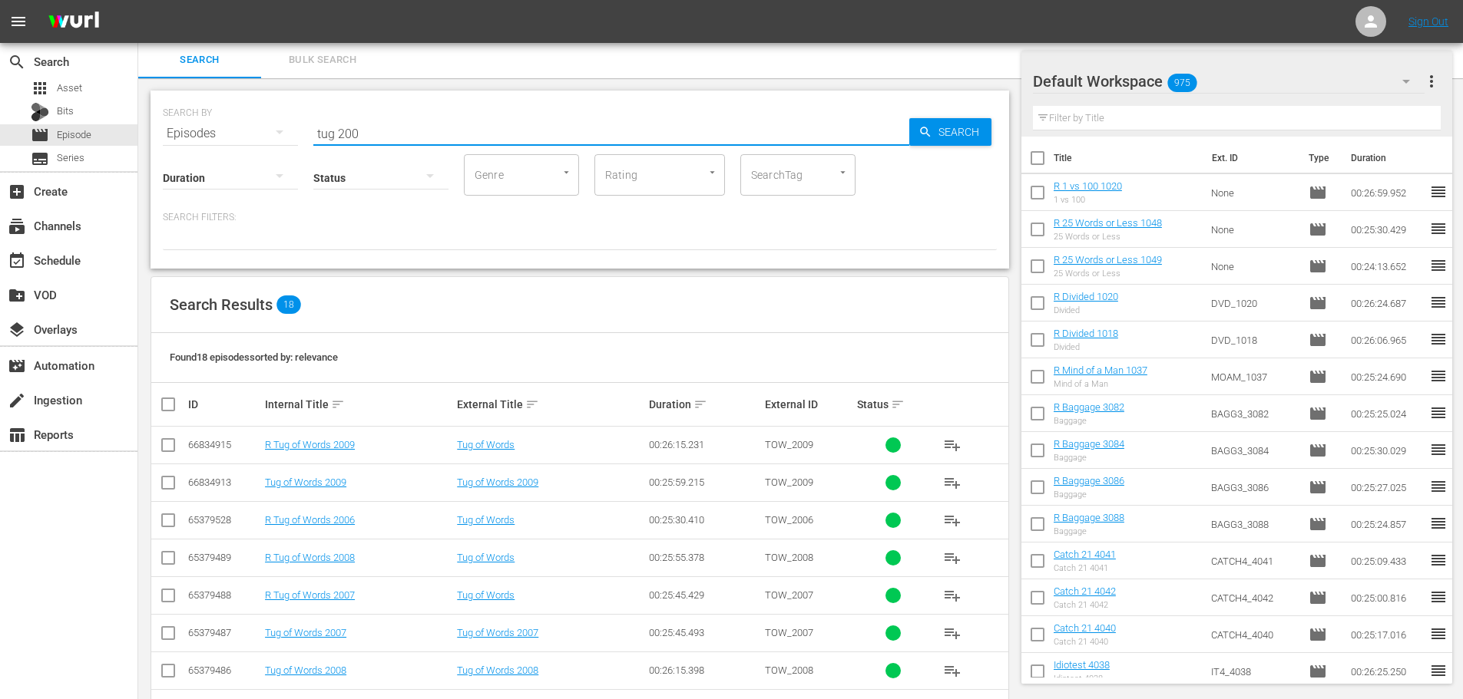
scroll to position [155, 0]
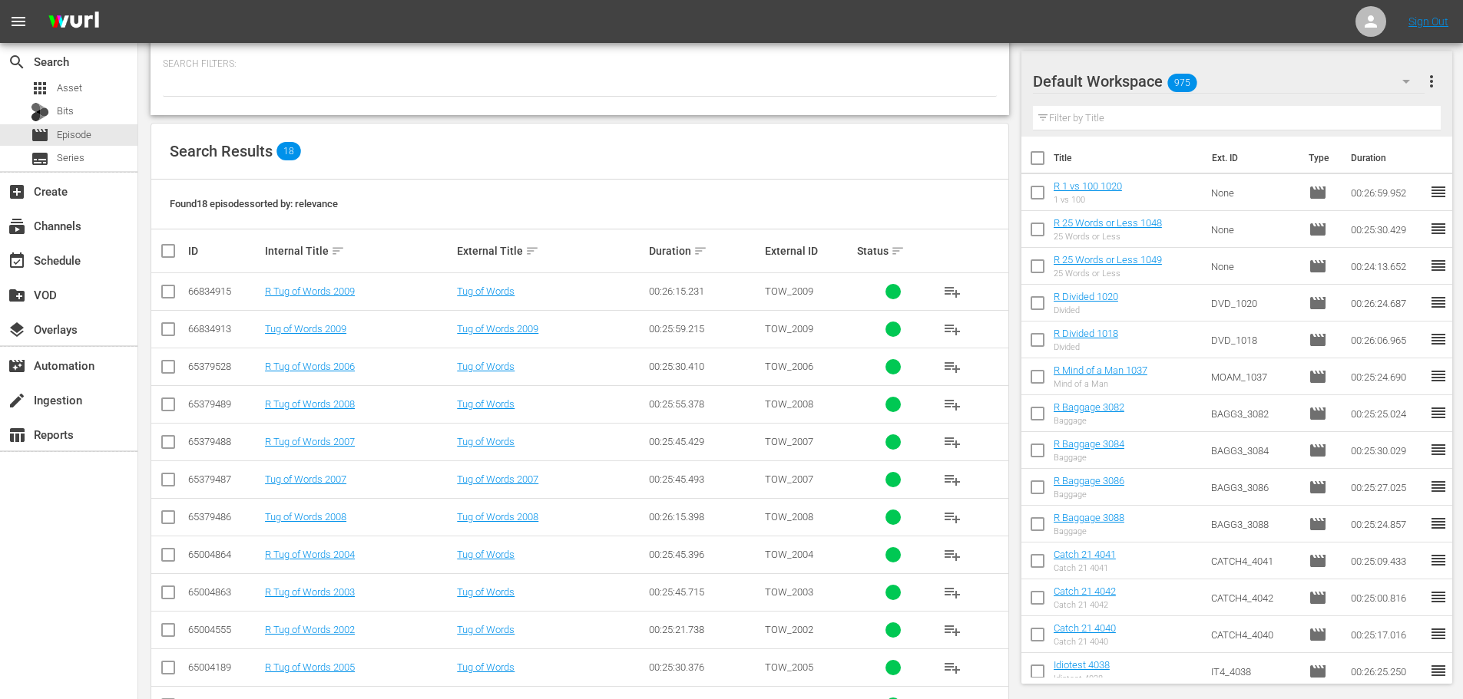
type input "tug 200"
drag, startPoint x: 172, startPoint y: 554, endPoint x: 172, endPoint y: 566, distance: 11.5
click at [172, 566] on input "checkbox" at bounding box center [168, 558] width 18 height 18
checkbox input "true"
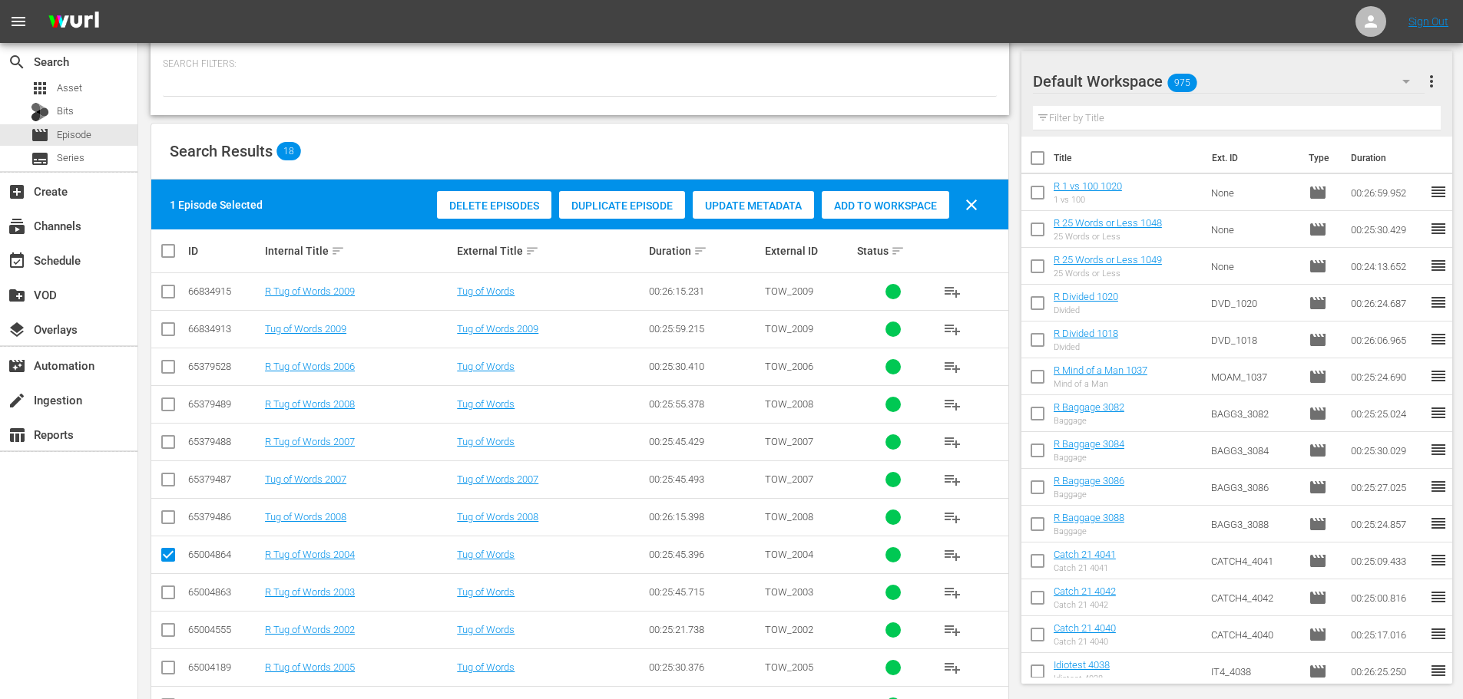
click at [164, 372] on input "checkbox" at bounding box center [168, 370] width 18 height 18
checkbox input "true"
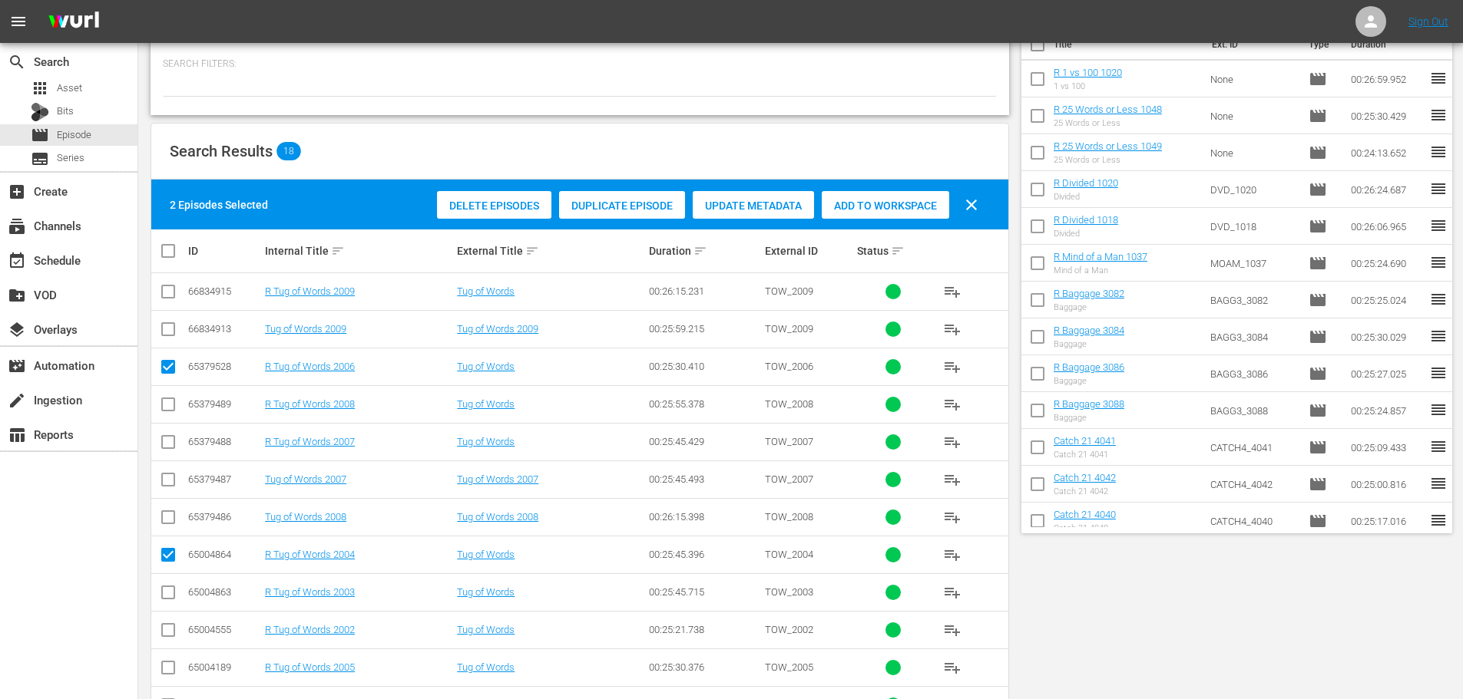
scroll to position [0, 0]
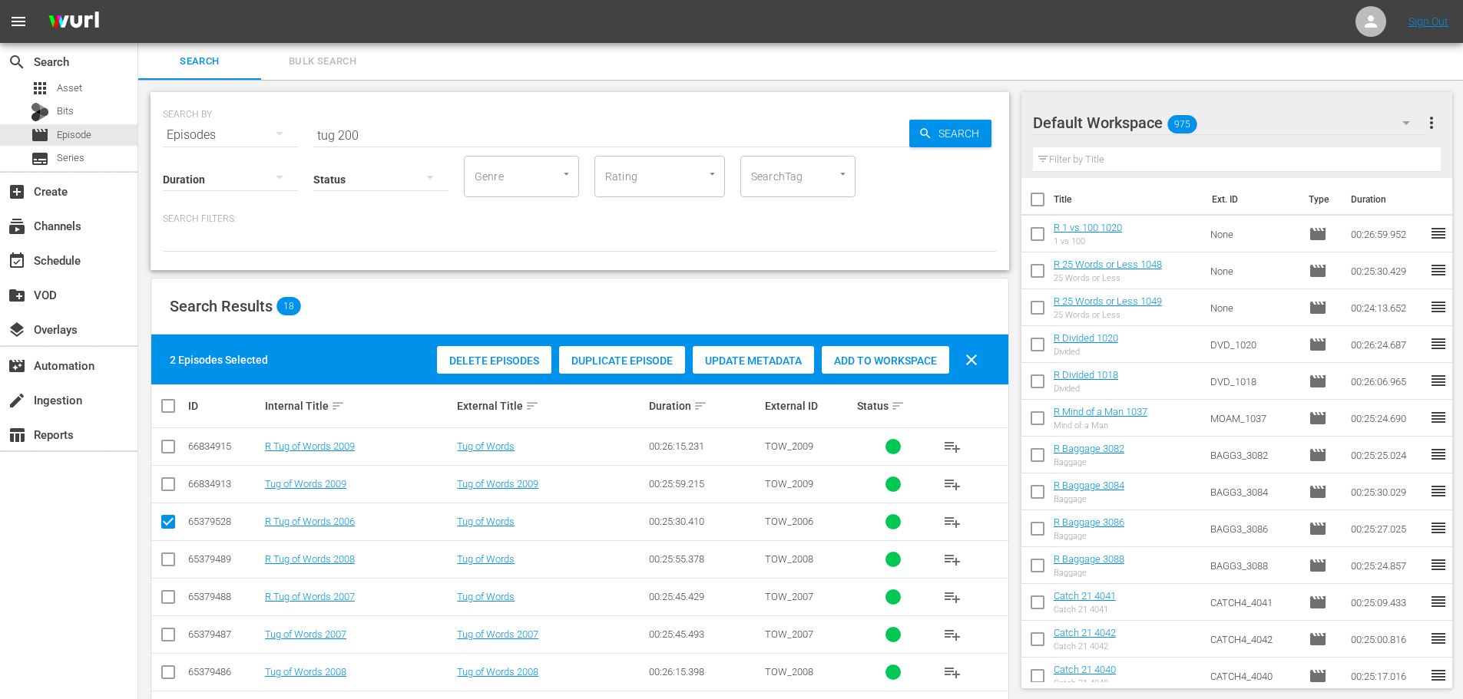
click at [863, 361] on span "Add to Workspace" at bounding box center [885, 361] width 127 height 12
drag, startPoint x: 403, startPoint y: 103, endPoint x: 389, endPoint y: 116, distance: 19.0
click at [336, 90] on div "SEARCH BY Search By Episodes Search ID, Title, Description, Keywords, or Catego…" at bounding box center [579, 607] width 883 height 1054
drag, startPoint x: 164, startPoint y: 129, endPoint x: 52, endPoint y: 132, distance: 111.4
click at [138, 0] on div "search Search apps Asset Bits movie Episode subtitles Series add_box Create sub…" at bounding box center [800, 0] width 1324 height 0
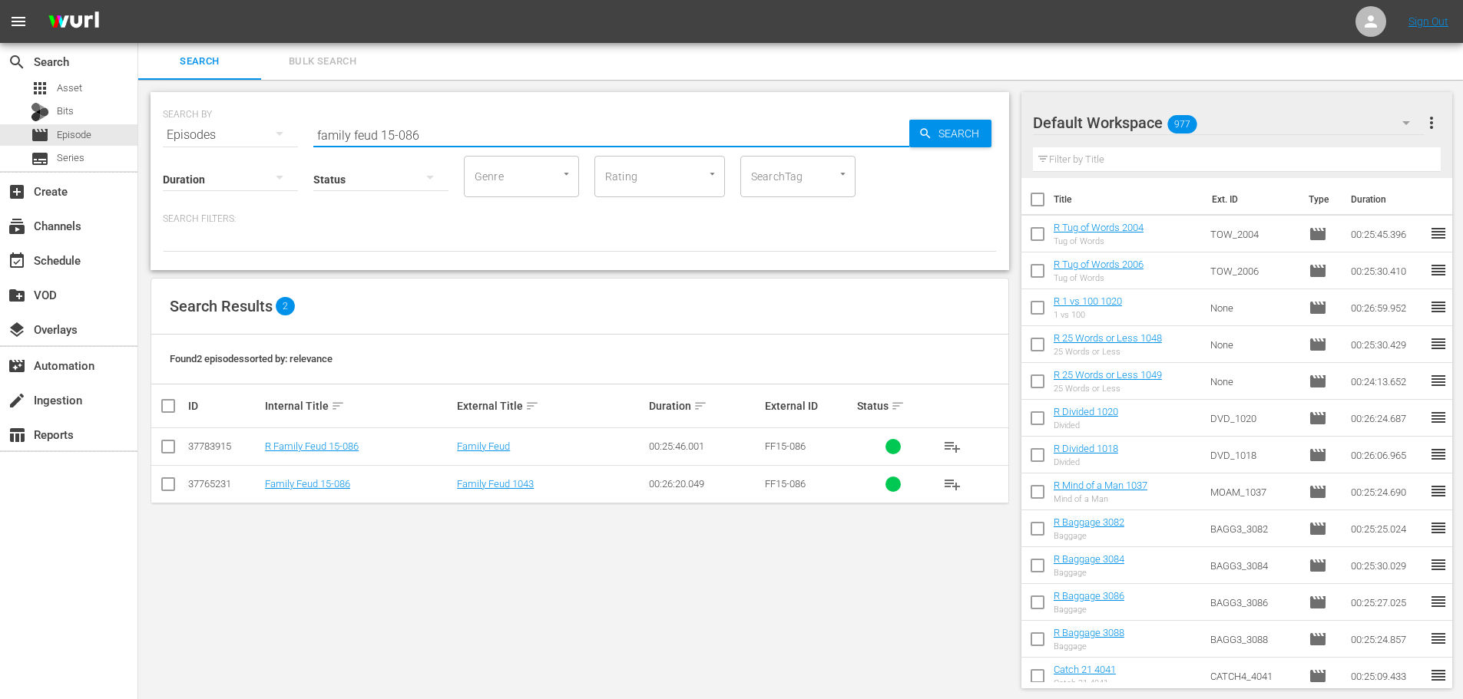
type input "family feud 15-086"
click at [164, 449] on input "checkbox" at bounding box center [168, 450] width 18 height 18
checkbox input "true"
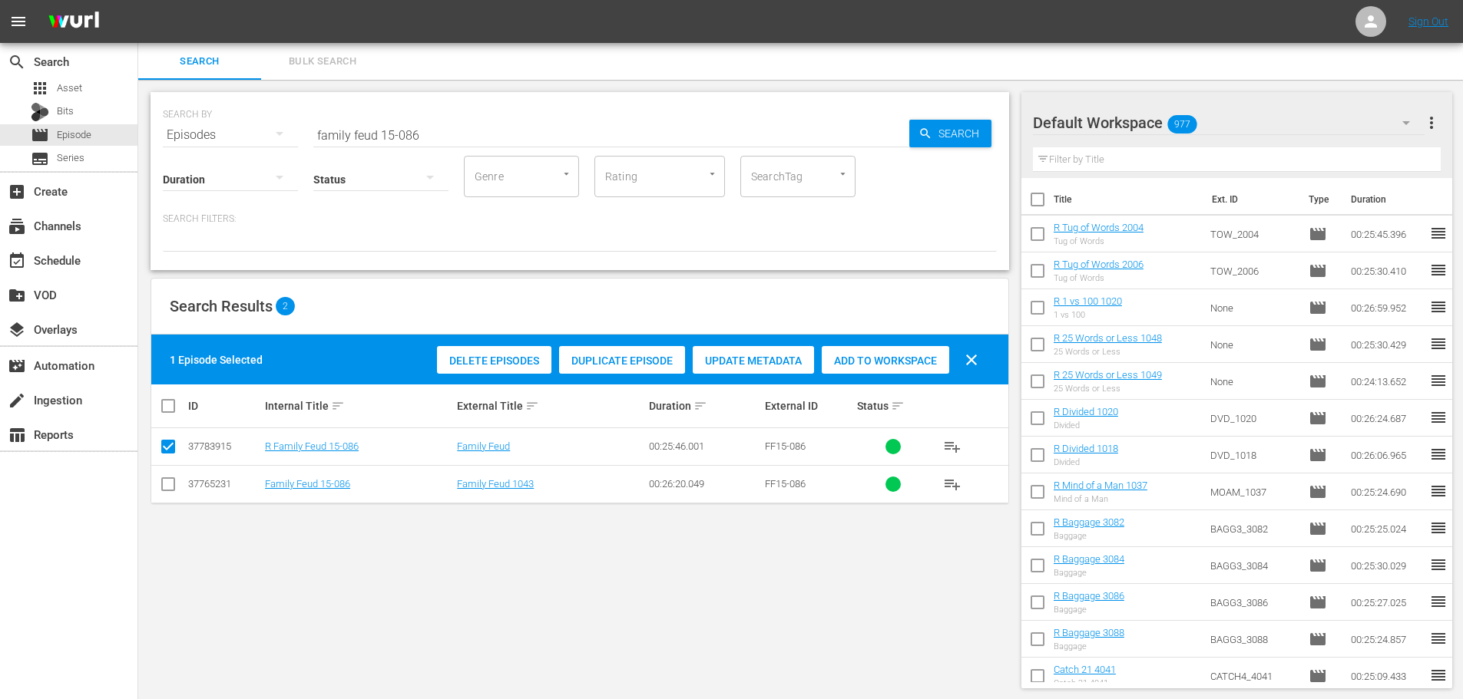
click at [904, 360] on span "Add to Workspace" at bounding box center [885, 361] width 127 height 12
click at [490, 140] on input "family feud 15-086" at bounding box center [611, 135] width 596 height 37
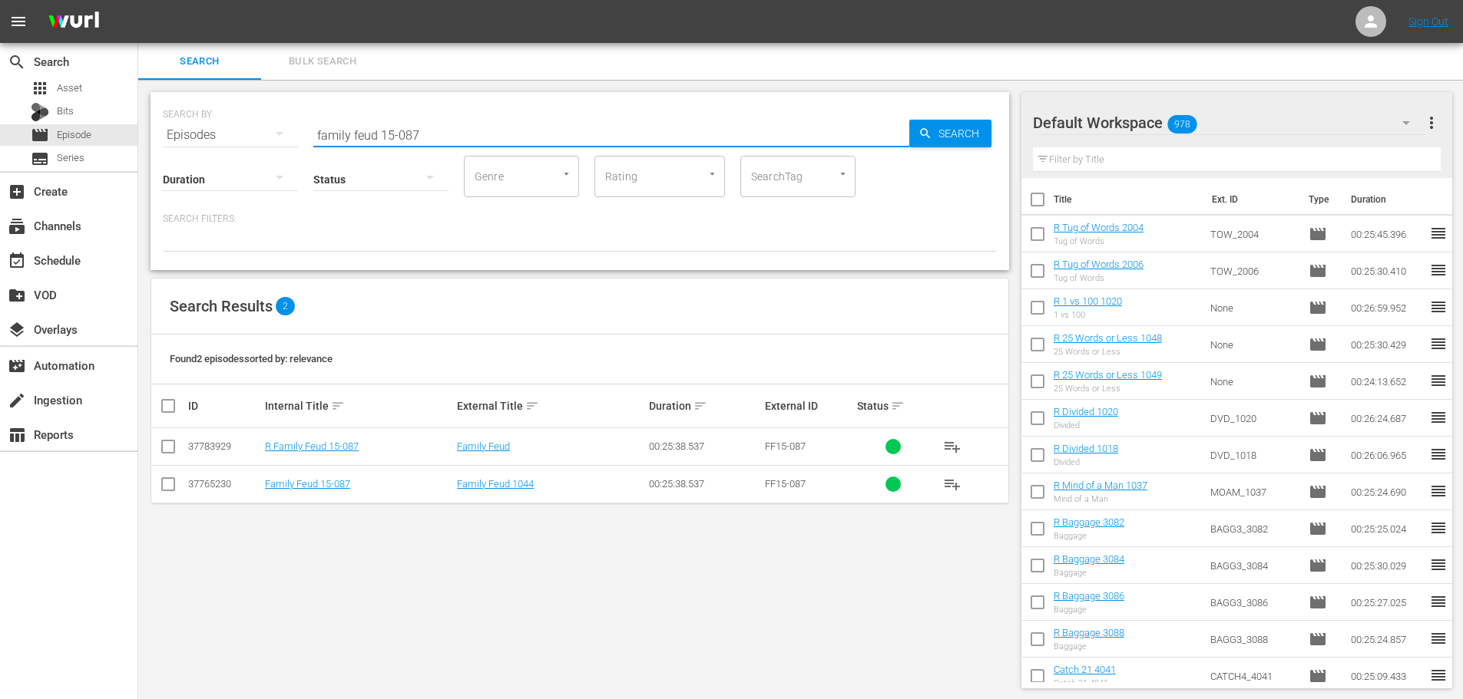
type input "family feud 15-087"
click at [164, 450] on input "checkbox" at bounding box center [168, 450] width 18 height 18
checkbox input "true"
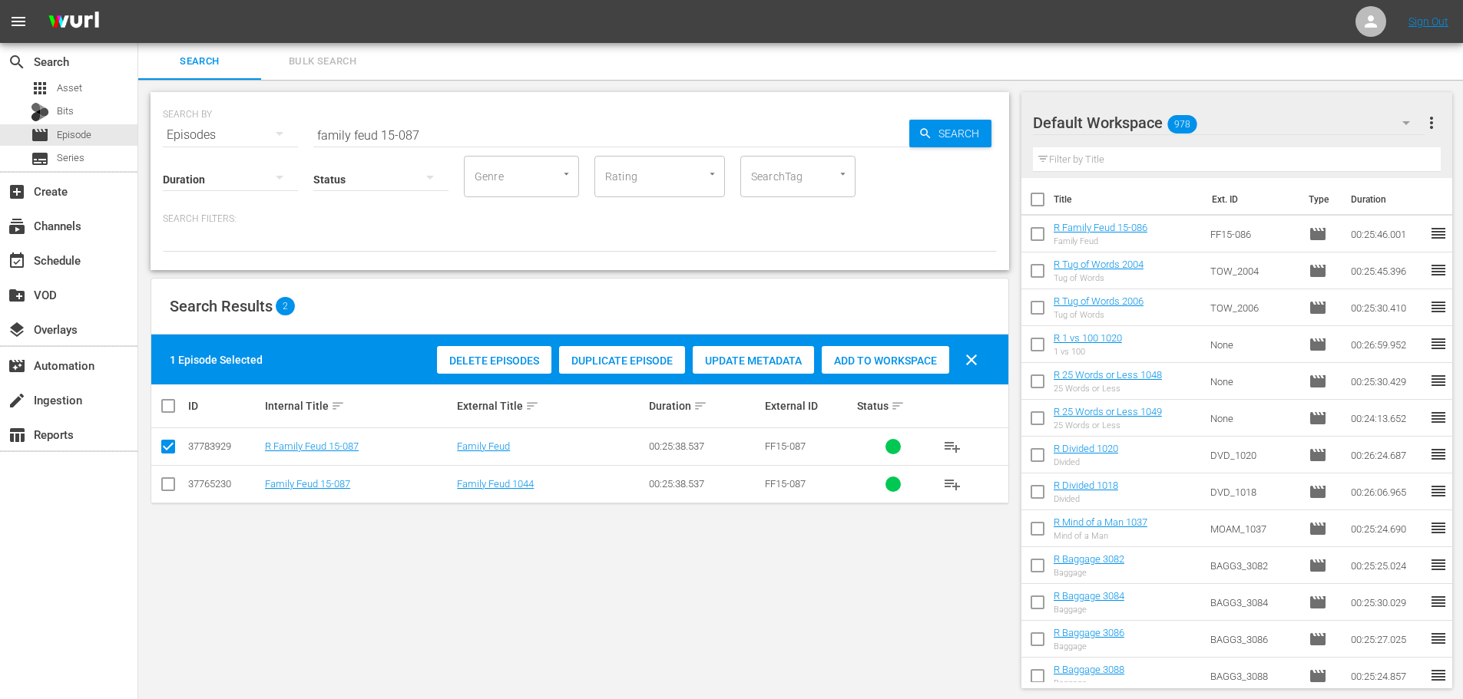
drag, startPoint x: 894, startPoint y: 365, endPoint x: 722, endPoint y: 181, distance: 251.5
click at [894, 365] on span "Add to Workspace" at bounding box center [885, 361] width 127 height 12
drag, startPoint x: 496, startPoint y: 132, endPoint x: 141, endPoint y: 121, distance: 354.9
click at [141, 121] on div "SEARCH BY Search By Episodes Search ID, Title, Description, Keywords, or Catego…" at bounding box center [579, 390] width 883 height 621
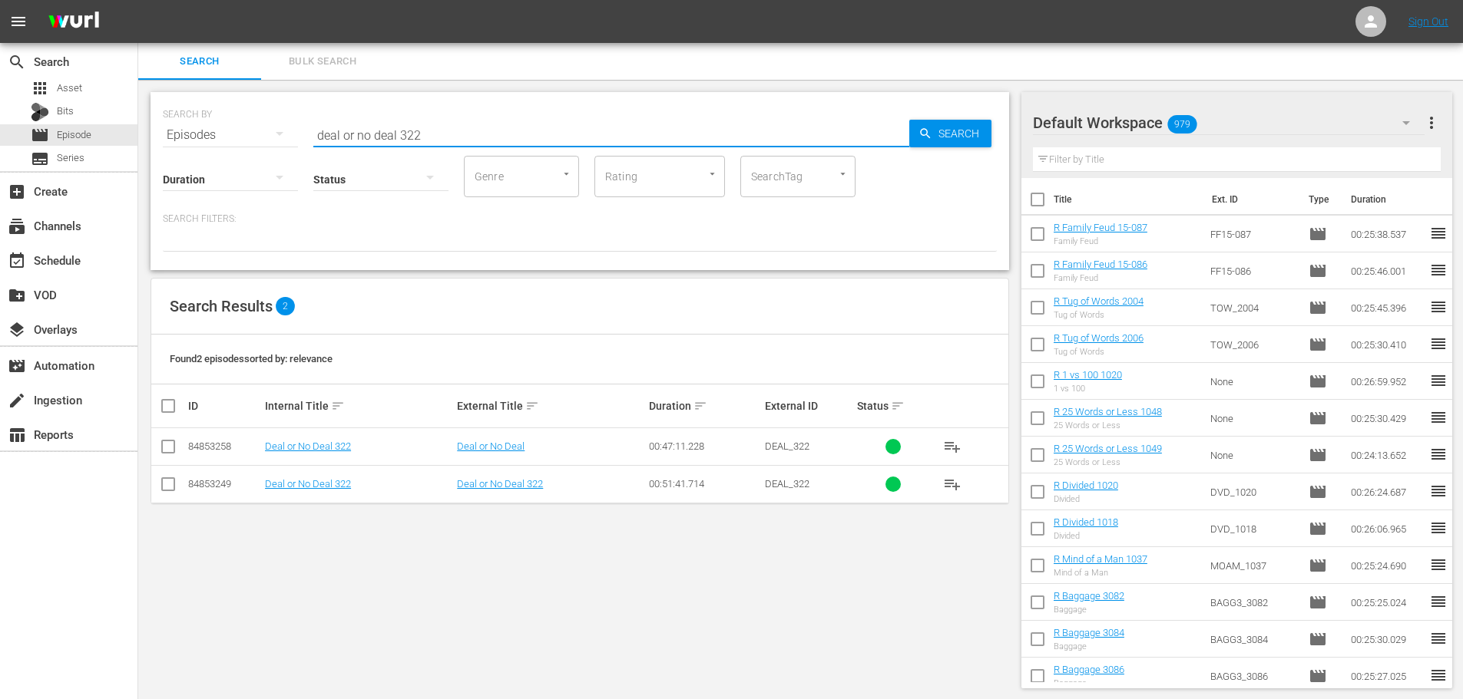
type input "deal or no deal 322"
drag, startPoint x: 174, startPoint y: 447, endPoint x: 393, endPoint y: 390, distance: 226.1
click at [174, 447] on input "checkbox" at bounding box center [168, 450] width 18 height 18
checkbox input "true"
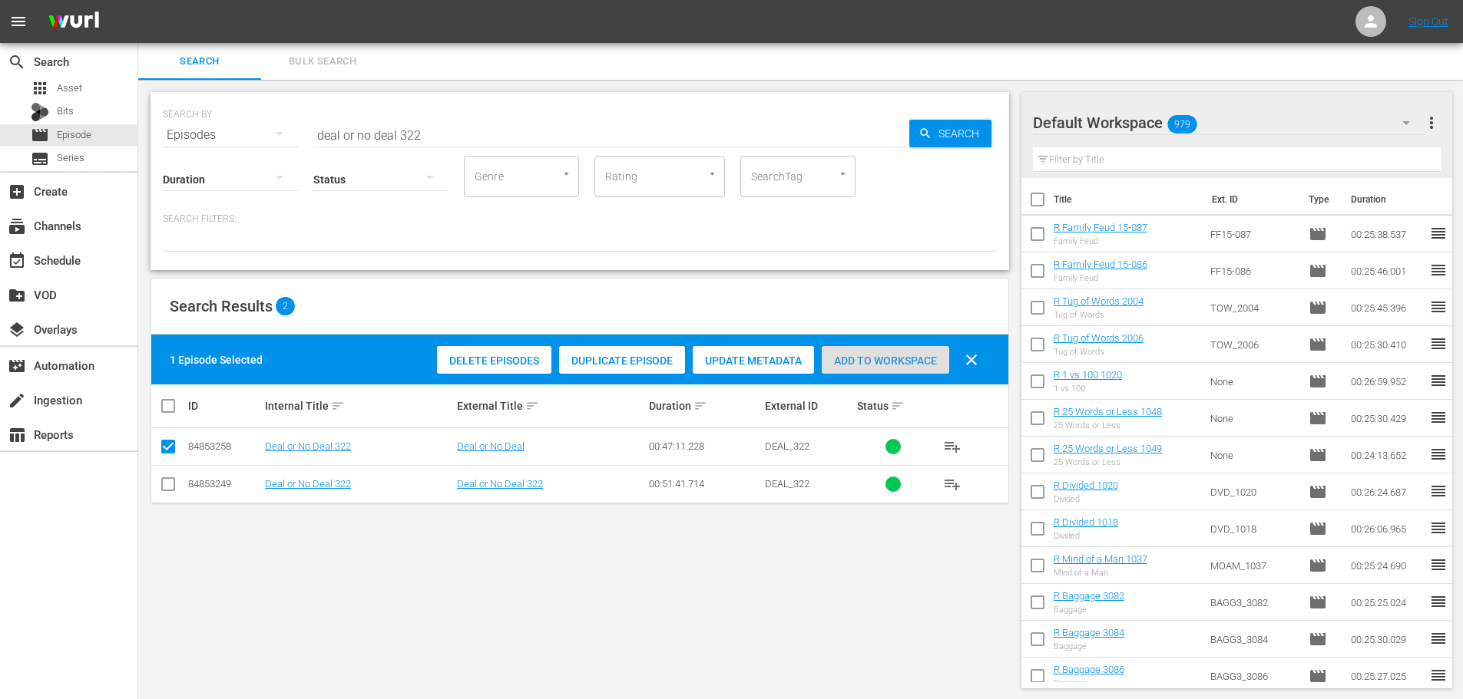
click at [891, 355] on span "Add to Workspace" at bounding box center [885, 361] width 127 height 12
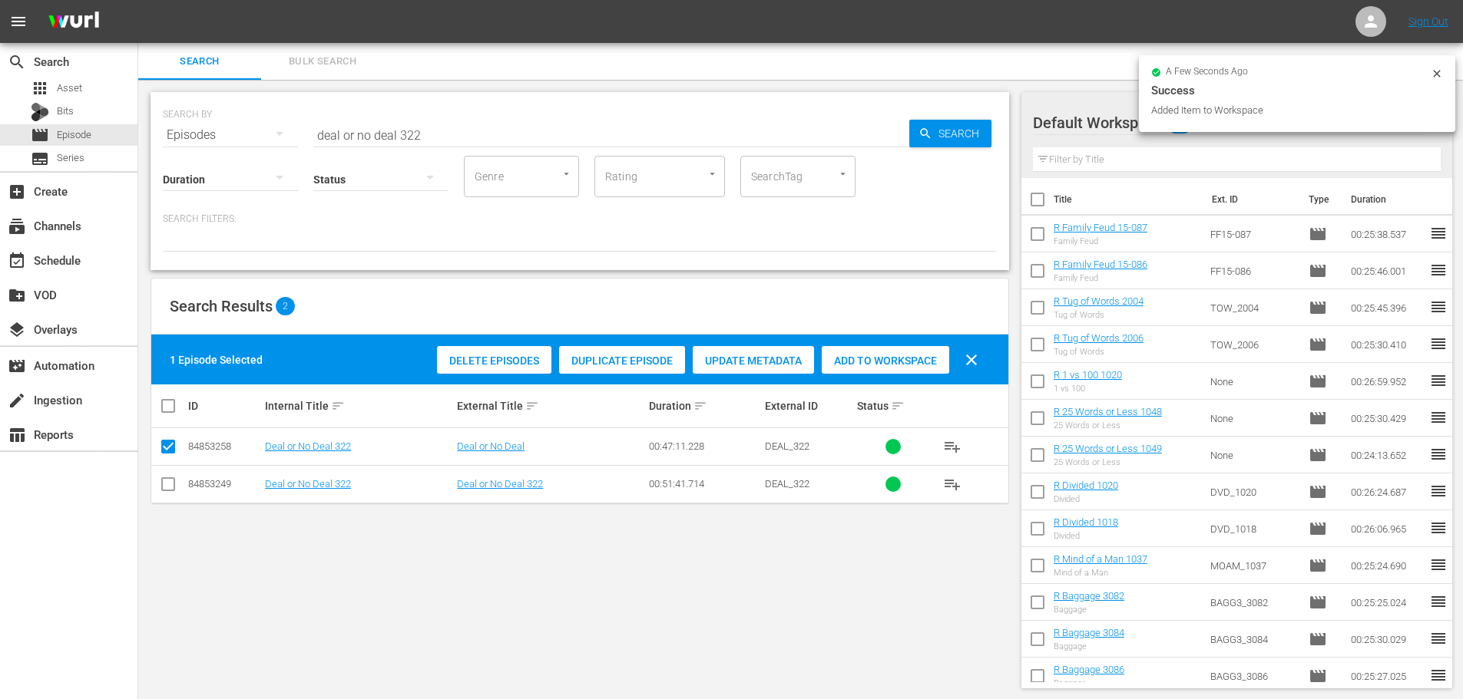
click at [451, 129] on input "deal or no deal 322" at bounding box center [611, 135] width 596 height 37
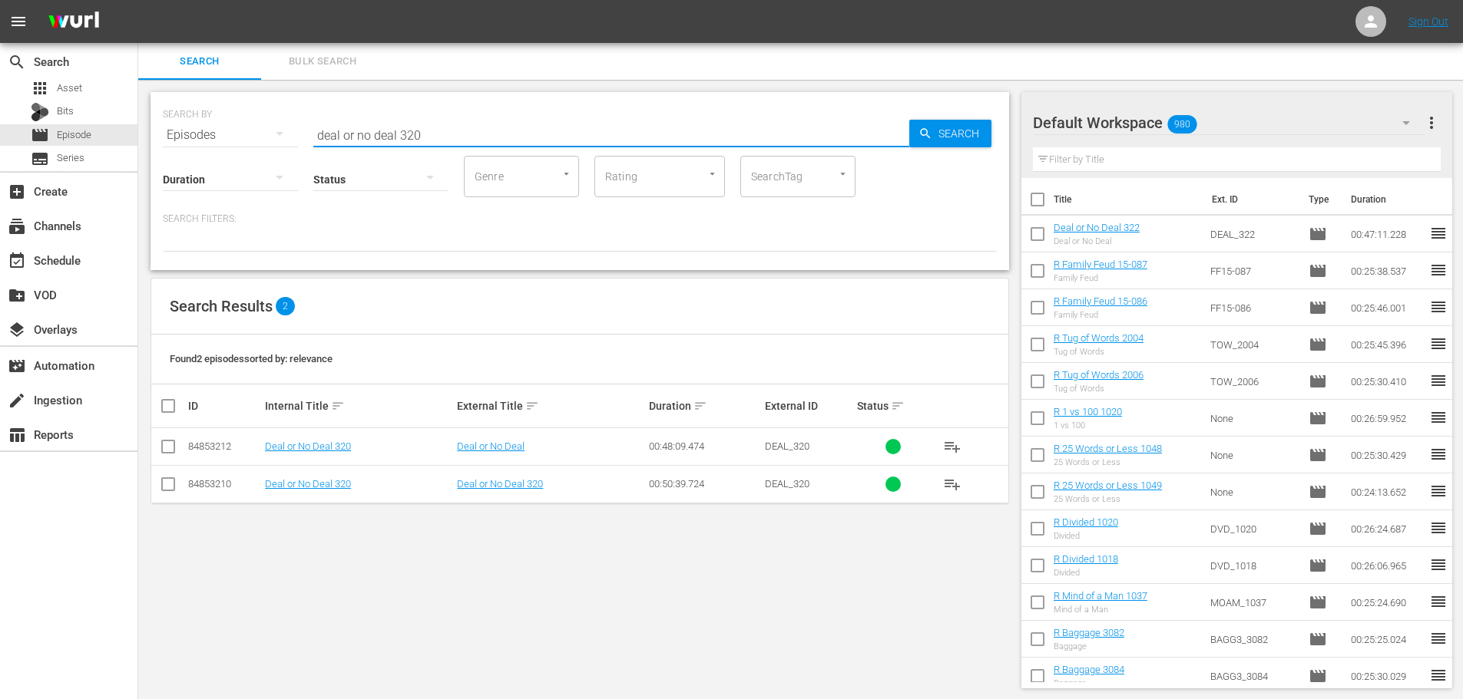
type input "deal or no deal 320"
click at [164, 451] on input "checkbox" at bounding box center [168, 450] width 18 height 18
checkbox input "true"
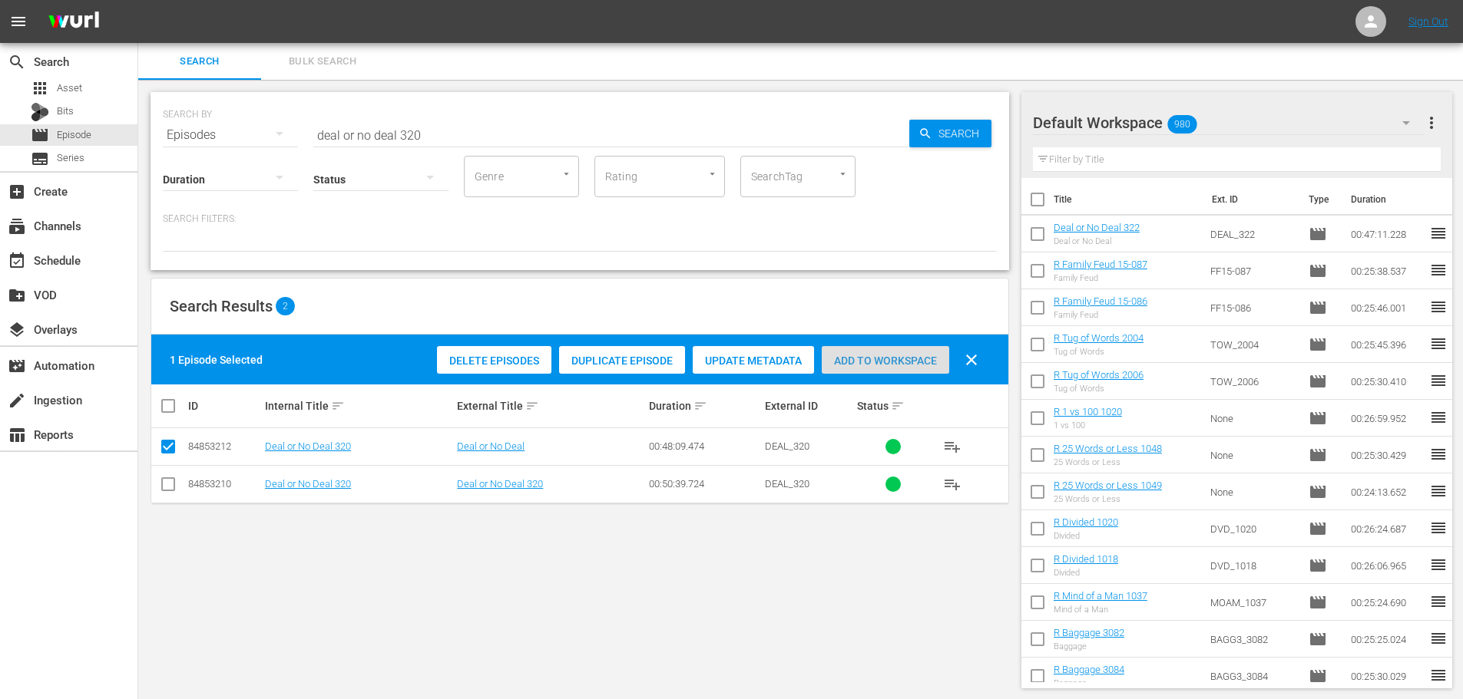
click at [888, 369] on div "Add to Workspace" at bounding box center [885, 360] width 127 height 29
drag, startPoint x: 487, startPoint y: 146, endPoint x: 178, endPoint y: 153, distance: 308.7
click at [178, 153] on div "SEARCH BY Search By Episodes Search ID, Title, Description, Keywords, or Catego…" at bounding box center [579, 181] width 858 height 178
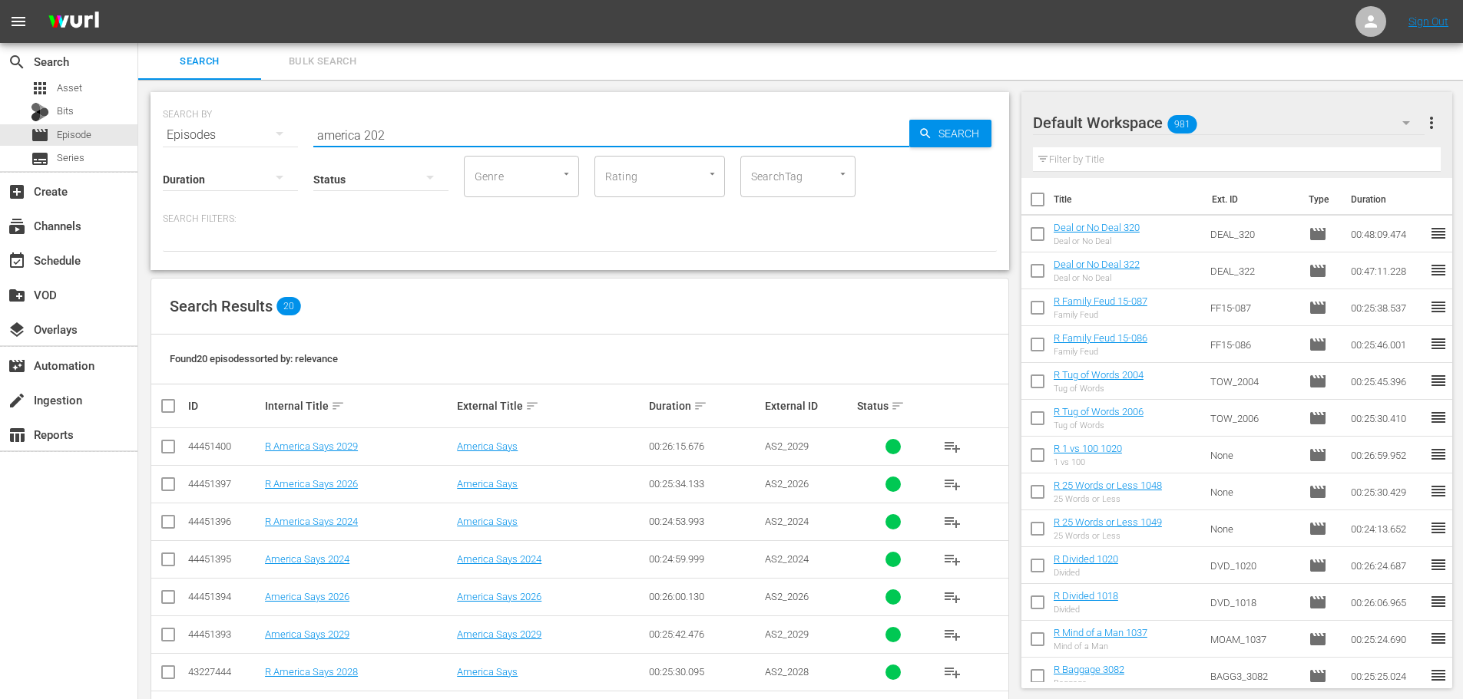
scroll to position [2, 0]
type input "america 202"
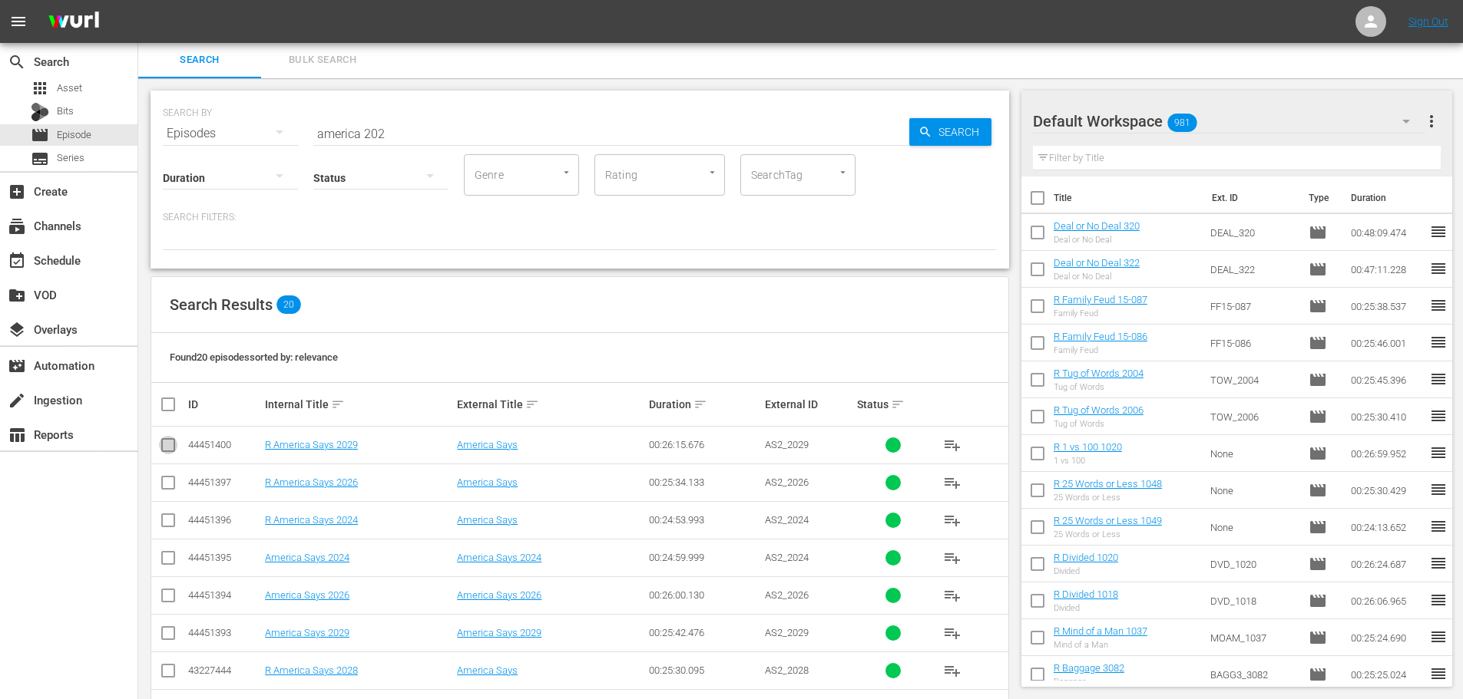
click at [162, 451] on input "checkbox" at bounding box center [168, 448] width 18 height 18
checkbox input "true"
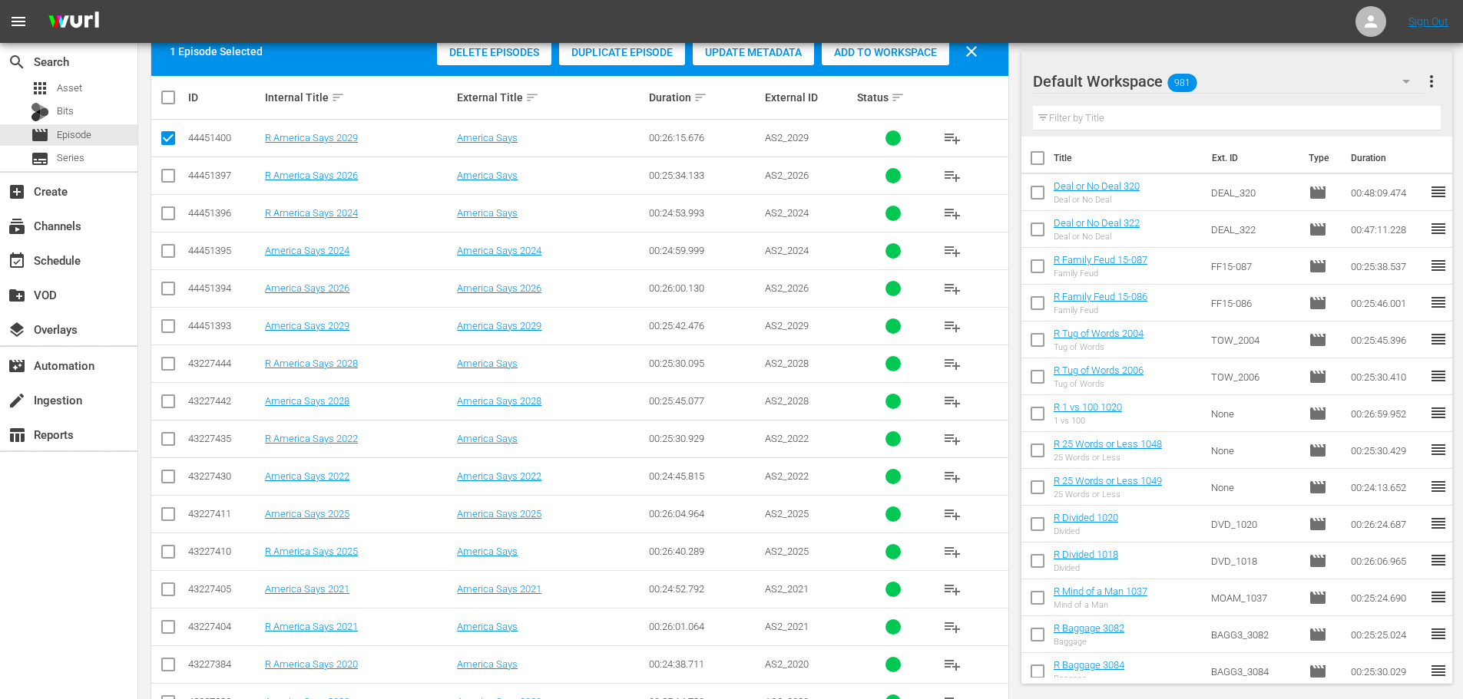
scroll to position [510, 0]
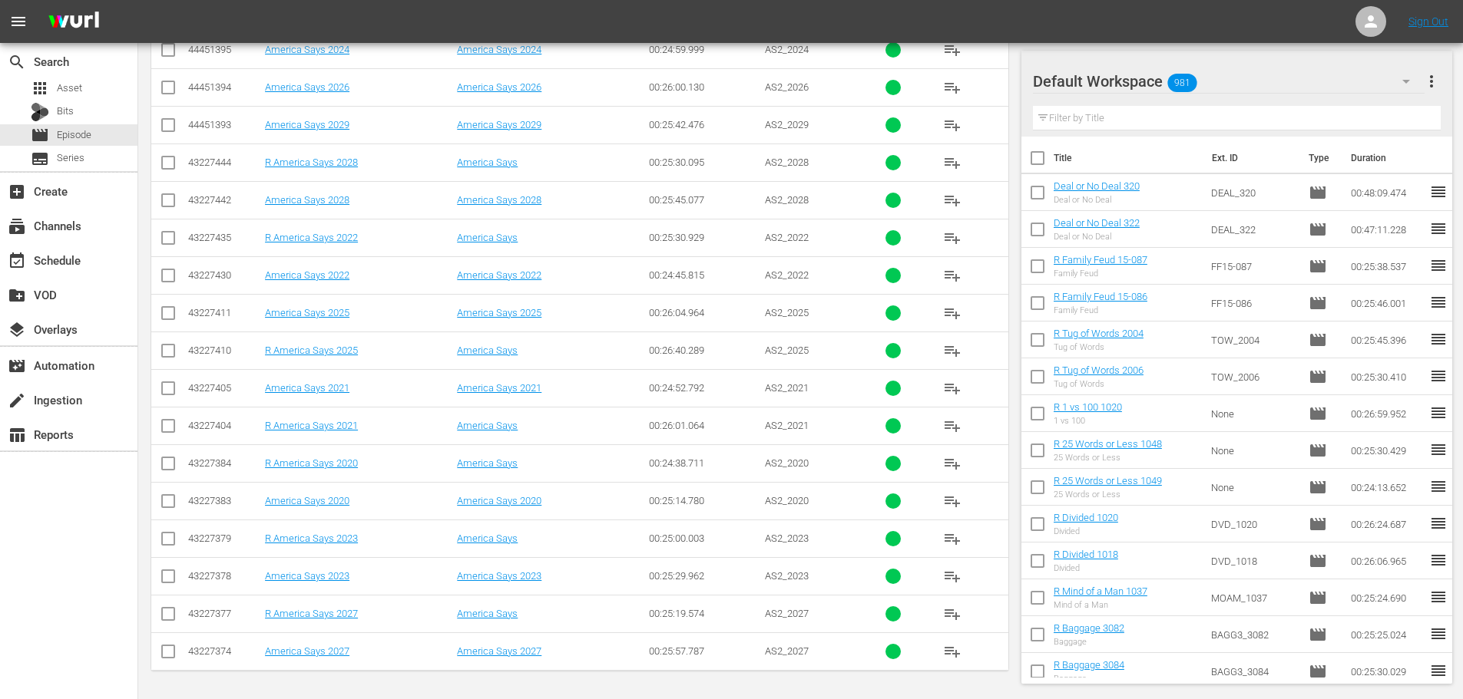
click at [162, 612] on input "checkbox" at bounding box center [168, 617] width 18 height 18
checkbox input "true"
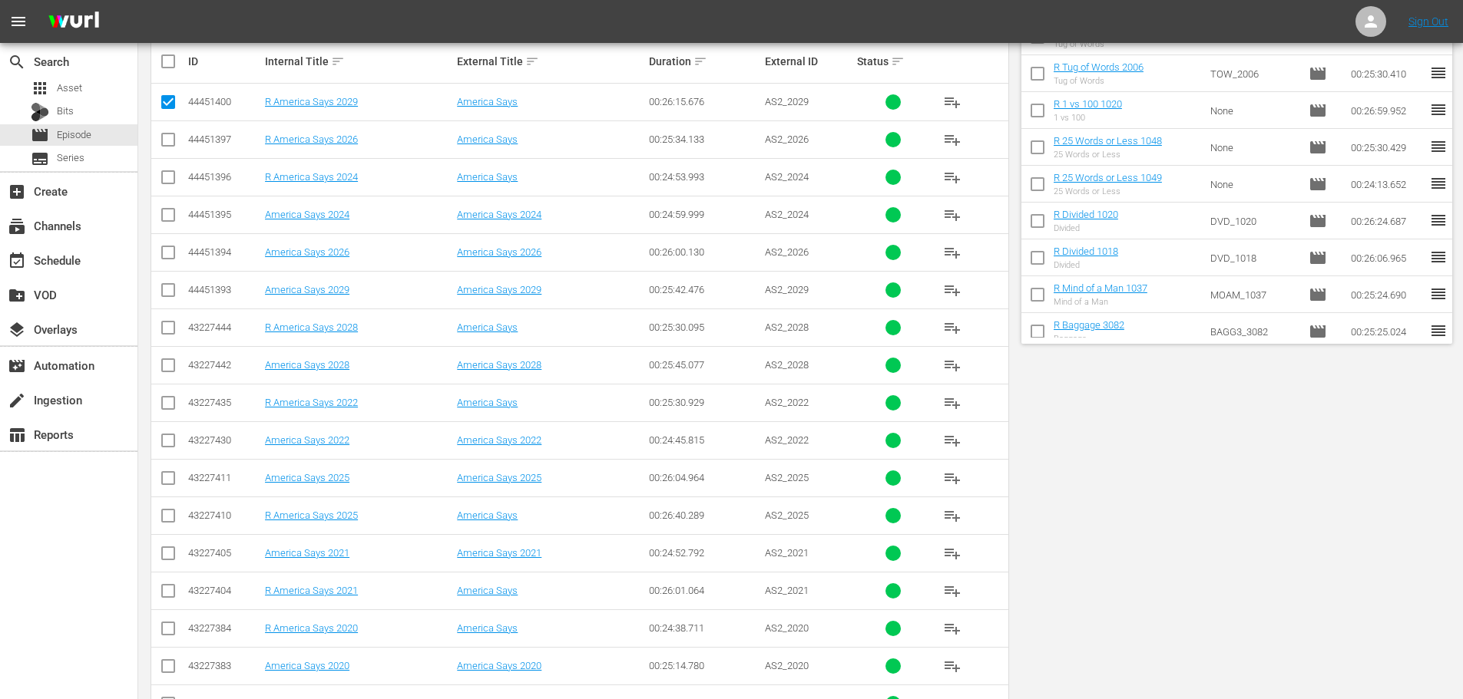
scroll to position [0, 0]
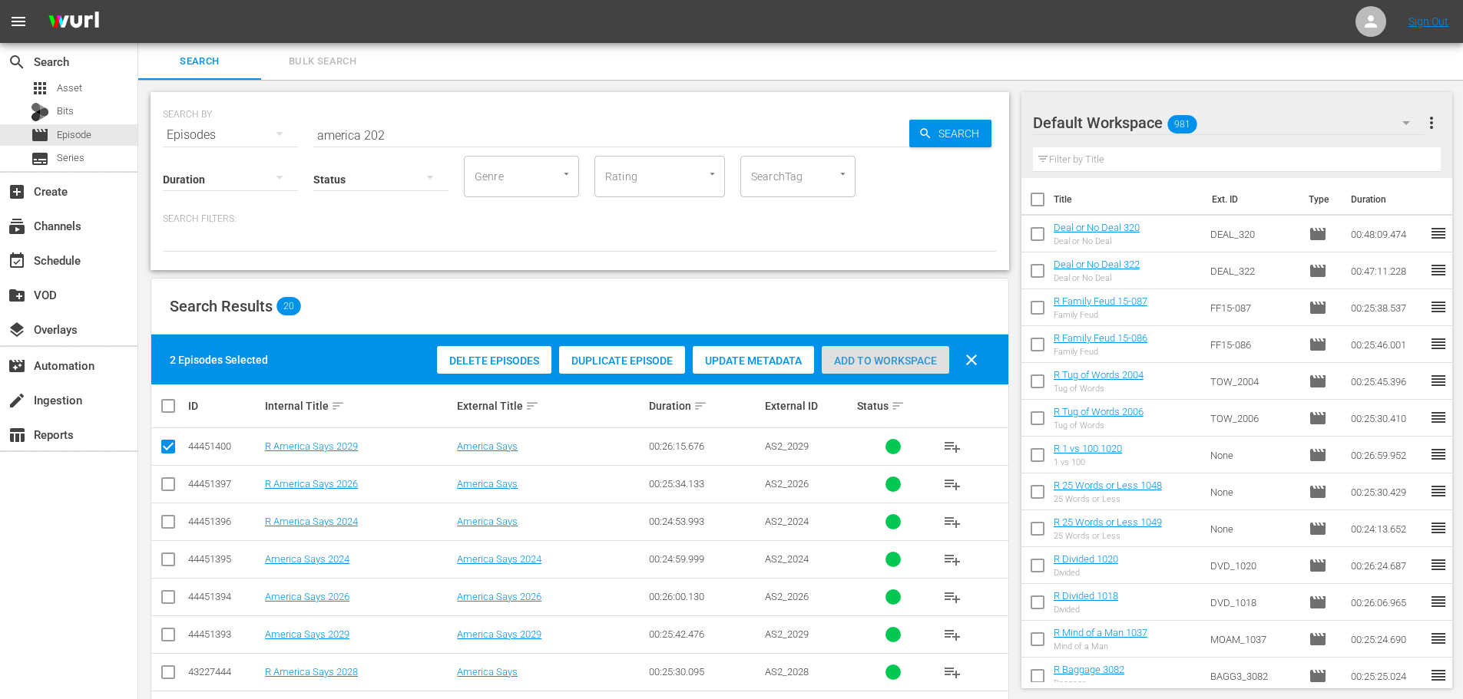
click at [874, 353] on div "Add to Workspace" at bounding box center [885, 360] width 127 height 29
click at [435, 137] on input "america 202" at bounding box center [611, 135] width 596 height 37
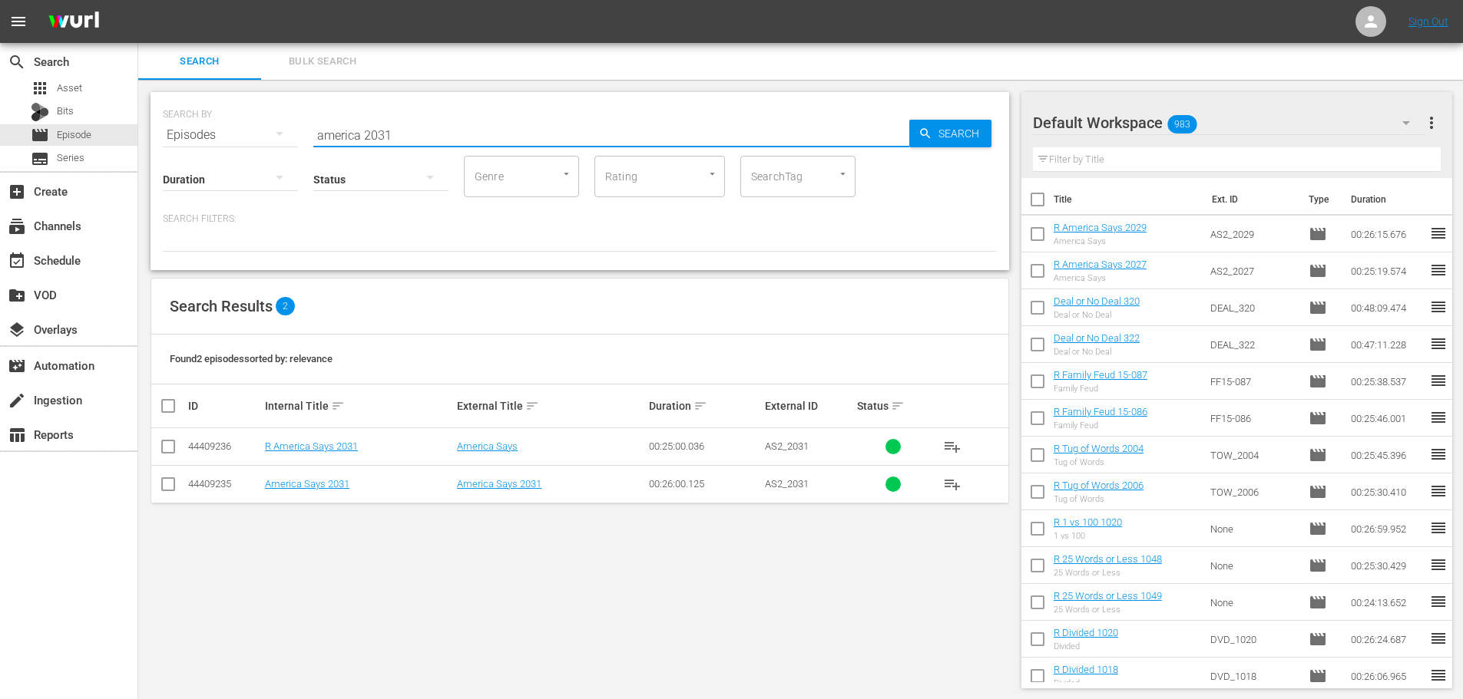
type input "america 2031"
click at [169, 447] on input "checkbox" at bounding box center [168, 450] width 18 height 18
checkbox input "true"
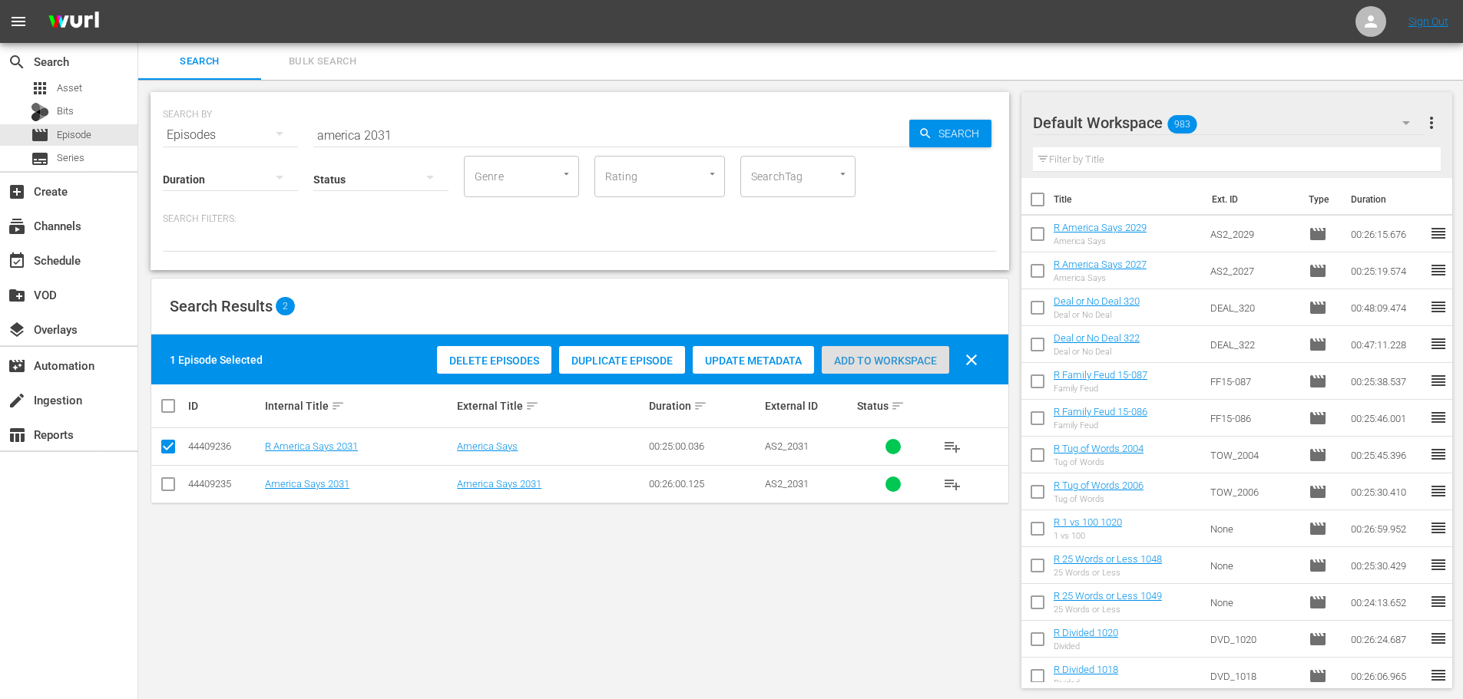
click at [848, 370] on div "Add to Workspace" at bounding box center [885, 360] width 127 height 29
drag, startPoint x: 407, startPoint y: 144, endPoint x: 387, endPoint y: 110, distance: 39.2
click at [336, 134] on div "SEARCH BY Search By Episodes Search ID, Title, Description, Keywords, or Catego…" at bounding box center [579, 181] width 858 height 178
drag, startPoint x: 421, startPoint y: 103, endPoint x: 401, endPoint y: 118, distance: 25.2
click at [418, 104] on div "SEARCH BY Search By Episodes Search ID, Title, Description, Keywords, or Catego…" at bounding box center [580, 125] width 834 height 55
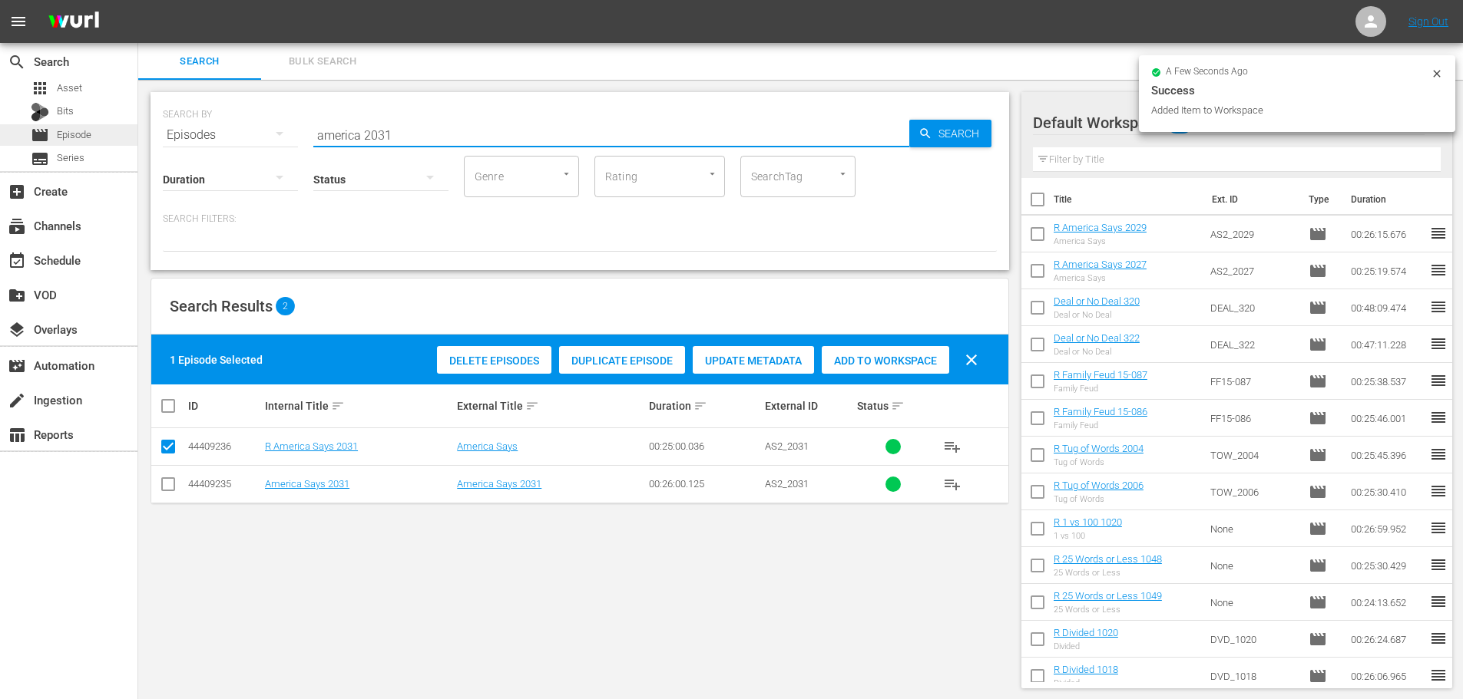
click at [138, 0] on div "search Search apps Asset Bits movie Episode subtitles Series add_box Create sub…" at bounding box center [800, 0] width 1324 height 0
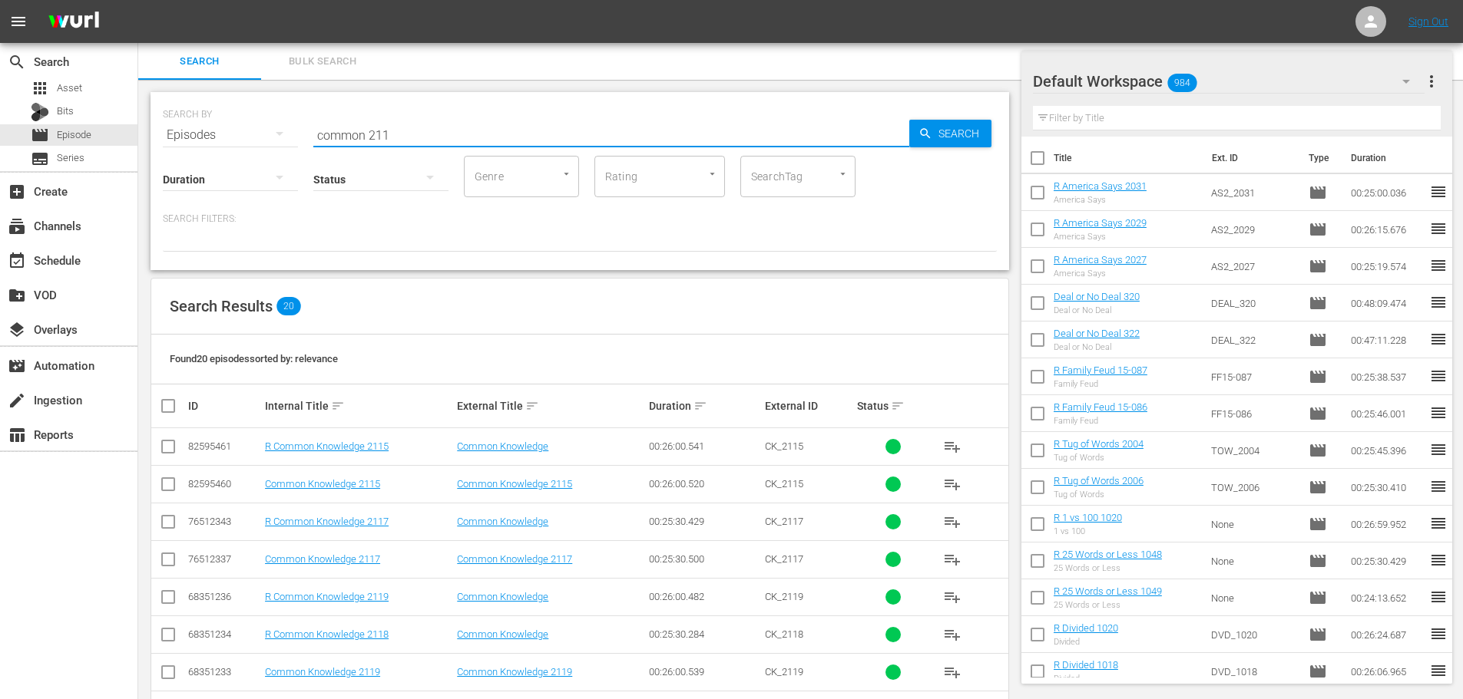
scroll to position [384, 0]
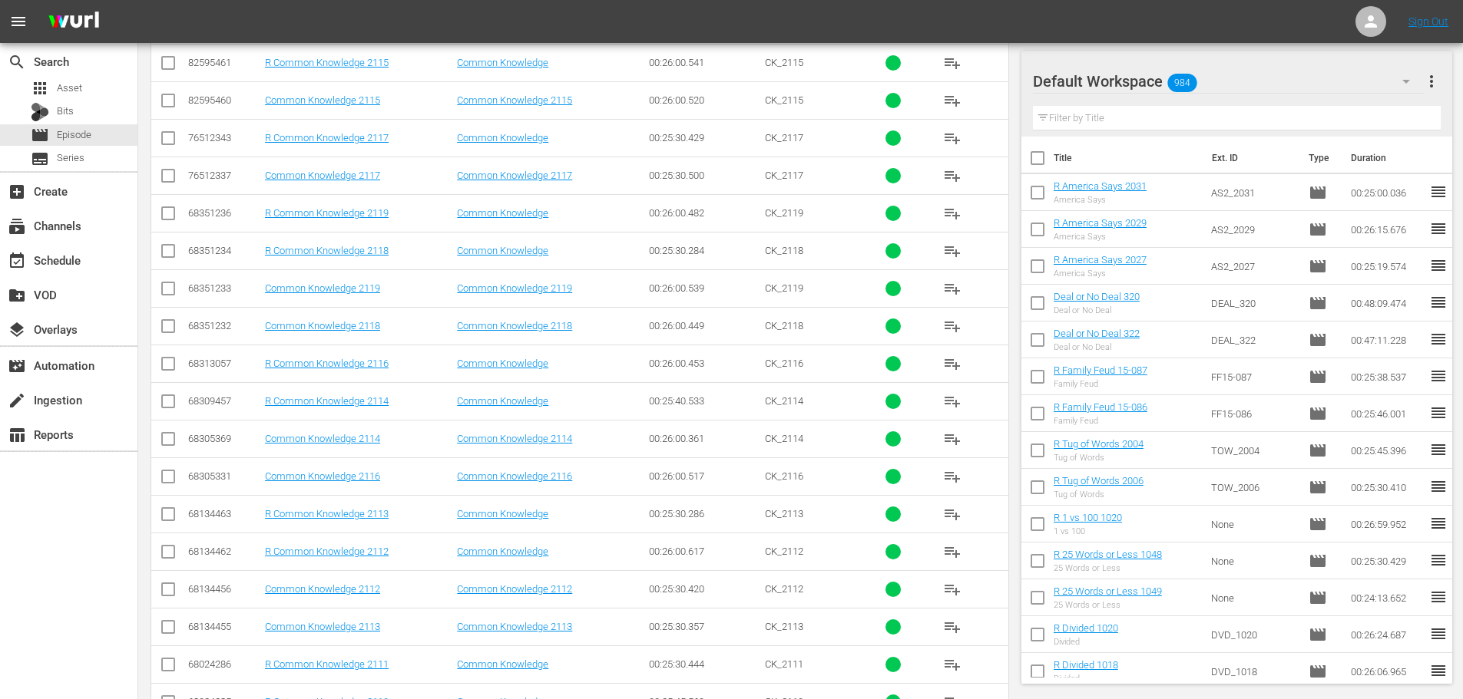
type input "common 211"
drag, startPoint x: 169, startPoint y: 525, endPoint x: 177, endPoint y: 550, distance: 26.0
click at [166, 525] on input "checkbox" at bounding box center [168, 517] width 18 height 18
checkbox input "true"
click at [177, 549] on td at bounding box center [168, 552] width 35 height 38
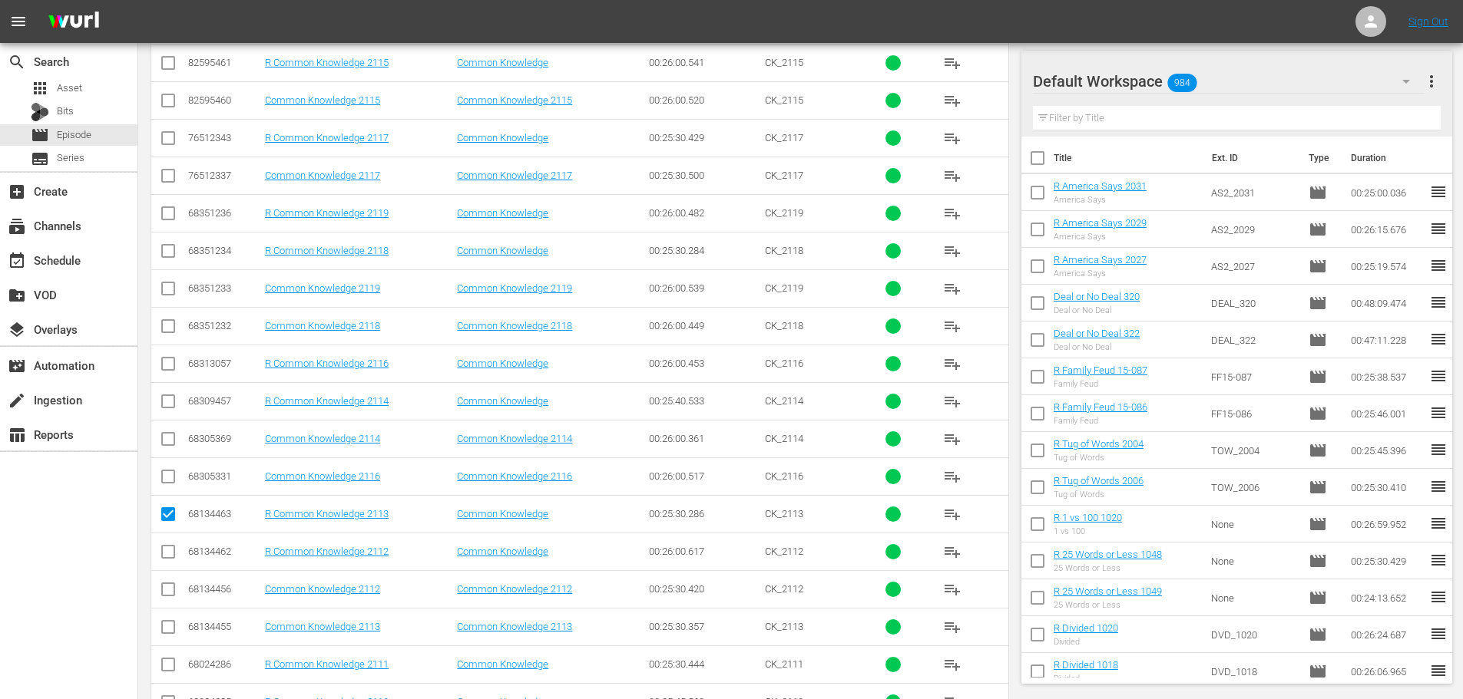
click at [164, 555] on input "checkbox" at bounding box center [168, 555] width 18 height 18
checkbox input "true"
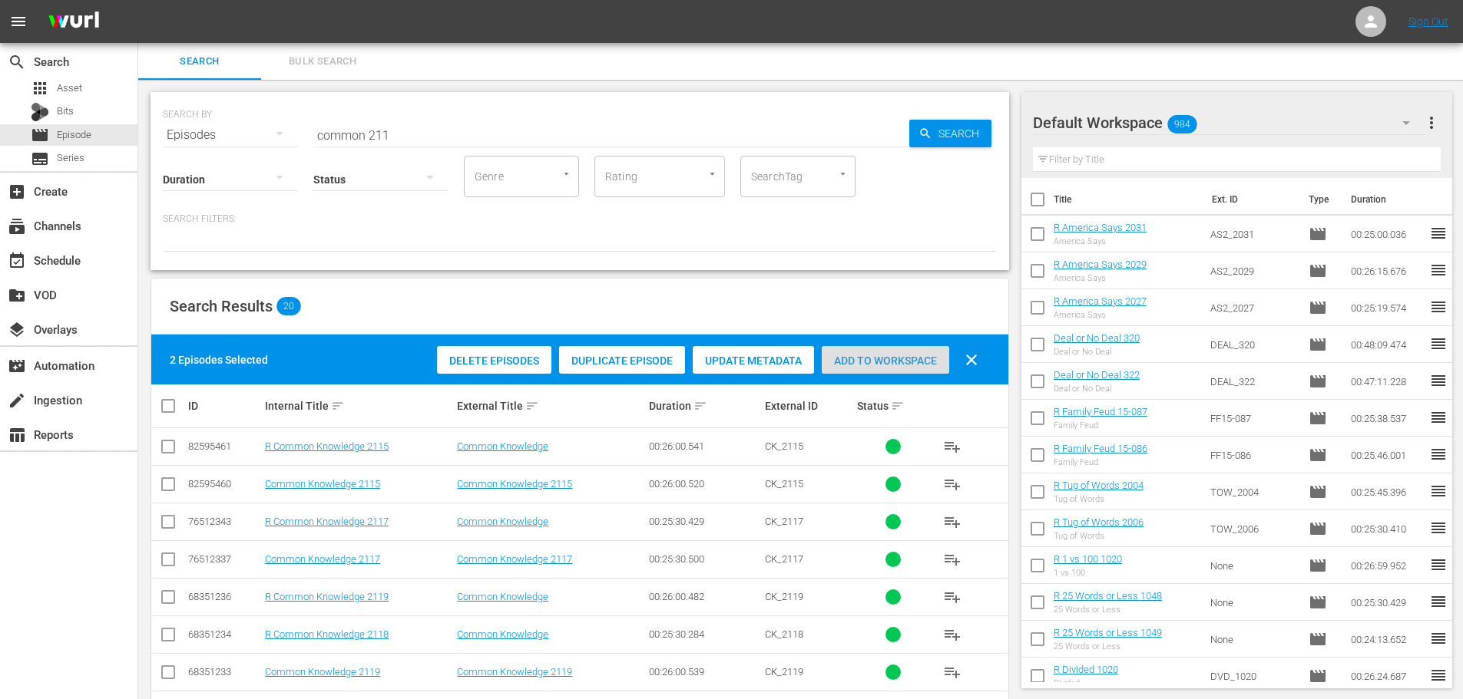
click at [927, 359] on span "Add to Workspace" at bounding box center [885, 361] width 127 height 12
drag, startPoint x: 531, startPoint y: 131, endPoint x: 145, endPoint y: 129, distance: 385.4
click at [145, 129] on div "SEARCH BY Search By Episodes Search ID, Title, Description, Keywords, or Catego…" at bounding box center [579, 644] width 883 height 1129
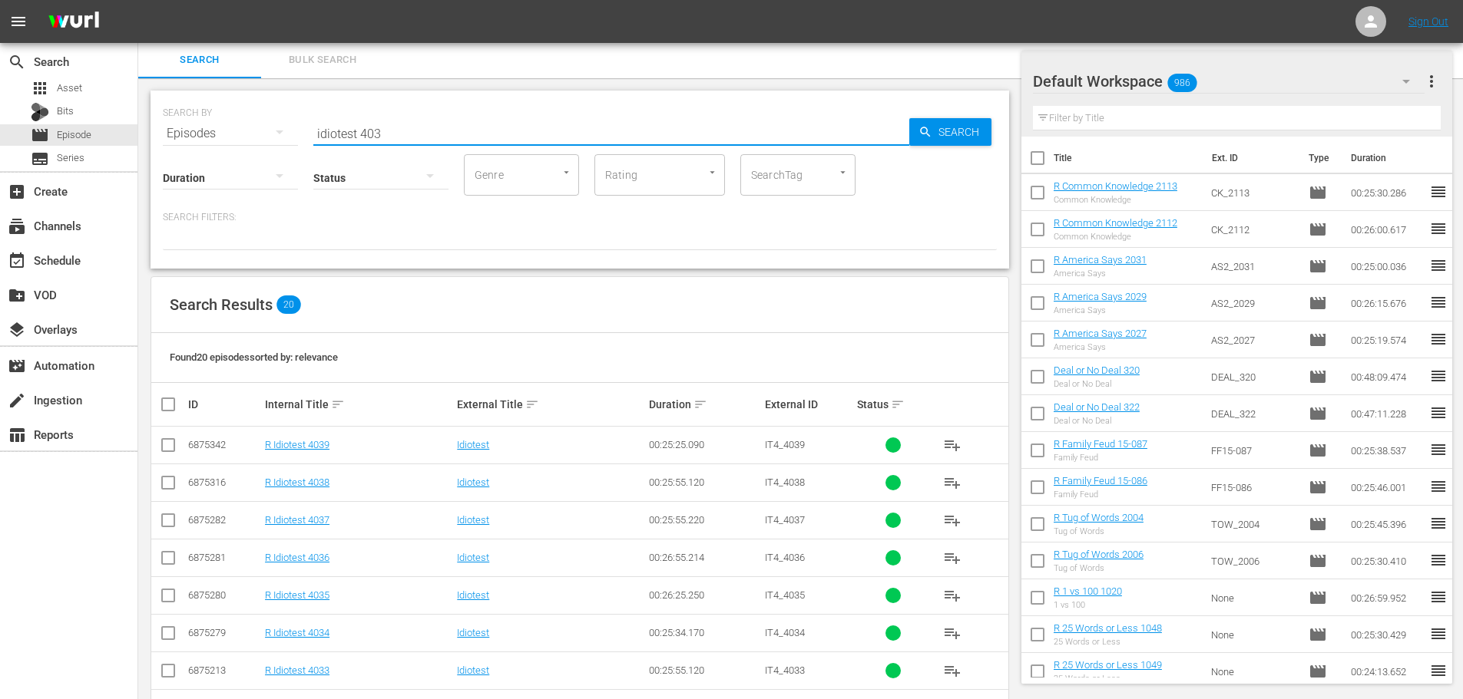
scroll to position [309, 0]
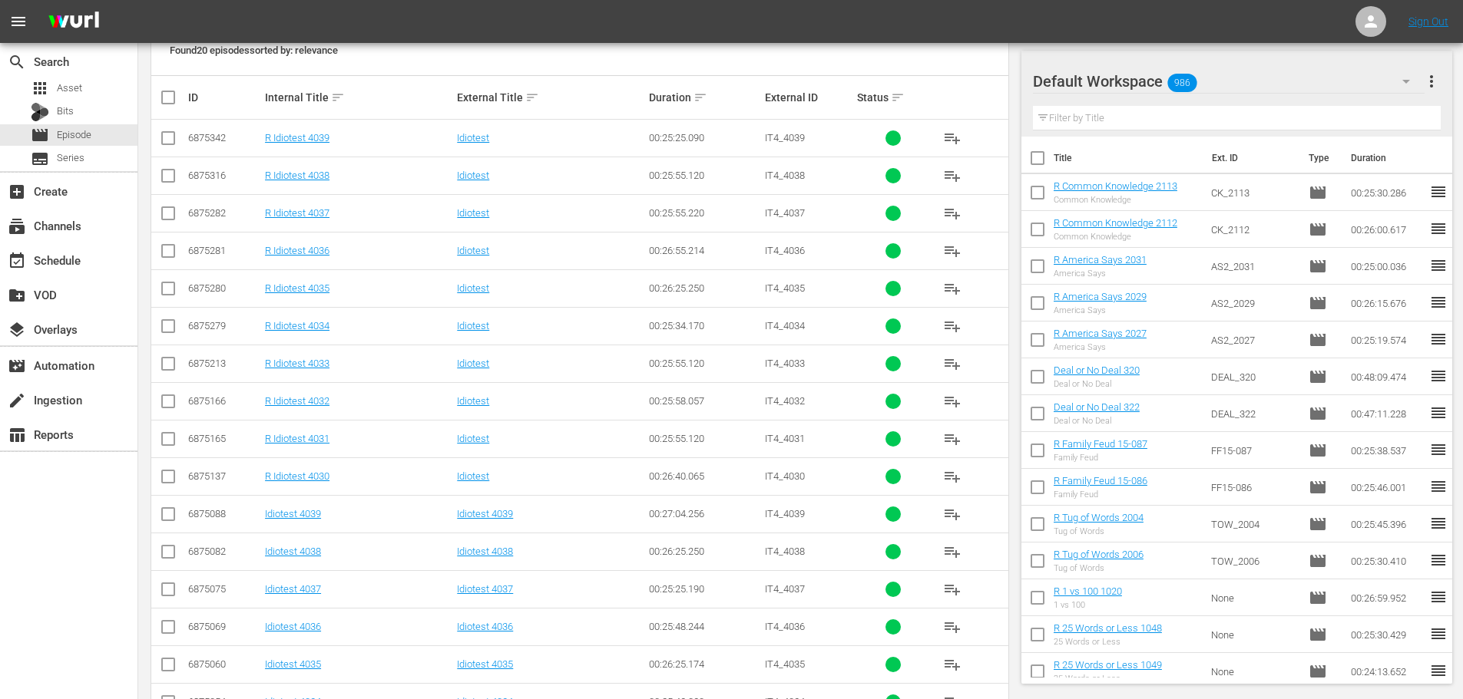
type input "idiotest 403"
click at [158, 129] on td at bounding box center [168, 139] width 35 height 38
drag, startPoint x: 159, startPoint y: 131, endPoint x: 164, endPoint y: 160, distance: 29.7
click at [159, 132] on span at bounding box center [168, 138] width 18 height 18
click at [172, 137] on input "checkbox" at bounding box center [168, 141] width 18 height 18
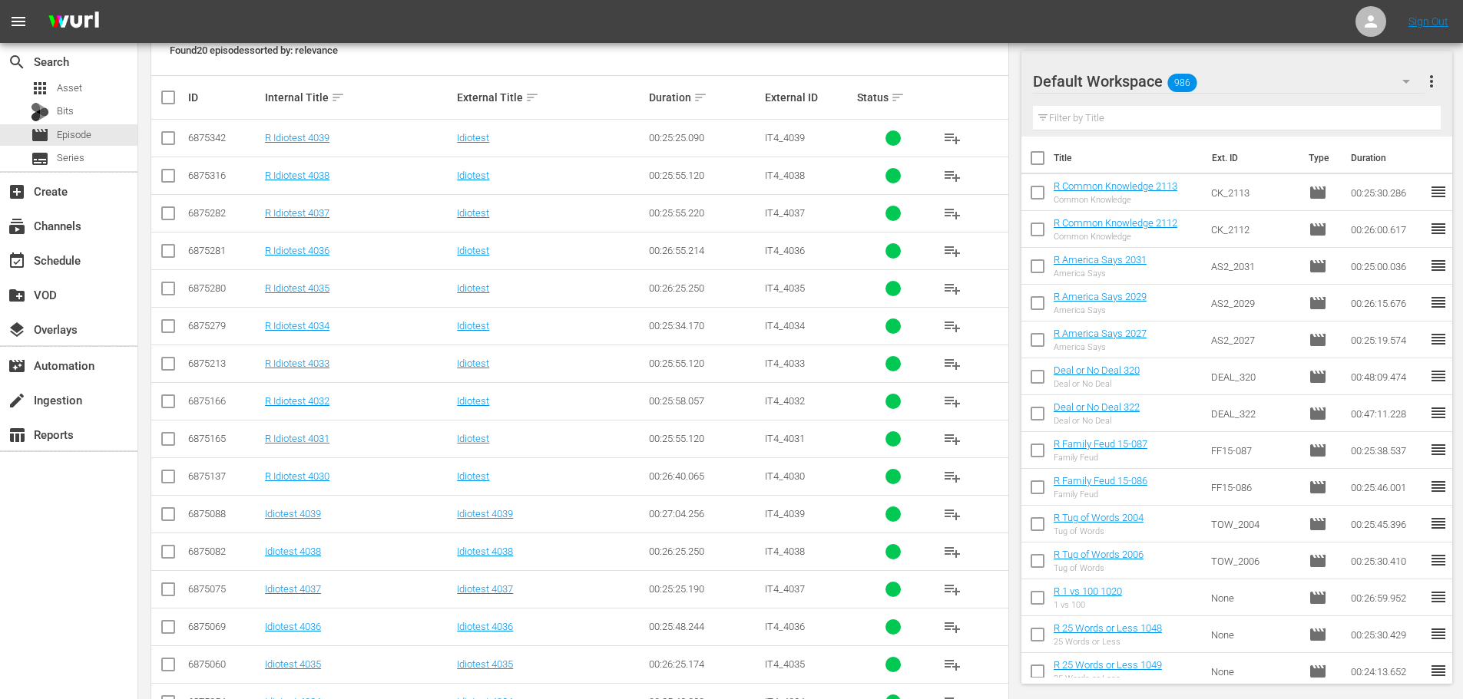
checkbox input "true"
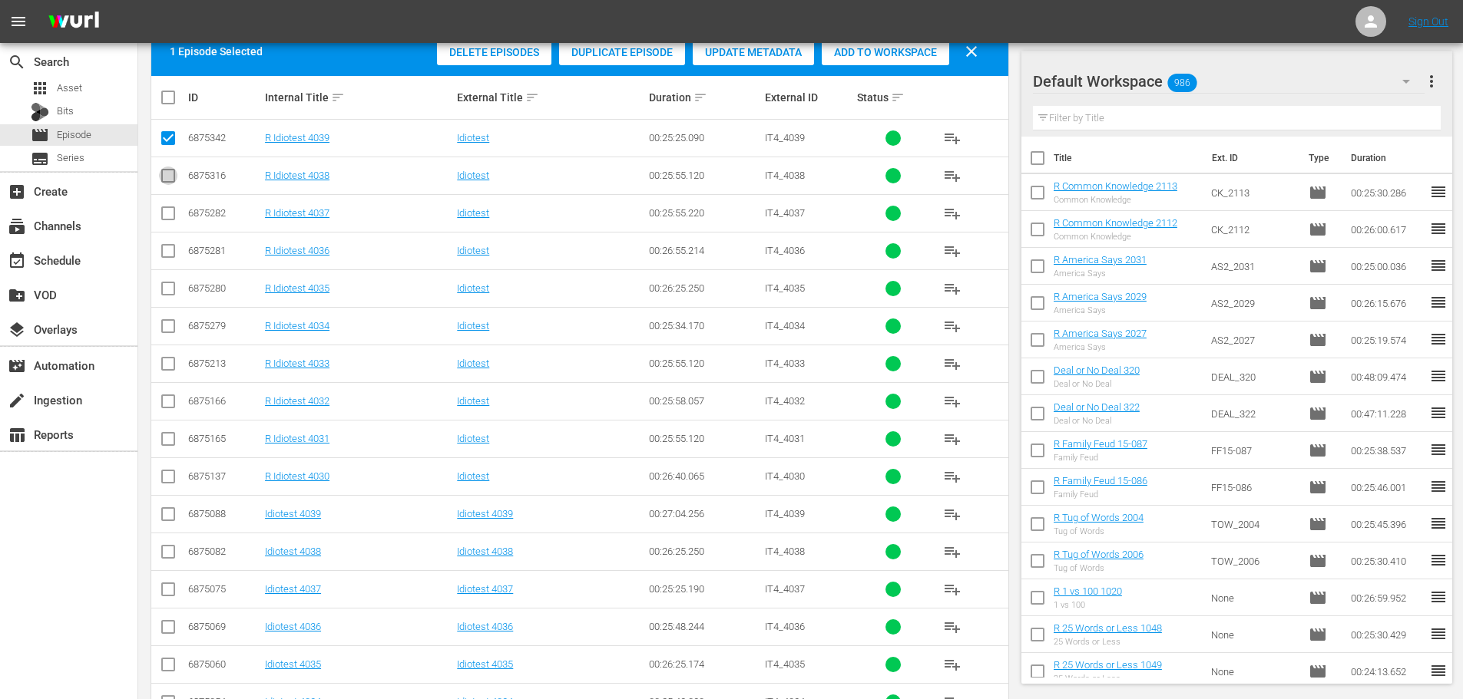
click at [167, 175] on input "checkbox" at bounding box center [168, 179] width 18 height 18
checkbox input "true"
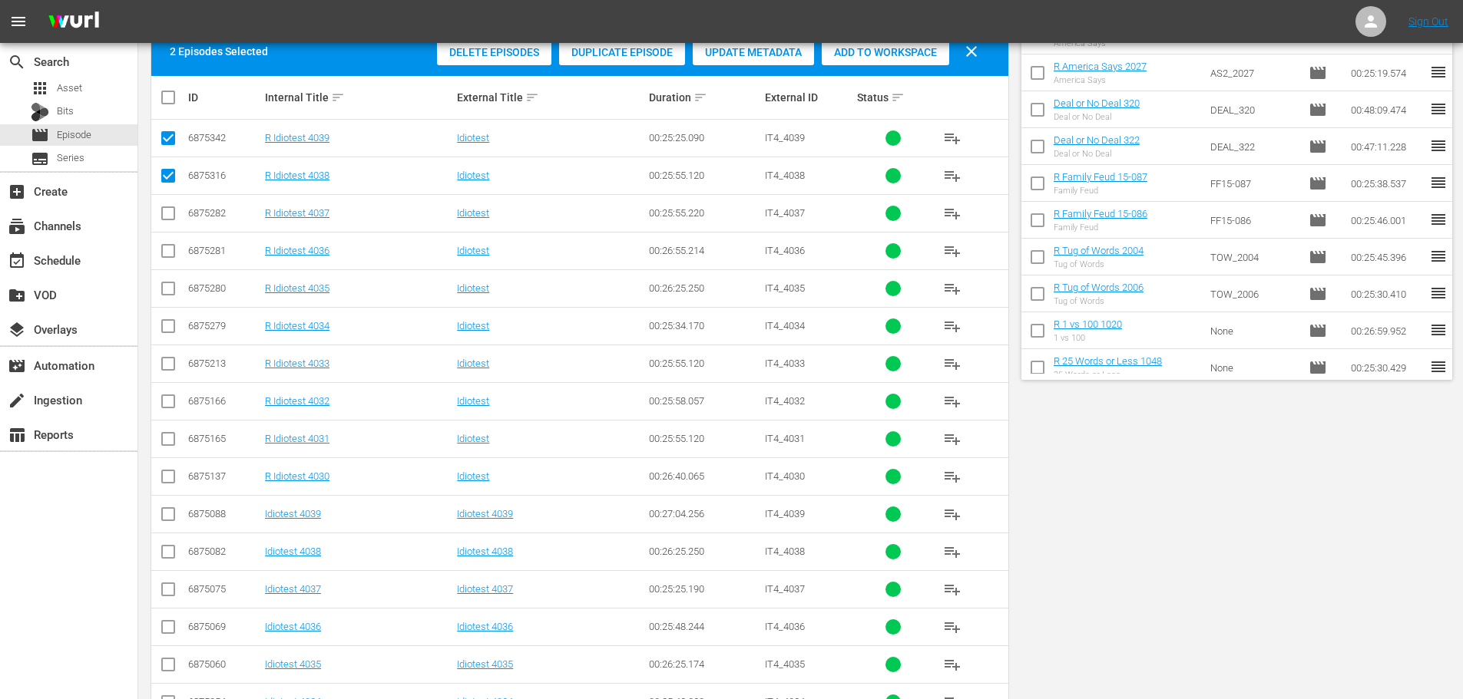
scroll to position [0, 0]
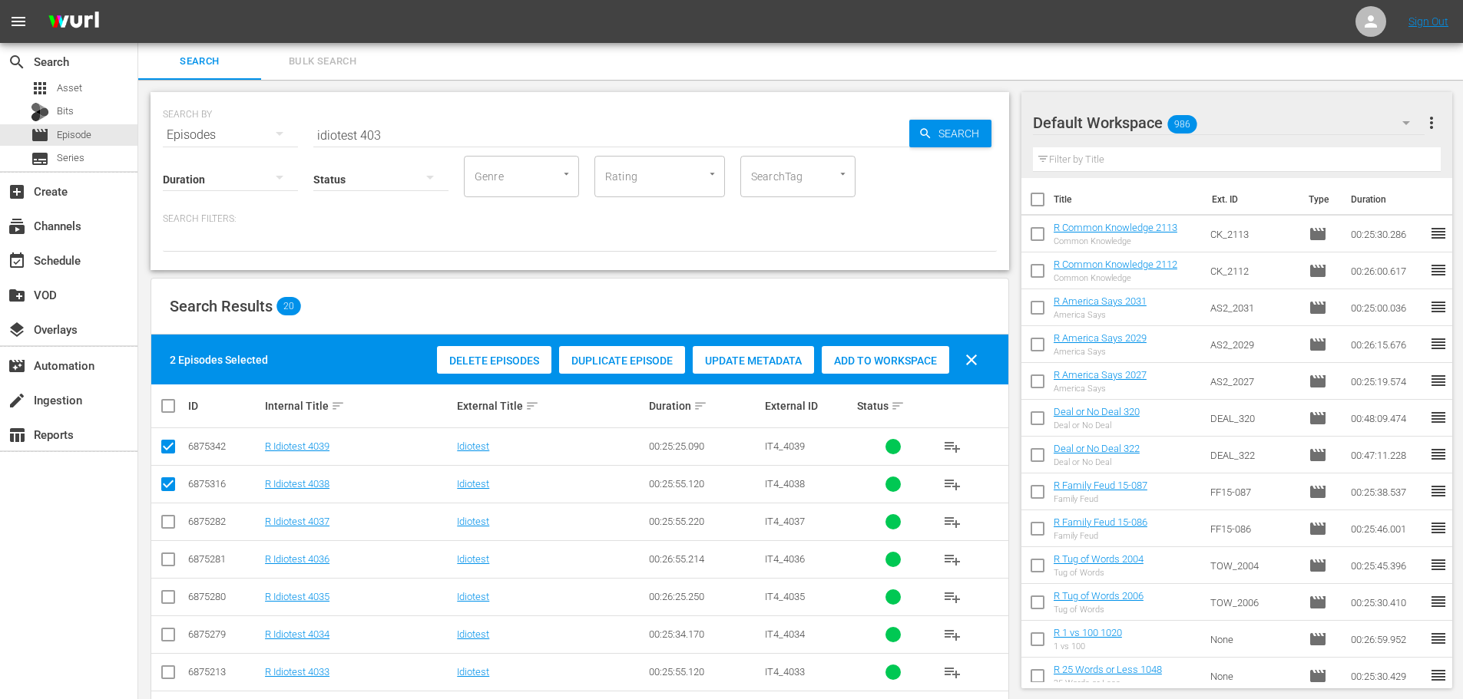
click at [853, 348] on div "Add to Workspace" at bounding box center [885, 360] width 127 height 29
drag, startPoint x: 422, startPoint y: 137, endPoint x: 218, endPoint y: 121, distance: 204.9
click at [218, 121] on div "SEARCH BY Search By Episodes Search ID, Title, Description, Keywords, or Catego…" at bounding box center [580, 125] width 834 height 55
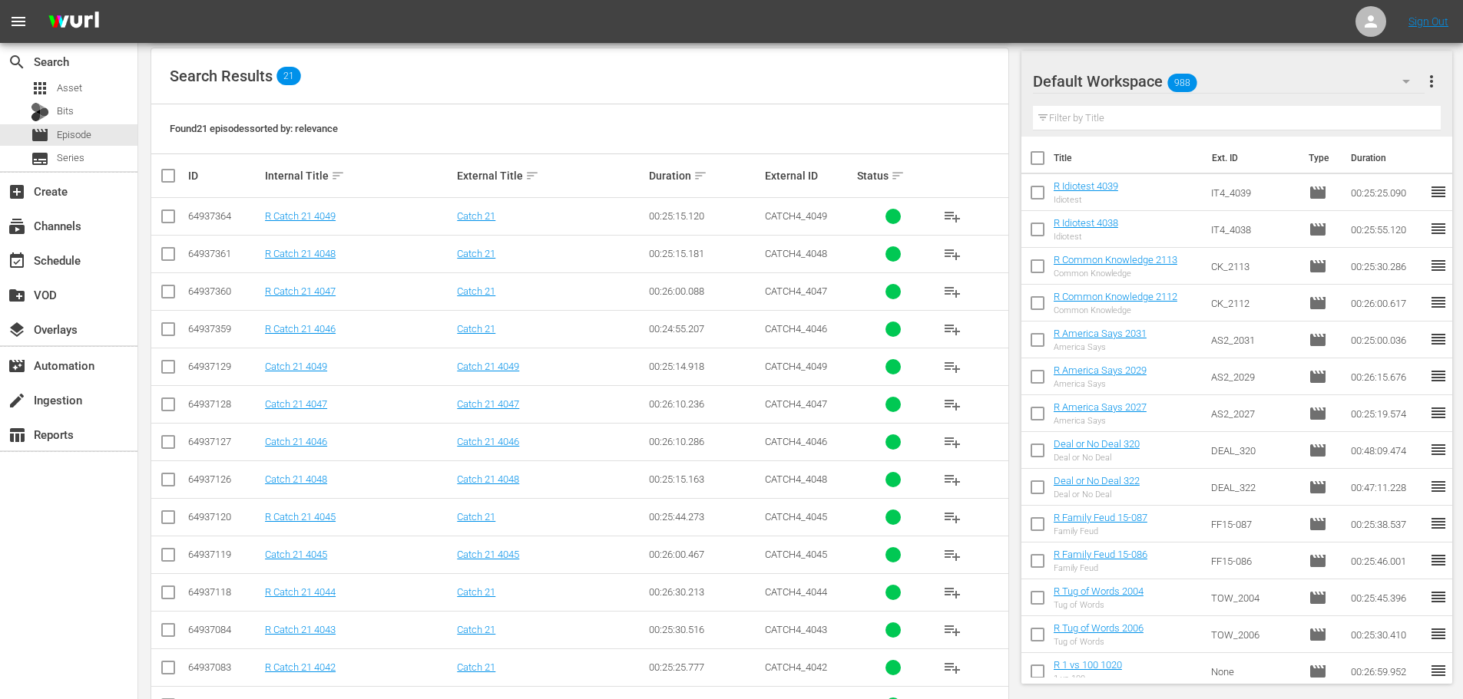
scroll to position [547, 0]
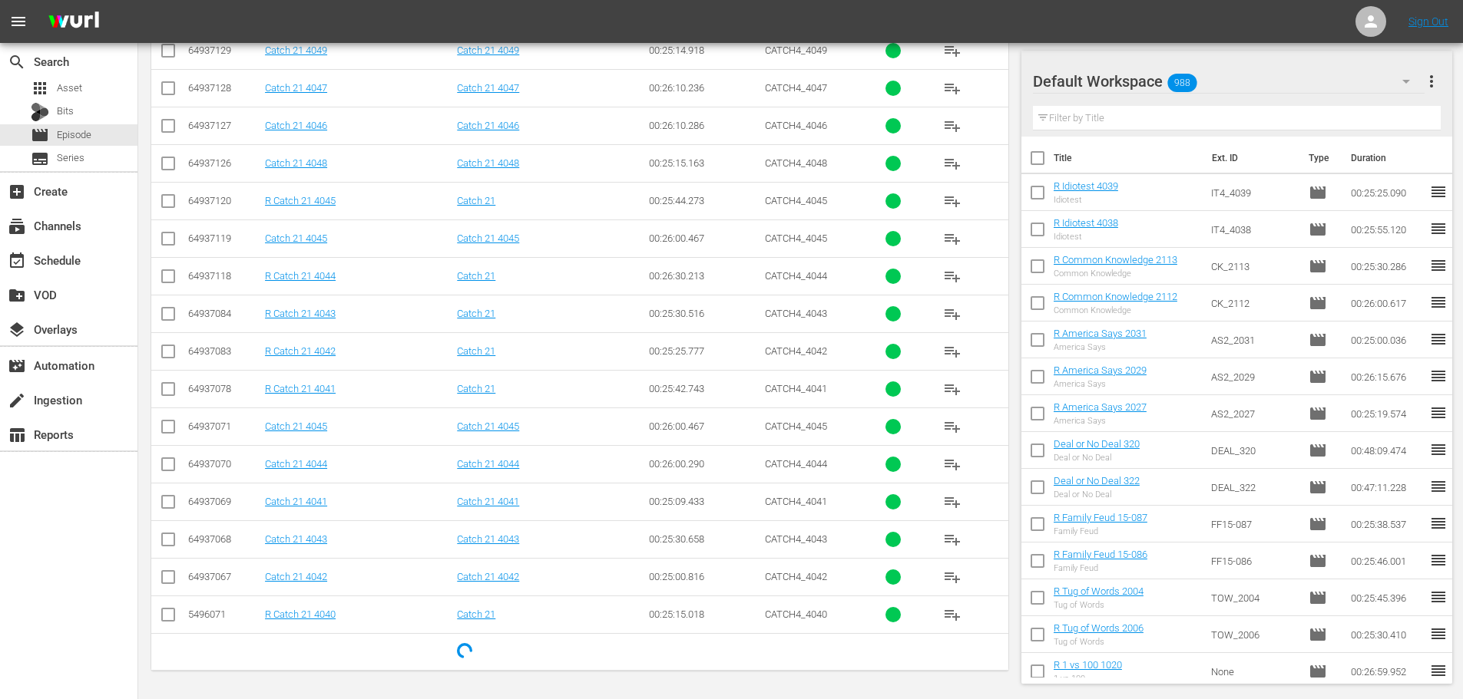
type input "catch 21 404"
drag, startPoint x: 152, startPoint y: 412, endPoint x: 160, endPoint y: 405, distance: 10.3
click at [154, 407] on tbody "64937364 R Catch 21 4049 Catch 21 00:25:15.120 CATCH4_4049 playlist_add 6493736…" at bounding box center [579, 276] width 857 height 789
click at [166, 398] on input "checkbox" at bounding box center [168, 392] width 18 height 18
checkbox input "true"
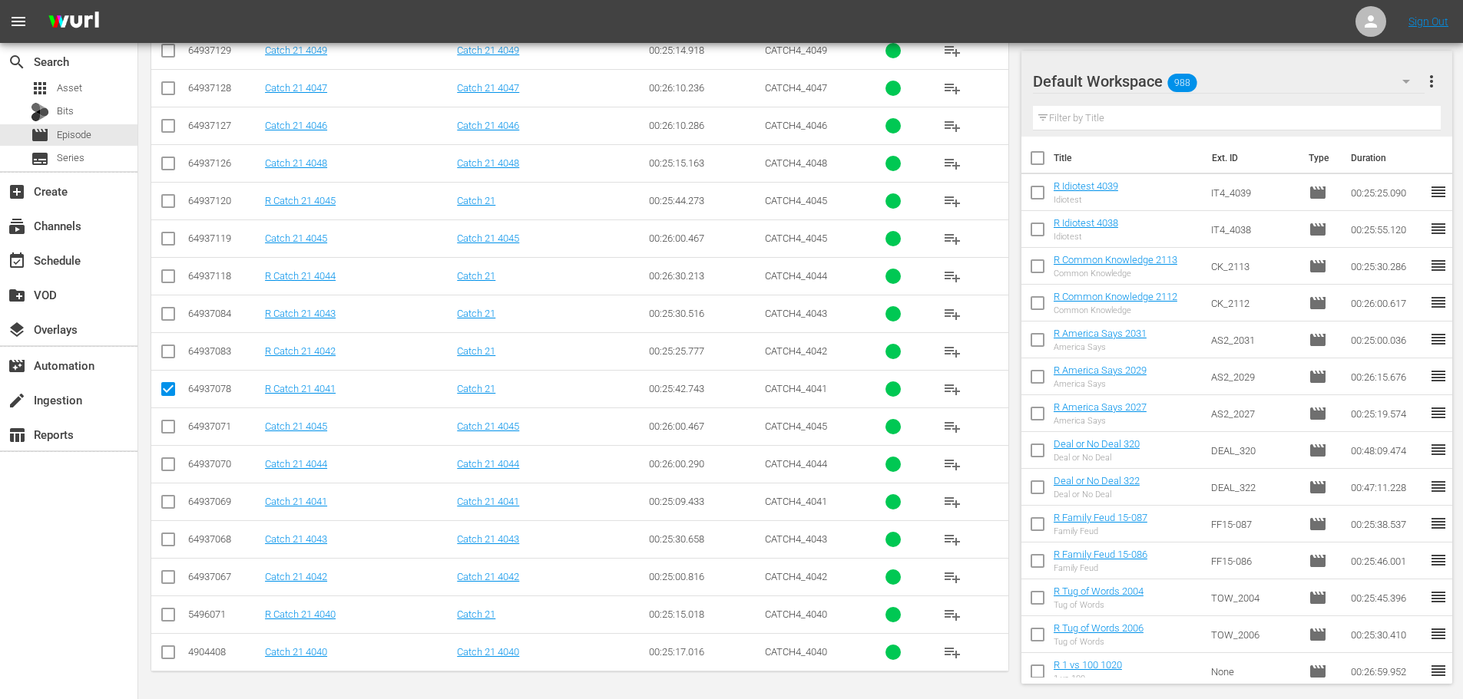
click at [179, 350] on td at bounding box center [168, 351] width 35 height 38
click at [175, 350] on input "checkbox" at bounding box center [168, 354] width 18 height 18
checkbox input "true"
click at [164, 620] on input "checkbox" at bounding box center [168, 618] width 18 height 18
checkbox input "true"
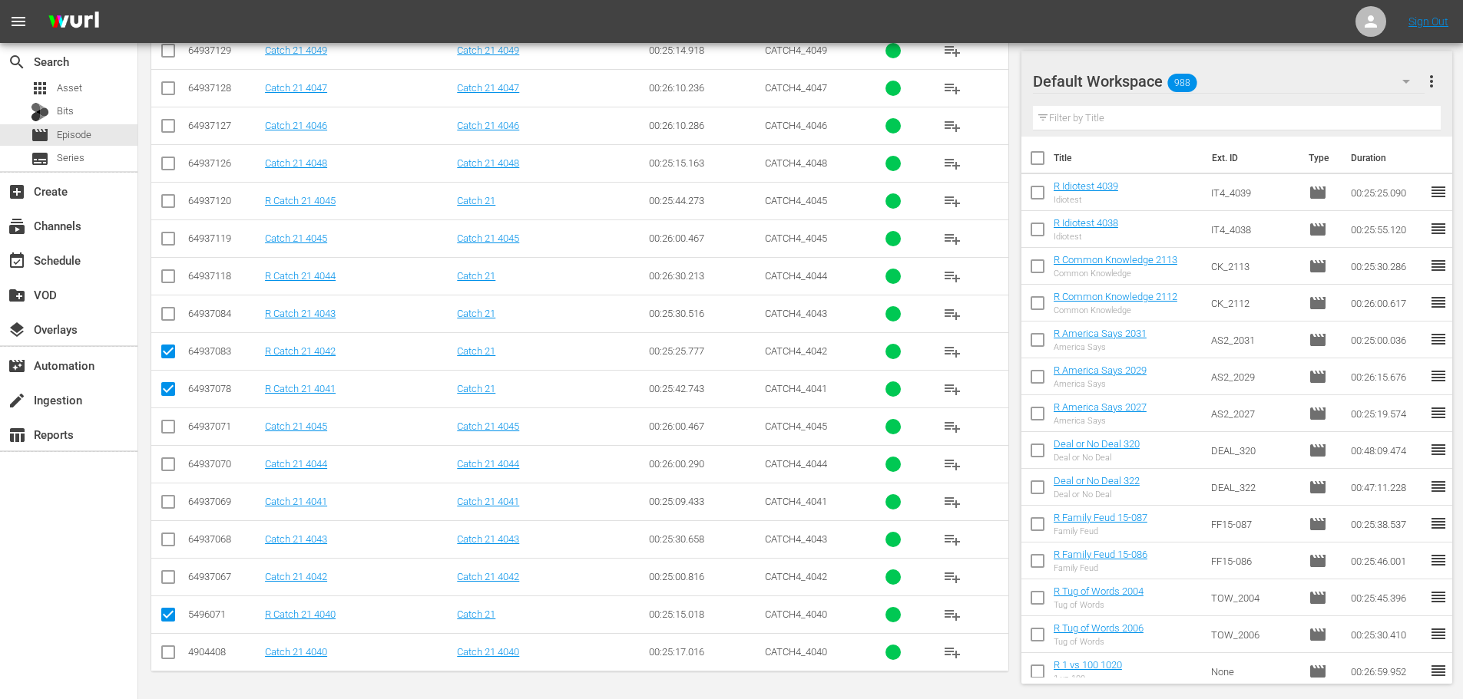
click at [871, 253] on div "3 Episodes Selected Delete Episodes Duplicate Episode Update Metadata Add to Wo…" at bounding box center [579, 230] width 857 height 884
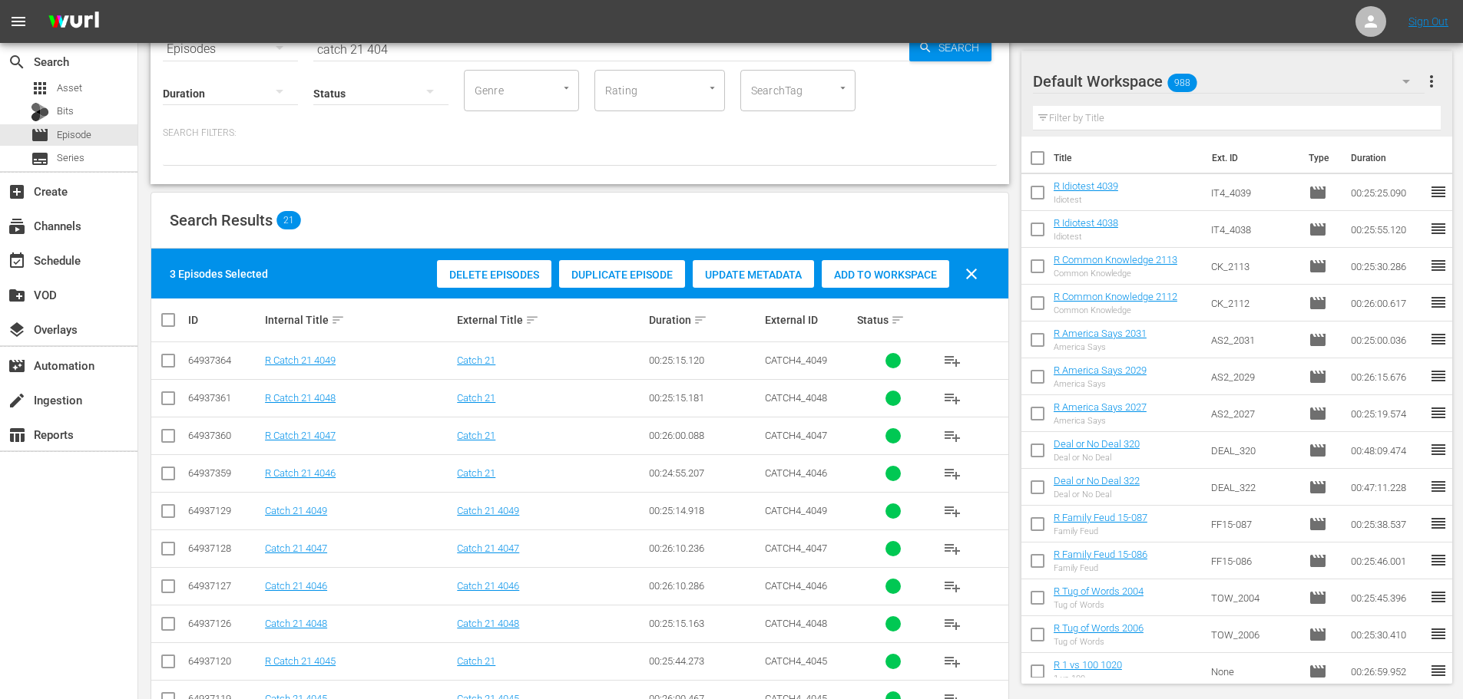
click at [880, 283] on div "Add to Workspace" at bounding box center [885, 274] width 127 height 29
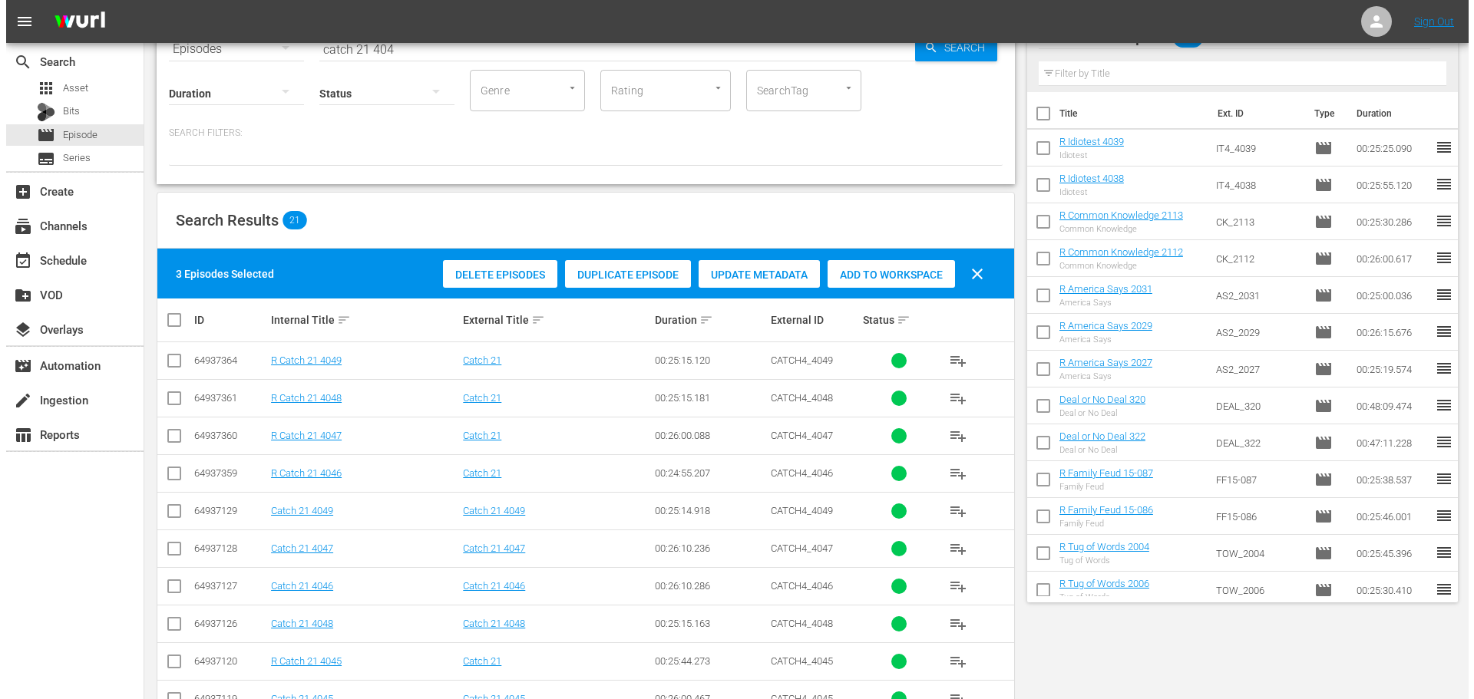
scroll to position [0, 0]
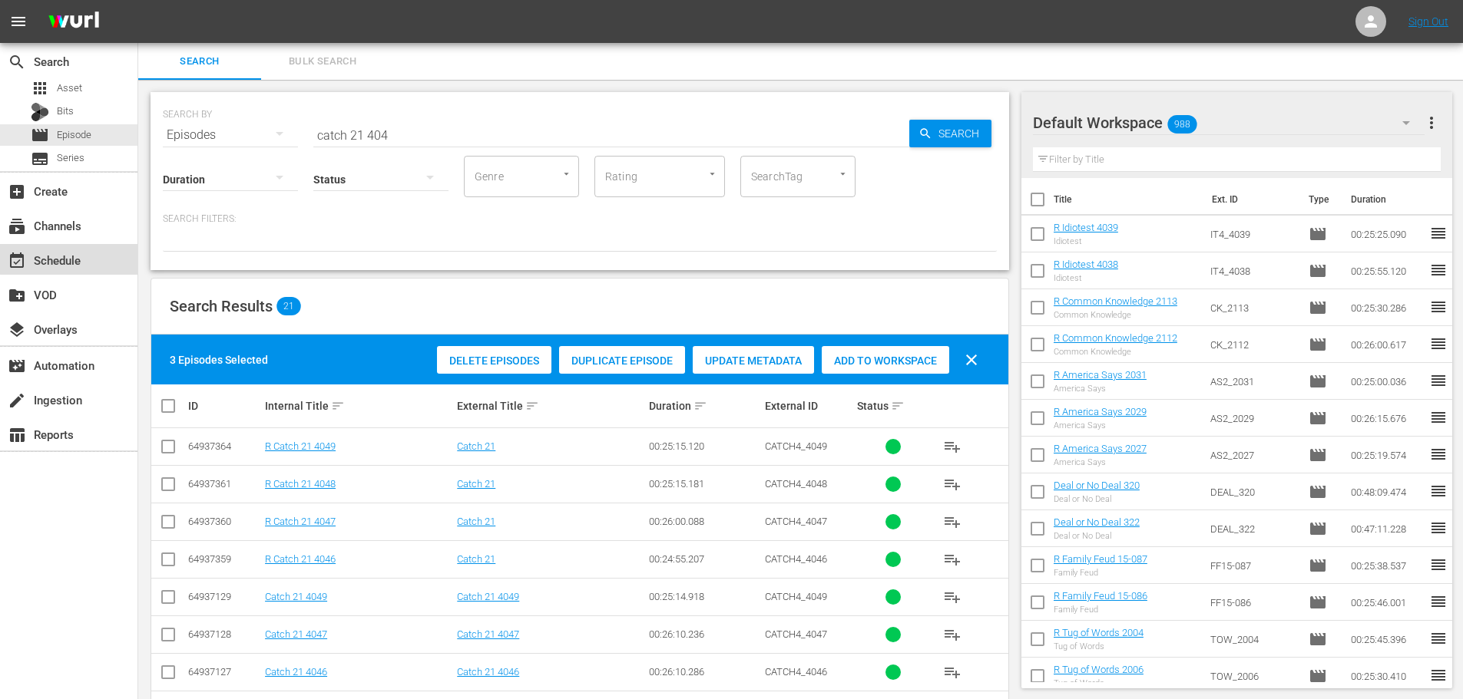
click at [71, 259] on div "event_available Schedule" at bounding box center [43, 258] width 86 height 14
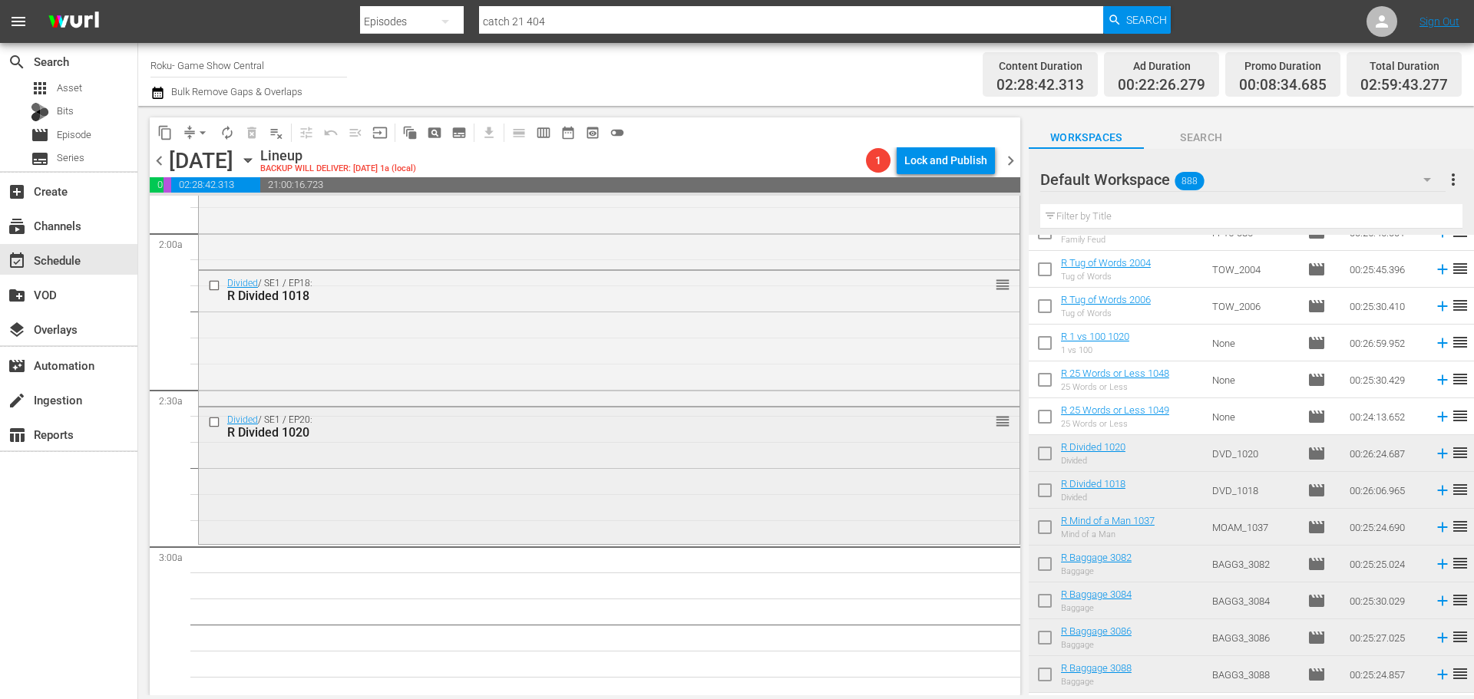
scroll to position [614, 0]
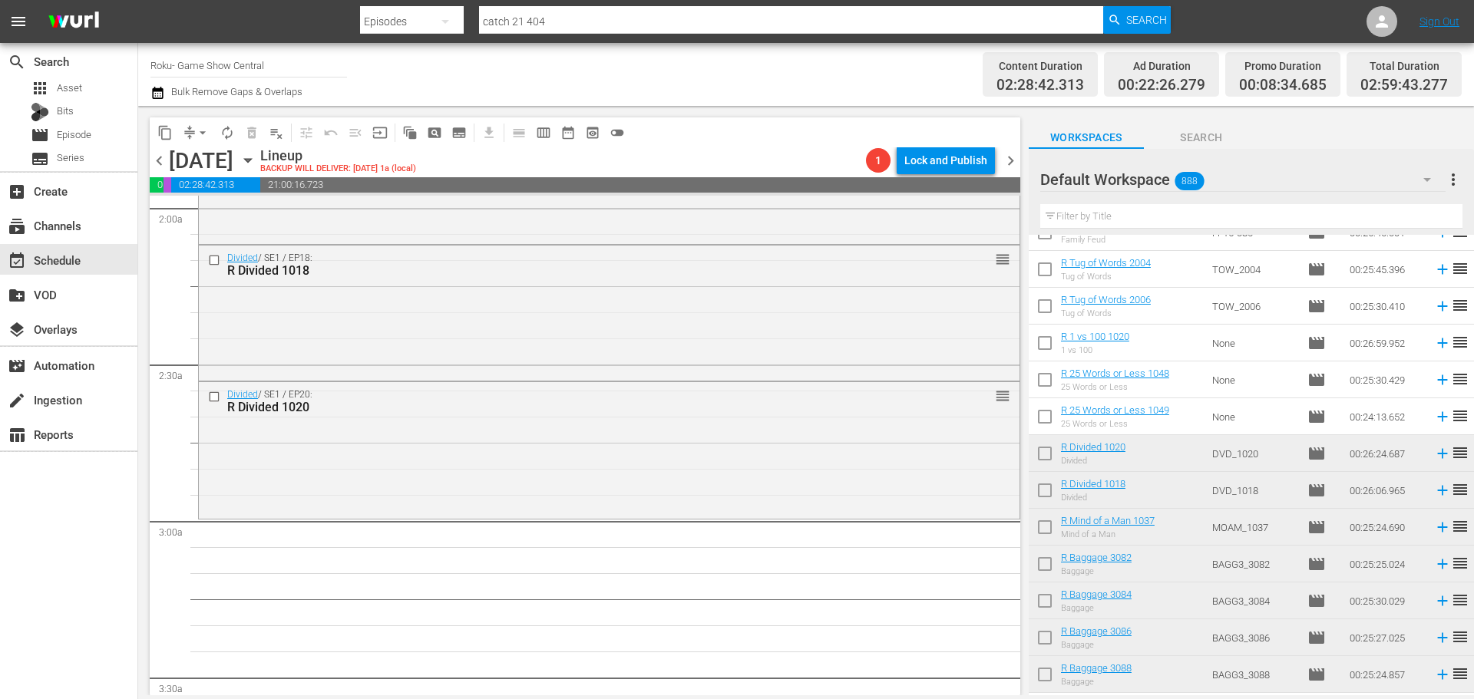
drag, startPoint x: 707, startPoint y: 435, endPoint x: 726, endPoint y: 436, distance: 19.3
click at [708, 435] on div "Divided / SE1 / EP20: R Divided 1020 reorder" at bounding box center [609, 449] width 821 height 134
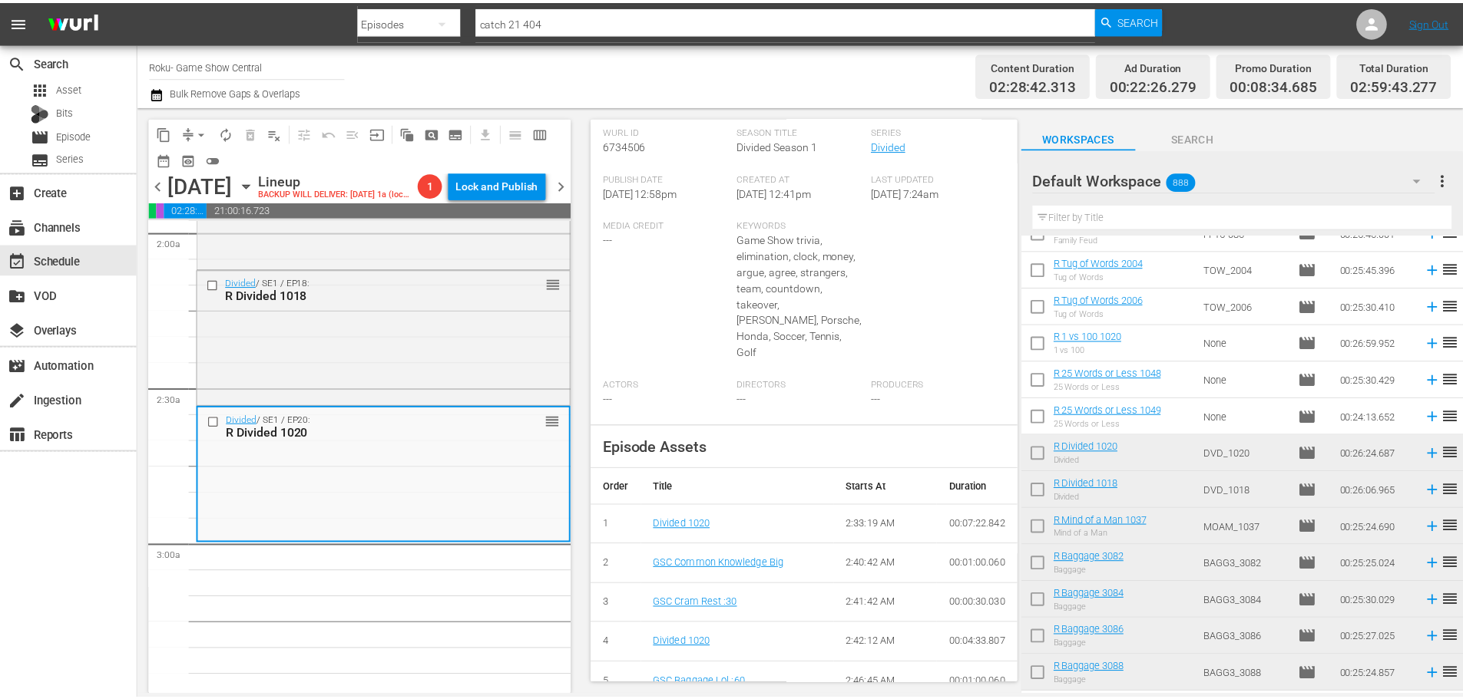
scroll to position [0, 0]
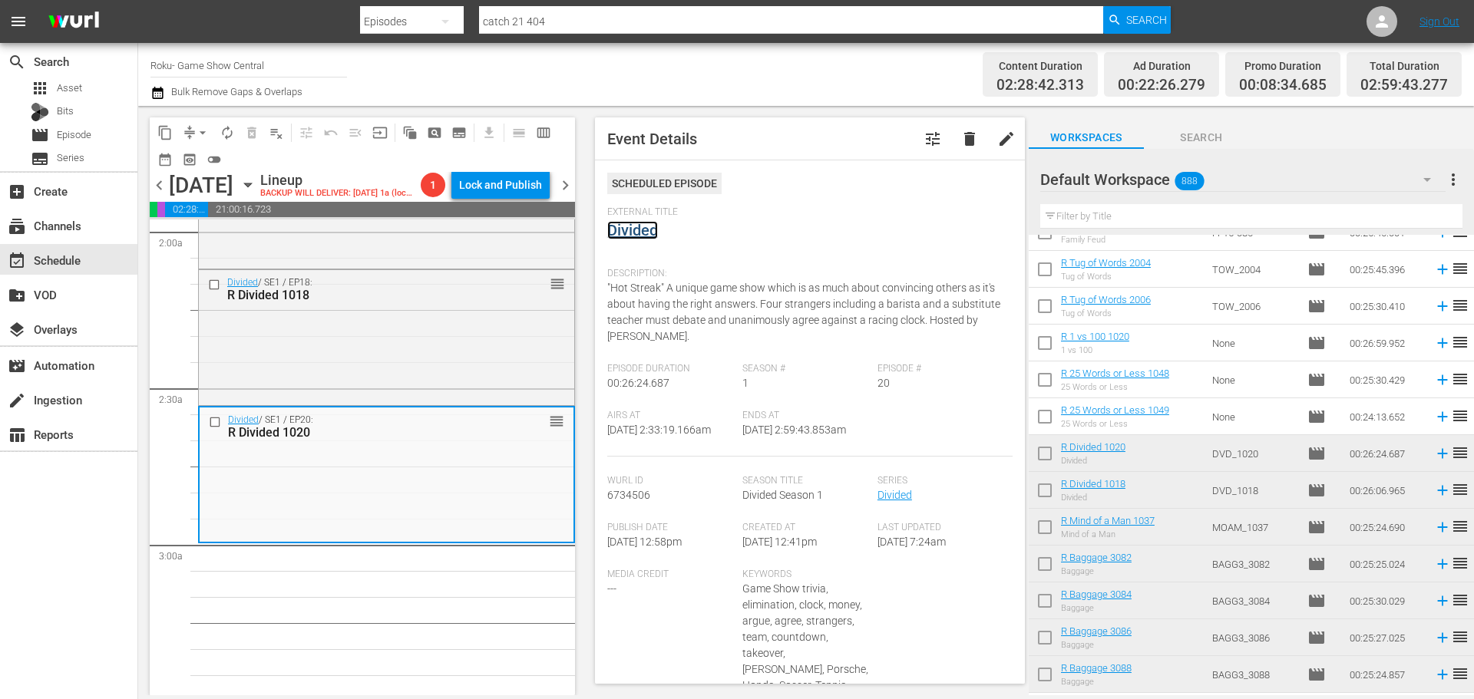
click at [650, 228] on link "Divided" at bounding box center [632, 230] width 51 height 18
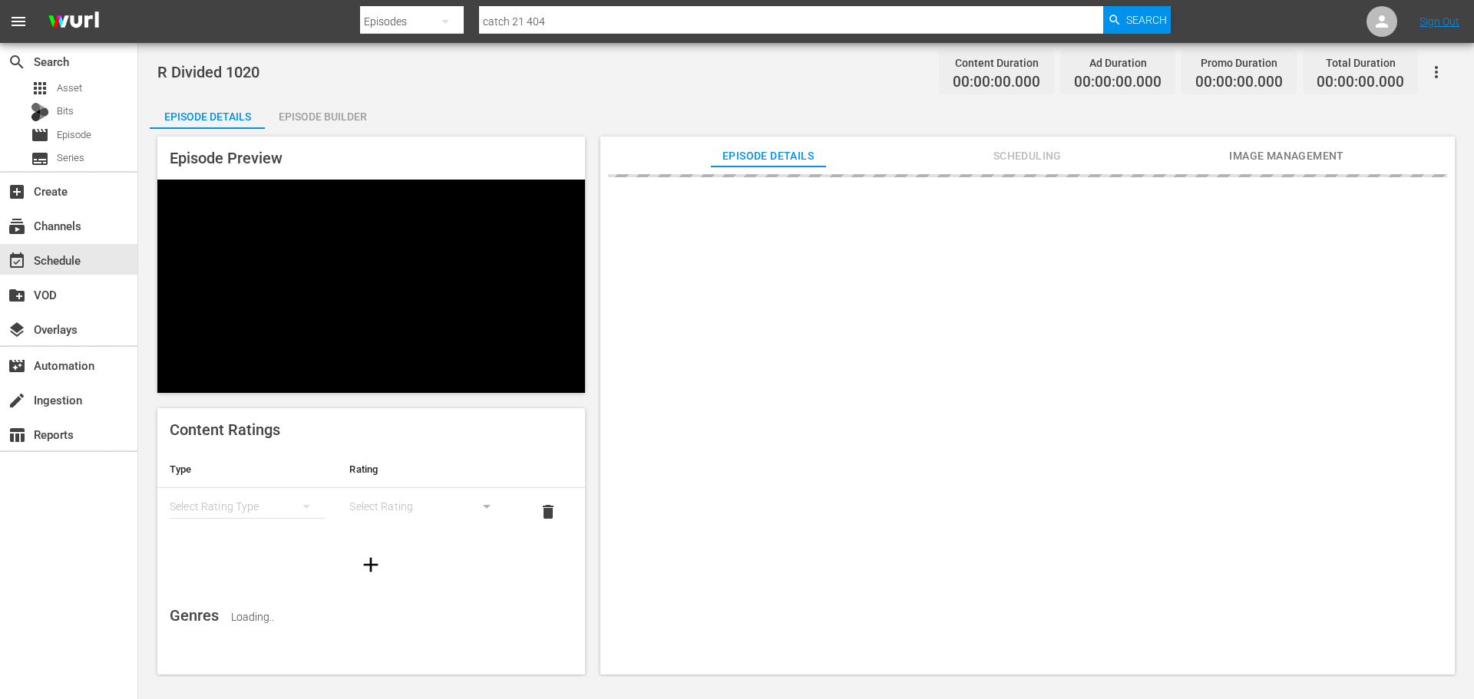
click at [350, 116] on div "Episode Builder" at bounding box center [322, 116] width 115 height 37
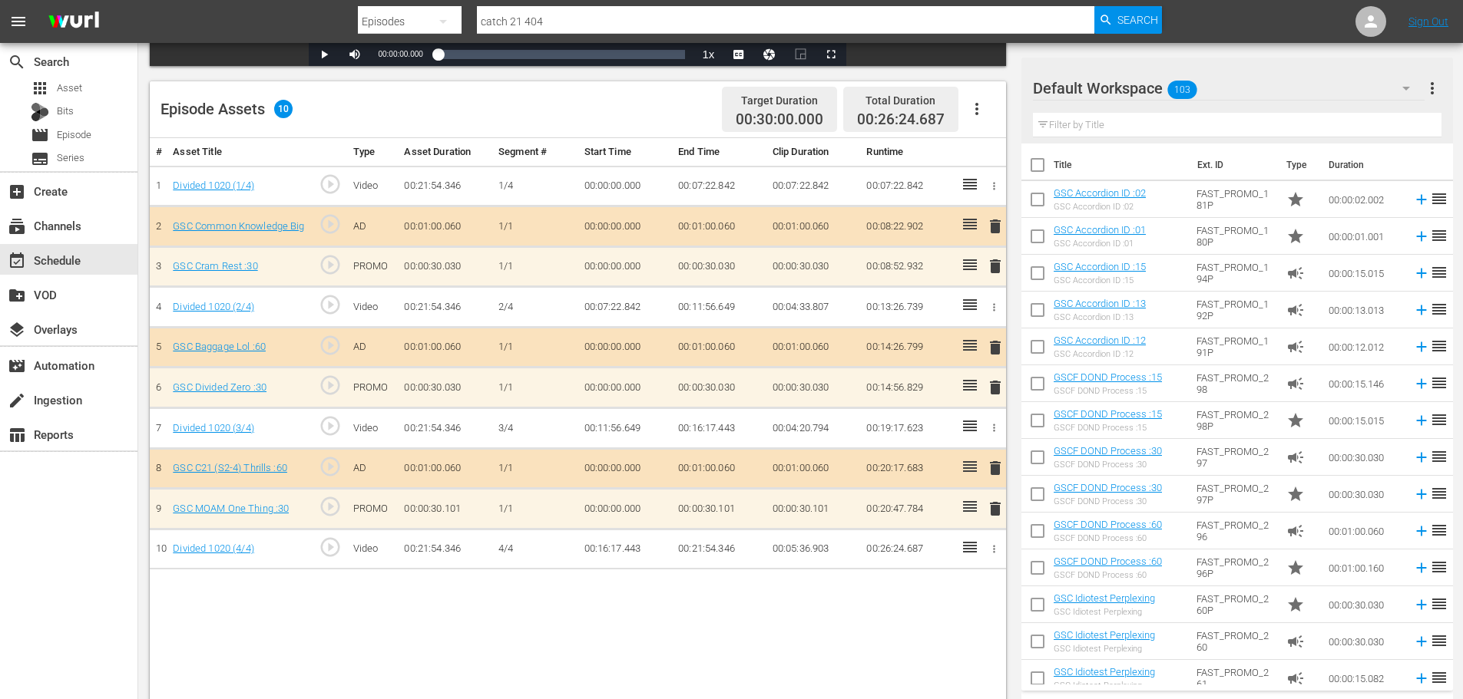
scroll to position [400, 0]
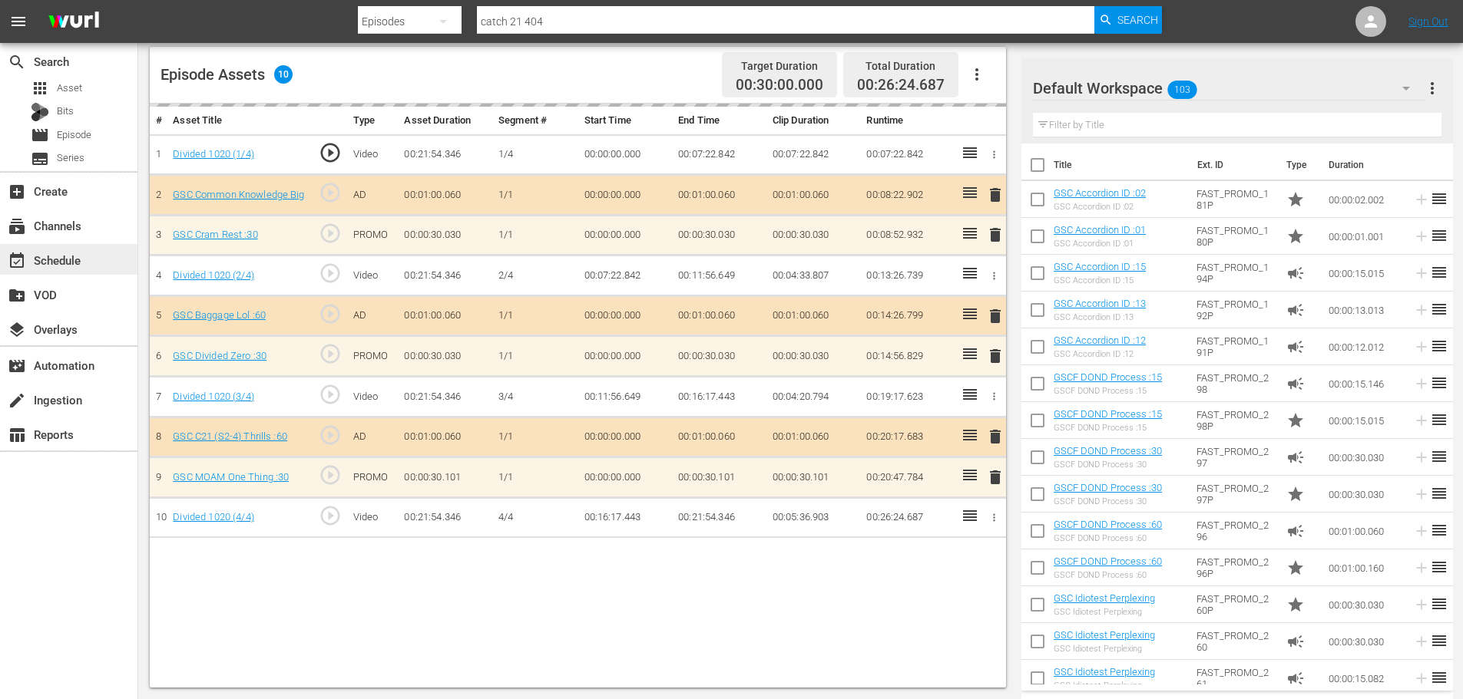
click at [90, 255] on div "event_available Schedule" at bounding box center [68, 259] width 137 height 31
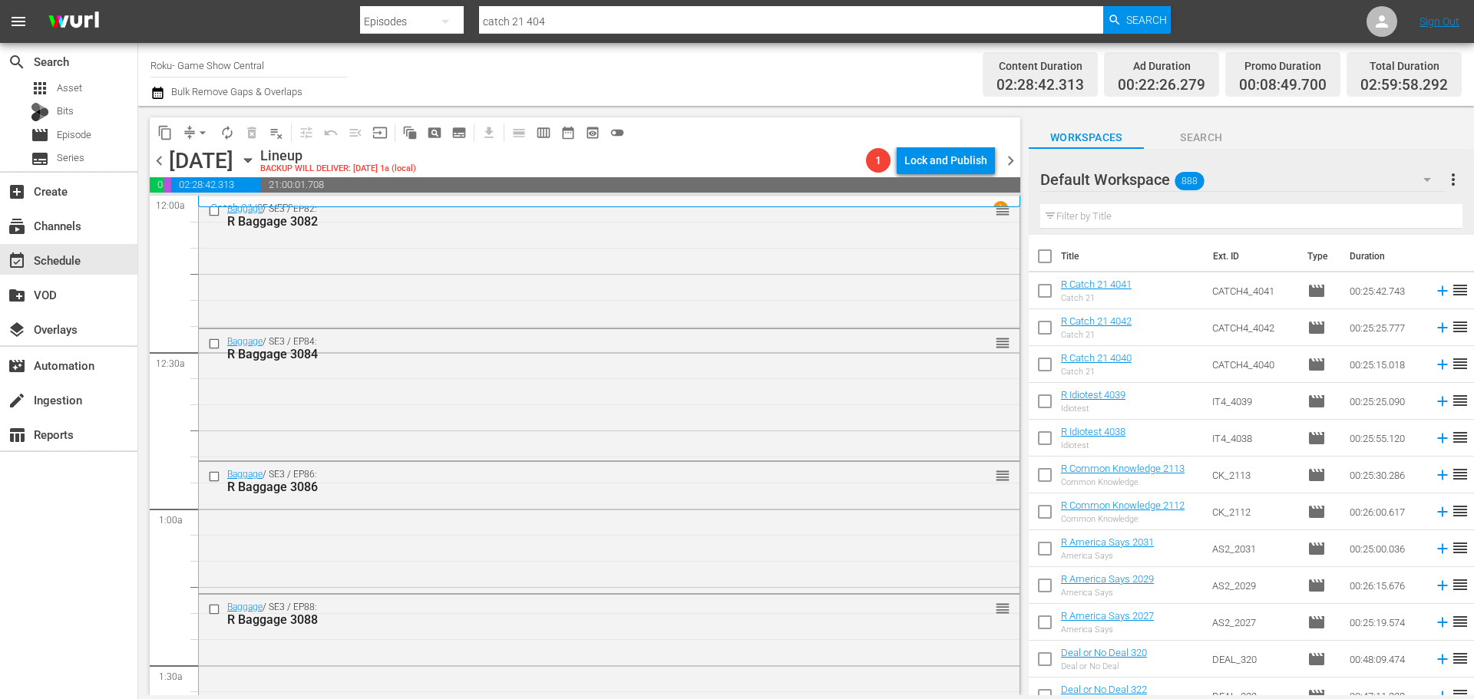
scroll to position [1638, 0]
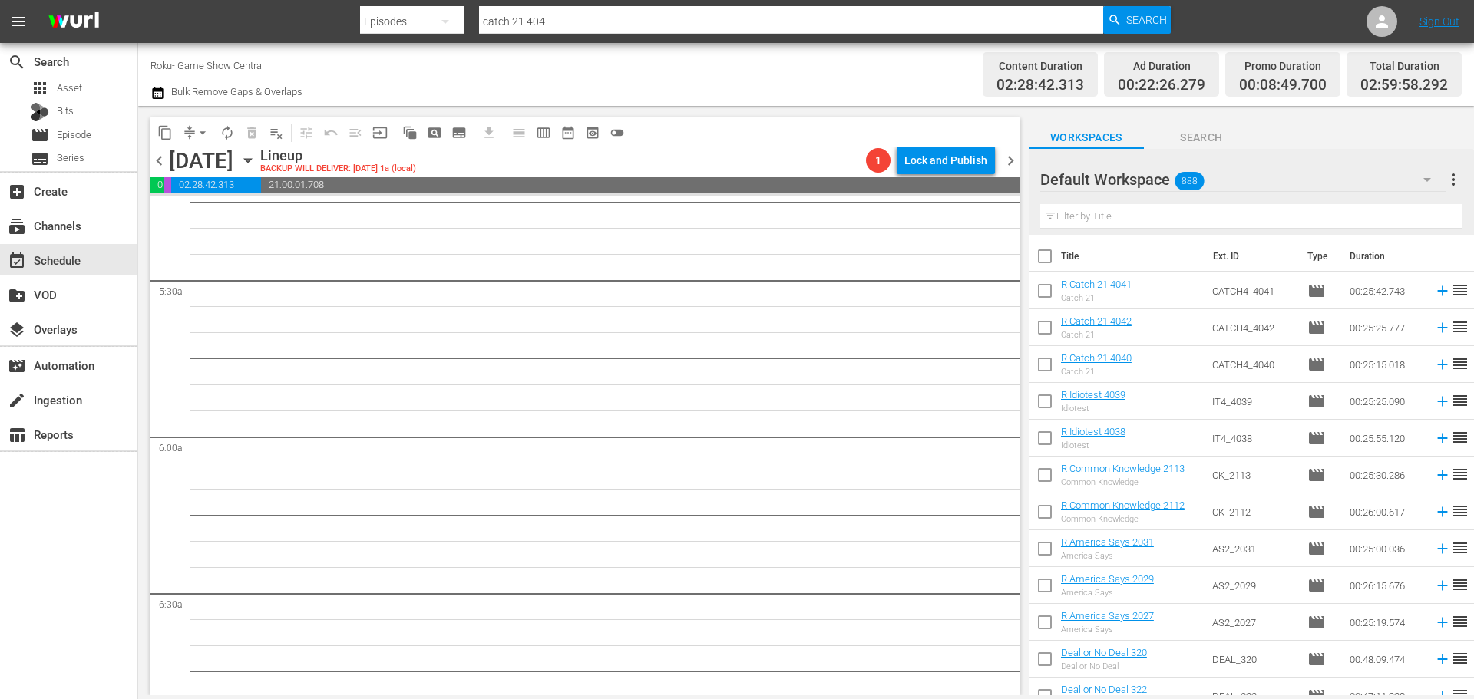
click at [256, 152] on icon "button" at bounding box center [248, 160] width 17 height 17
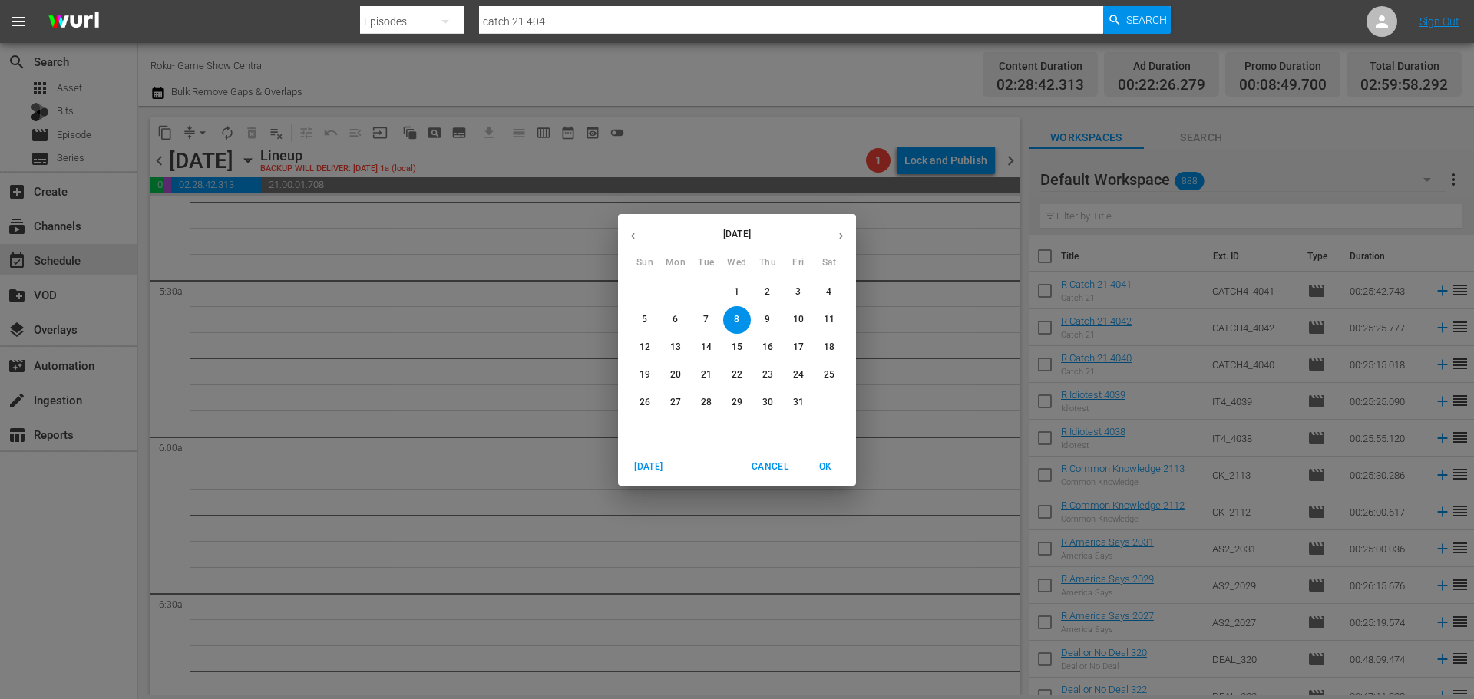
click at [634, 249] on button "button" at bounding box center [633, 236] width 30 height 30
click at [706, 401] on p "30" at bounding box center [706, 402] width 11 height 13
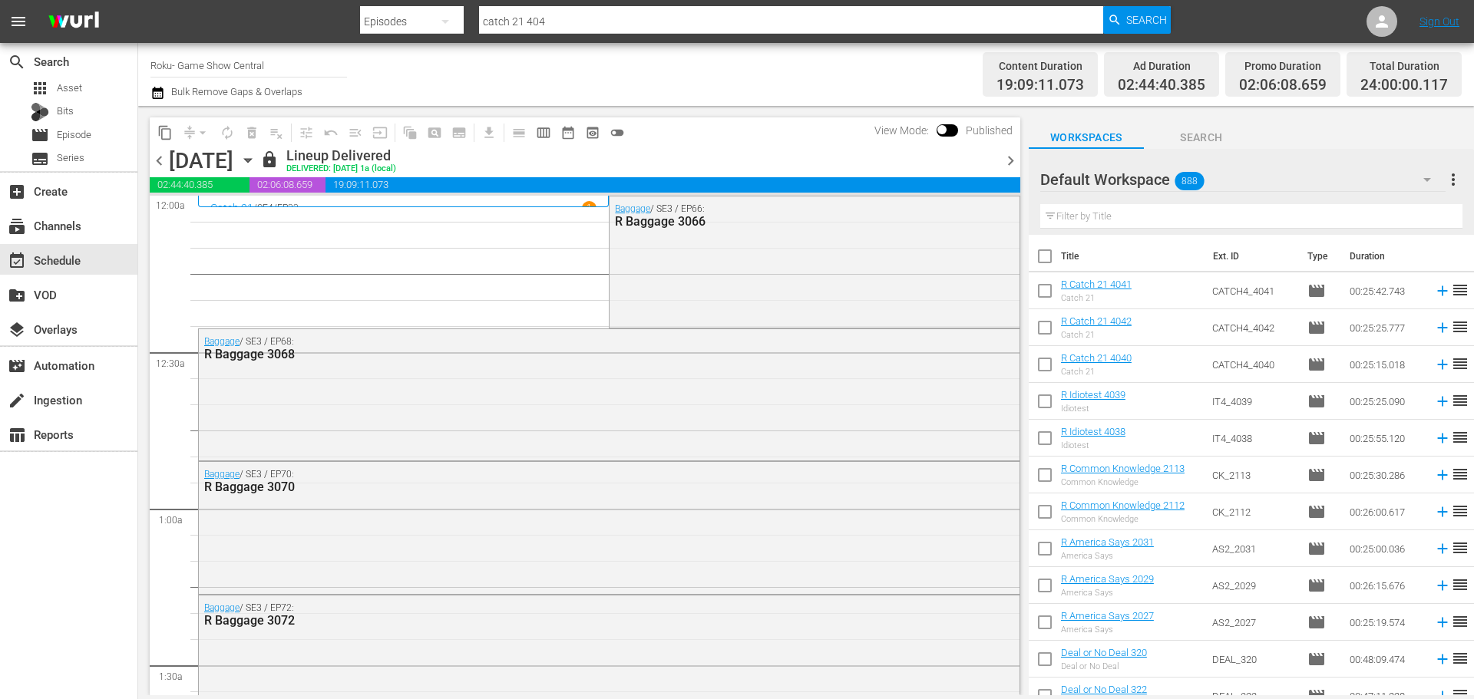
click at [157, 134] on button "content_copy" at bounding box center [165, 133] width 25 height 25
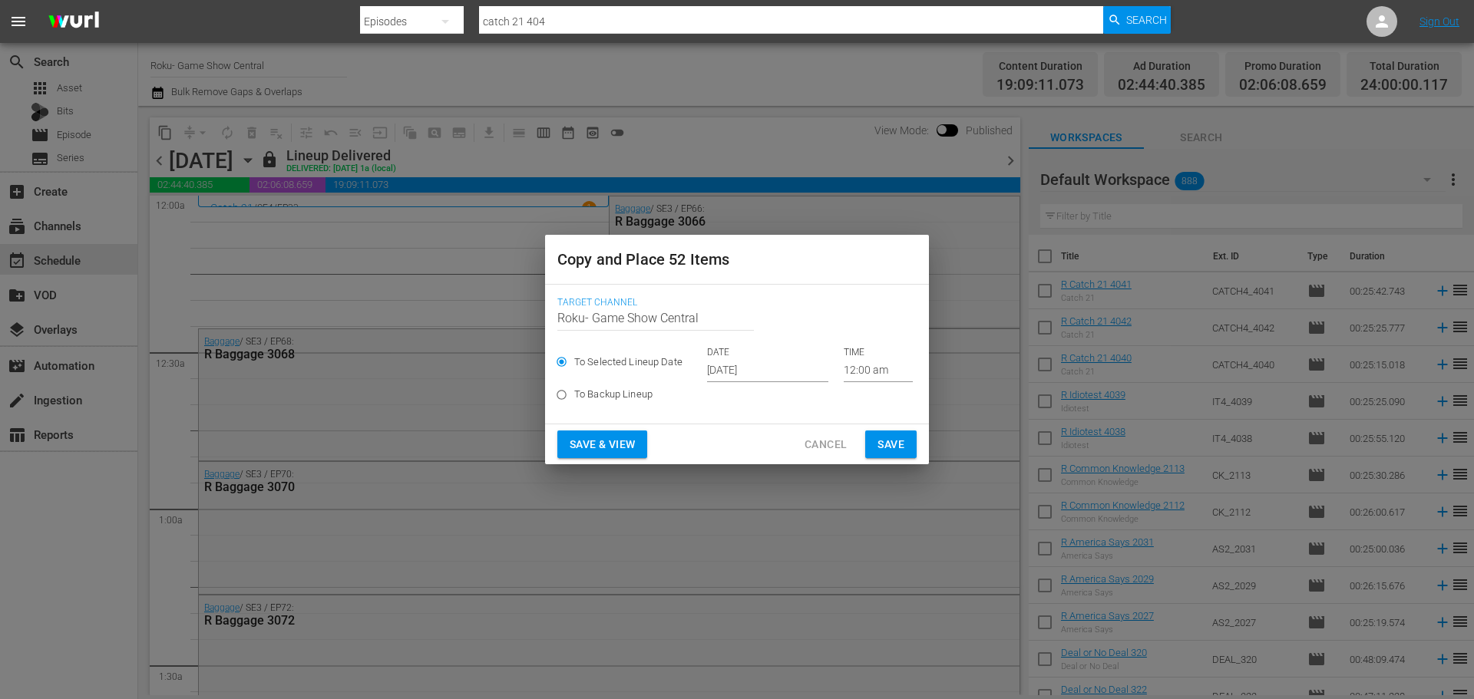
click at [883, 363] on input "12:00 am" at bounding box center [878, 370] width 69 height 23
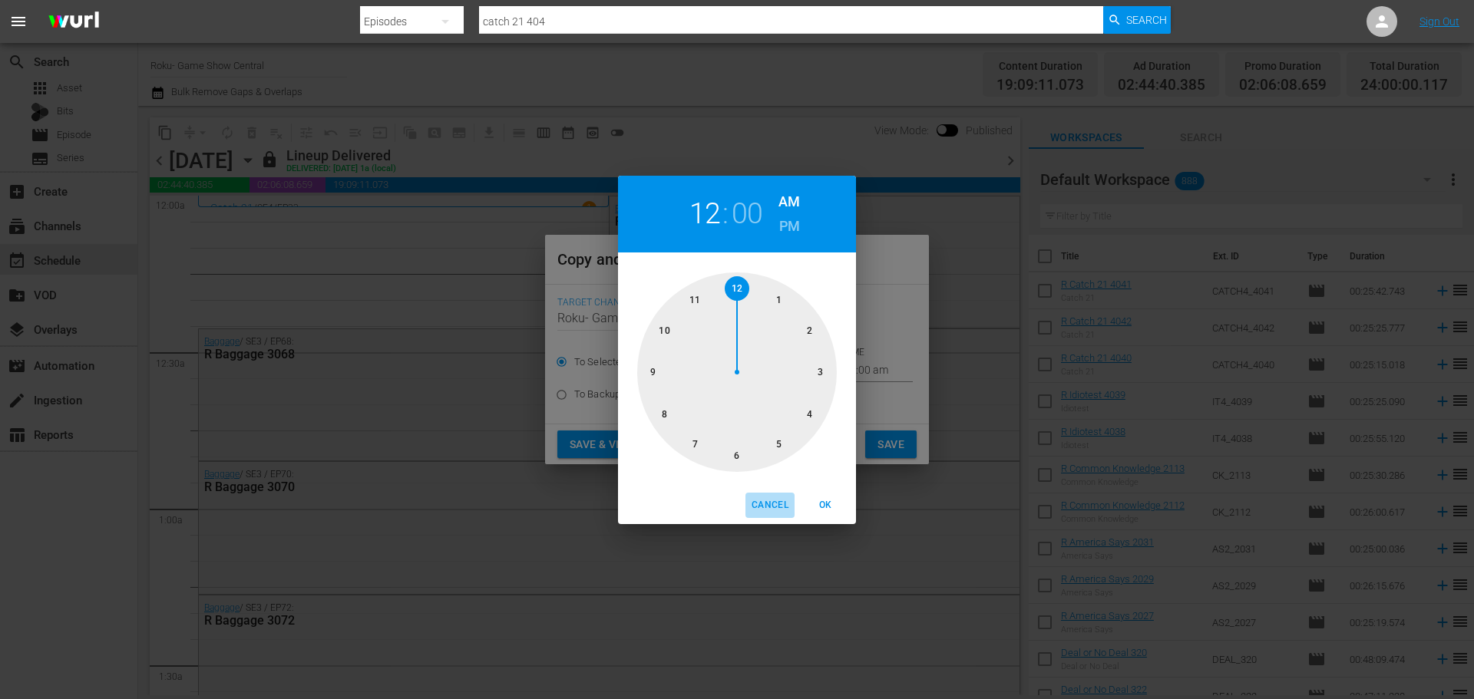
click at [762, 504] on span "Cancel" at bounding box center [770, 506] width 37 height 16
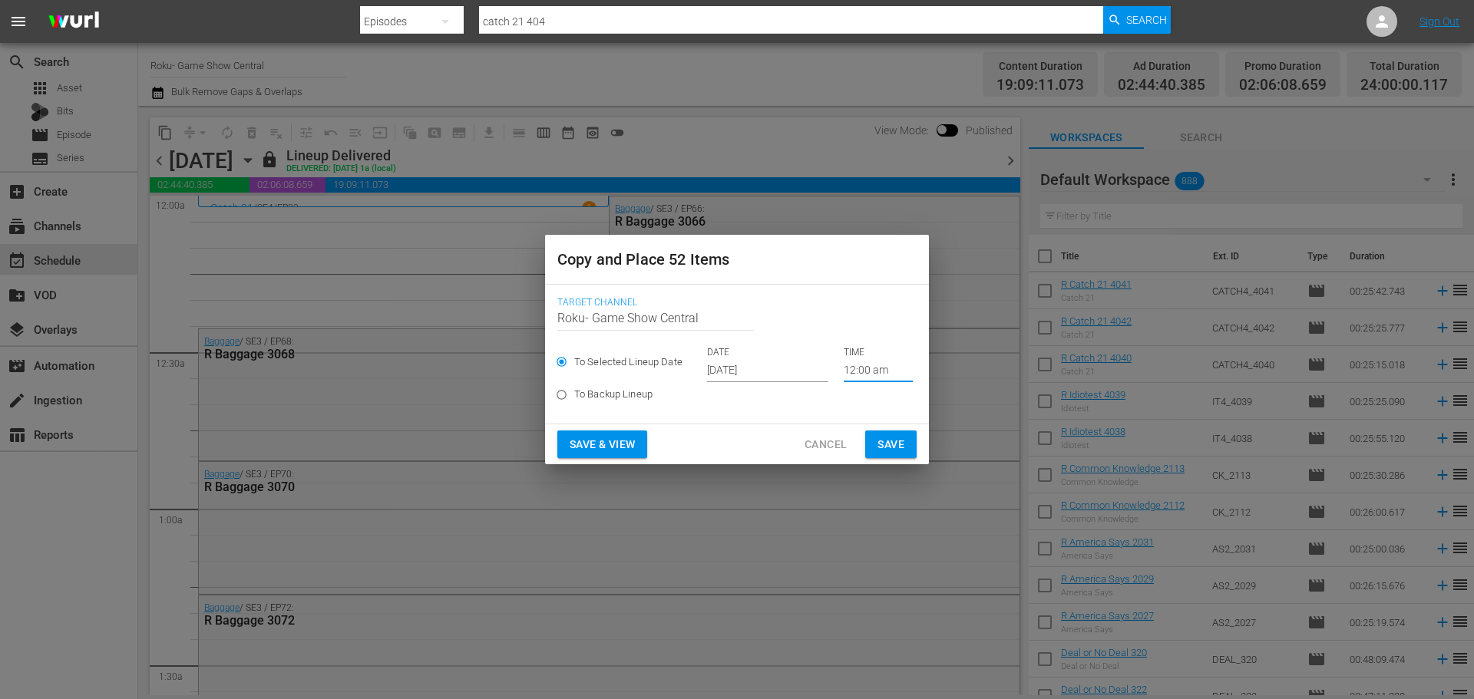
click at [751, 374] on input "[DATE]" at bounding box center [767, 370] width 121 height 23
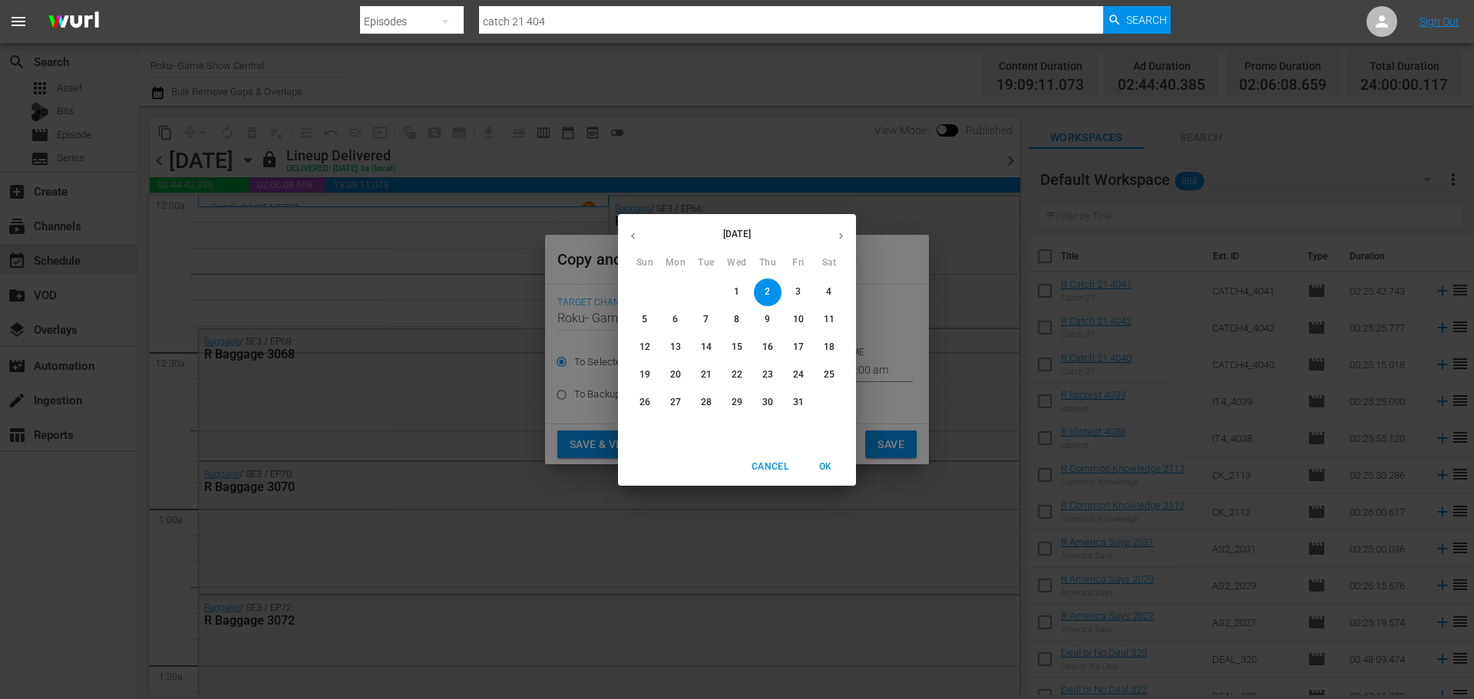
click at [752, 468] on span "Cancel" at bounding box center [770, 467] width 37 height 16
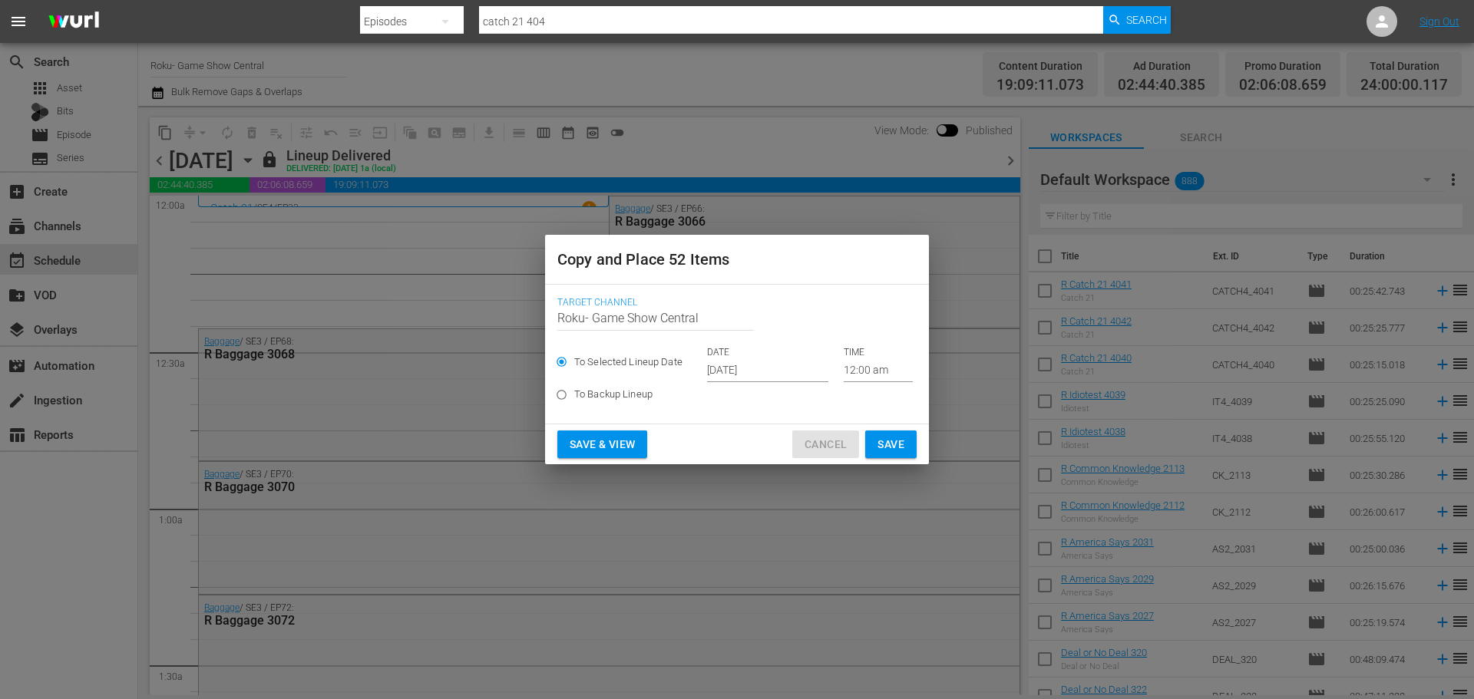
click at [835, 441] on span "Cancel" at bounding box center [826, 444] width 42 height 19
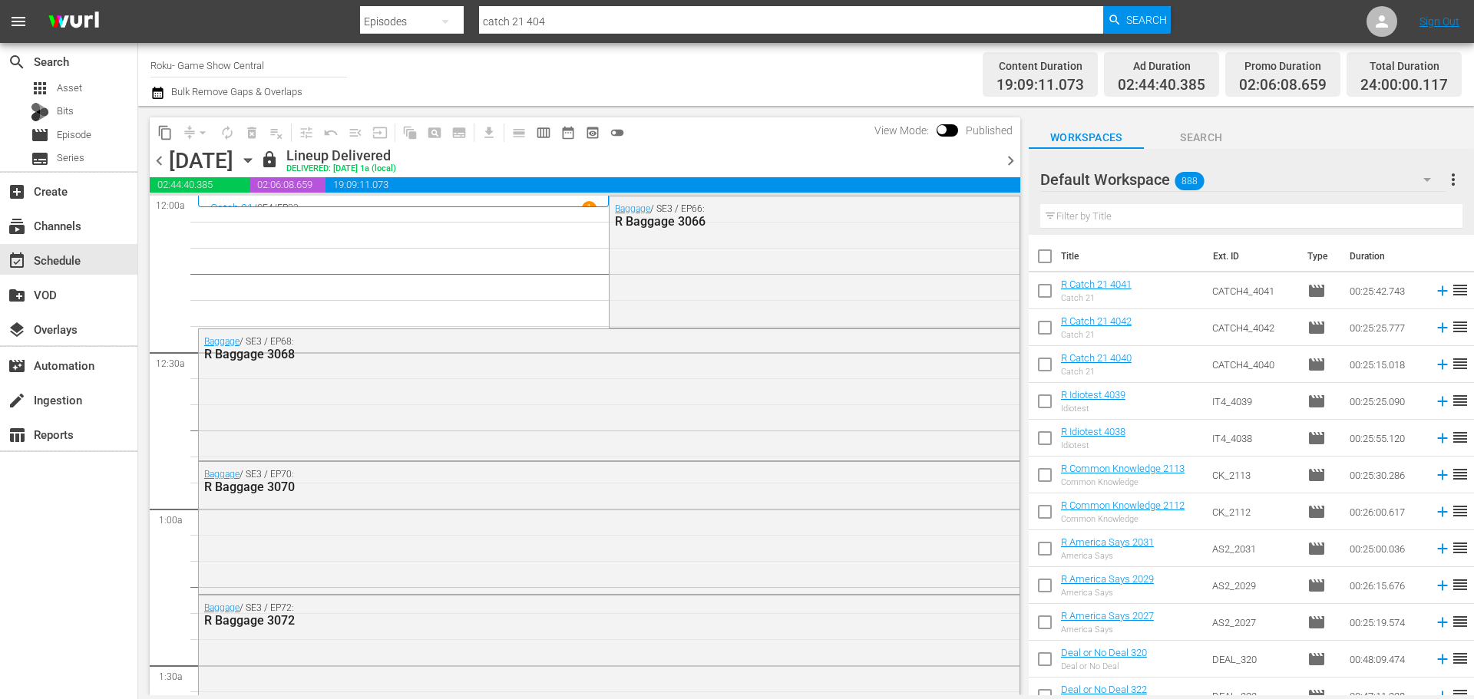
click at [256, 156] on icon "button" at bounding box center [248, 160] width 17 height 17
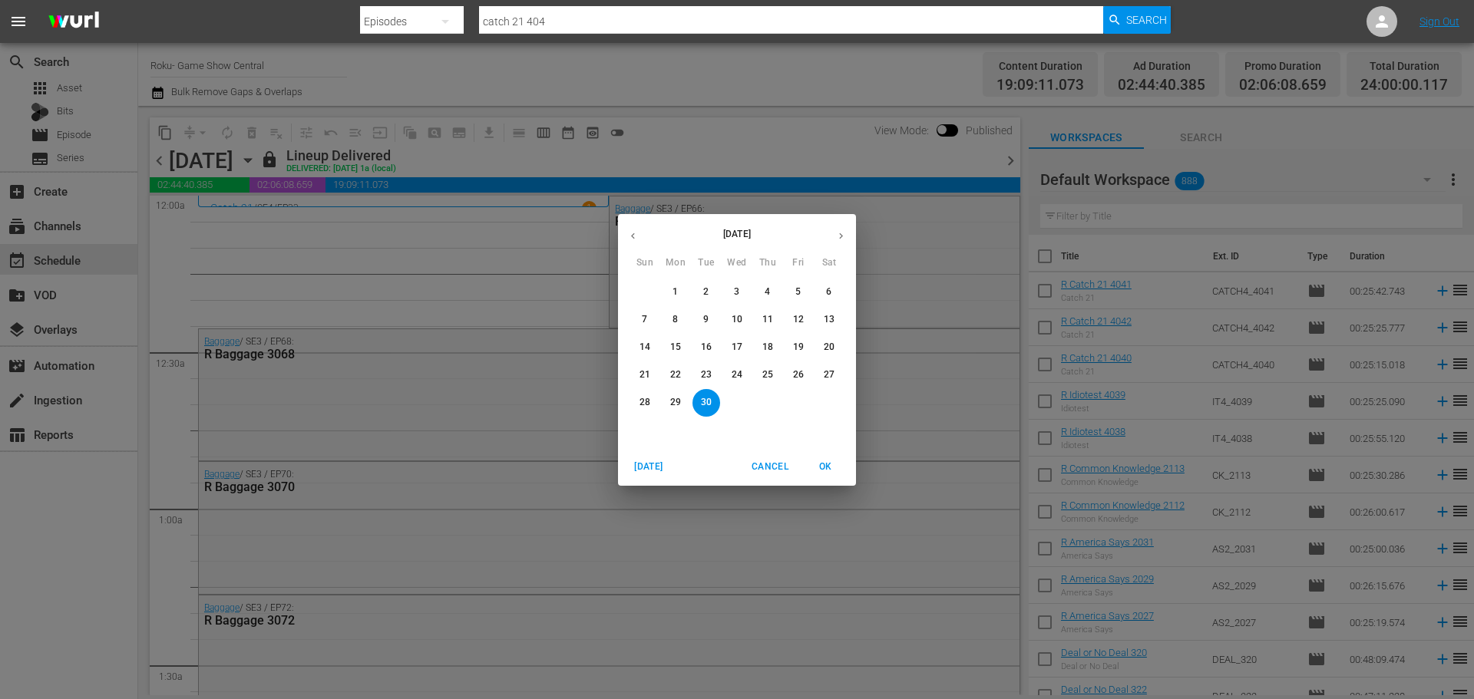
click at [733, 372] on p "24" at bounding box center [737, 375] width 11 height 13
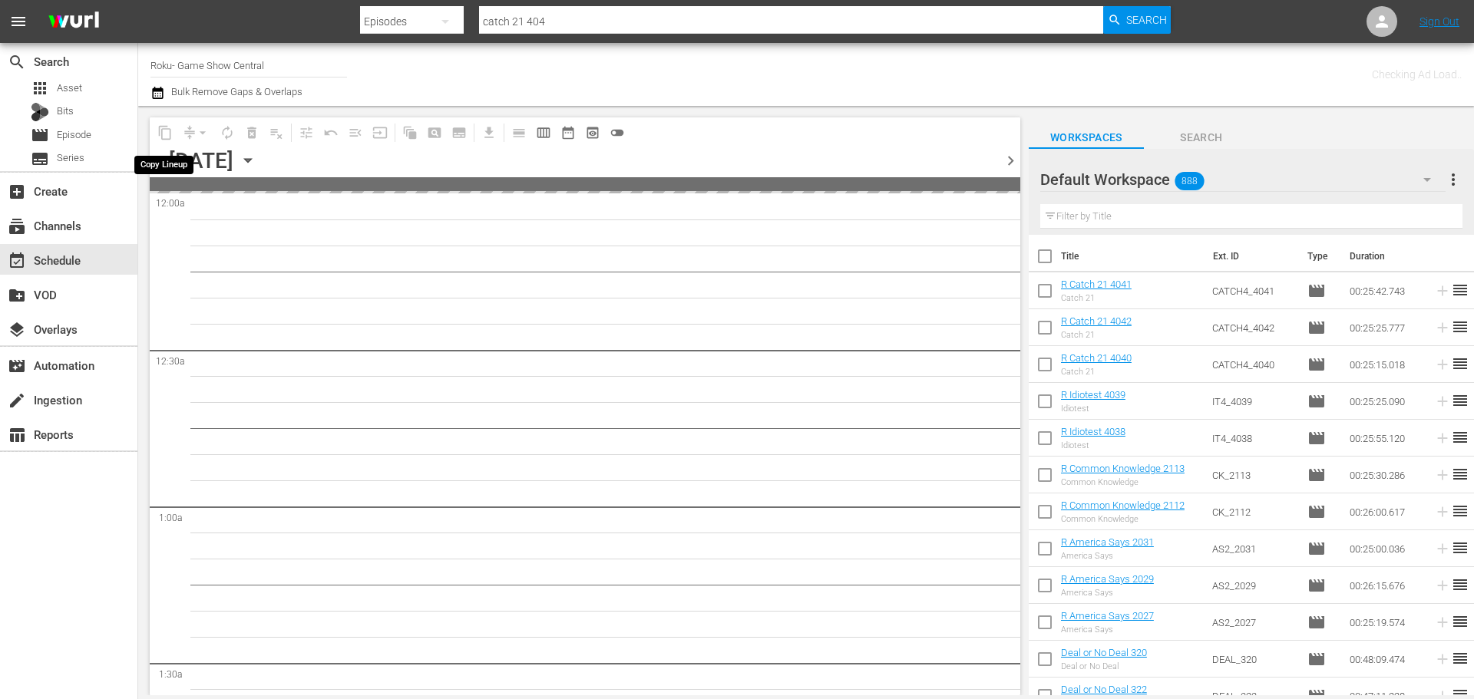
click at [165, 134] on span "content_copy" at bounding box center [165, 133] width 25 height 25
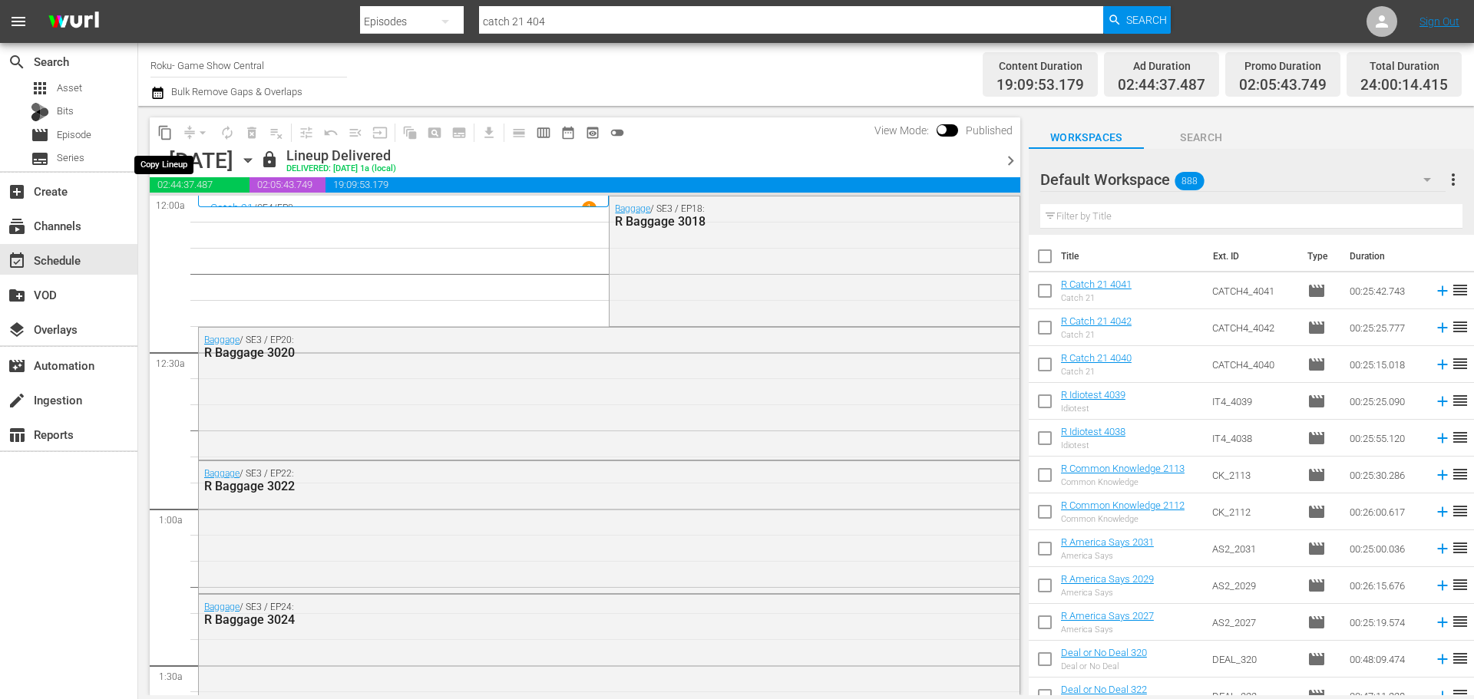
click at [165, 134] on span "content_copy" at bounding box center [164, 132] width 15 height 15
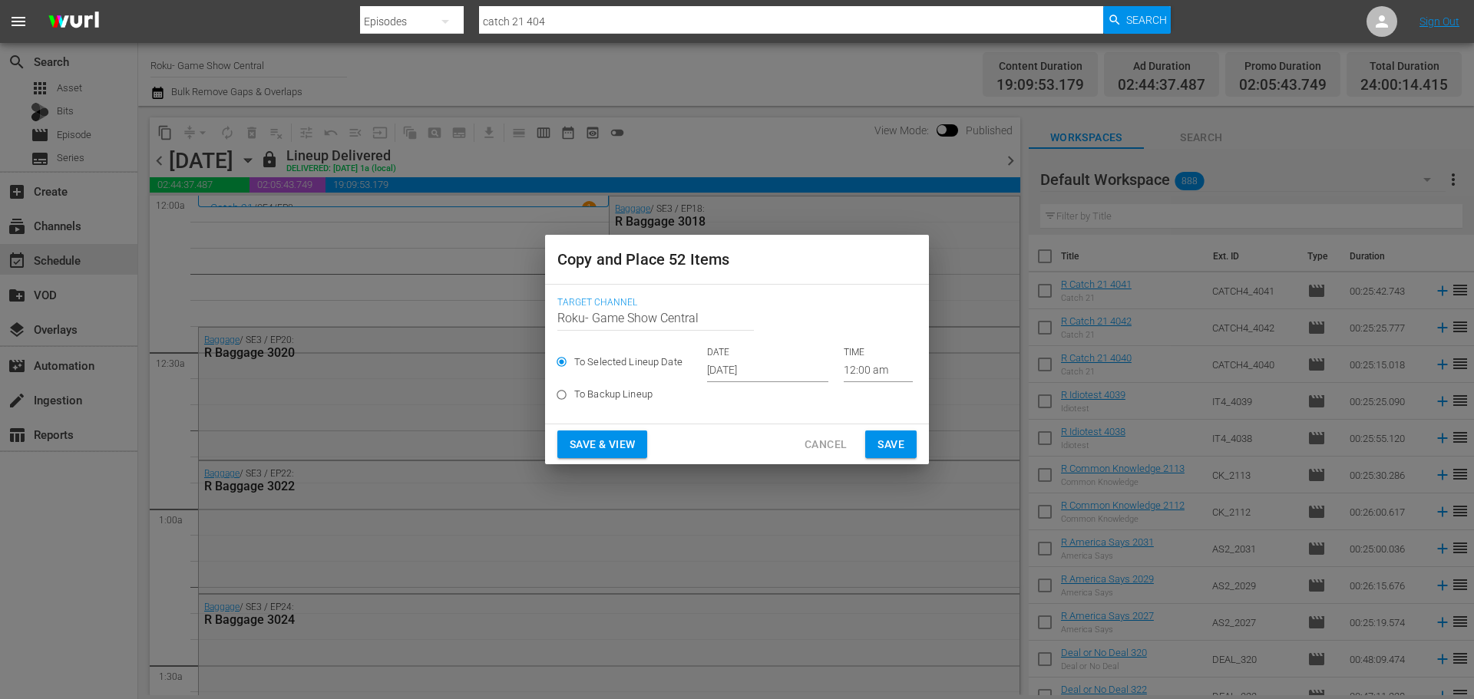
click at [795, 368] on input "[DATE]" at bounding box center [767, 370] width 121 height 23
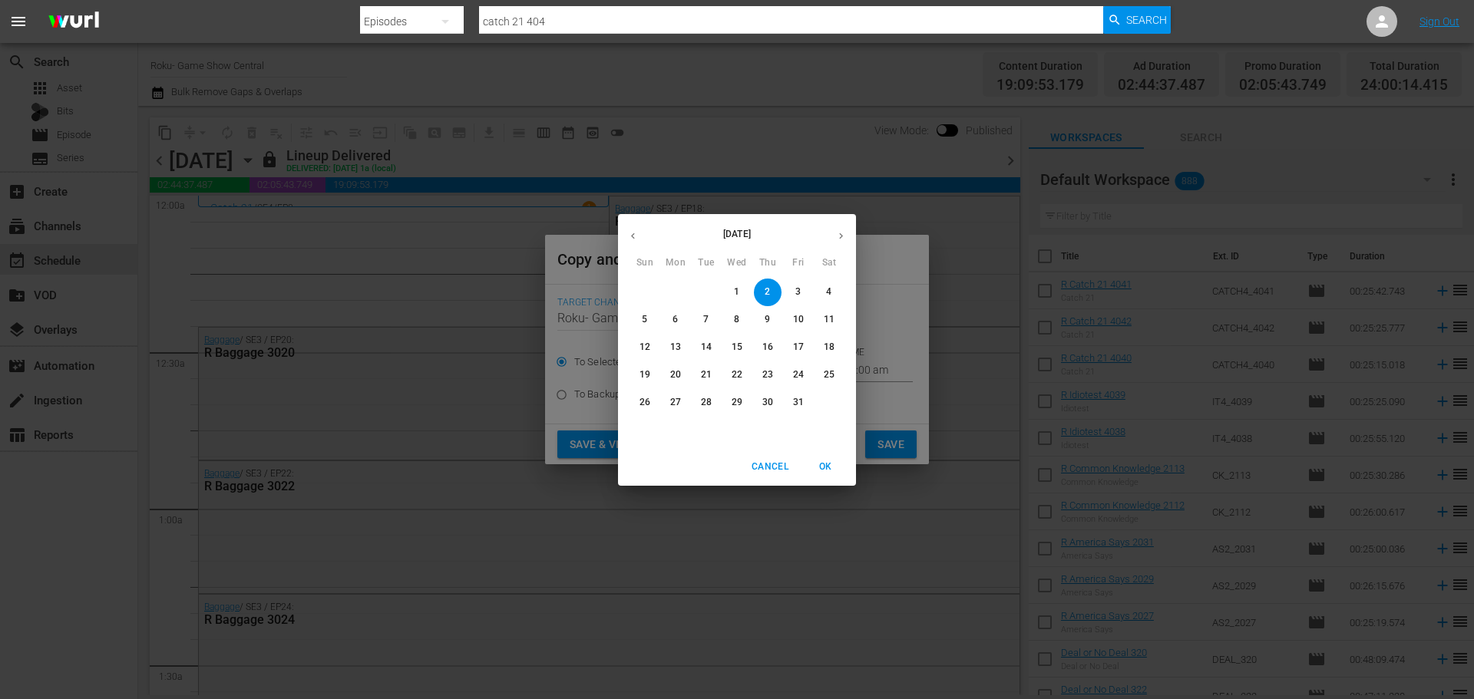
click at [745, 324] on span "8" at bounding box center [737, 319] width 28 height 13
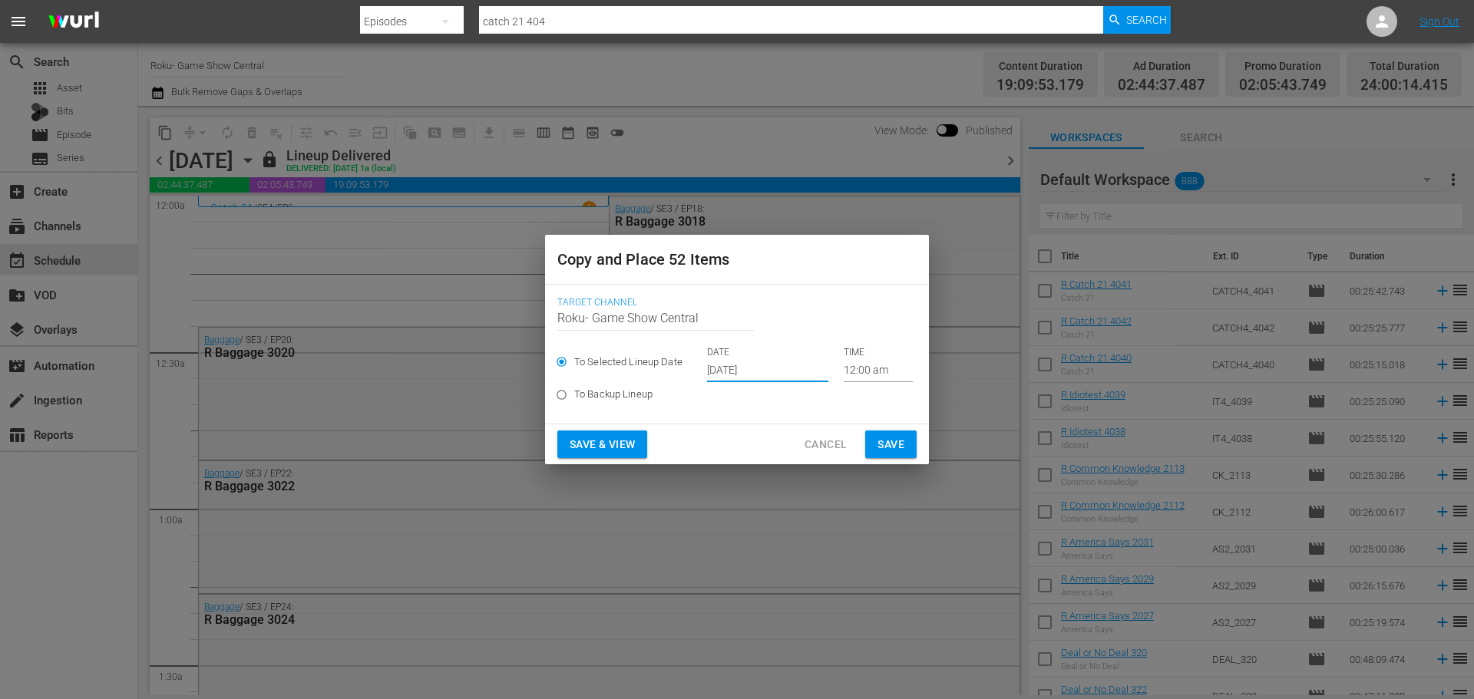
type input "Oct 8th 2025"
click at [901, 445] on span "Save" at bounding box center [891, 444] width 27 height 19
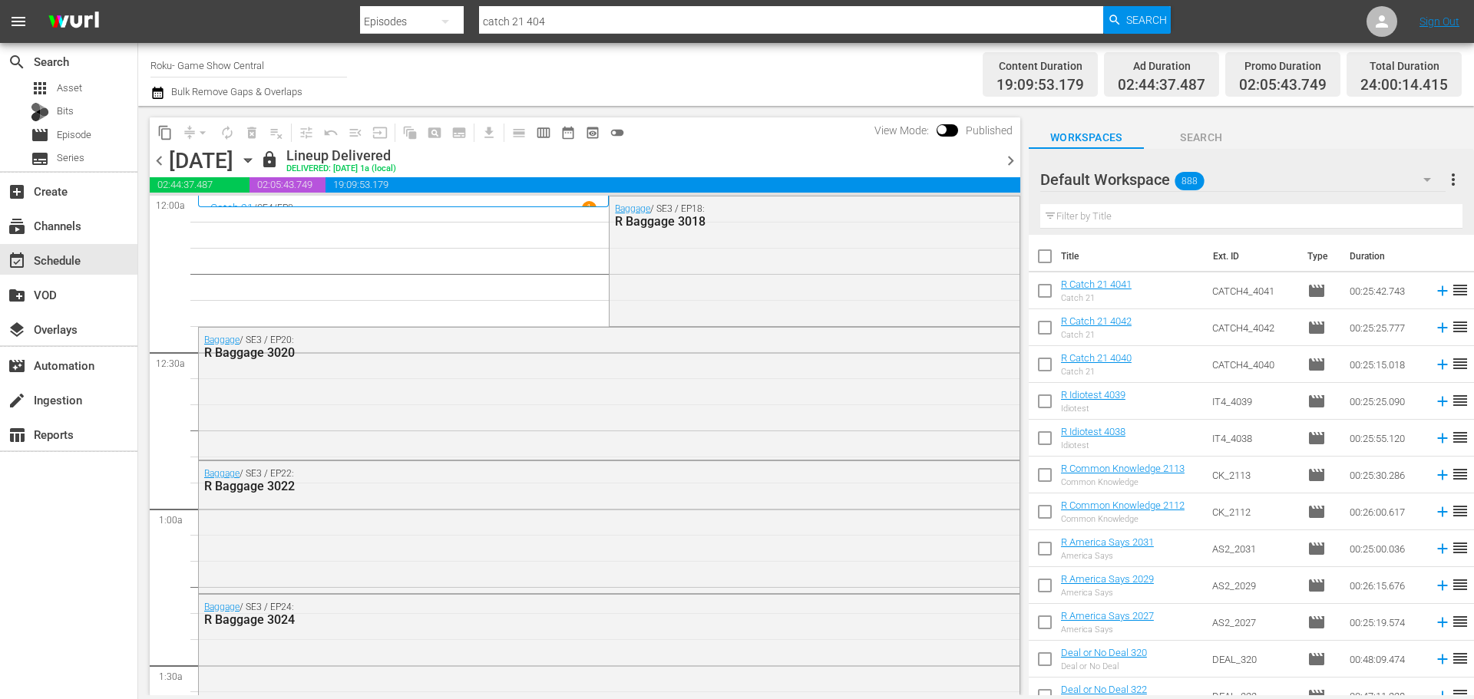
click at [256, 155] on icon "button" at bounding box center [248, 160] width 17 height 17
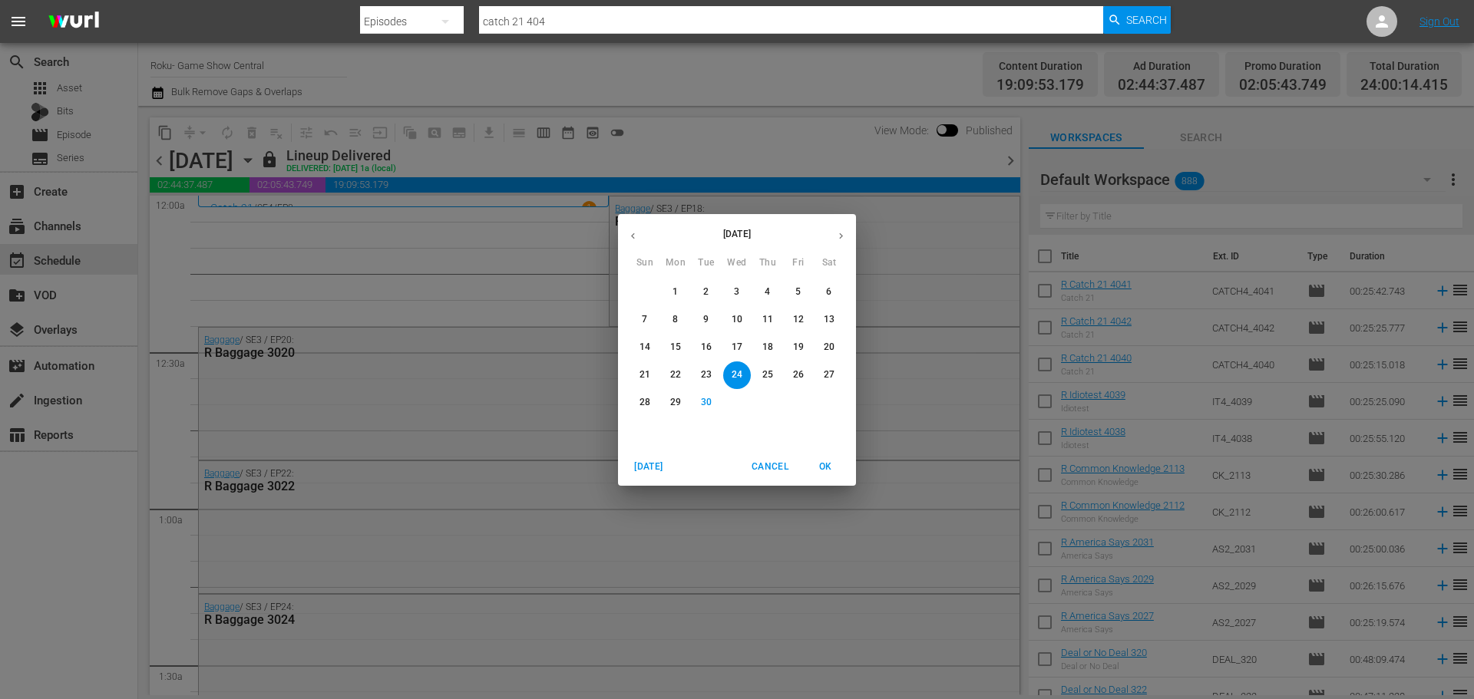
click at [840, 235] on icon "button" at bounding box center [841, 236] width 12 height 12
click at [736, 316] on p "8" at bounding box center [736, 319] width 5 height 13
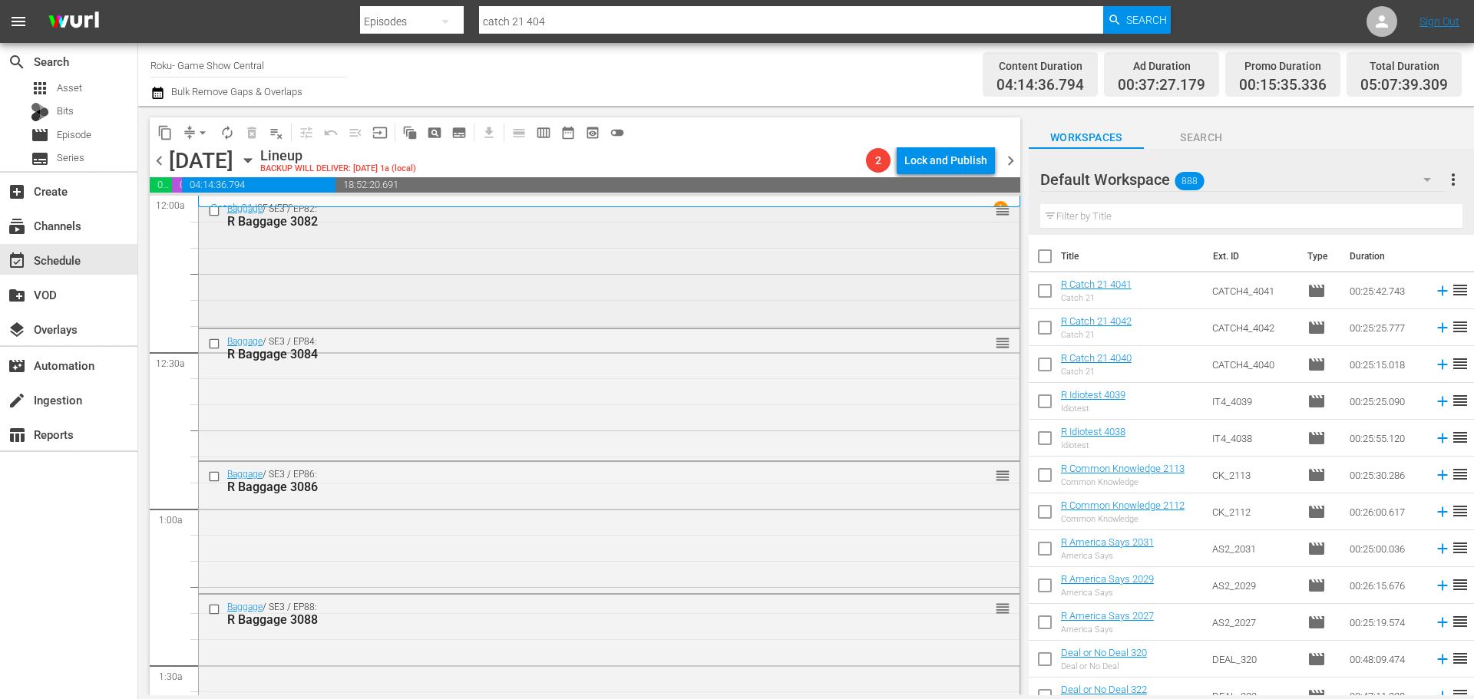
click at [209, 212] on input "checkbox" at bounding box center [216, 210] width 16 height 13
click at [211, 343] on input "checkbox" at bounding box center [216, 343] width 16 height 13
click at [212, 483] on input "checkbox" at bounding box center [216, 477] width 16 height 13
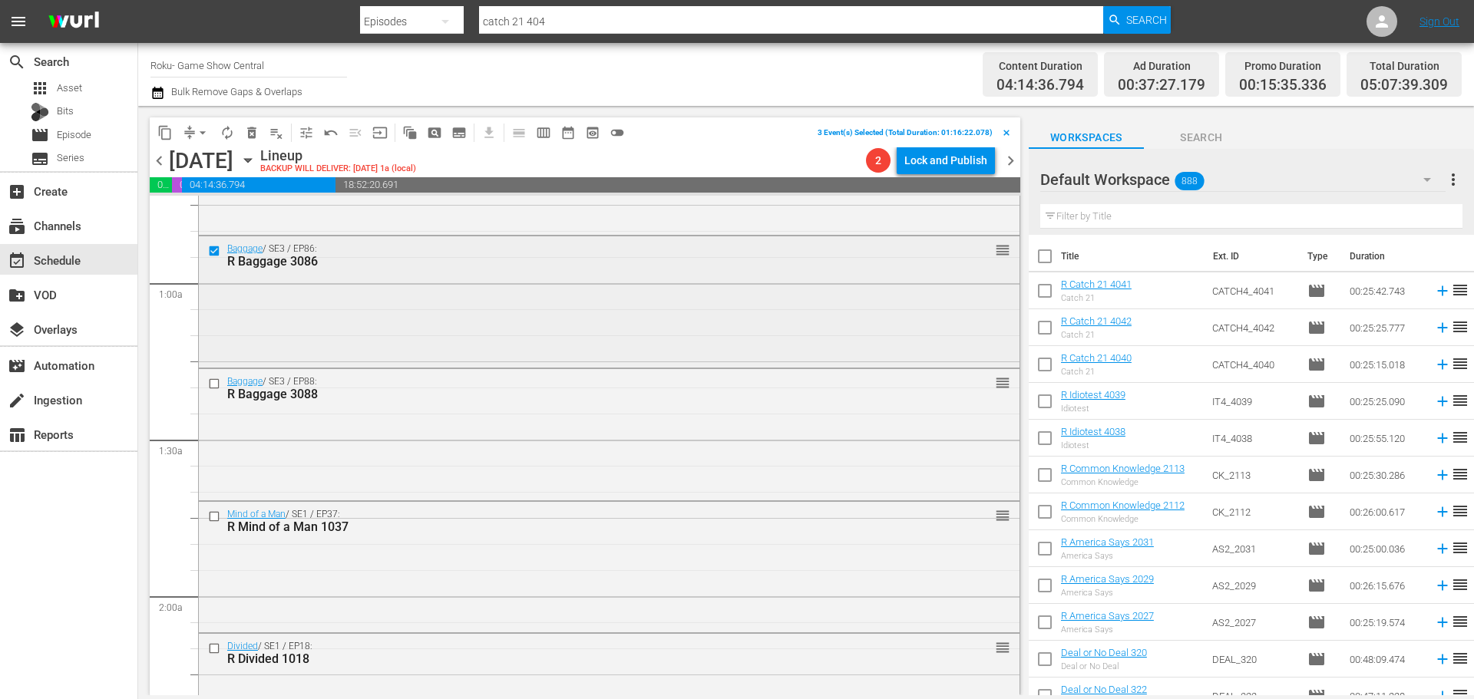
scroll to position [230, 0]
click at [212, 382] on input "checkbox" at bounding box center [216, 378] width 16 height 13
click at [213, 516] on input "checkbox" at bounding box center [216, 511] width 16 height 13
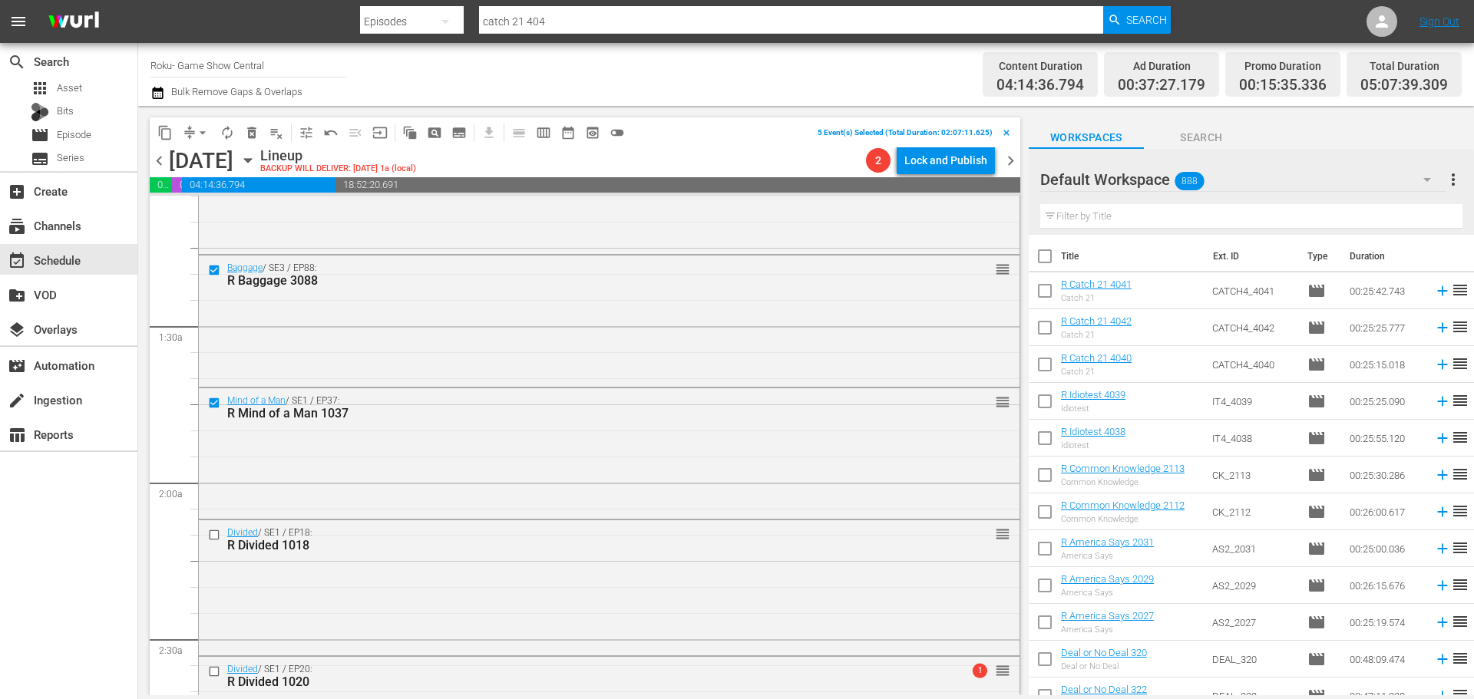
scroll to position [384, 0]
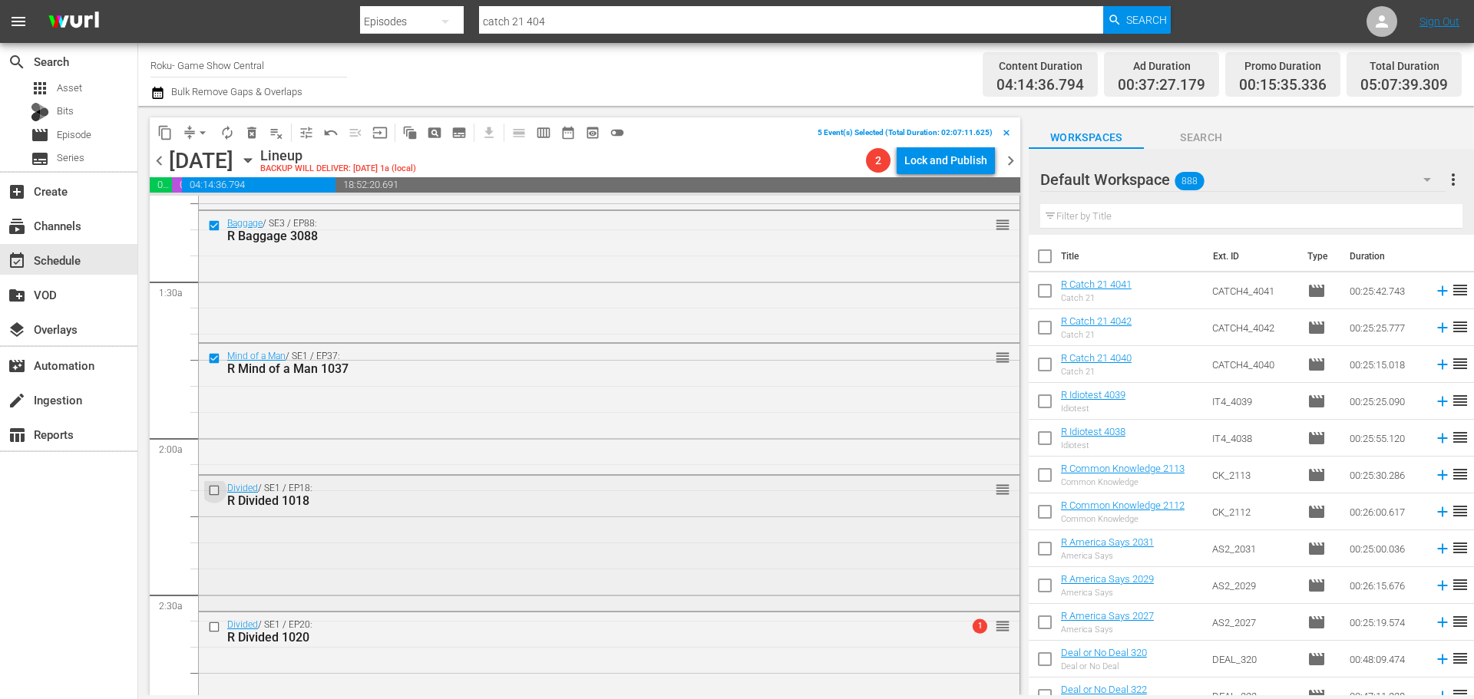
click at [212, 488] on input "checkbox" at bounding box center [216, 490] width 16 height 13
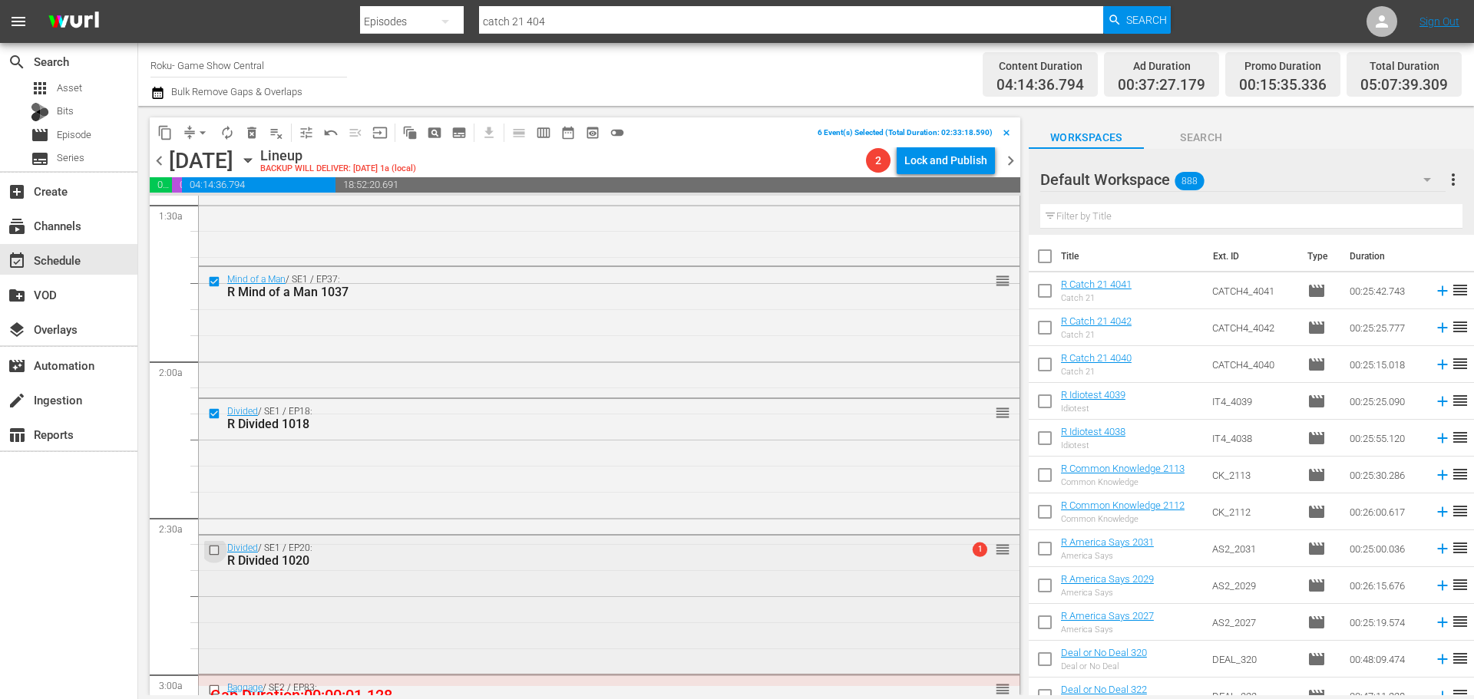
click at [213, 548] on input "checkbox" at bounding box center [216, 550] width 16 height 13
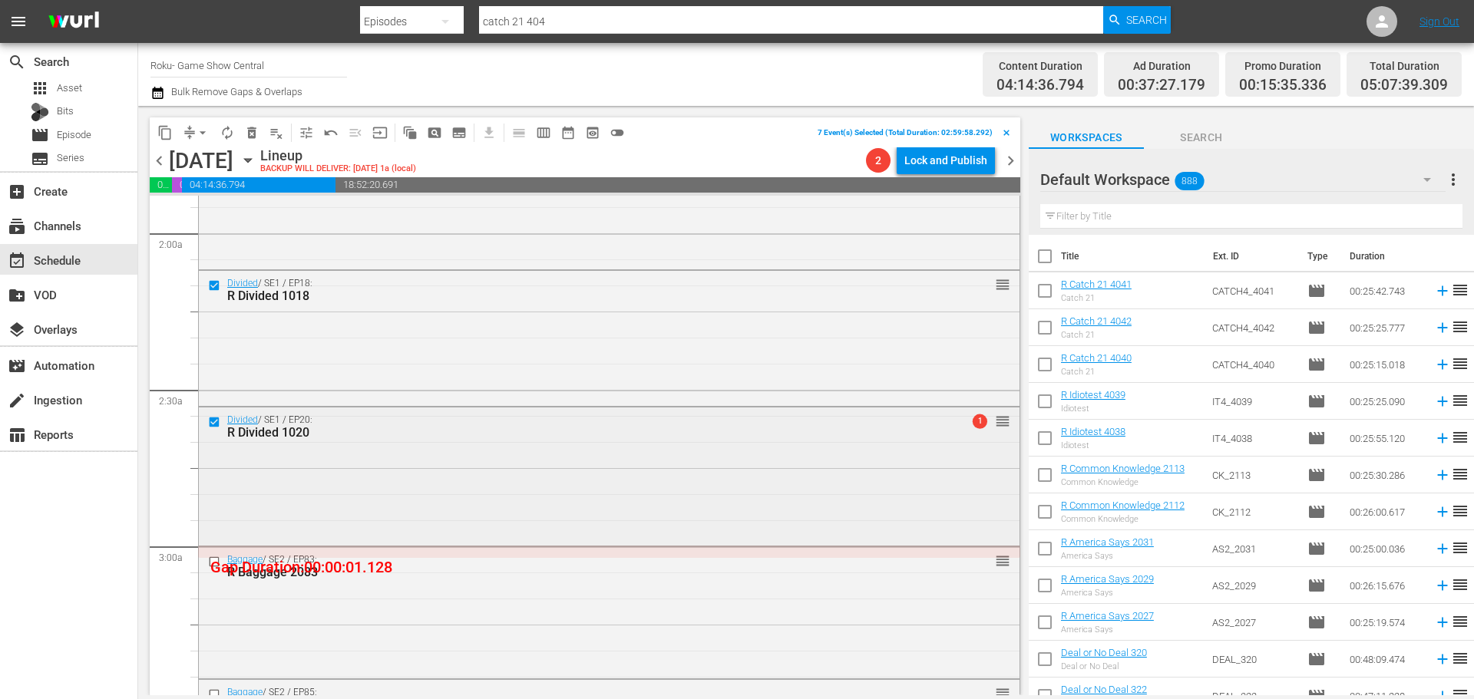
scroll to position [691, 0]
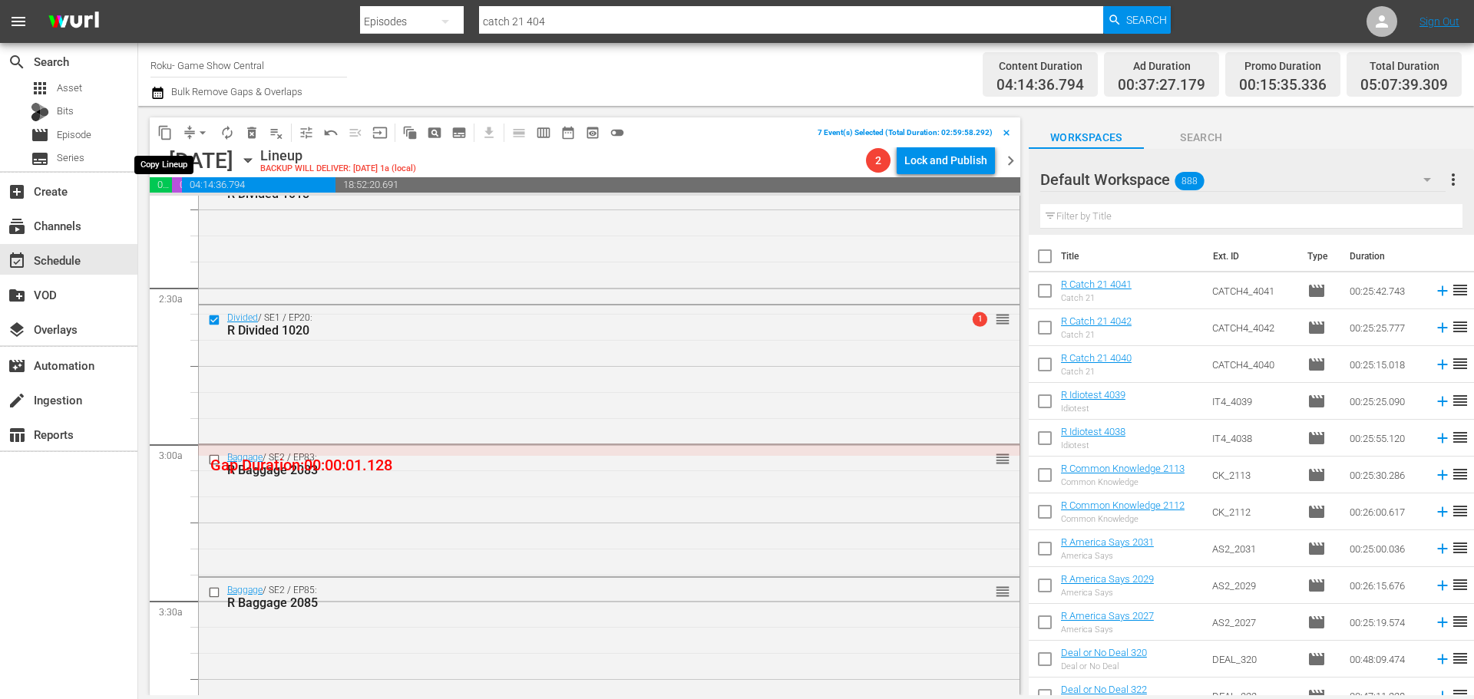
click at [170, 137] on span "content_copy" at bounding box center [164, 132] width 15 height 15
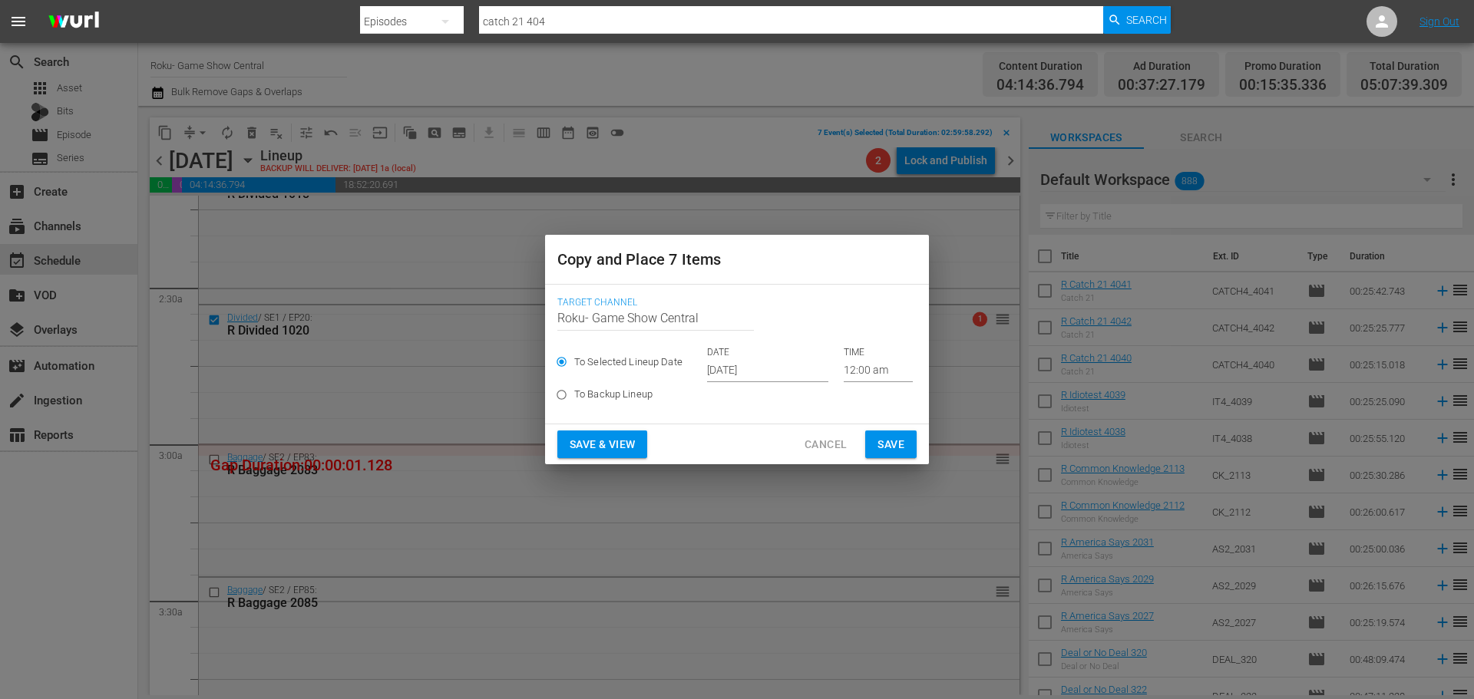
click at [739, 376] on input "[DATE]" at bounding box center [767, 370] width 121 height 23
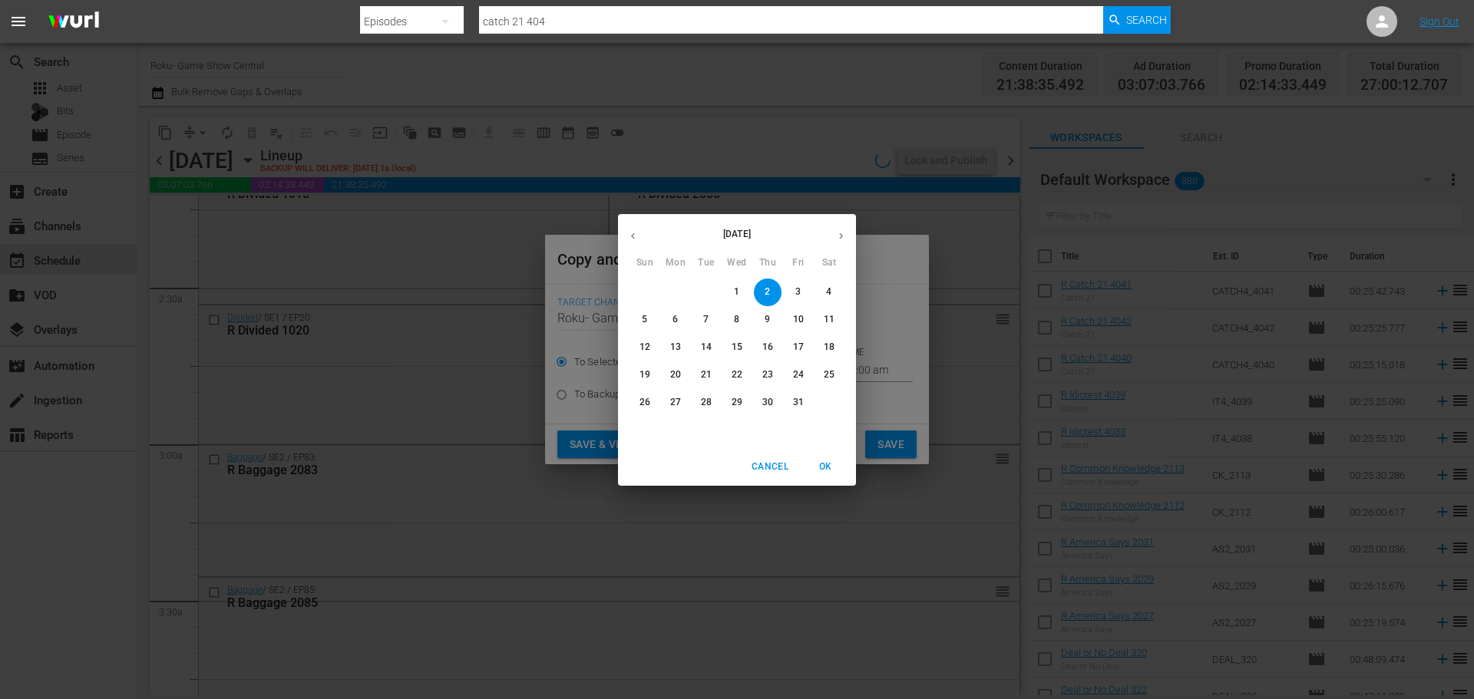
scroll to position [613, 0]
click at [765, 295] on p "2" at bounding box center [767, 292] width 5 height 13
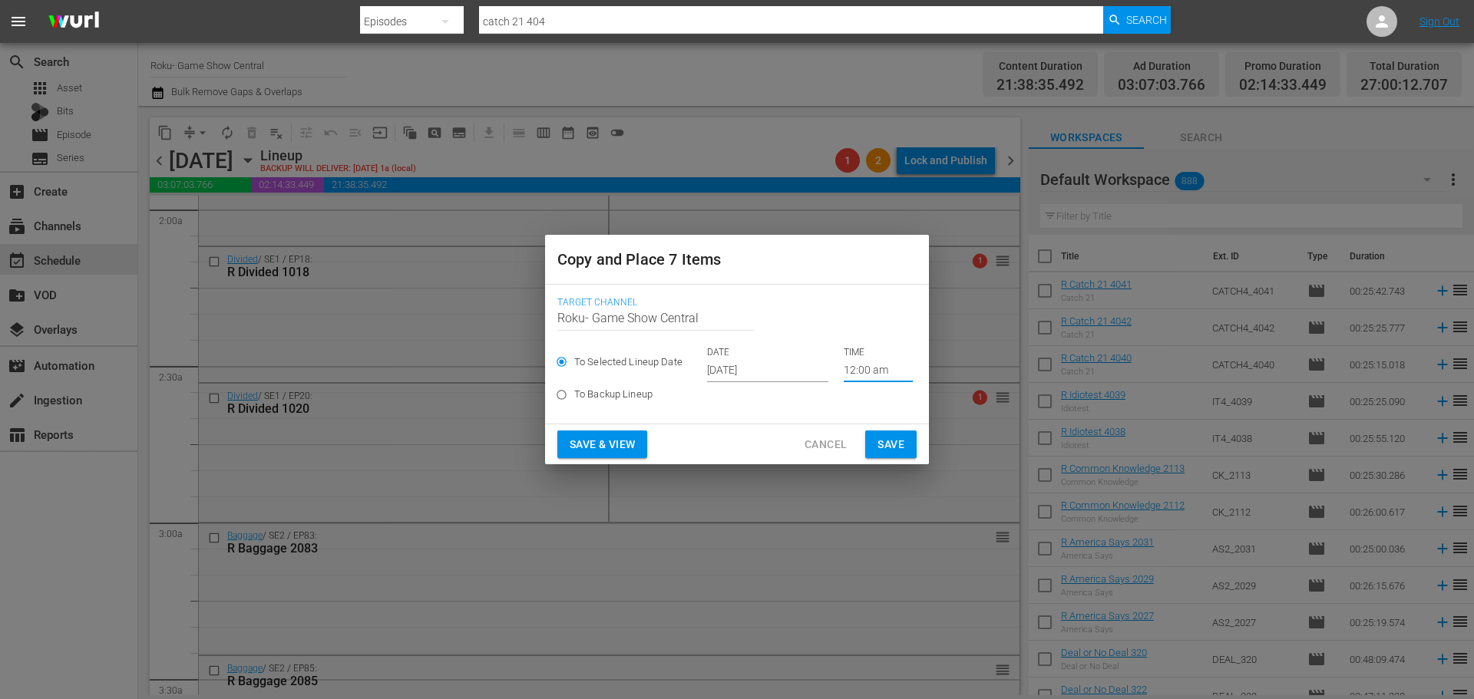
click at [852, 379] on input "12:00 am" at bounding box center [878, 370] width 69 height 23
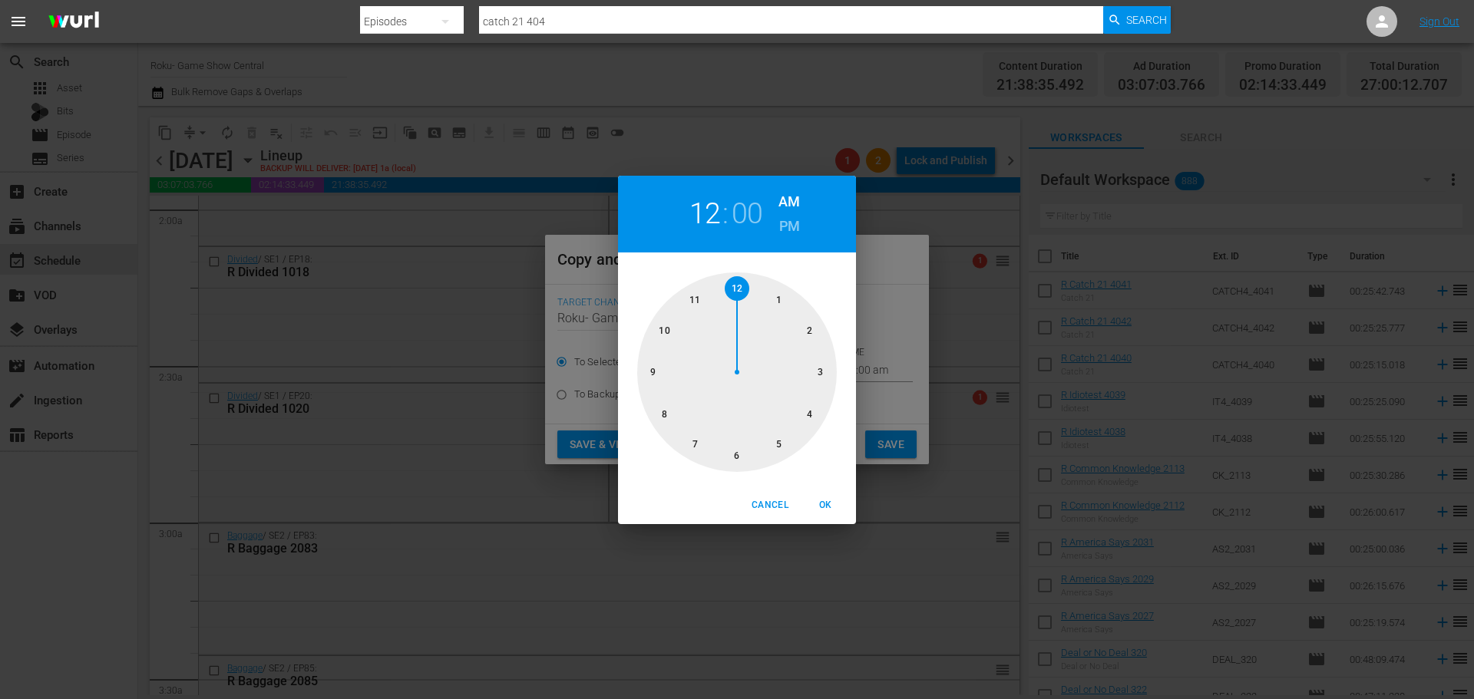
click at [803, 382] on div at bounding box center [737, 373] width 200 height 200
click at [767, 511] on span "Cancel" at bounding box center [770, 506] width 37 height 16
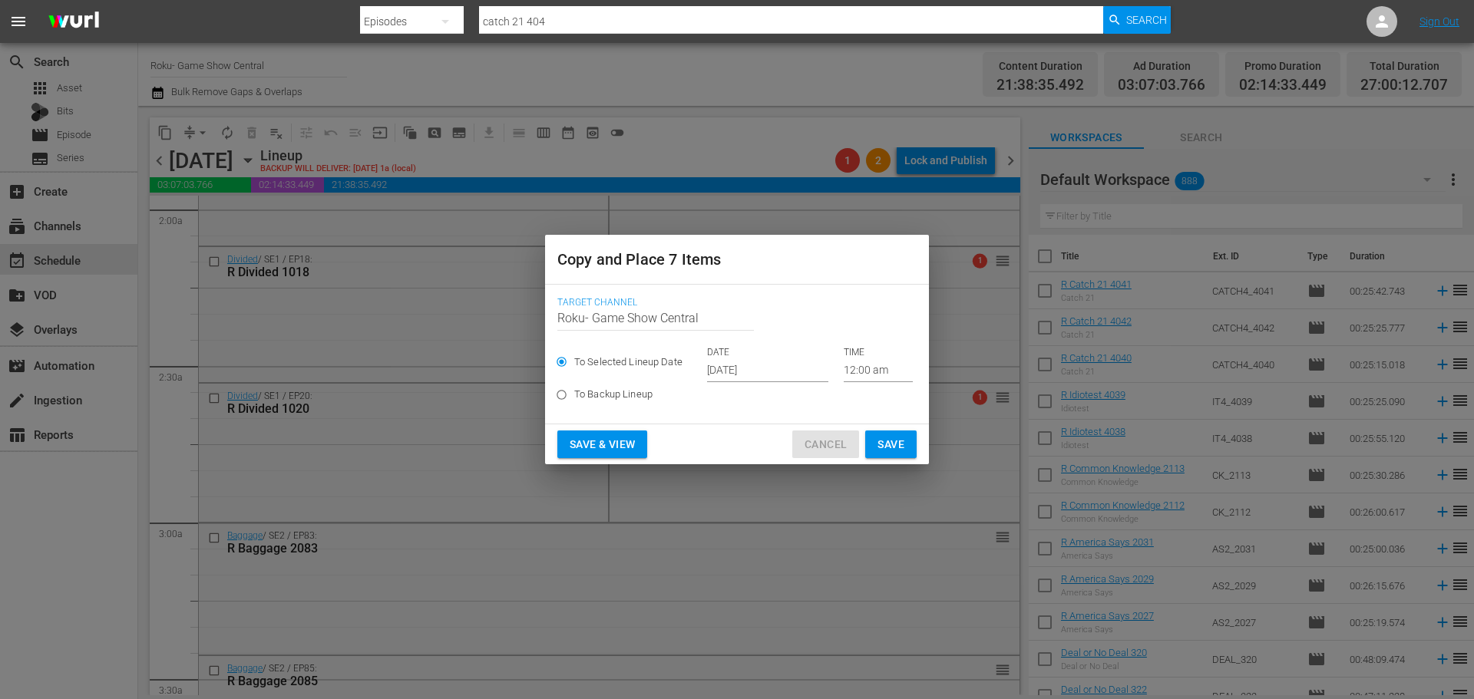
click at [845, 456] on button "Cancel" at bounding box center [825, 445] width 67 height 28
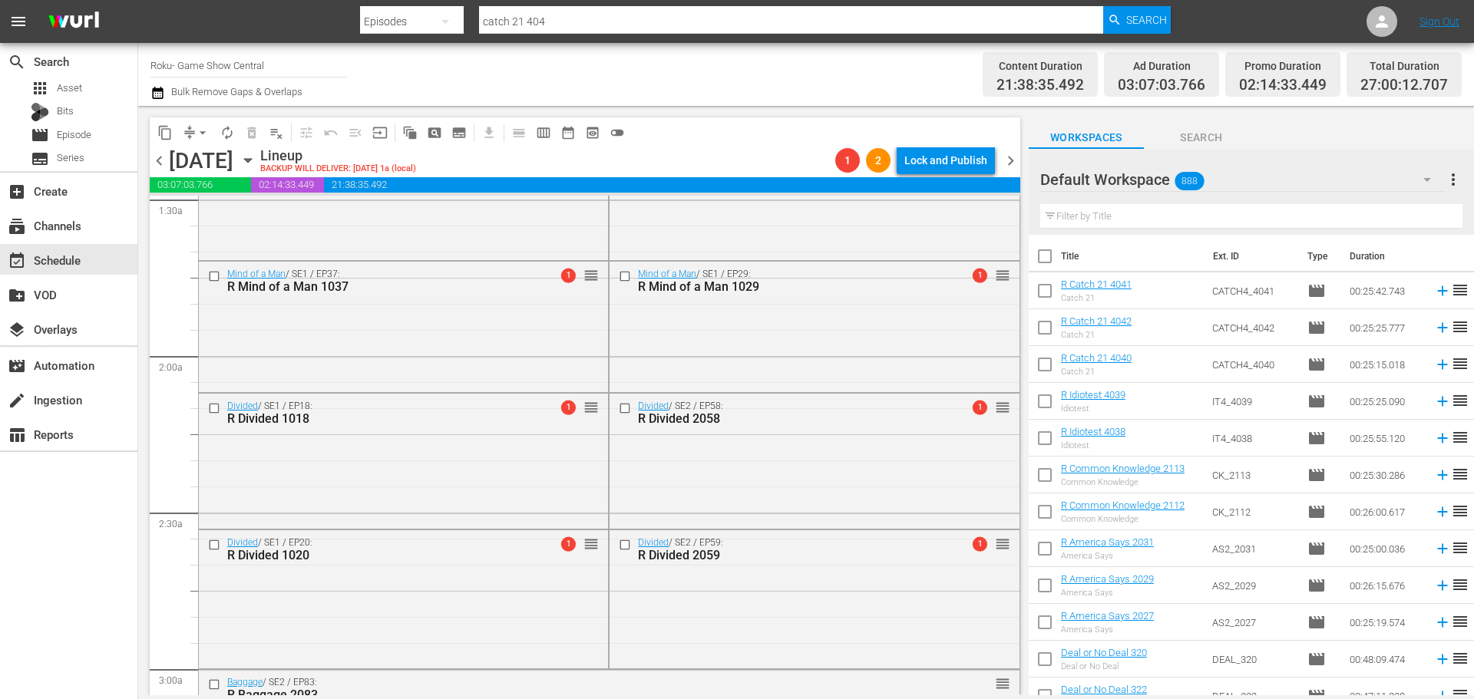
scroll to position [0, 0]
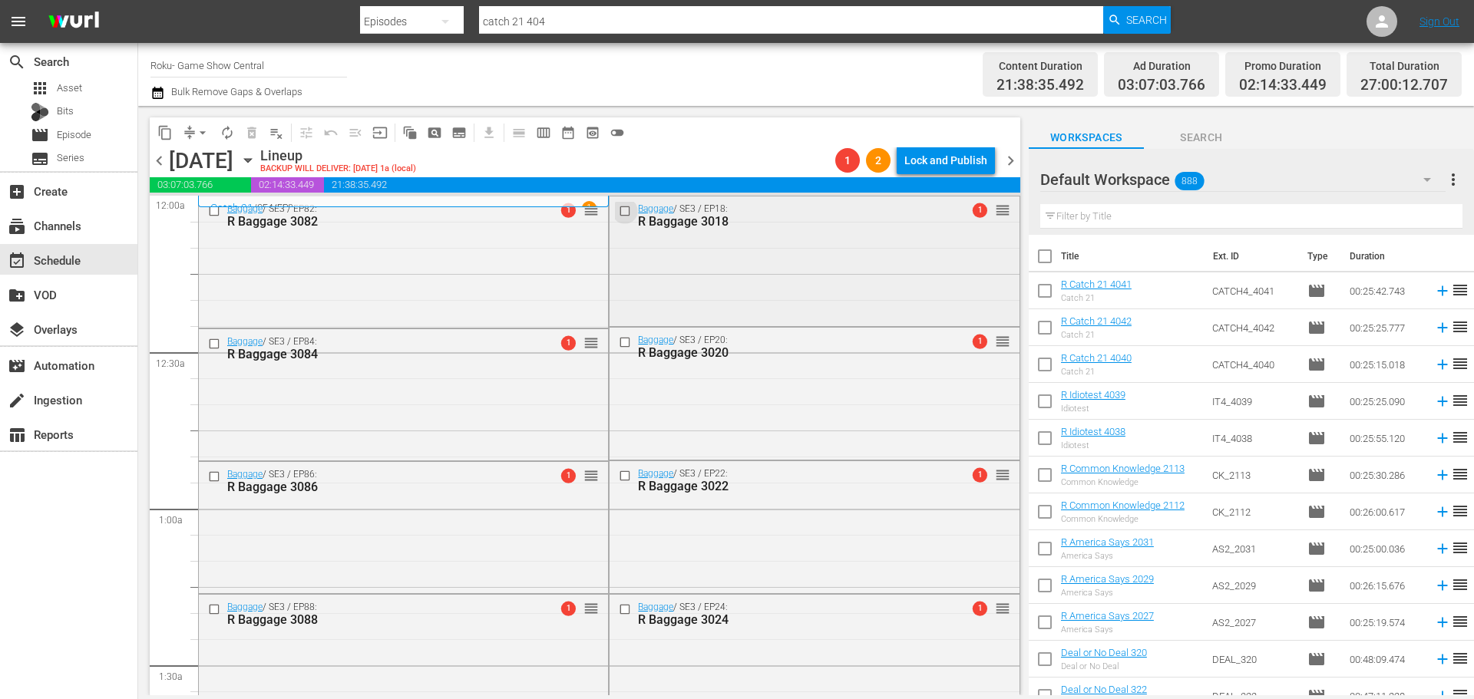
click at [621, 209] on input "checkbox" at bounding box center [627, 210] width 16 height 13
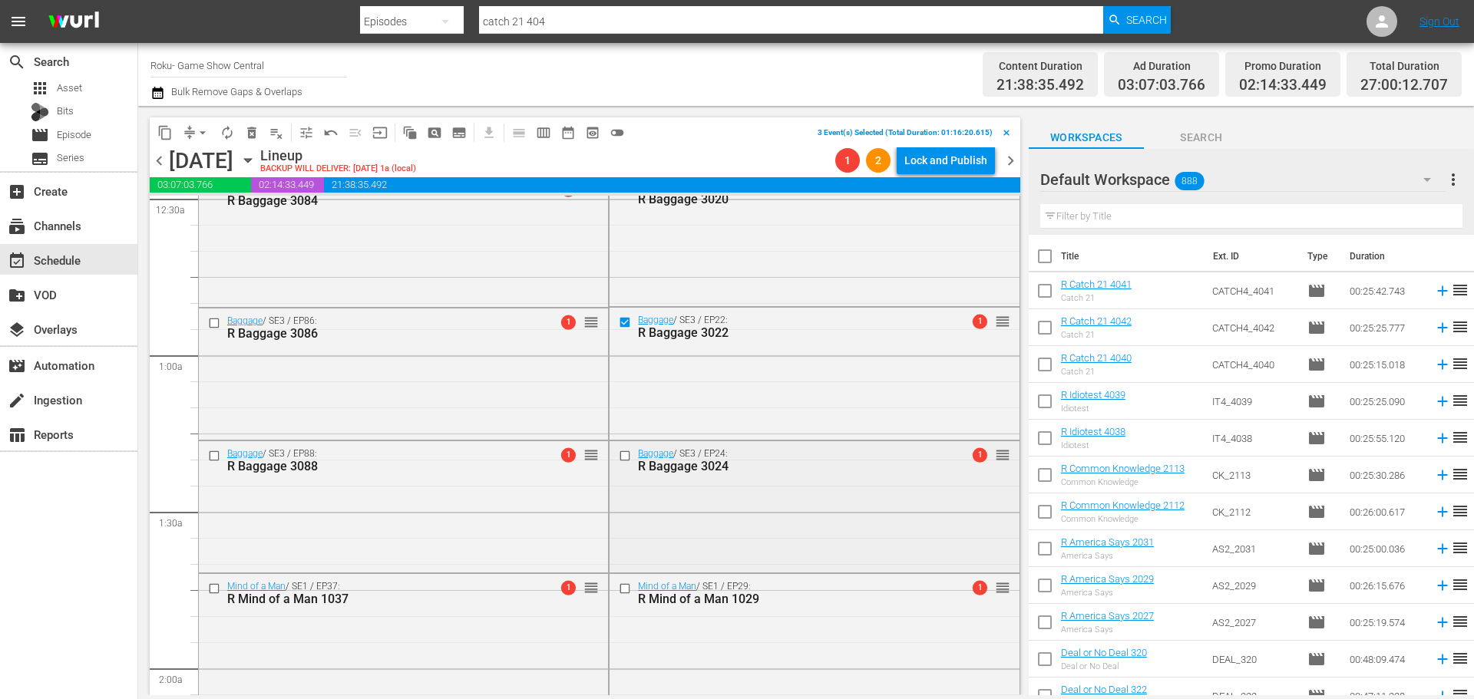
click at [620, 451] on input "checkbox" at bounding box center [627, 455] width 16 height 13
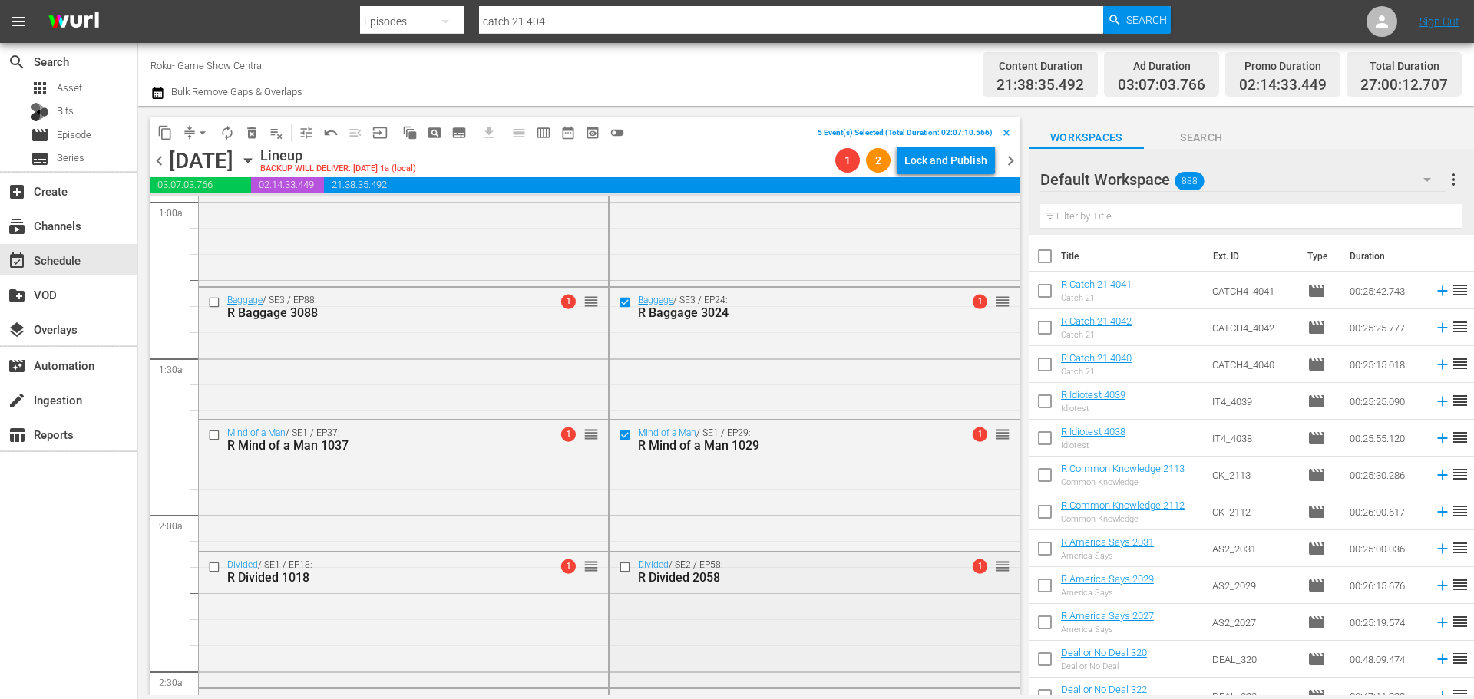
click at [621, 569] on input "checkbox" at bounding box center [627, 567] width 16 height 13
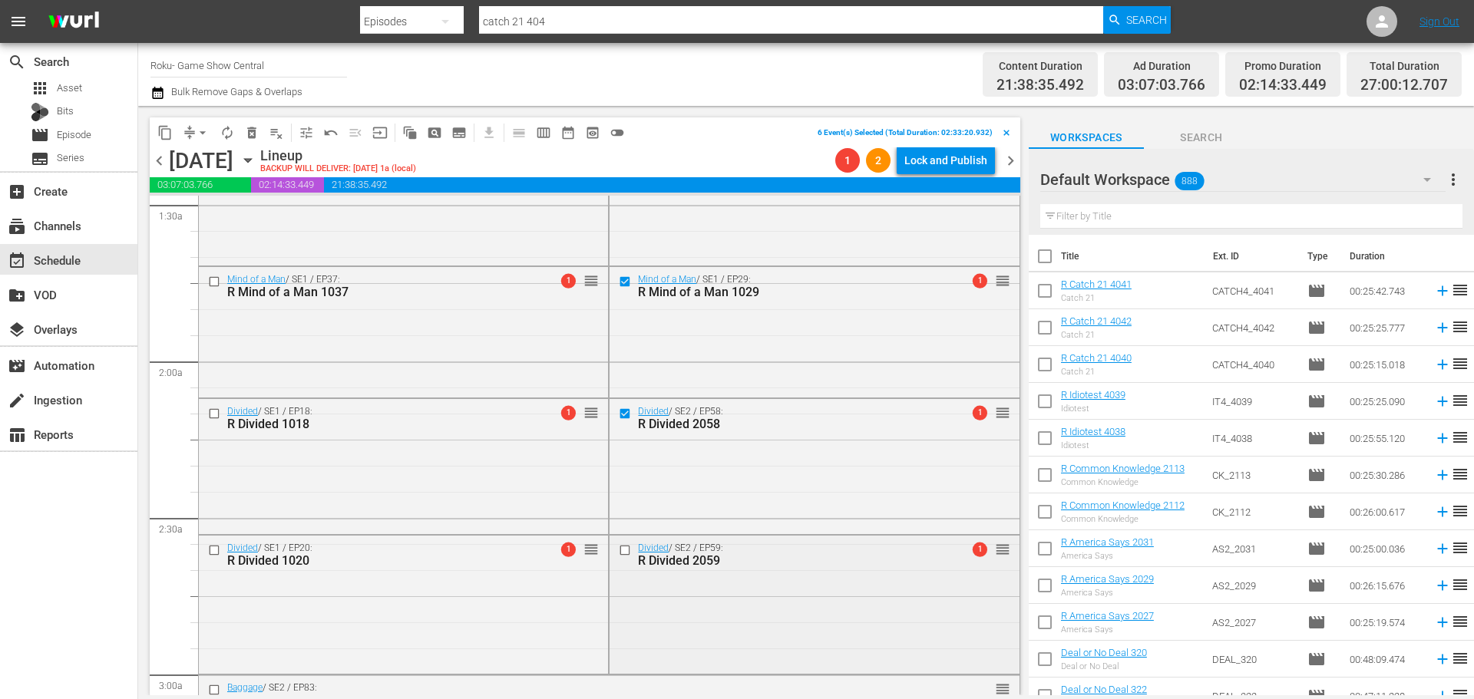
click at [619, 551] on input "checkbox" at bounding box center [627, 550] width 16 height 13
click at [166, 131] on span "content_copy" at bounding box center [164, 132] width 15 height 15
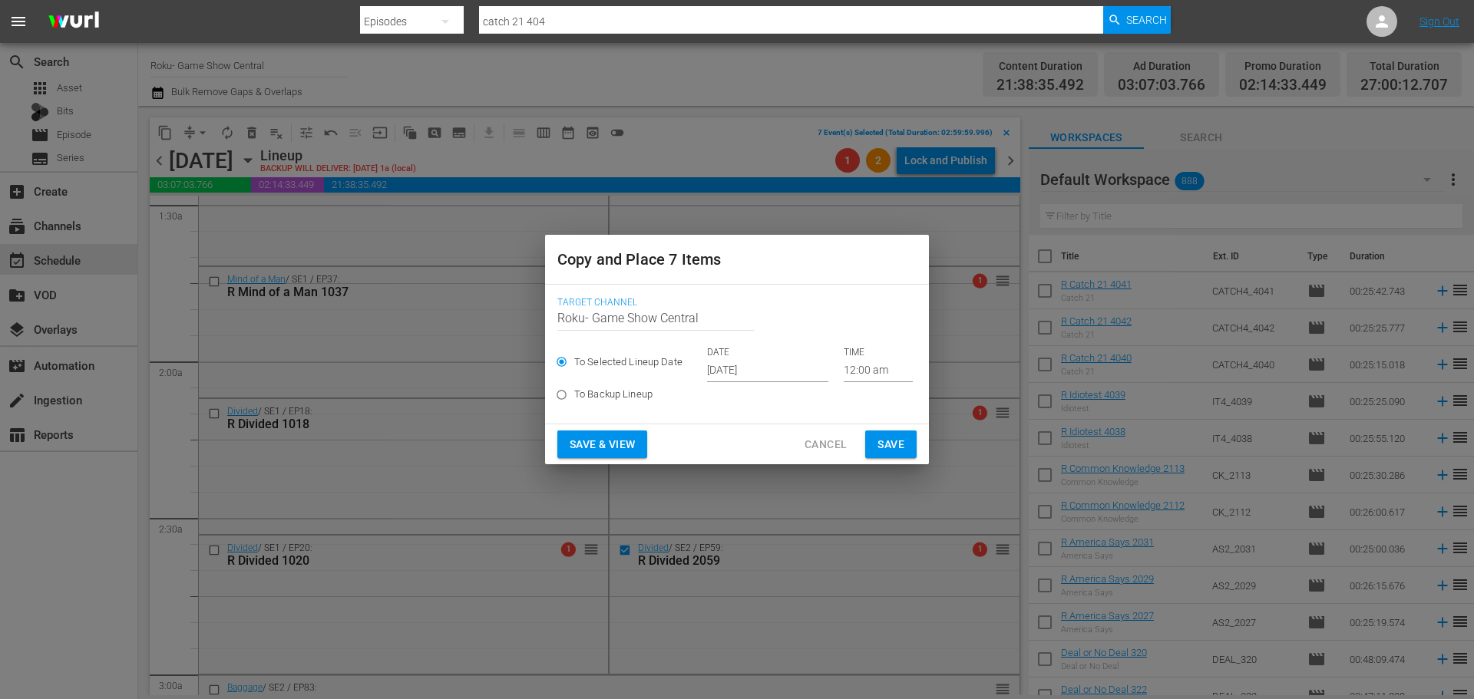
click at [874, 370] on input "12:00 am" at bounding box center [878, 370] width 69 height 23
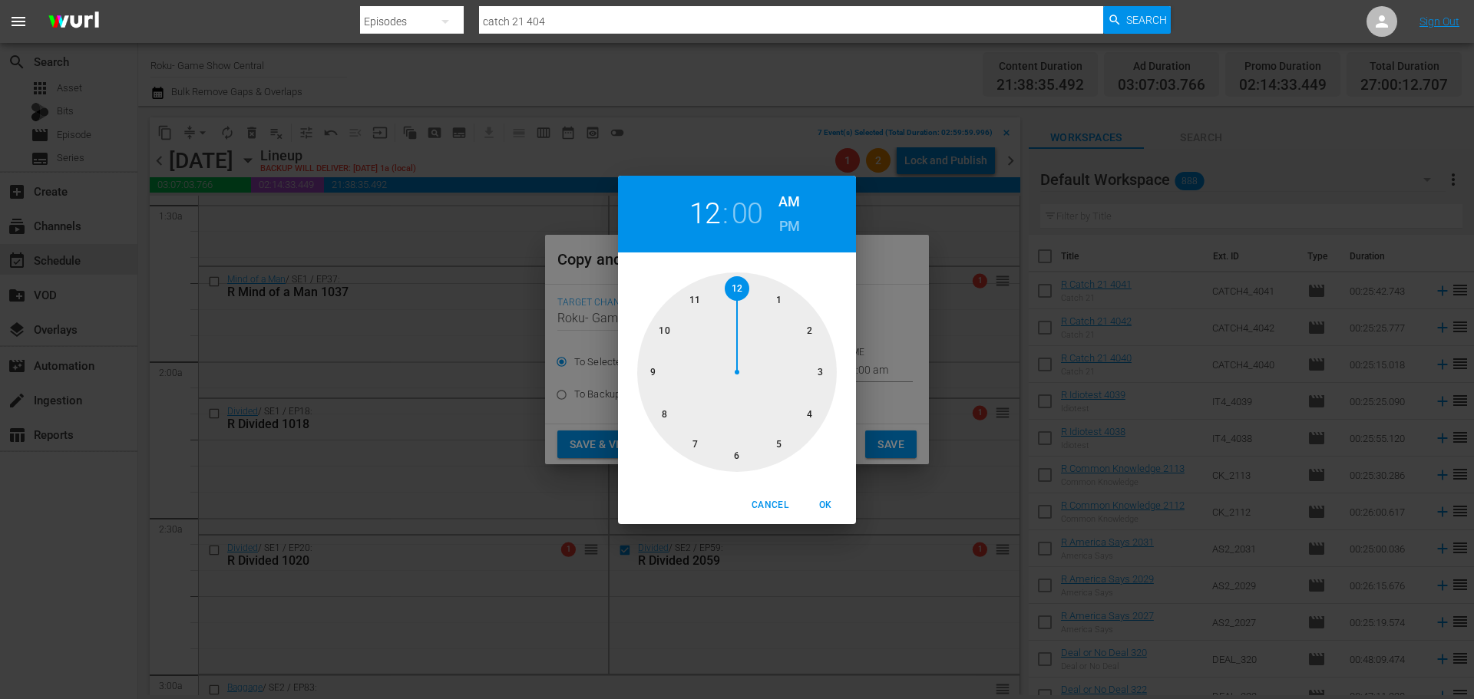
click at [818, 374] on div at bounding box center [737, 373] width 200 height 200
click at [822, 501] on span "OK" at bounding box center [825, 506] width 37 height 16
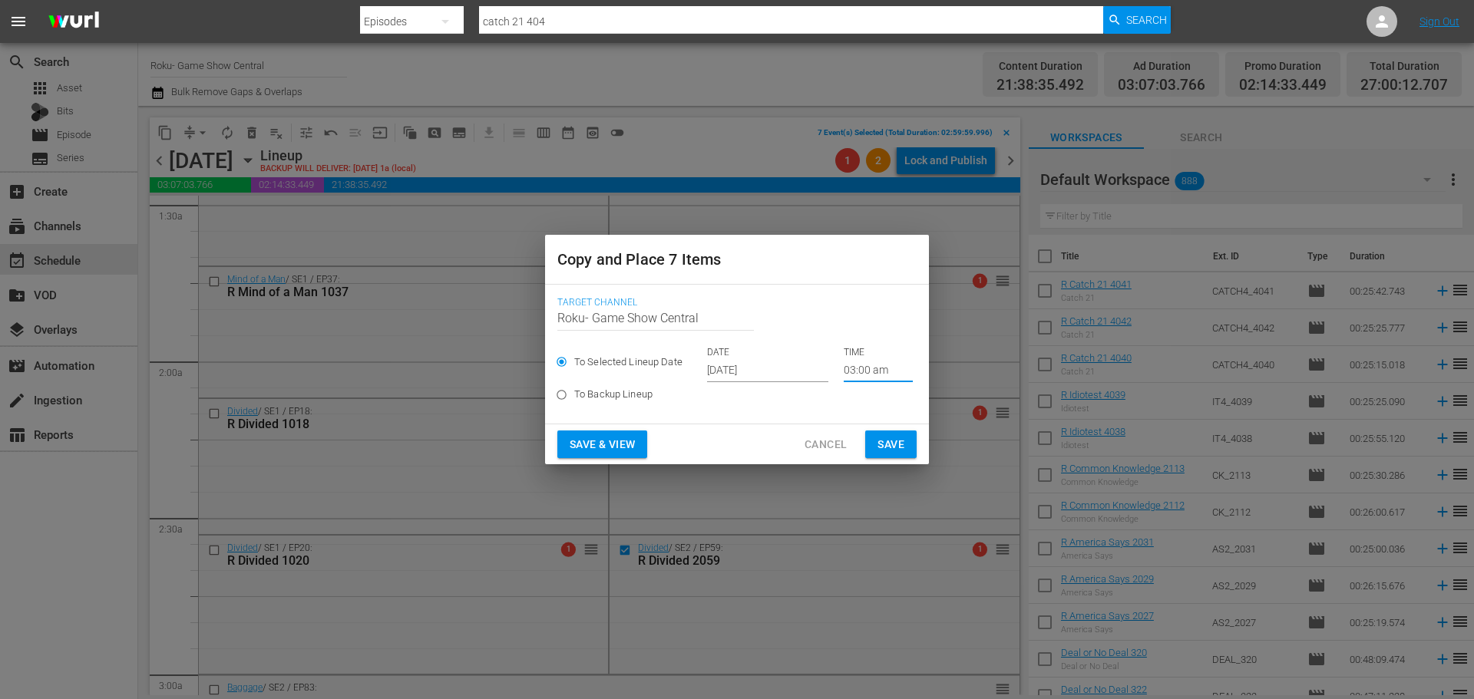
type input "03:00 am"
click at [901, 457] on button "Save" at bounding box center [890, 445] width 51 height 28
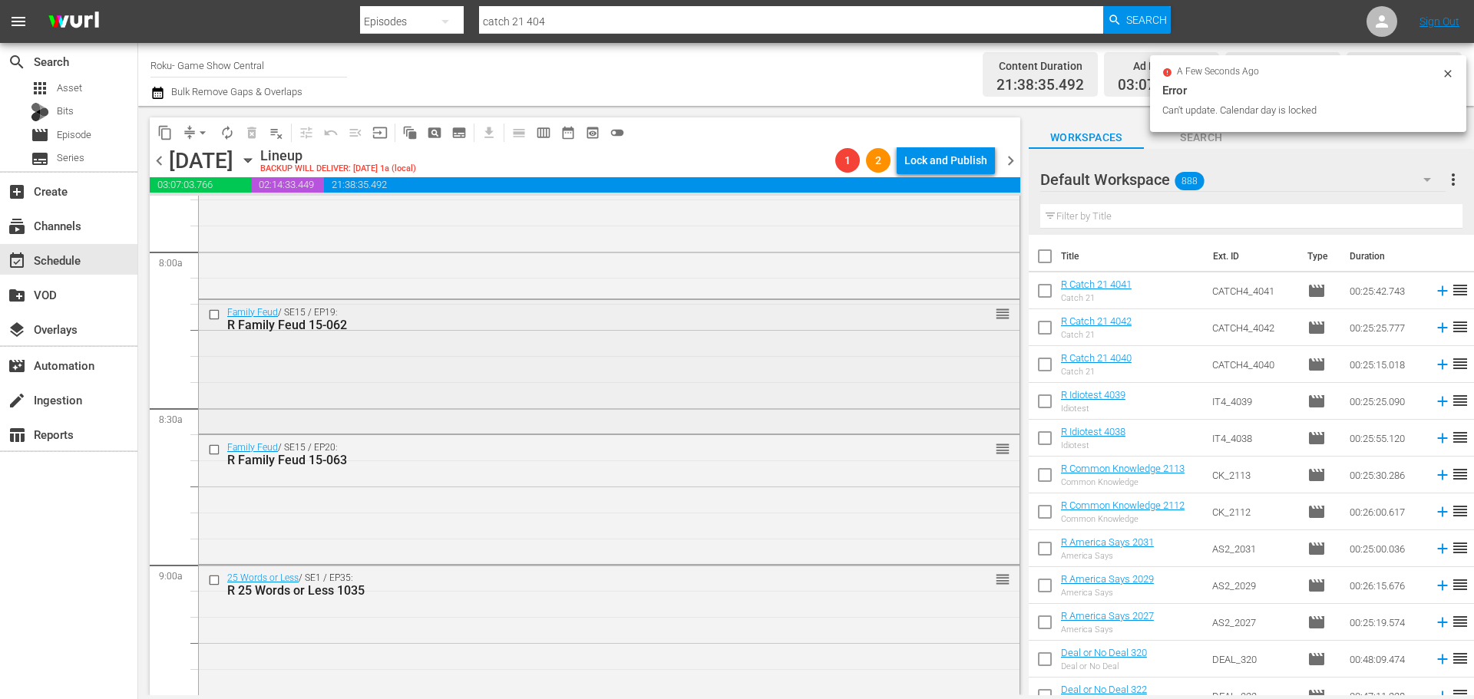
scroll to position [2534, 0]
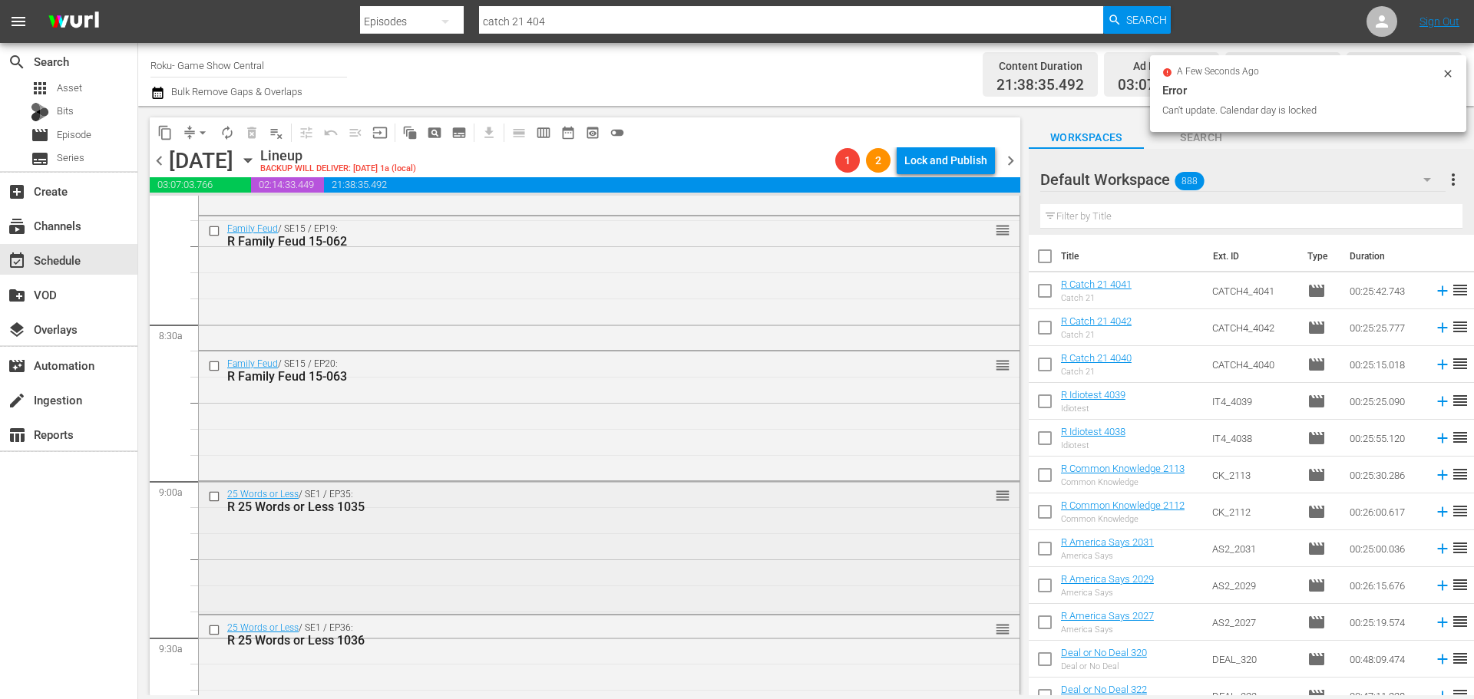
click at [211, 495] on input "checkbox" at bounding box center [216, 496] width 16 height 13
click at [213, 636] on input "checkbox" at bounding box center [216, 629] width 16 height 13
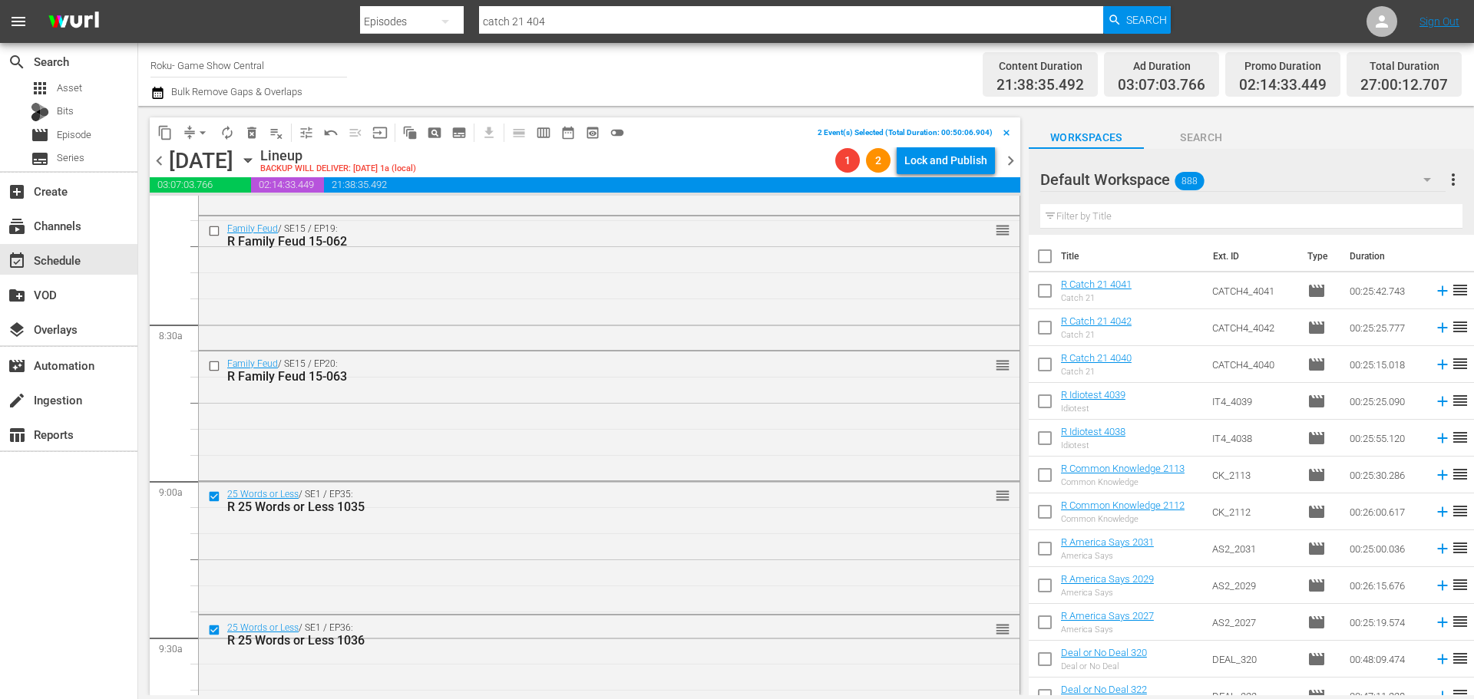
scroll to position [2764, 0]
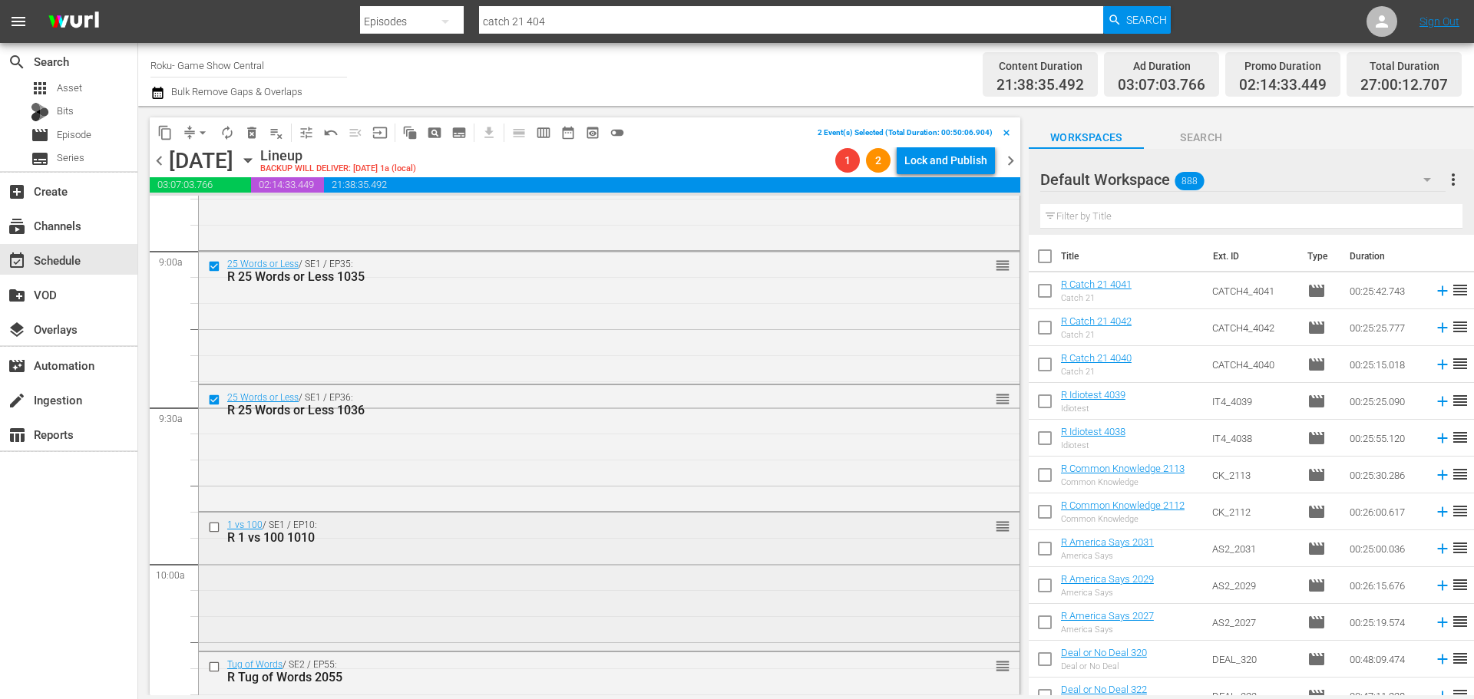
click at [217, 530] on input "checkbox" at bounding box center [216, 527] width 16 height 13
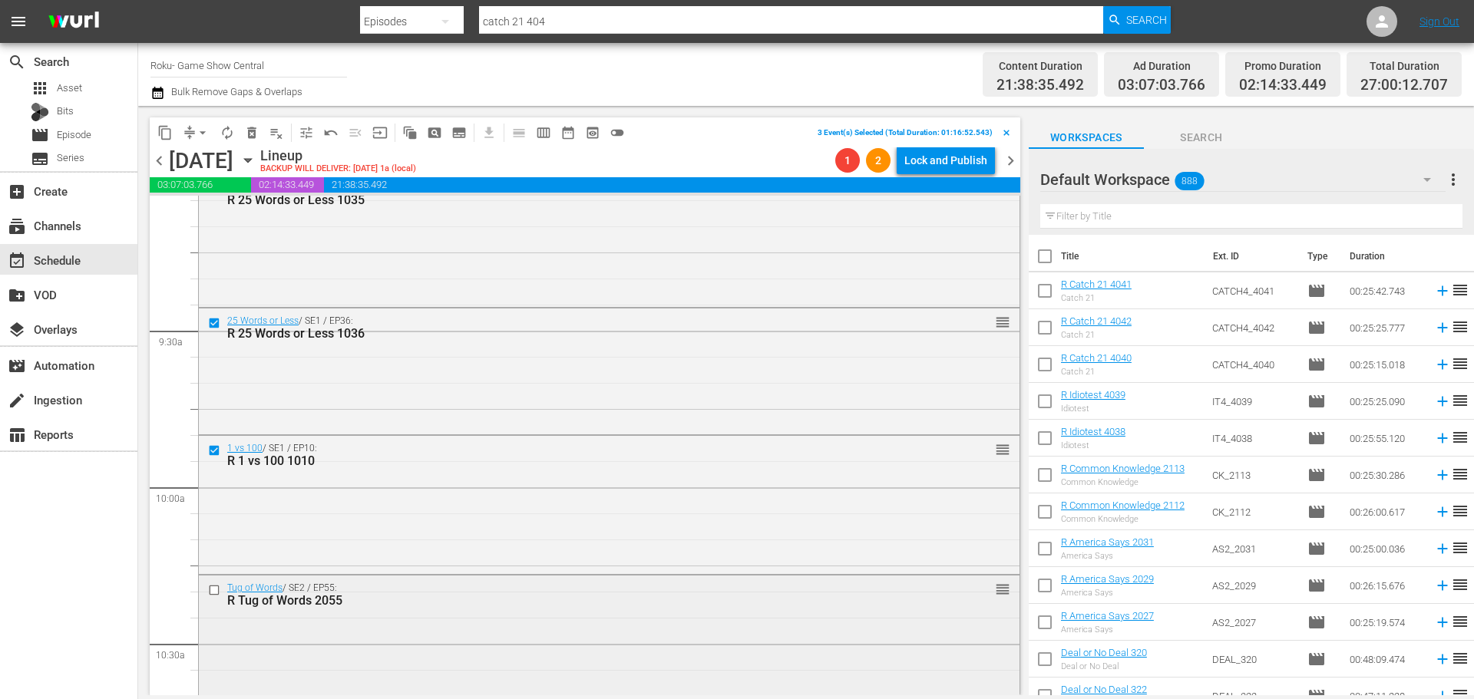
click at [218, 586] on input "checkbox" at bounding box center [216, 590] width 16 height 13
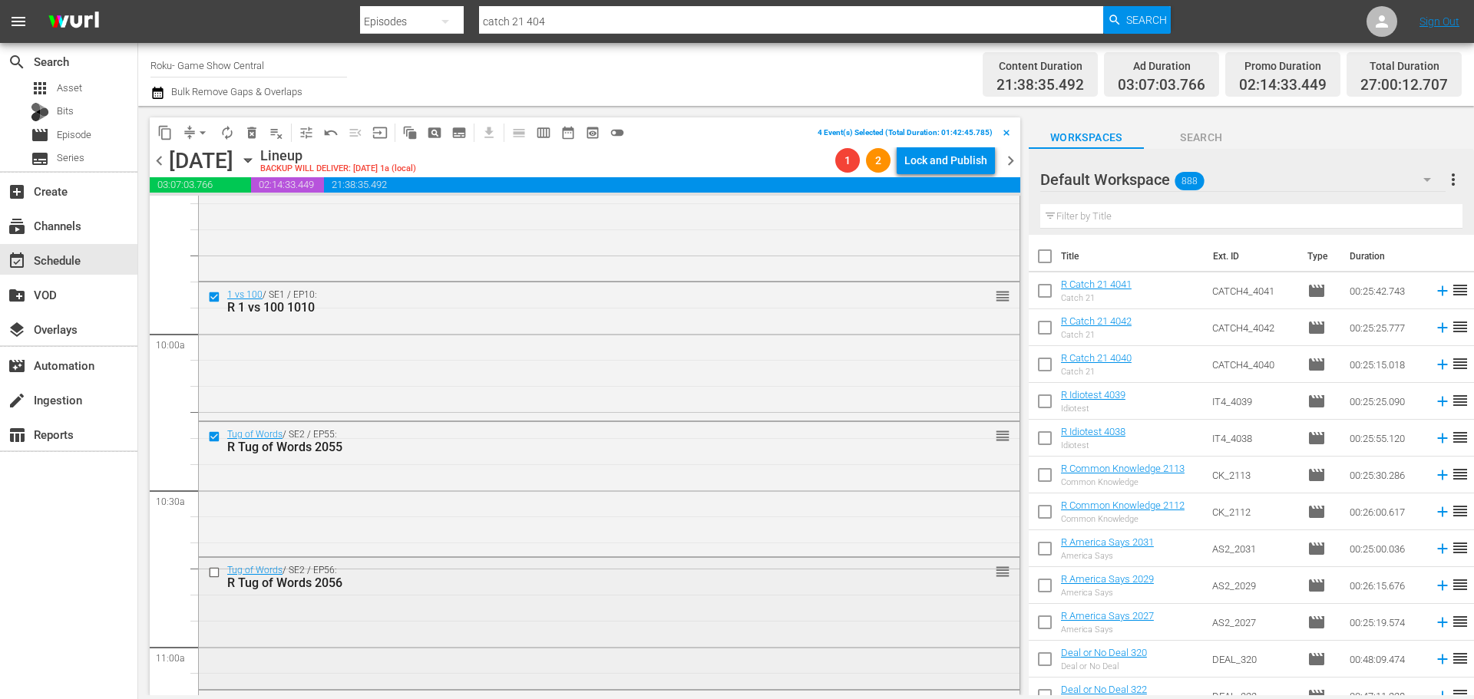
click at [213, 570] on input "checkbox" at bounding box center [216, 572] width 16 height 13
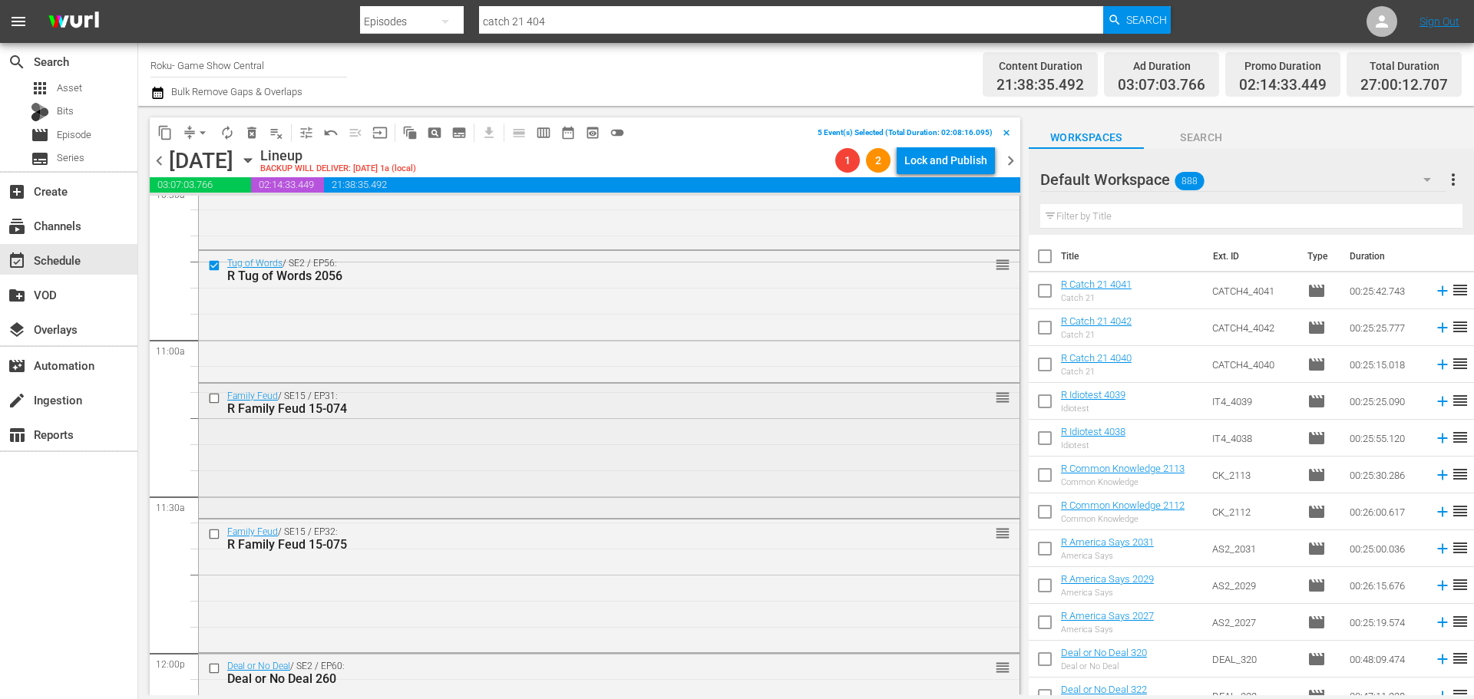
click at [213, 404] on input "checkbox" at bounding box center [216, 398] width 16 height 13
click at [217, 537] on input "checkbox" at bounding box center [216, 534] width 16 height 13
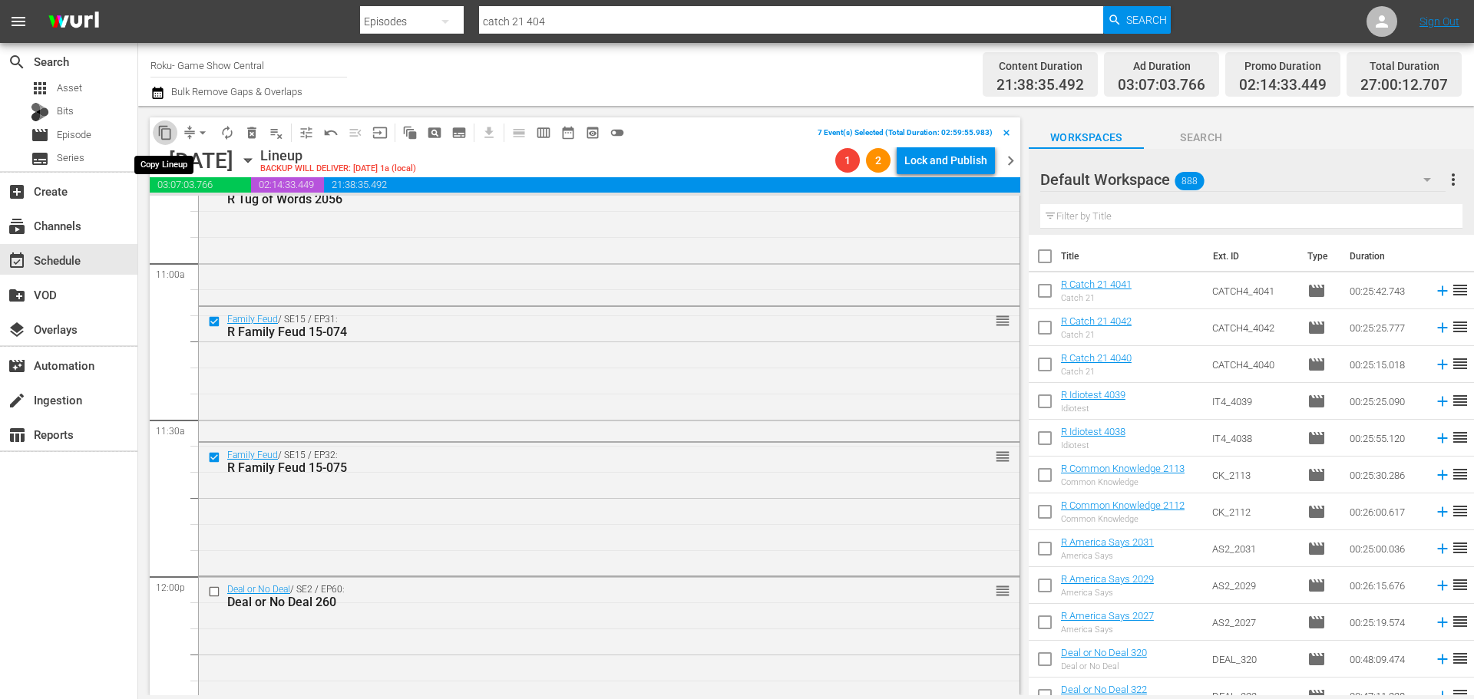
click at [167, 133] on span "content_copy" at bounding box center [164, 132] width 15 height 15
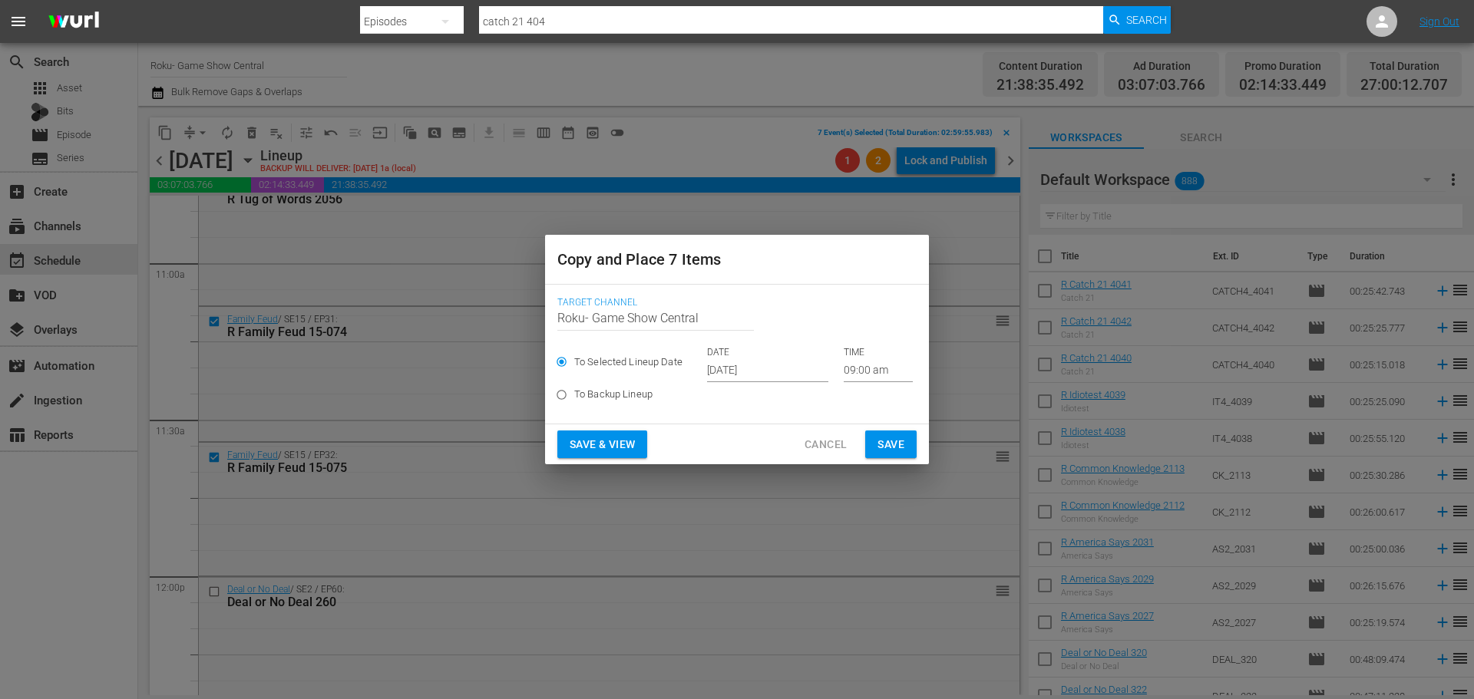
click at [859, 367] on input "09:00 am" at bounding box center [878, 370] width 69 height 23
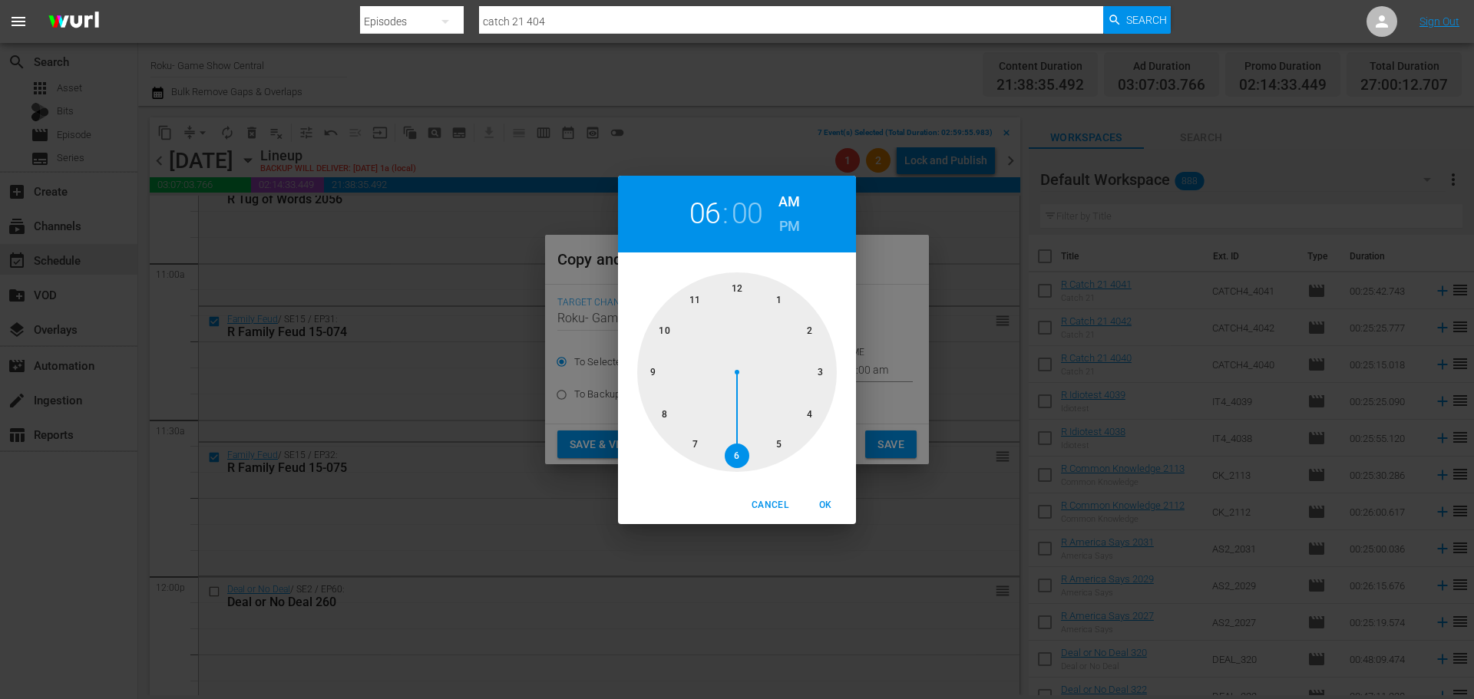
click at [726, 455] on div at bounding box center [737, 373] width 200 height 200
click at [828, 506] on span "OK" at bounding box center [825, 506] width 37 height 16
type input "06:00 am"
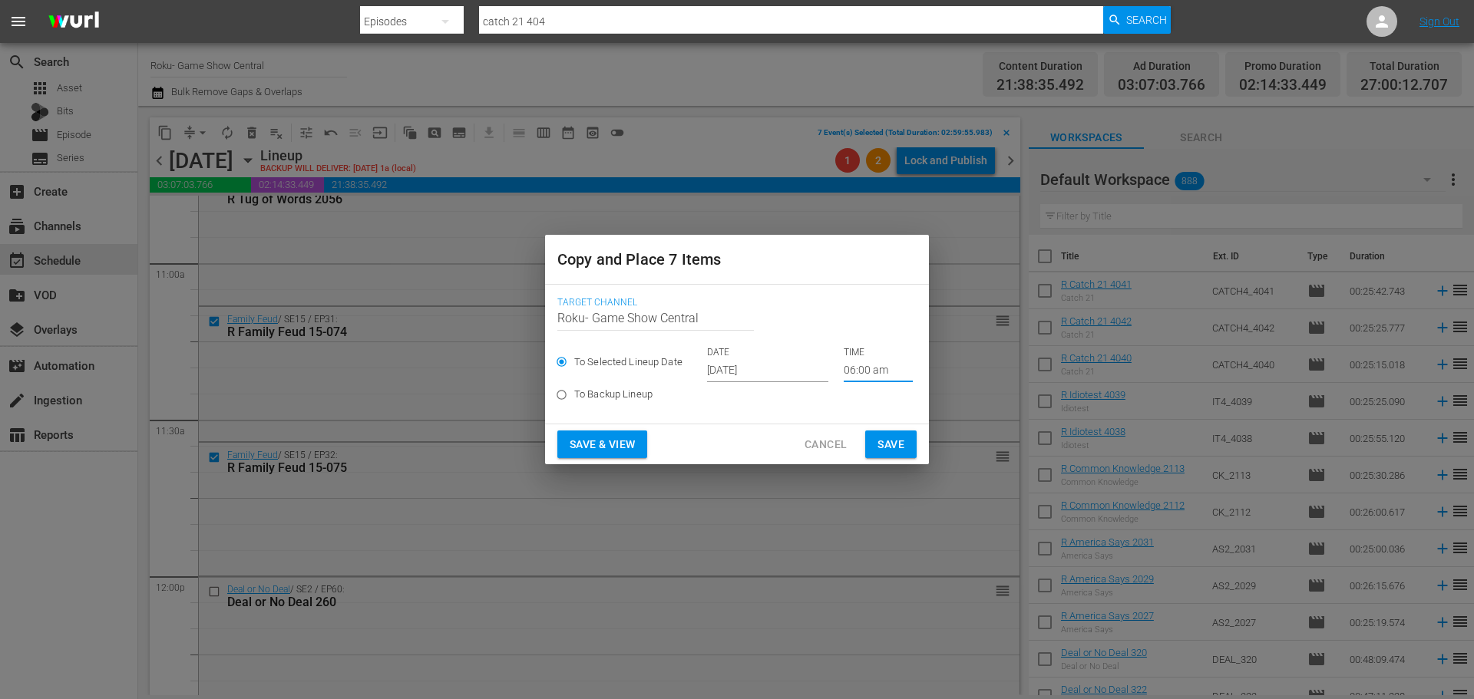
click at [874, 451] on button "Save" at bounding box center [890, 445] width 51 height 28
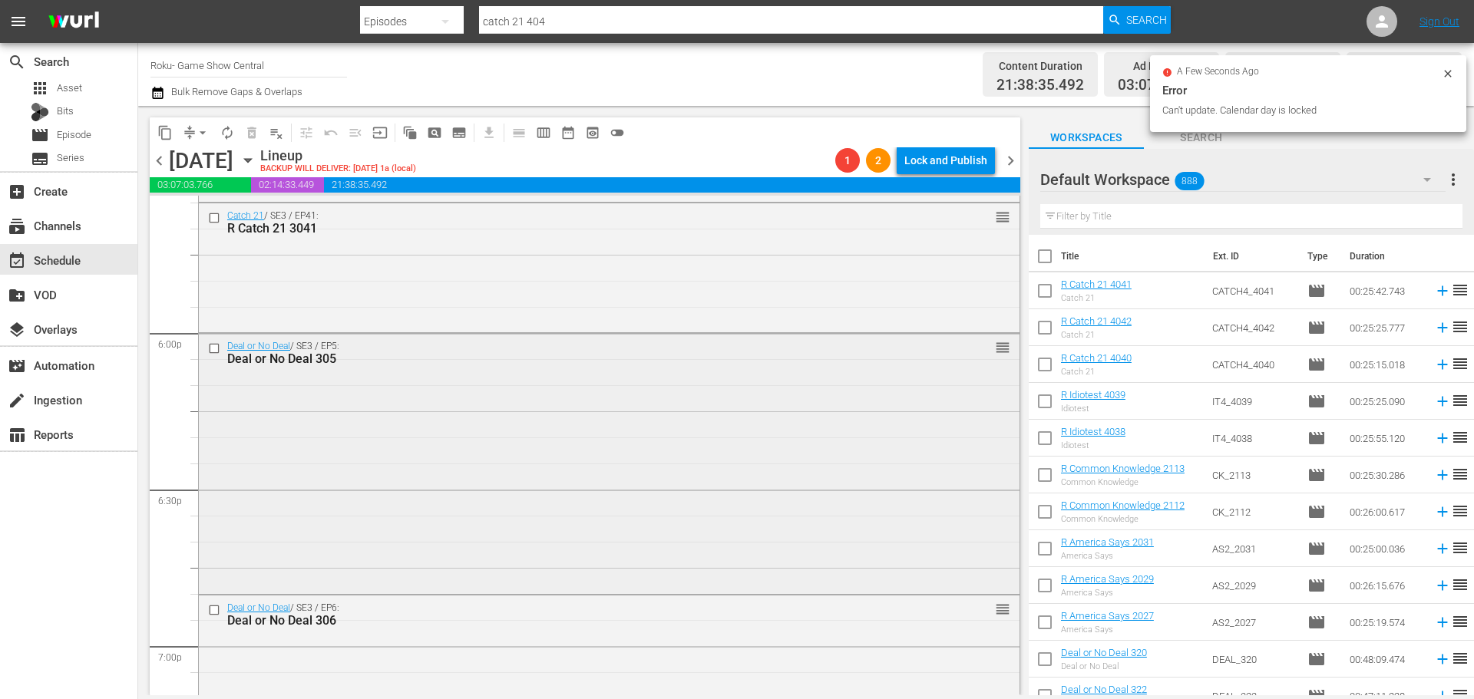
scroll to position [5451, 0]
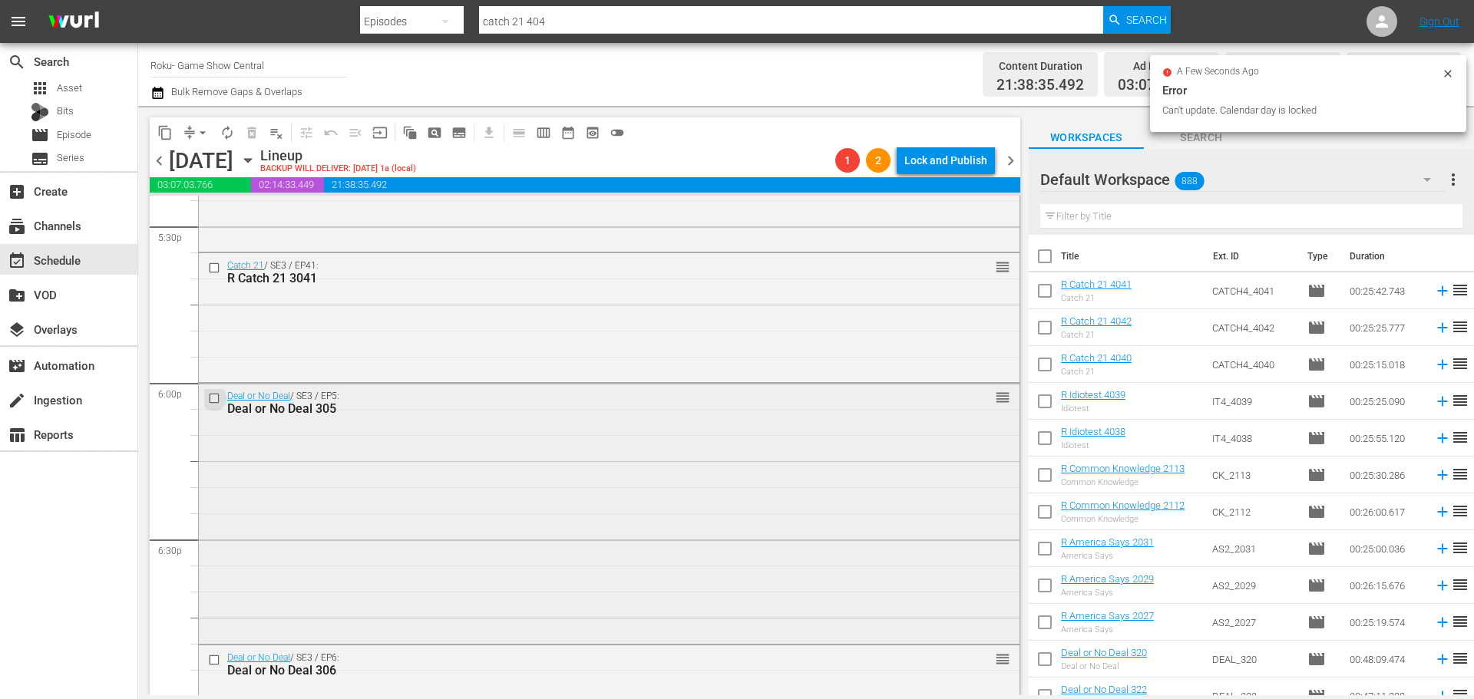
click at [214, 398] on input "checkbox" at bounding box center [216, 398] width 16 height 13
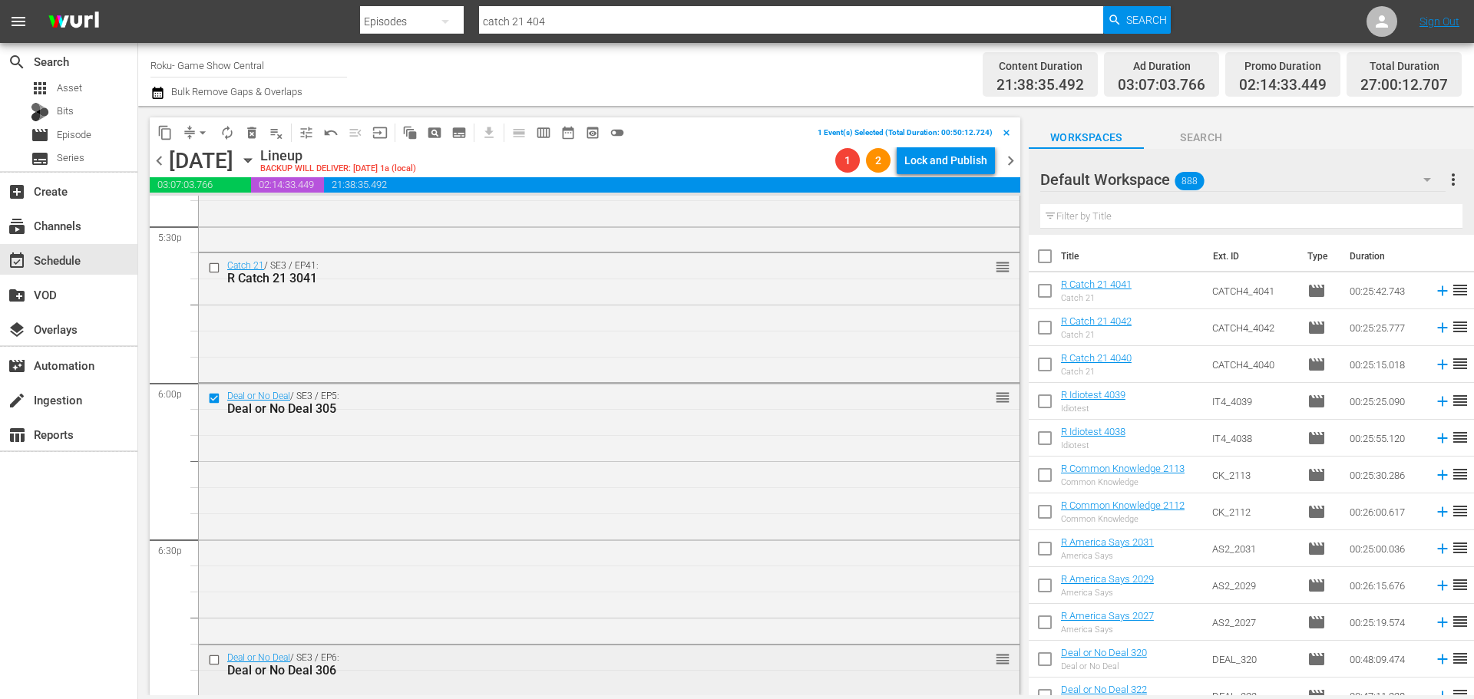
scroll to position [5605, 0]
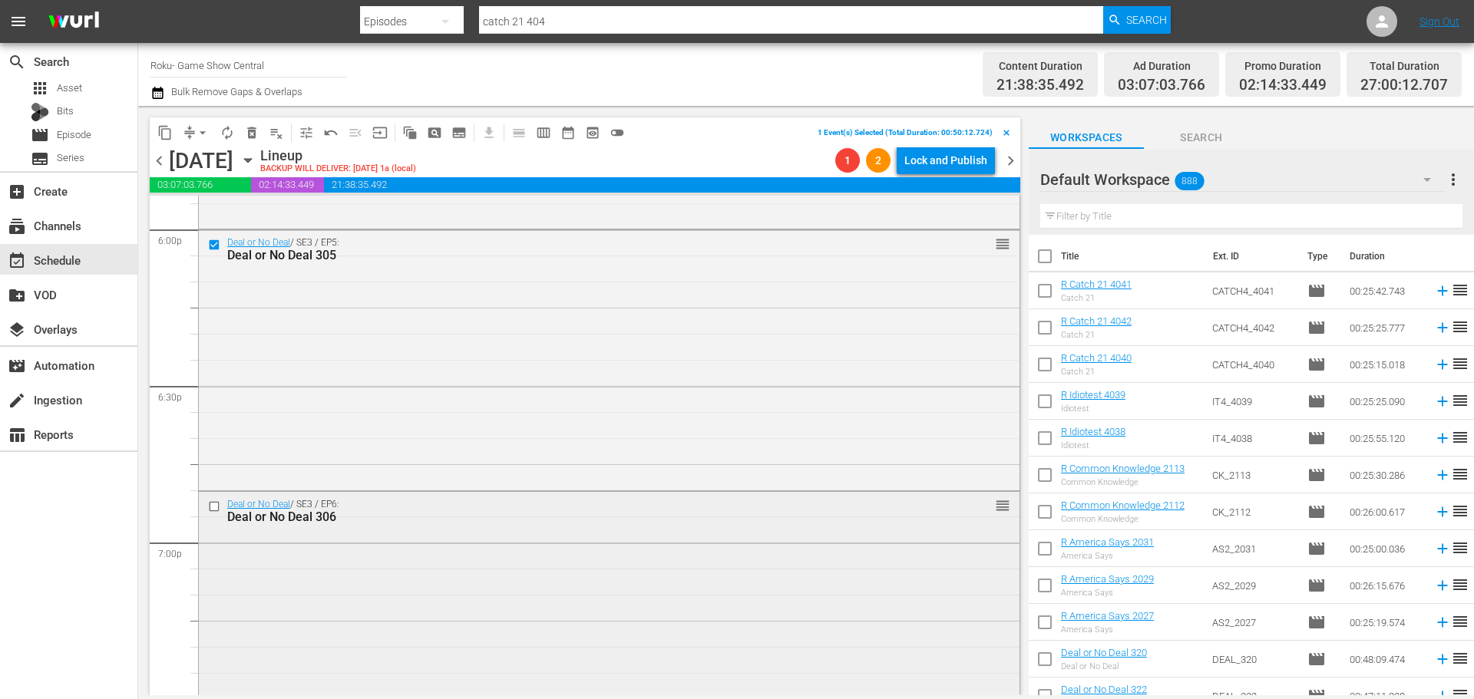
click at [213, 504] on input "checkbox" at bounding box center [216, 507] width 16 height 13
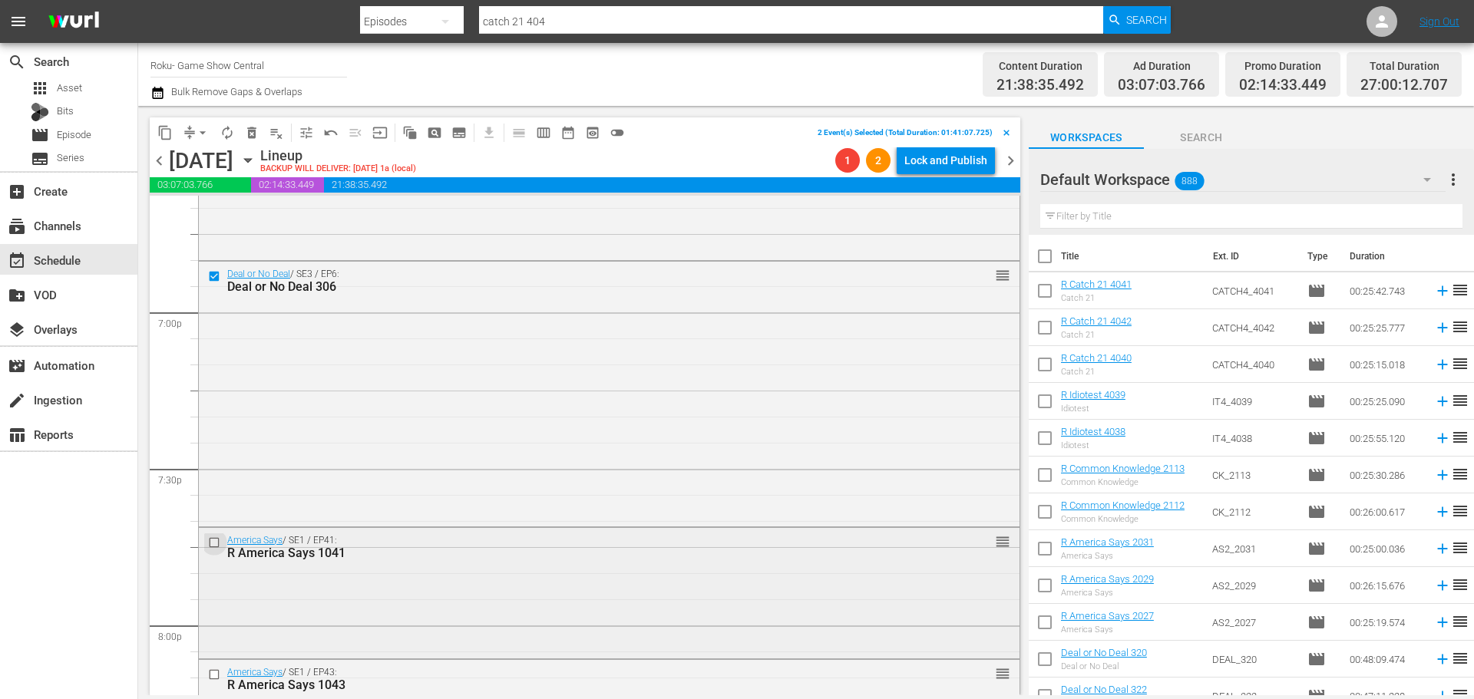
click at [212, 542] on input "checkbox" at bounding box center [216, 543] width 16 height 13
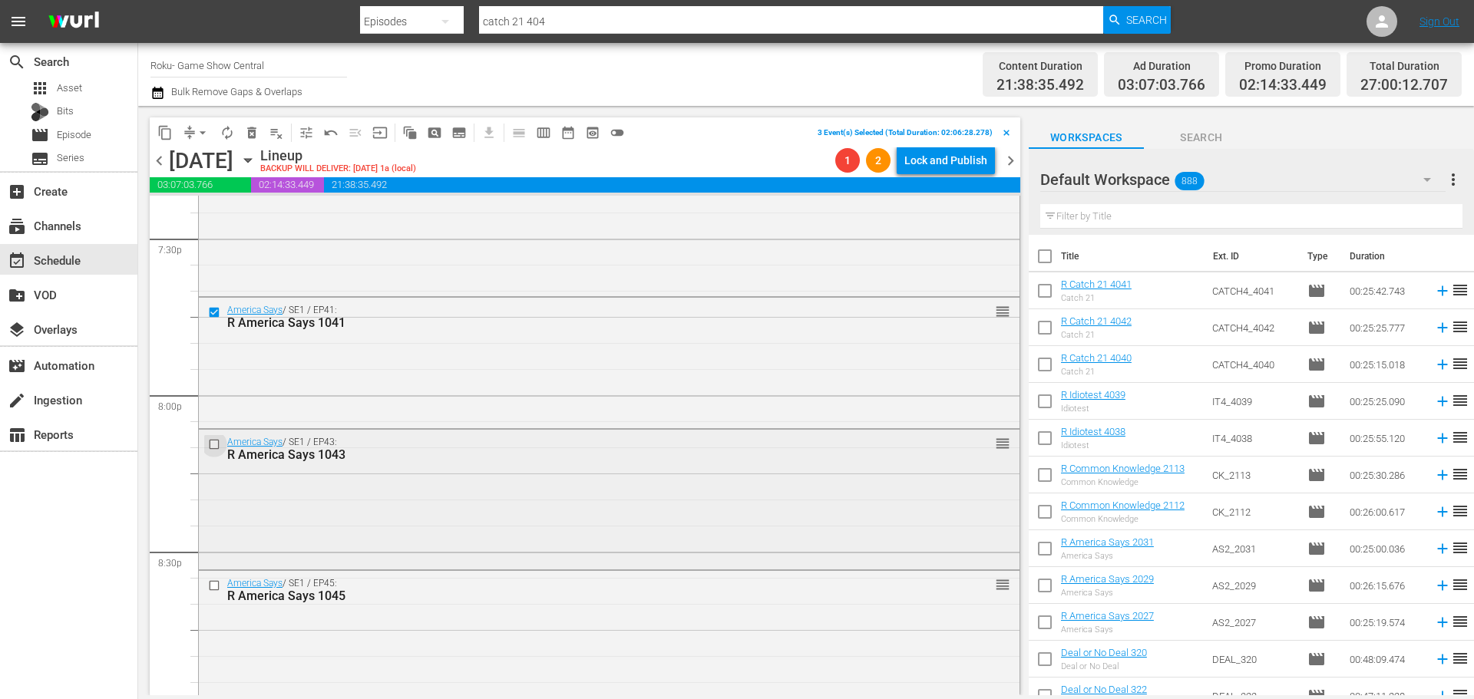
click at [210, 446] on input "checkbox" at bounding box center [216, 444] width 16 height 13
click at [215, 587] on input "checkbox" at bounding box center [216, 586] width 16 height 13
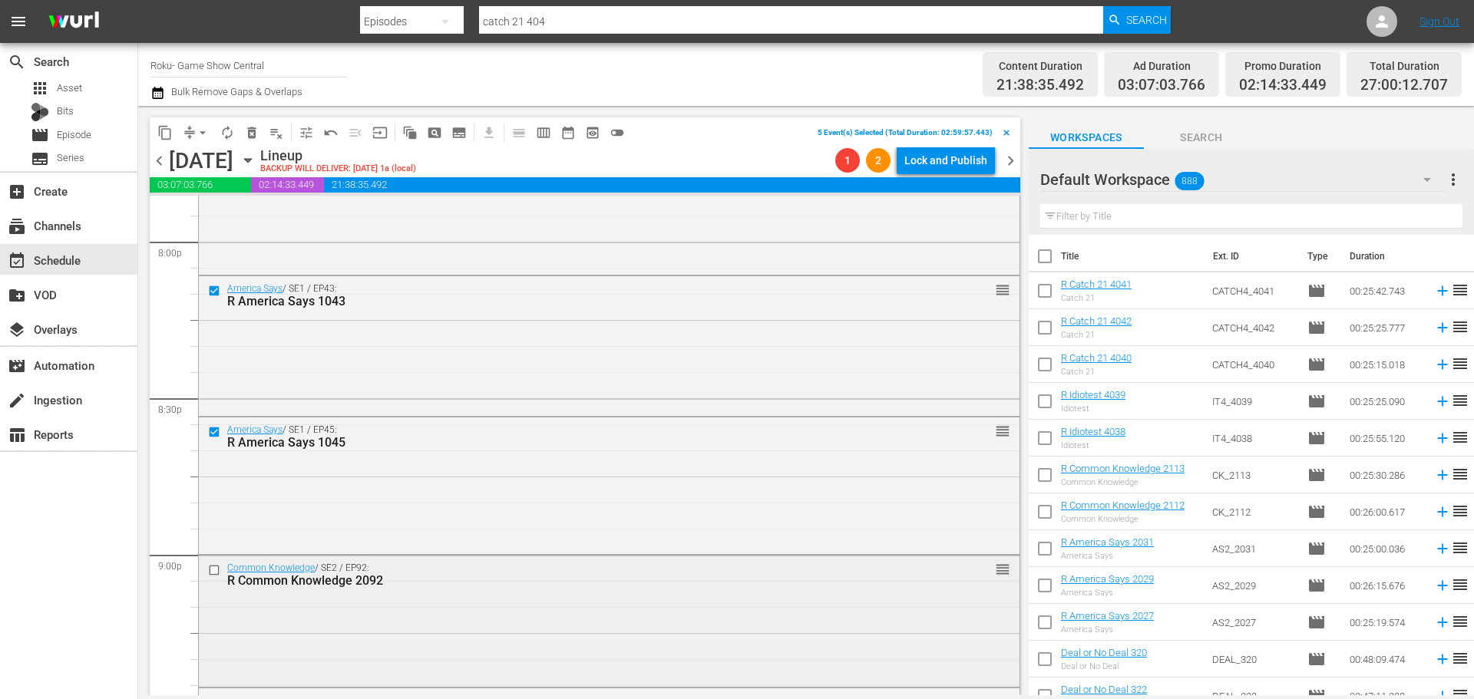
click at [217, 572] on input "checkbox" at bounding box center [216, 570] width 16 height 13
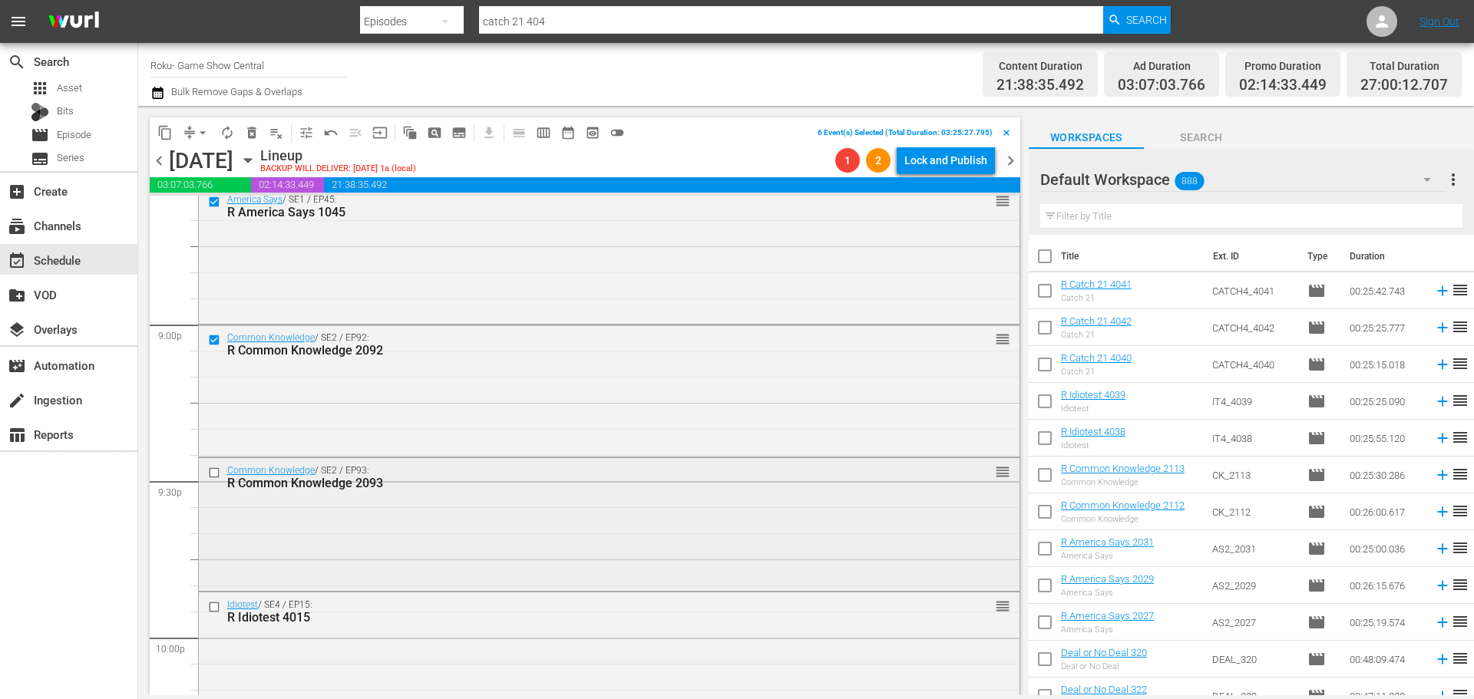
click at [216, 471] on input "checkbox" at bounding box center [216, 472] width 16 height 13
click at [219, 607] on input "checkbox" at bounding box center [216, 607] width 16 height 13
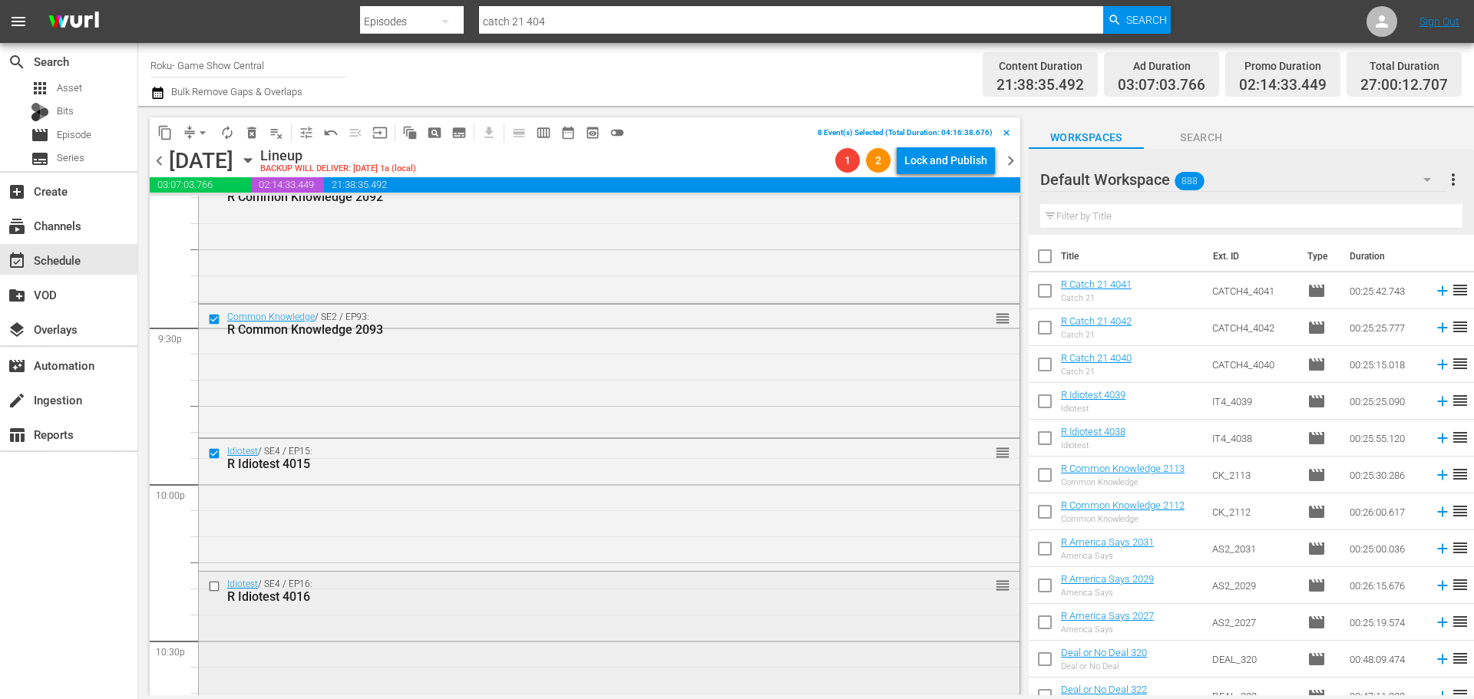
click at [213, 592] on input "checkbox" at bounding box center [216, 586] width 16 height 13
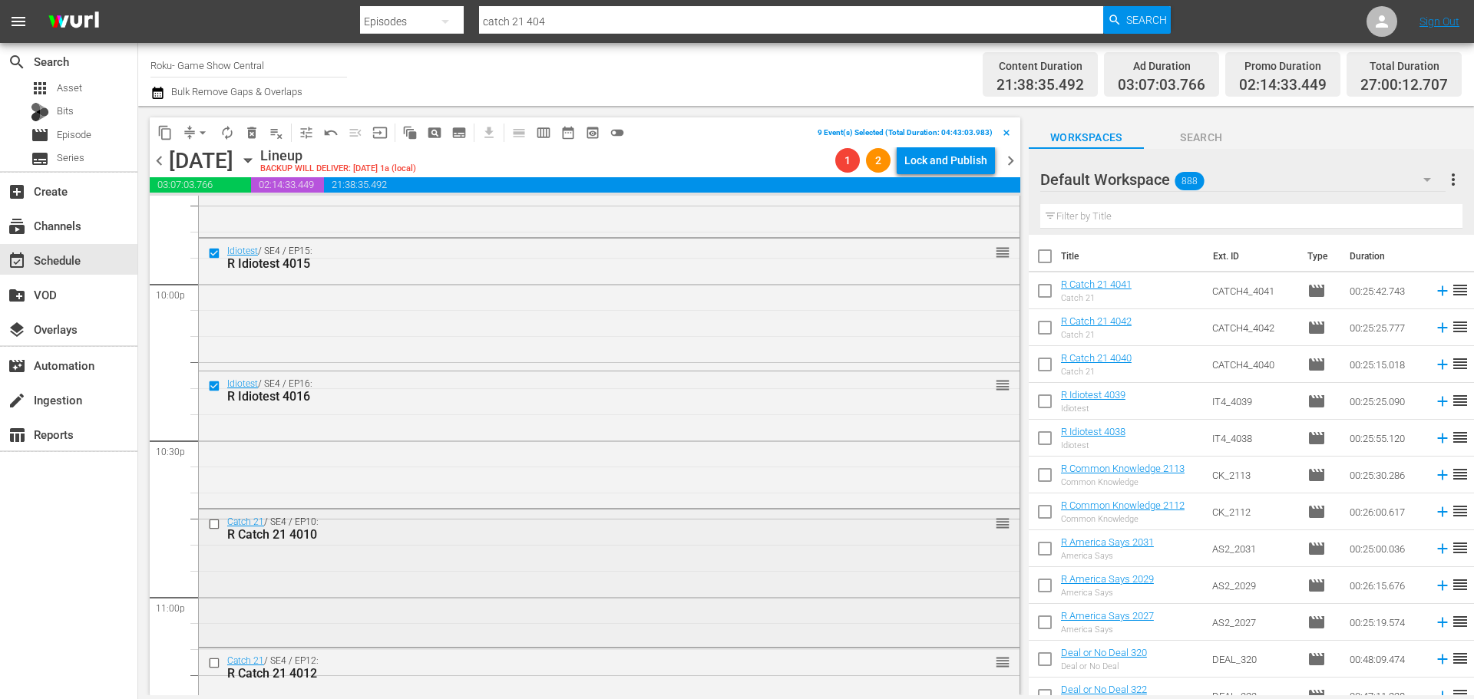
scroll to position [6833, 0]
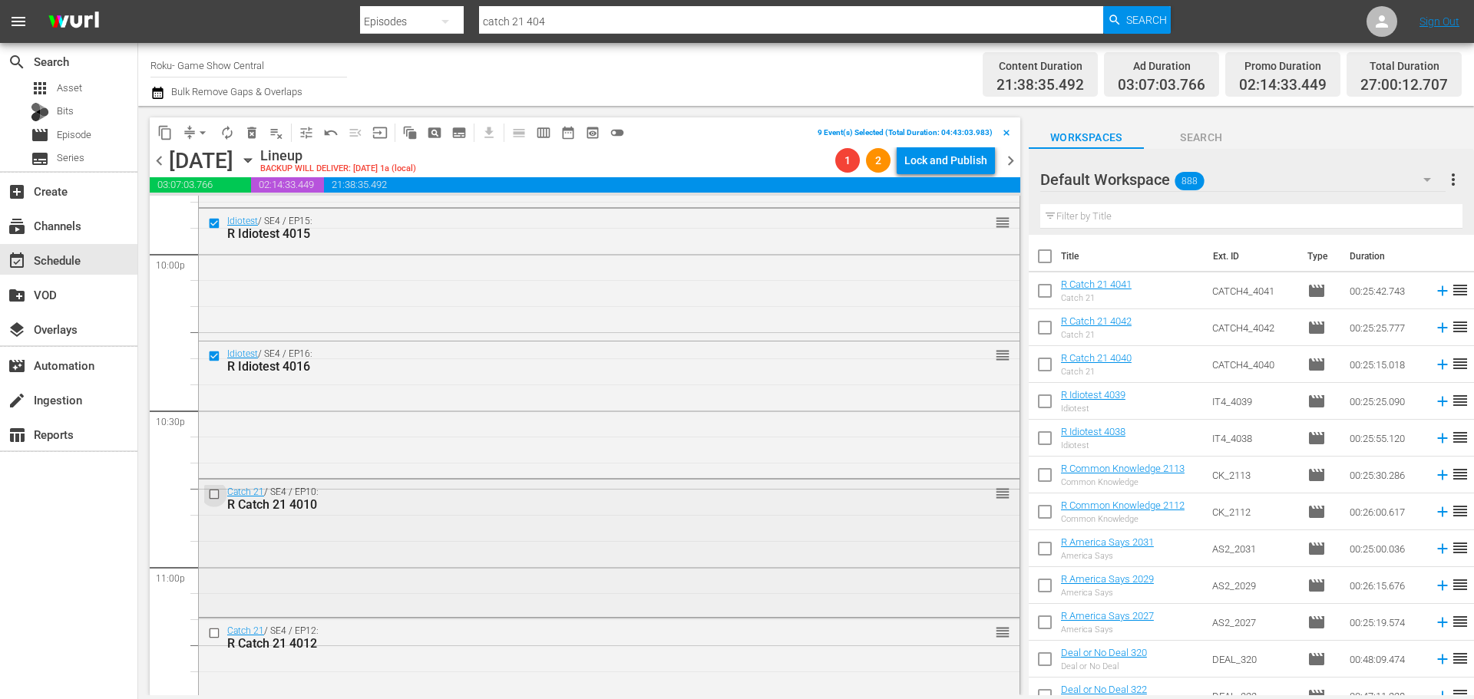
click at [214, 494] on input "checkbox" at bounding box center [216, 494] width 16 height 13
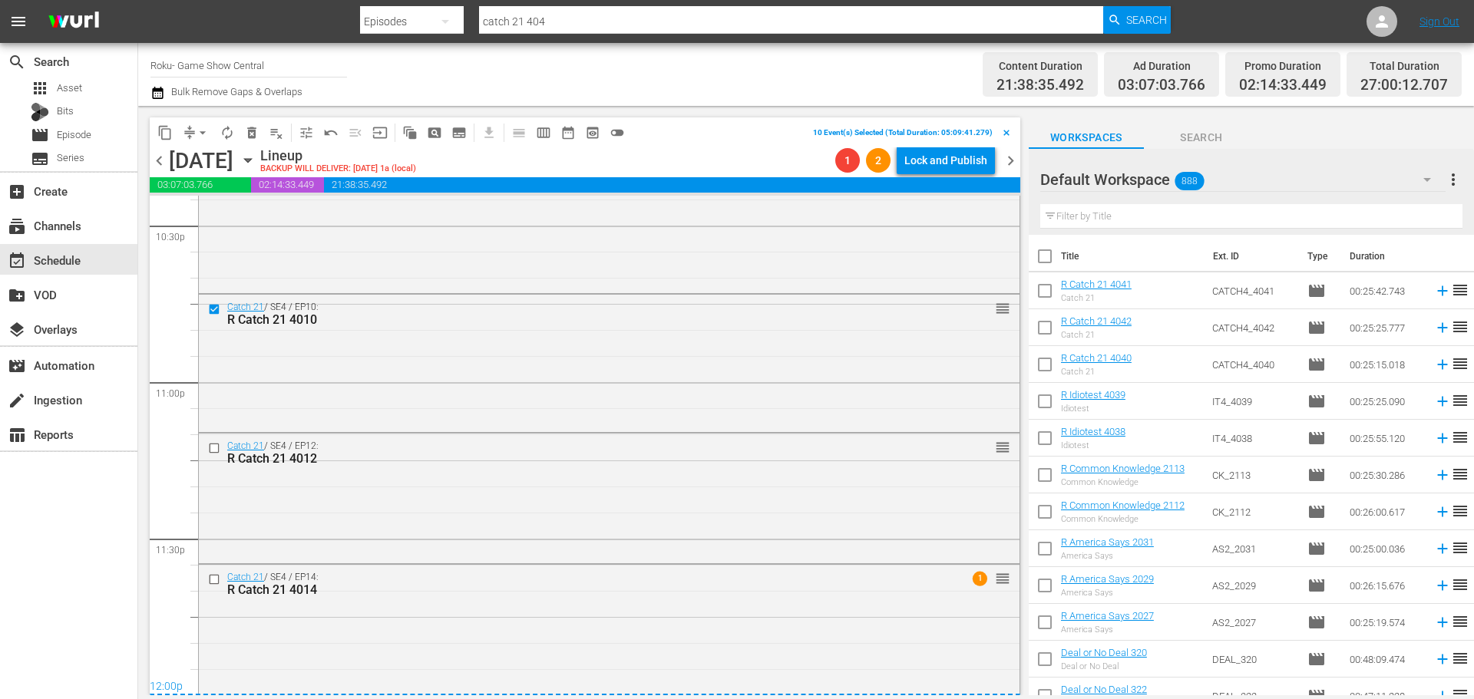
scroll to position [7020, 0]
click at [211, 445] on input "checkbox" at bounding box center [216, 446] width 16 height 13
click at [213, 581] on input "checkbox" at bounding box center [216, 578] width 16 height 13
click at [165, 136] on span "content_copy" at bounding box center [164, 132] width 15 height 15
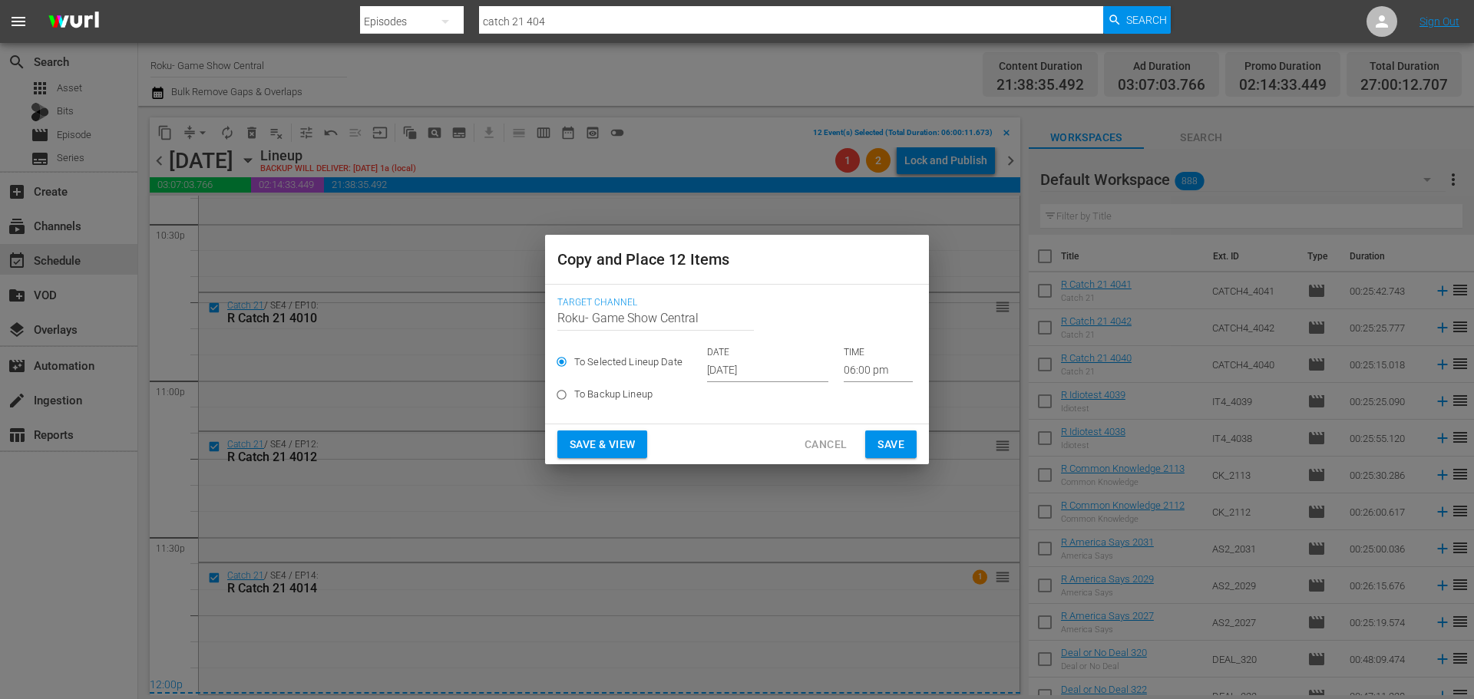
click at [873, 366] on input "06:00 pm" at bounding box center [878, 370] width 69 height 23
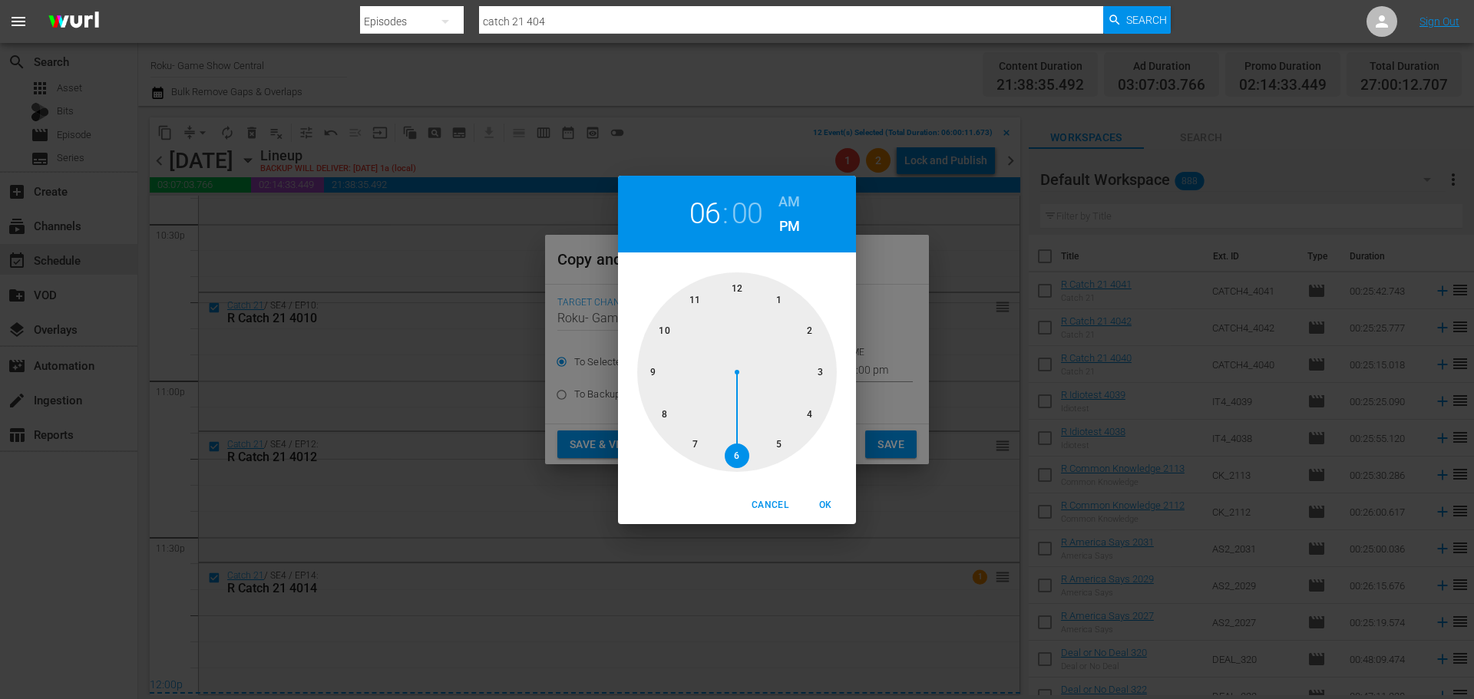
click at [734, 294] on div at bounding box center [737, 373] width 200 height 200
click at [818, 510] on span "OK" at bounding box center [825, 506] width 37 height 16
type input "12:00 pm"
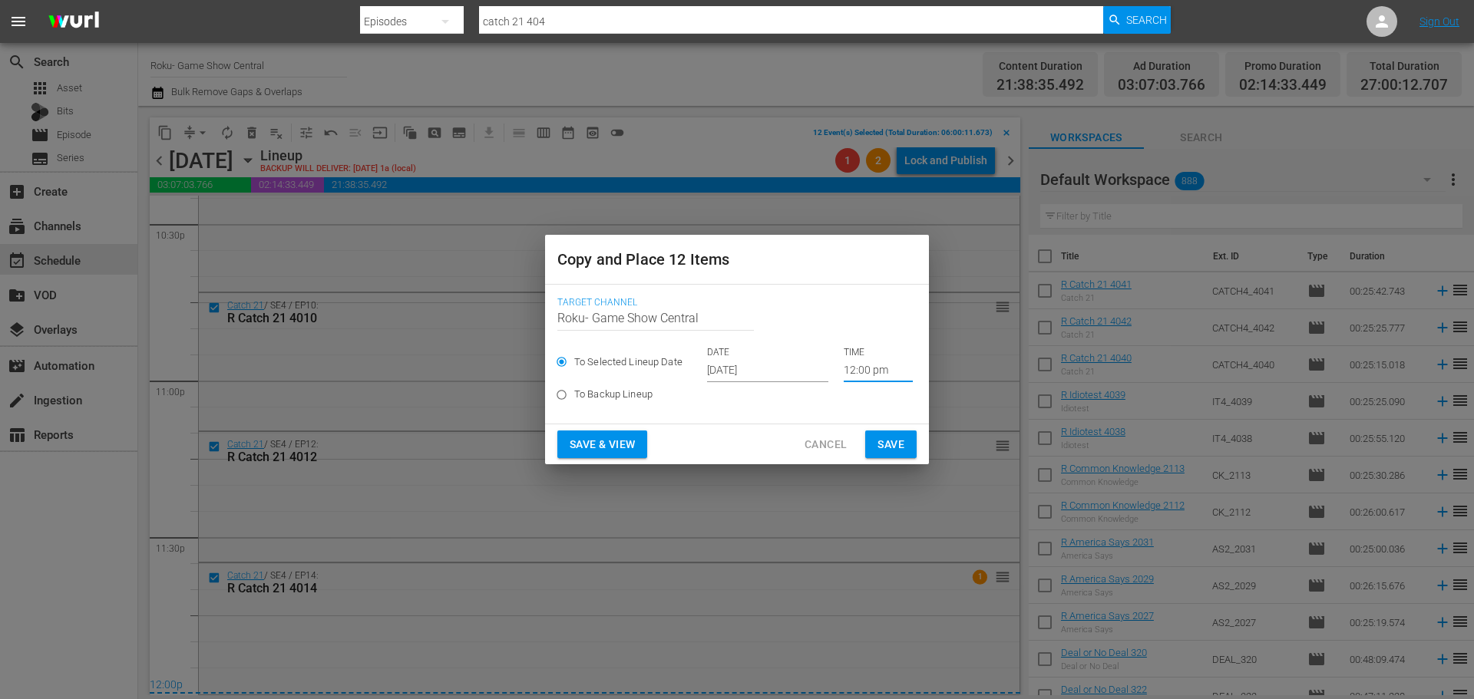
click at [903, 444] on span "Save" at bounding box center [891, 444] width 27 height 19
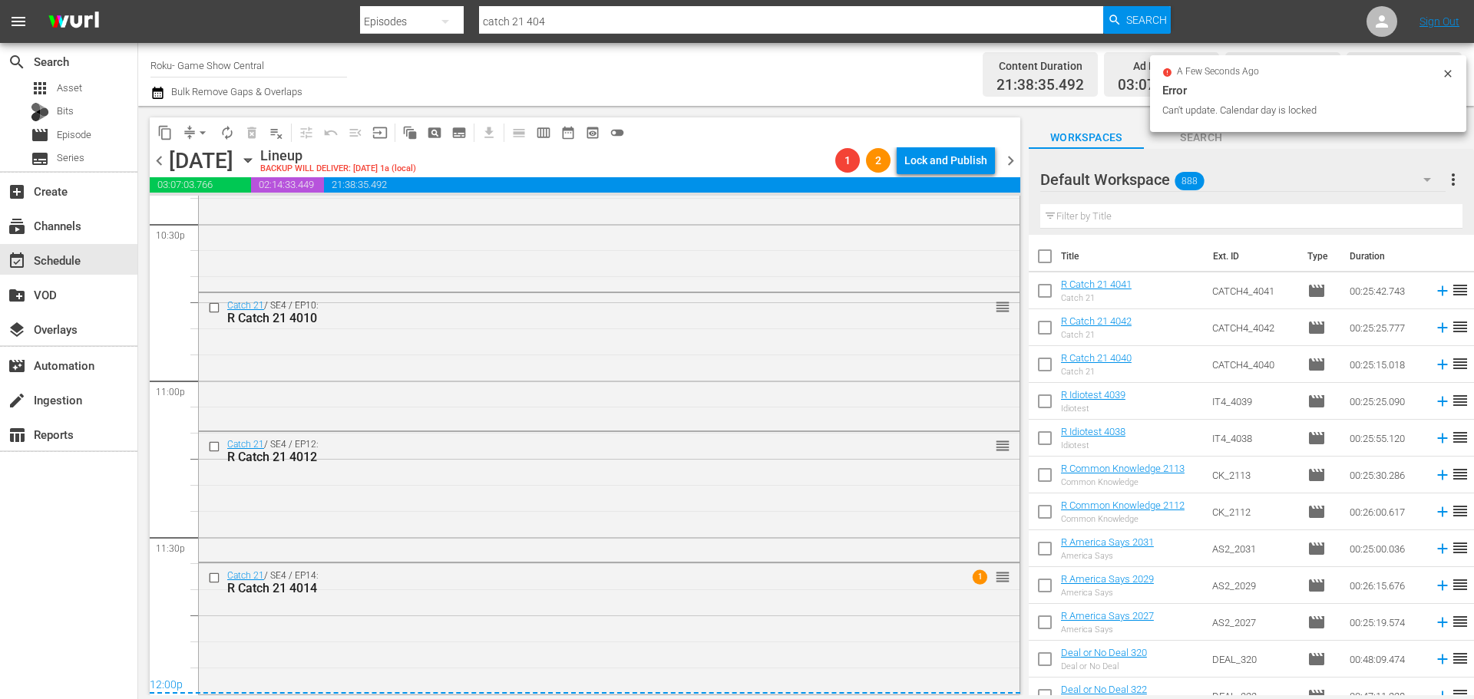
scroll to position [0, 0]
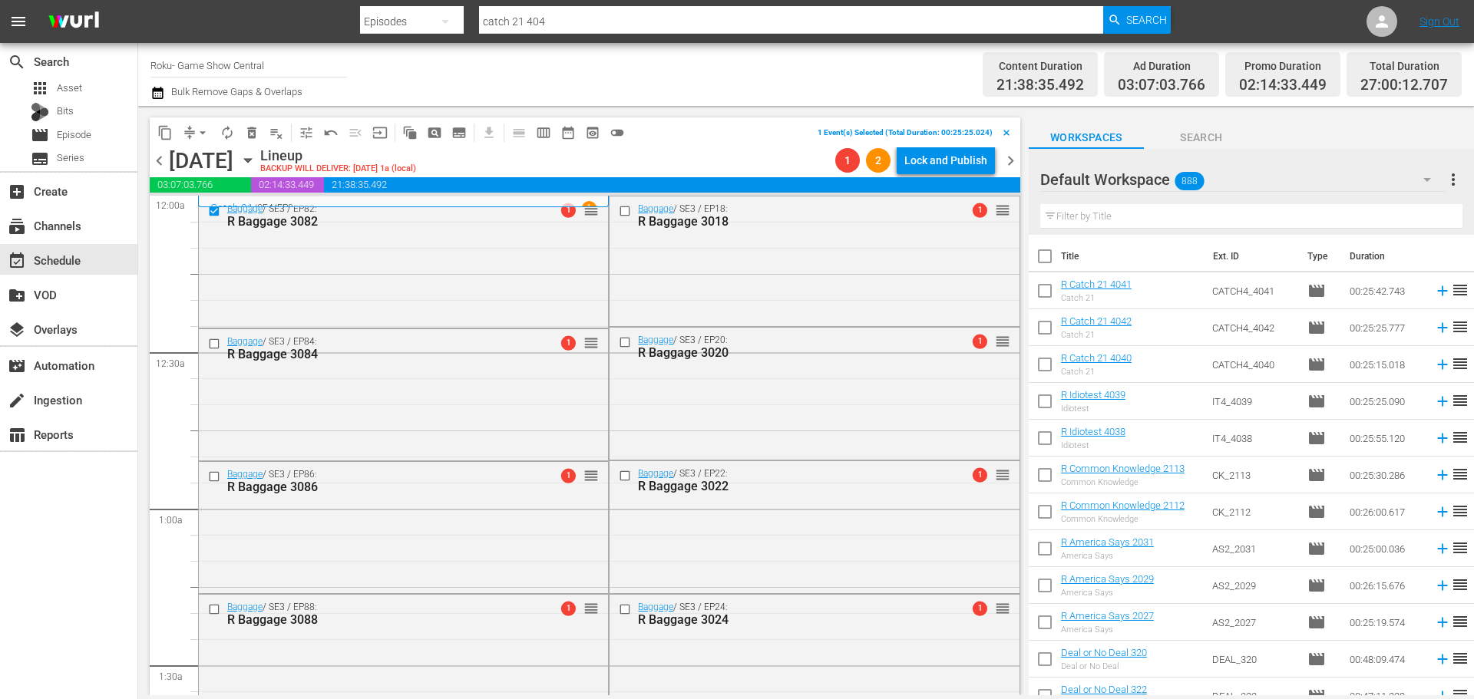
click at [215, 344] on input "checkbox" at bounding box center [216, 343] width 16 height 13
click at [218, 607] on input "checkbox" at bounding box center [216, 609] width 16 height 13
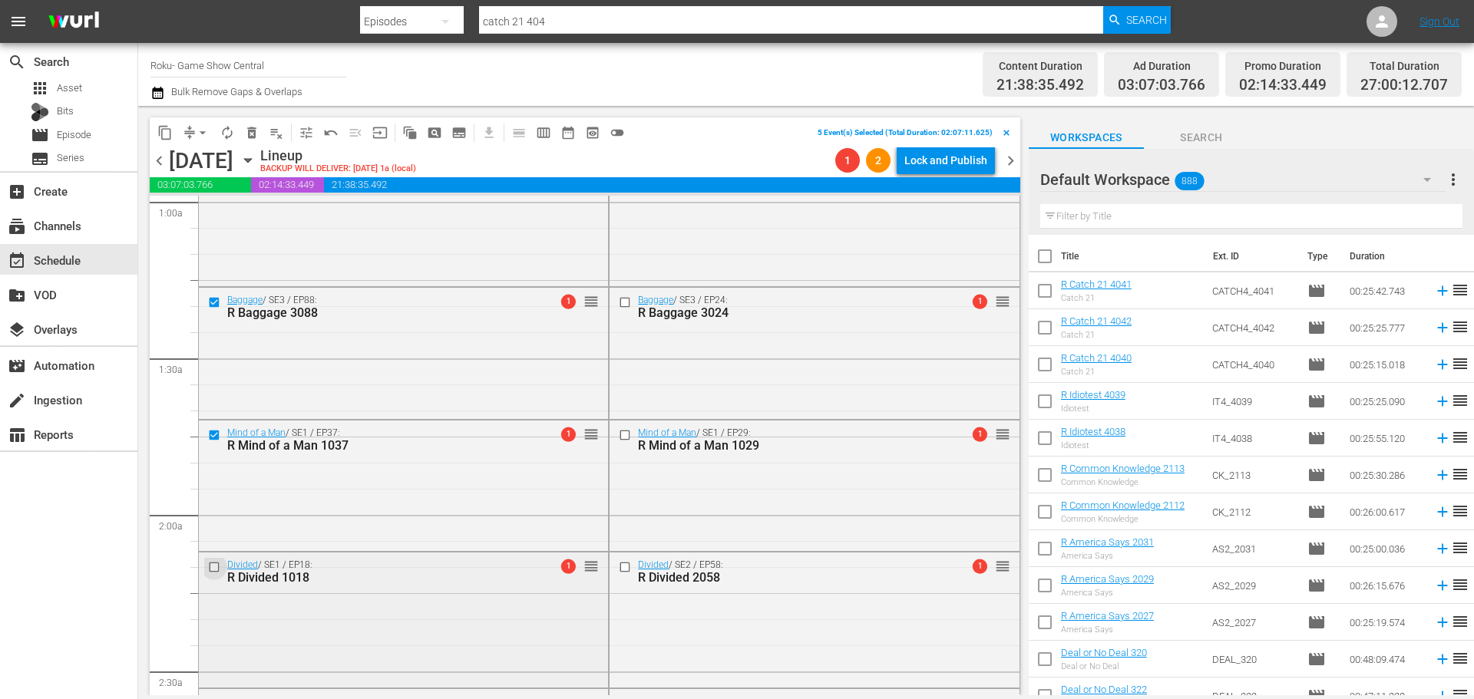
click at [216, 569] on input "checkbox" at bounding box center [216, 567] width 16 height 13
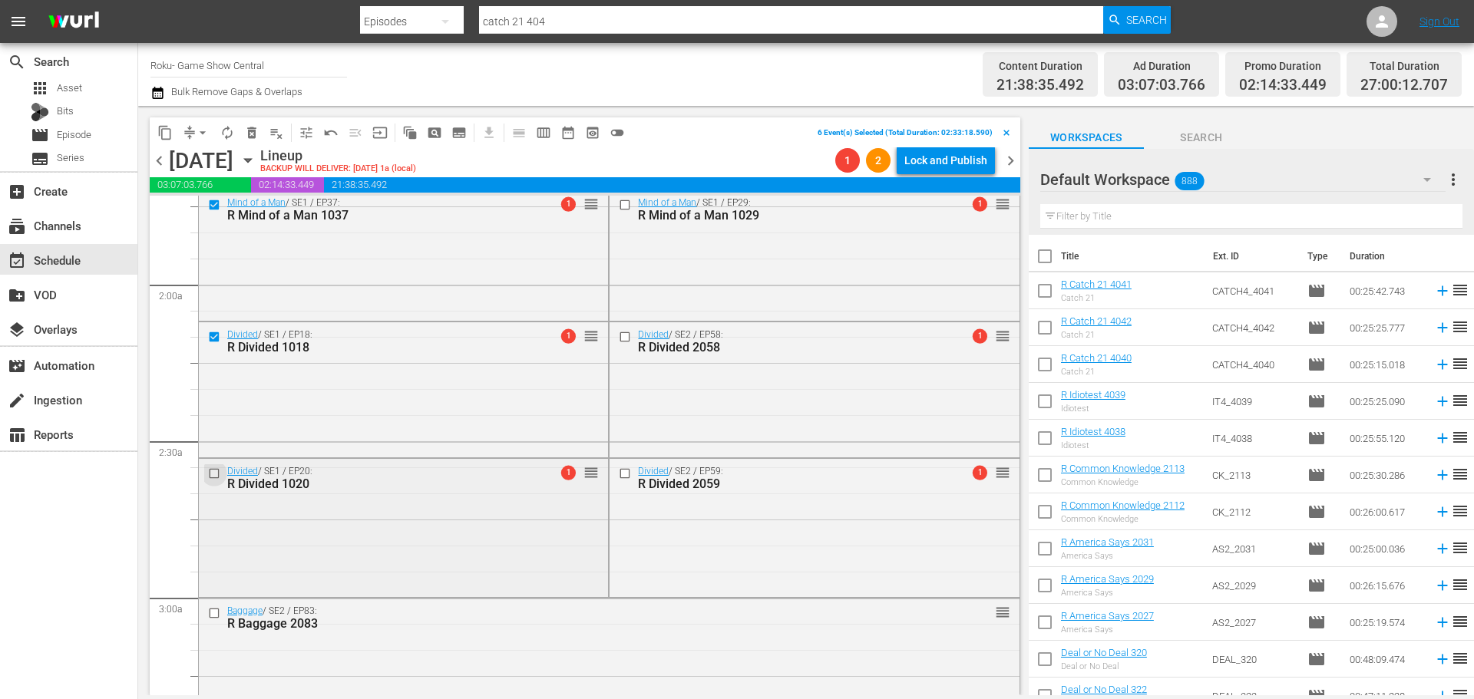
click at [213, 474] on input "checkbox" at bounding box center [216, 474] width 16 height 13
click at [253, 137] on span "delete_forever_outlined" at bounding box center [251, 132] width 15 height 15
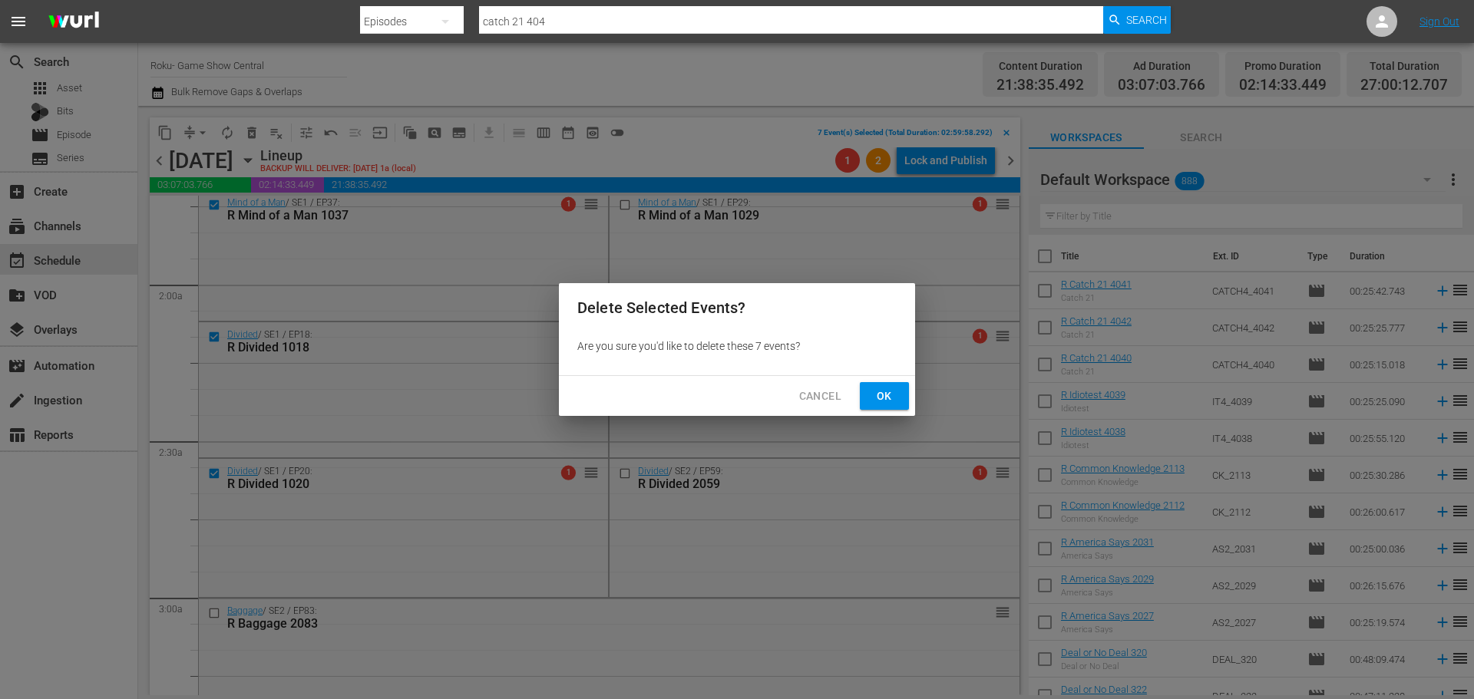
drag, startPoint x: 881, startPoint y: 387, endPoint x: 911, endPoint y: 388, distance: 30.0
click at [881, 387] on span "Ok" at bounding box center [884, 396] width 25 height 19
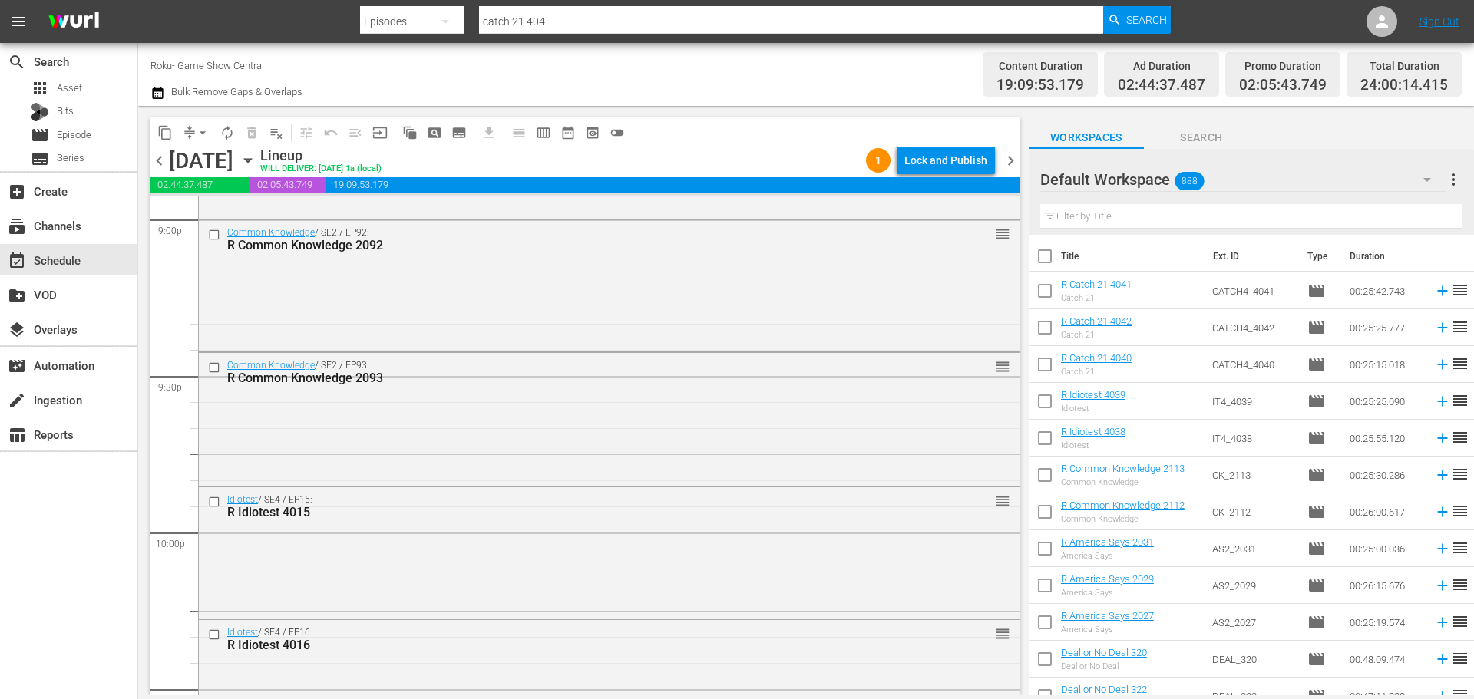
scroll to position [6482, 0]
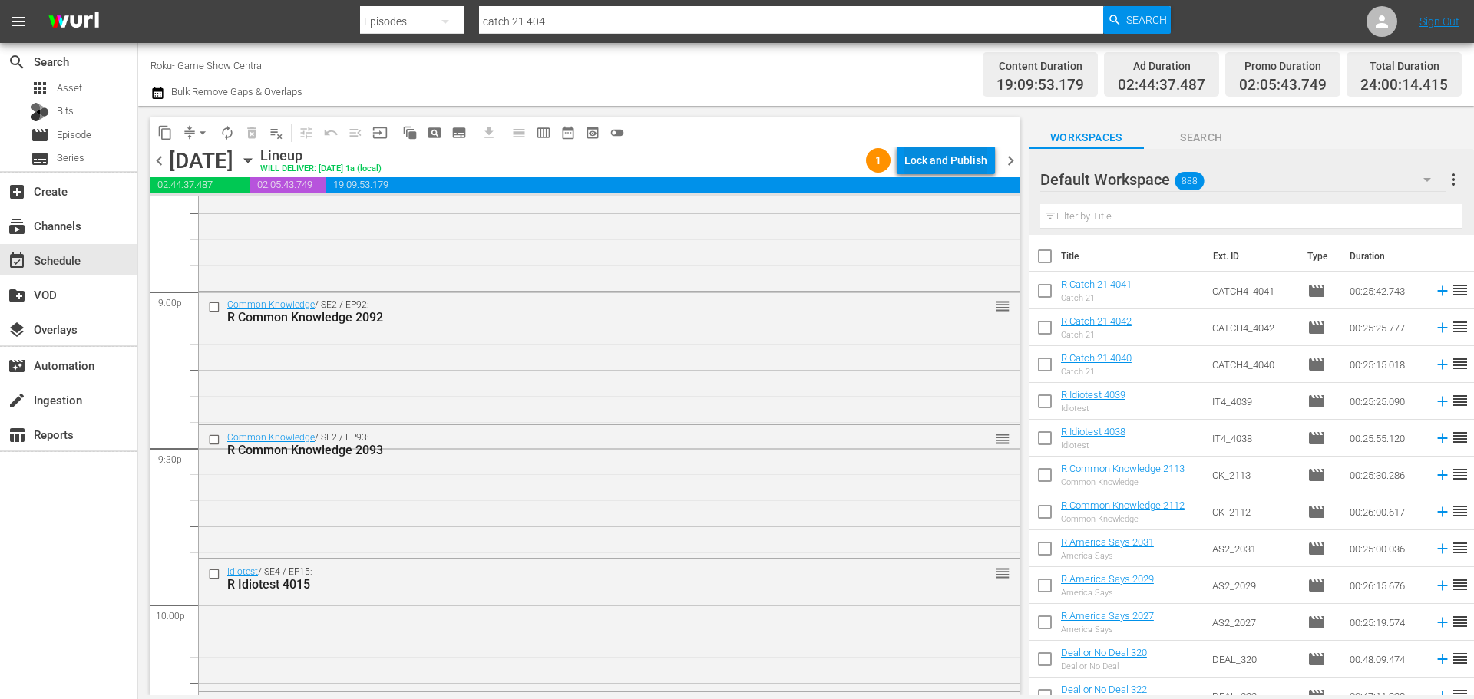
click at [925, 158] on div "Lock and Publish" at bounding box center [945, 161] width 83 height 28
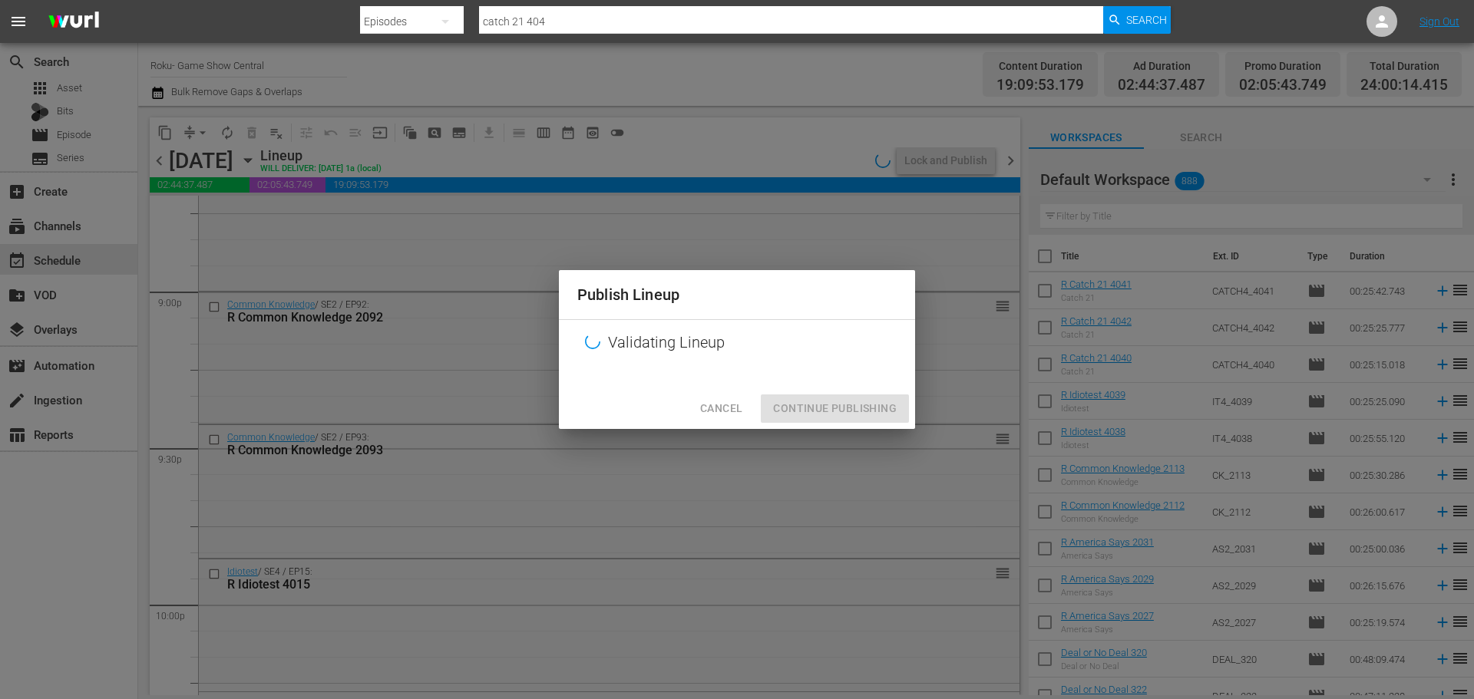
click at [812, 407] on div "Cancel Continue Publishing" at bounding box center [737, 408] width 356 height 41
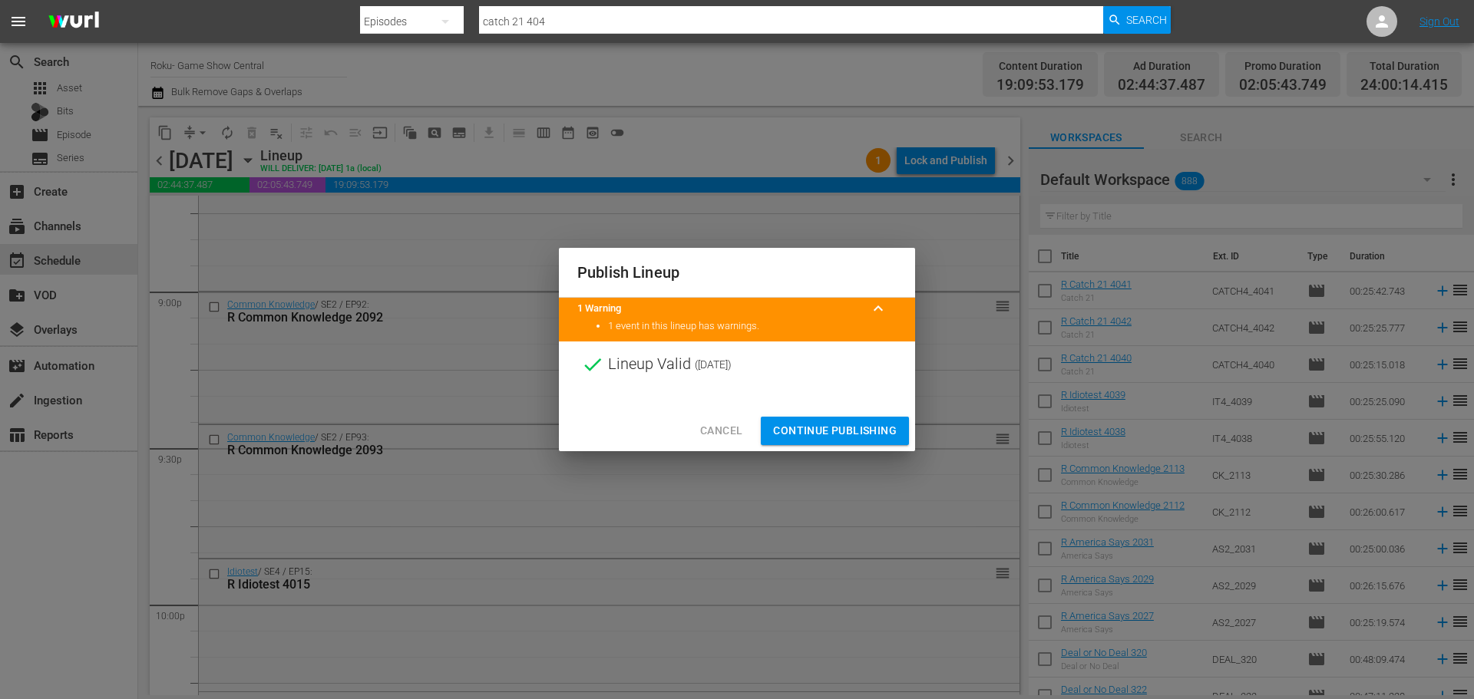
click at [868, 418] on button "Continue Publishing" at bounding box center [835, 431] width 148 height 28
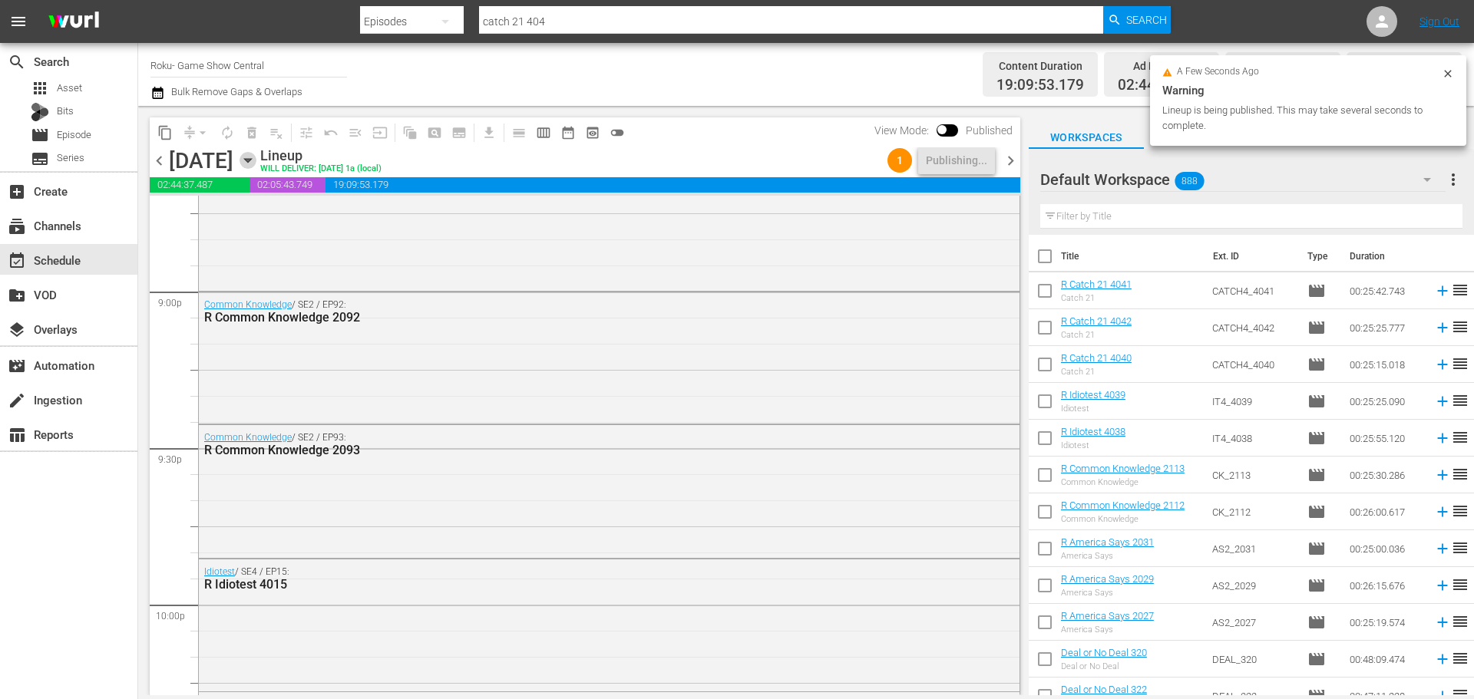
click at [256, 167] on icon "button" at bounding box center [248, 160] width 17 height 17
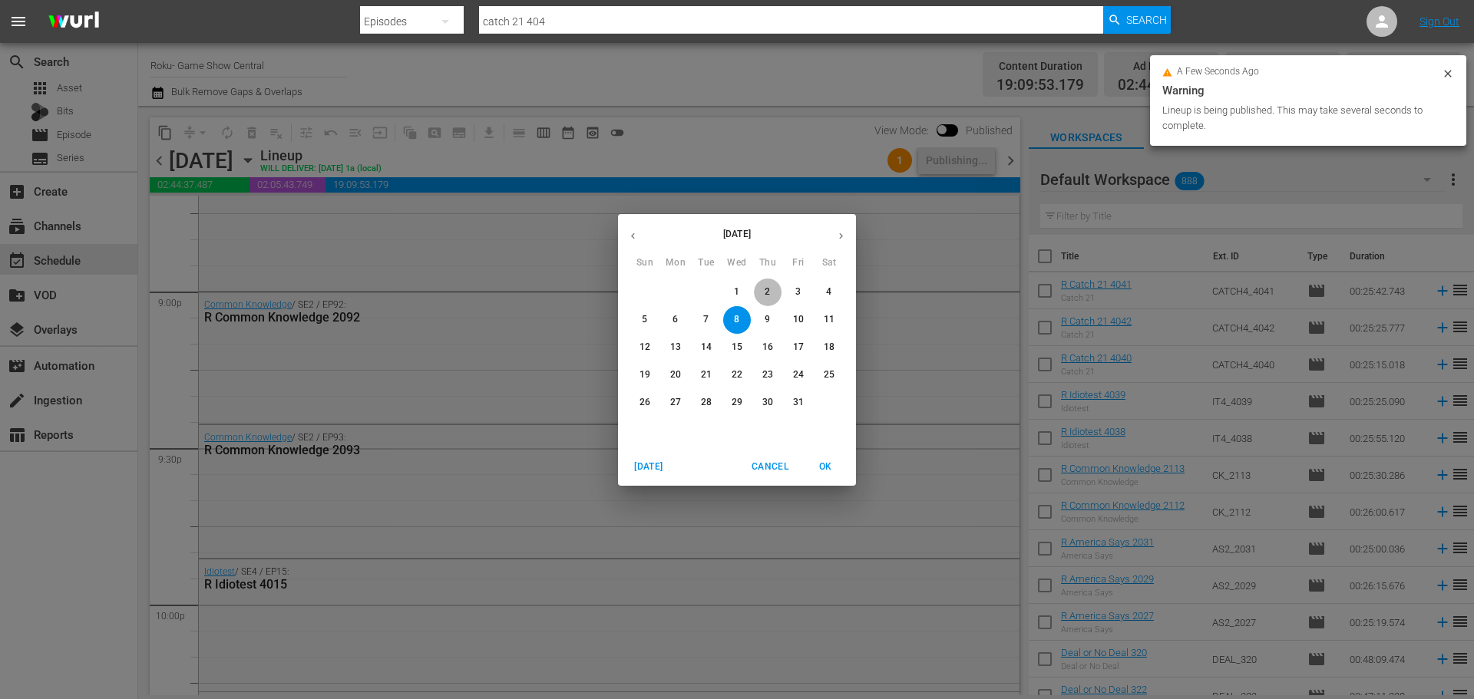
click at [767, 288] on p "2" at bounding box center [767, 292] width 5 height 13
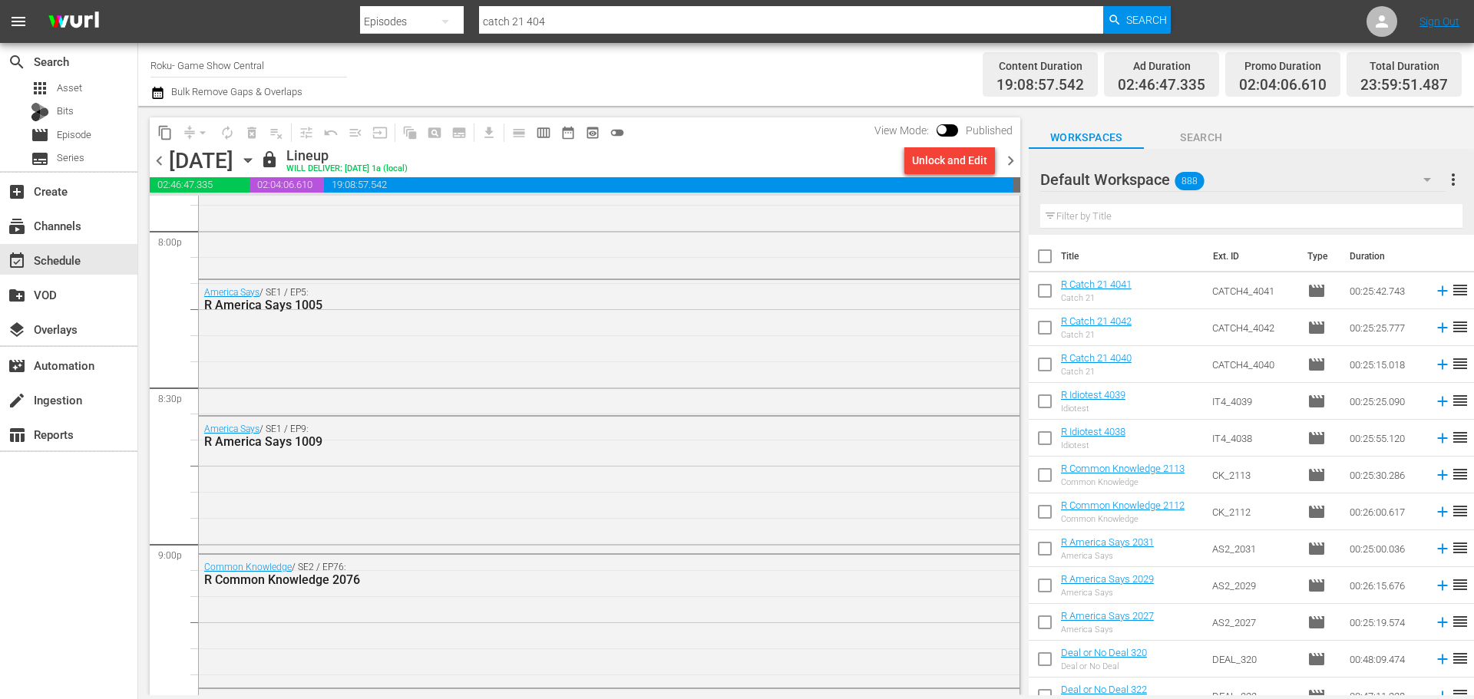
scroll to position [6098, 0]
click at [408, 163] on div "chevron_left Thursday, October 2nd October 2nd lock Lineup WILL DELIVER: 10/1 @…" at bounding box center [585, 162] width 871 height 30
click at [256, 164] on icon "button" at bounding box center [248, 160] width 17 height 17
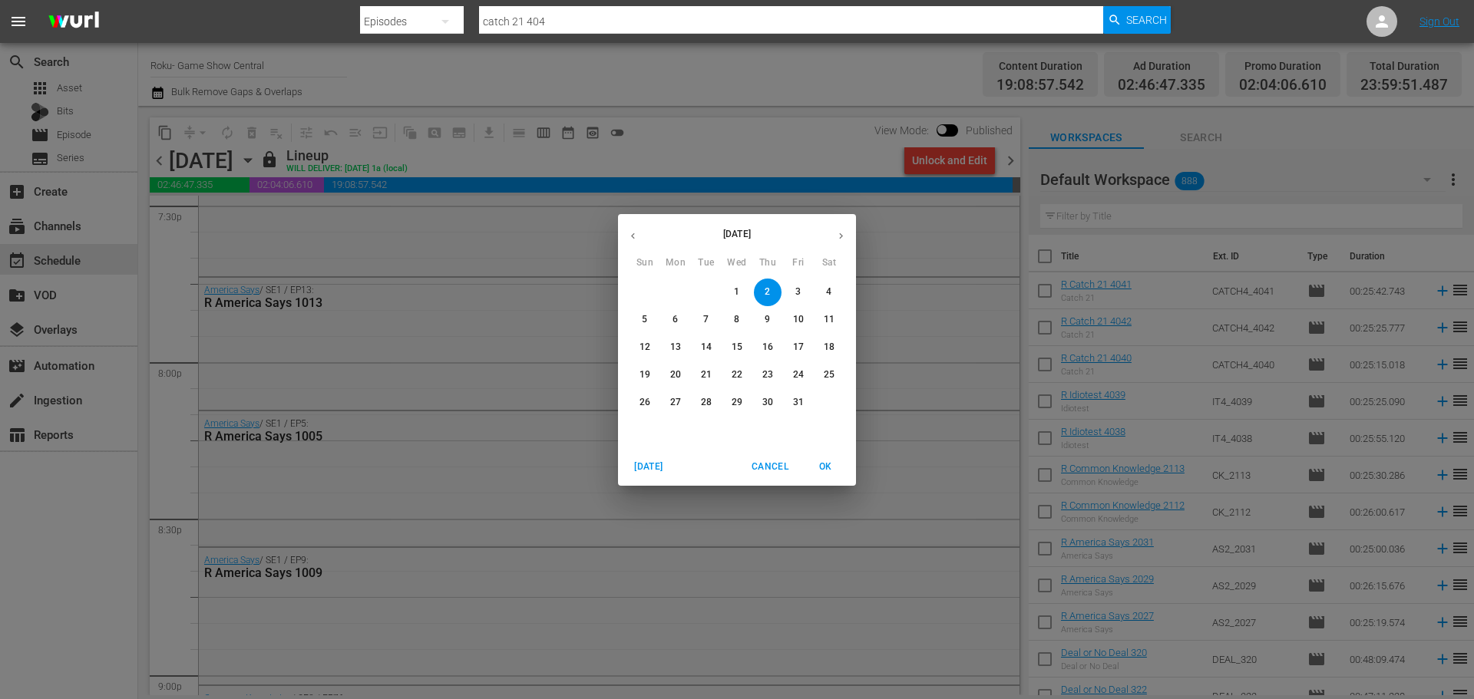
click at [770, 468] on span "Cancel" at bounding box center [770, 467] width 37 height 16
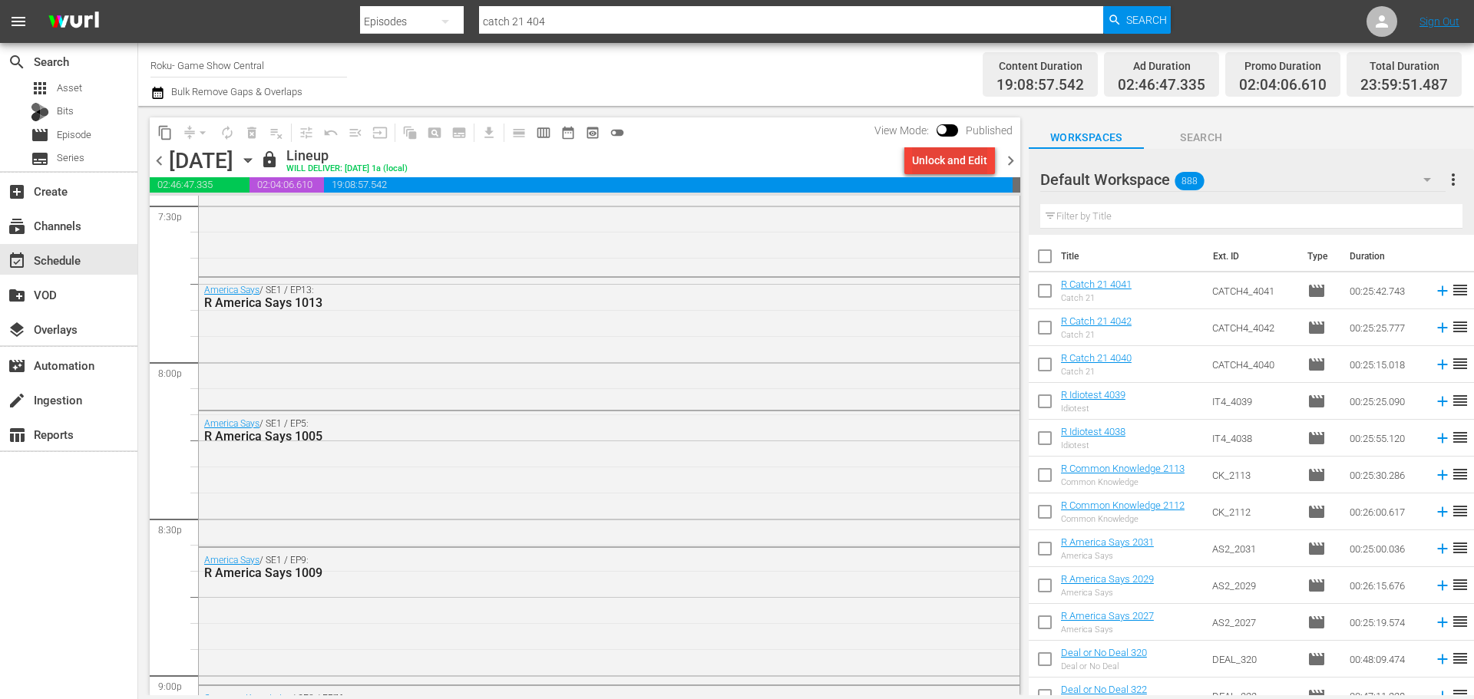
click at [924, 150] on div "Unlock and Edit" at bounding box center [949, 161] width 75 height 28
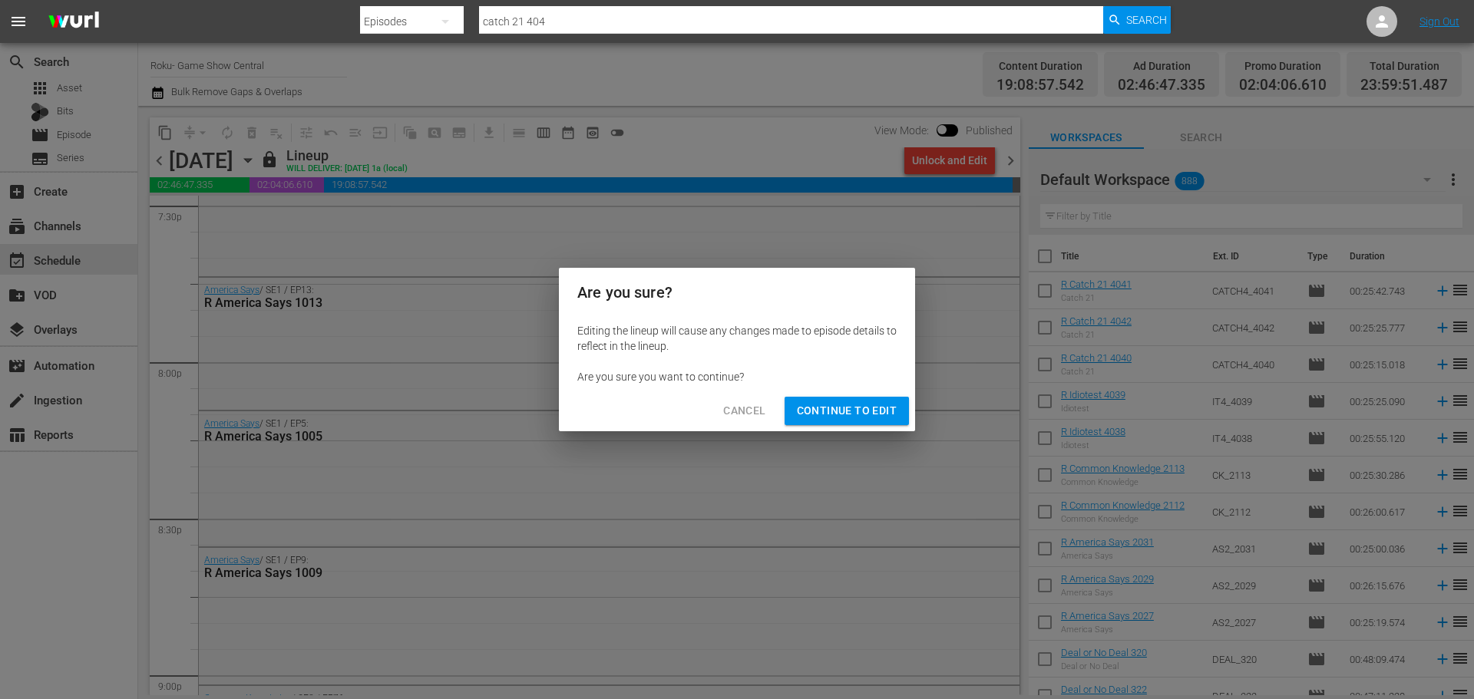
click at [848, 400] on button "Continue to Edit" at bounding box center [847, 411] width 124 height 28
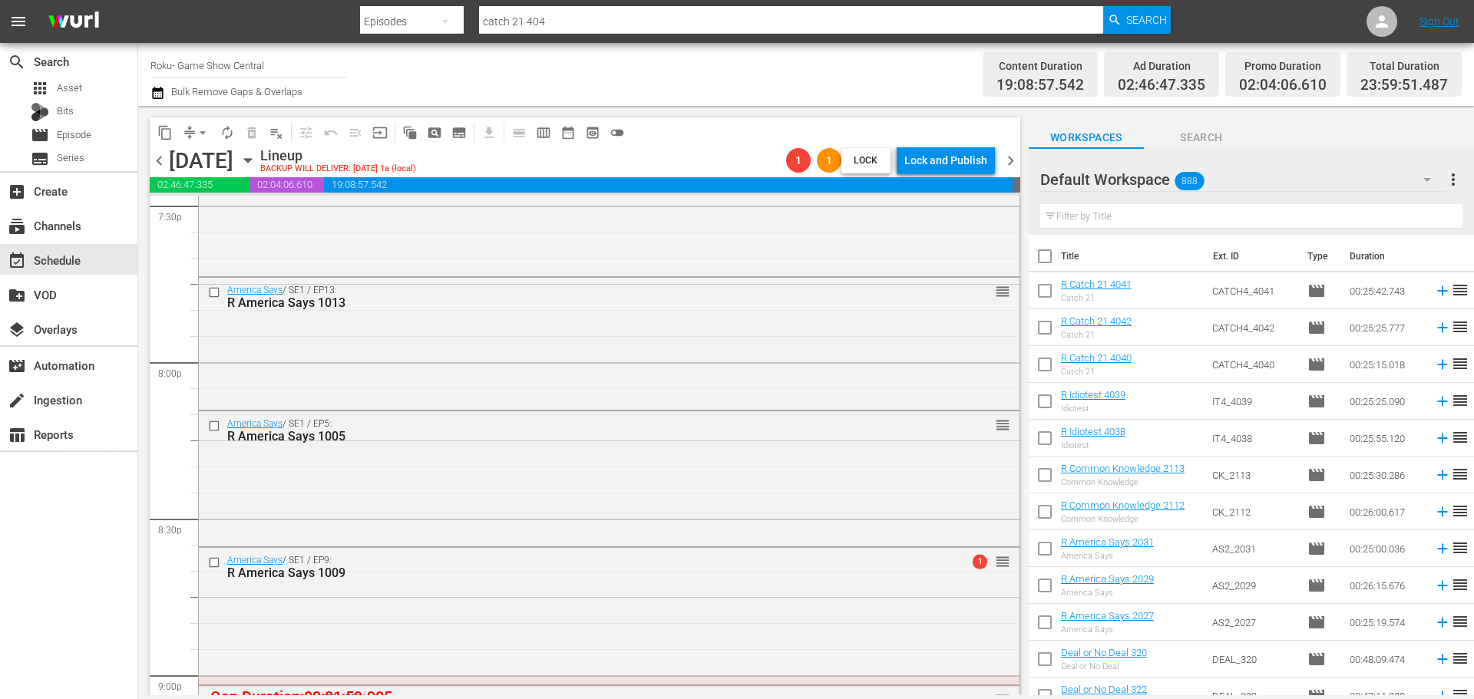
scroll to position [0, 0]
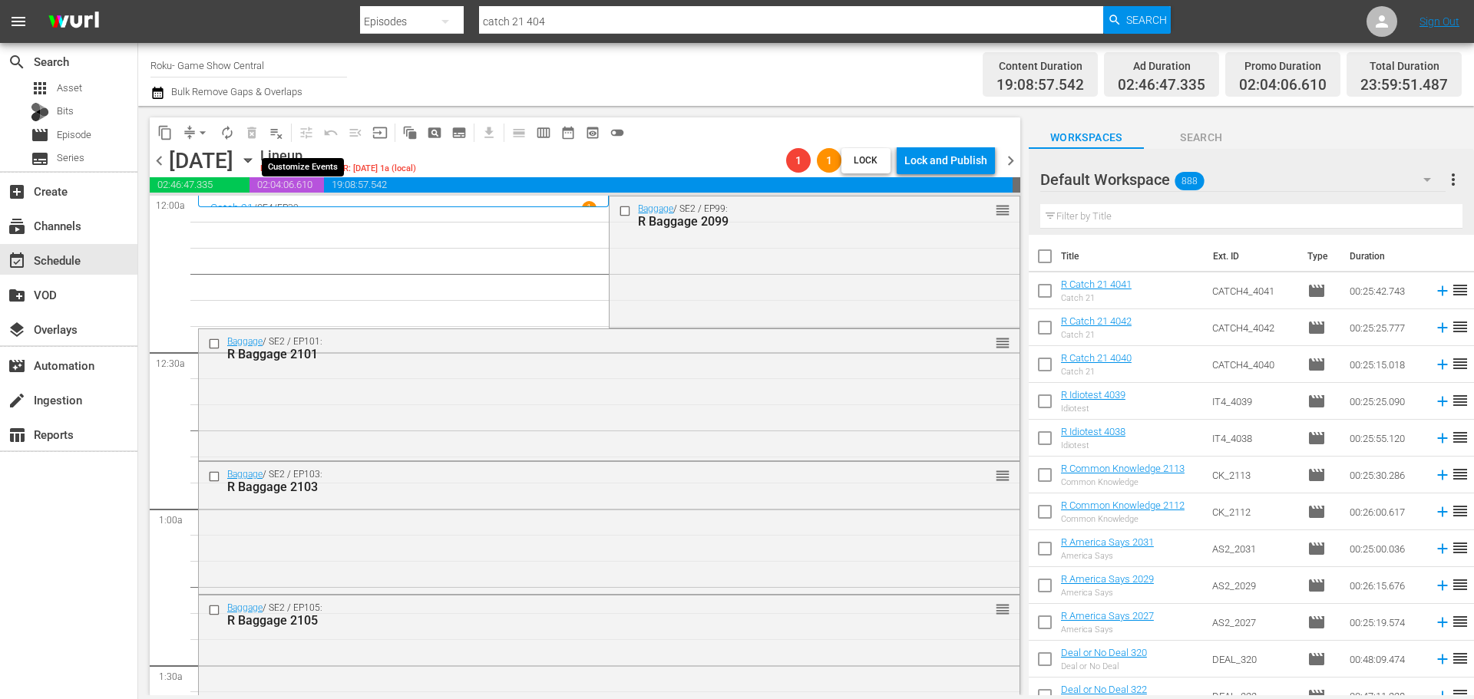
click at [271, 137] on span "playlist_remove_outlined" at bounding box center [276, 132] width 15 height 15
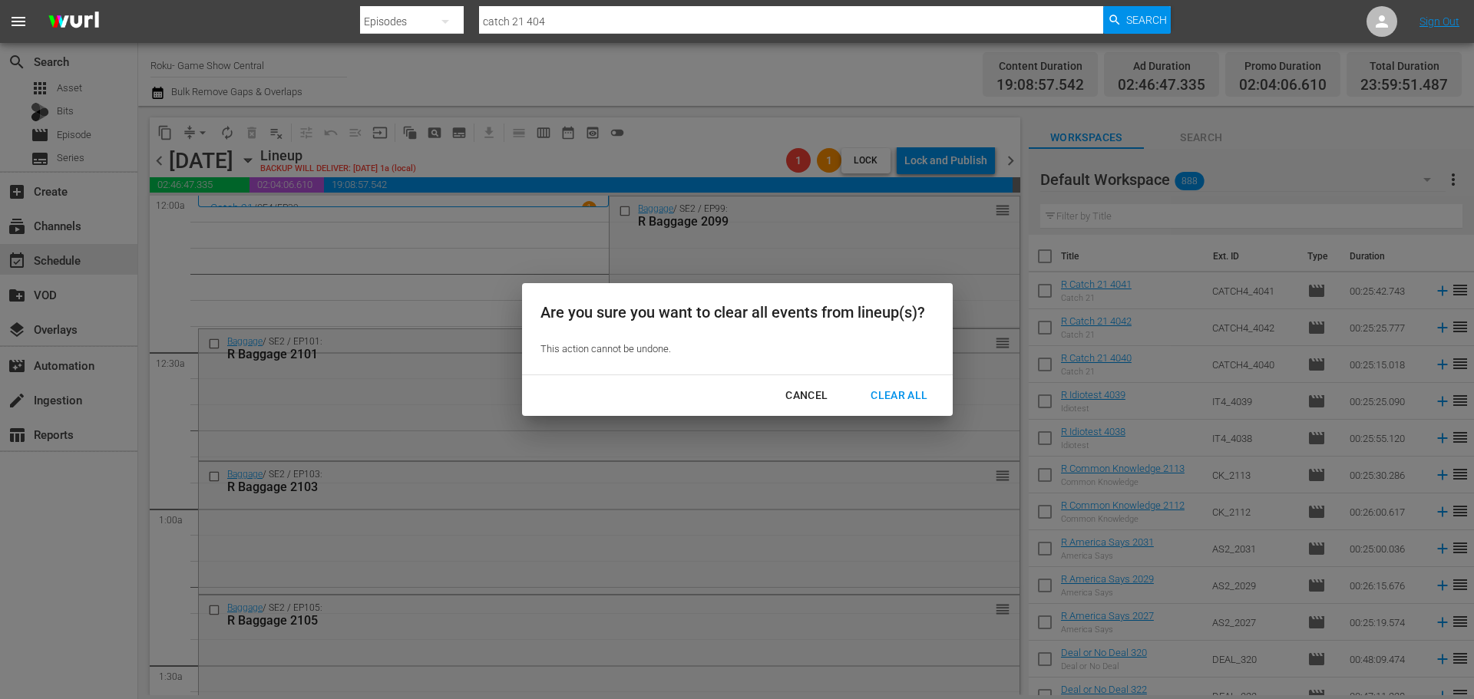
click at [894, 388] on div "Clear All" at bounding box center [898, 395] width 81 height 19
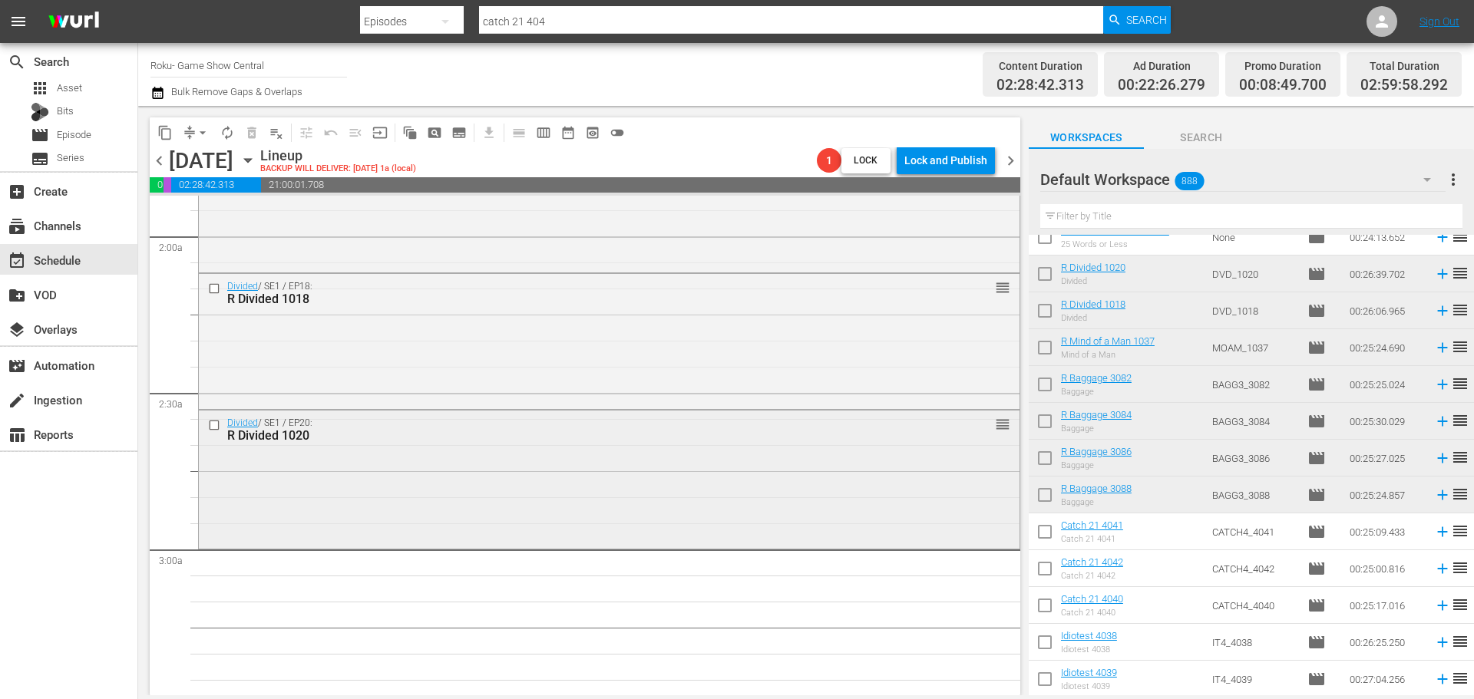
scroll to position [614, 0]
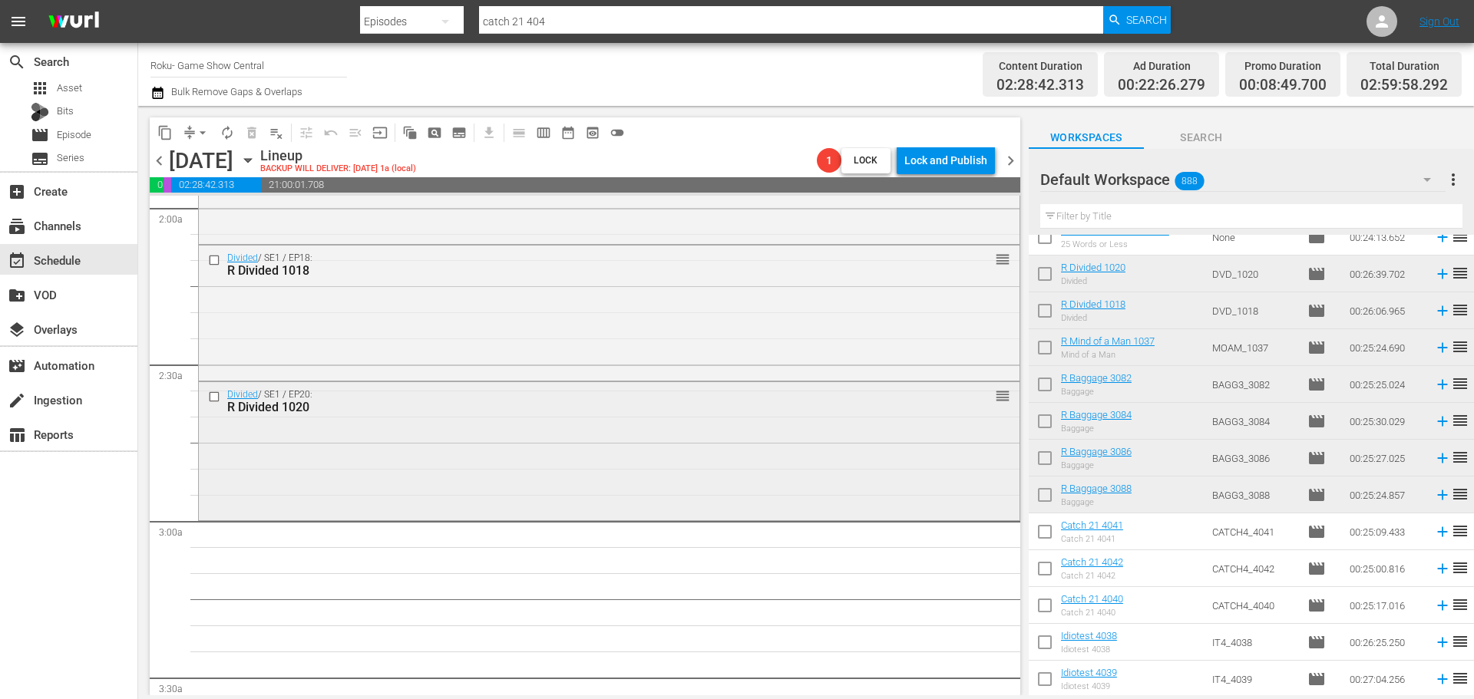
click at [633, 463] on div "Divided / SE1 / EP20: R Divided 1020 reorder" at bounding box center [609, 449] width 821 height 134
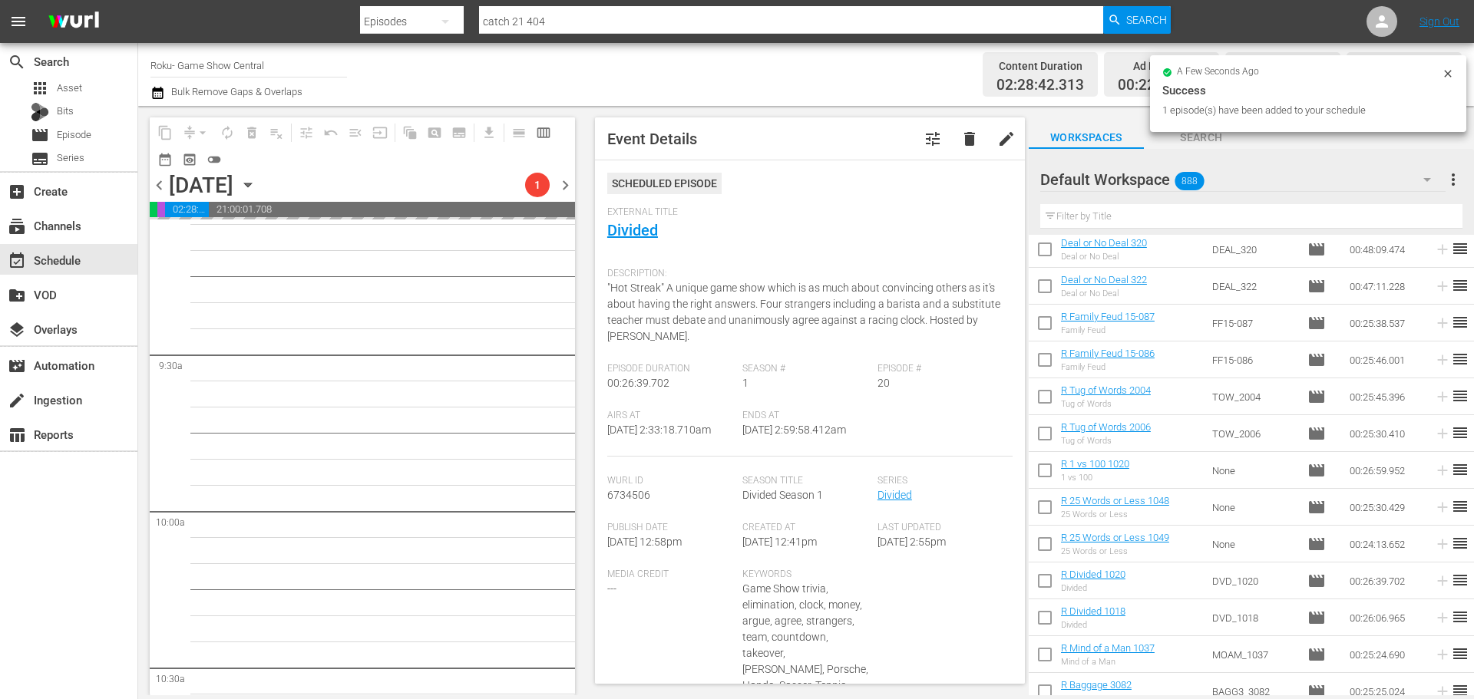
scroll to position [2764, 0]
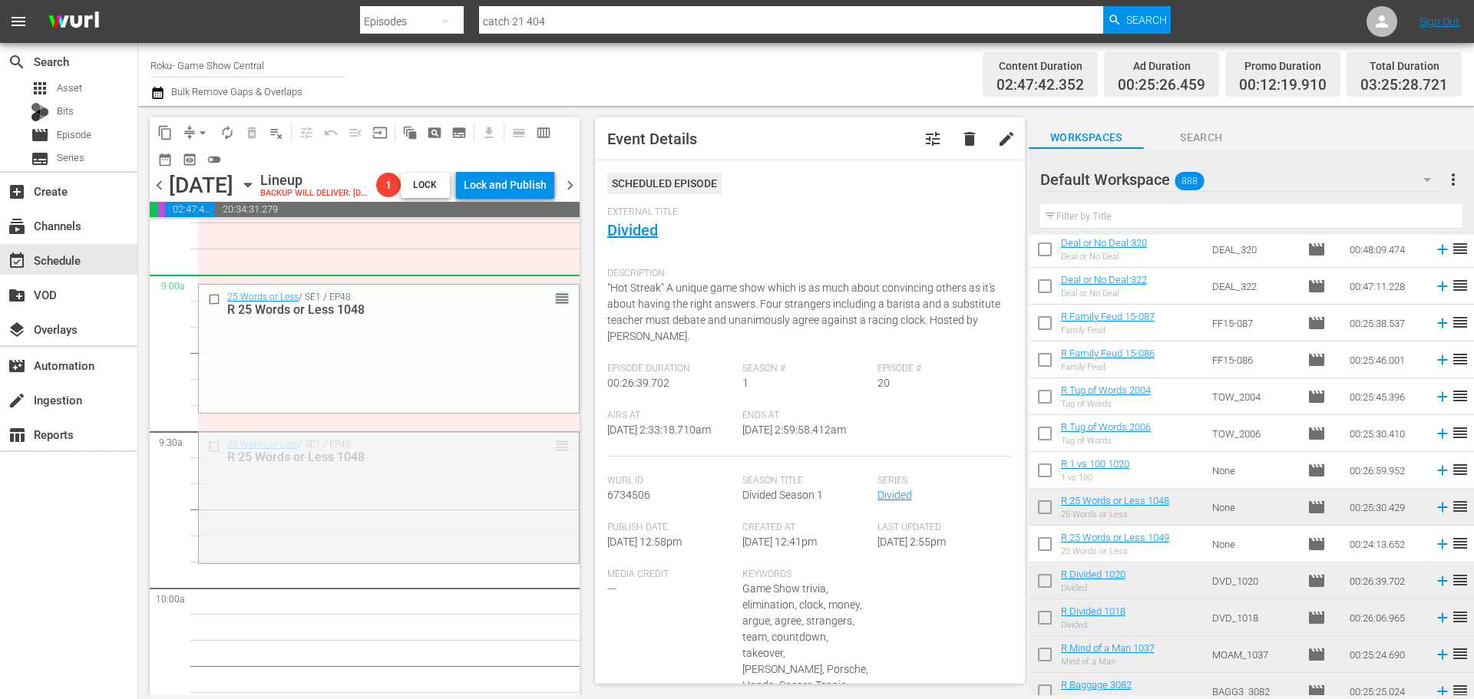
drag, startPoint x: 557, startPoint y: 477, endPoint x: 531, endPoint y: 308, distance: 170.9
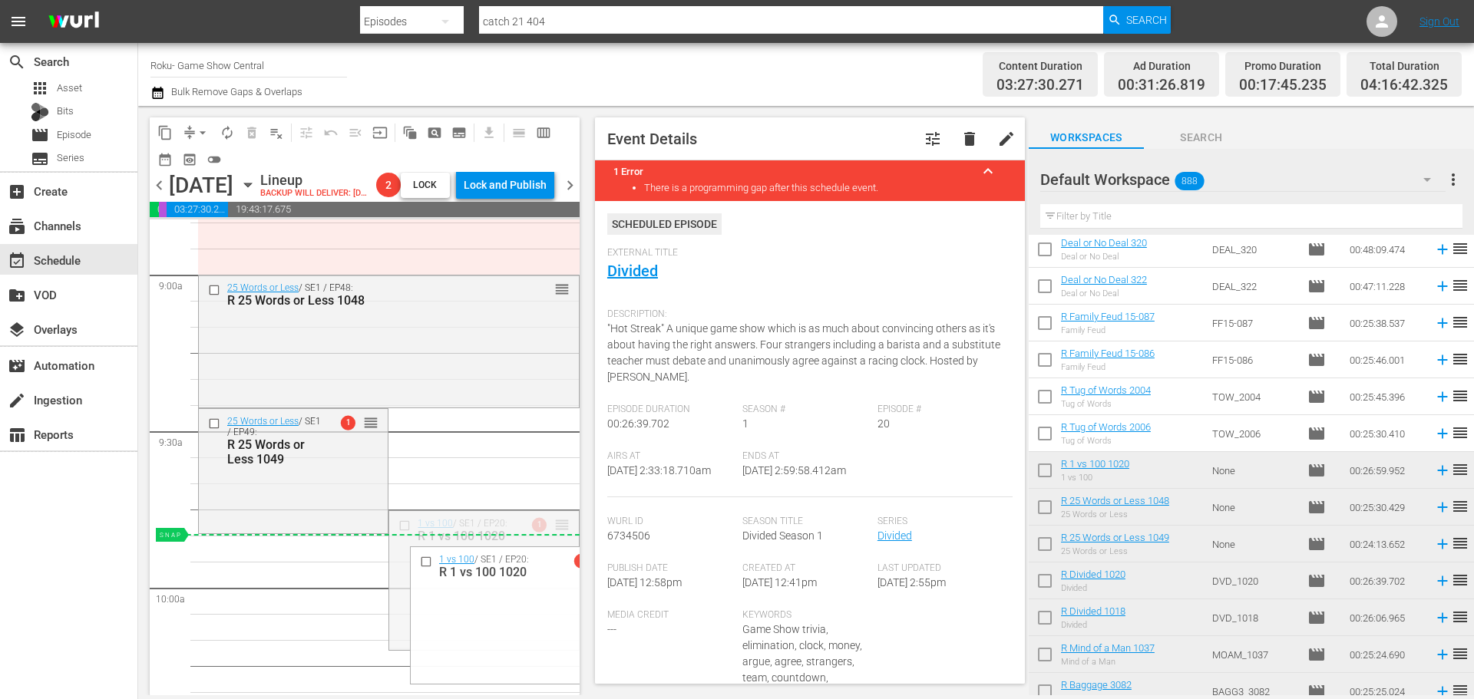
drag, startPoint x: 0, startPoint y: 695, endPoint x: 397, endPoint y: 566, distance: 417.4
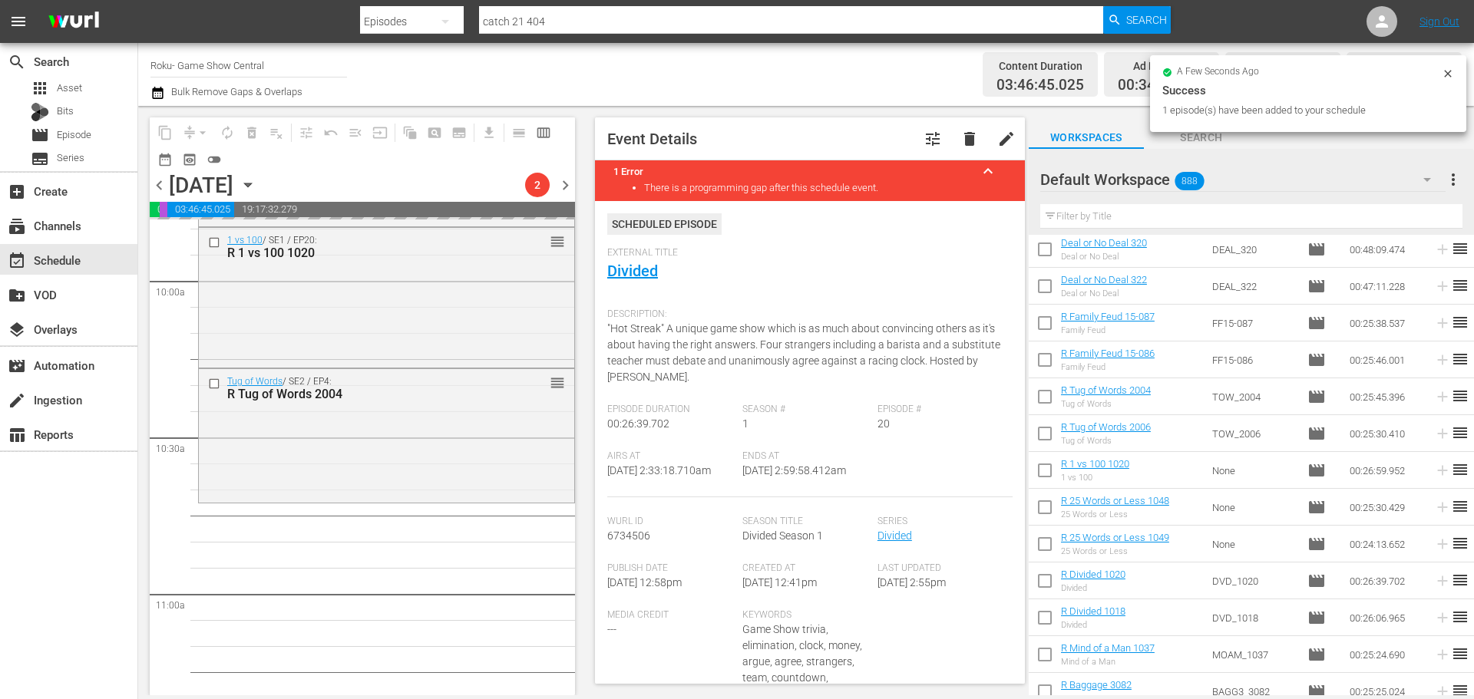
scroll to position [3225, 0]
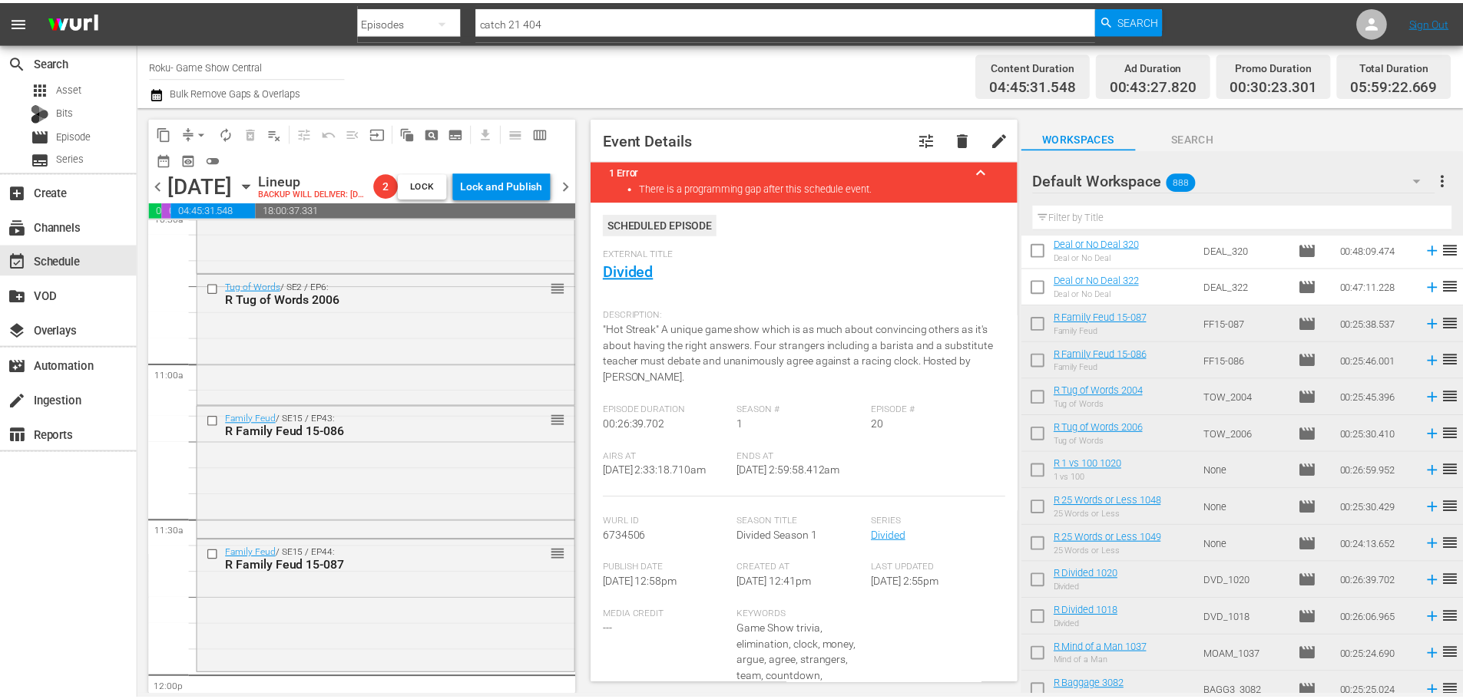
scroll to position [3455, 0]
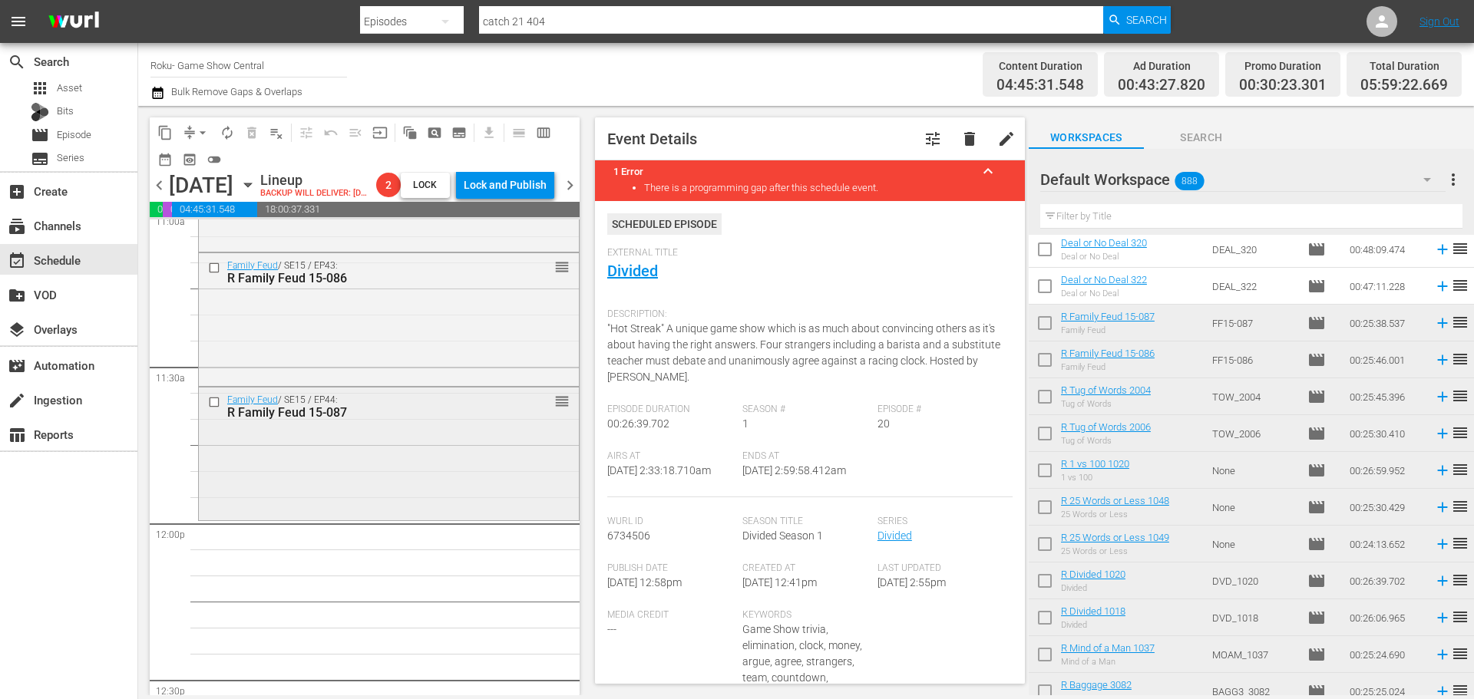
click at [370, 495] on div "Family Feud / SE15 / EP44: R Family Feud 15-087 reorder" at bounding box center [389, 452] width 380 height 129
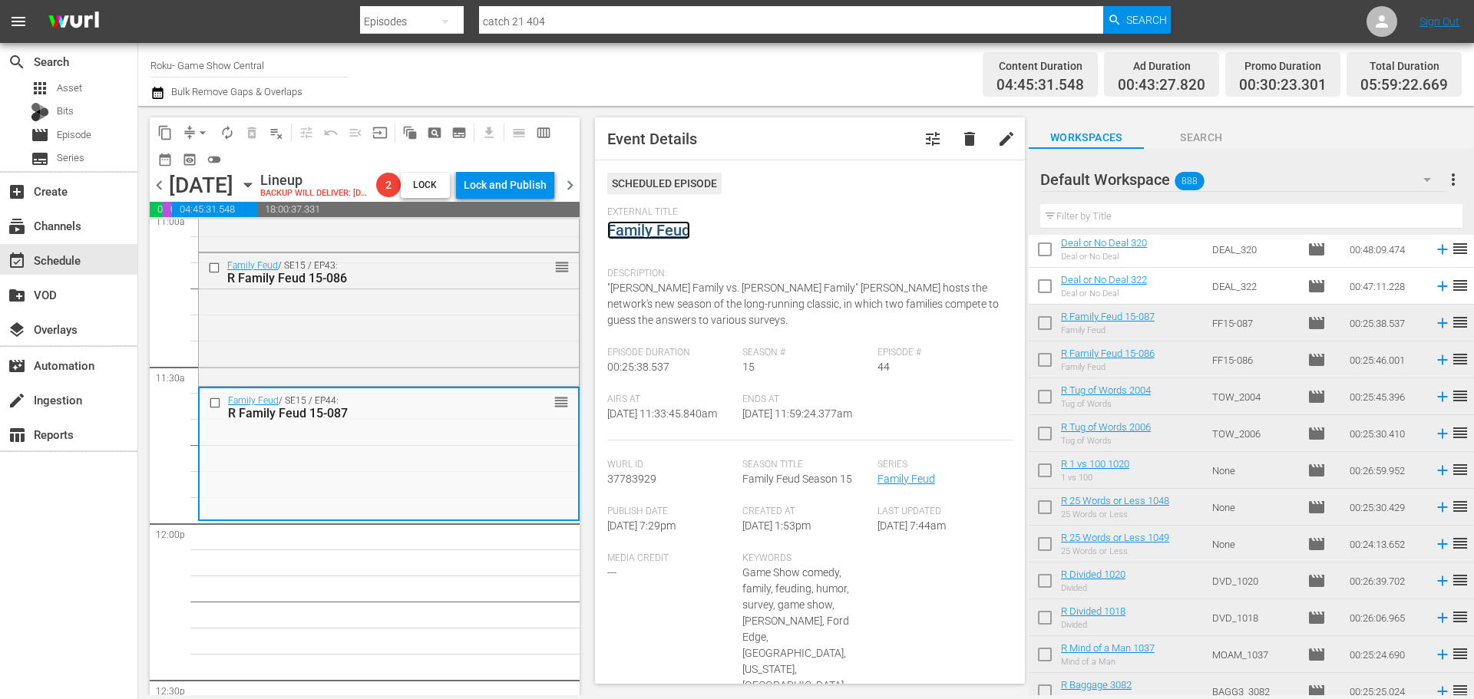
click at [628, 233] on link "Family Feud" at bounding box center [648, 230] width 83 height 18
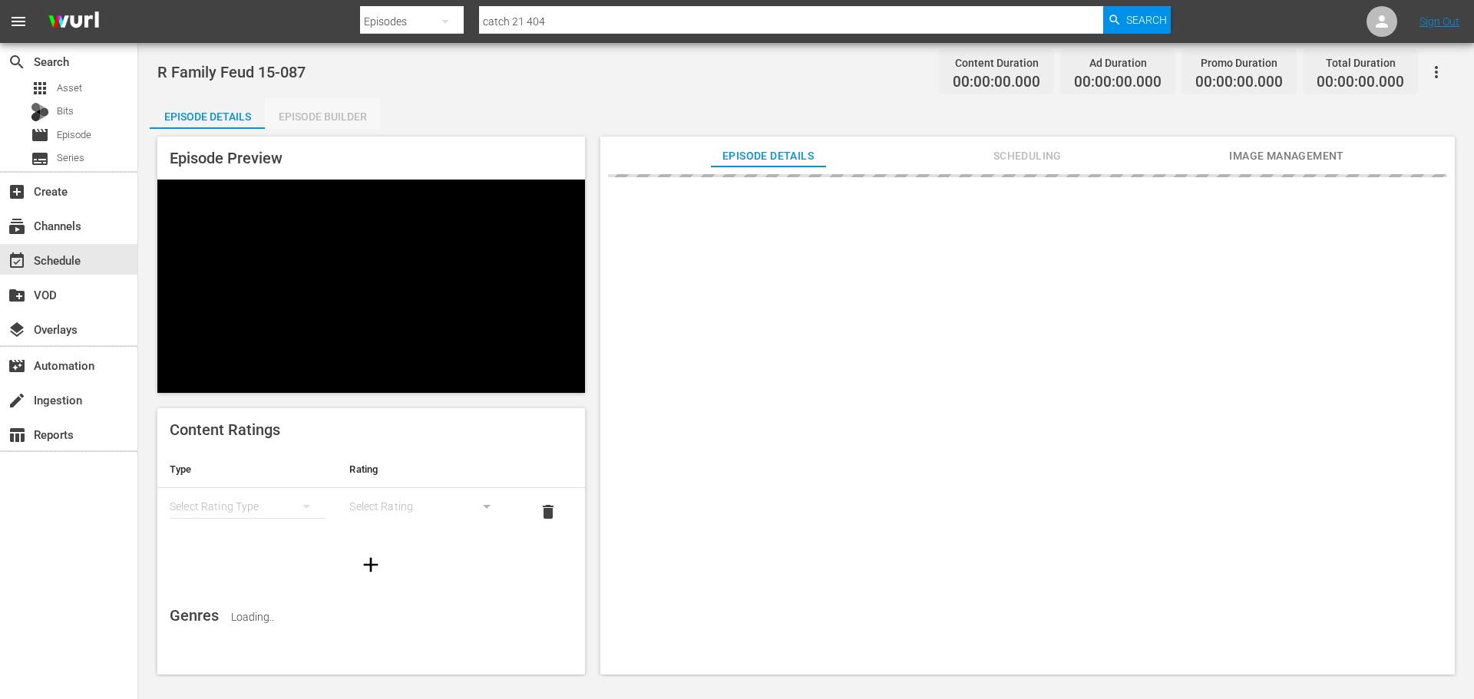
click at [369, 110] on div "Episode Builder" at bounding box center [322, 116] width 115 height 37
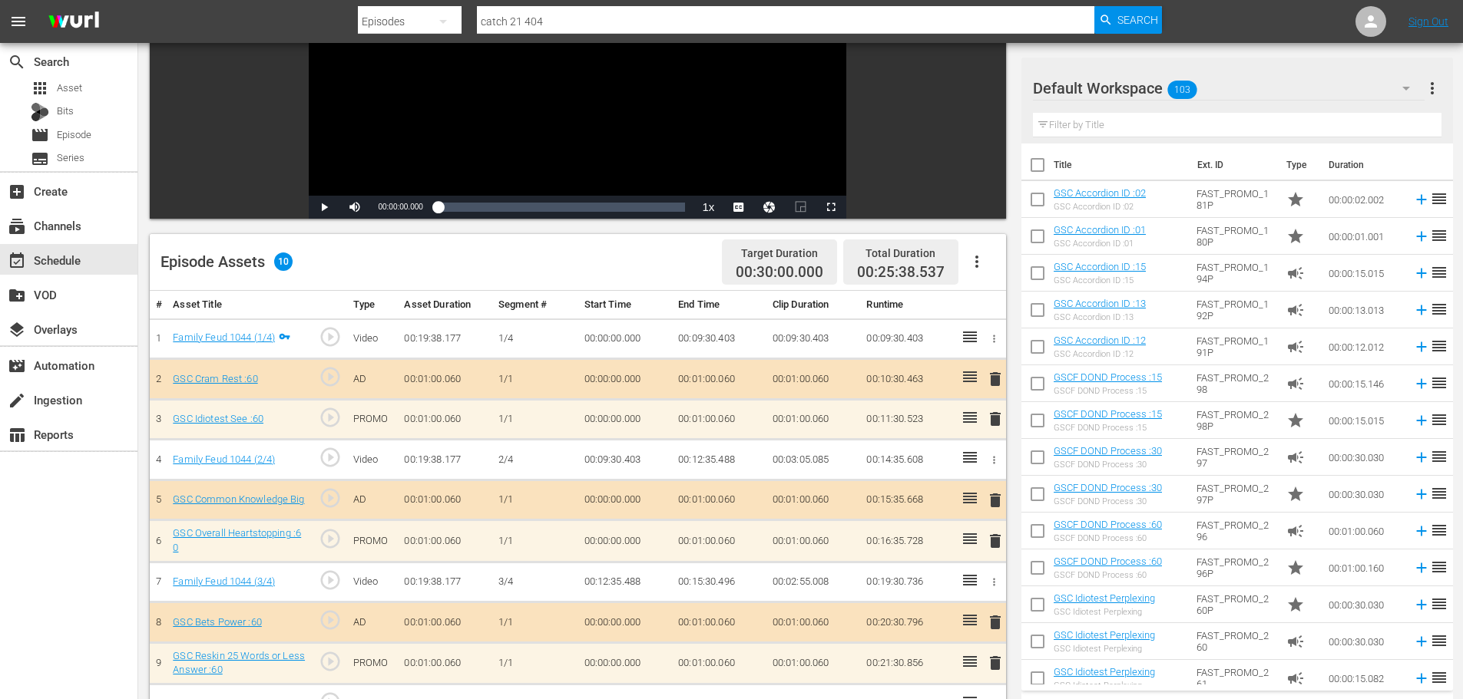
scroll to position [400, 0]
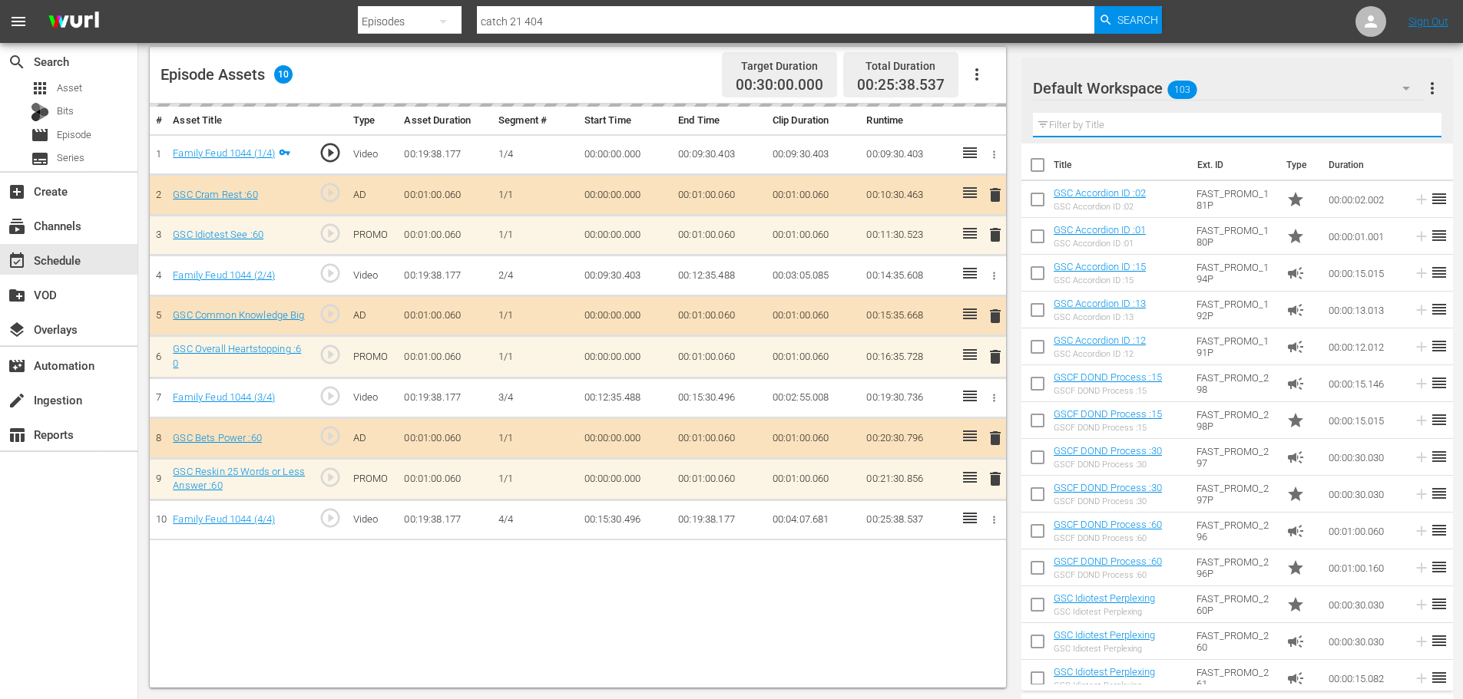
click at [1200, 132] on input "text" at bounding box center [1237, 125] width 408 height 25
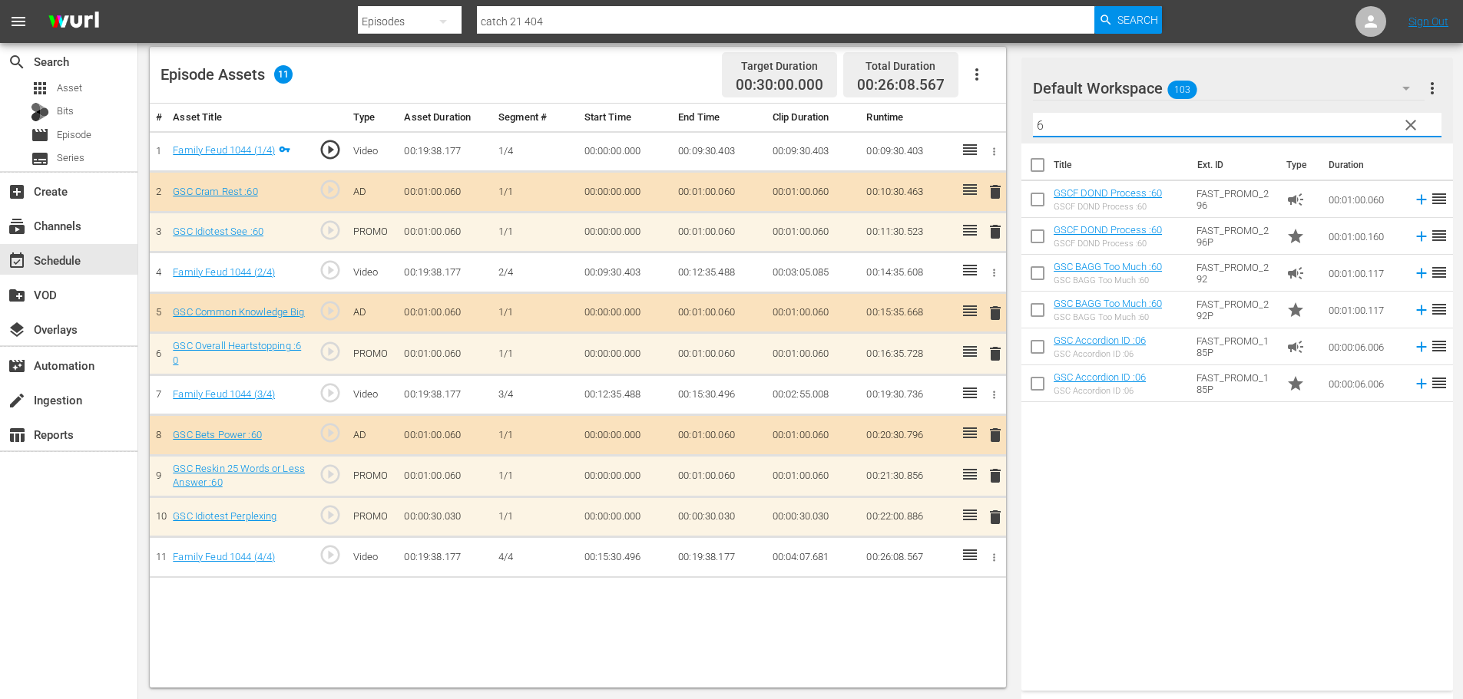
type input "6"
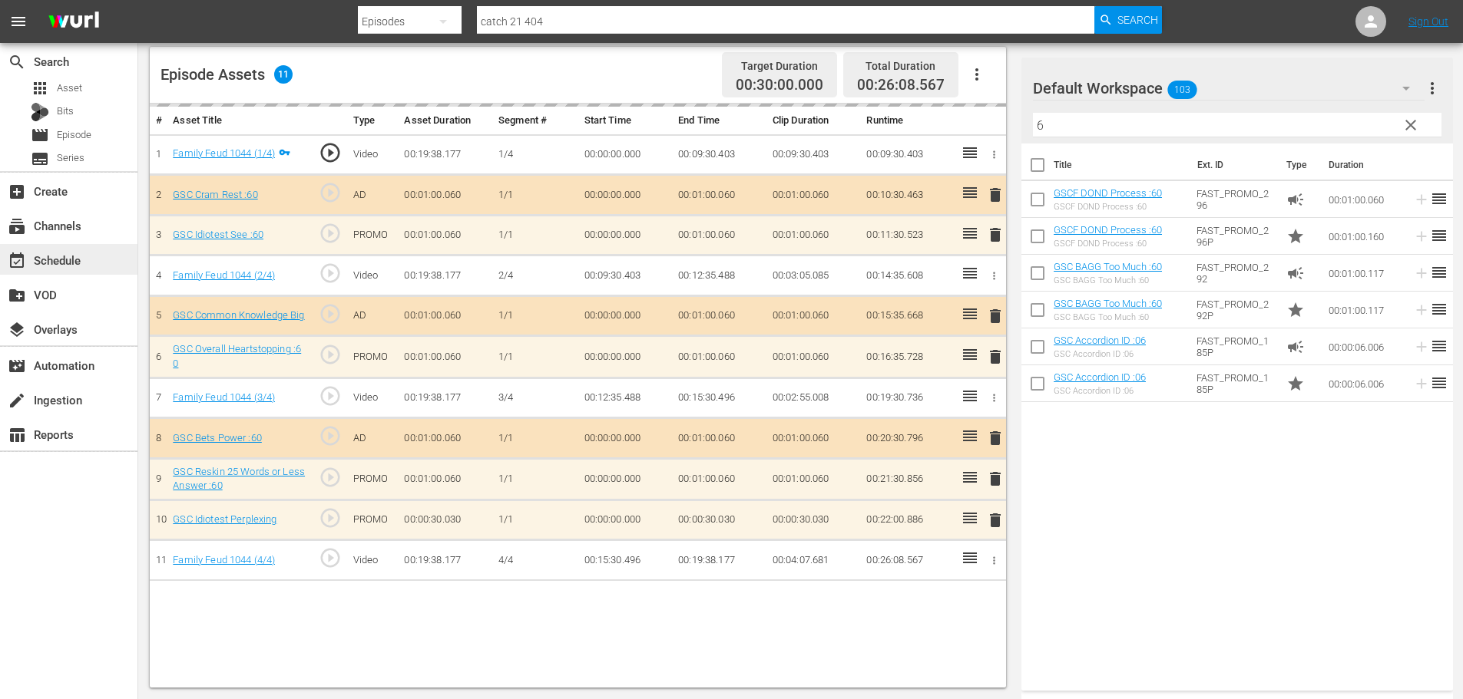
click at [86, 267] on div "event_available Schedule" at bounding box center [68, 259] width 137 height 31
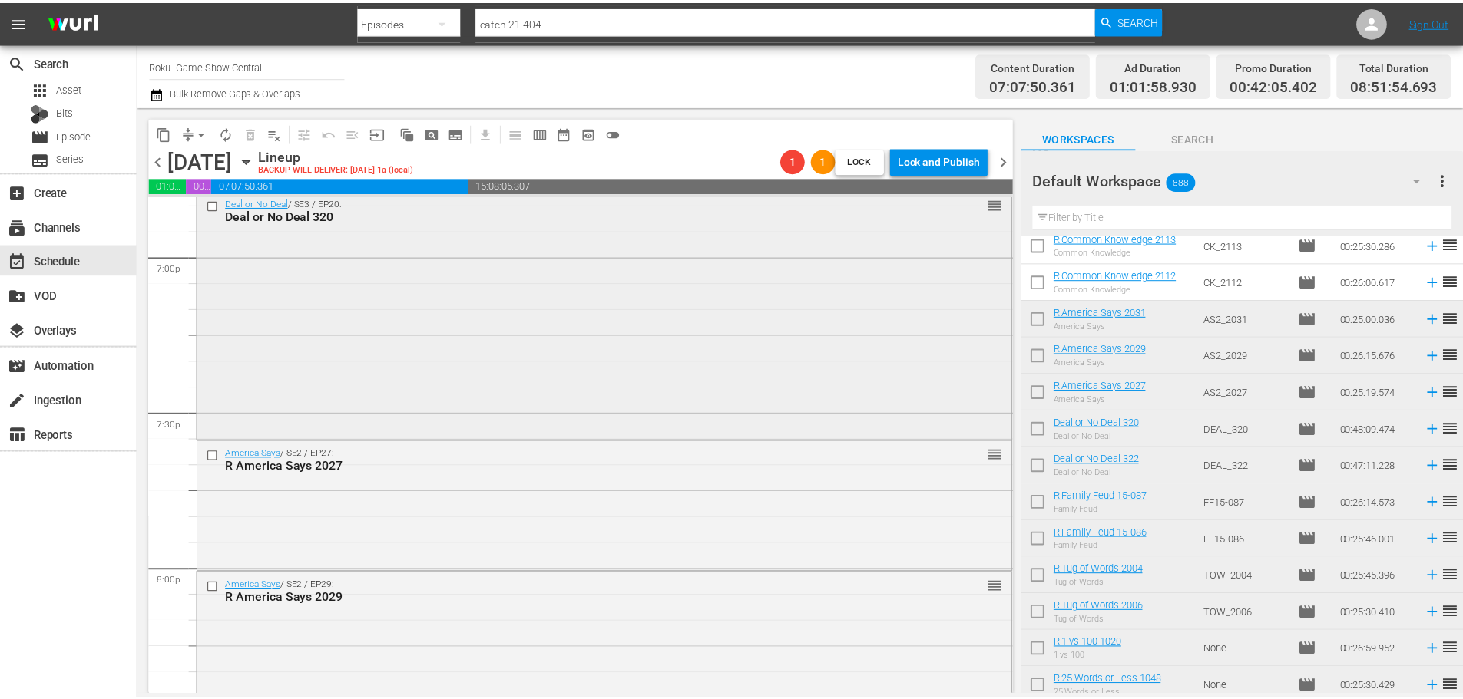
scroll to position [5738, 0]
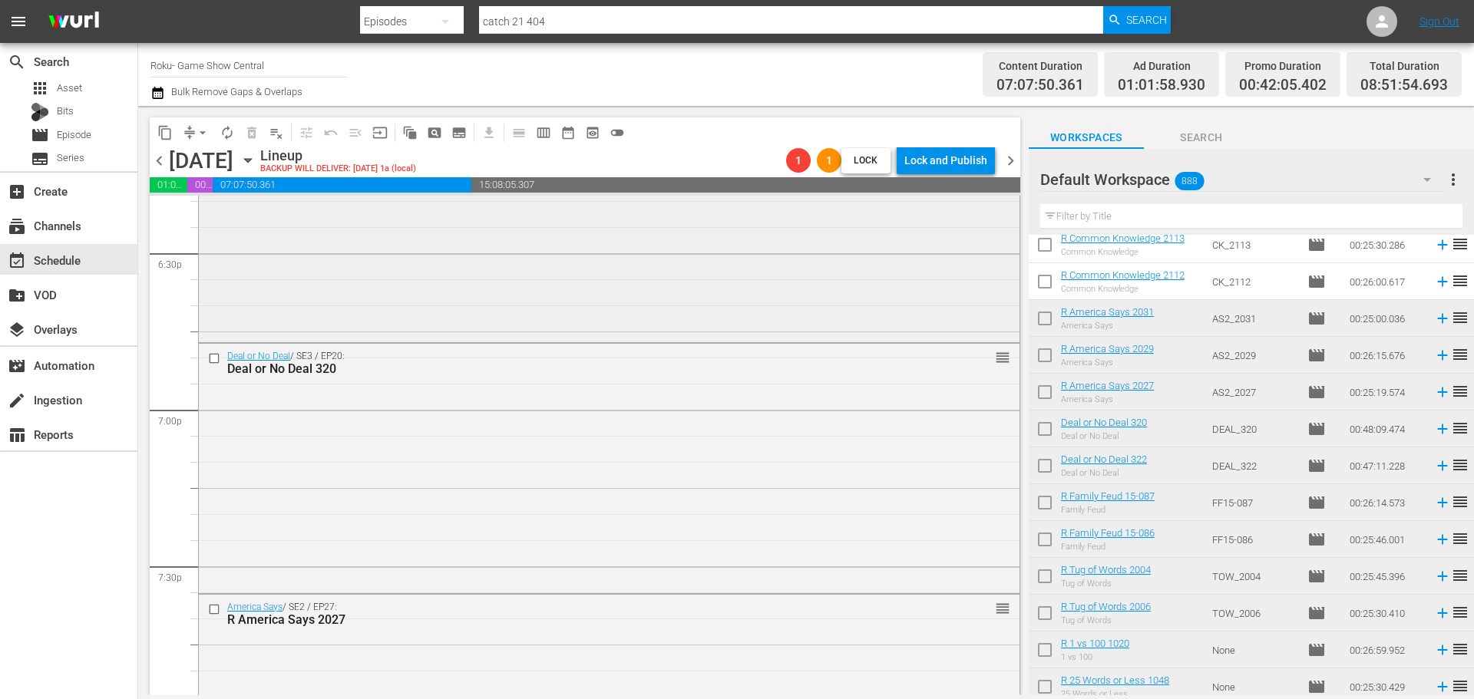
click at [491, 243] on div "Deal or No Deal / SE3 / EP21: Deal or No Deal 322 reorder" at bounding box center [609, 219] width 821 height 242
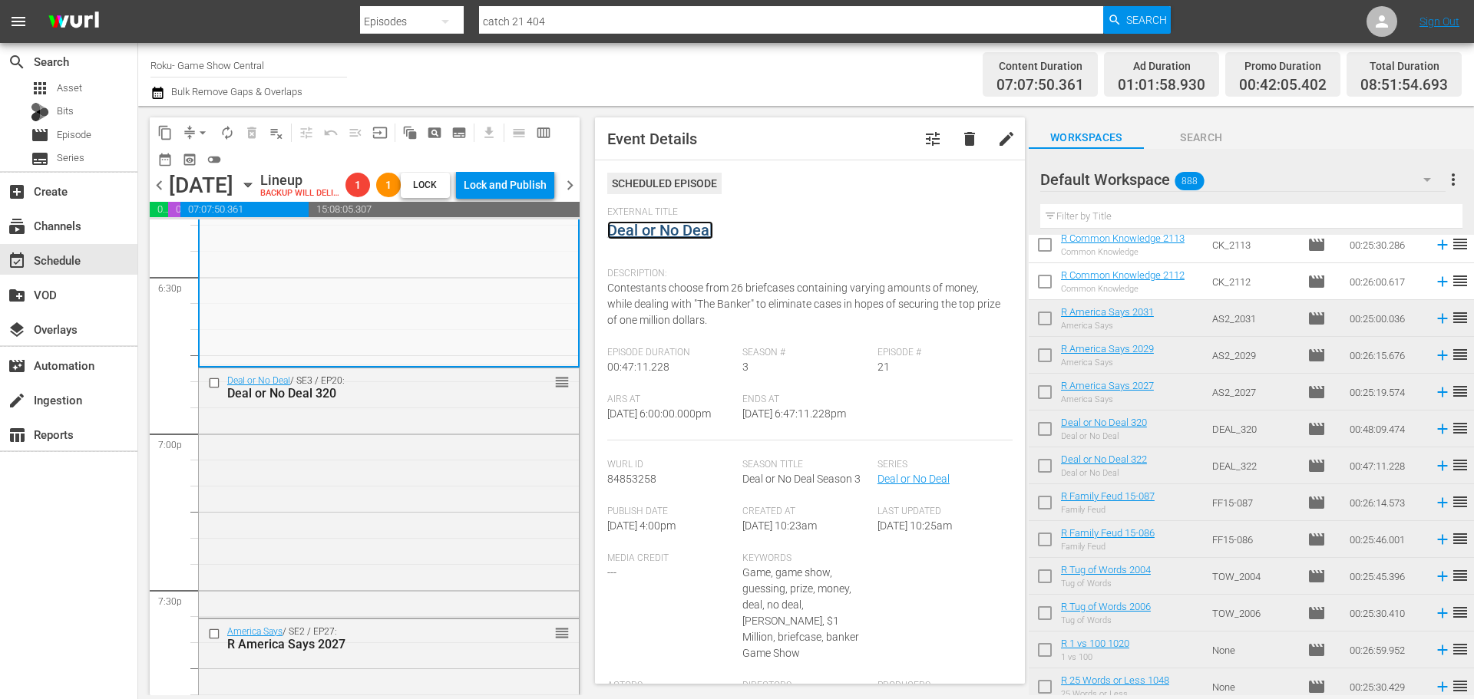
click at [673, 228] on link "Deal or No Deal" at bounding box center [660, 230] width 106 height 18
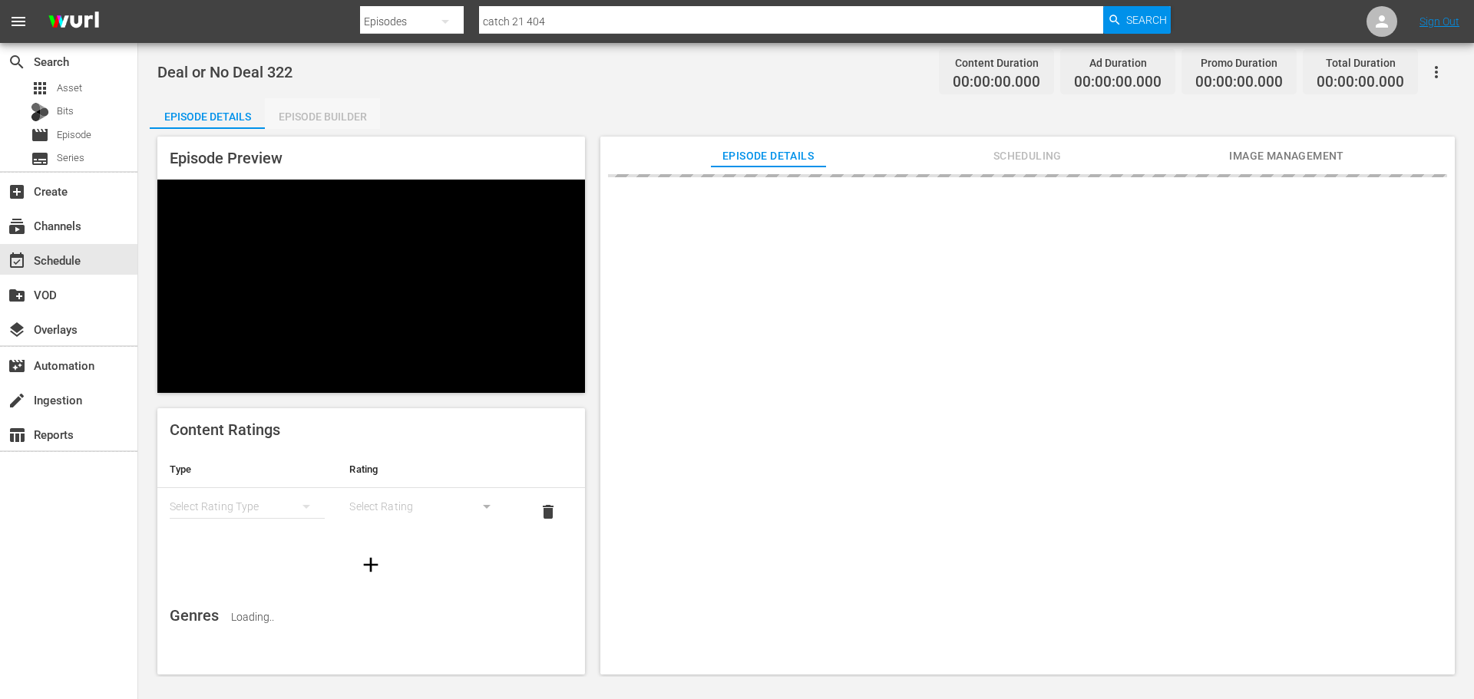
click at [286, 120] on div "Episode Builder" at bounding box center [322, 116] width 115 height 37
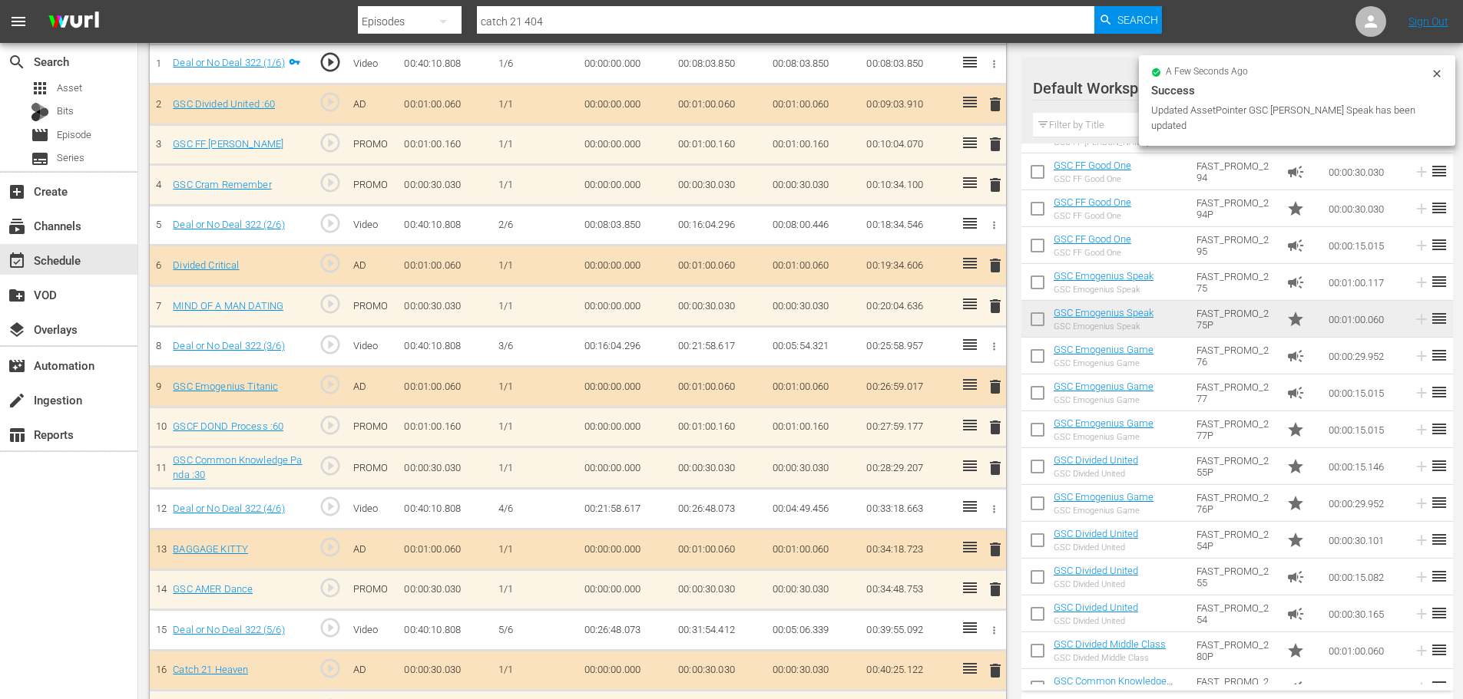
scroll to position [1253, 0]
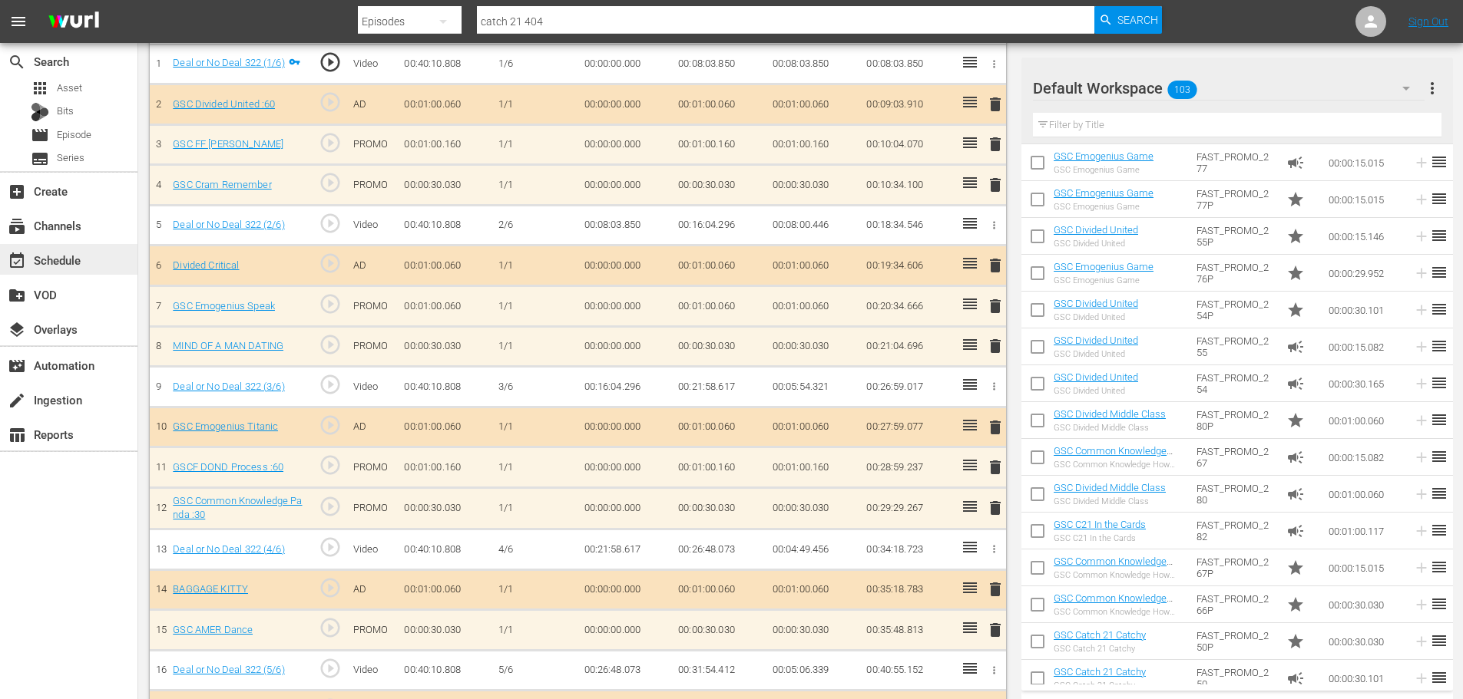
click at [55, 265] on div "event_available Schedule" at bounding box center [43, 258] width 86 height 14
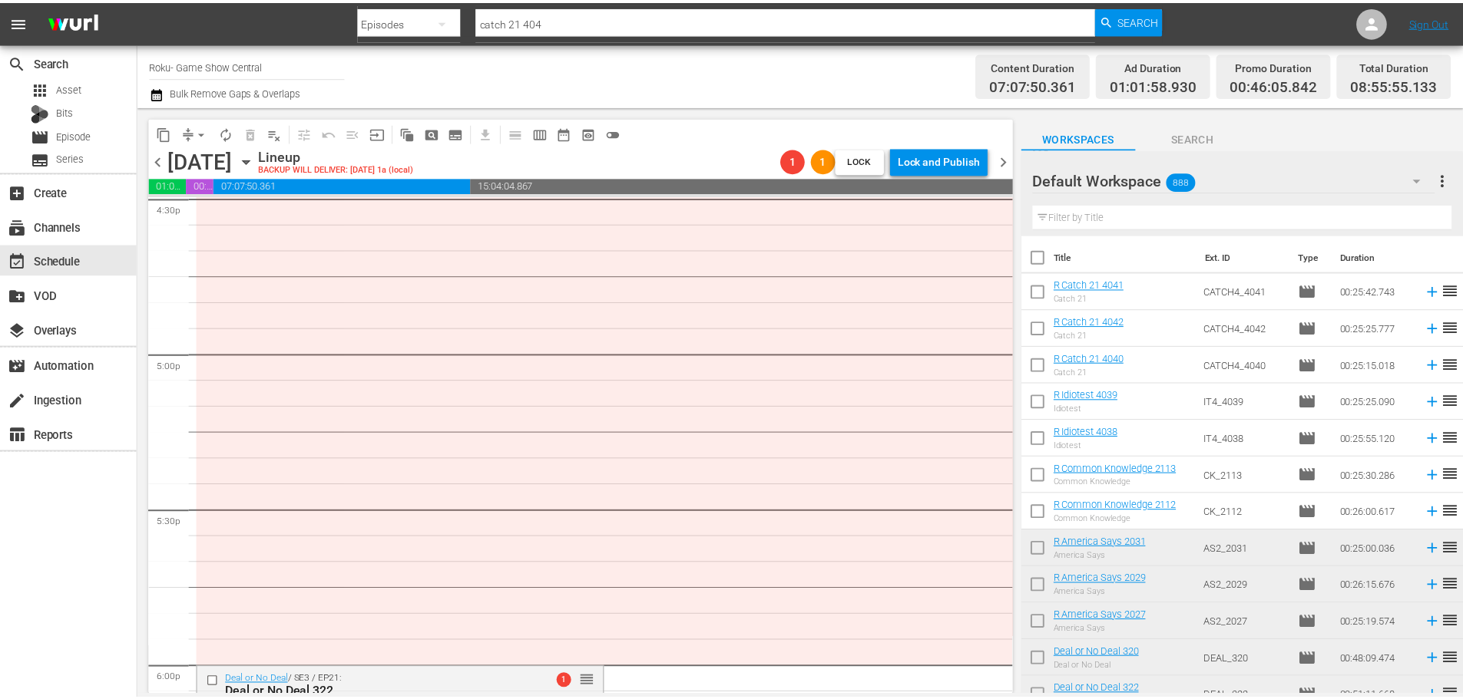
scroll to position [5858, 0]
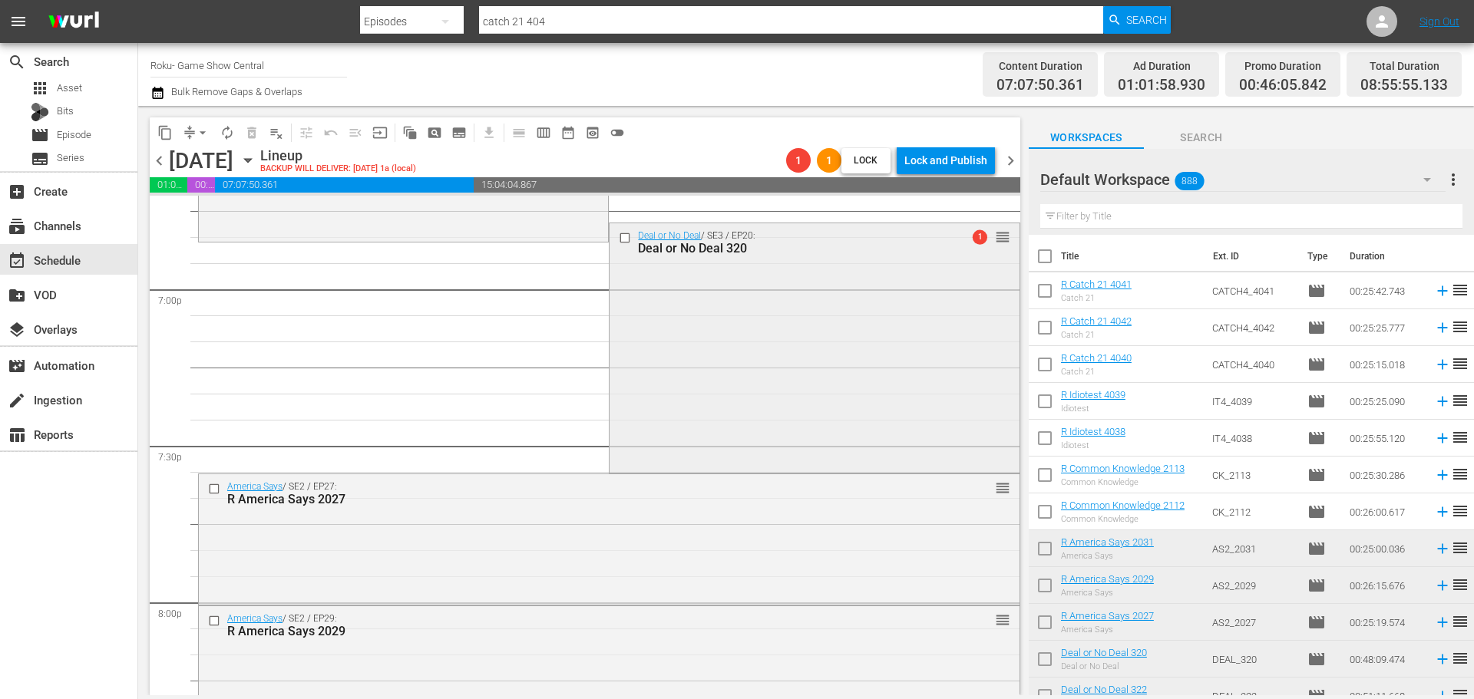
click at [815, 243] on div "Deal or No Deal 320" at bounding box center [789, 248] width 303 height 15
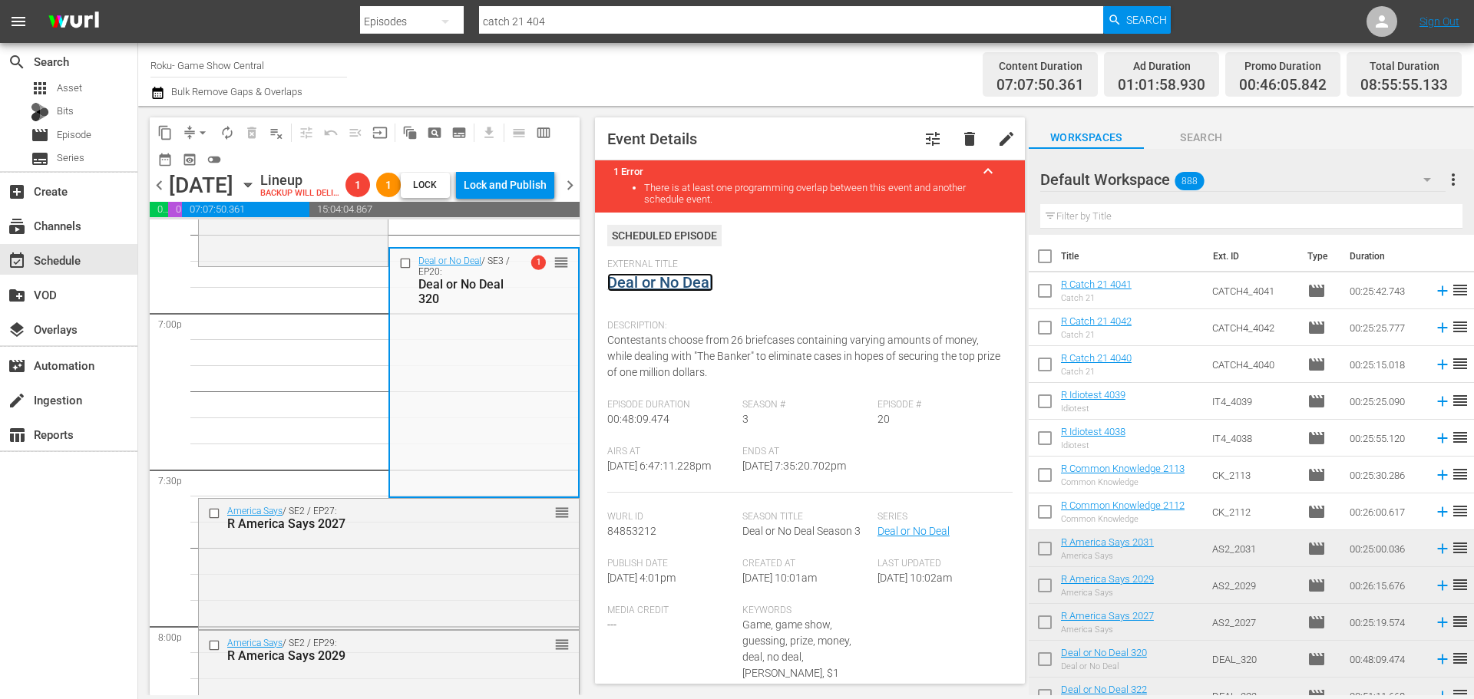
click at [674, 278] on link "Deal or No Deal" at bounding box center [660, 282] width 106 height 18
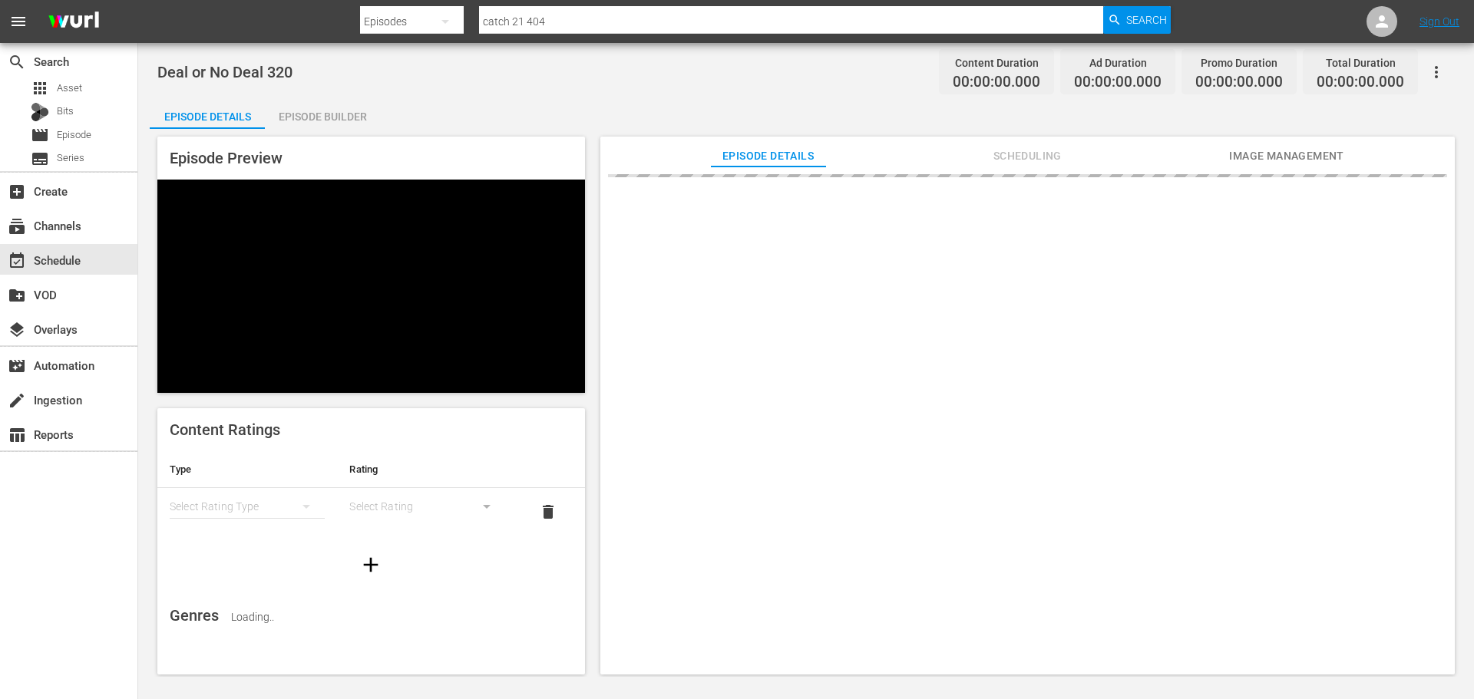
click at [332, 135] on div "Episode Preview Content Ratings Type Rating Select Rating Type Select Rating de…" at bounding box center [806, 408] width 1313 height 558
click at [347, 112] on div "Episode Builder" at bounding box center [322, 116] width 115 height 37
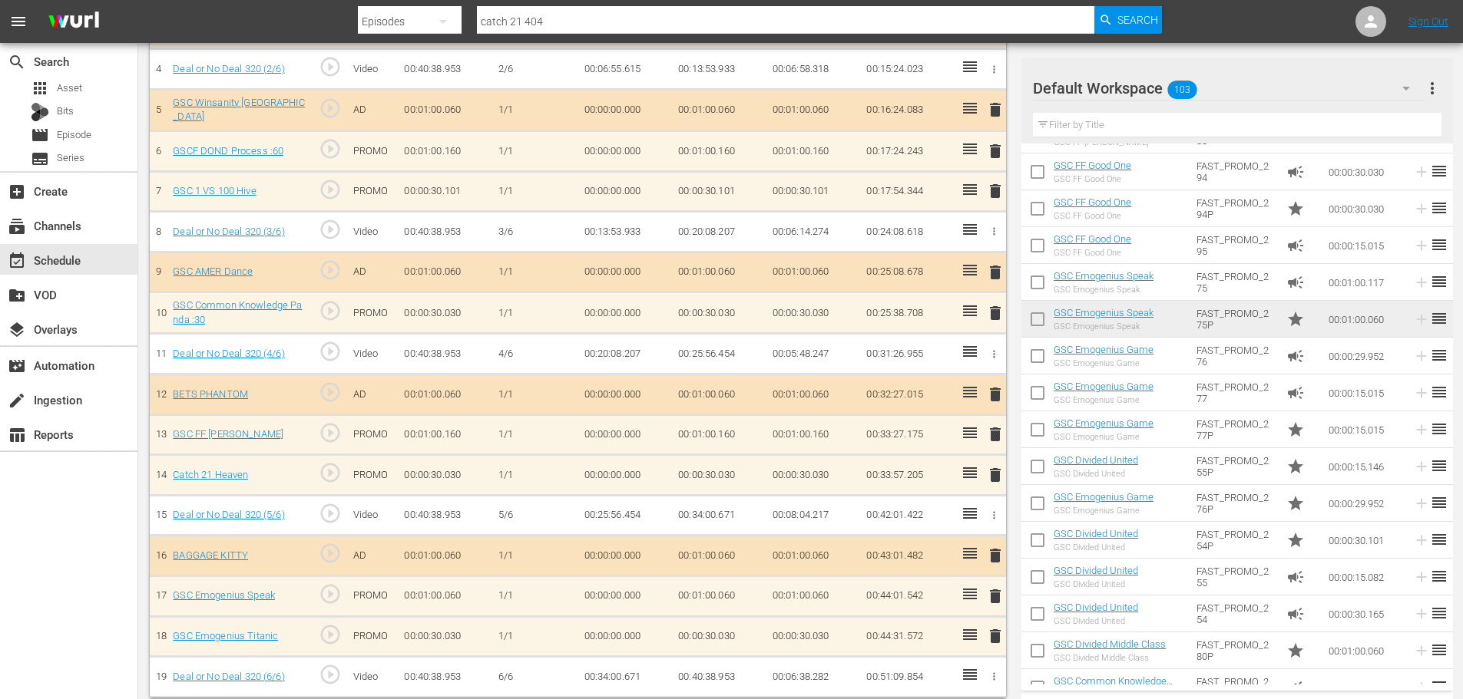
scroll to position [540, 0]
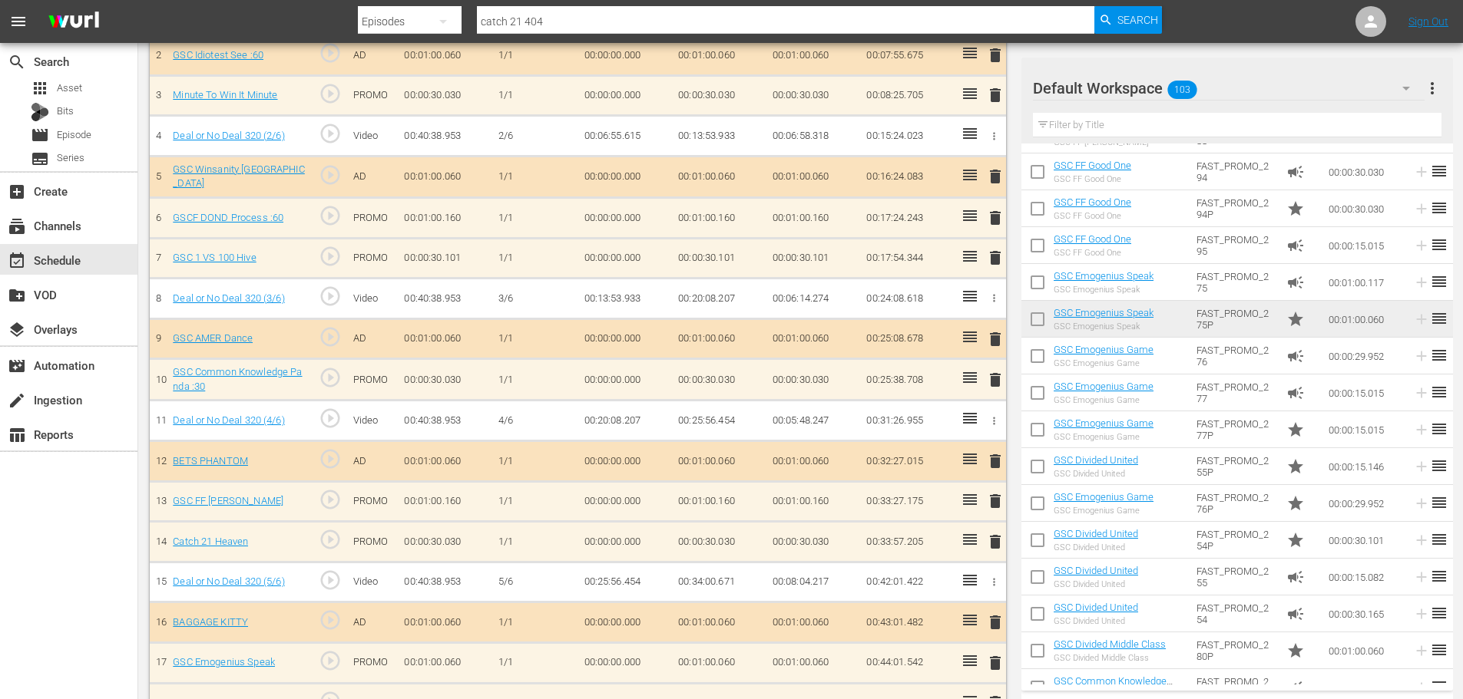
click at [1131, 127] on input "text" at bounding box center [1237, 125] width 408 height 25
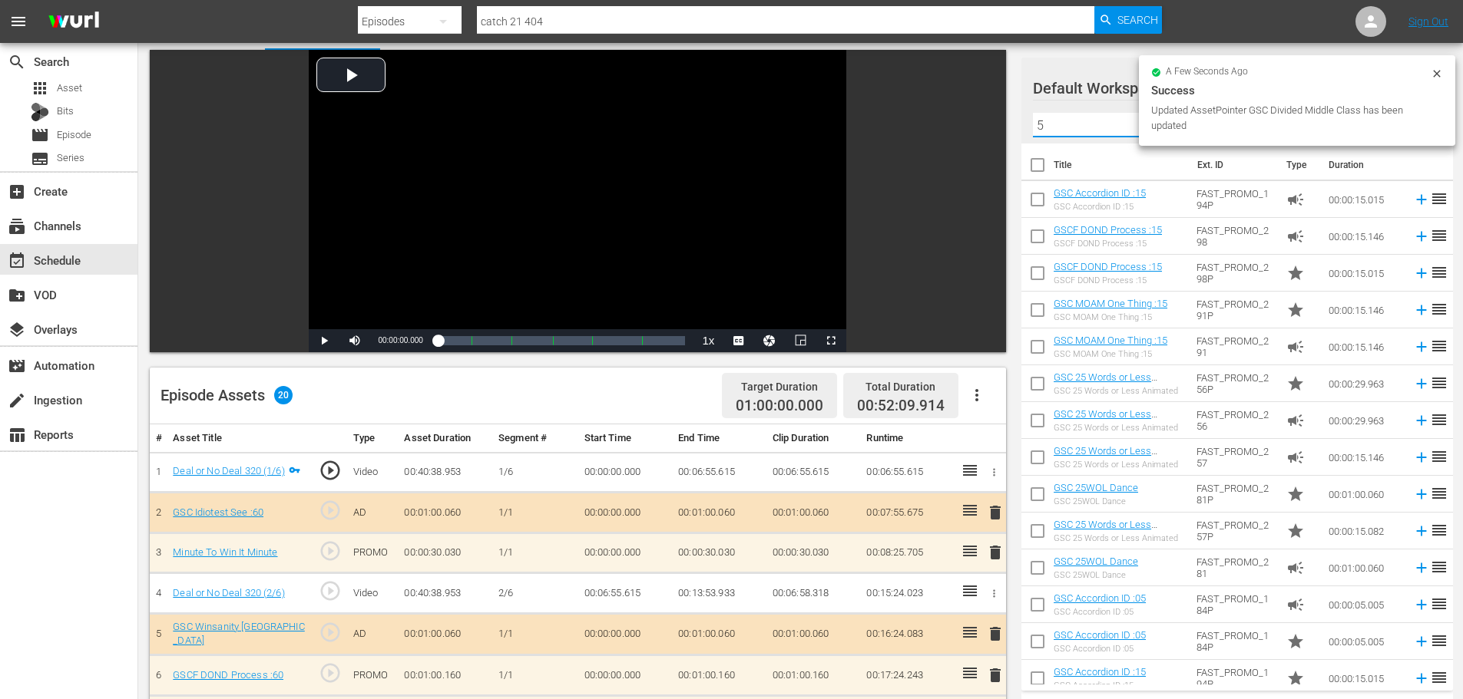
scroll to position [463, 0]
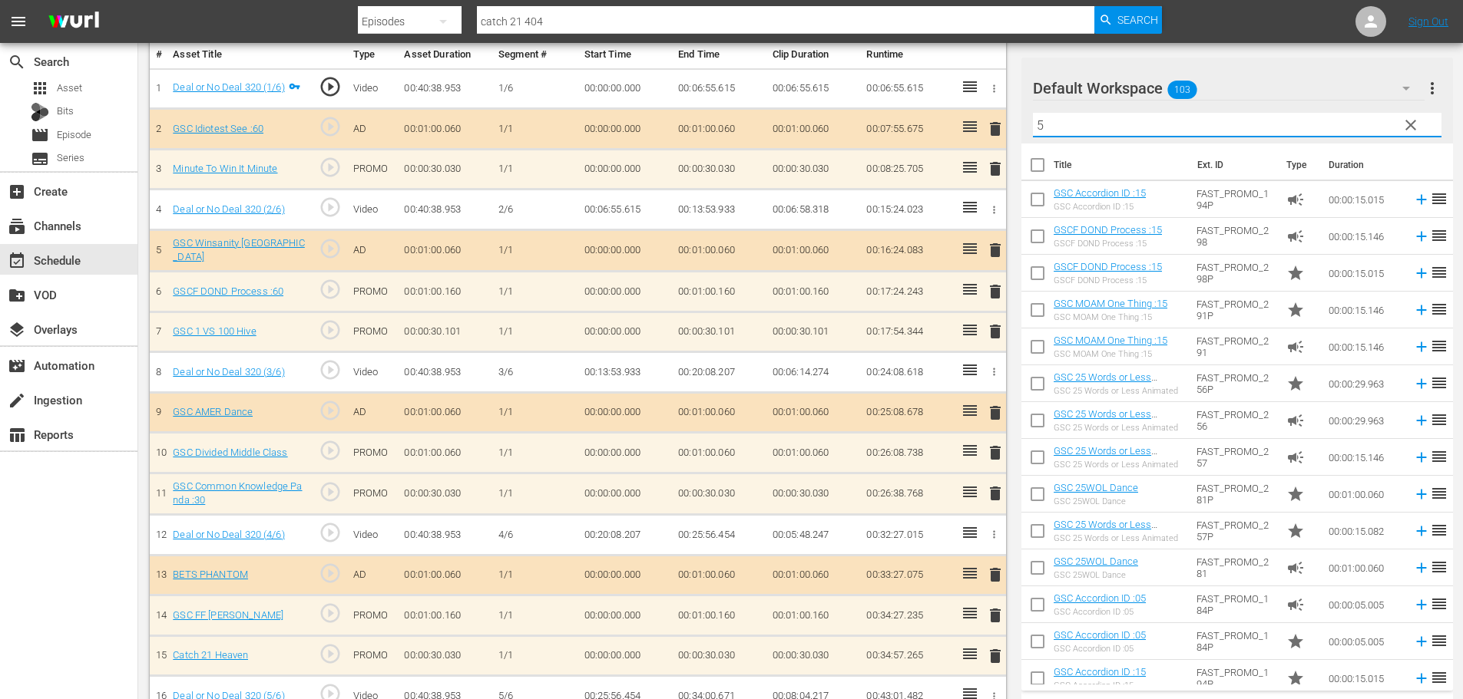
type input "5"
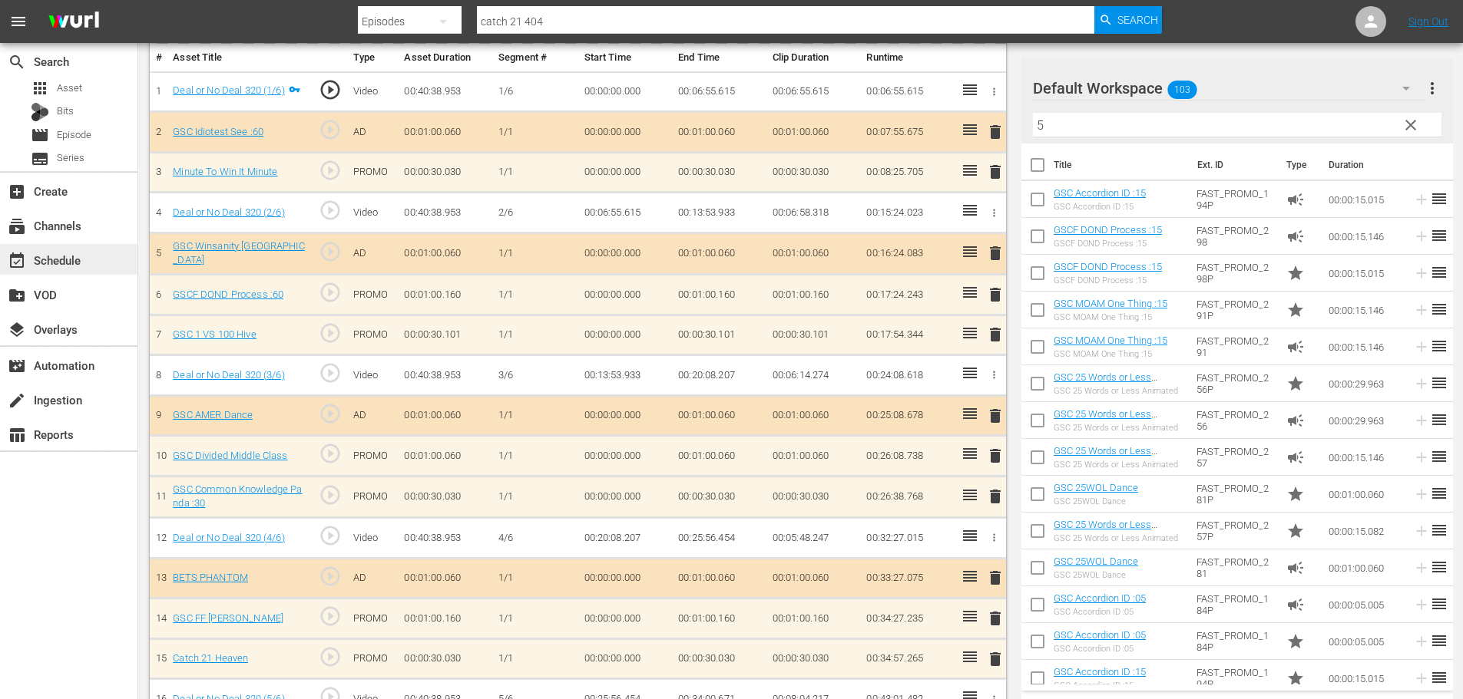
click at [55, 260] on div "event_available Schedule" at bounding box center [43, 258] width 86 height 14
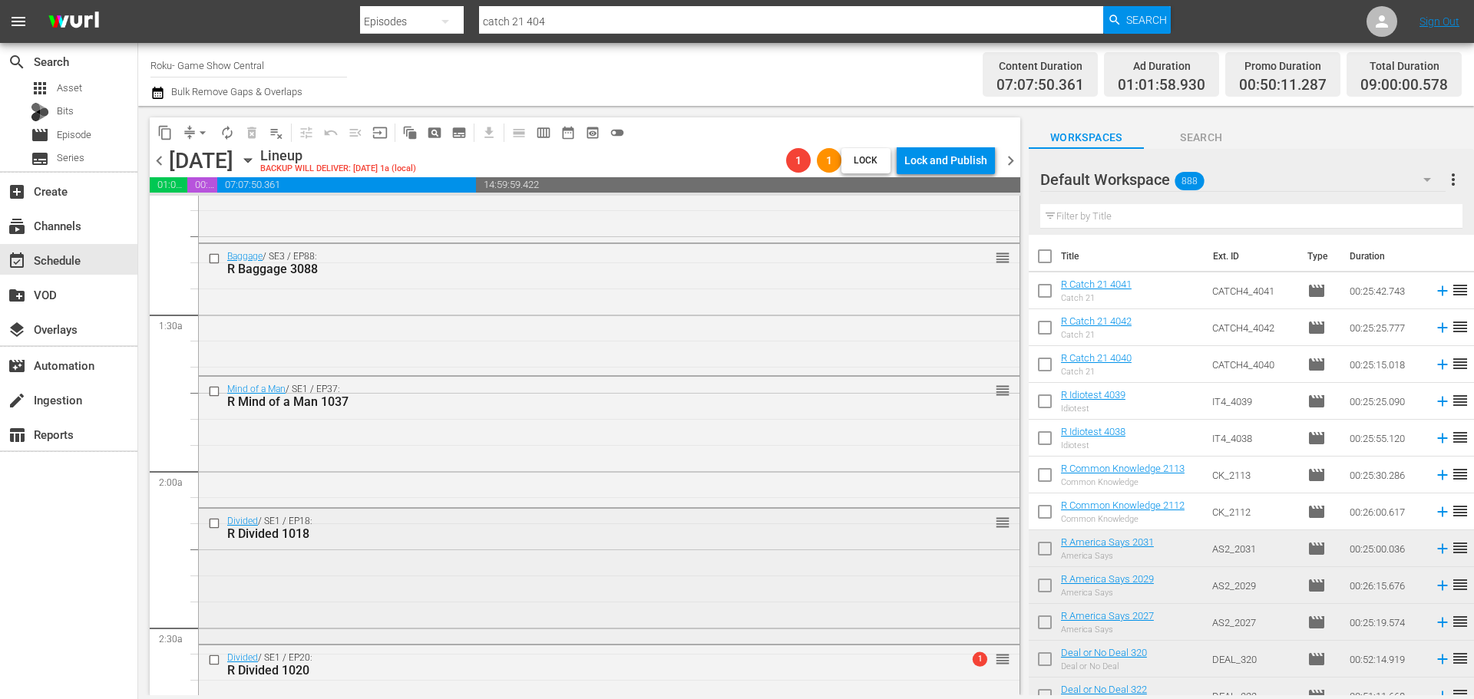
scroll to position [614, 0]
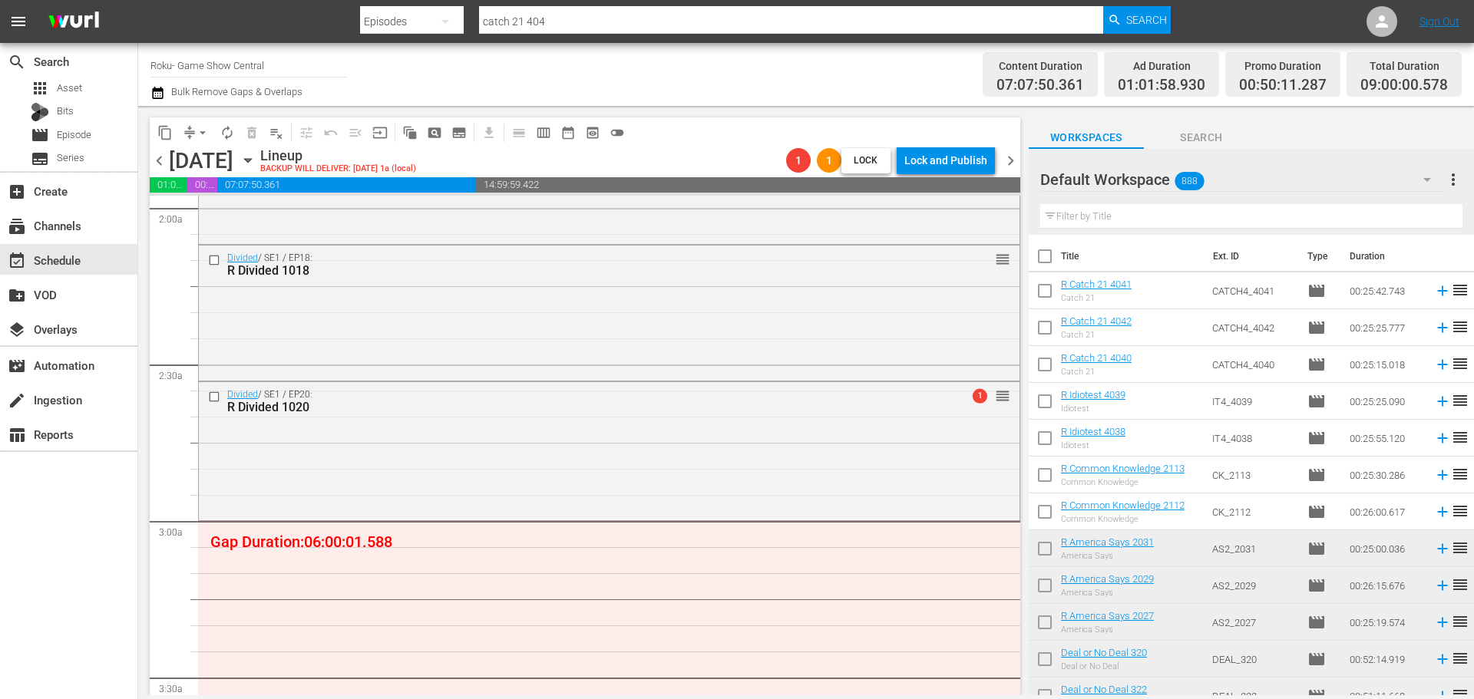
click at [256, 155] on icon "button" at bounding box center [248, 160] width 17 height 17
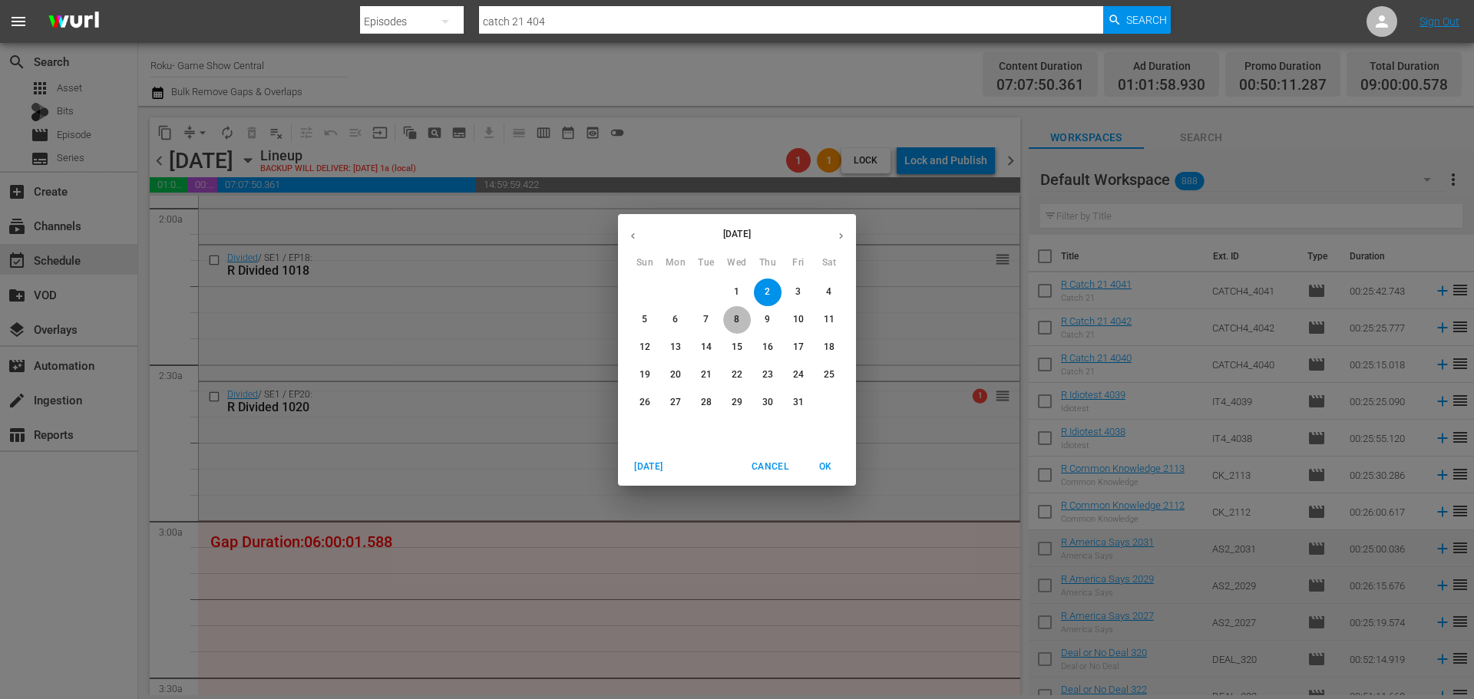
click at [737, 315] on p "8" at bounding box center [736, 319] width 5 height 13
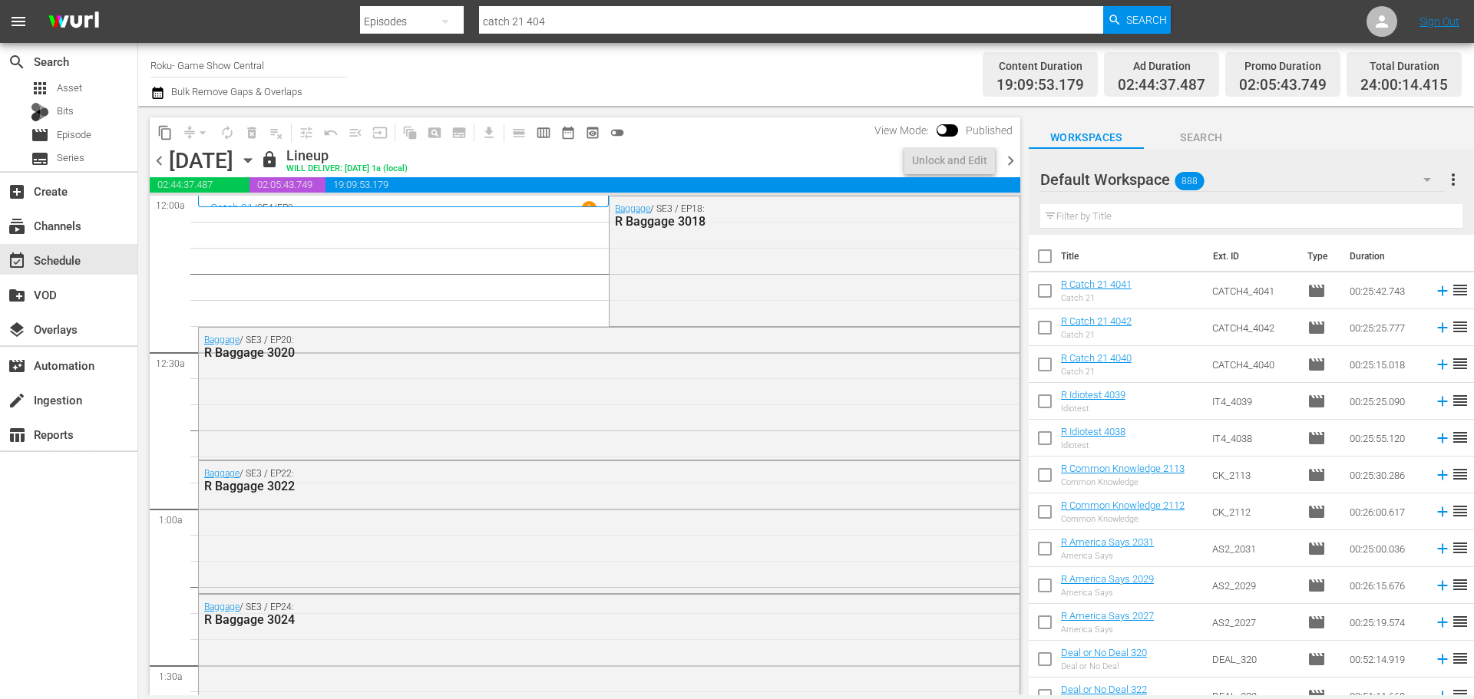
click at [941, 147] on div "content_copy compress arrow_drop_down autorenew_outlined delete_forever_outline…" at bounding box center [585, 132] width 871 height 30
click at [950, 155] on div "Unlock and Edit" at bounding box center [949, 161] width 75 height 28
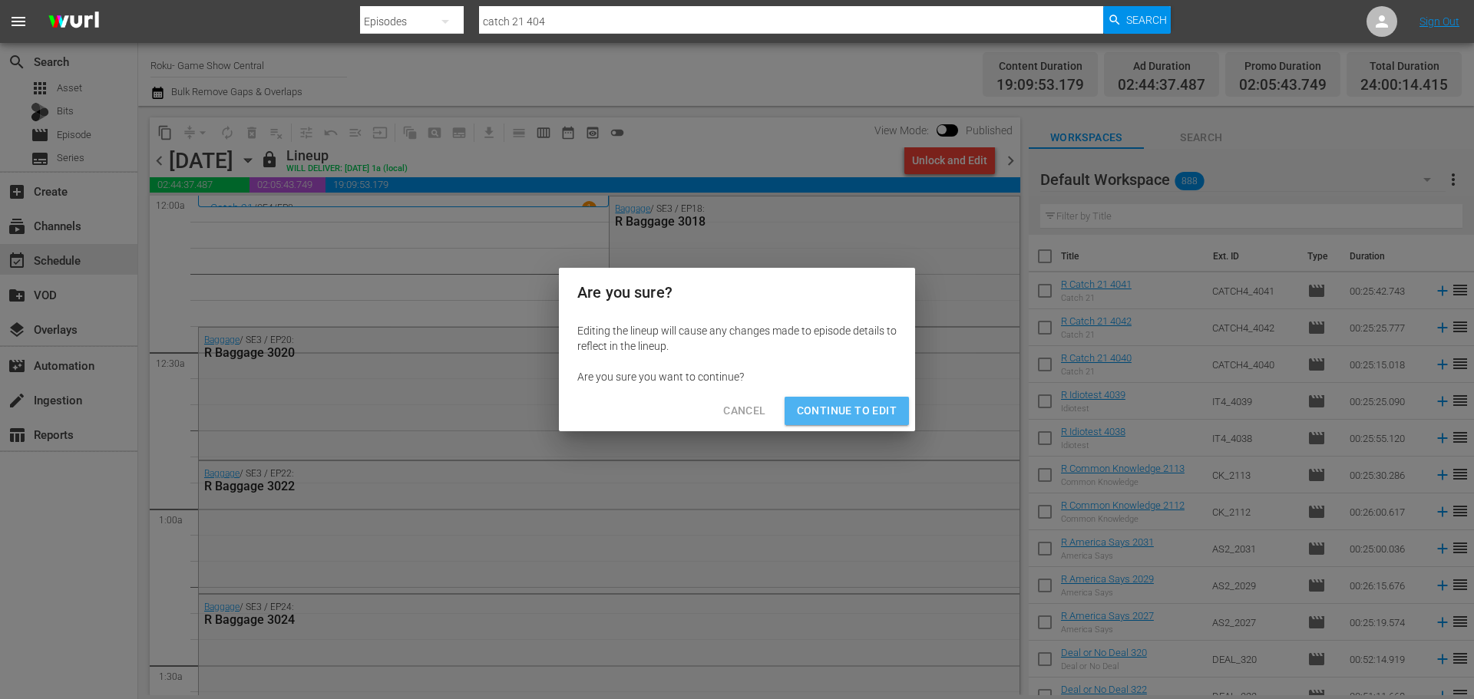
click at [874, 422] on button "Continue to Edit" at bounding box center [847, 411] width 124 height 28
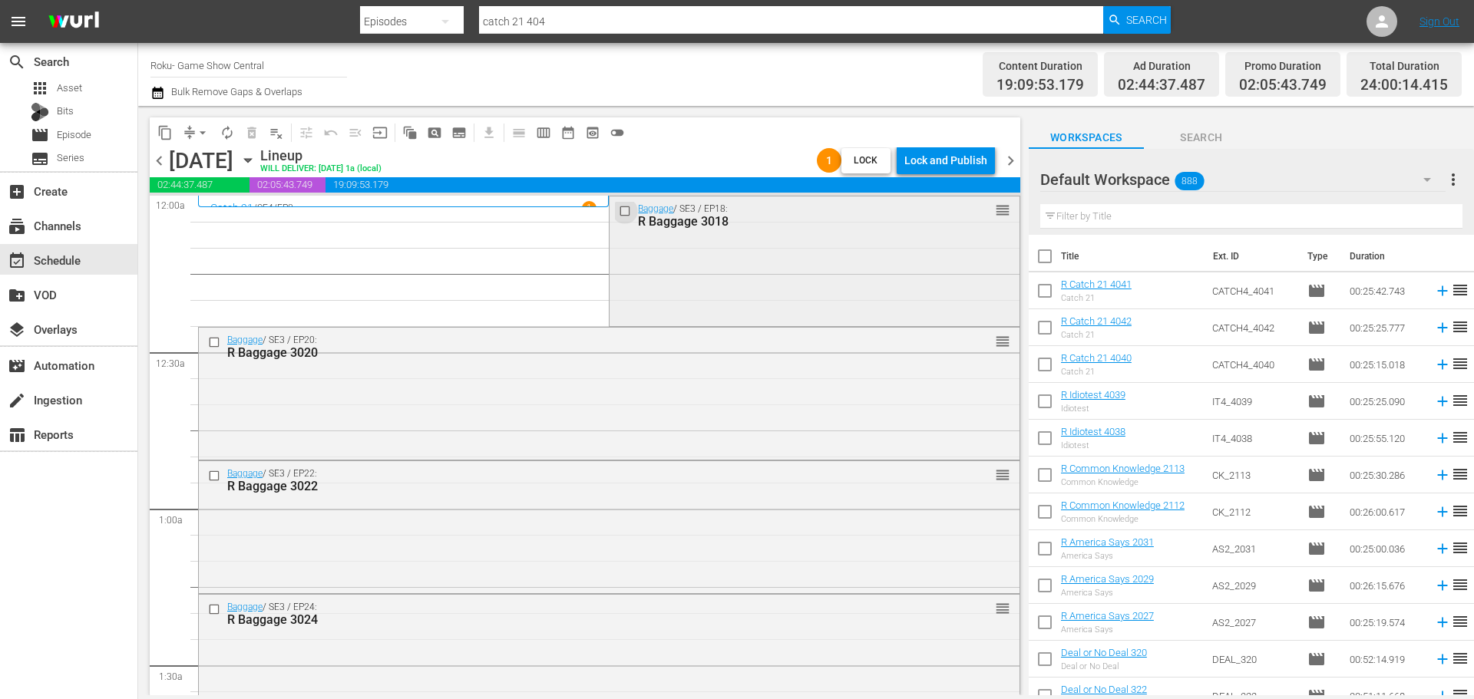
click at [626, 212] on input "checkbox" at bounding box center [627, 210] width 16 height 13
click at [217, 342] on input "checkbox" at bounding box center [216, 342] width 16 height 13
click at [210, 477] on input "checkbox" at bounding box center [216, 476] width 16 height 13
click at [216, 610] on input "checkbox" at bounding box center [216, 609] width 16 height 13
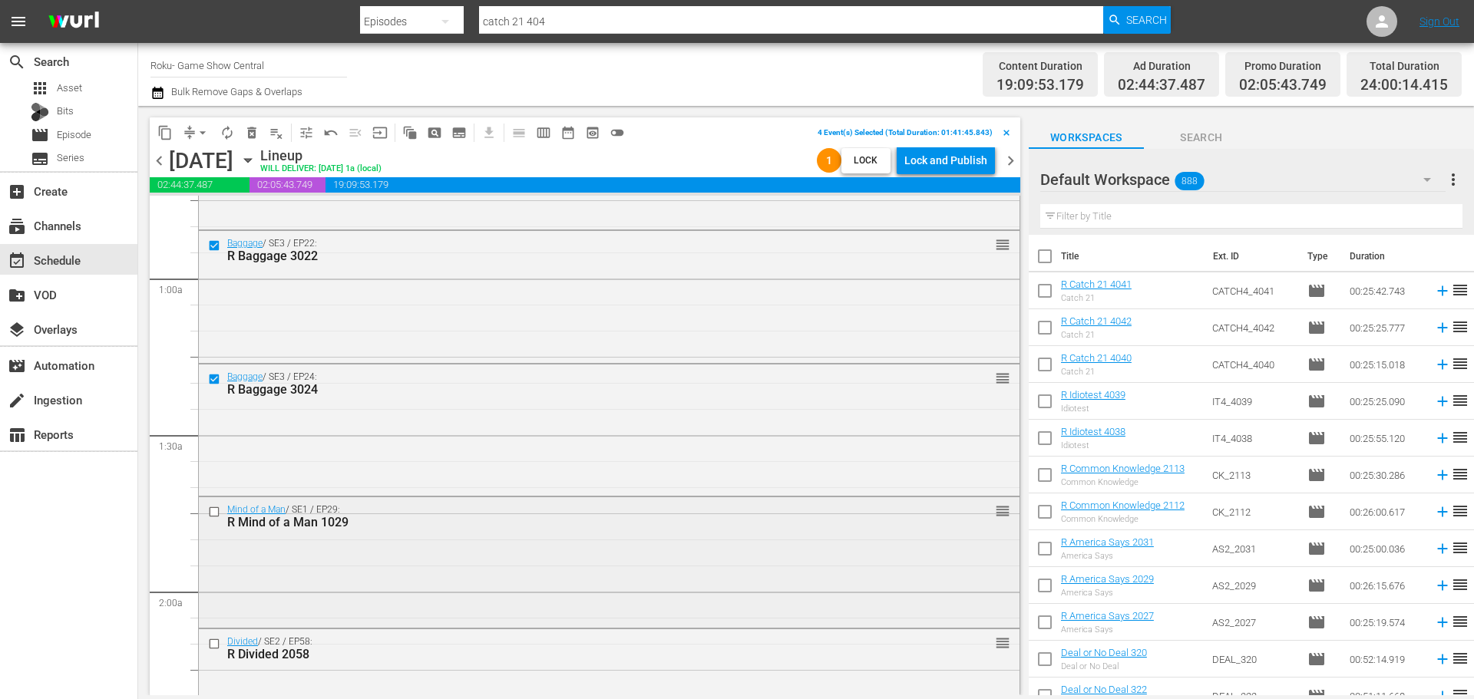
click at [215, 512] on input "checkbox" at bounding box center [216, 511] width 16 height 13
click at [211, 646] on input "checkbox" at bounding box center [216, 644] width 16 height 13
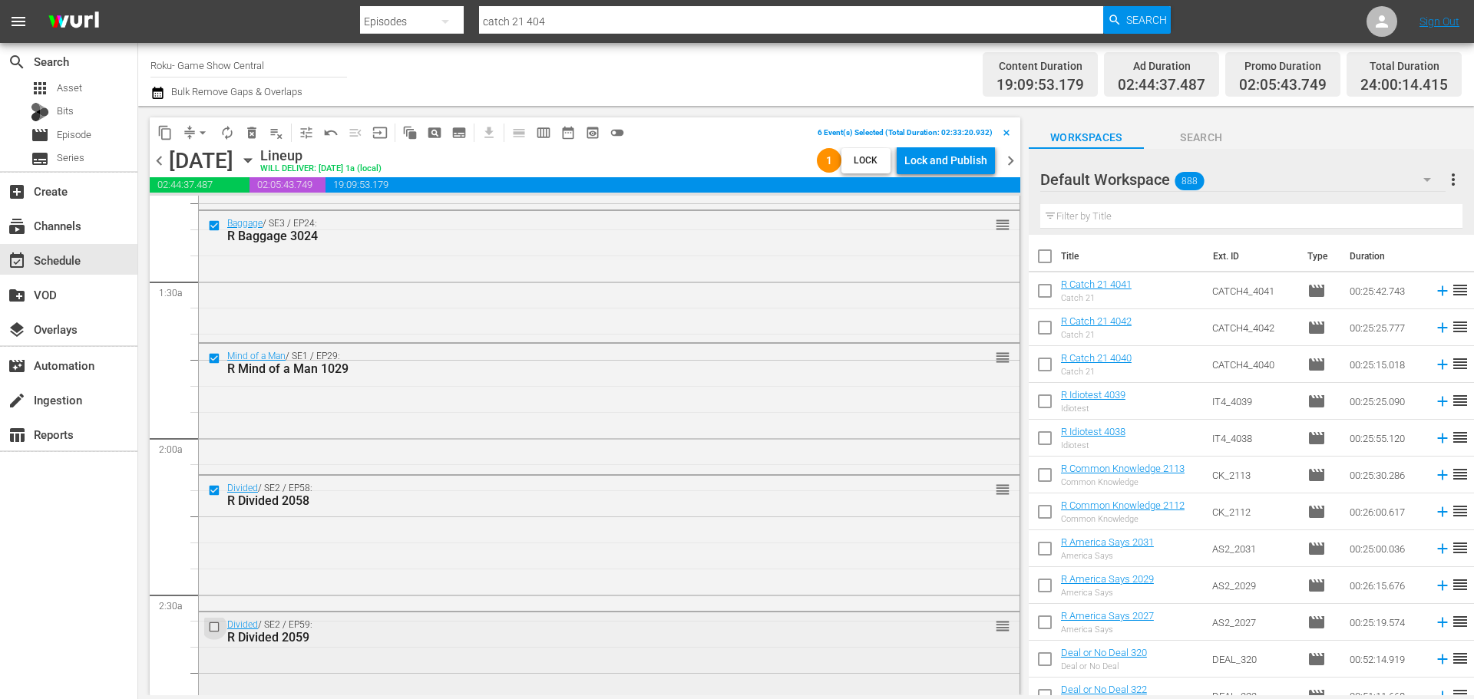
click at [215, 627] on input "checkbox" at bounding box center [216, 627] width 16 height 13
click at [167, 134] on span "content_copy" at bounding box center [164, 132] width 15 height 15
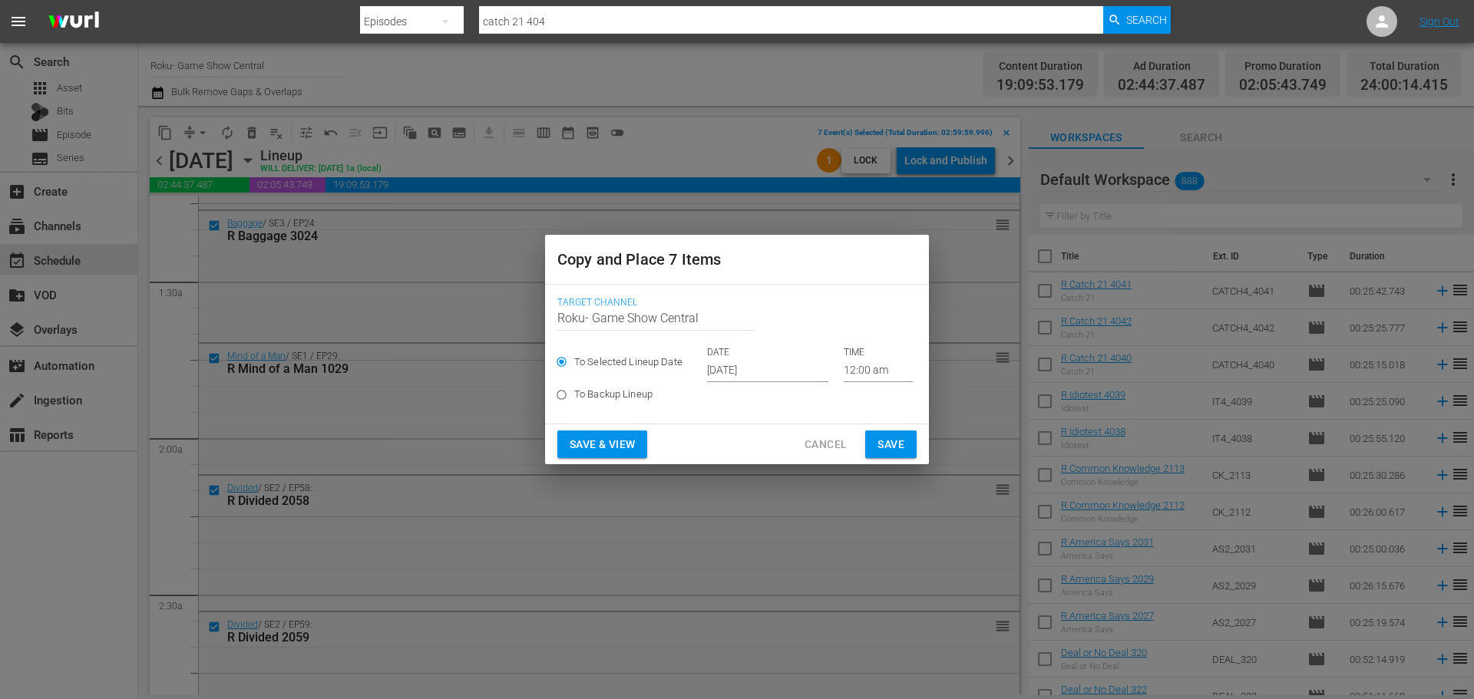
click at [775, 380] on input "[DATE]" at bounding box center [767, 370] width 121 height 23
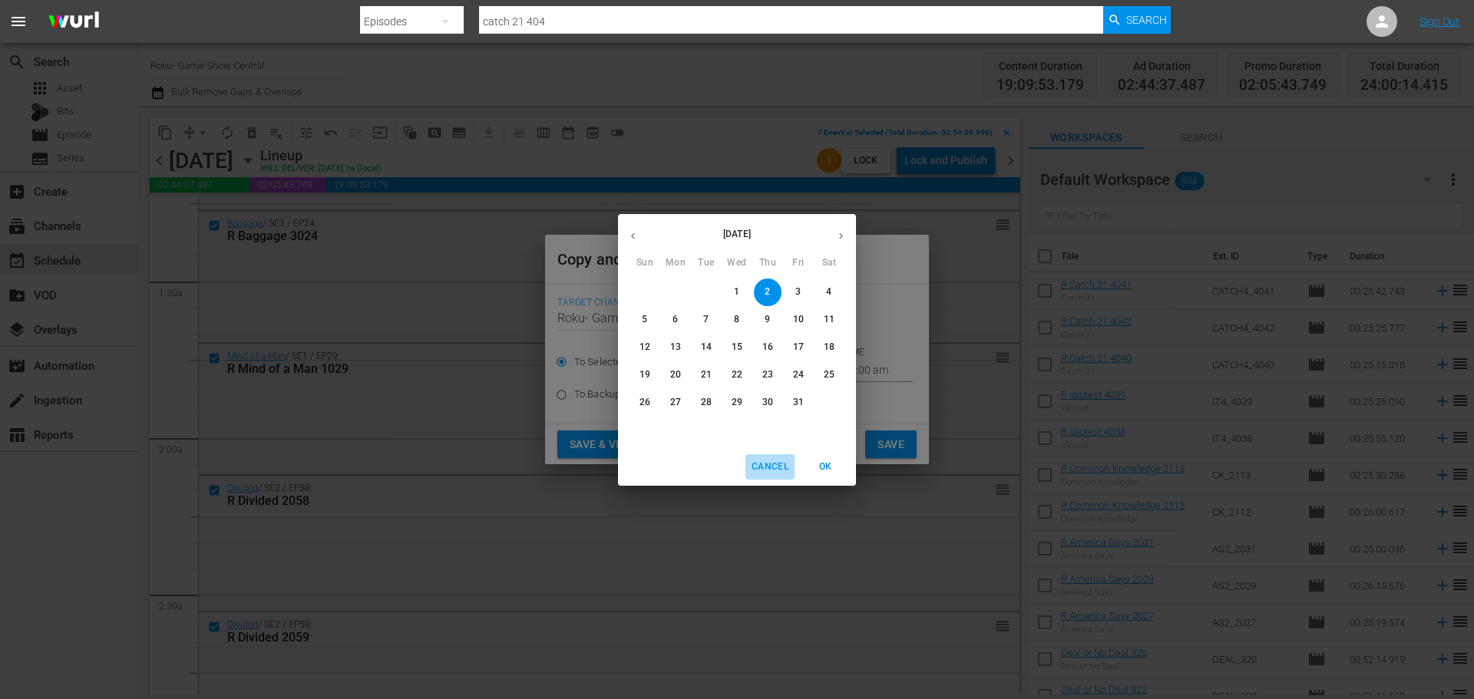
click at [784, 477] on button "Cancel" at bounding box center [770, 467] width 49 height 25
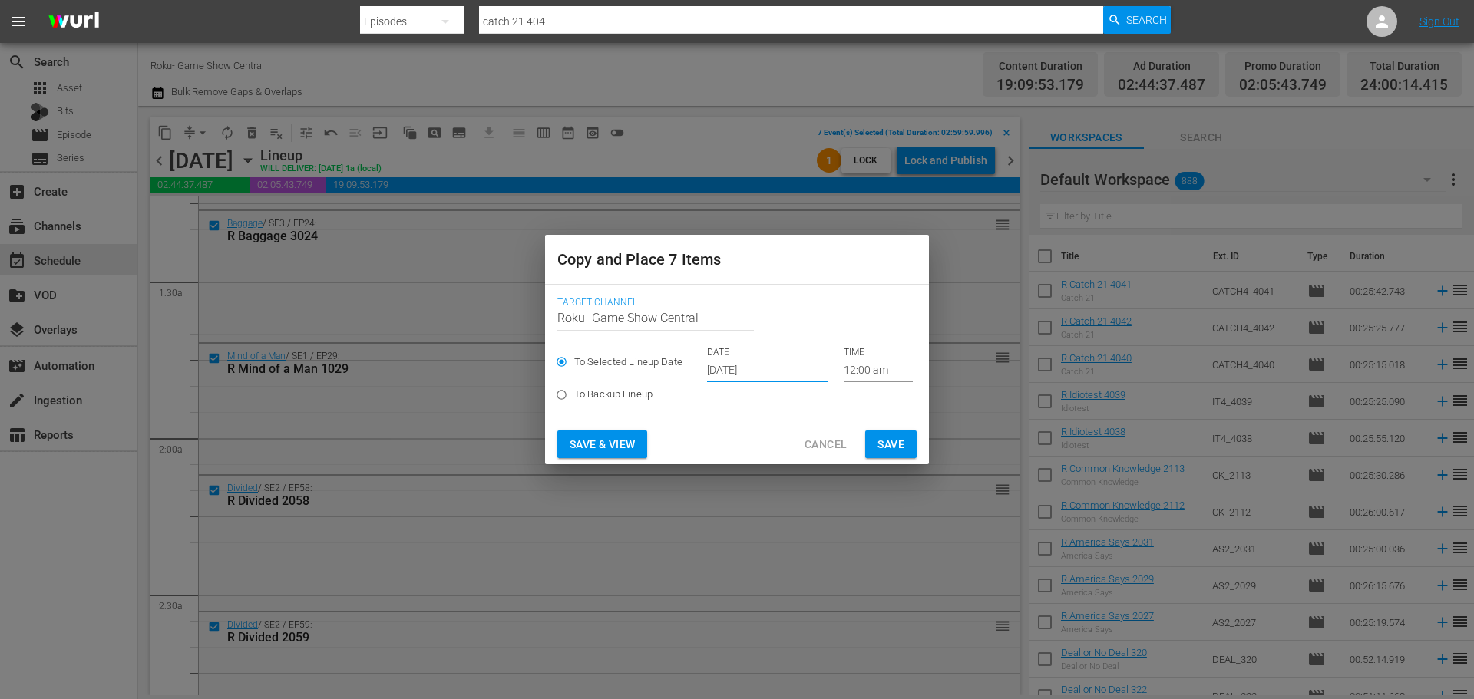
click at [852, 364] on input "12:00 am" at bounding box center [878, 370] width 69 height 23
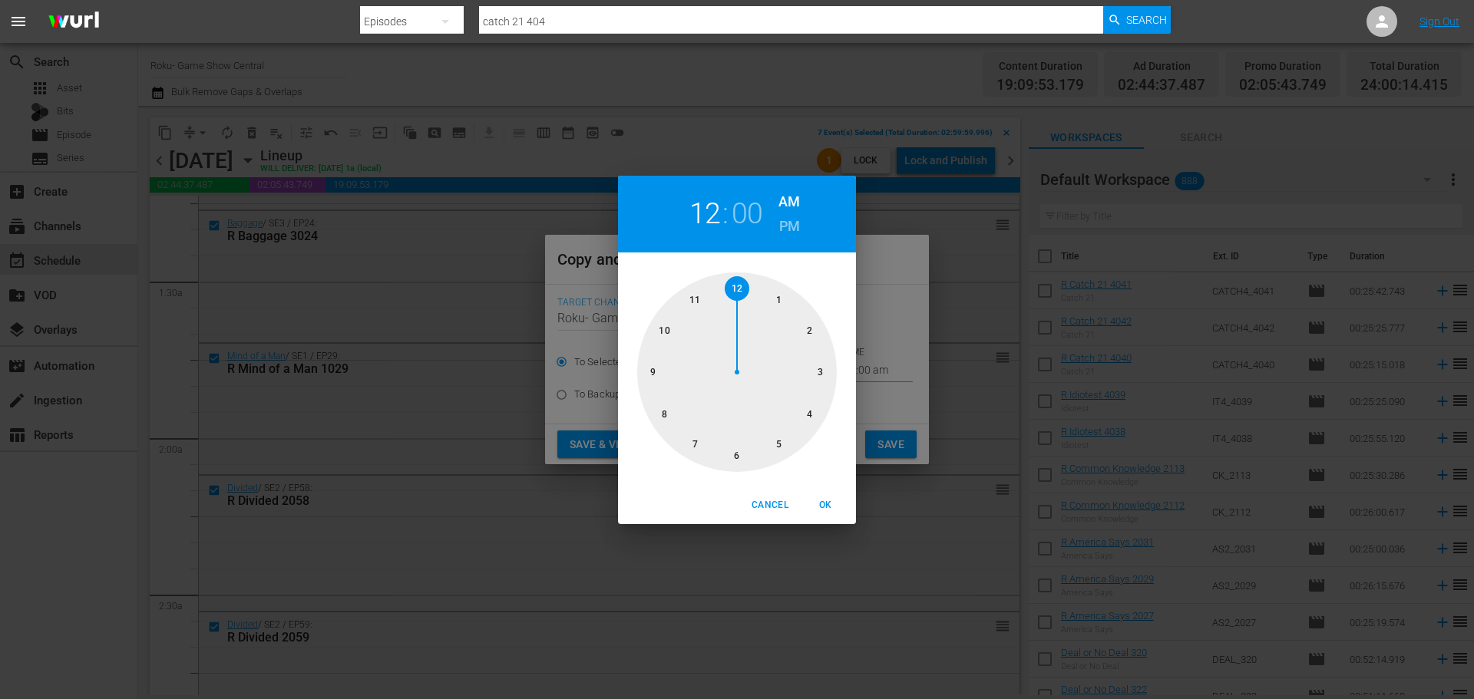
click at [809, 379] on div at bounding box center [737, 373] width 200 height 200
click at [819, 503] on span "OK" at bounding box center [825, 506] width 37 height 16
type input "03:00 am"
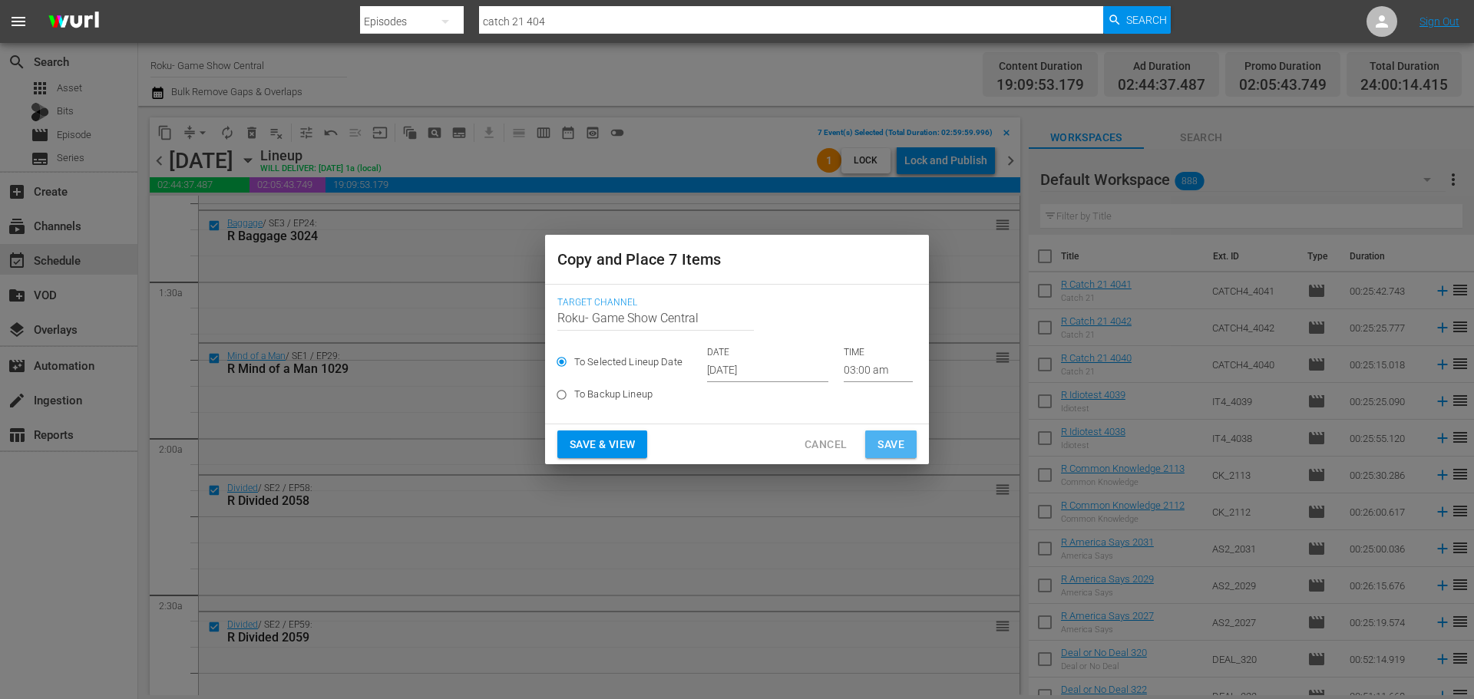
click at [890, 443] on span "Save" at bounding box center [891, 444] width 27 height 19
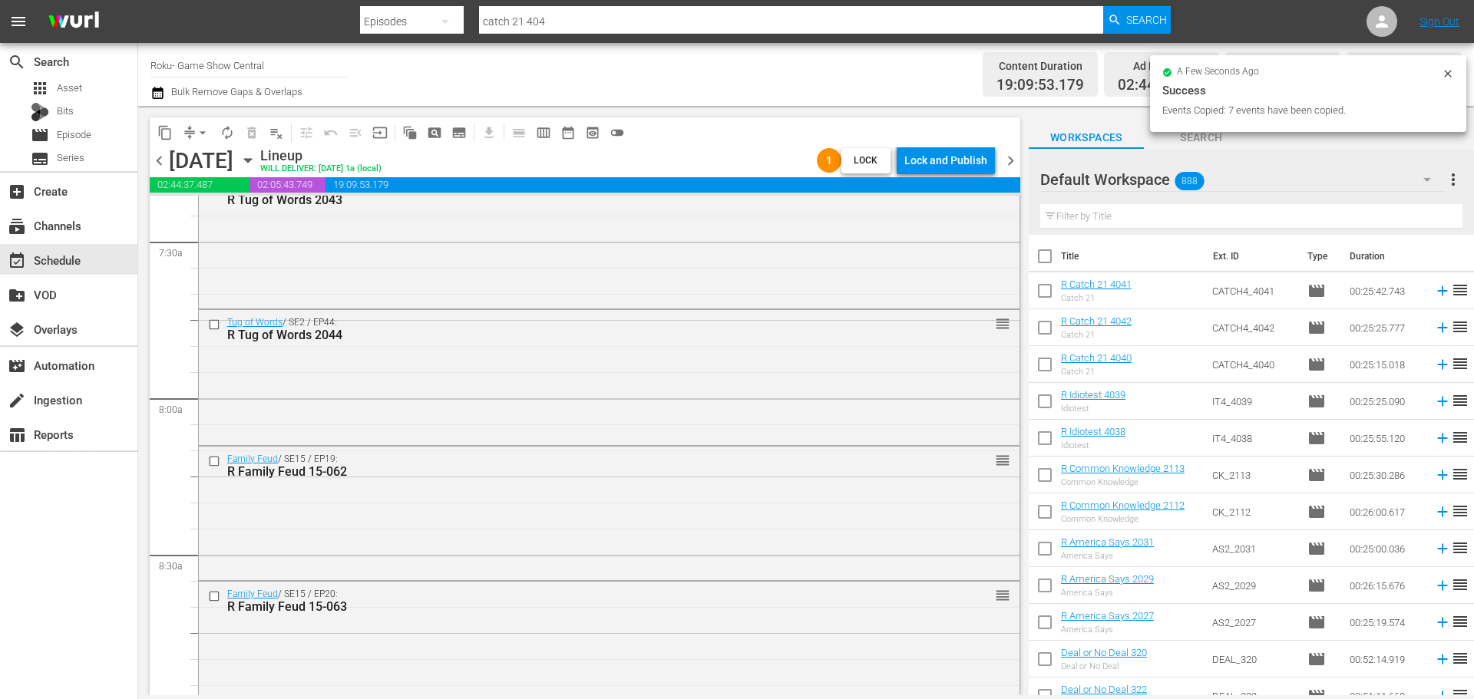
scroll to position [3301, 0]
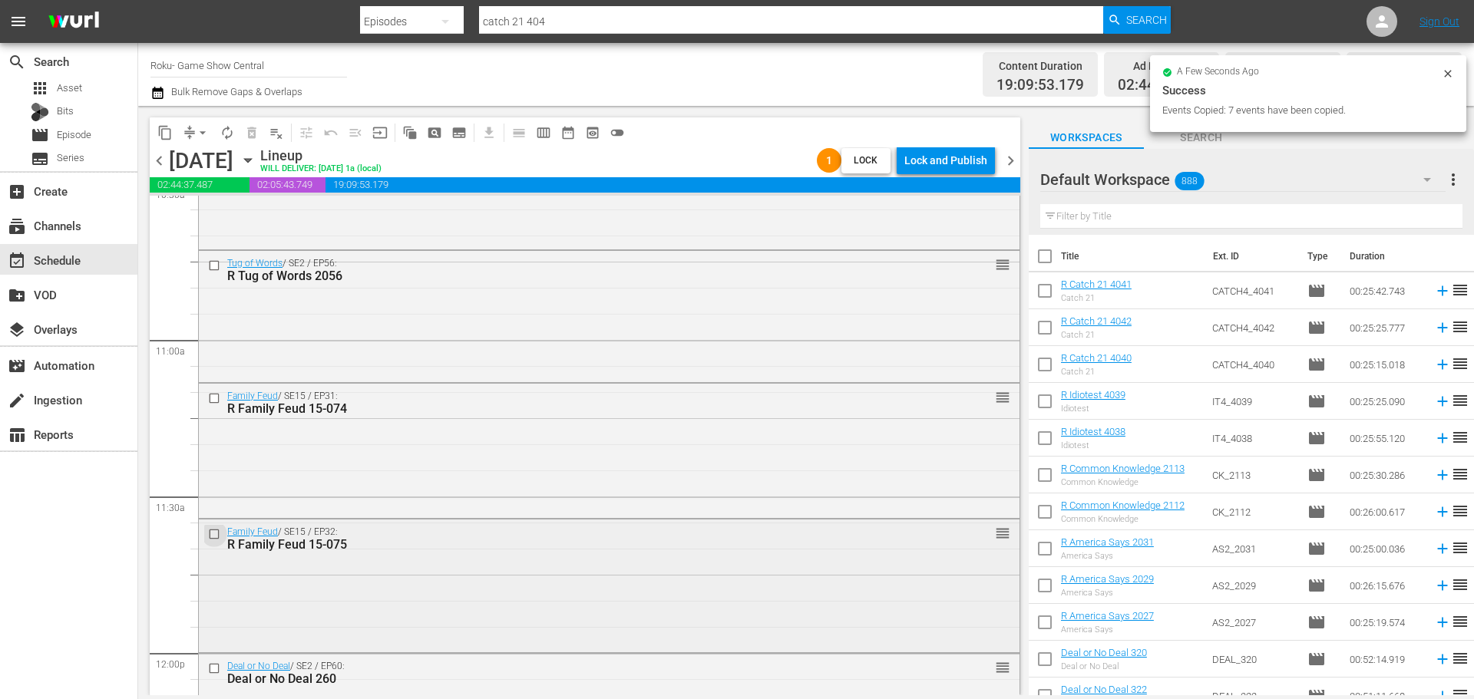
click at [208, 530] on input "checkbox" at bounding box center [216, 534] width 16 height 13
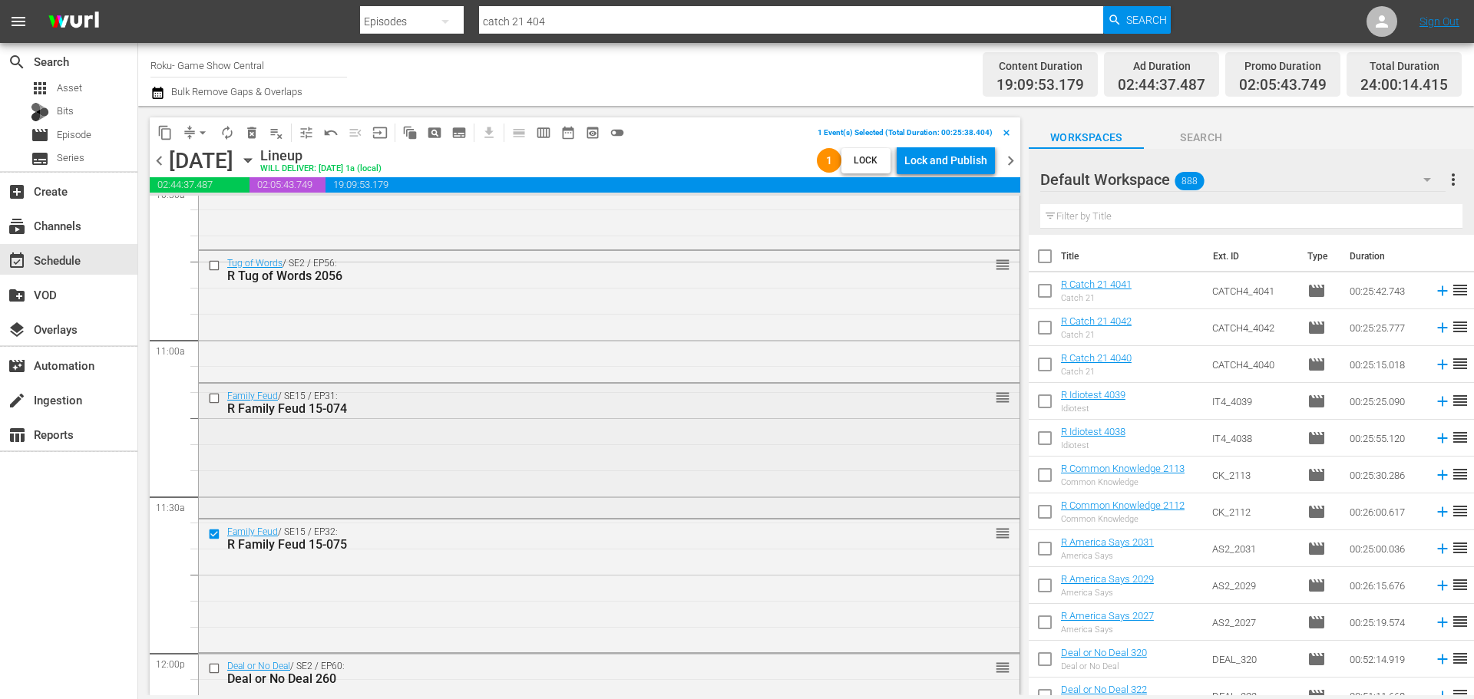
click at [216, 399] on input "checkbox" at bounding box center [216, 398] width 16 height 13
click at [211, 270] on input "checkbox" at bounding box center [216, 265] width 16 height 13
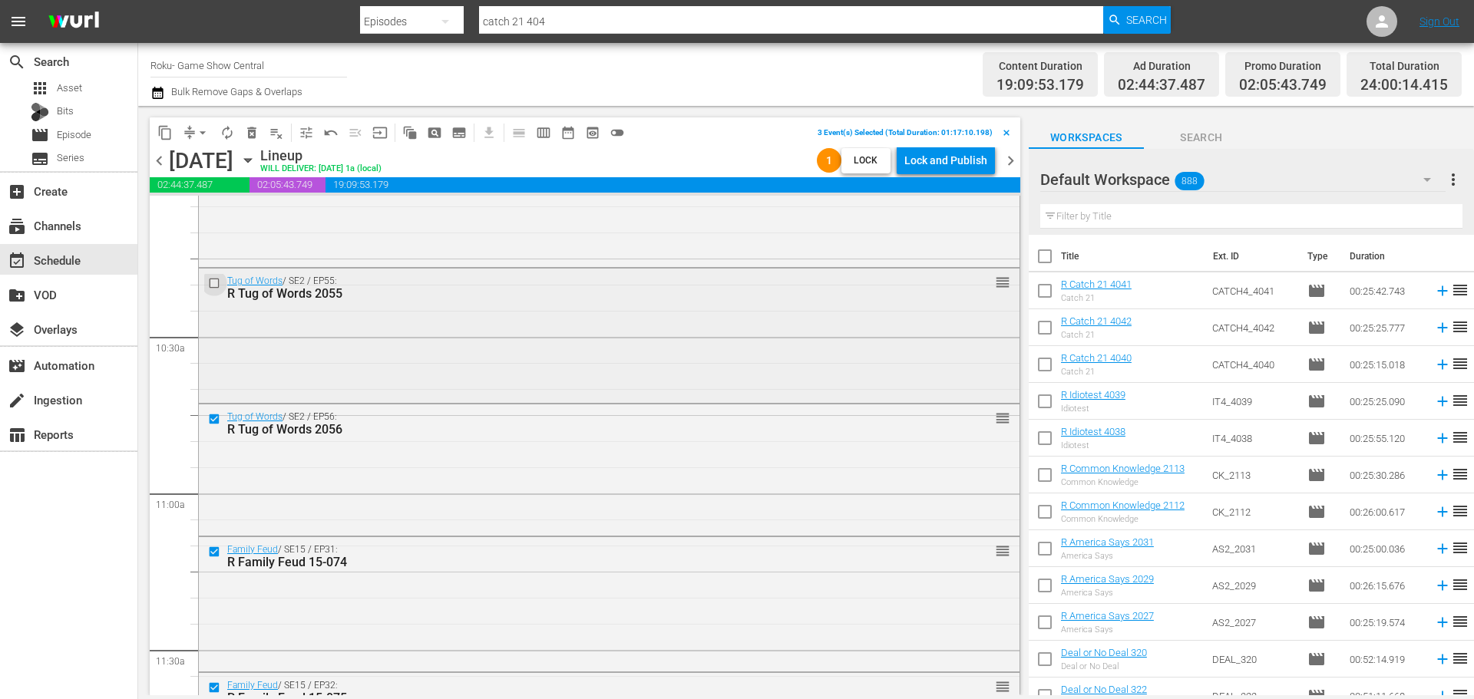
click at [220, 279] on input "checkbox" at bounding box center [216, 283] width 16 height 13
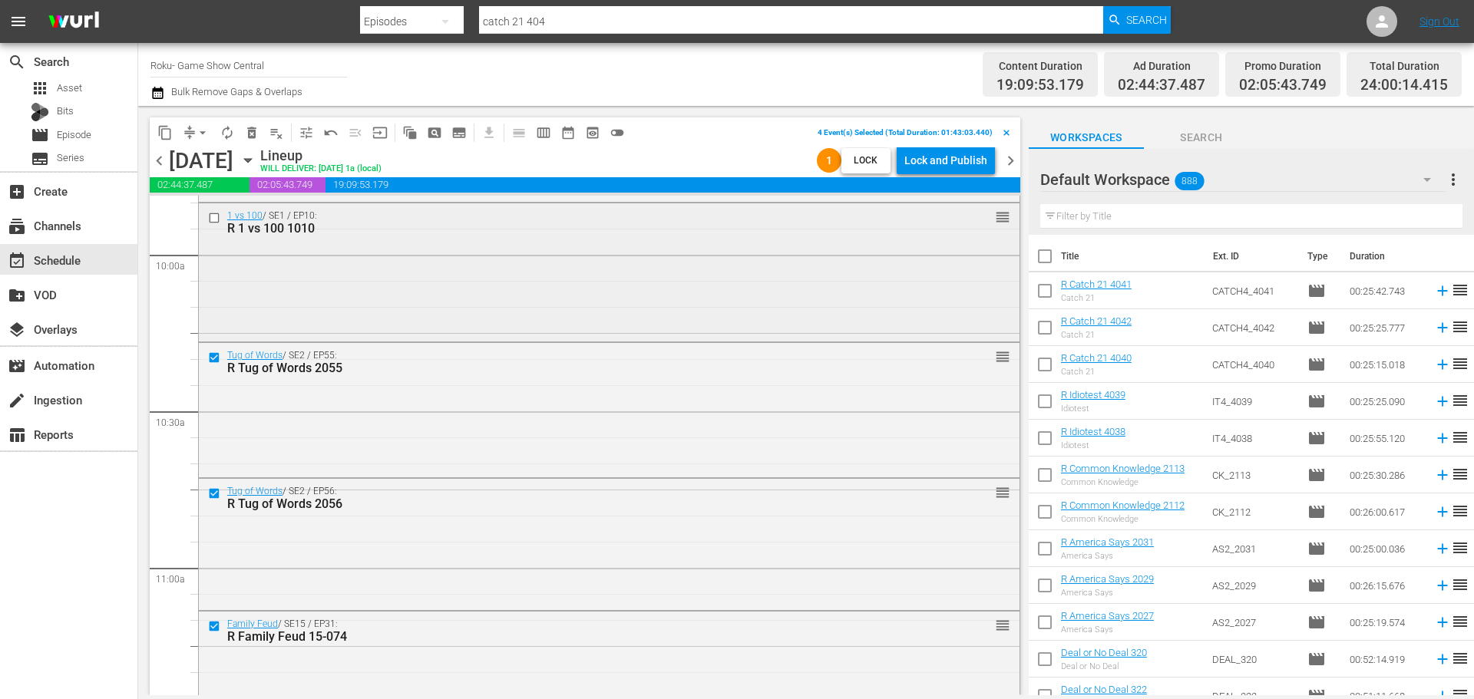
scroll to position [3071, 0]
click at [214, 220] on input "checkbox" at bounding box center [216, 220] width 16 height 13
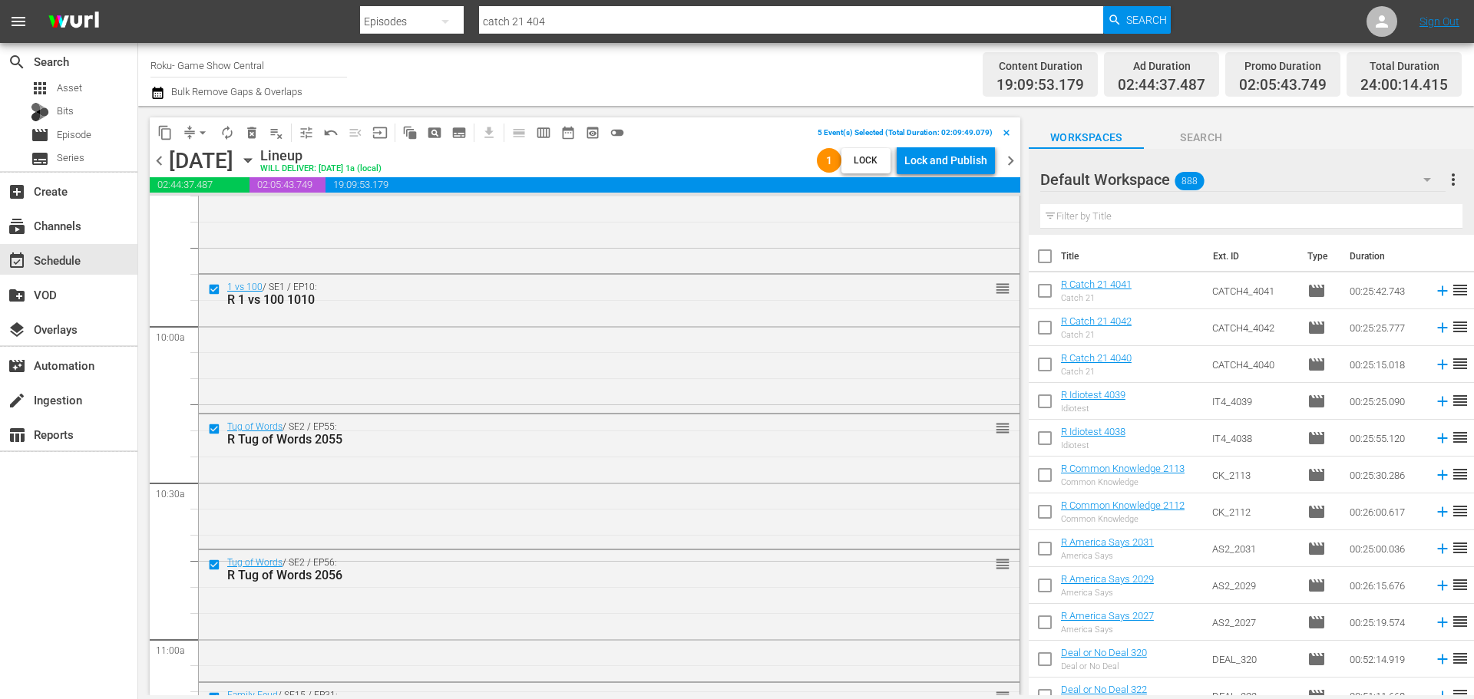
scroll to position [2918, 0]
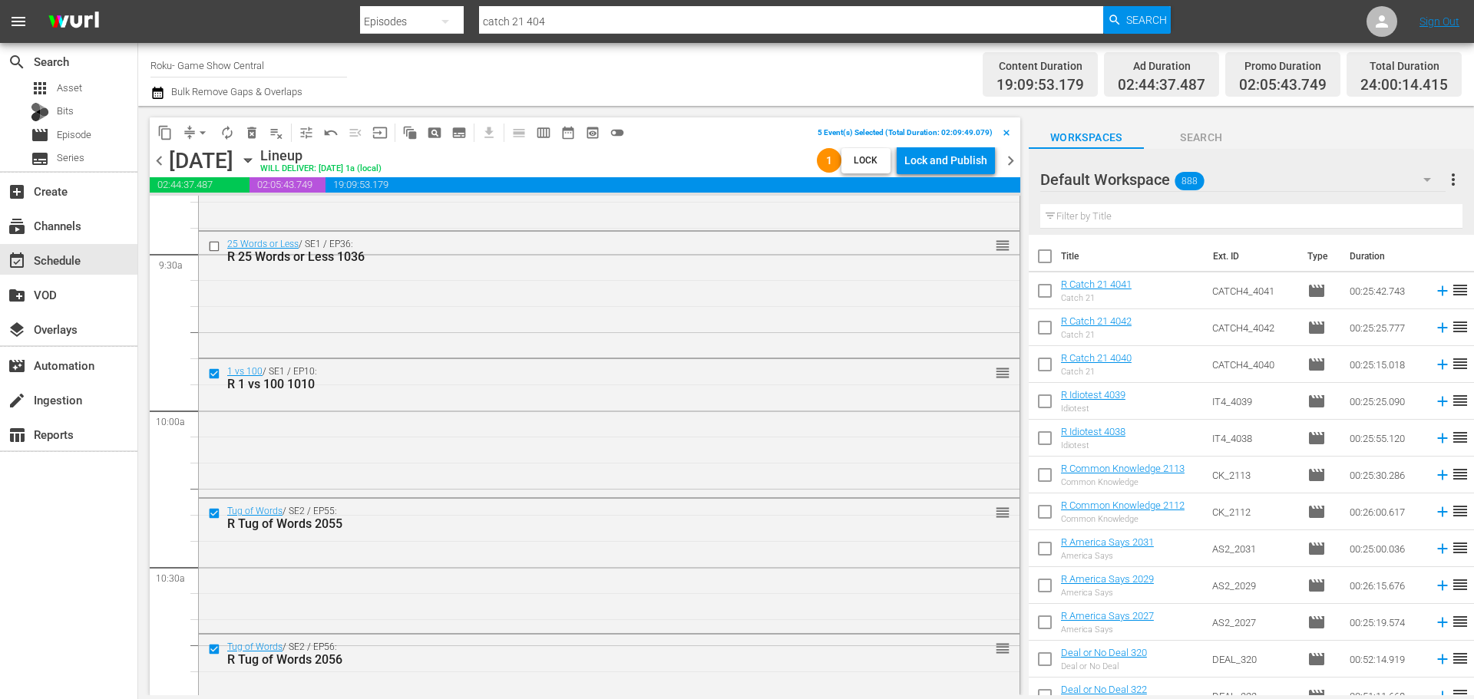
drag, startPoint x: 220, startPoint y: 236, endPoint x: 210, endPoint y: 253, distance: 18.6
click at [220, 239] on div at bounding box center [215, 246] width 23 height 18
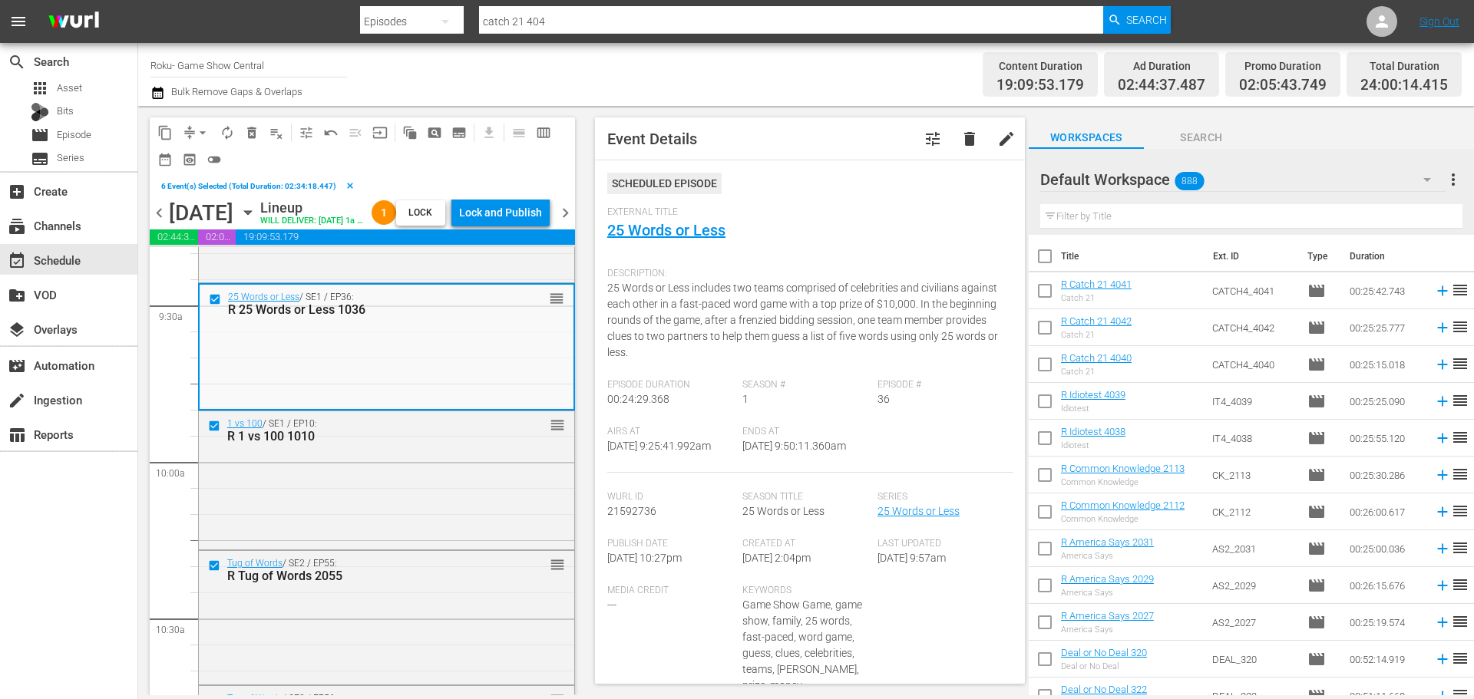
scroll to position [2687, 0]
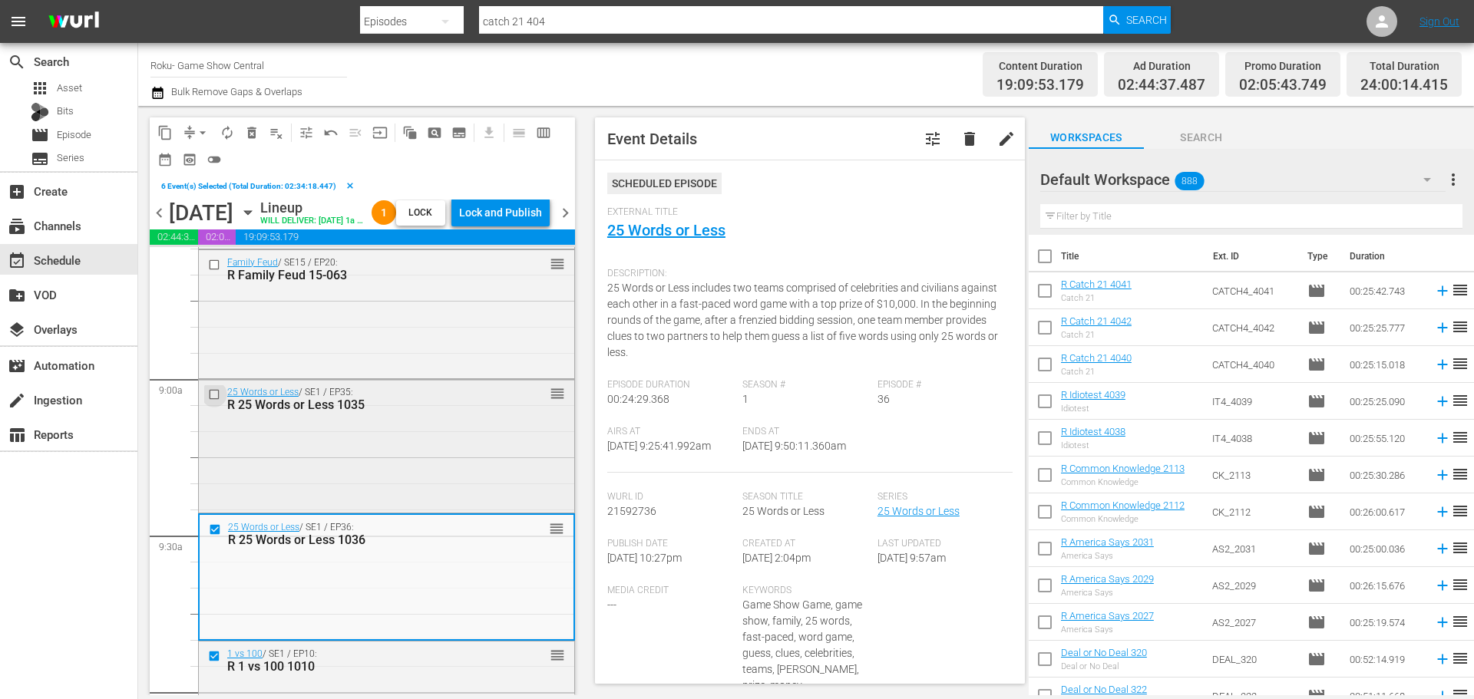
click at [218, 402] on input "checkbox" at bounding box center [216, 394] width 16 height 13
click at [156, 139] on button "content_copy" at bounding box center [165, 133] width 25 height 25
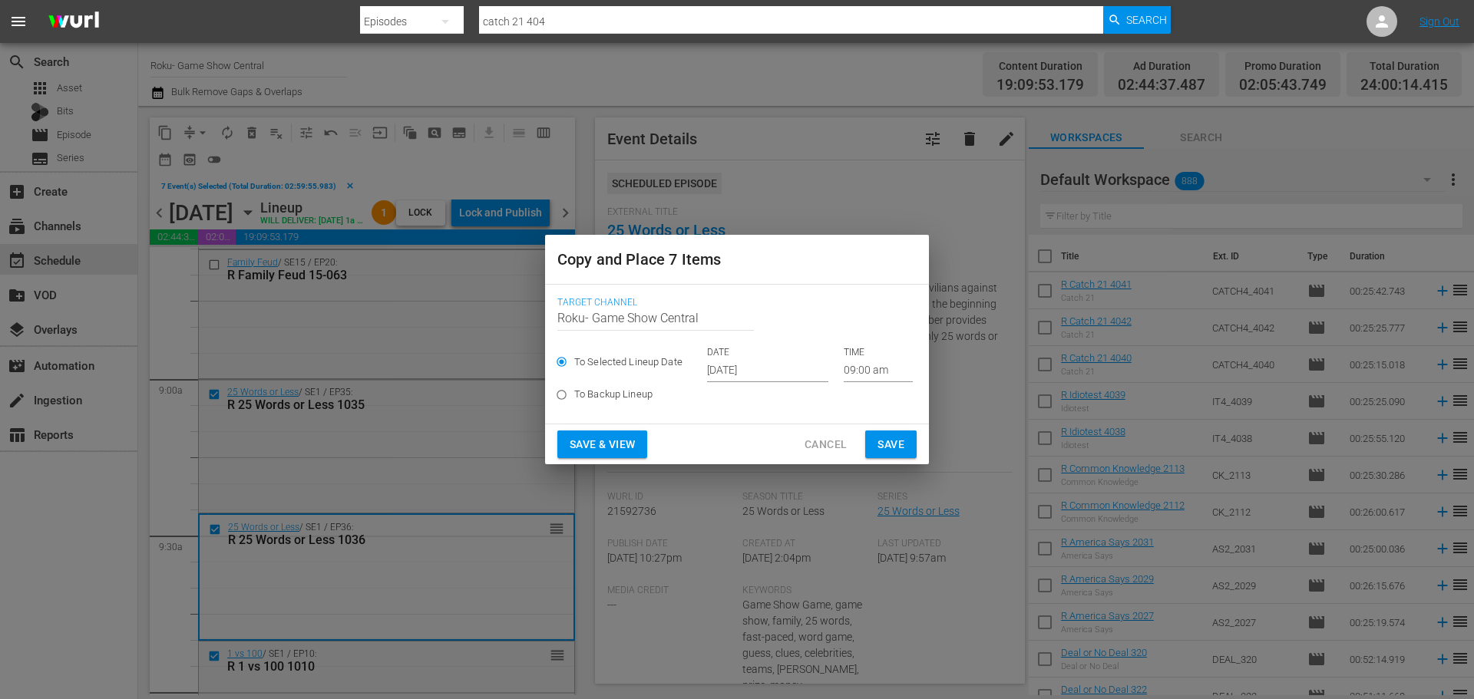
click at [858, 379] on input "09:00 am" at bounding box center [878, 370] width 69 height 23
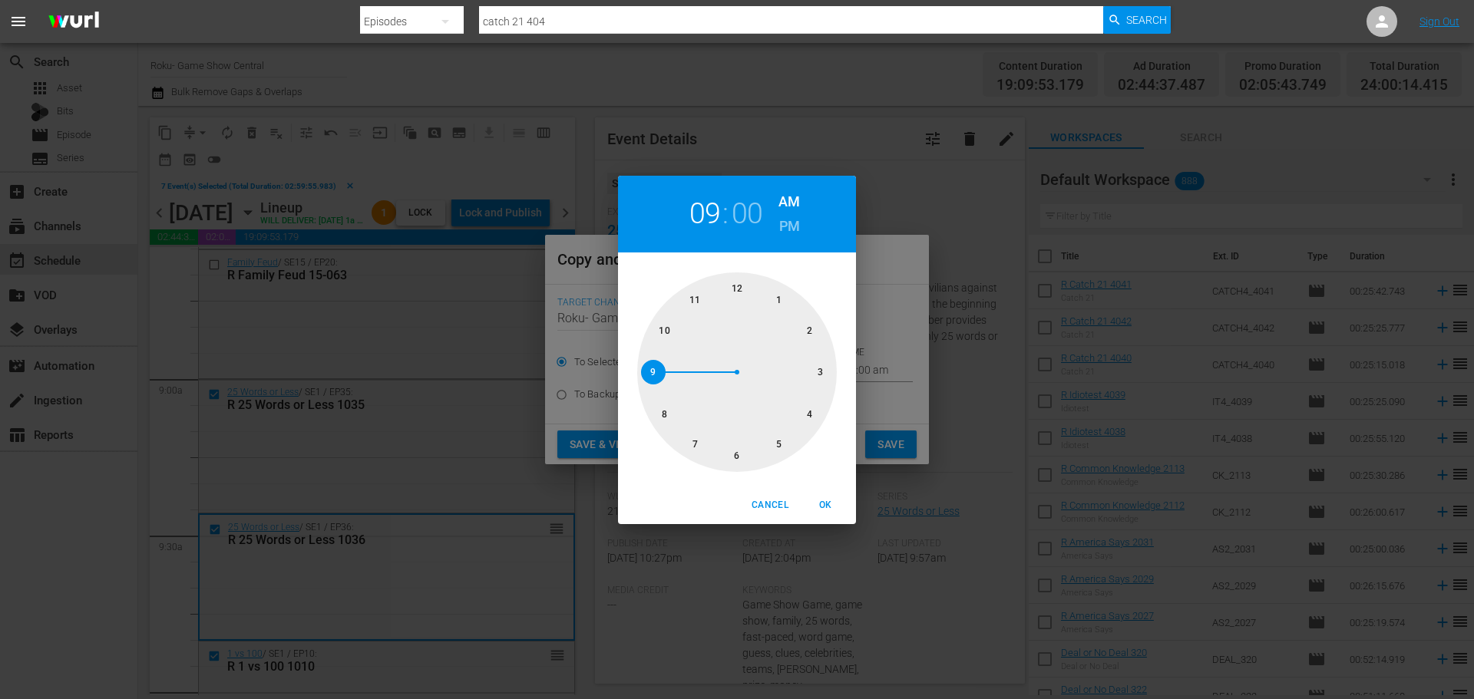
click at [737, 451] on div at bounding box center [737, 373] width 200 height 200
drag, startPoint x: 832, startPoint y: 500, endPoint x: 884, endPoint y: 453, distance: 69.6
click at [830, 500] on span "OK" at bounding box center [825, 506] width 37 height 16
type input "06:00 am"
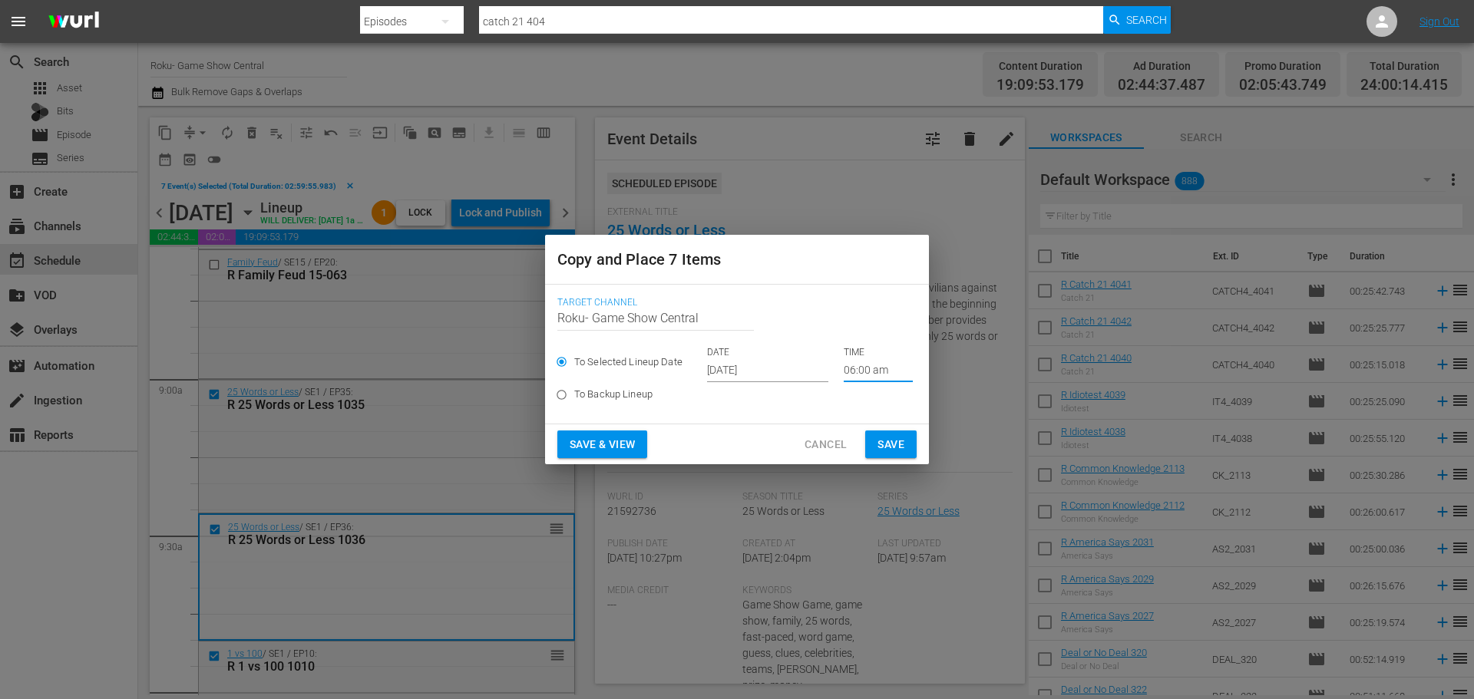
click at [887, 449] on span "Save" at bounding box center [891, 444] width 27 height 19
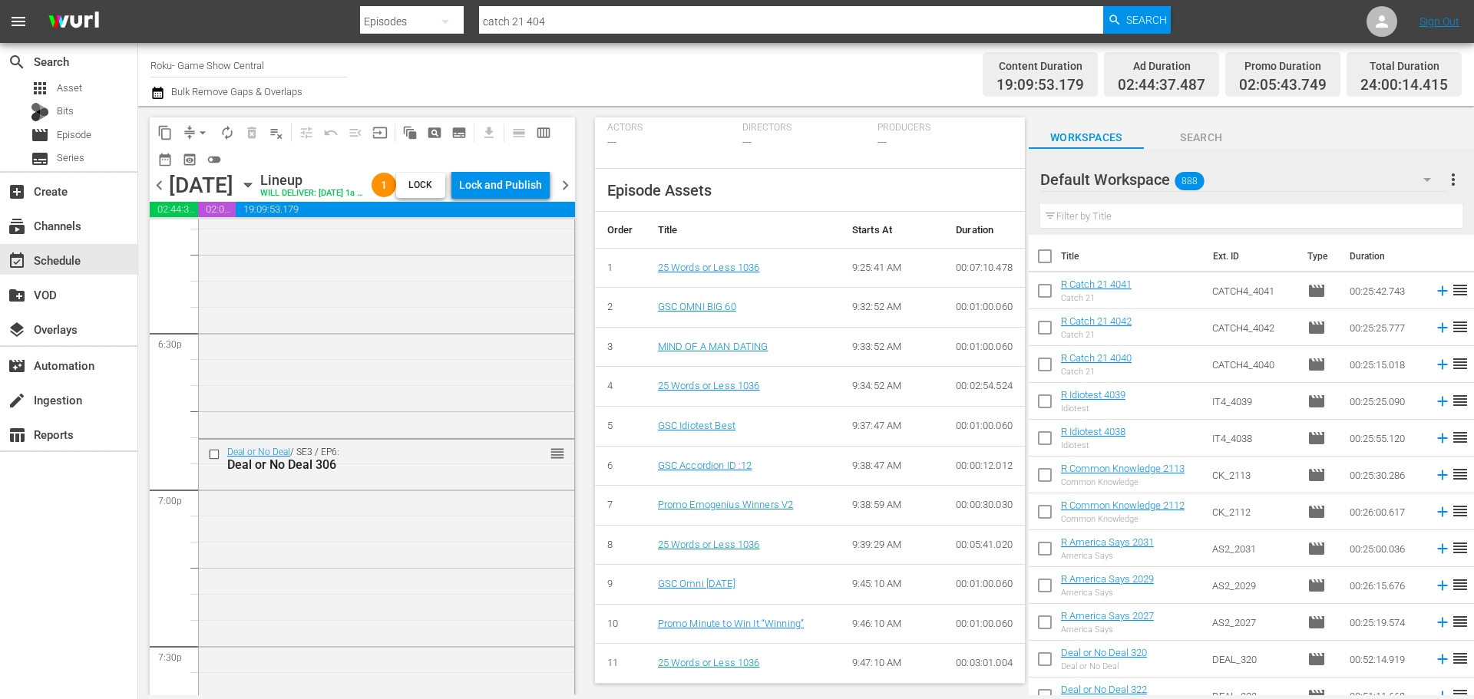
scroll to position [5451, 0]
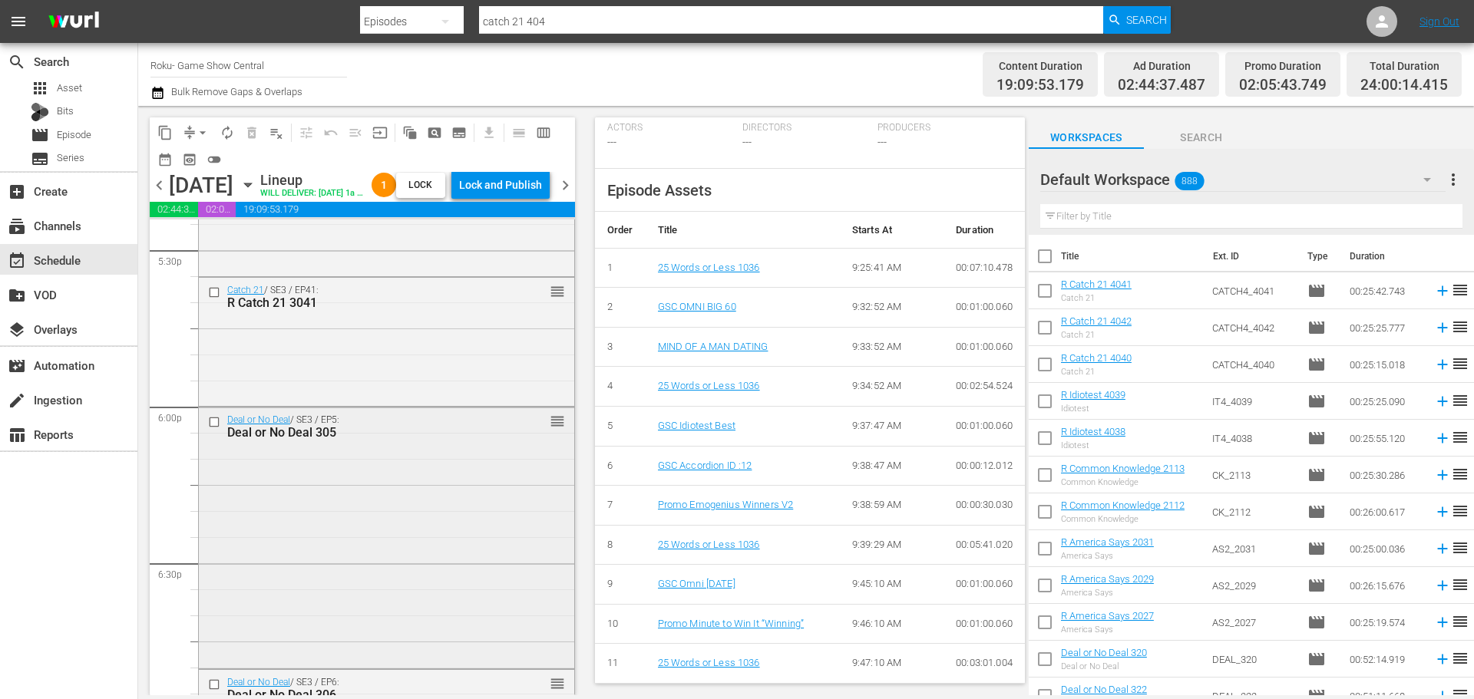
click at [213, 429] on input "checkbox" at bounding box center [216, 422] width 16 height 13
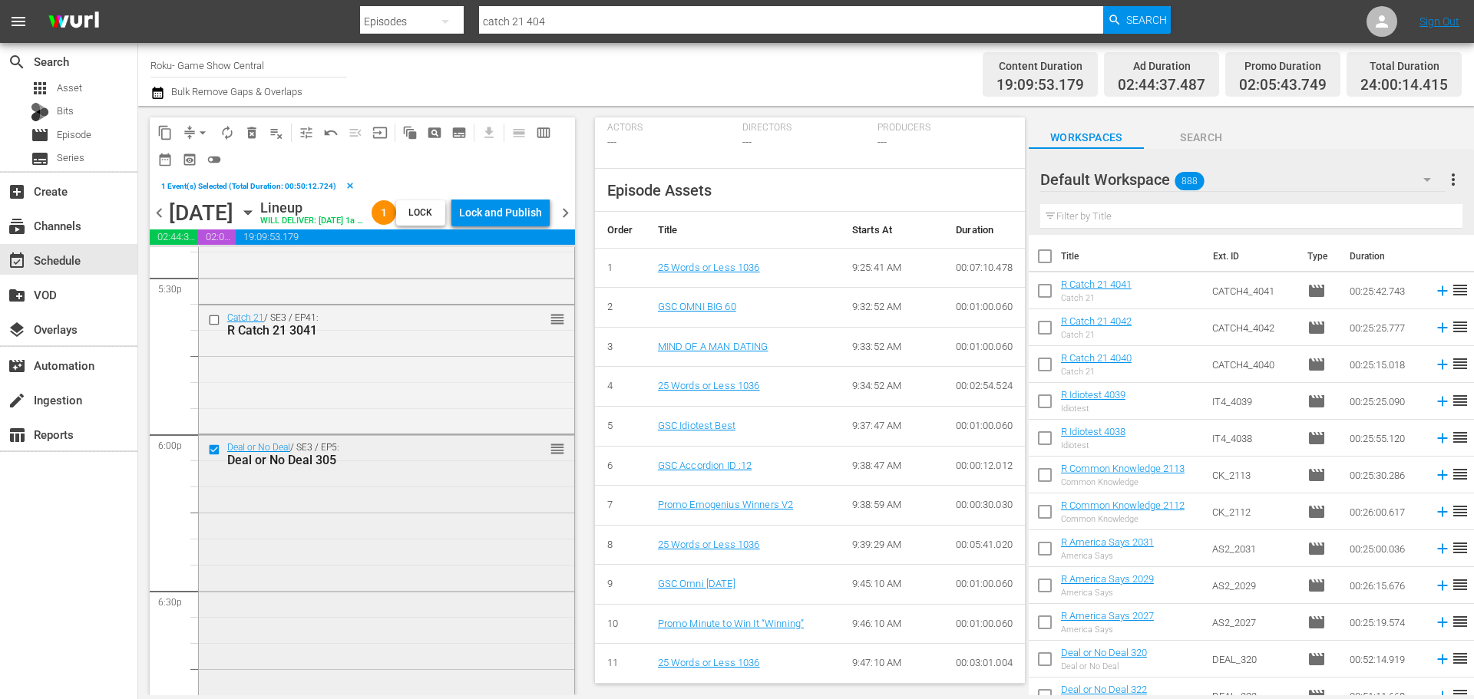
scroll to position [5605, 0]
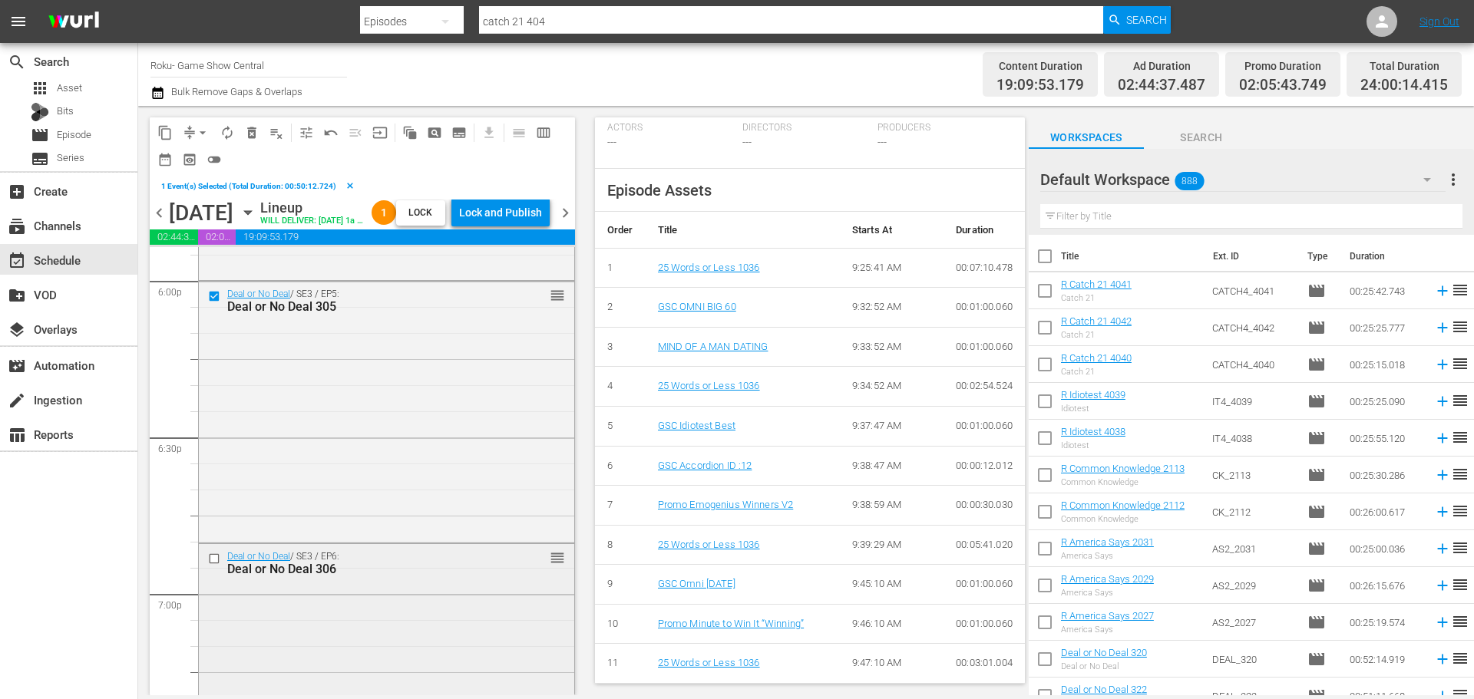
click at [214, 566] on input "checkbox" at bounding box center [216, 559] width 16 height 13
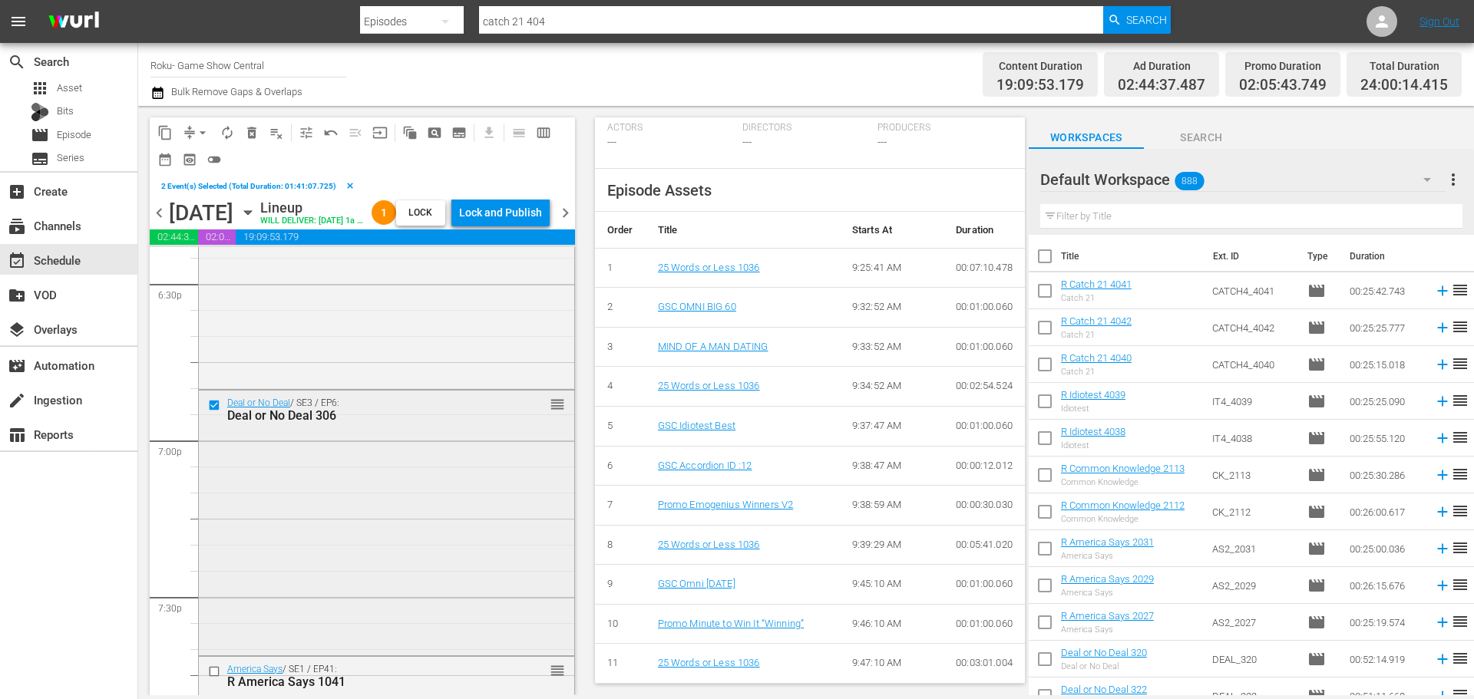
scroll to position [5912, 0]
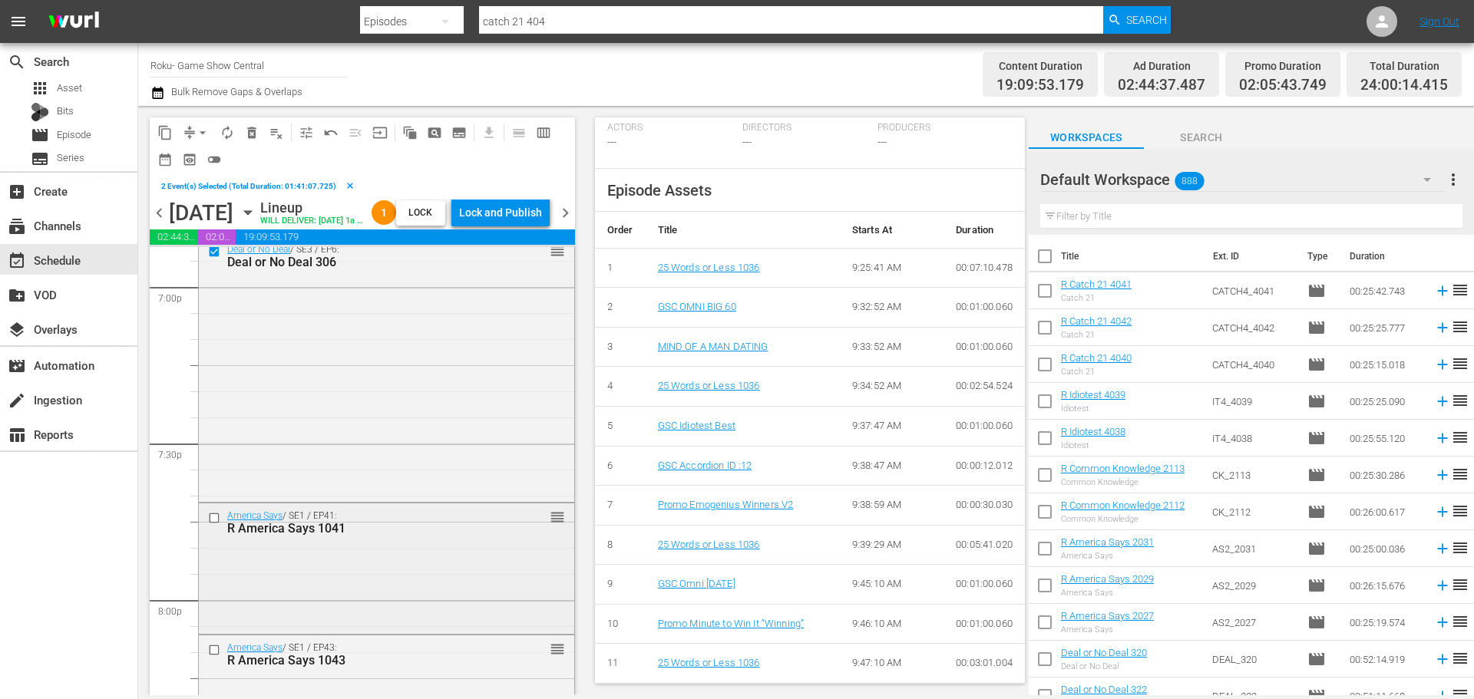
click at [217, 524] on input "checkbox" at bounding box center [216, 517] width 16 height 13
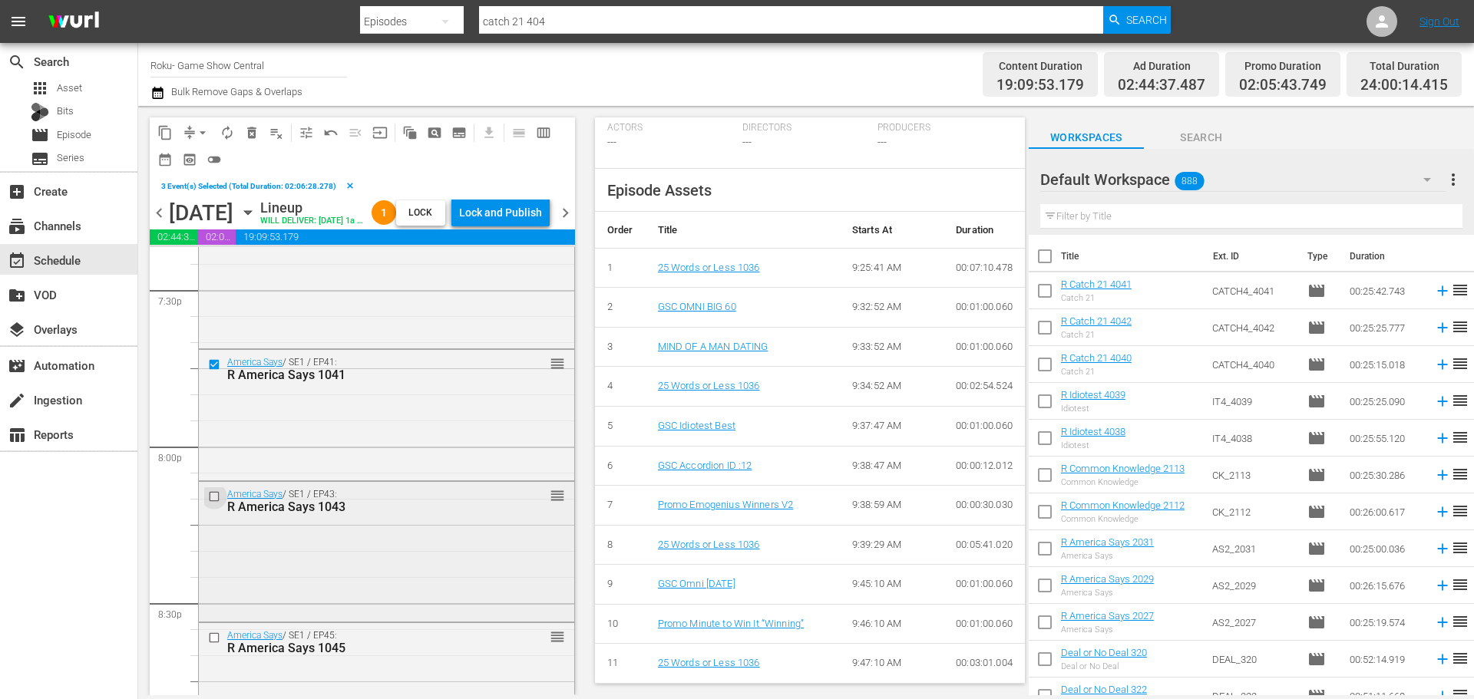
click at [209, 504] on input "checkbox" at bounding box center [216, 497] width 16 height 13
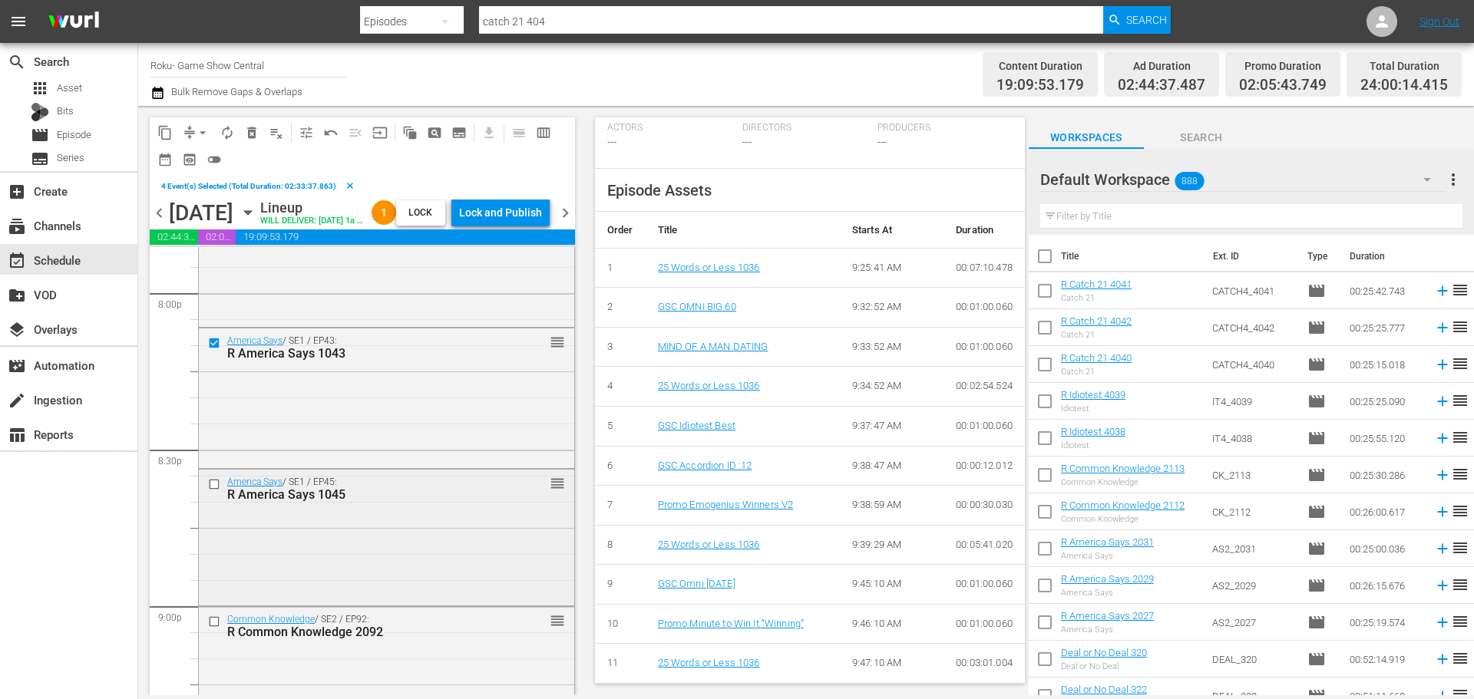
click at [215, 491] on input "checkbox" at bounding box center [216, 484] width 16 height 13
click at [205, 631] on div at bounding box center [215, 622] width 23 height 18
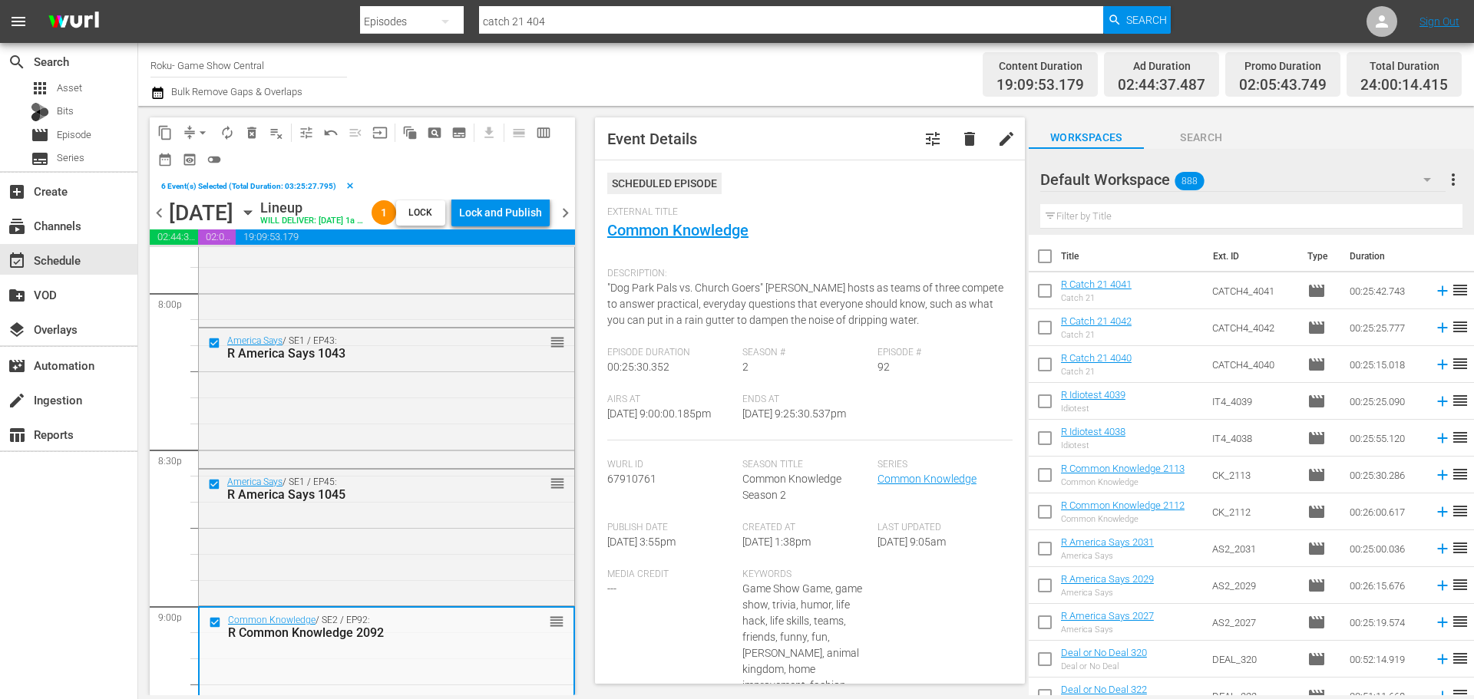
scroll to position [6449, 0]
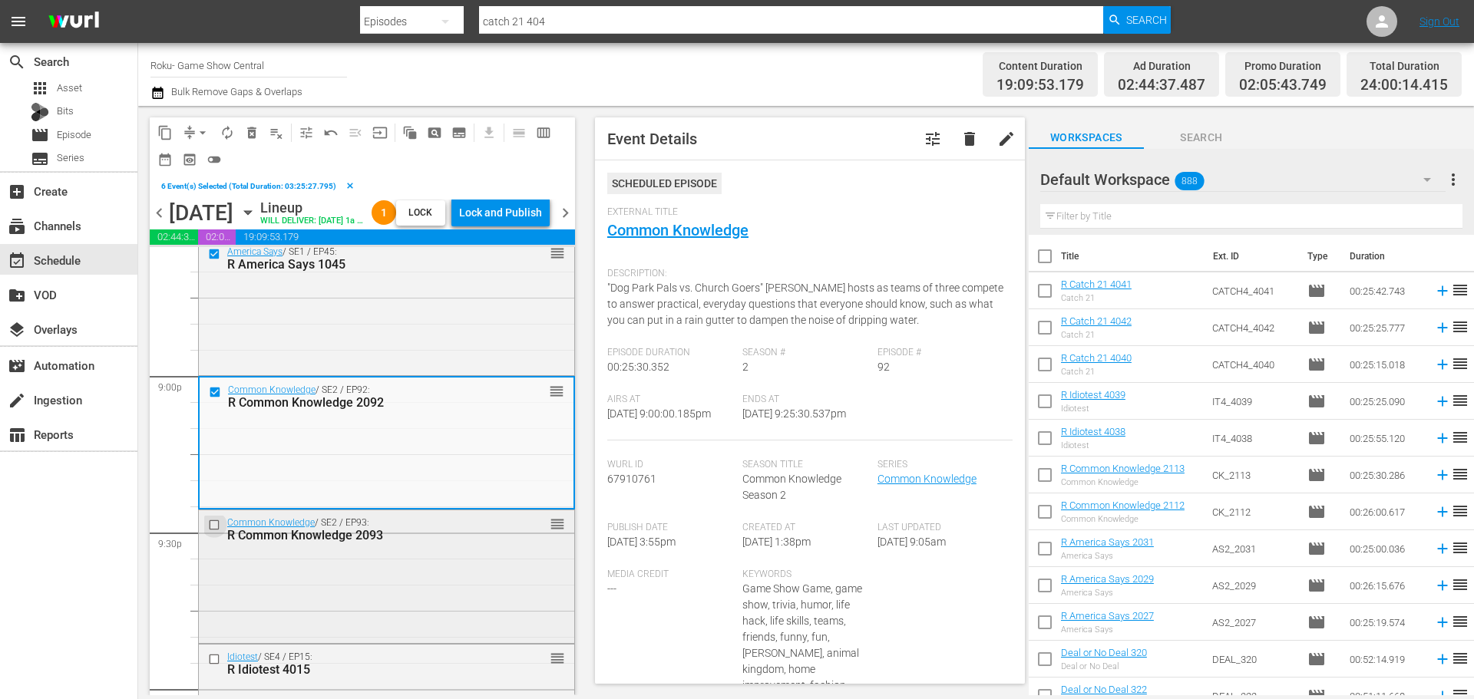
click at [220, 531] on input "checkbox" at bounding box center [216, 524] width 16 height 13
click at [211, 666] on input "checkbox" at bounding box center [216, 659] width 16 height 13
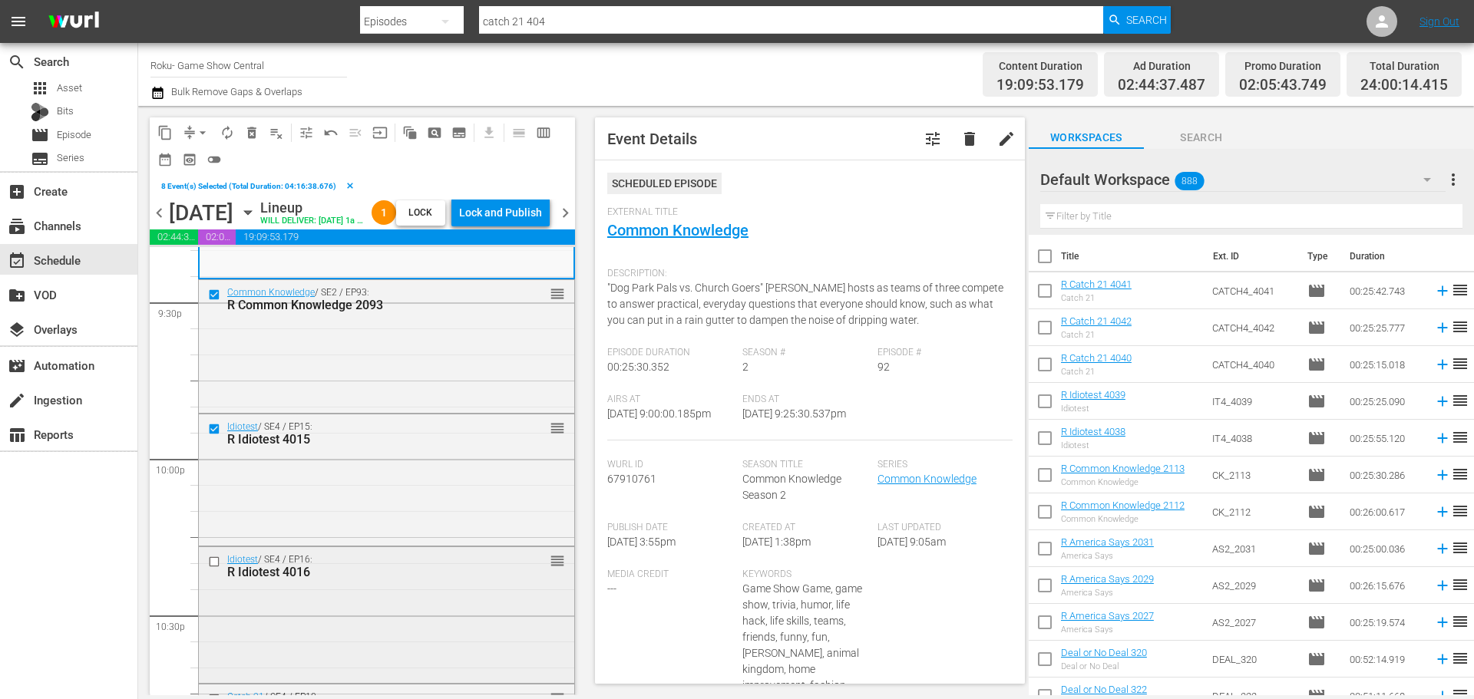
click at [214, 569] on input "checkbox" at bounding box center [216, 562] width 16 height 13
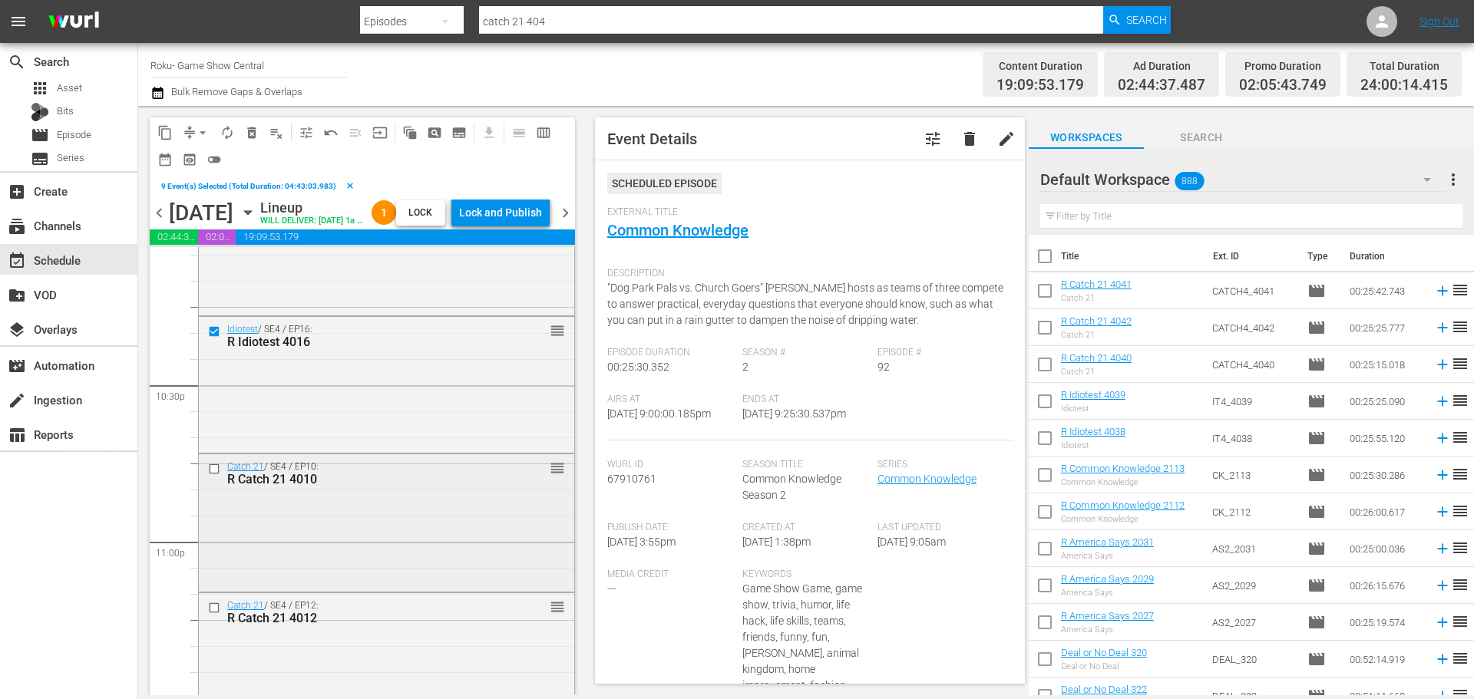
click at [211, 476] on input "checkbox" at bounding box center [216, 469] width 16 height 13
click at [211, 615] on input "checkbox" at bounding box center [216, 608] width 16 height 13
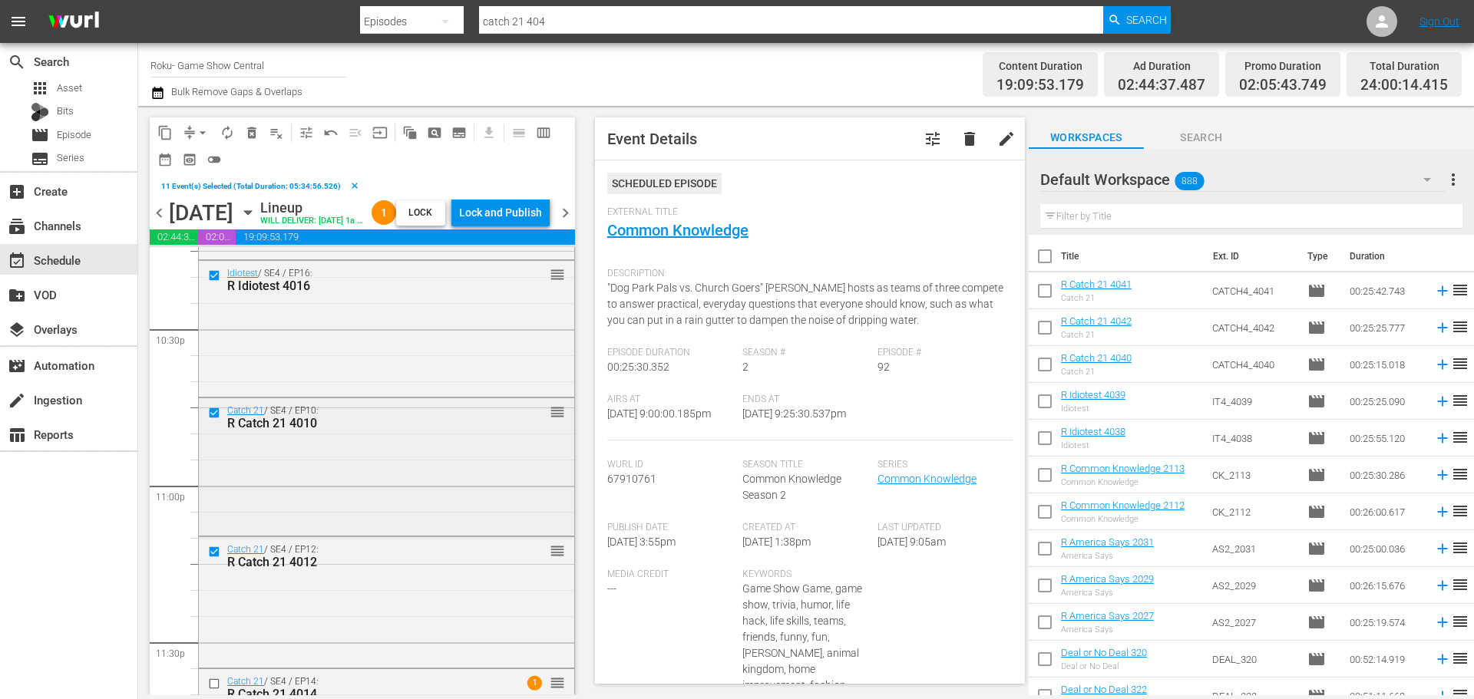
scroll to position [7097, 0]
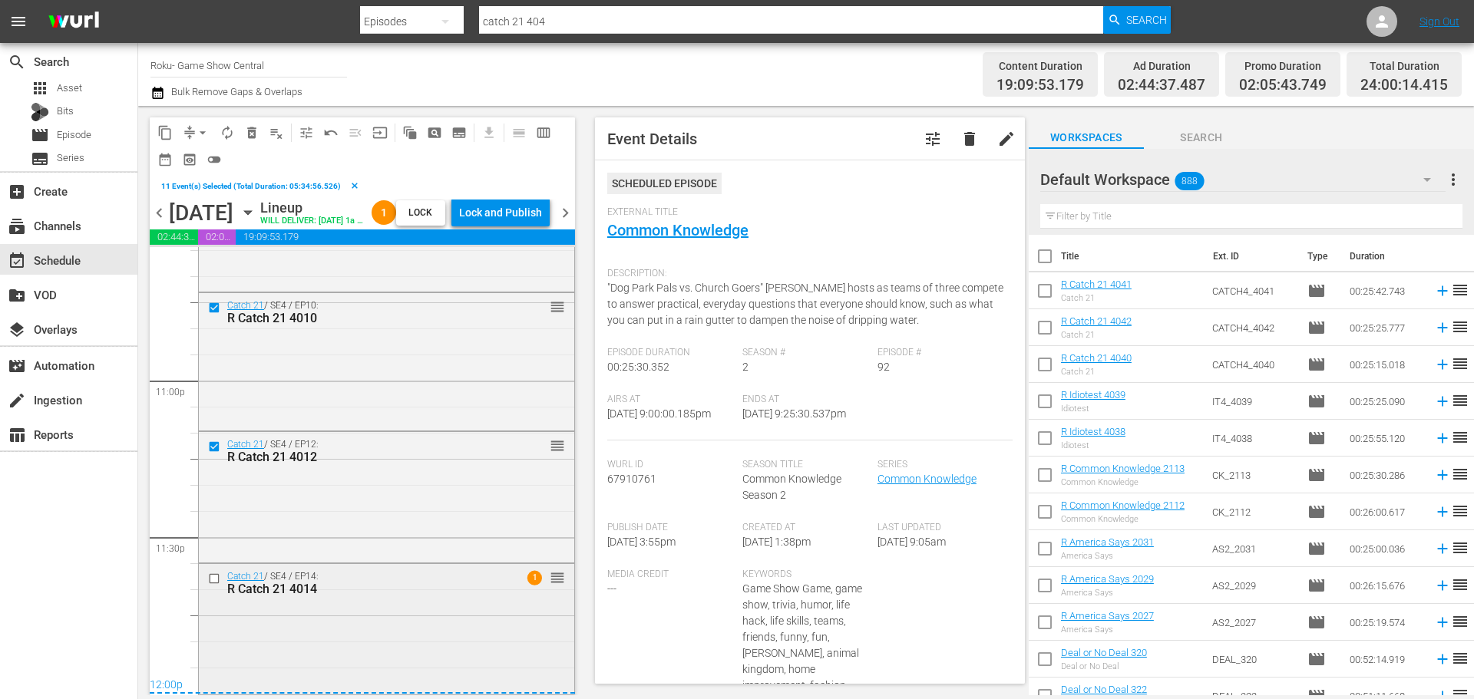
click at [216, 578] on input "checkbox" at bounding box center [216, 578] width 16 height 13
click at [170, 137] on span "content_copy" at bounding box center [164, 132] width 15 height 15
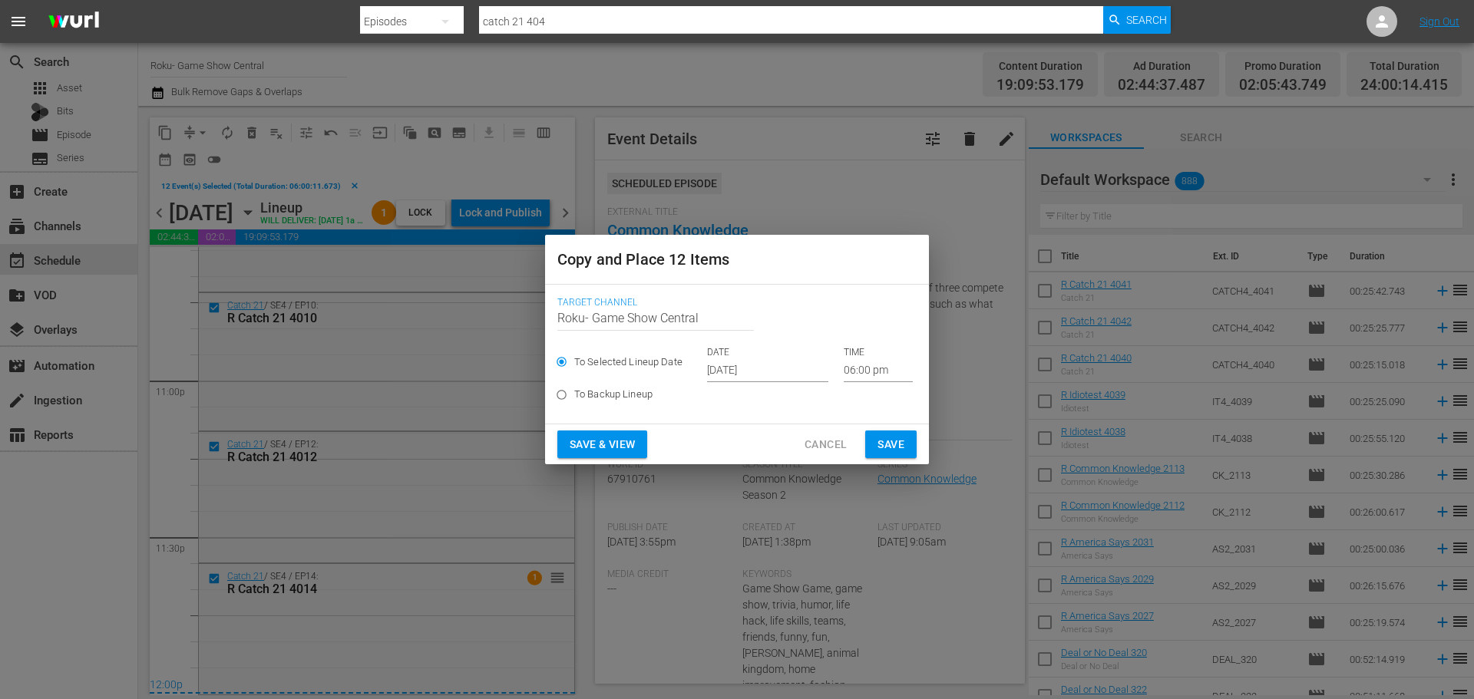
click at [882, 365] on input "06:00 pm" at bounding box center [878, 370] width 69 height 23
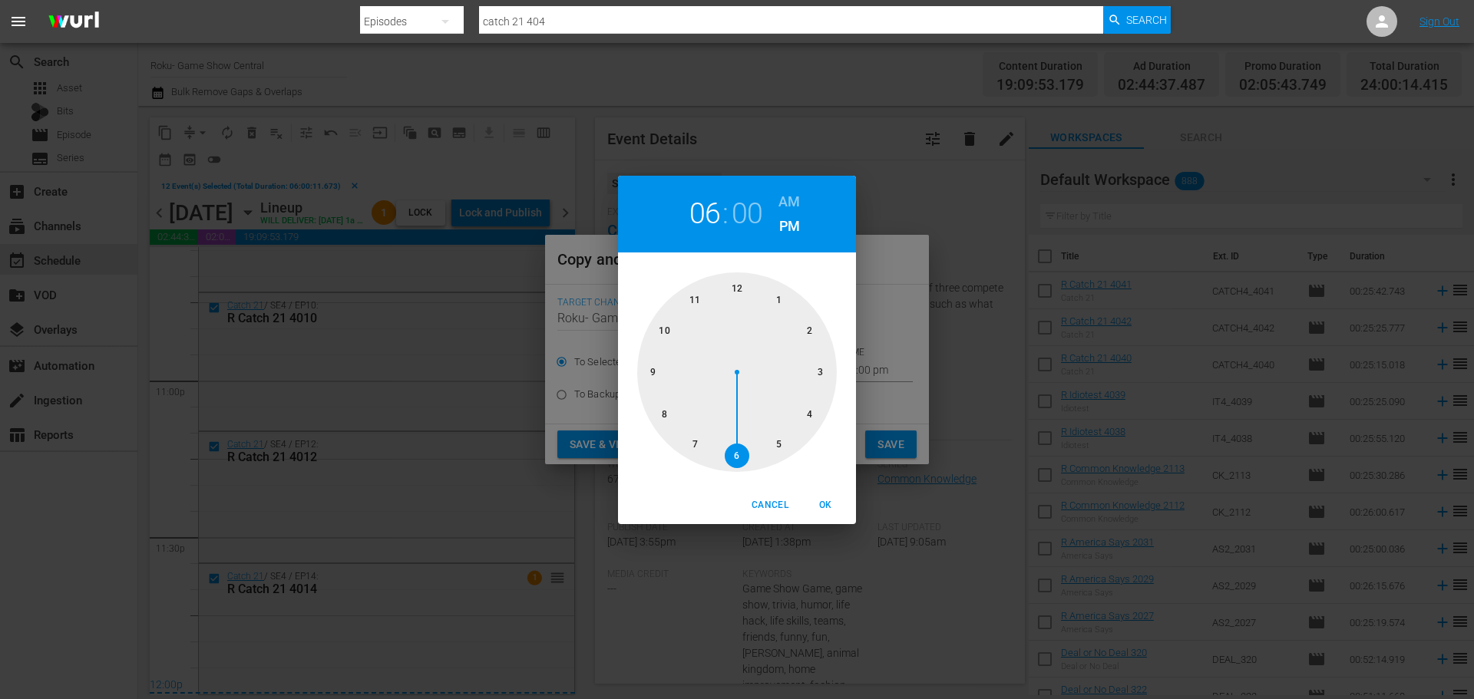
click at [746, 303] on div at bounding box center [737, 373] width 200 height 200
click at [825, 515] on button "OK" at bounding box center [825, 505] width 49 height 25
type input "12:00 pm"
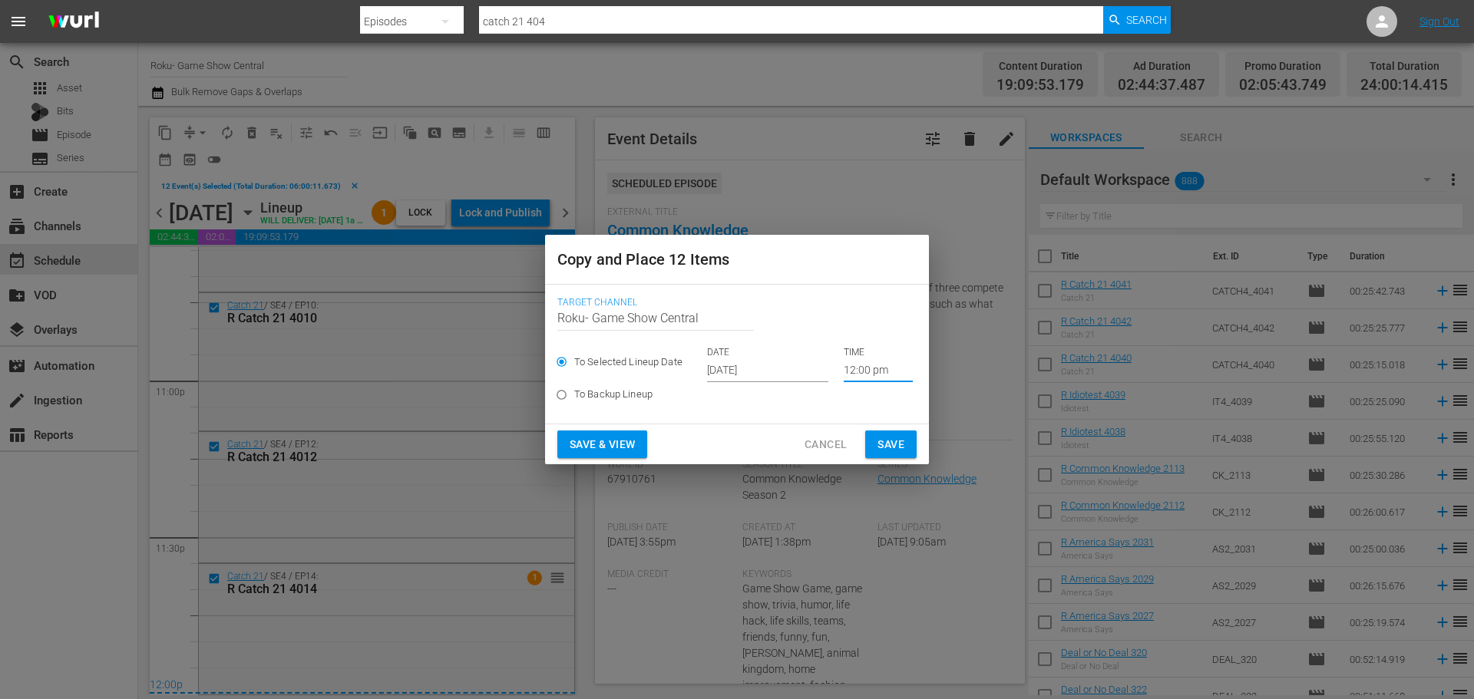
click at [881, 446] on span "Save" at bounding box center [891, 444] width 27 height 19
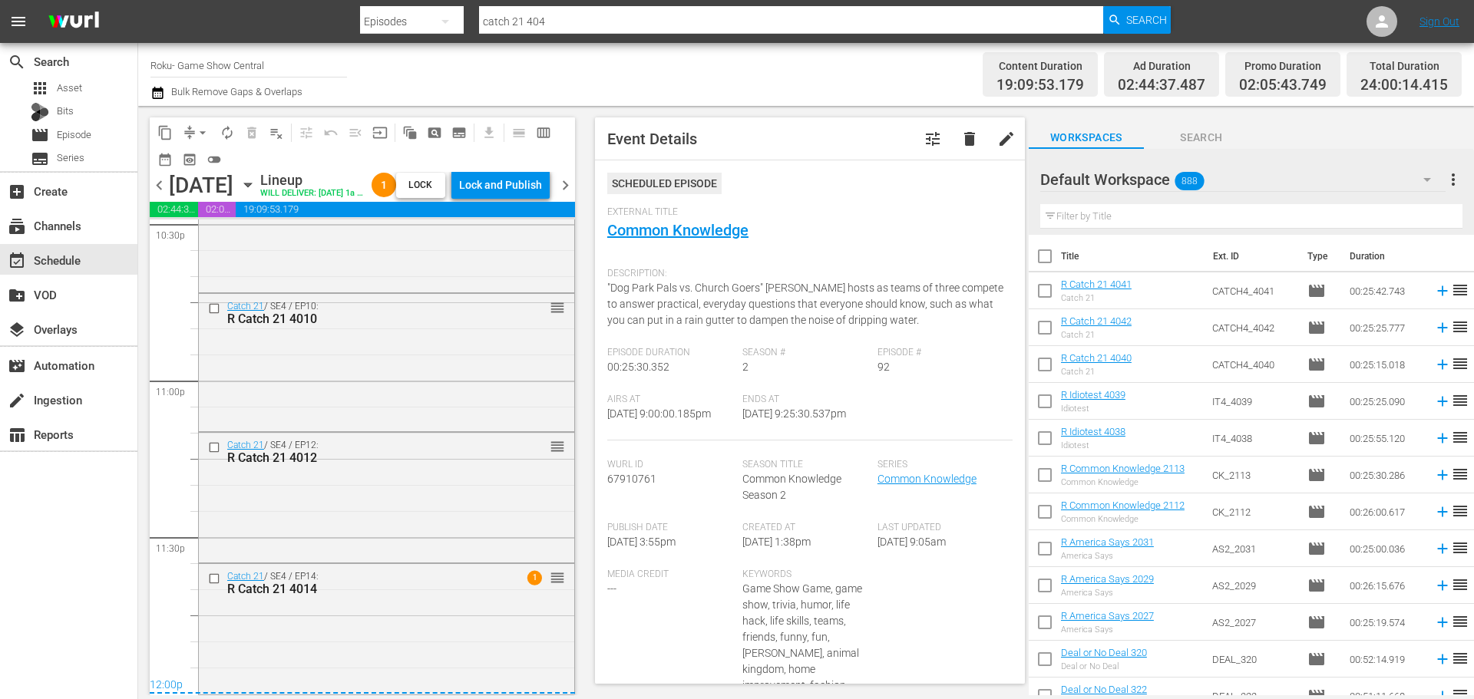
scroll to position [7070, 0]
click at [256, 193] on icon "button" at bounding box center [248, 185] width 17 height 17
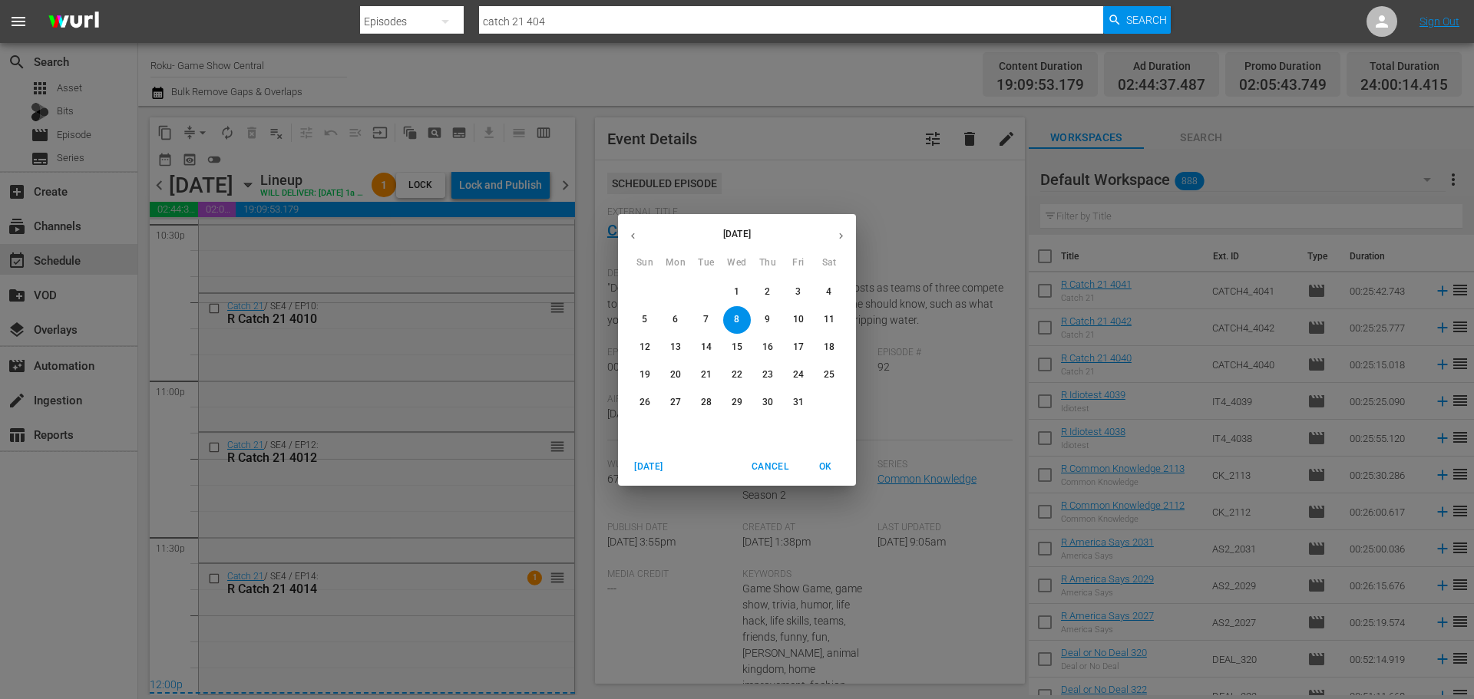
click at [495, 171] on div "October 2025 Sun Mon Tue Wed Thu Fri Sat 28 29 30 1 2 3 4 5 6 7 8 9 10 11 12 13…" at bounding box center [737, 349] width 1474 height 699
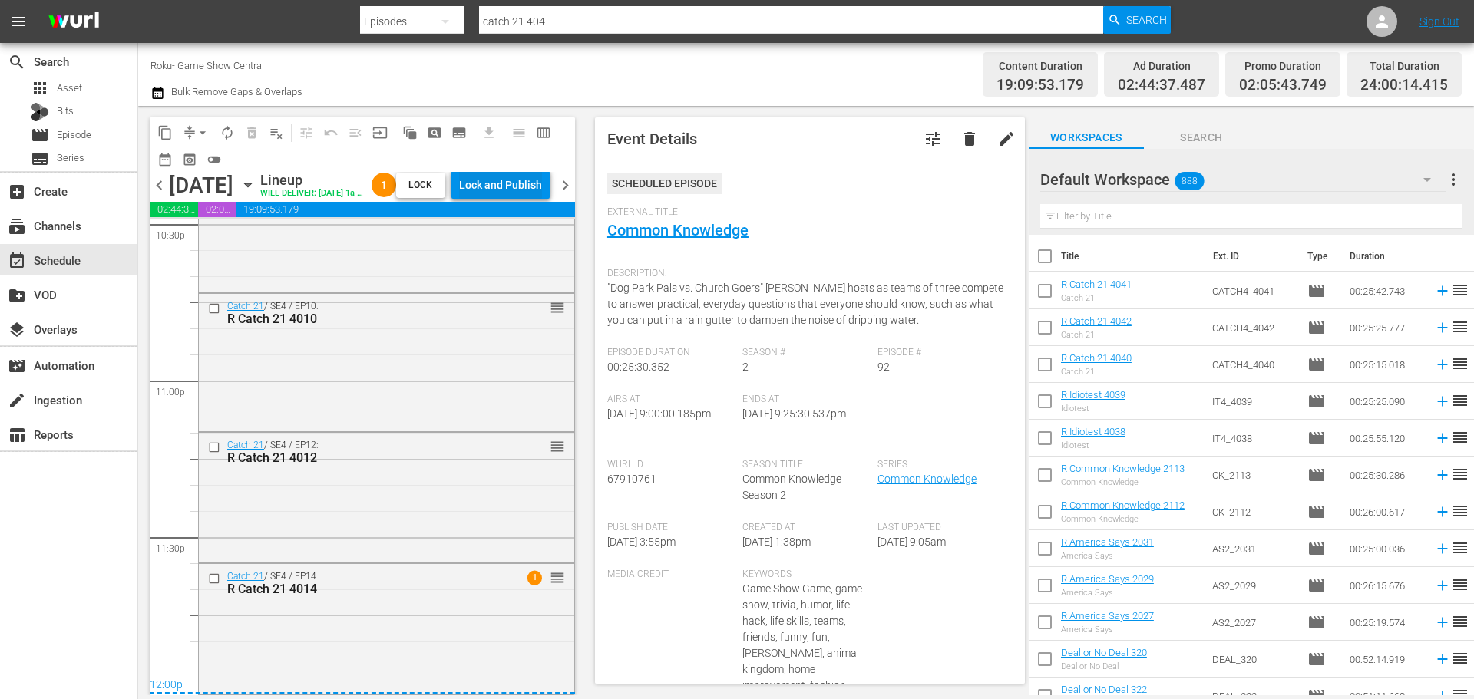
click at [519, 191] on div "Lock and Publish" at bounding box center [500, 185] width 83 height 28
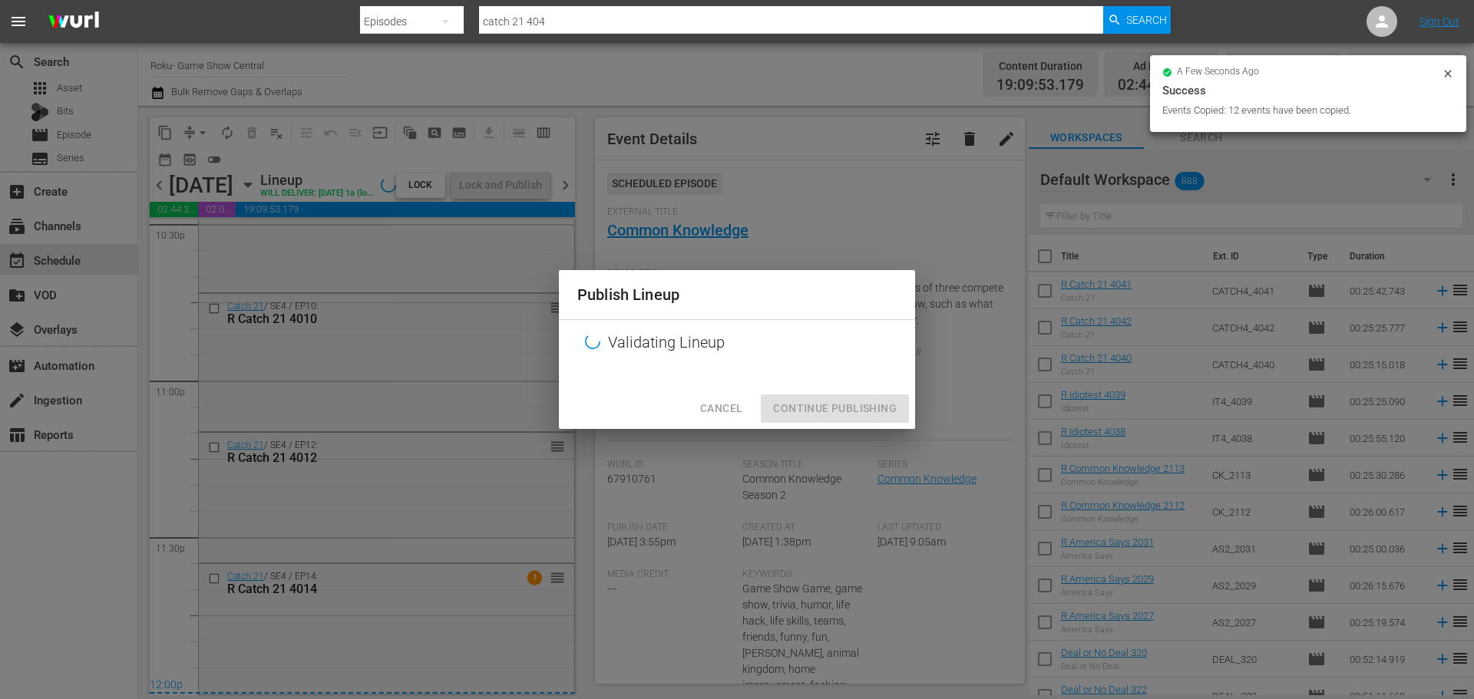
click at [832, 418] on button "Continue Publishing" at bounding box center [835, 409] width 148 height 28
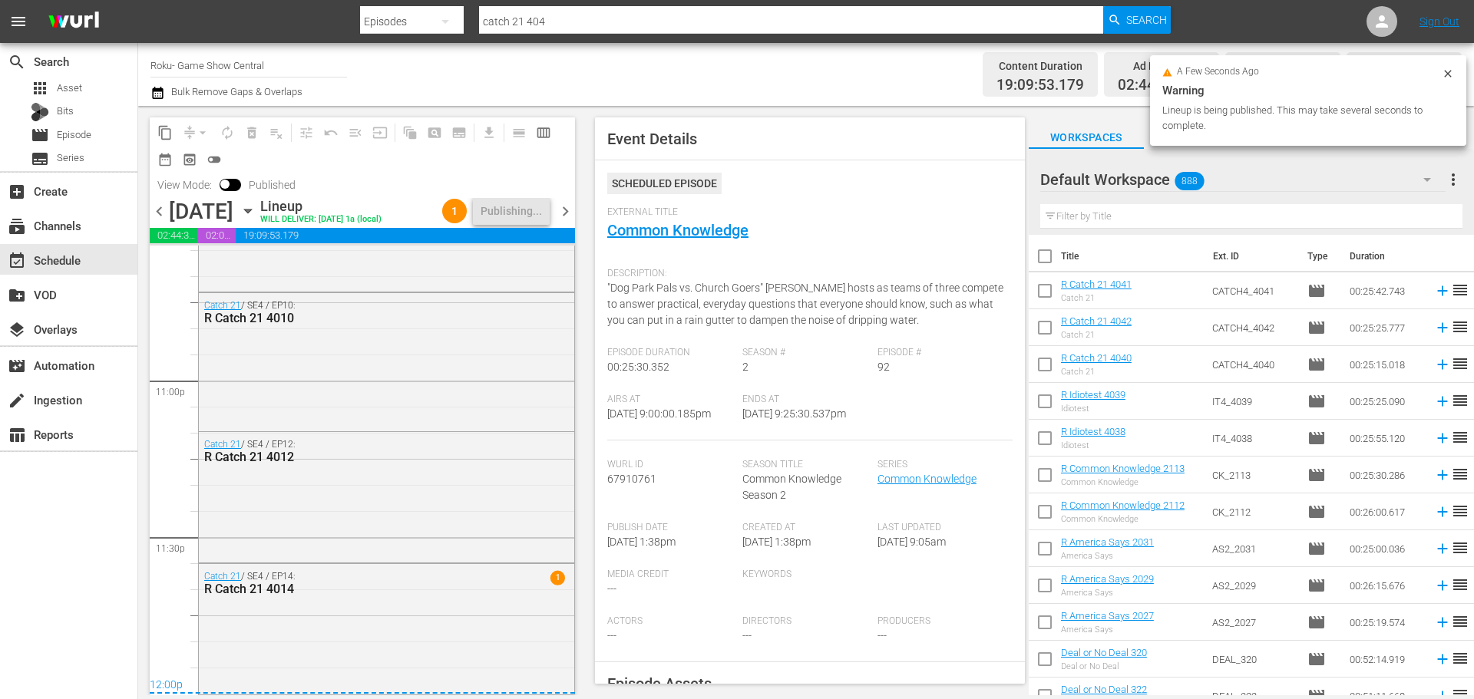
click at [256, 217] on icon "button" at bounding box center [248, 211] width 17 height 17
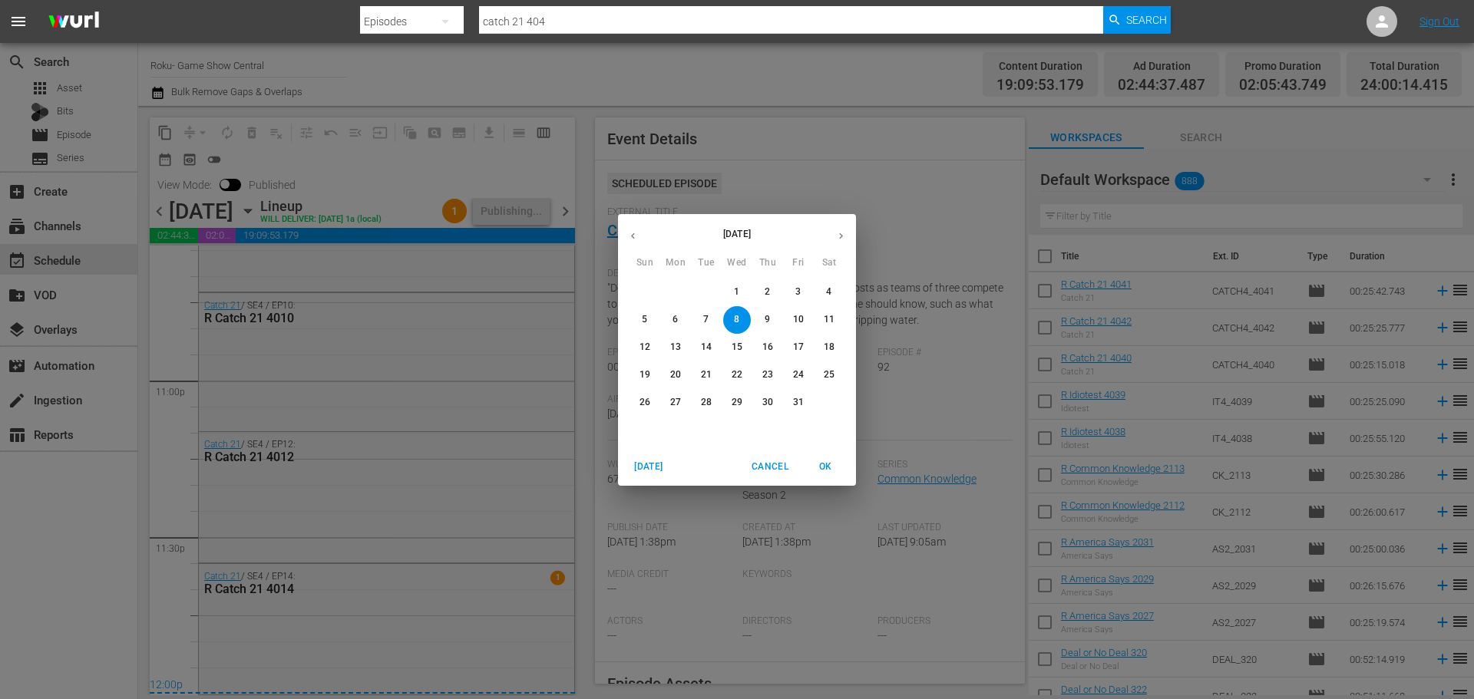
click at [753, 296] on div "2" at bounding box center [767, 293] width 31 height 28
click at [762, 294] on span "2" at bounding box center [768, 292] width 28 height 13
click at [765, 294] on span "2" at bounding box center [768, 292] width 28 height 13
click at [765, 293] on p "2" at bounding box center [767, 292] width 5 height 13
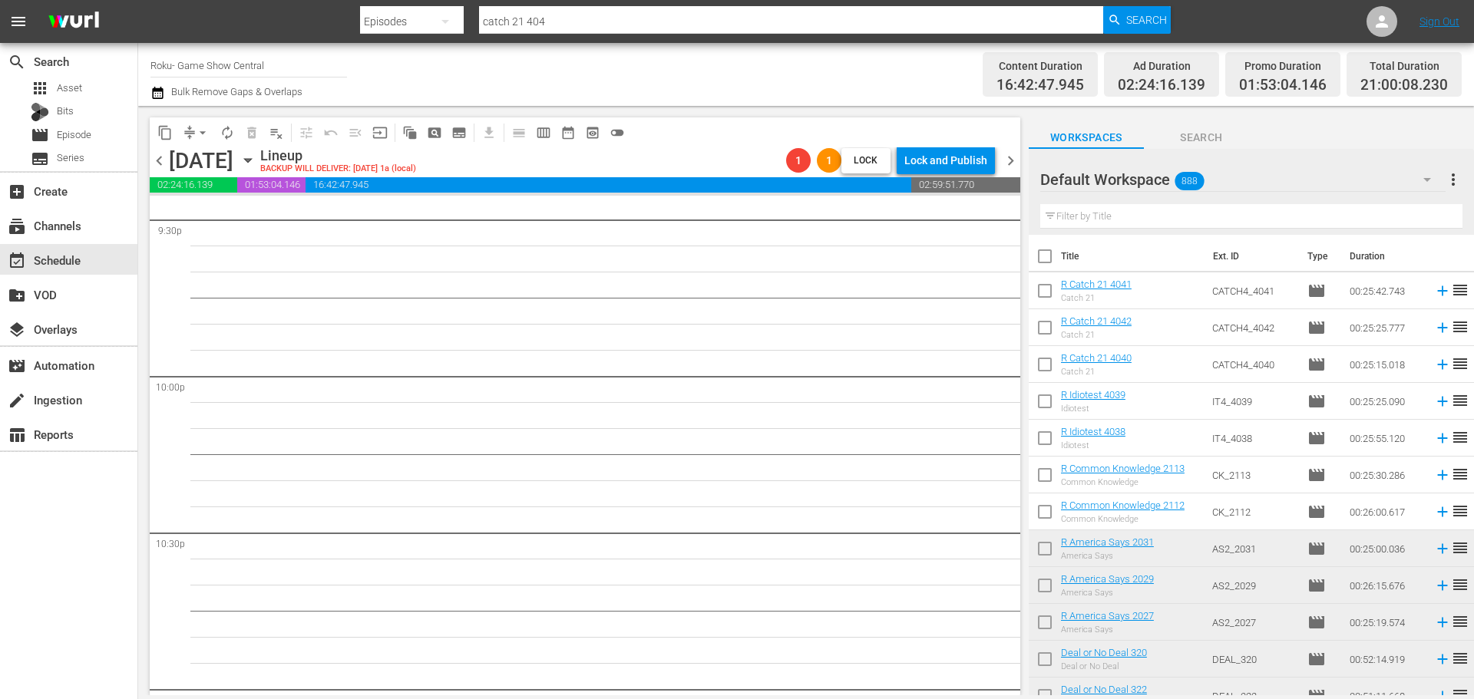
scroll to position [6250, 0]
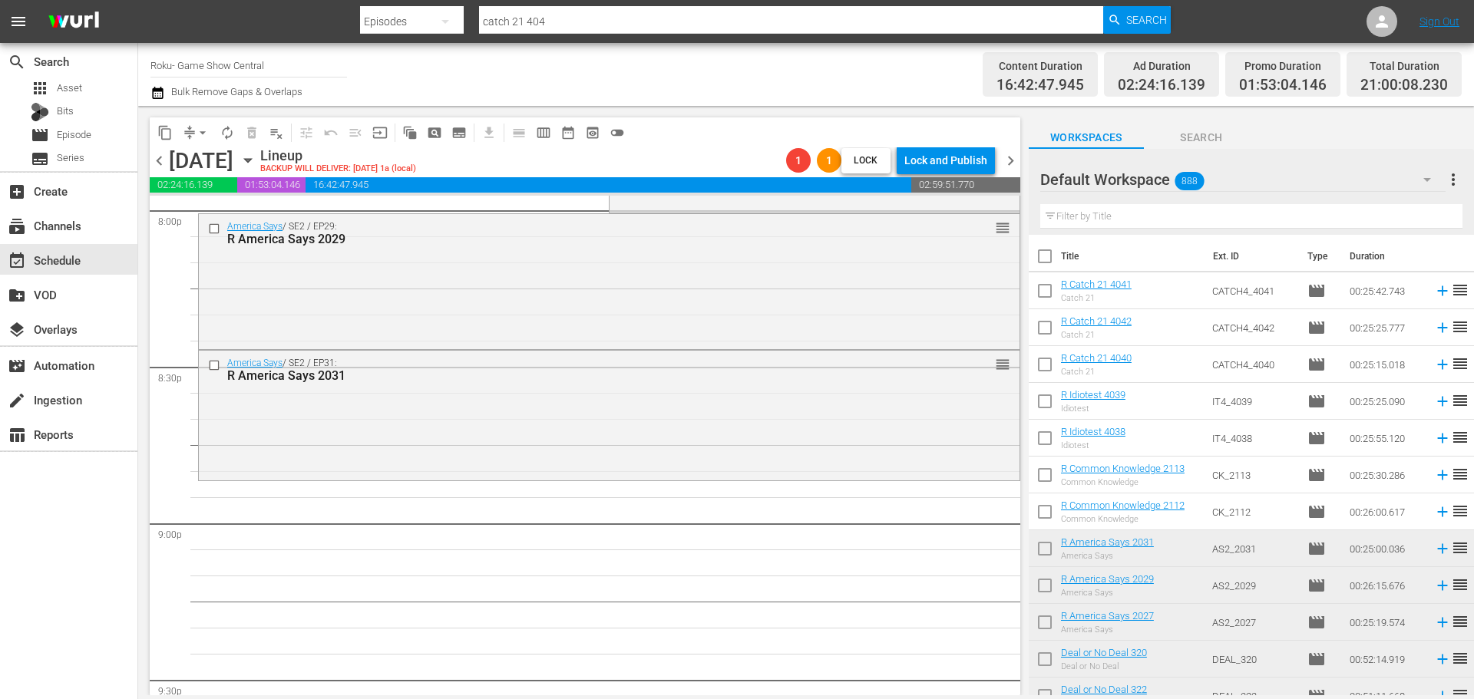
click at [1020, 611] on div "content_copy compress arrow_drop_down autorenew_outlined delete_forever_outline…" at bounding box center [581, 401] width 886 height 590
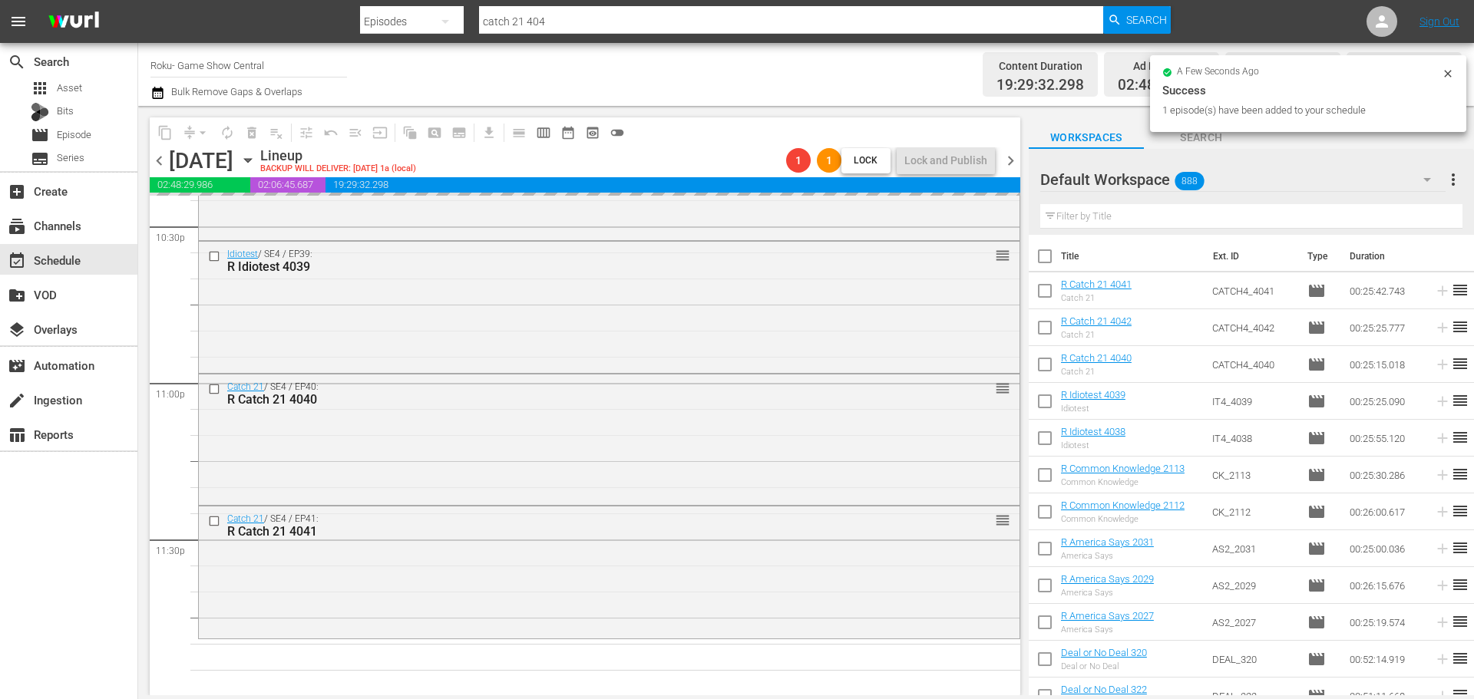
scroll to position [7018, 0]
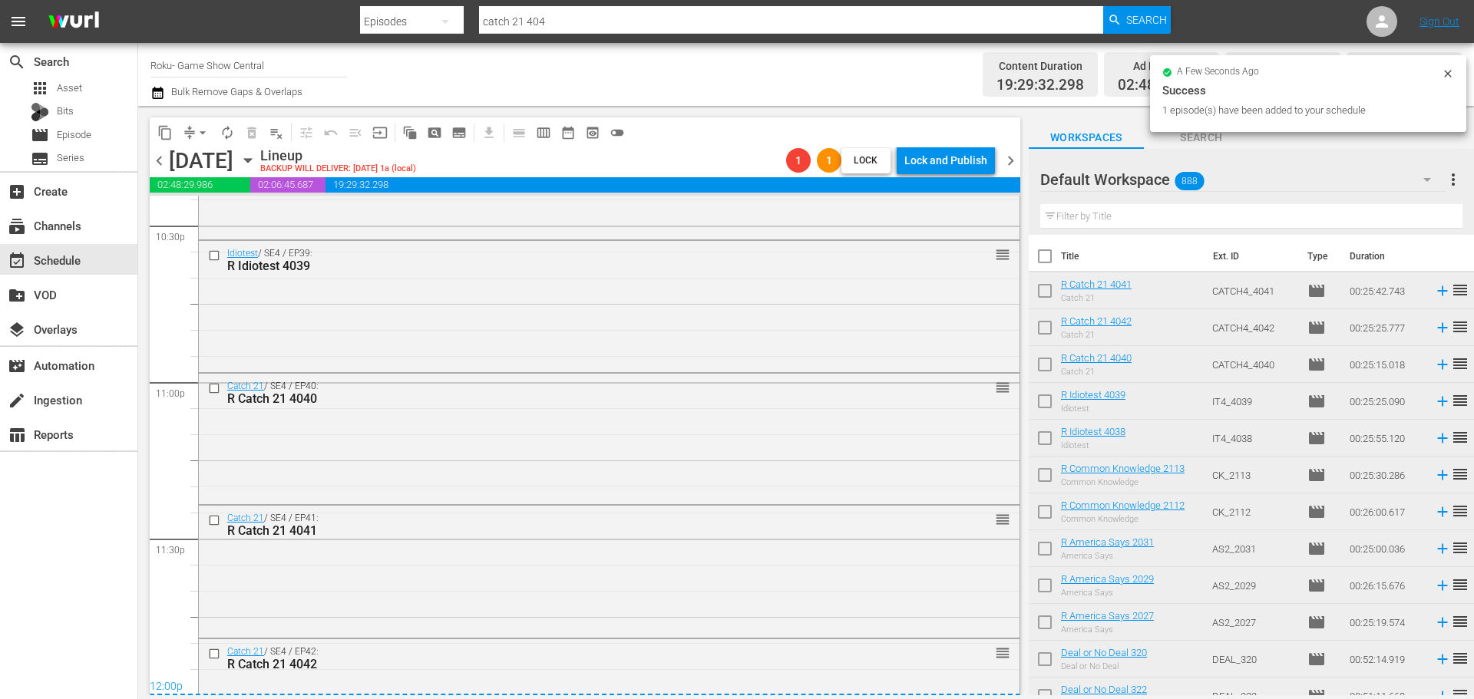
click at [201, 127] on span "arrow_drop_down" at bounding box center [202, 132] width 15 height 15
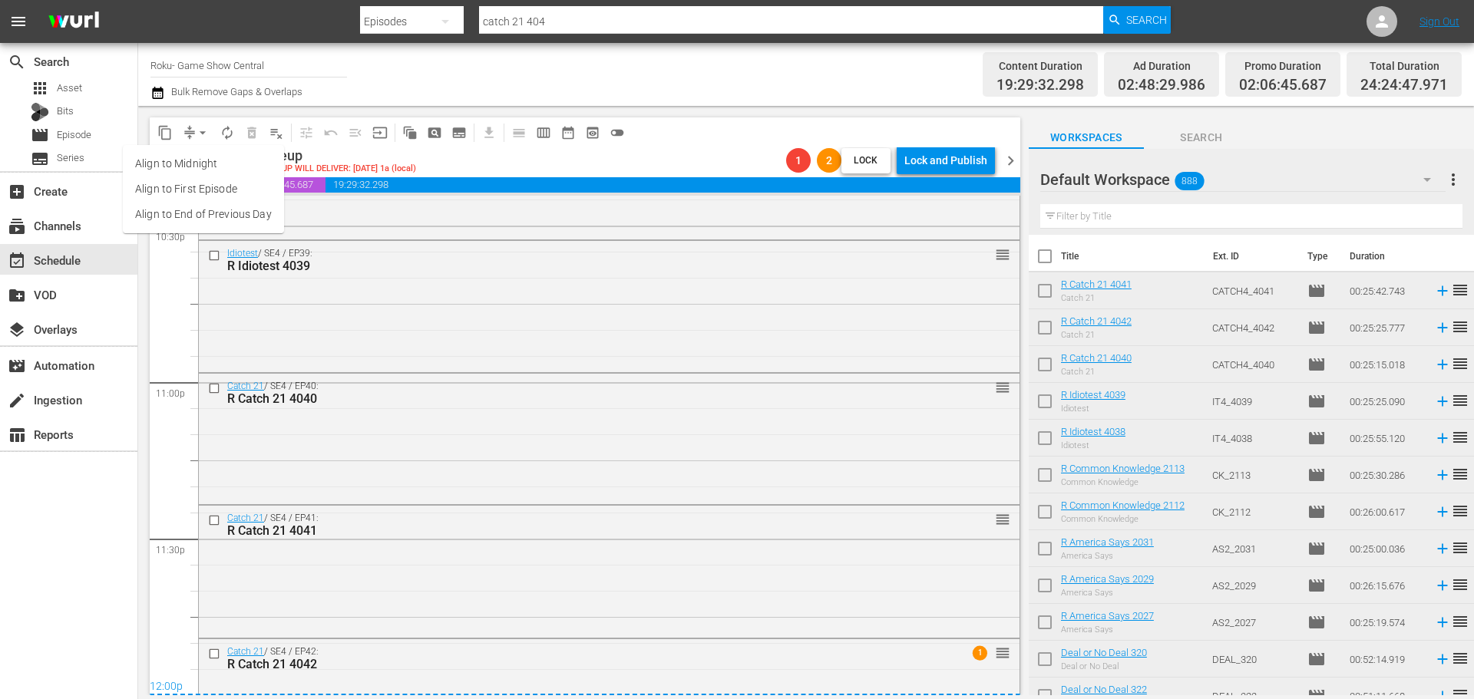
click at [194, 172] on li "Align to Midnight" at bounding box center [203, 163] width 161 height 25
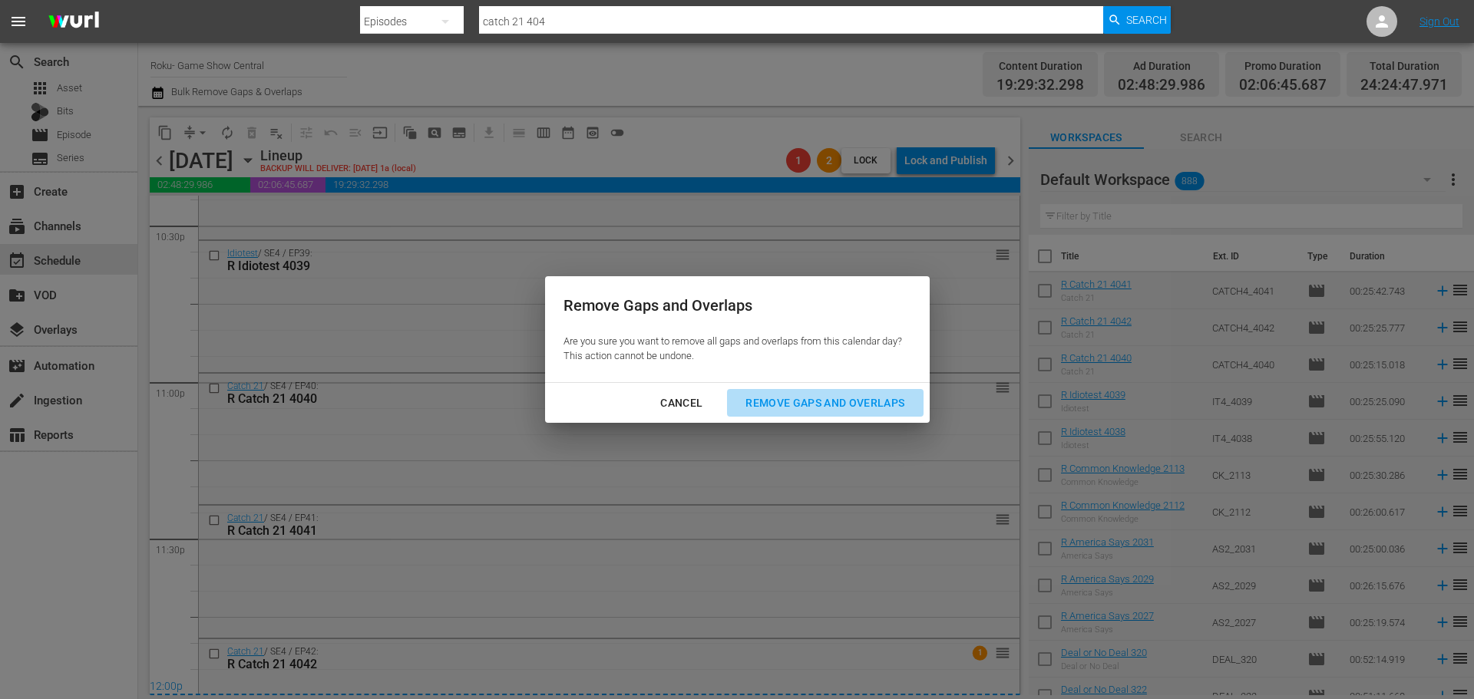
click at [868, 394] on div "Remove Gaps and Overlaps" at bounding box center [824, 403] width 183 height 19
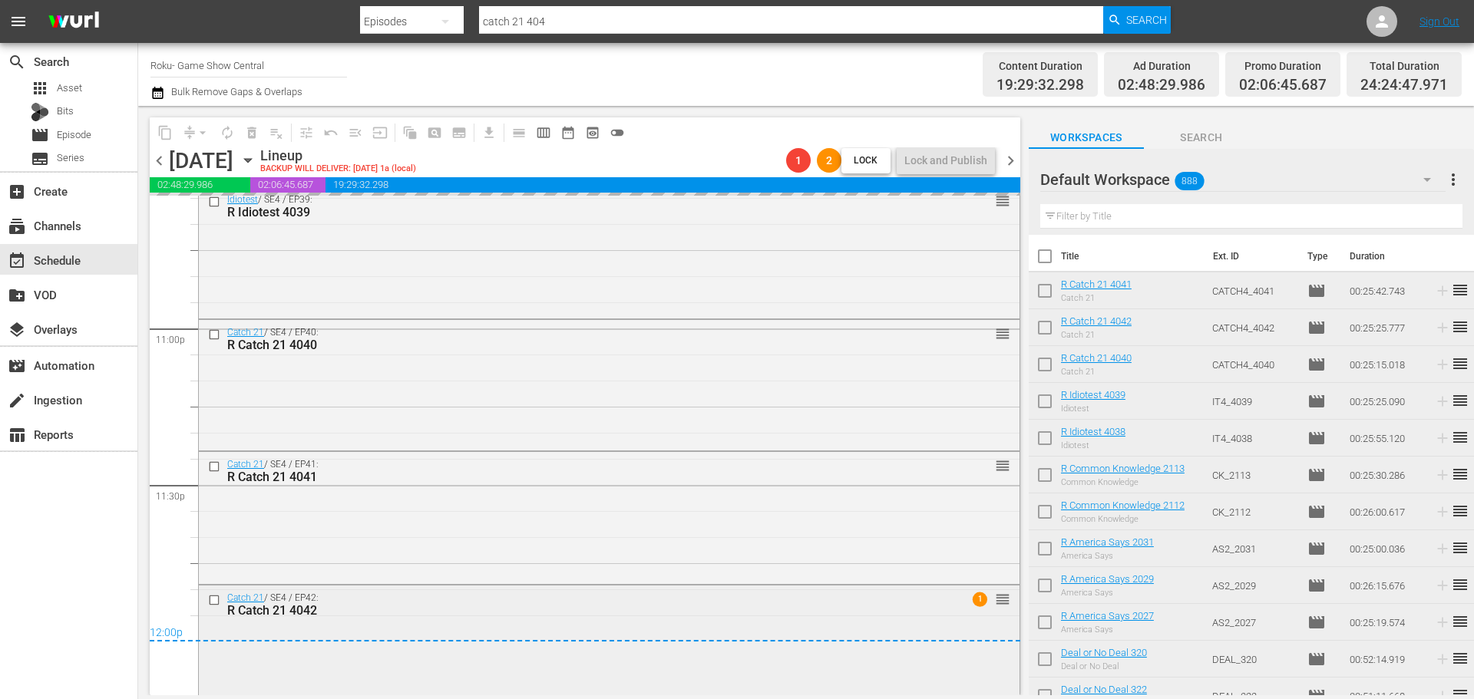
scroll to position [7094, 0]
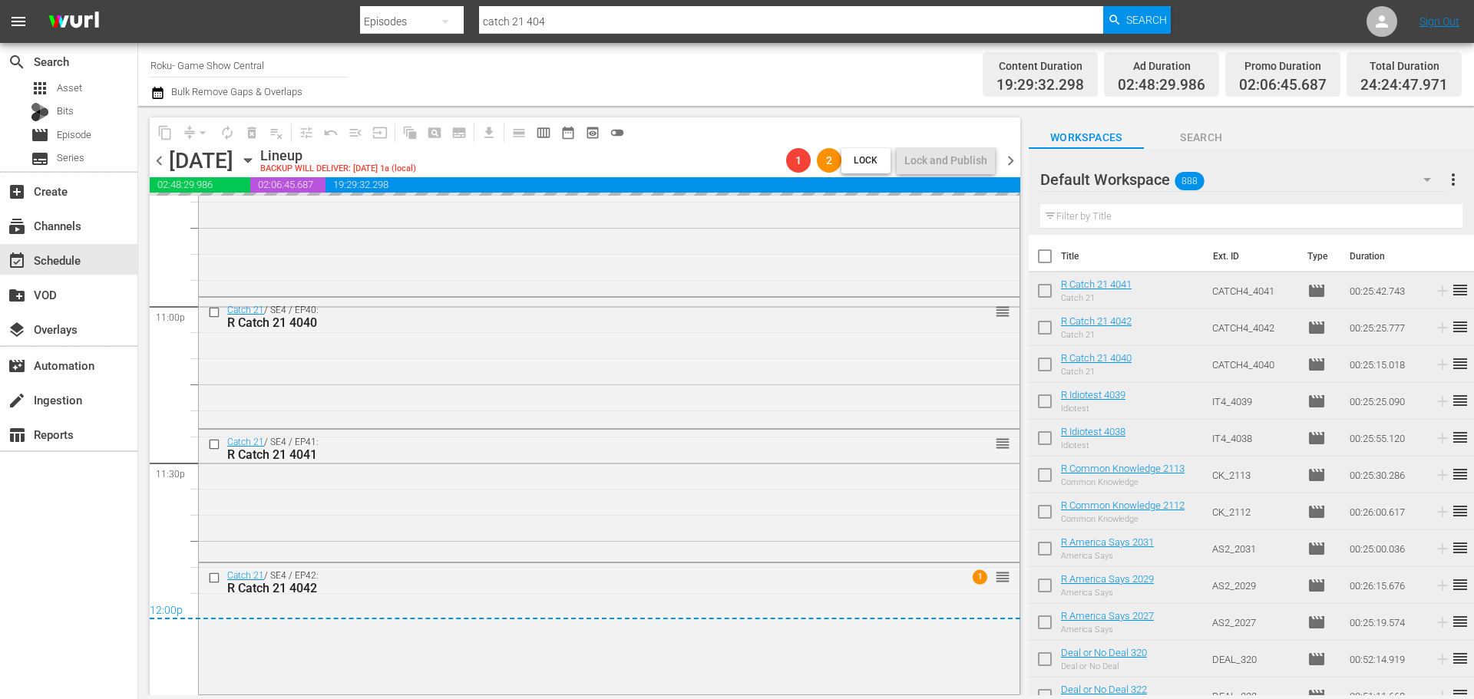
drag, startPoint x: 829, startPoint y: 593, endPoint x: 813, endPoint y: 617, distance: 28.7
click at [829, 594] on div "R Catch 21 4042" at bounding box center [580, 588] width 707 height 15
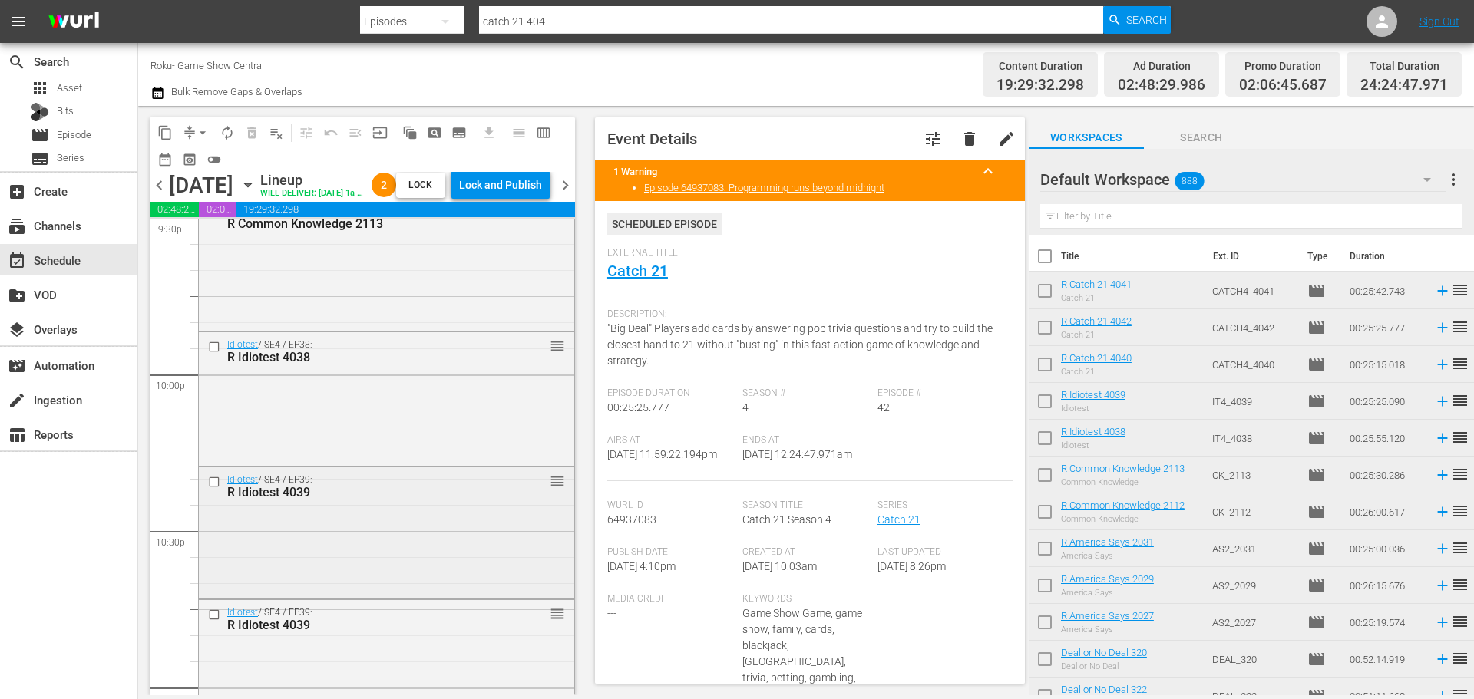
scroll to position [6813, 0]
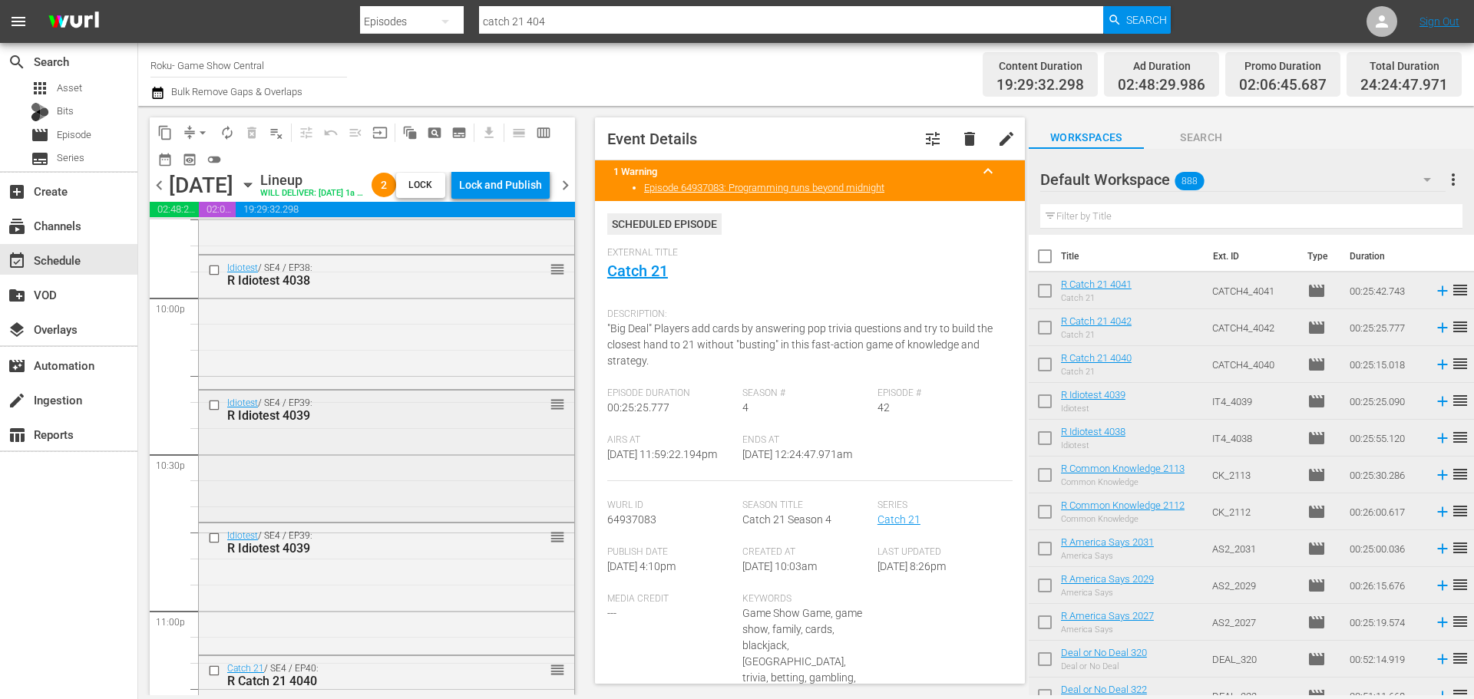
click at [357, 475] on div "Idiotest / SE4 / EP39: R Idiotest 4039 reorder" at bounding box center [386, 455] width 375 height 128
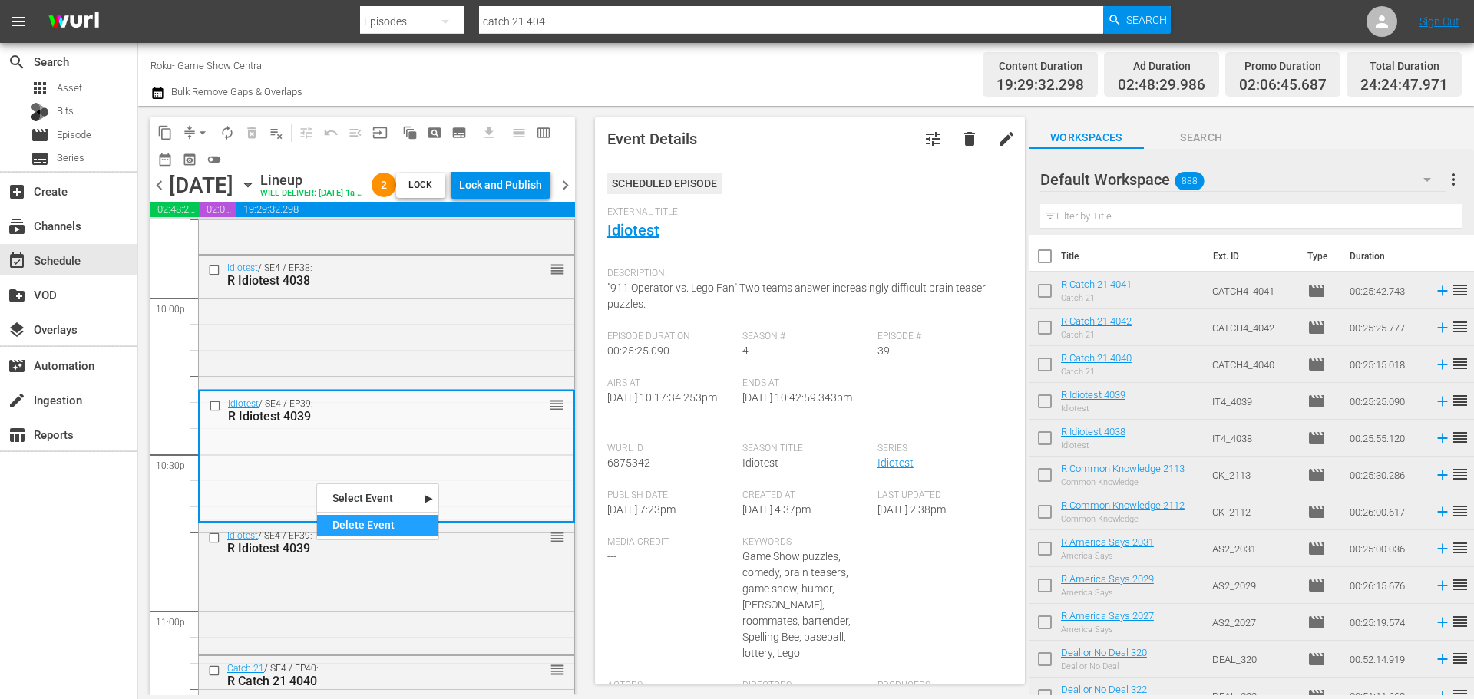
click at [401, 526] on div "Delete Event" at bounding box center [377, 525] width 121 height 21
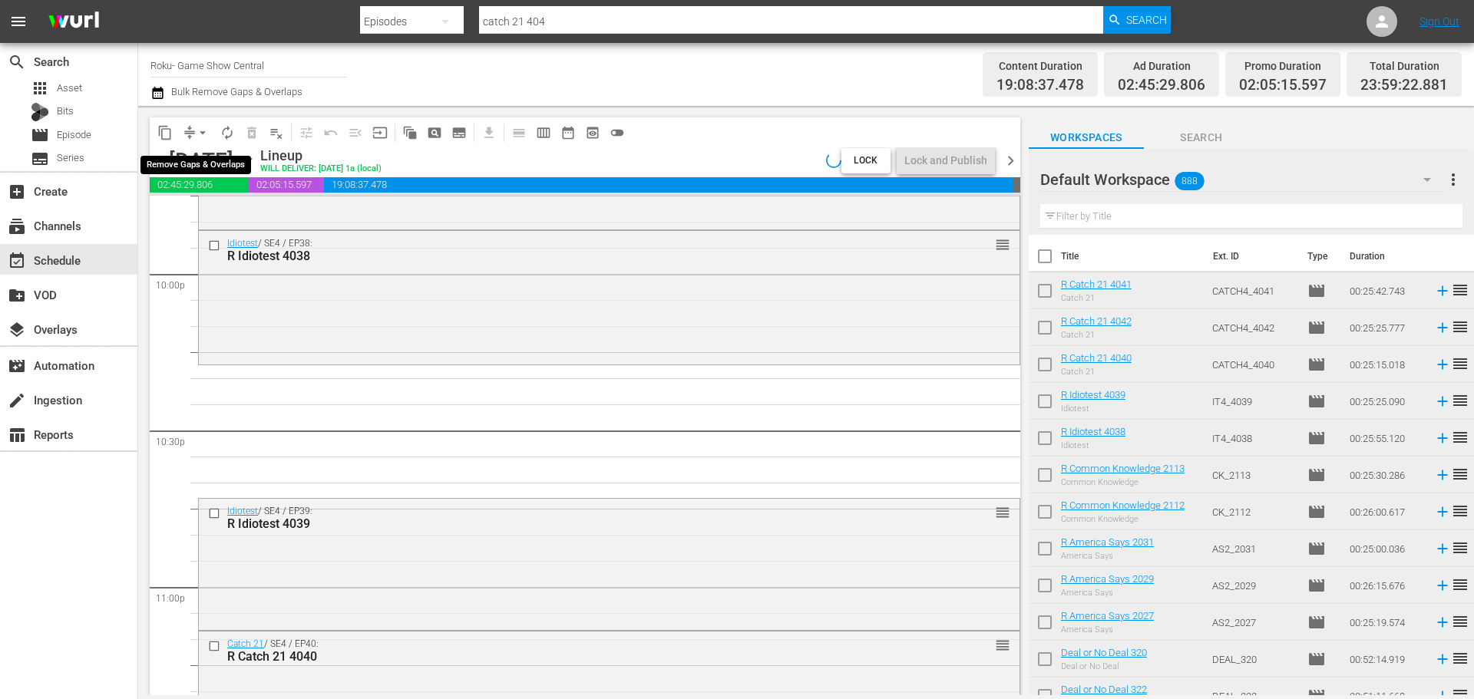
click at [208, 135] on span "arrow_drop_down" at bounding box center [202, 132] width 15 height 15
click at [220, 162] on li "Align to Midnight" at bounding box center [203, 163] width 161 height 25
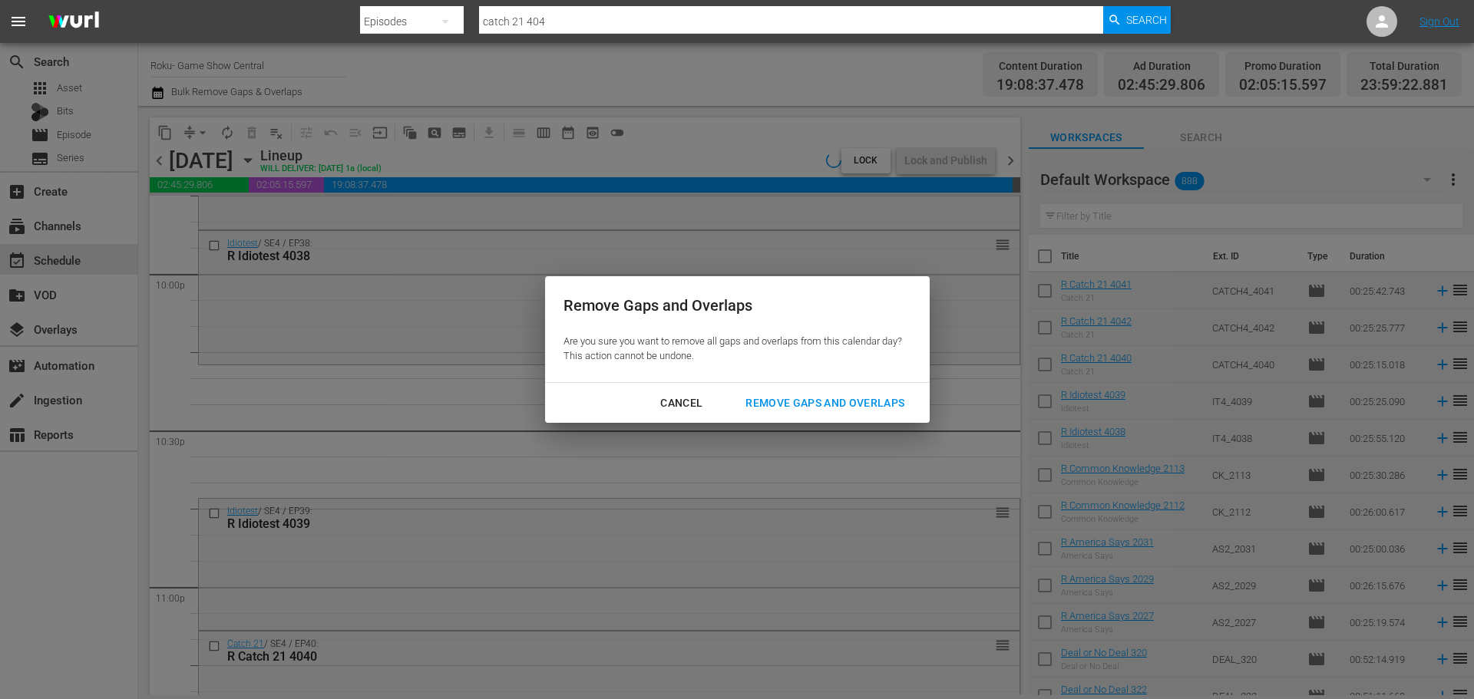
click at [879, 398] on div "Remove Gaps and Overlaps" at bounding box center [824, 403] width 183 height 19
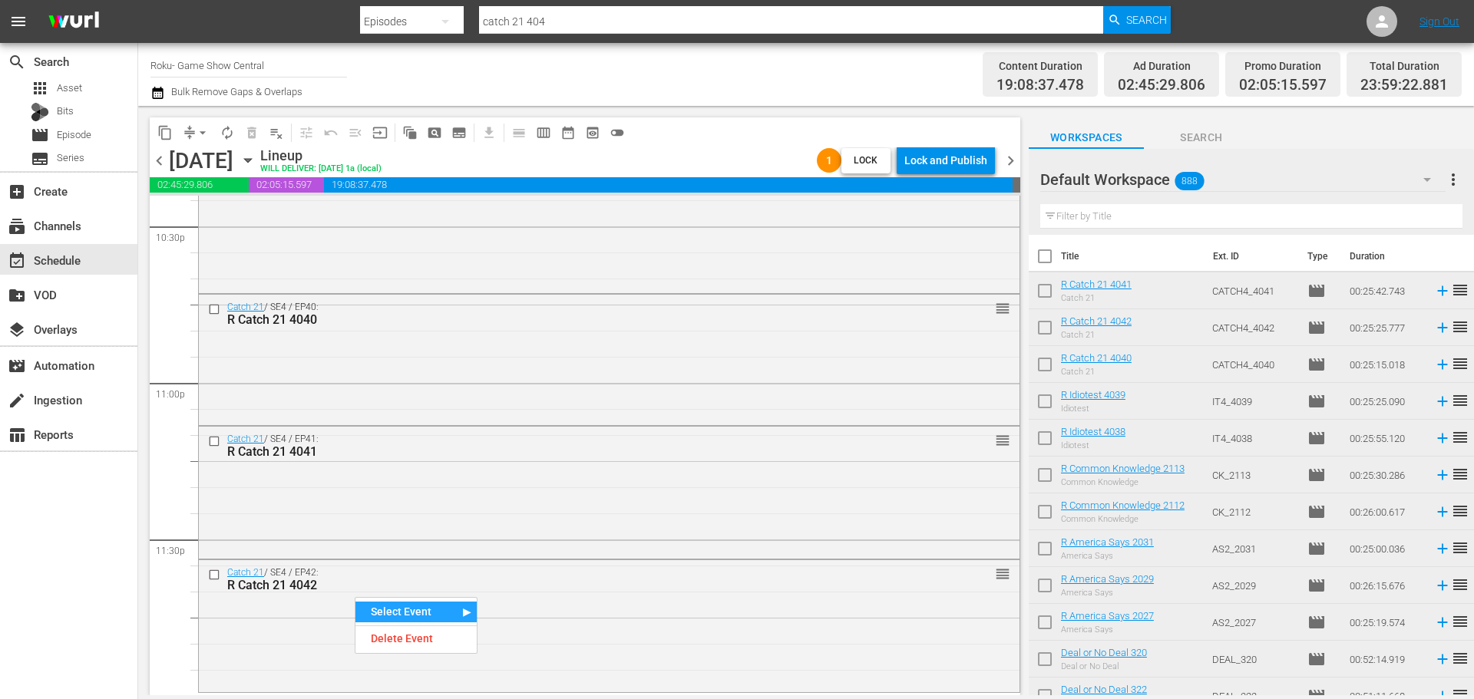
scroll to position [7018, 0]
click at [813, 636] on div "Catch 21 / SE4 / EP42: R Catch 21 4042 reorder" at bounding box center [609, 624] width 821 height 128
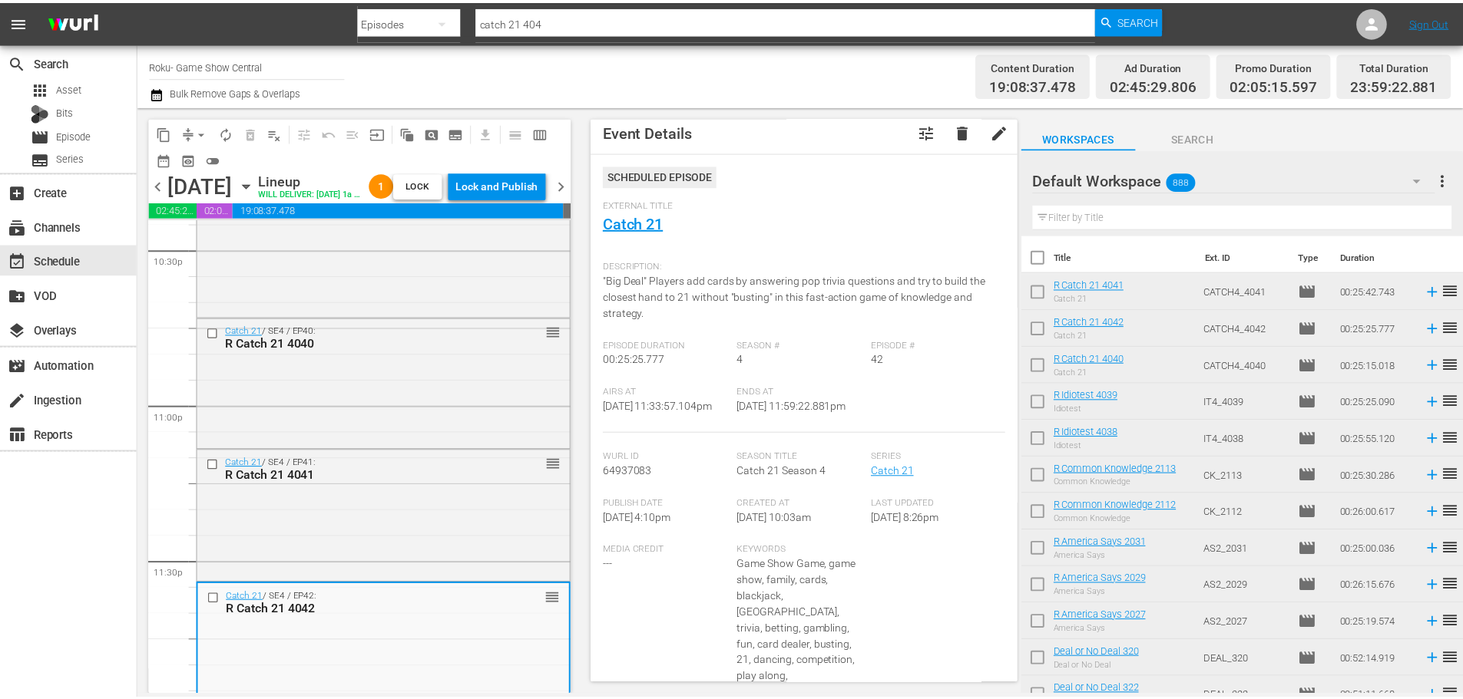
scroll to position [0, 0]
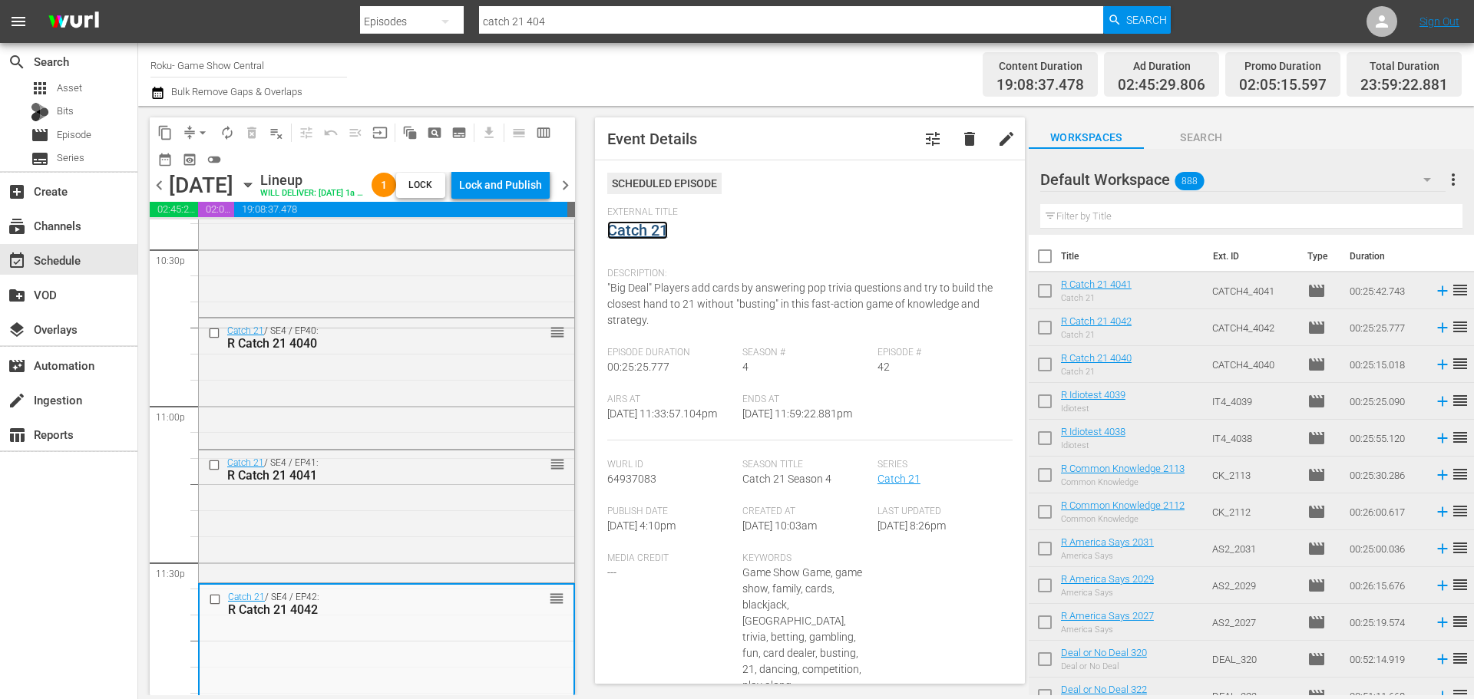
click at [663, 229] on link "Catch 21" at bounding box center [637, 230] width 61 height 18
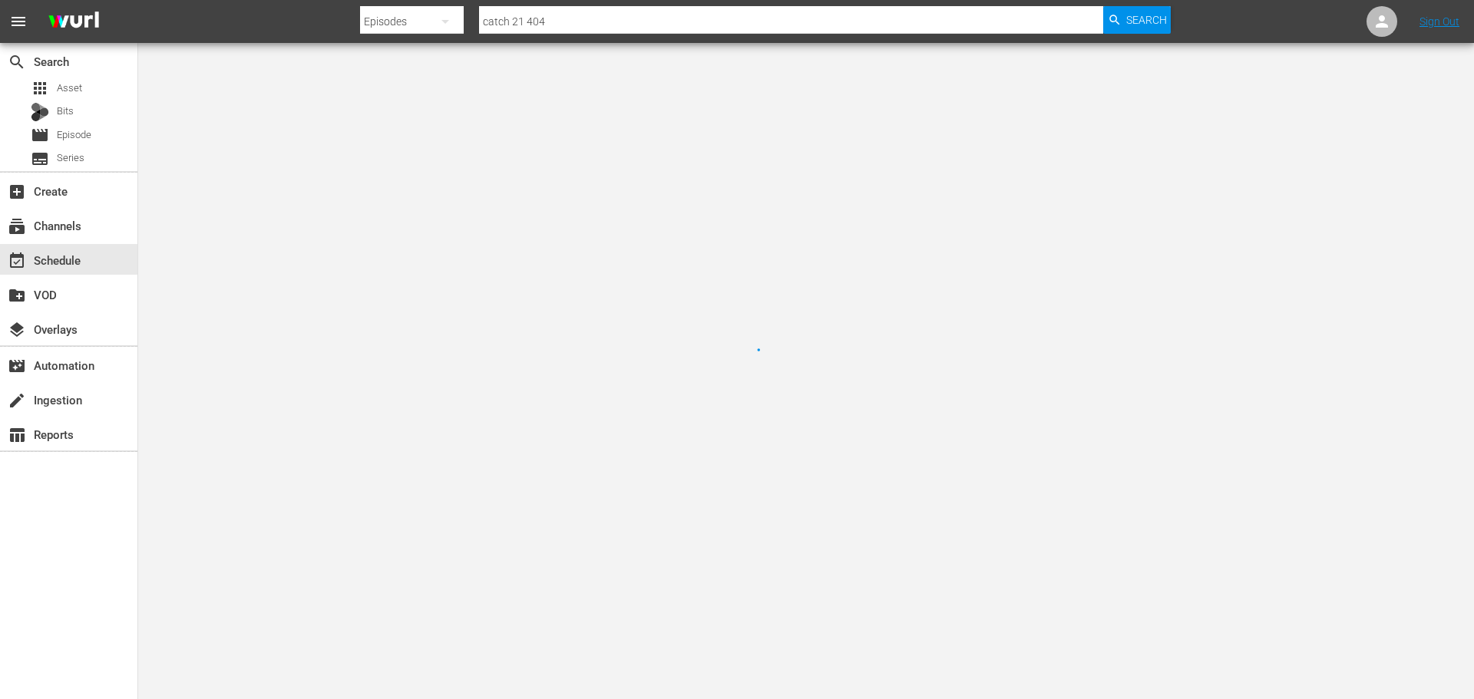
click at [663, 229] on div at bounding box center [737, 349] width 1474 height 699
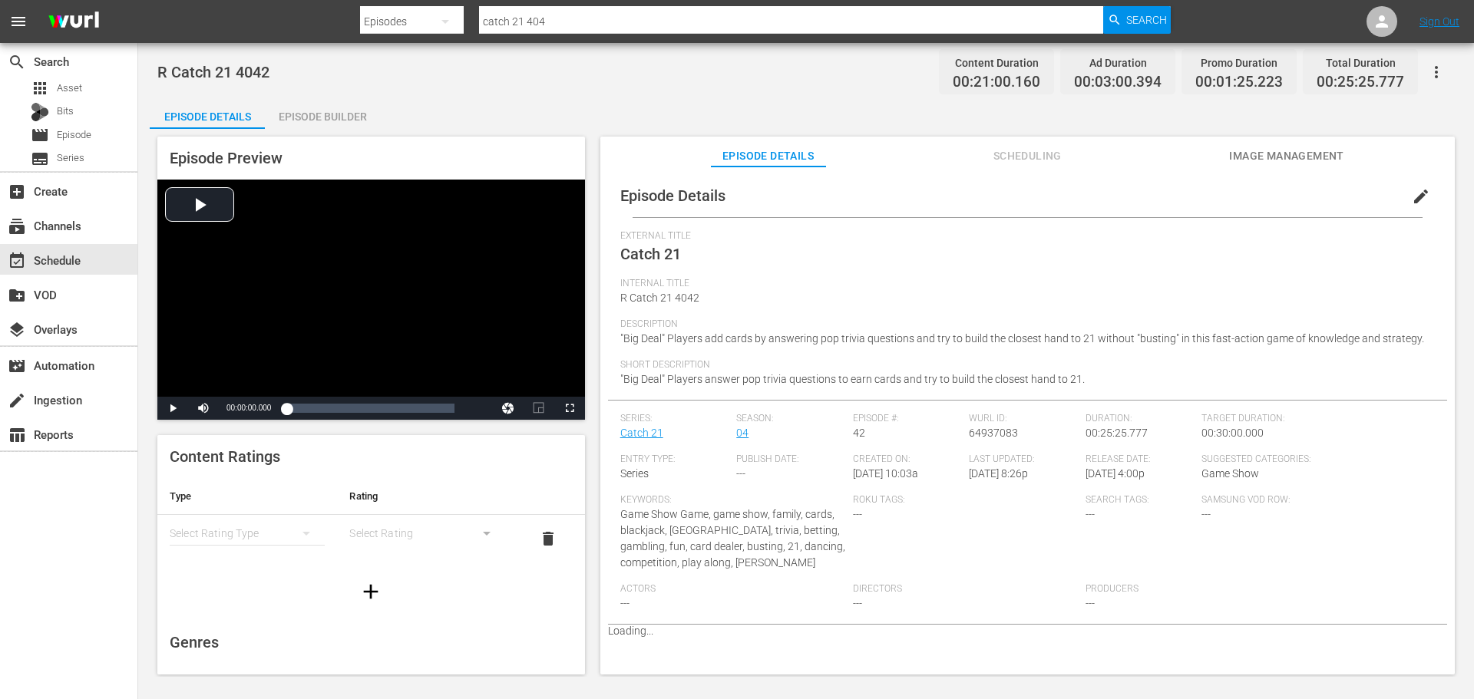
click at [322, 104] on div "Episode Builder" at bounding box center [322, 116] width 115 height 37
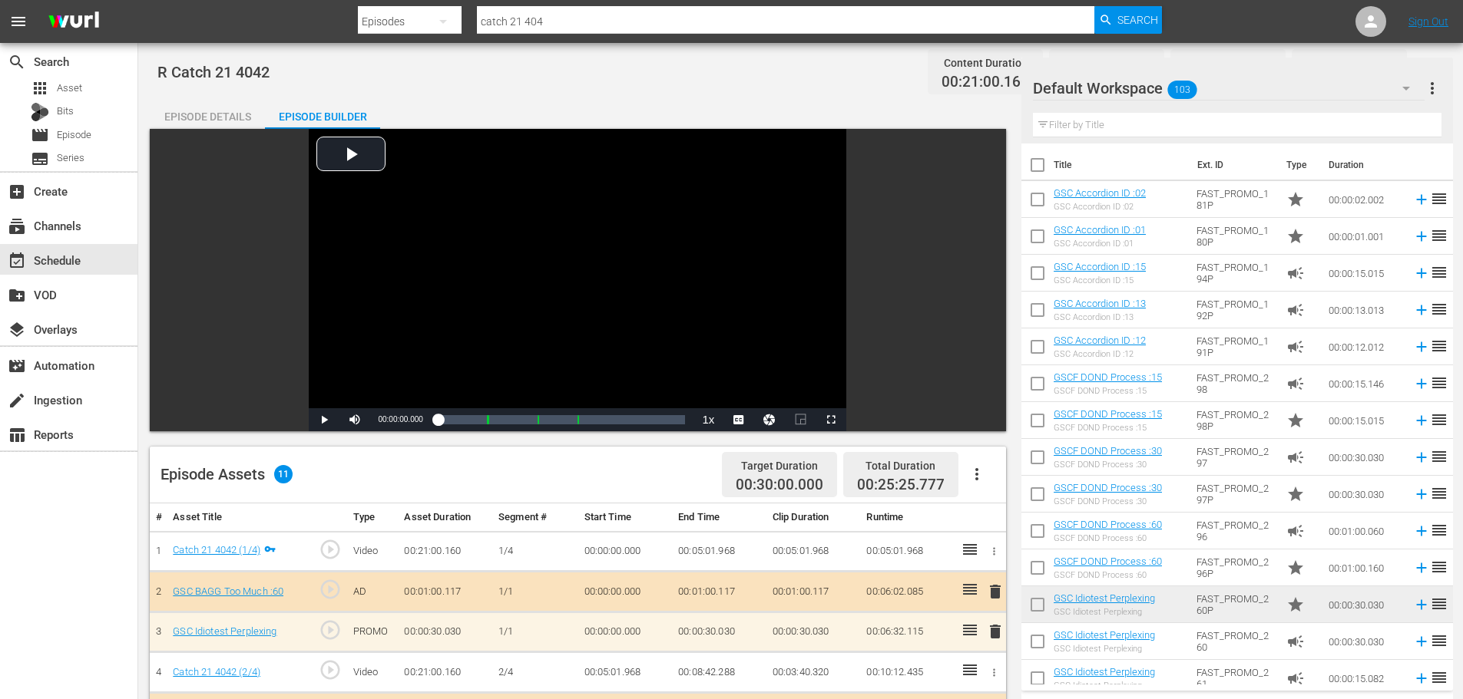
scroll to position [400, 0]
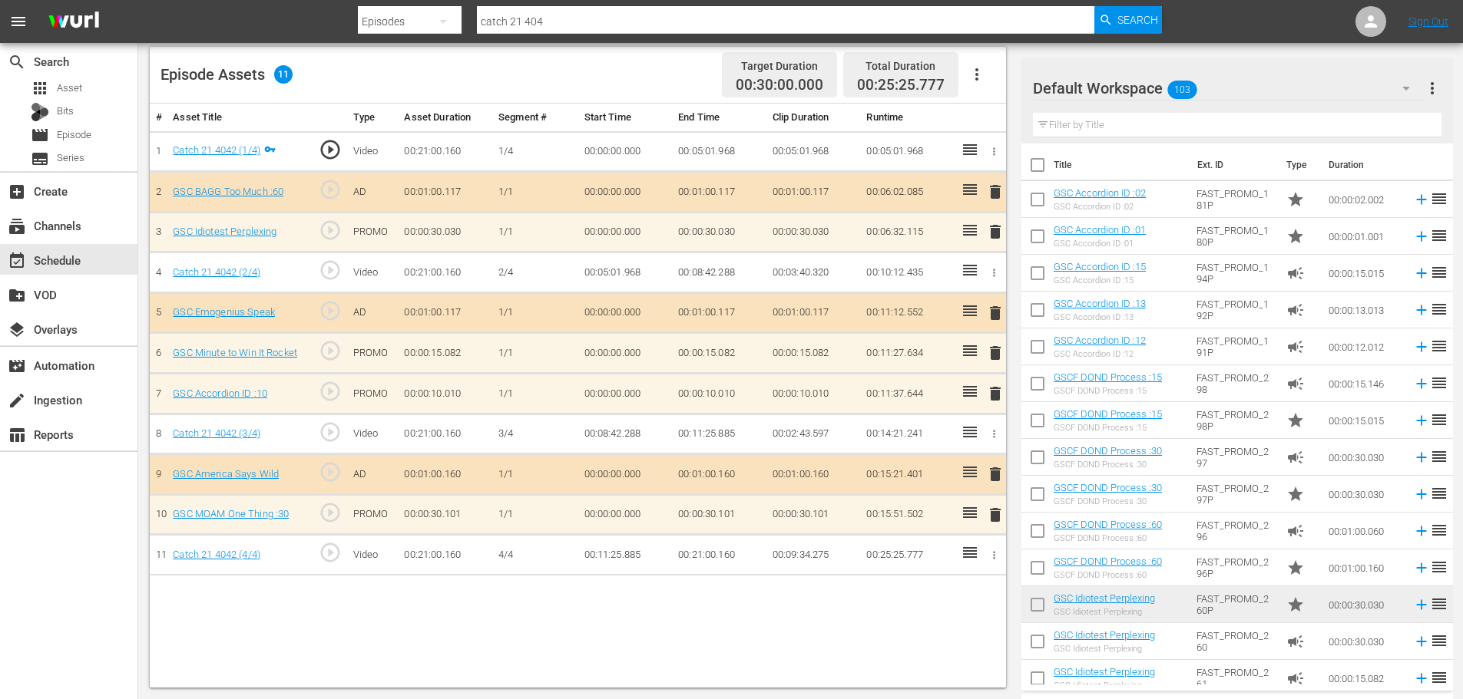
click at [992, 388] on span "delete" at bounding box center [995, 394] width 18 height 18
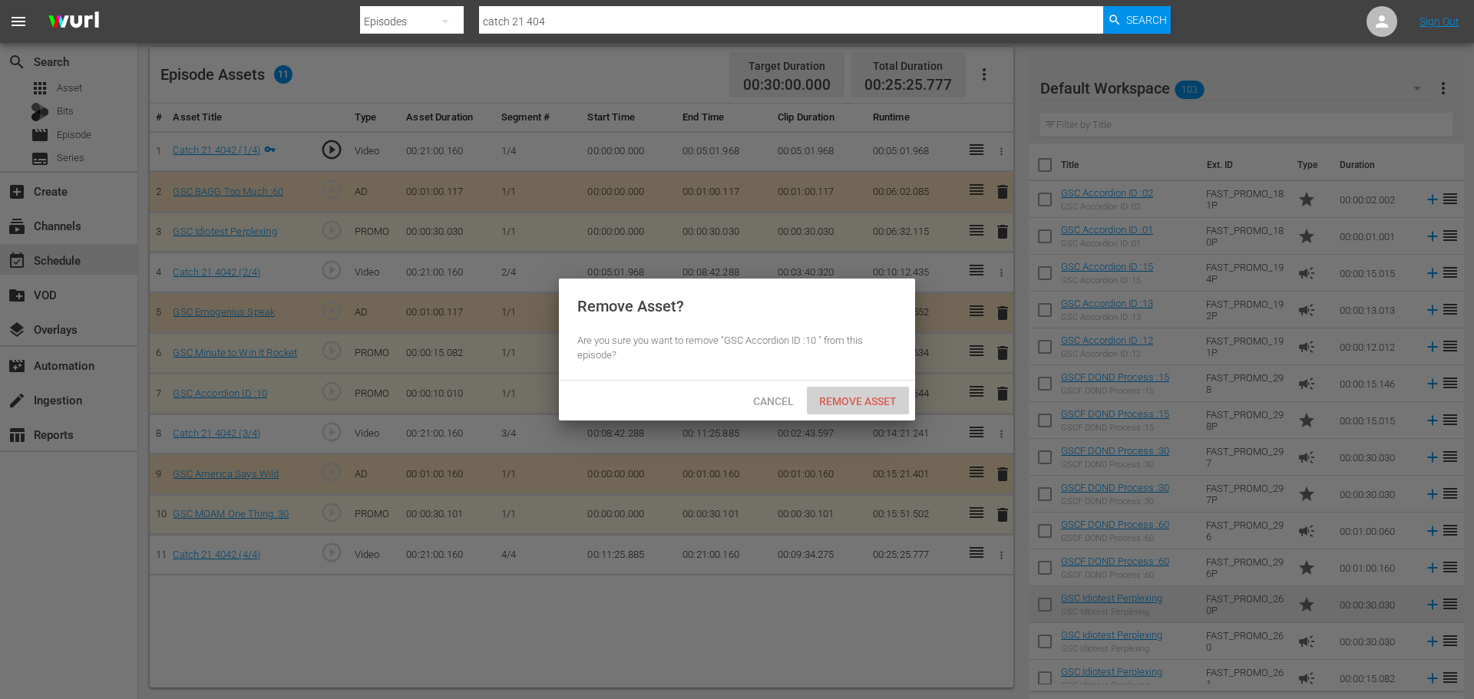
click at [869, 398] on span "Remove Asset" at bounding box center [858, 401] width 102 height 12
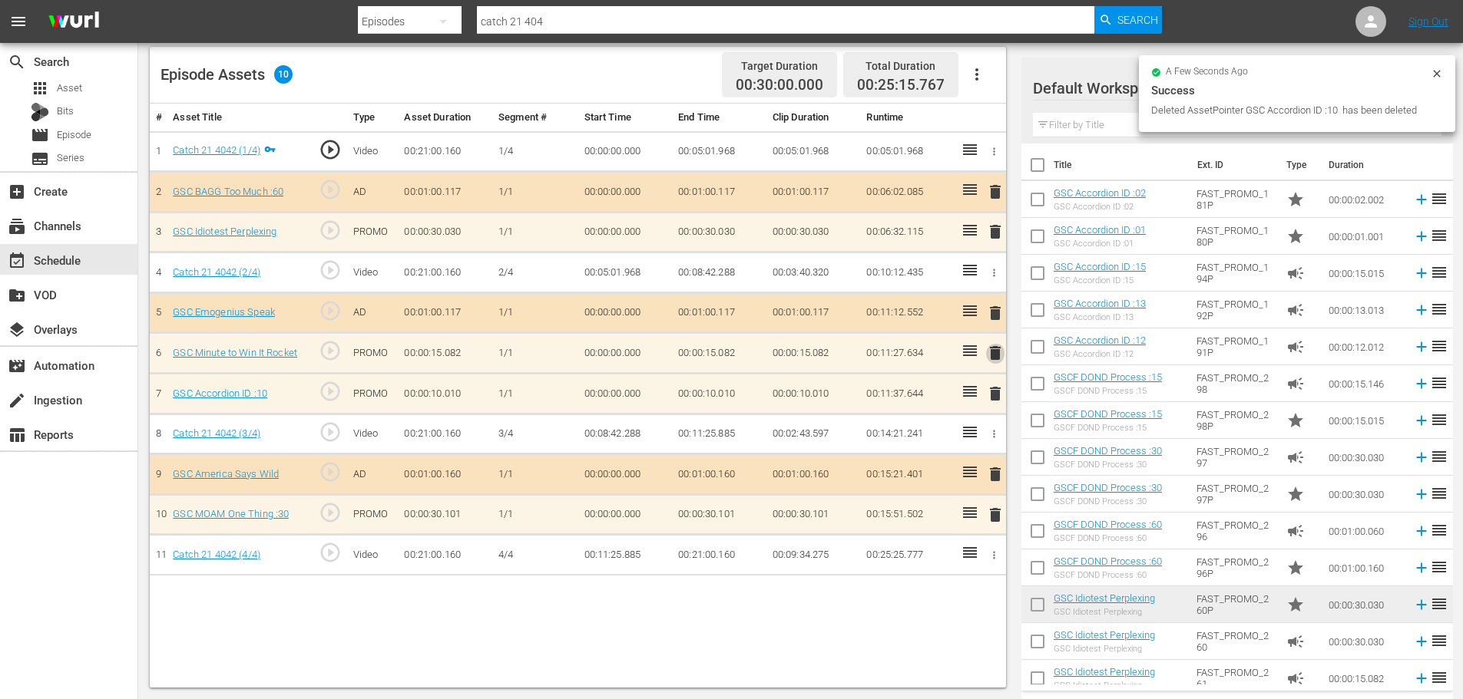
click at [992, 357] on span "delete" at bounding box center [995, 353] width 18 height 18
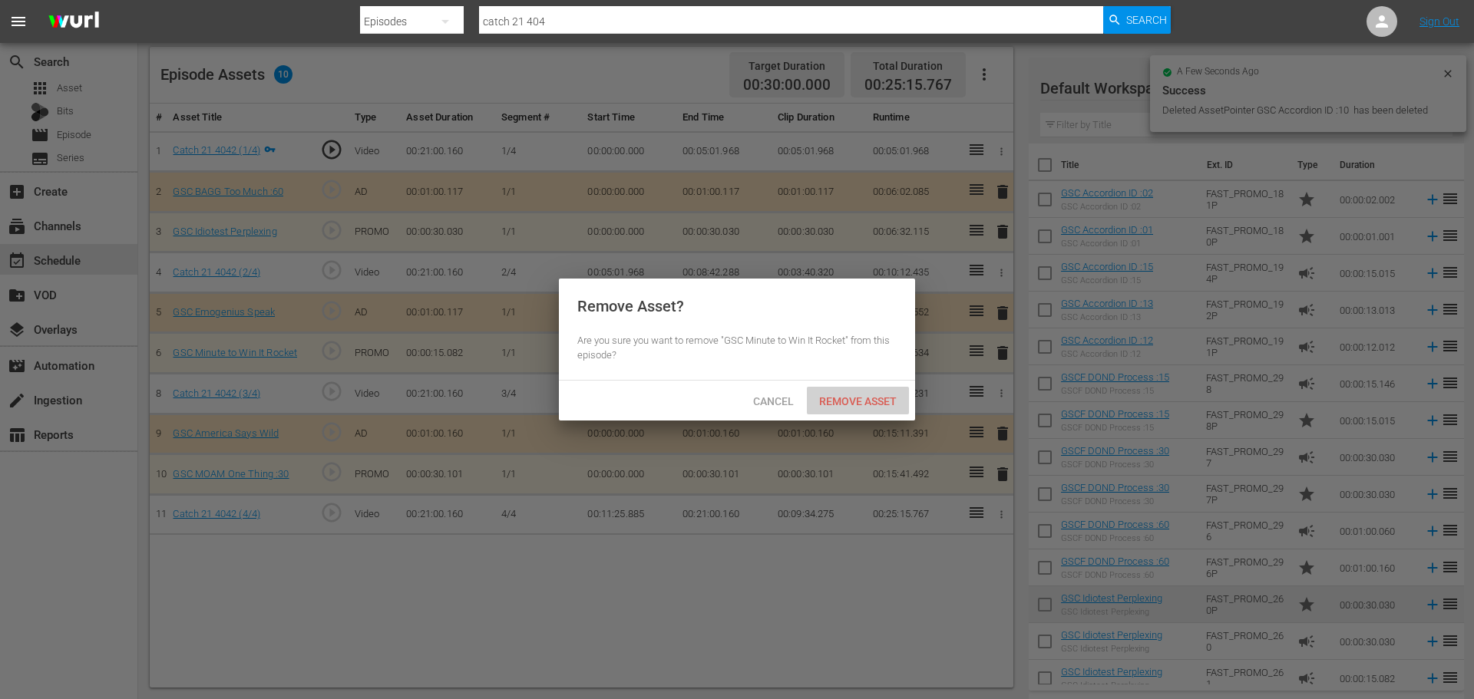
click at [831, 413] on div "Remove Asset" at bounding box center [858, 401] width 102 height 28
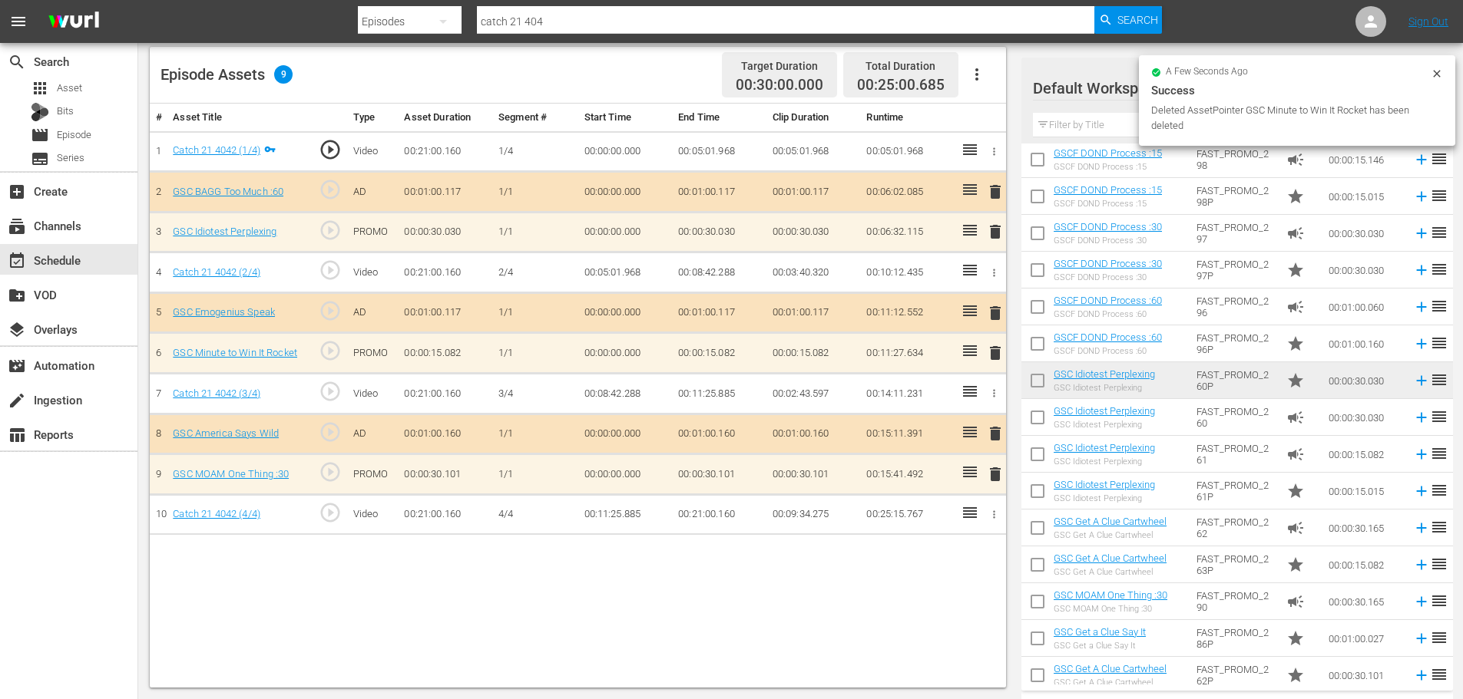
scroll to position [230, 0]
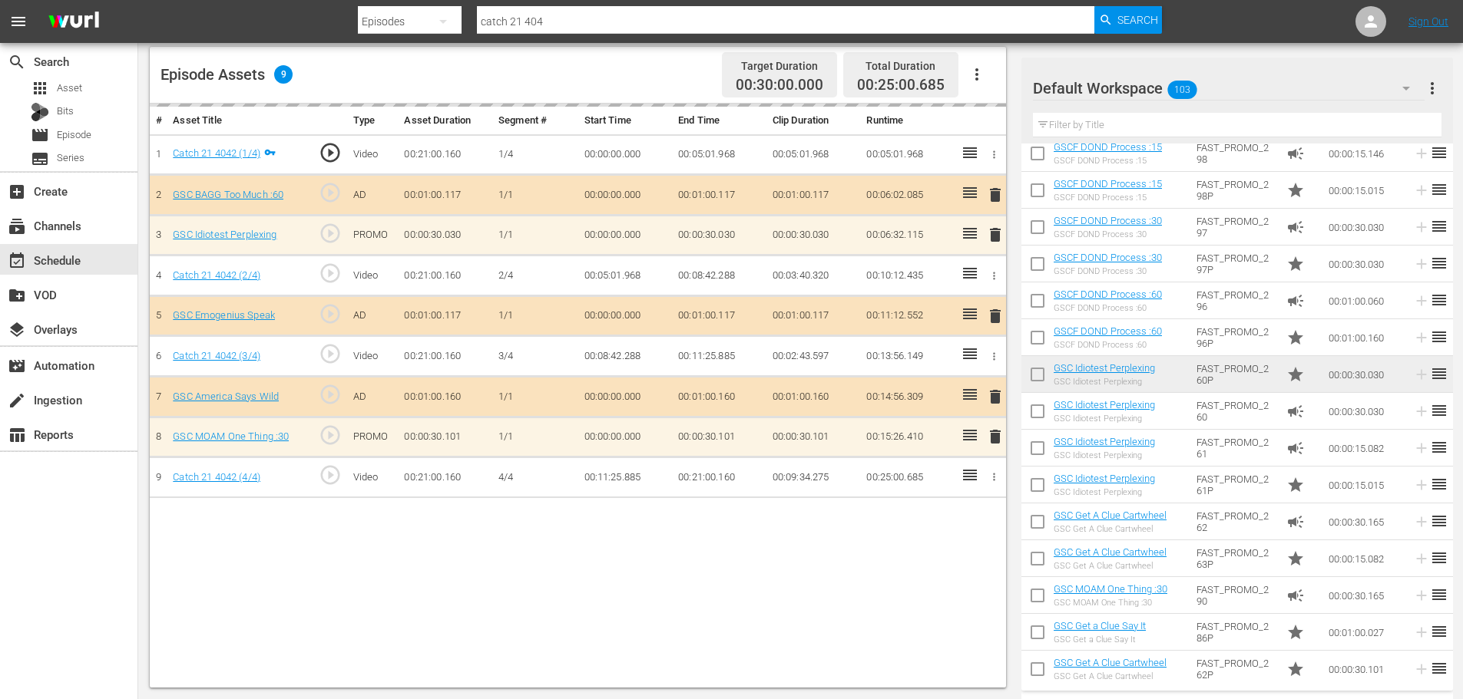
click at [1085, 114] on input "text" at bounding box center [1237, 125] width 408 height 25
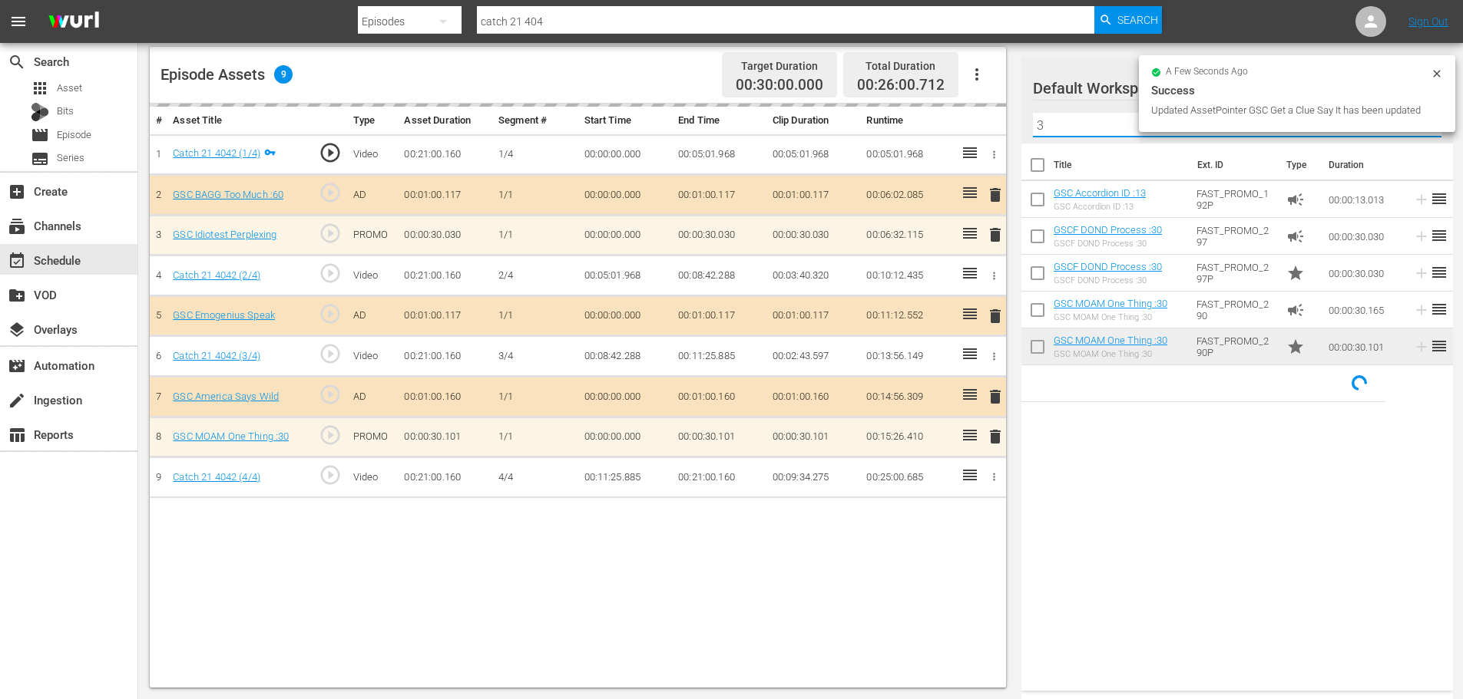
scroll to position [0, 0]
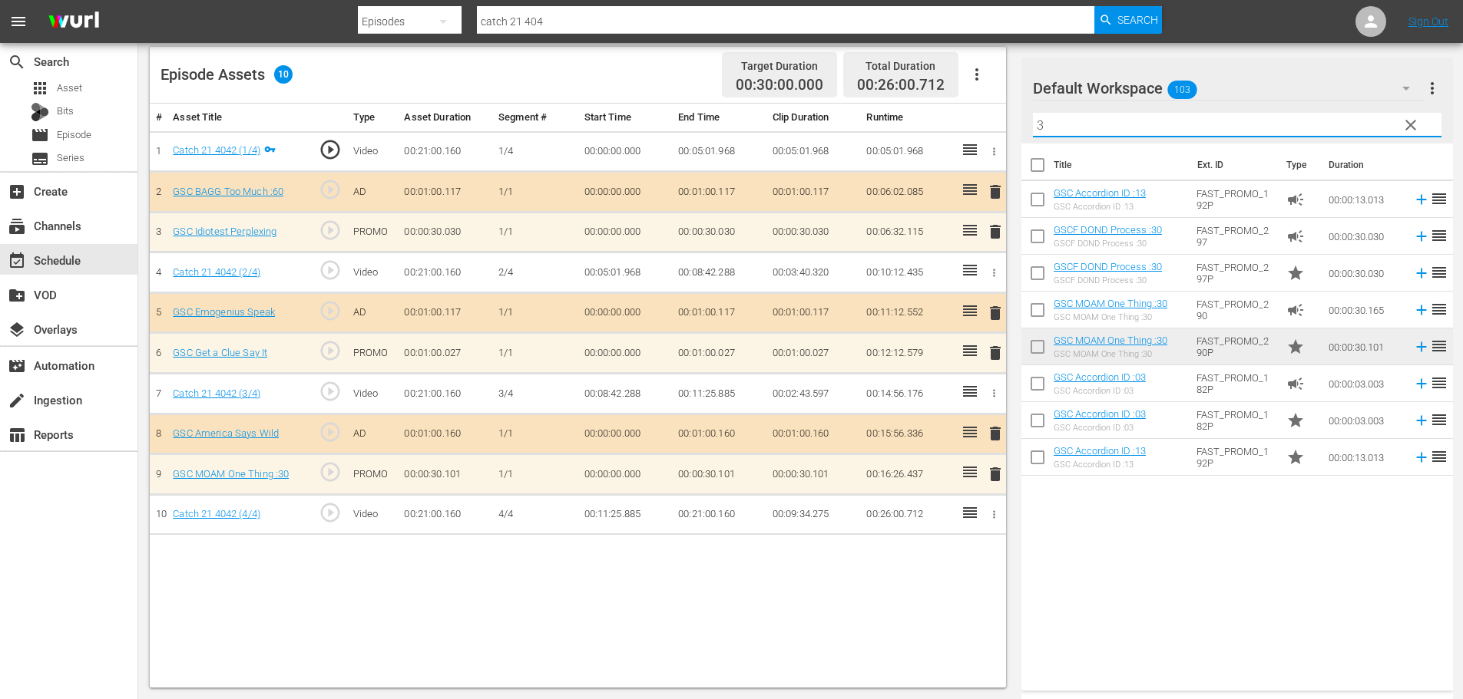
type input "3"
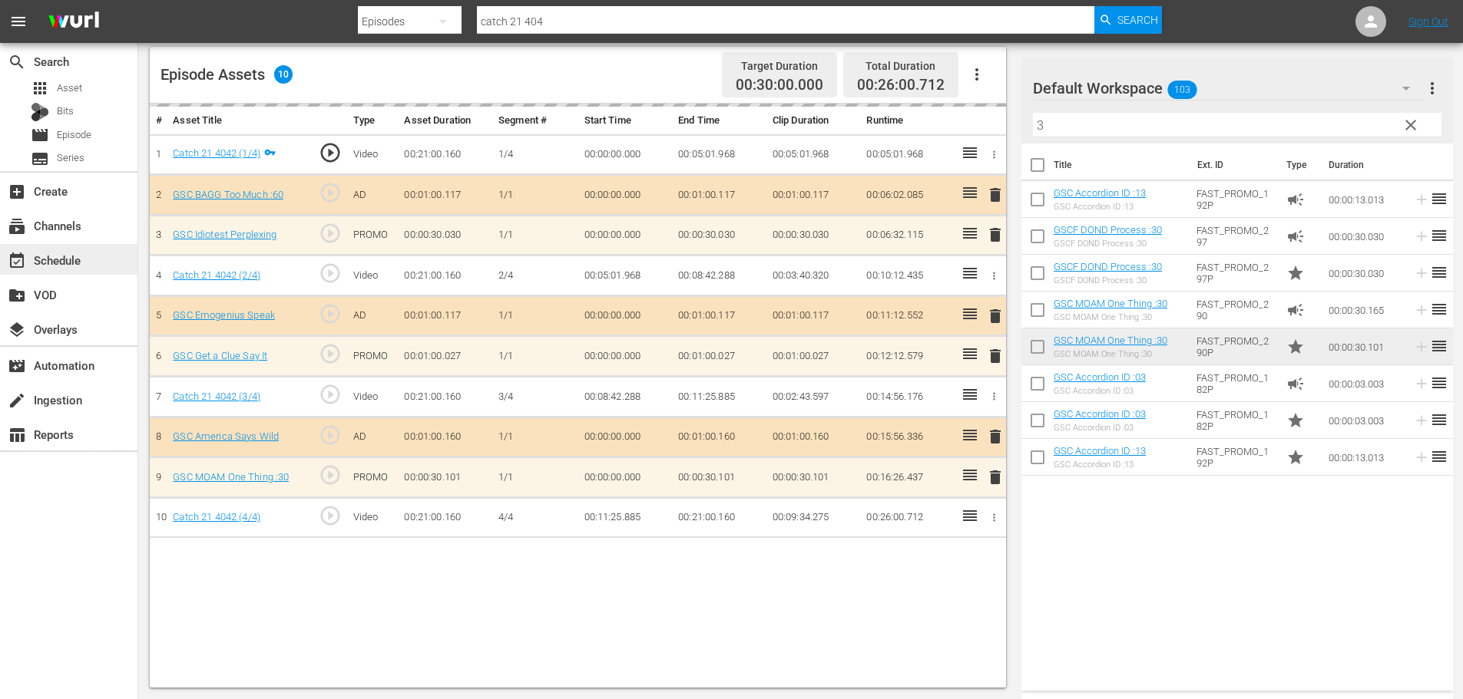
click at [48, 258] on div "event_available Schedule" at bounding box center [43, 258] width 86 height 14
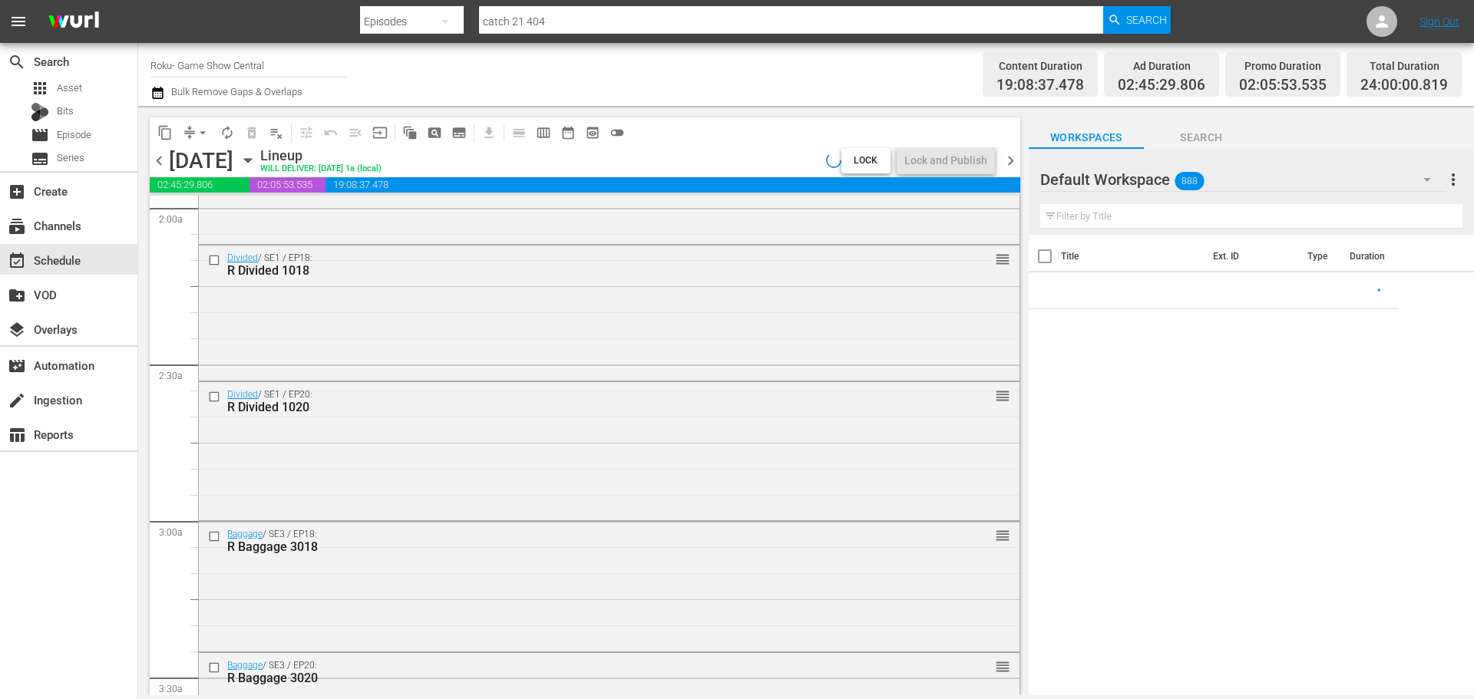
scroll to position [7018, 0]
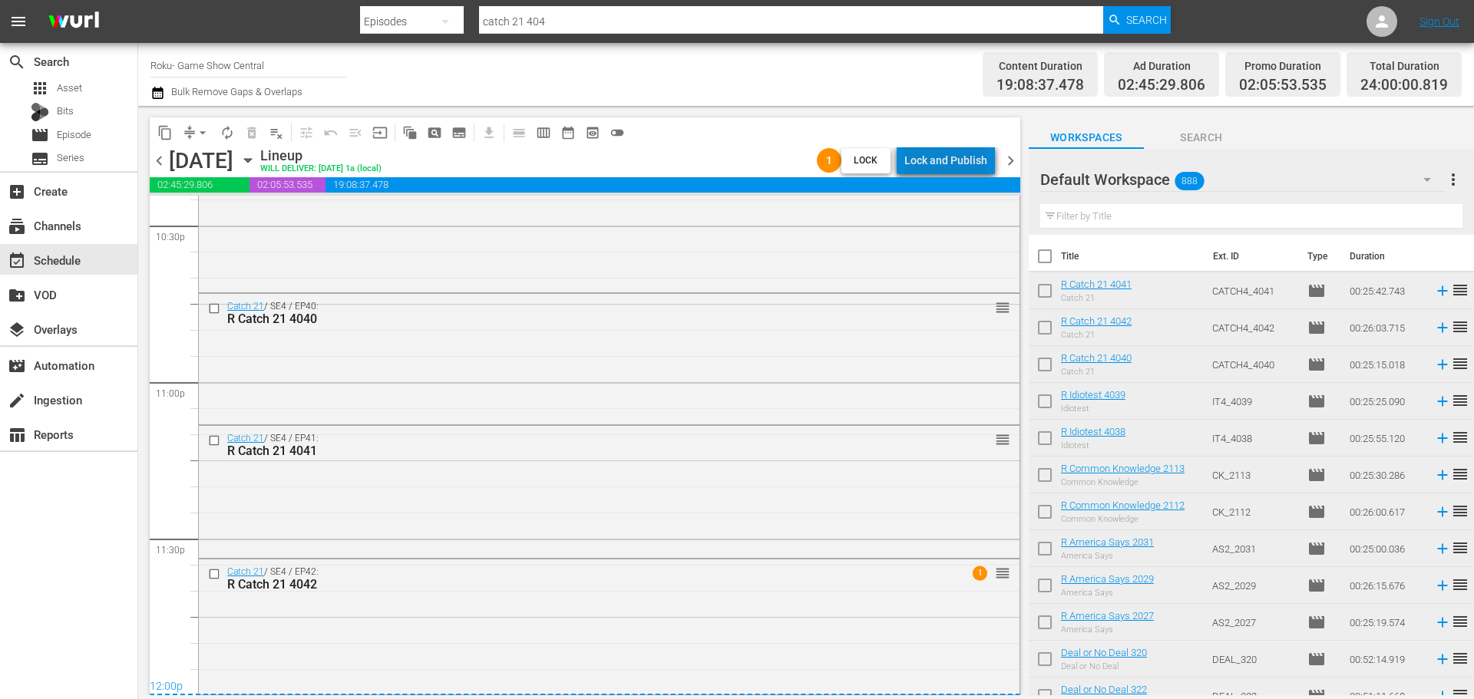
click at [957, 159] on div "Lock and Publish" at bounding box center [945, 161] width 83 height 28
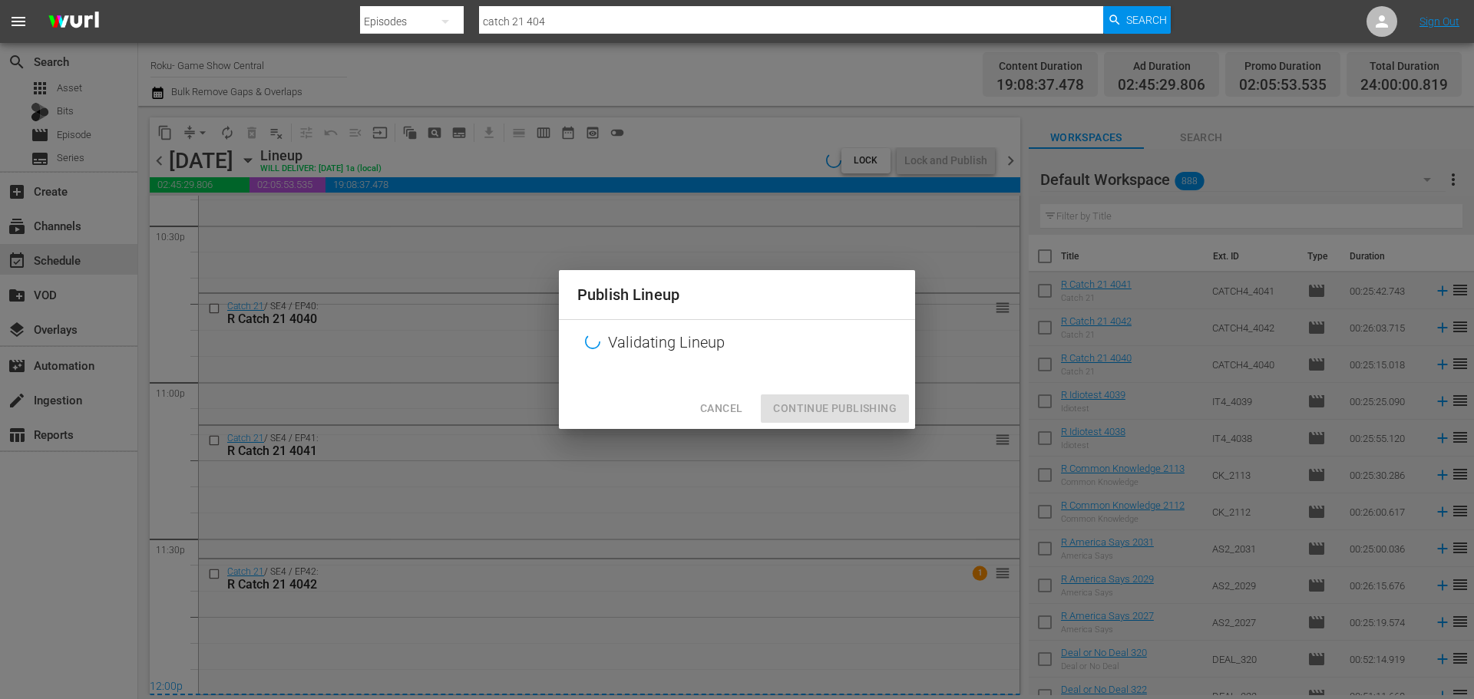
click at [873, 427] on div "Cancel Continue Publishing" at bounding box center [737, 408] width 356 height 41
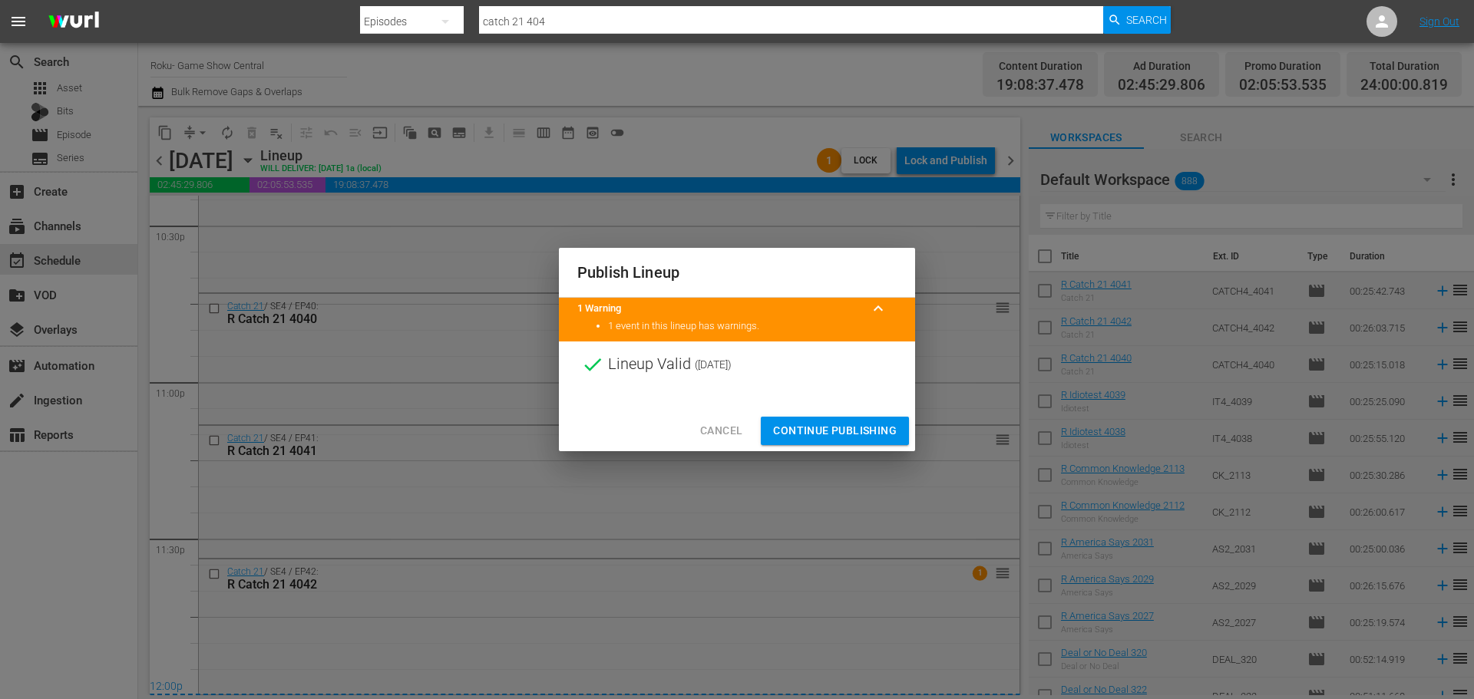
drag, startPoint x: 878, startPoint y: 429, endPoint x: 1015, endPoint y: 661, distance: 269.1
click at [880, 429] on span "Continue Publishing" at bounding box center [835, 431] width 124 height 19
